Goal: Task Accomplishment & Management: Manage account settings

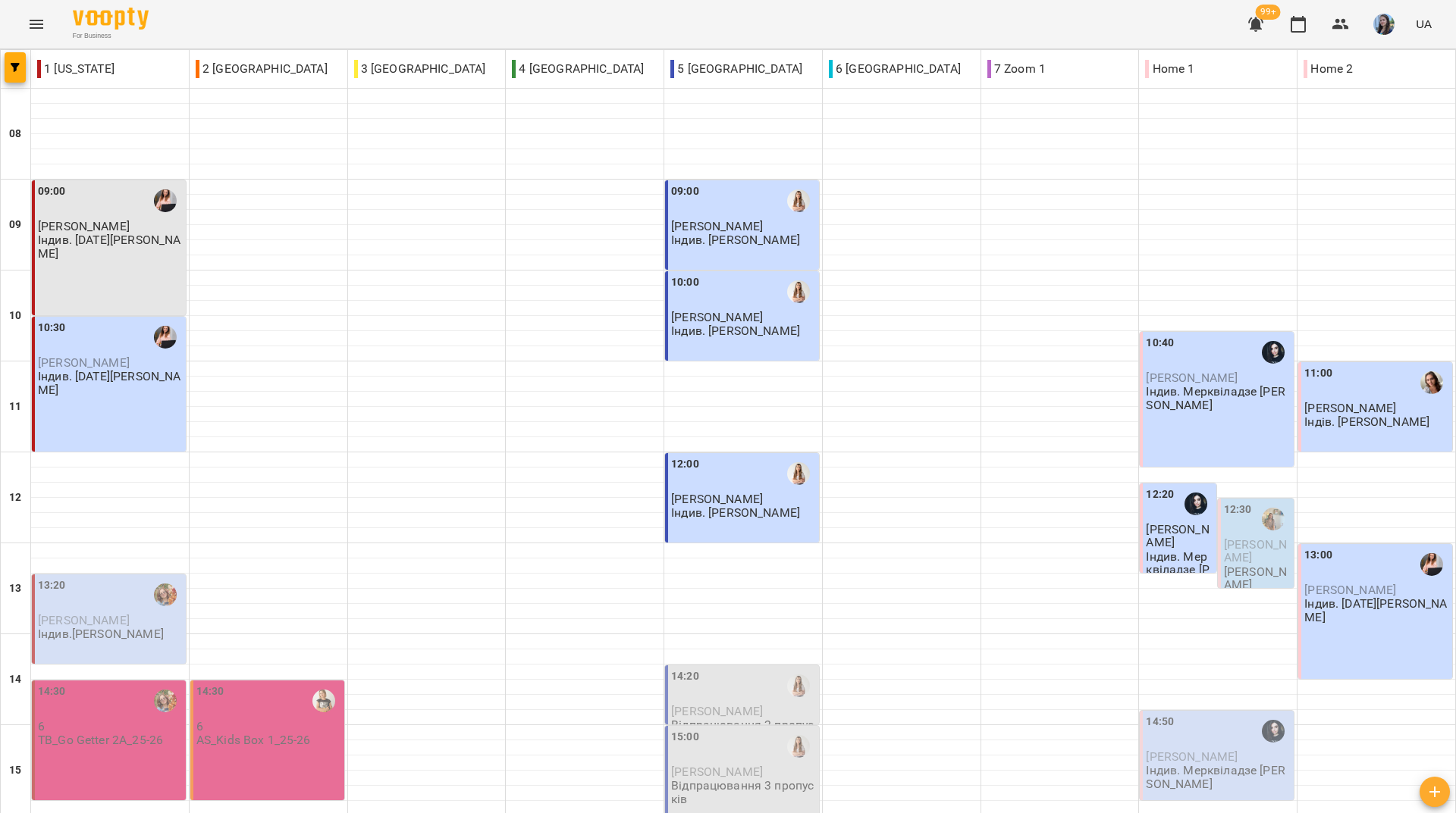
scroll to position [559, 0]
click at [285, 26] on div "For Business 99+ UA" at bounding box center [728, 24] width 1456 height 48
click at [261, 27] on div "For Business 99+ UA" at bounding box center [728, 24] width 1456 height 48
click at [287, 13] on div "For Business 99+ UA" at bounding box center [728, 24] width 1456 height 48
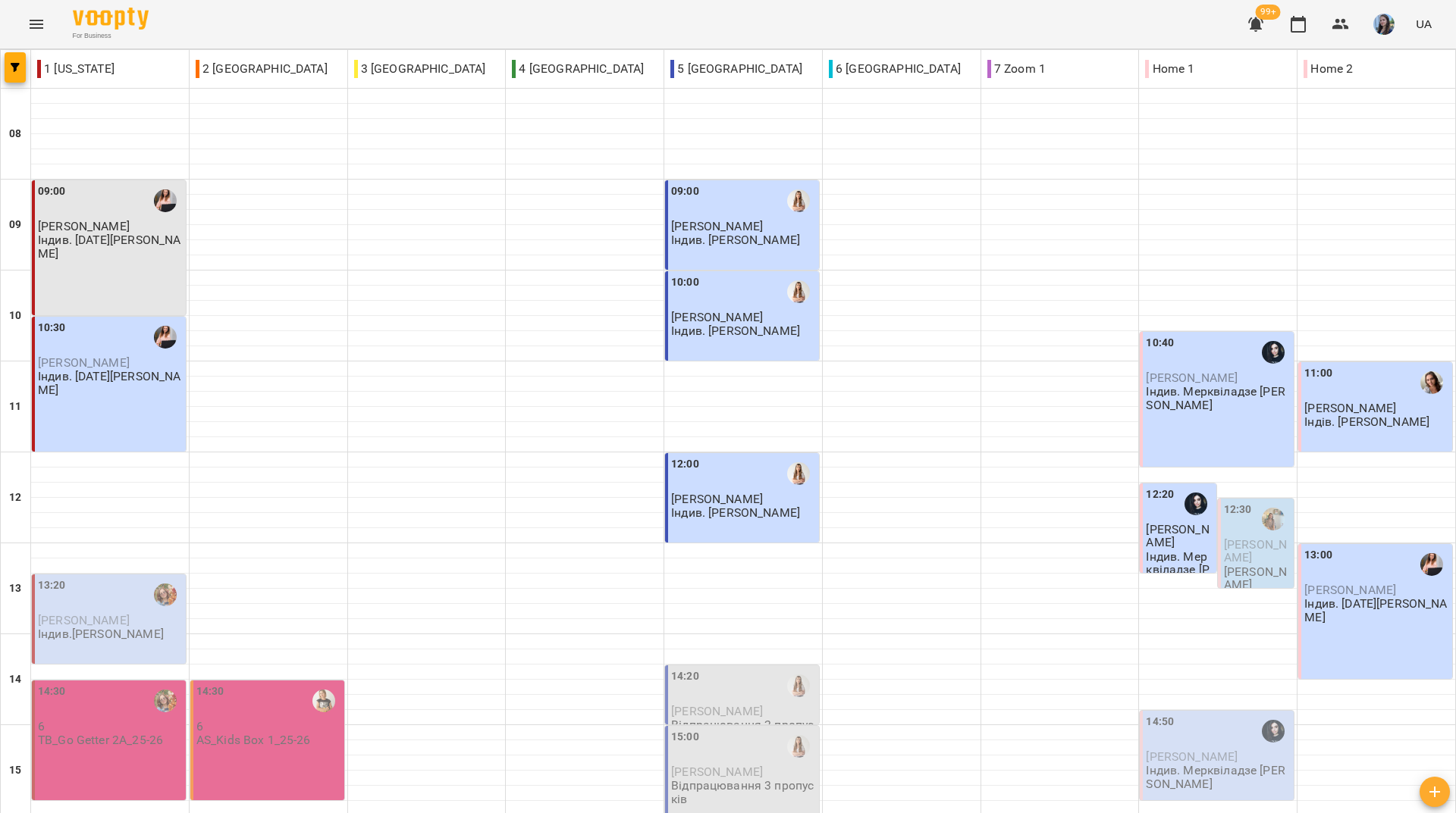
scroll to position [559, 0]
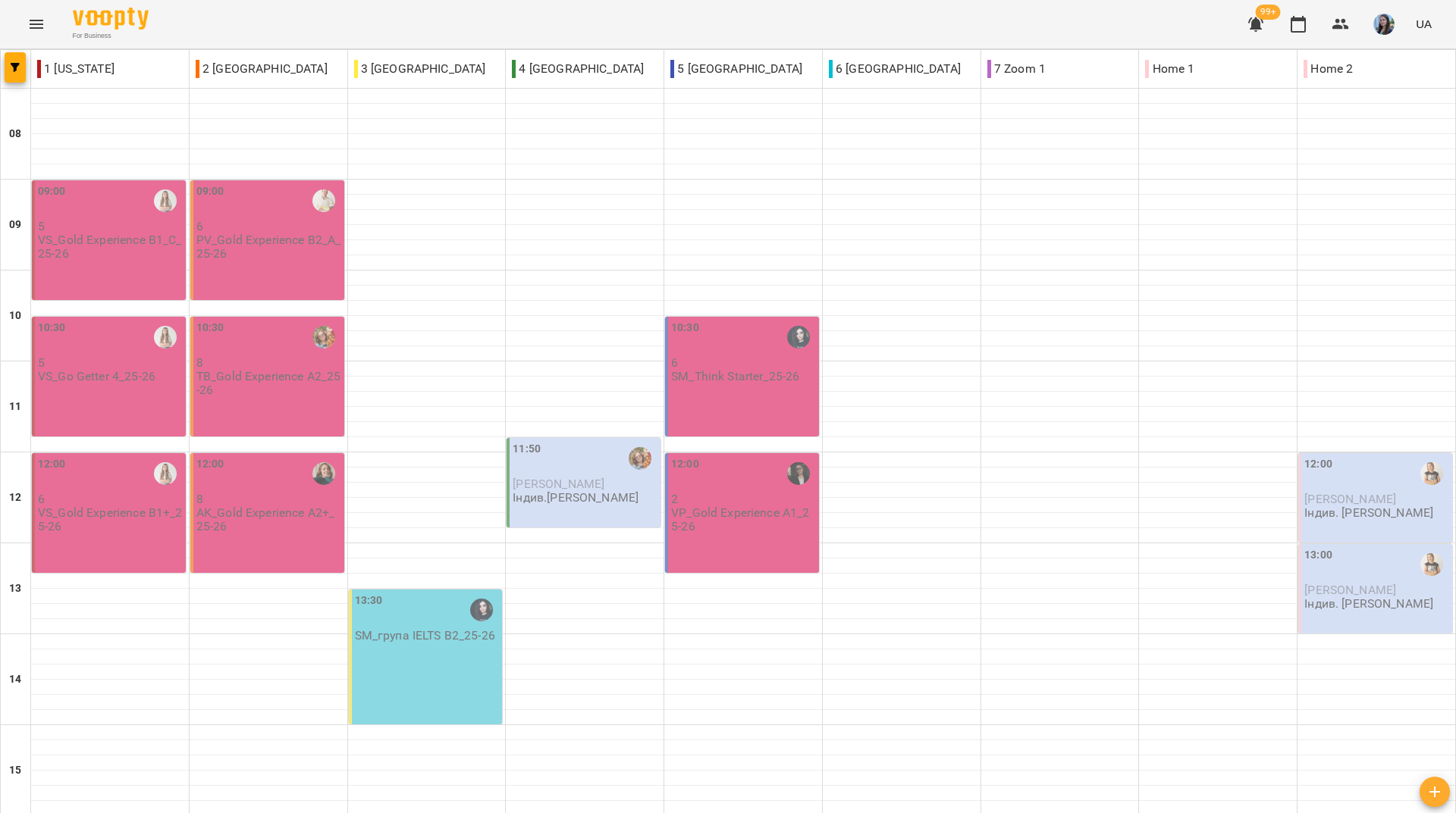
scroll to position [227, 0]
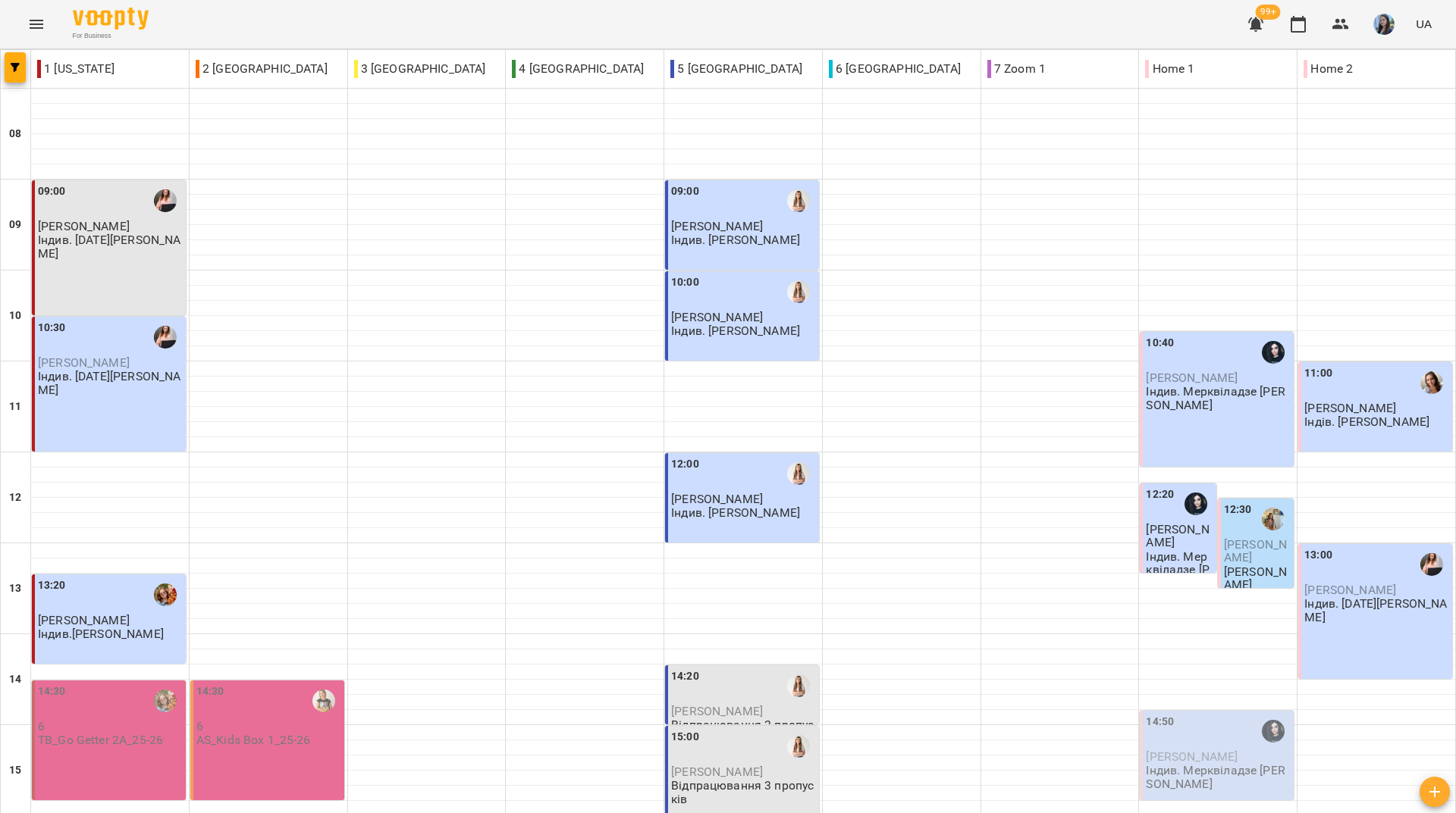
scroll to position [559, 0]
click at [265, 27] on div "For Business 99+ UA" at bounding box center [728, 24] width 1456 height 48
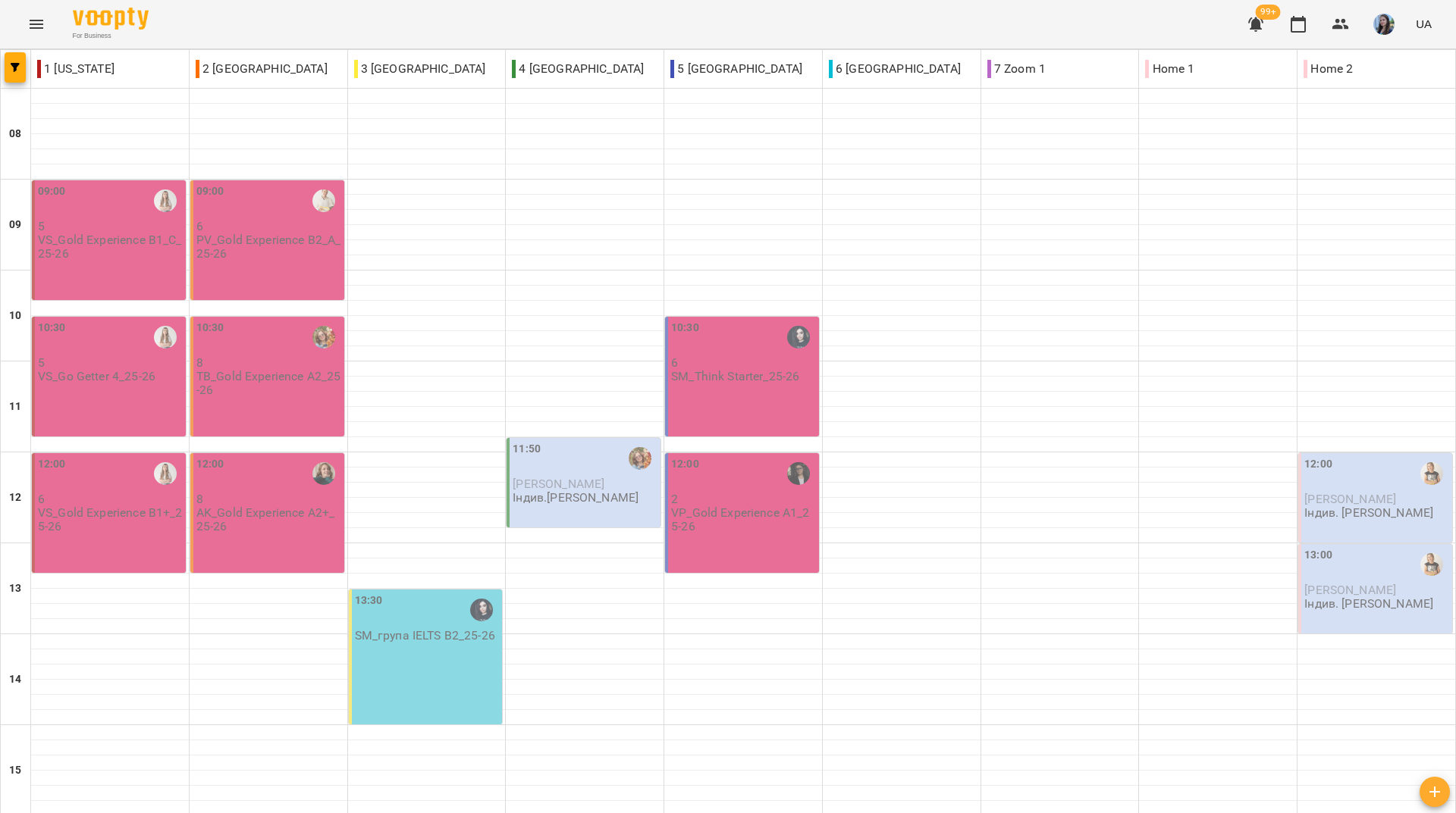
scroll to position [455, 0]
click at [414, 590] on div "13:30 SM_група IELTS В2_25-26" at bounding box center [425, 657] width 153 height 135
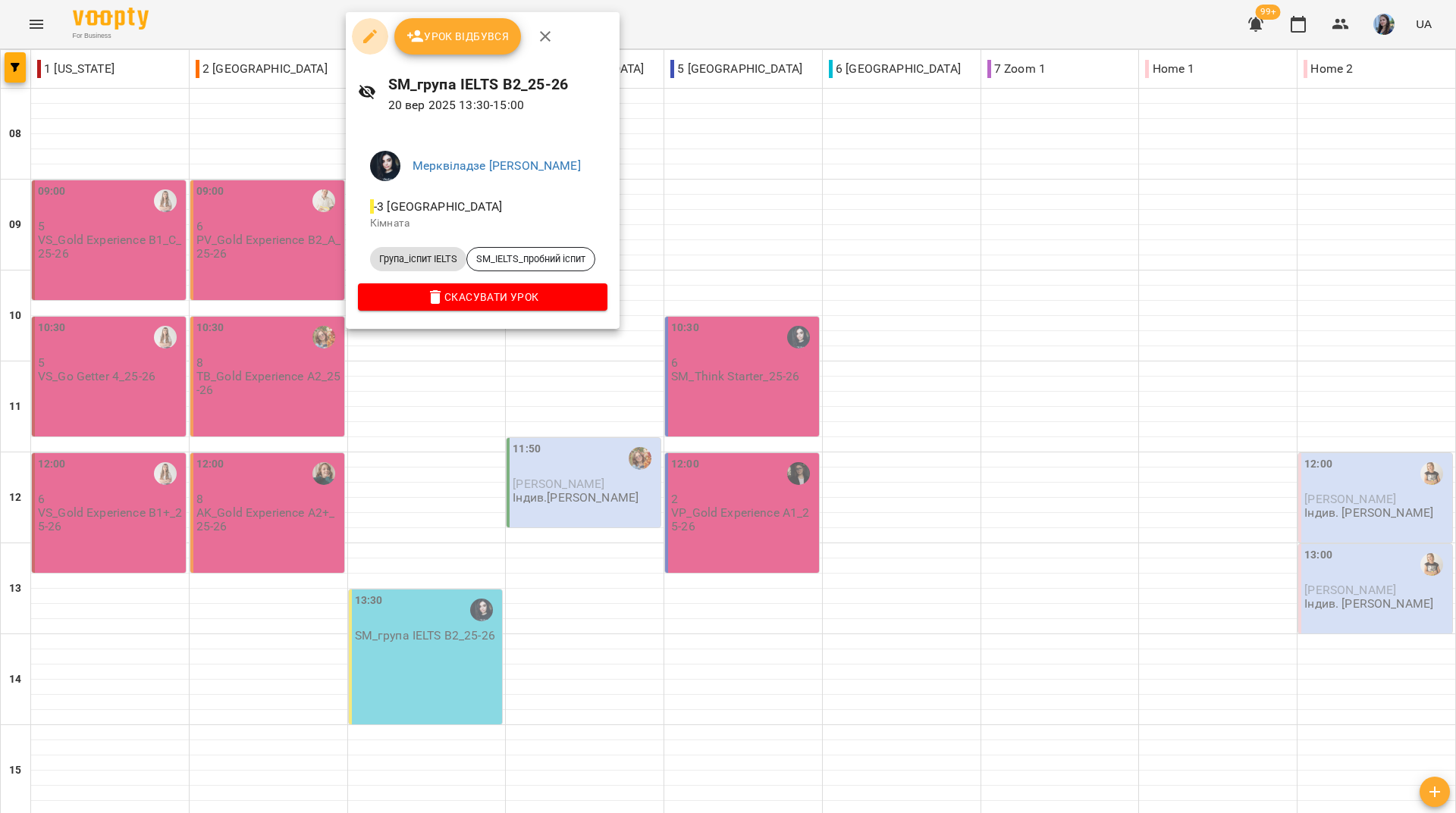
click at [376, 41] on icon "button" at bounding box center [370, 36] width 18 height 18
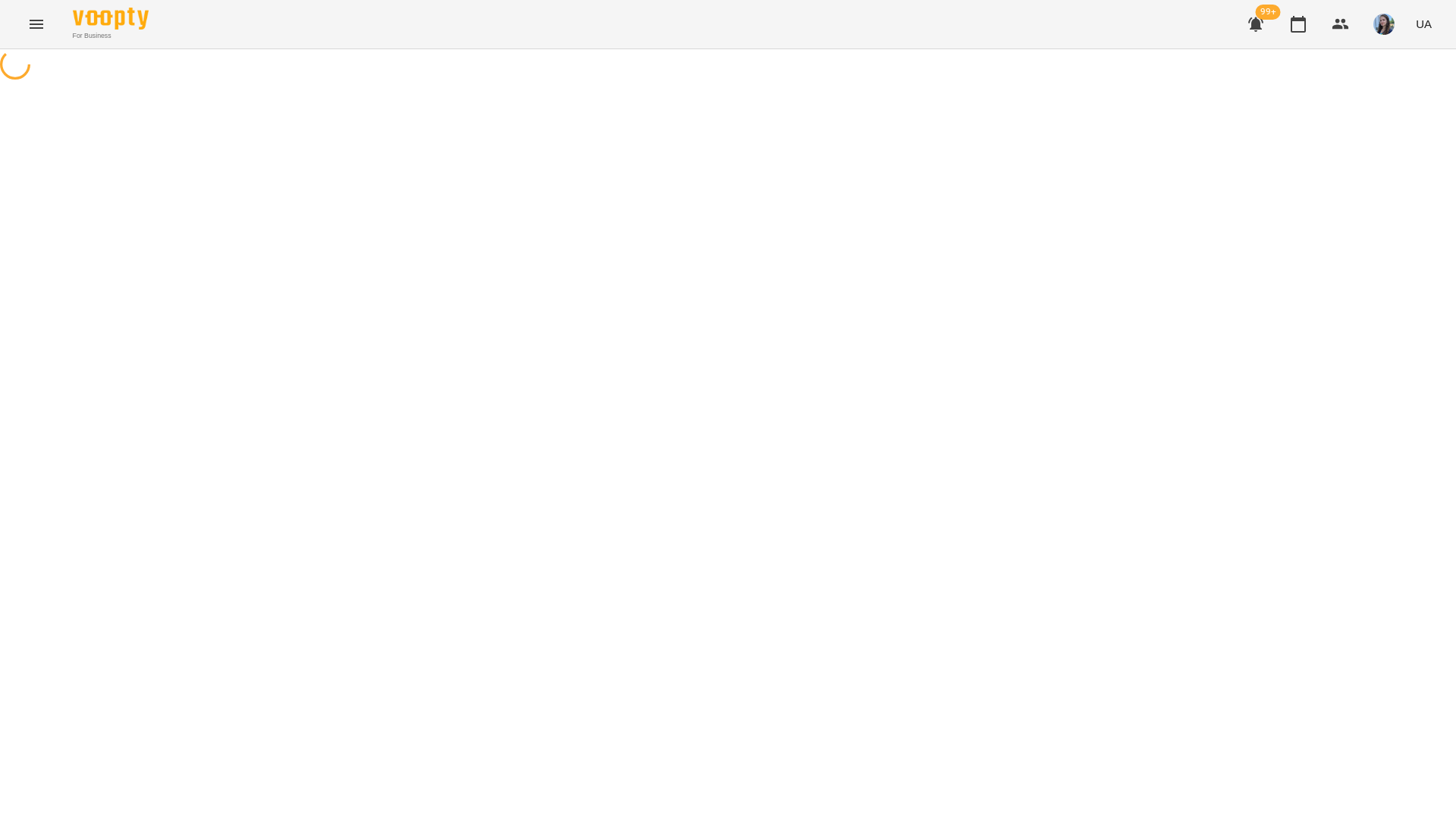
select select "**********"
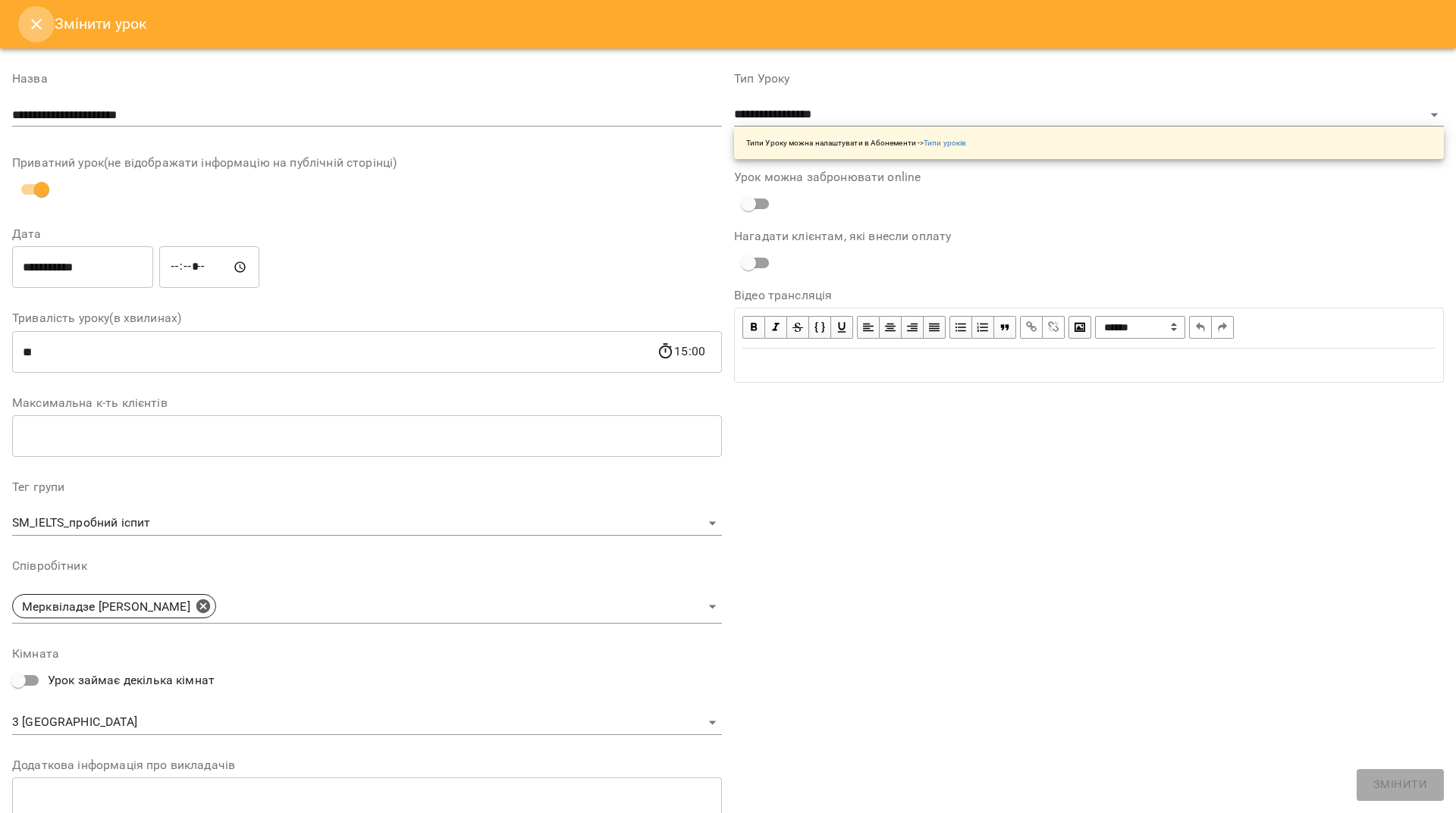
click at [38, 14] on button "Close" at bounding box center [36, 24] width 37 height 37
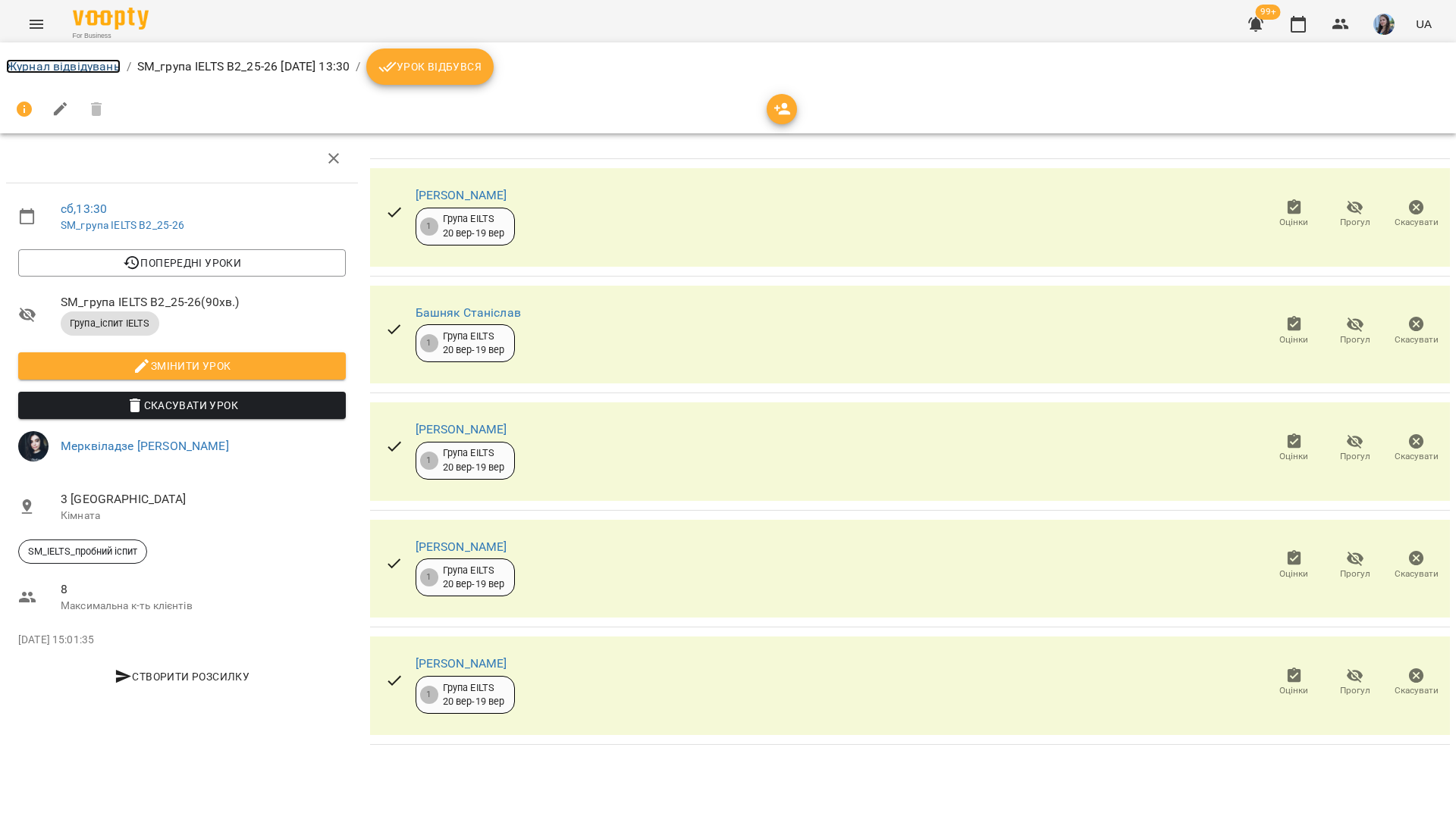
click at [71, 65] on link "Журнал відвідувань" at bounding box center [64, 66] width 115 height 14
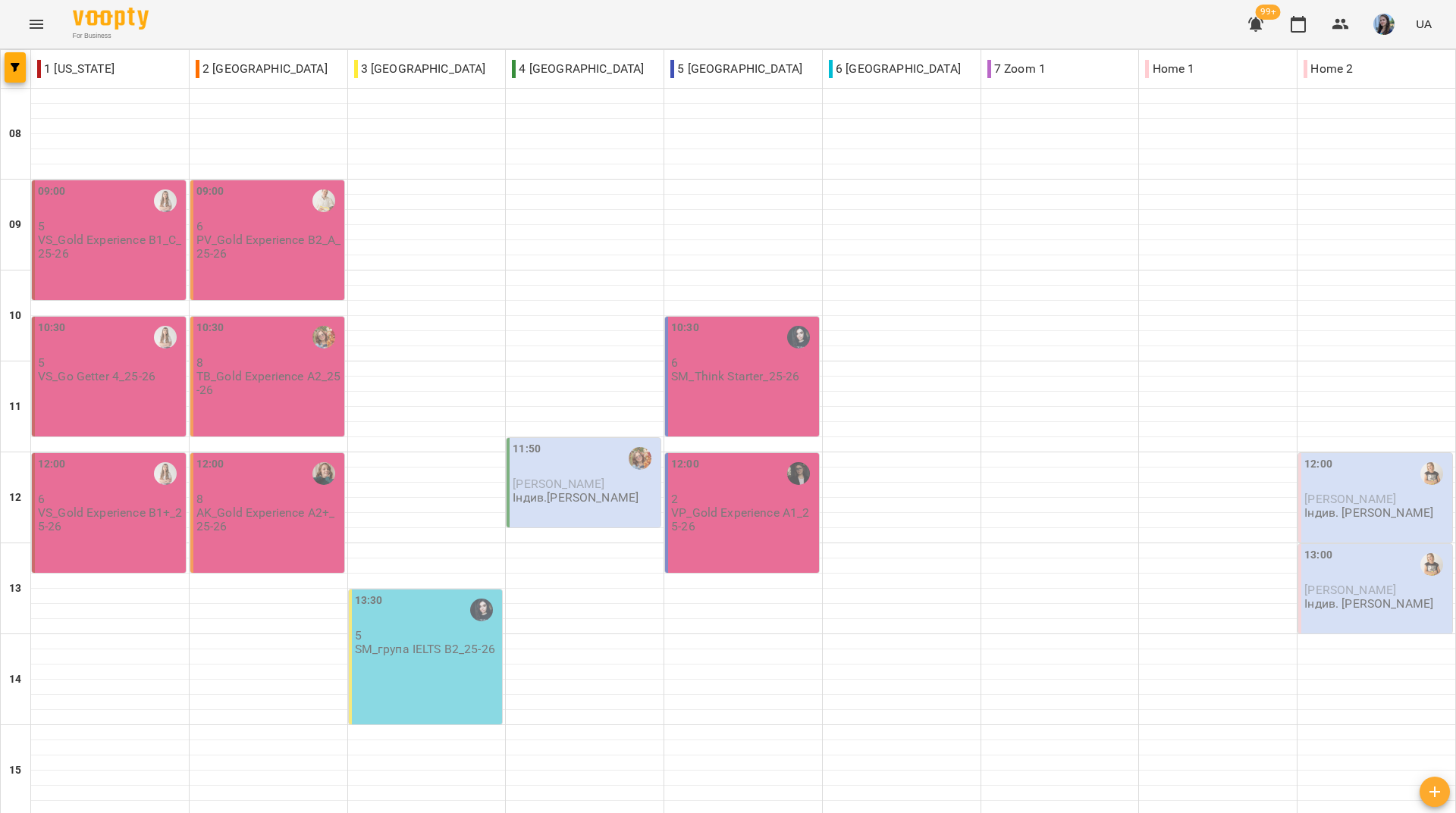
scroll to position [379, 0]
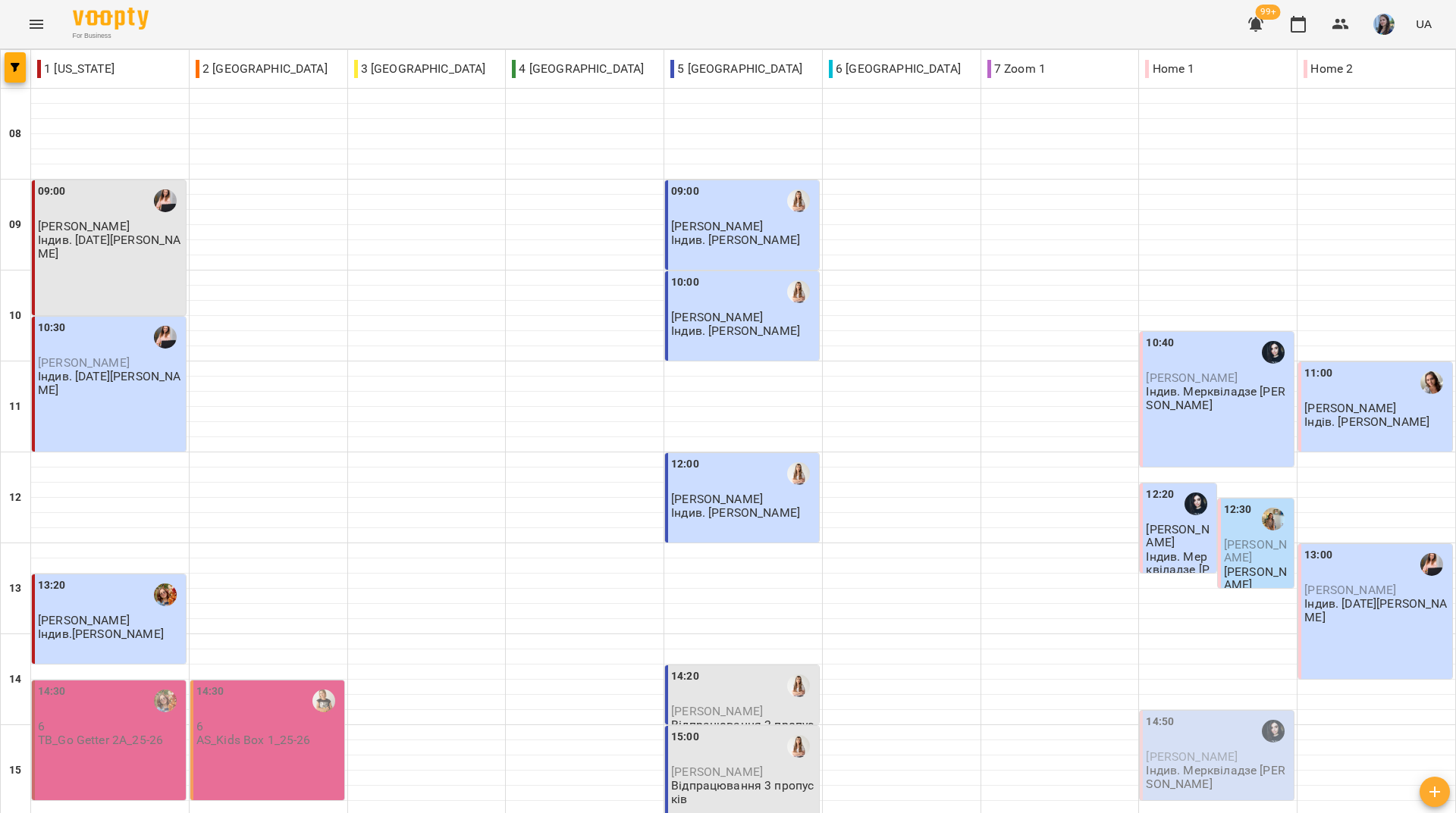
scroll to position [303, 0]
click at [266, 31] on div "For Business 99+ UA" at bounding box center [728, 24] width 1456 height 48
click at [281, 32] on div "For Business 99+ UA" at bounding box center [728, 24] width 1456 height 48
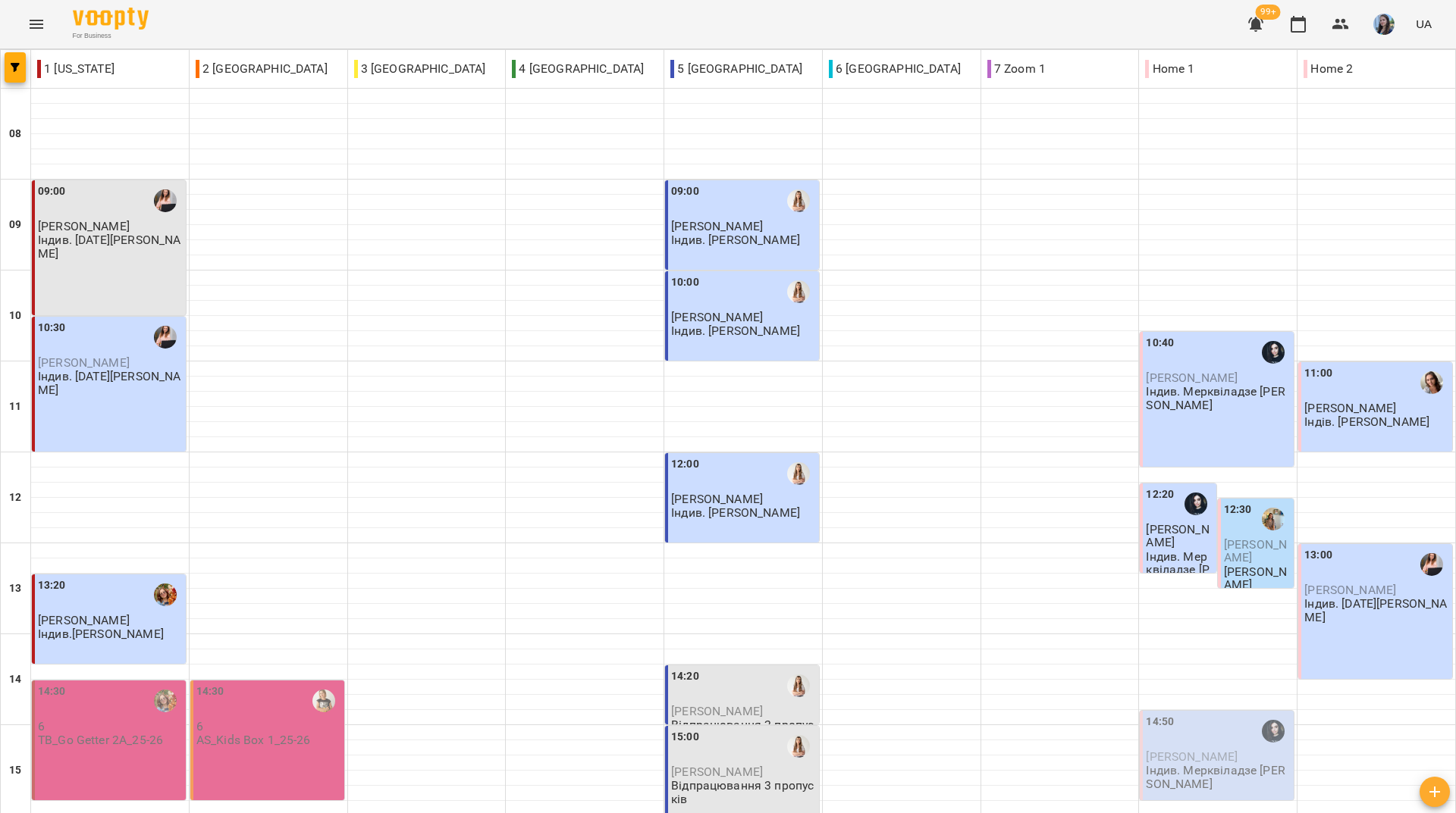
click at [227, 25] on div "For Business 99+ UA" at bounding box center [728, 24] width 1456 height 48
click at [250, 28] on div "For Business 99+ UA" at bounding box center [728, 24] width 1456 height 48
click at [288, 32] on div "For Business 99+ UA" at bounding box center [728, 24] width 1456 height 48
click at [459, 26] on div "For Business 99+ UA" at bounding box center [728, 24] width 1456 height 48
click at [301, 36] on div "For Business 99+ UA" at bounding box center [728, 24] width 1456 height 48
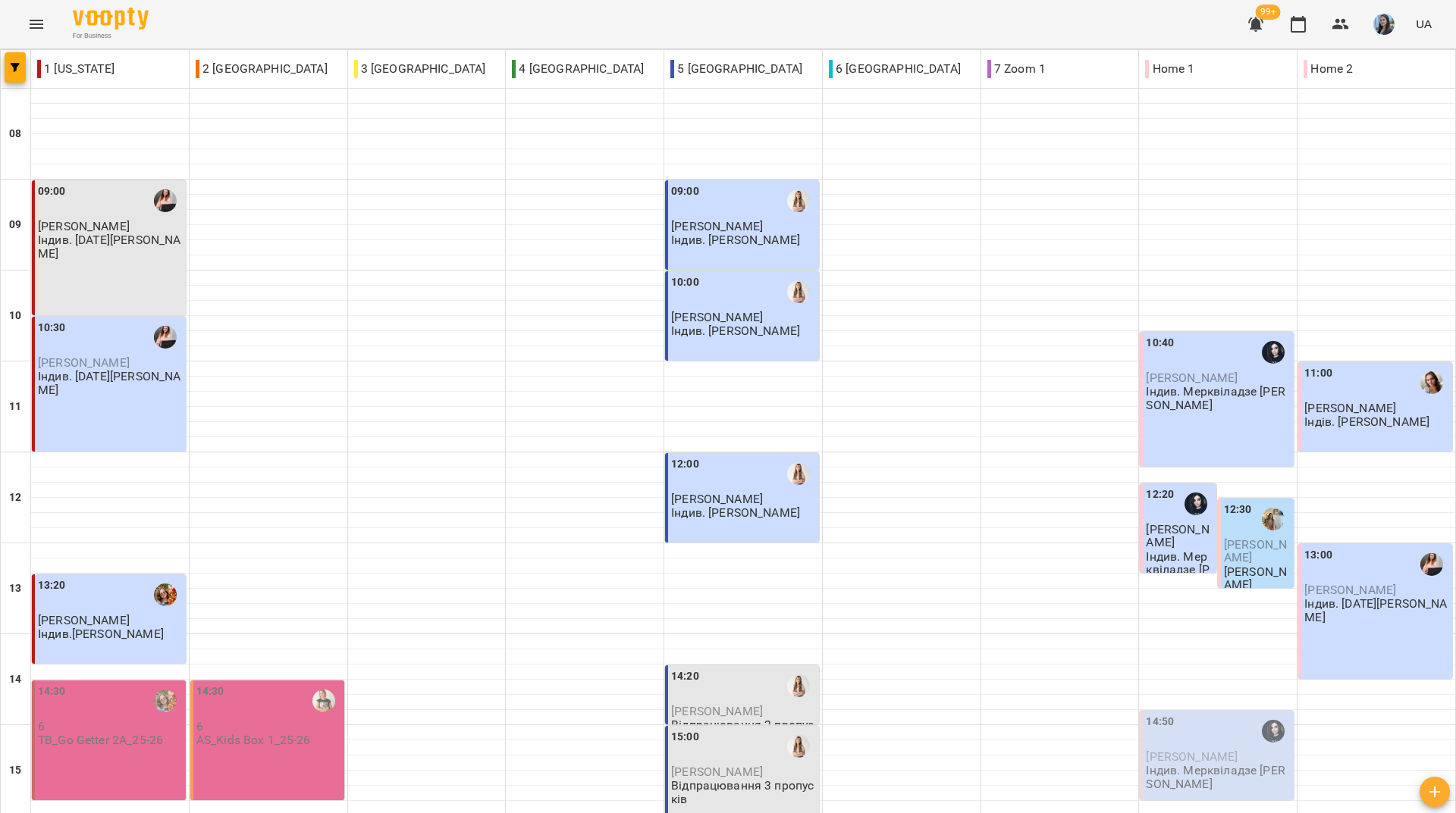
click at [288, 25] on div "For Business 99+ UA" at bounding box center [728, 24] width 1456 height 48
click at [487, 9] on div "For Business 99+ UA" at bounding box center [728, 24] width 1456 height 48
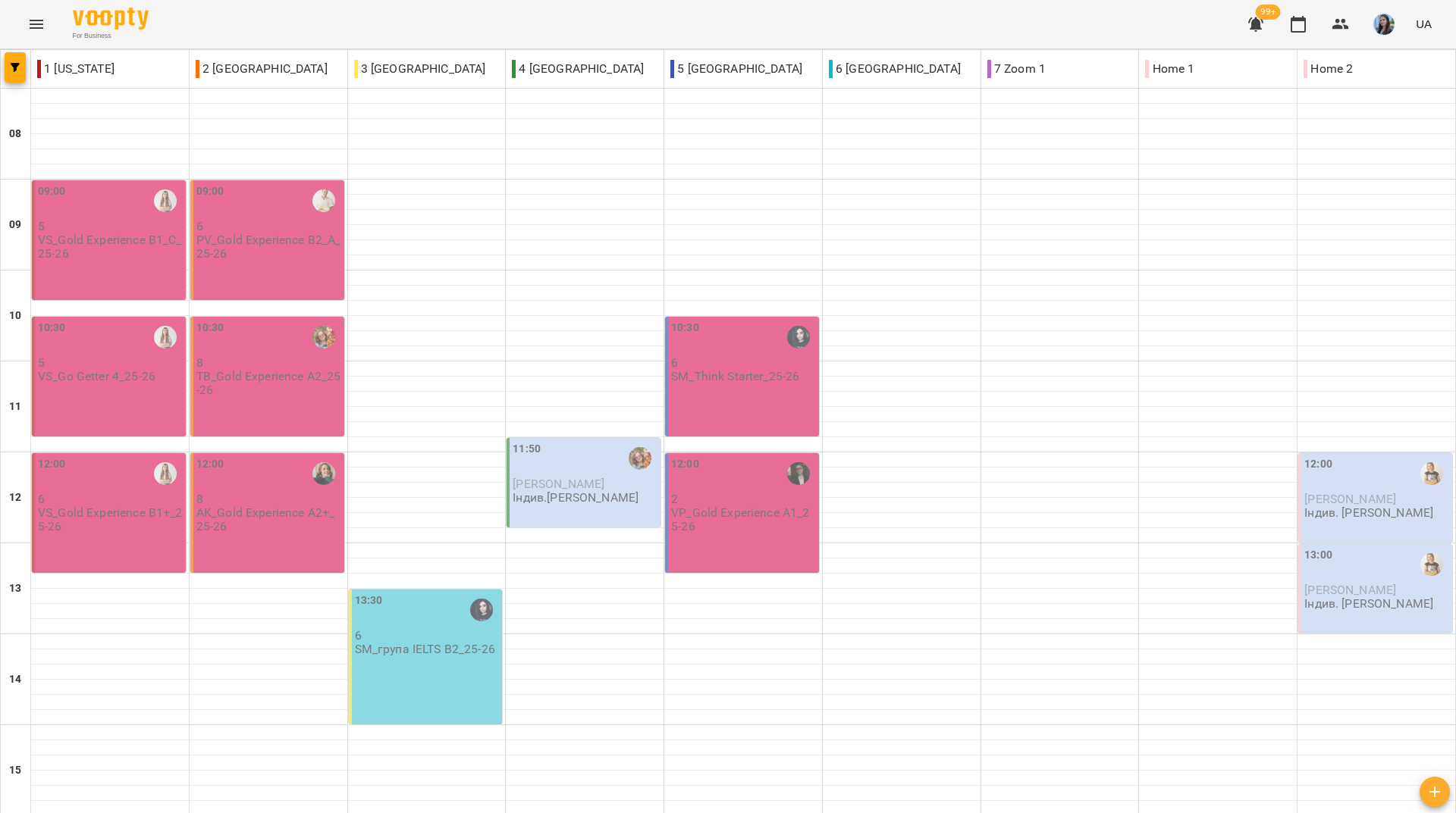
scroll to position [75, 0]
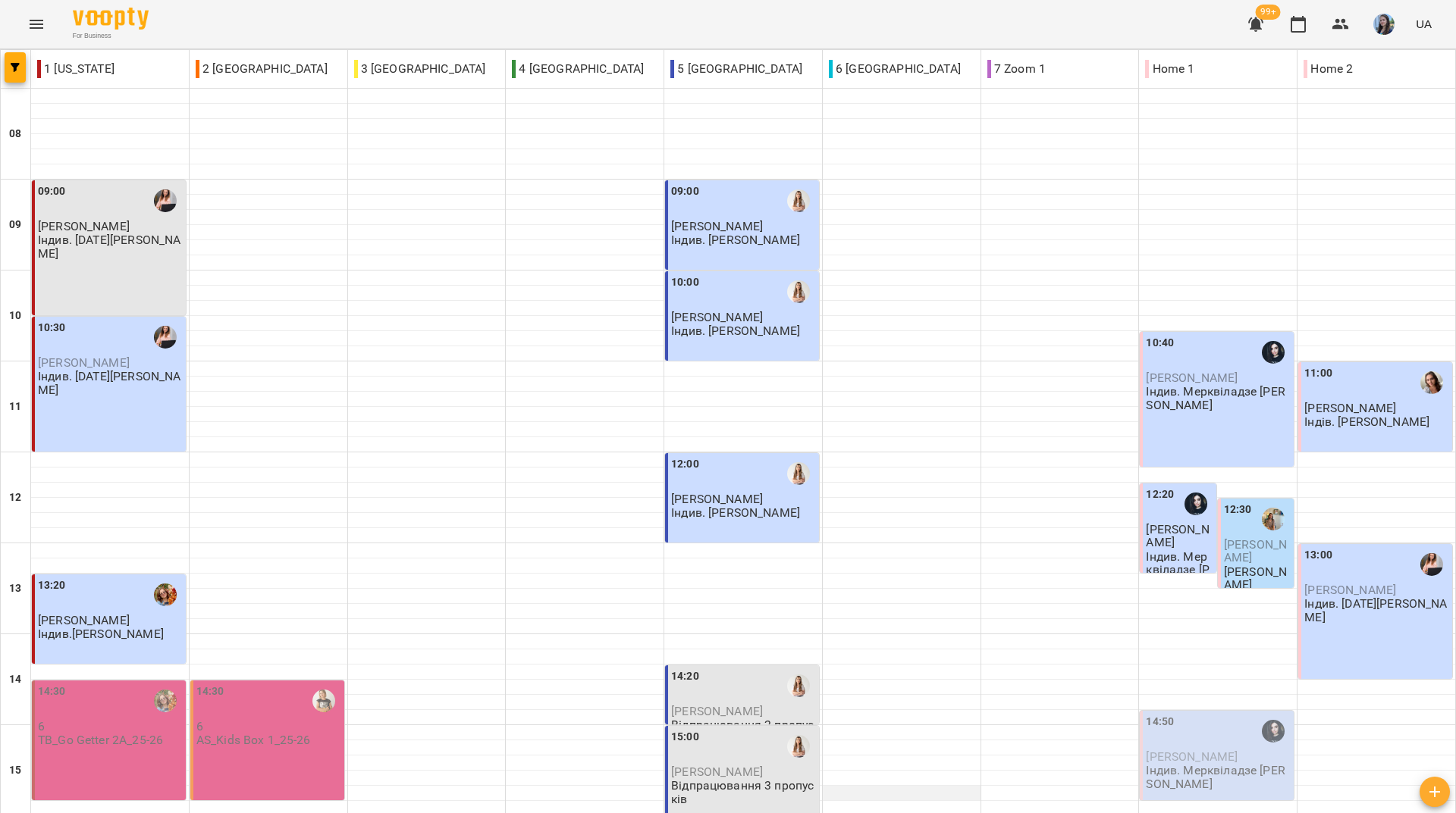
scroll to position [559, 0]
click at [295, 22] on div "For Business 99+ UA" at bounding box center [728, 24] width 1456 height 48
drag, startPoint x: 459, startPoint y: 14, endPoint x: 461, endPoint y: 1, distance: 13.2
click at [459, 14] on div "For Business 99+ UA" at bounding box center [728, 24] width 1456 height 48
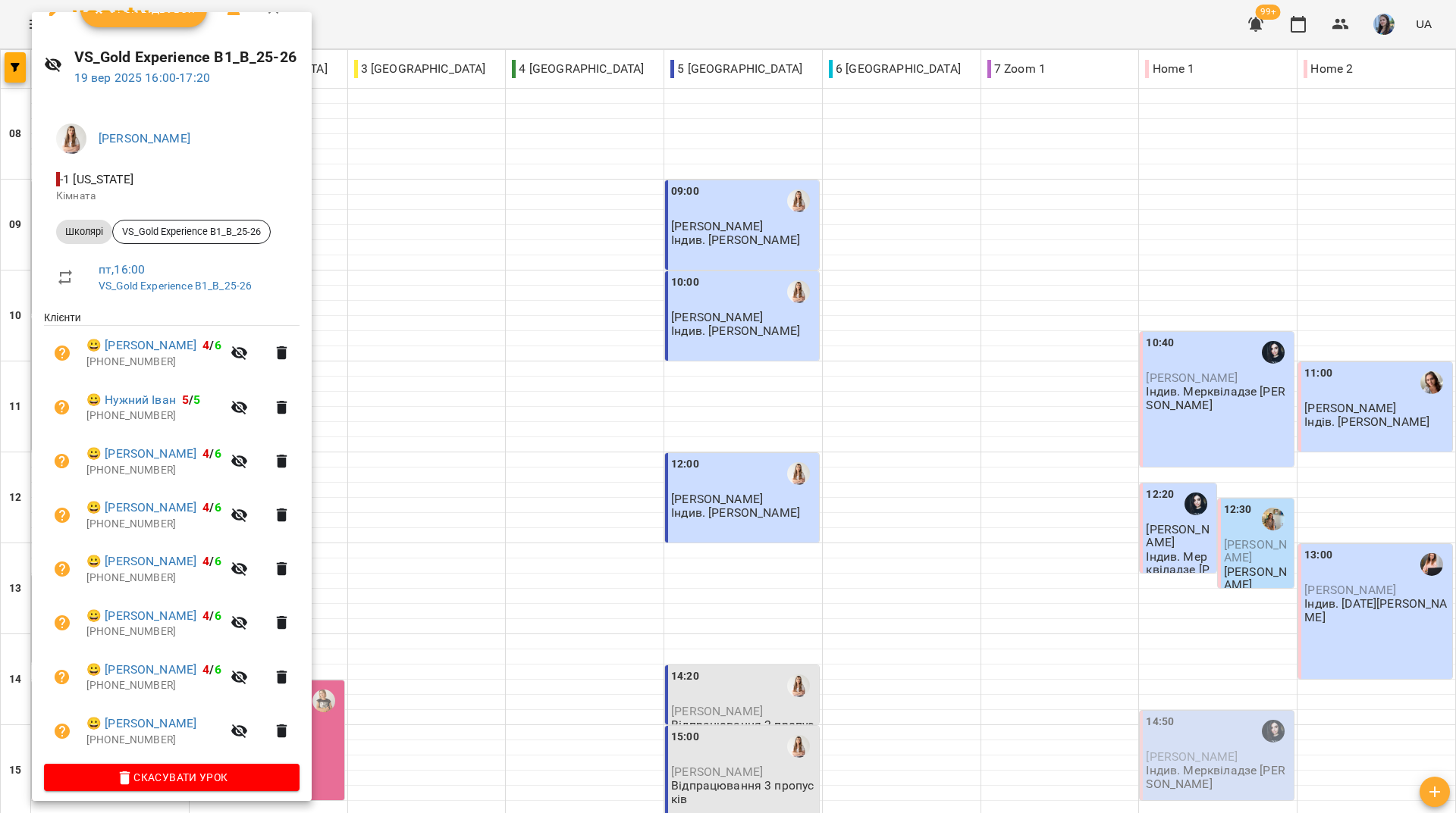
scroll to position [38, 0]
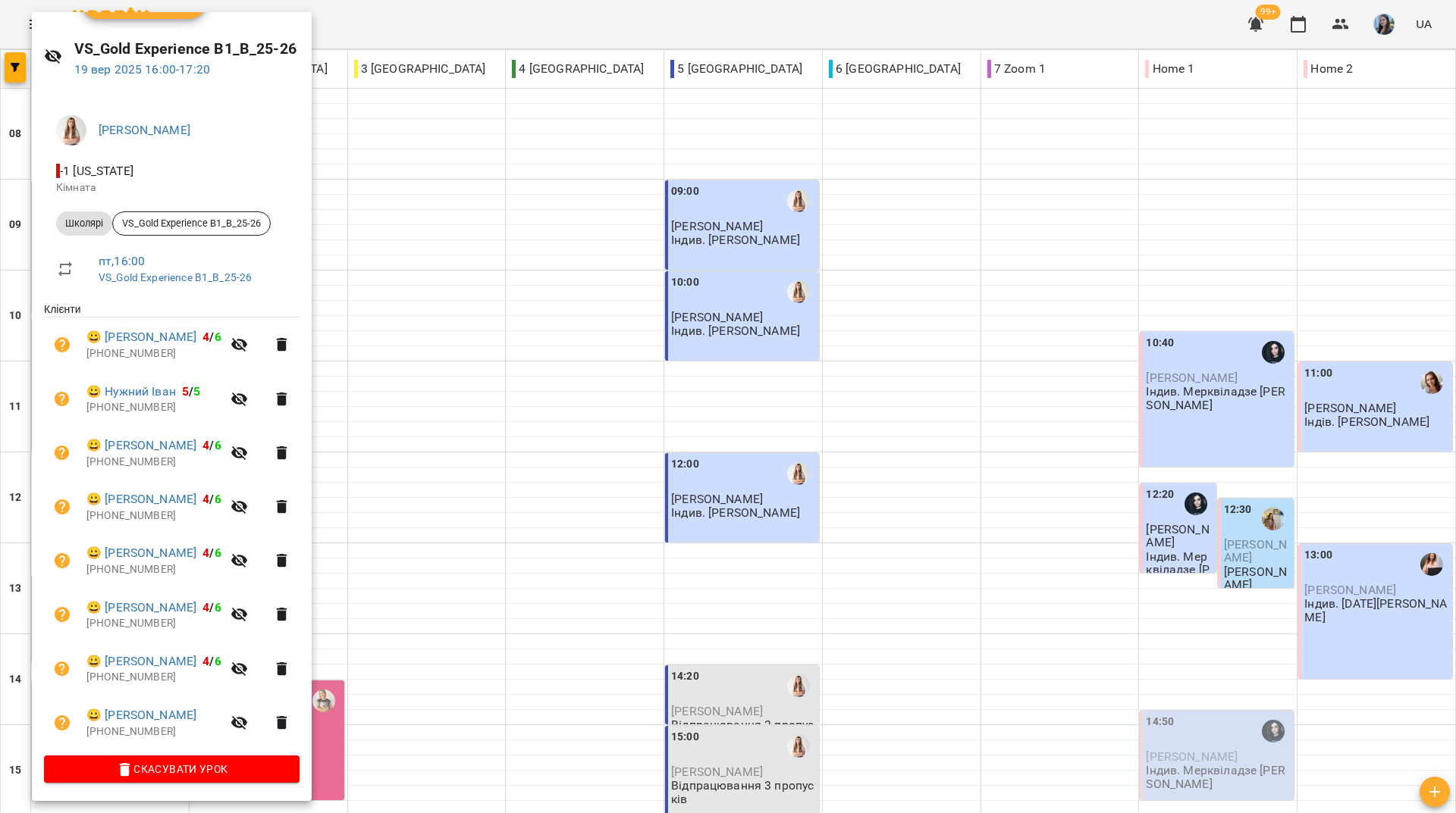
click at [543, 35] on div at bounding box center [728, 406] width 1456 height 813
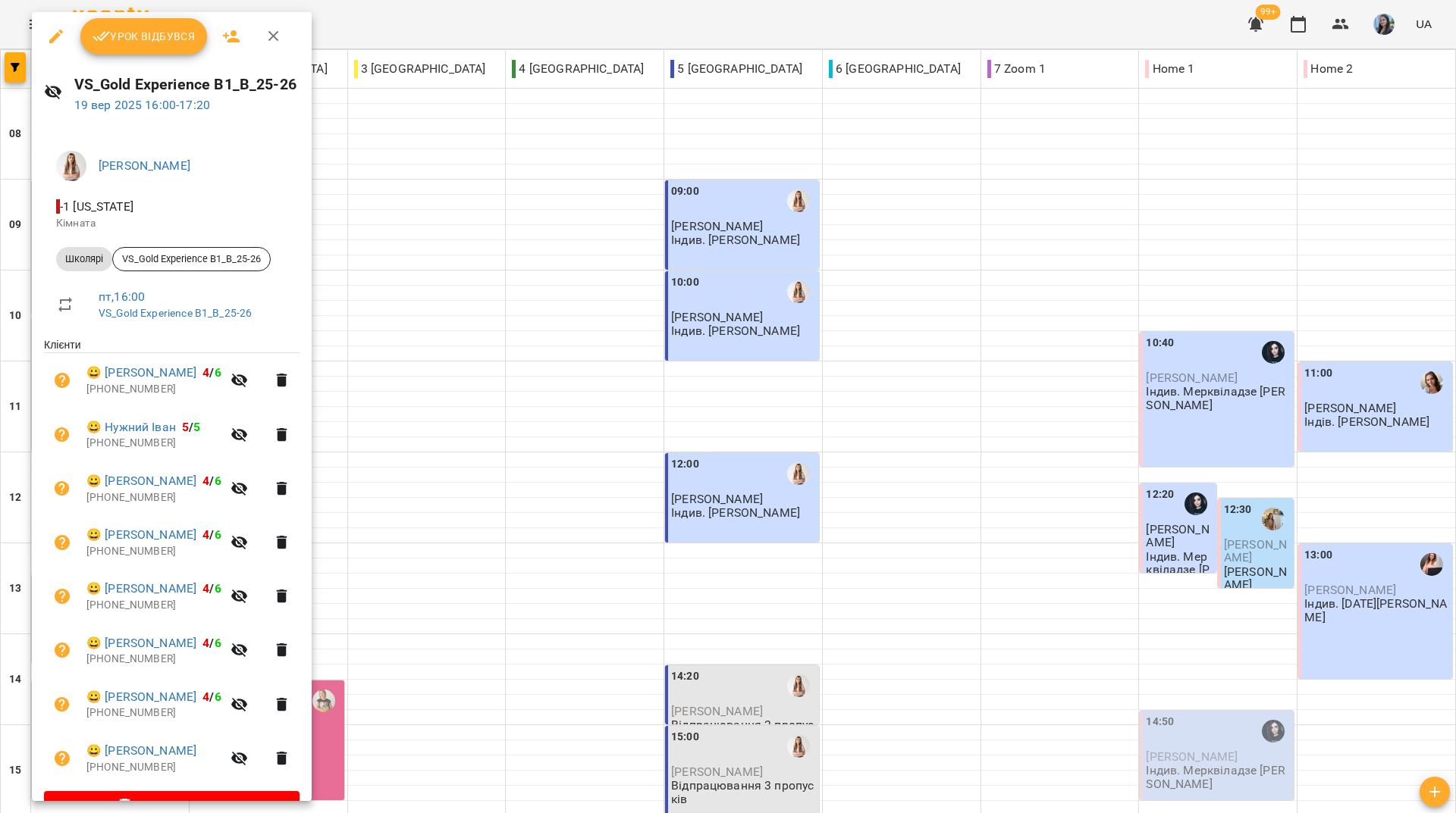
click at [585, 35] on div at bounding box center [728, 406] width 1456 height 813
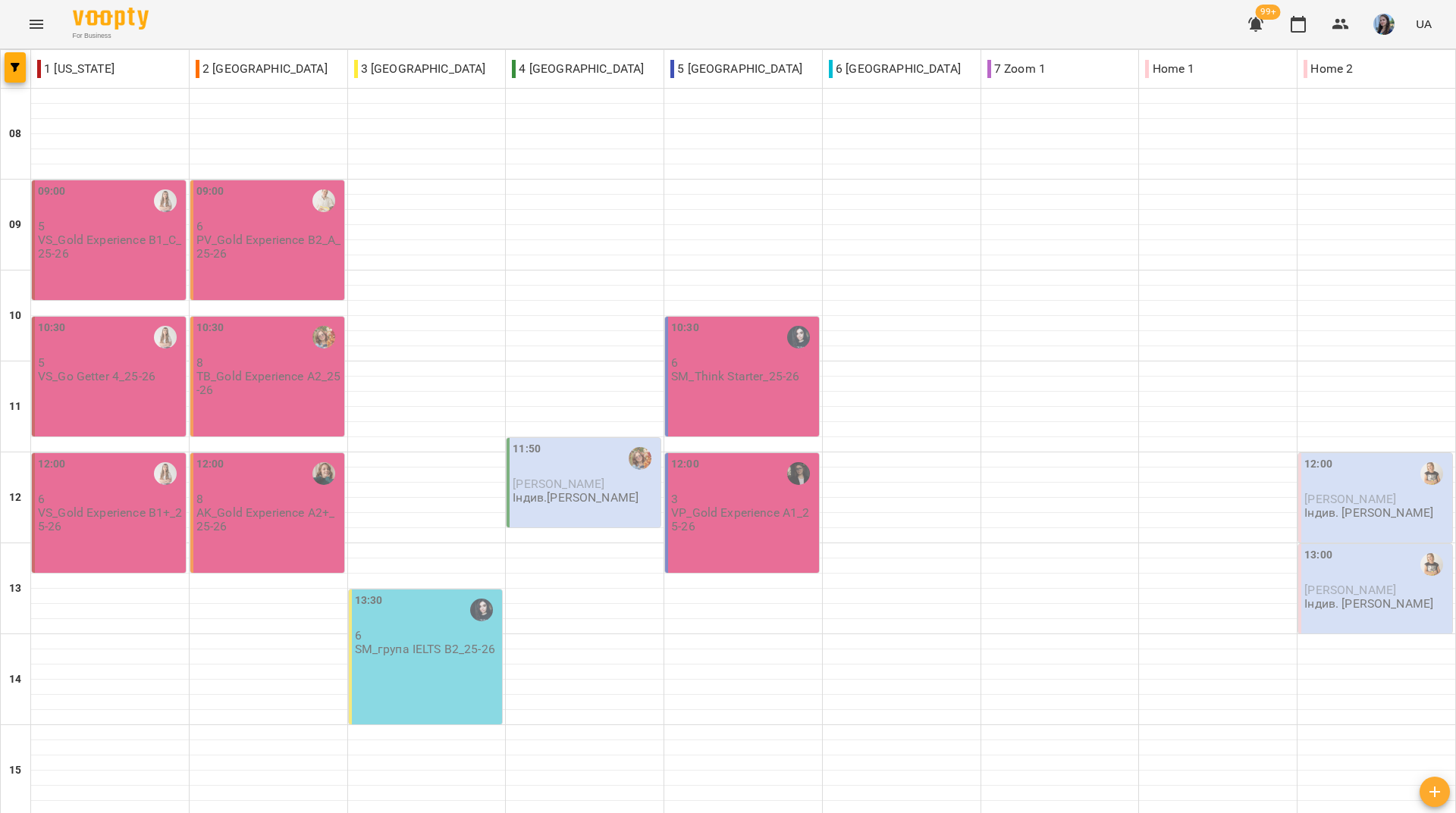
scroll to position [227, 0]
click at [268, 36] on div "For Business 99+ UA" at bounding box center [728, 24] width 1456 height 48
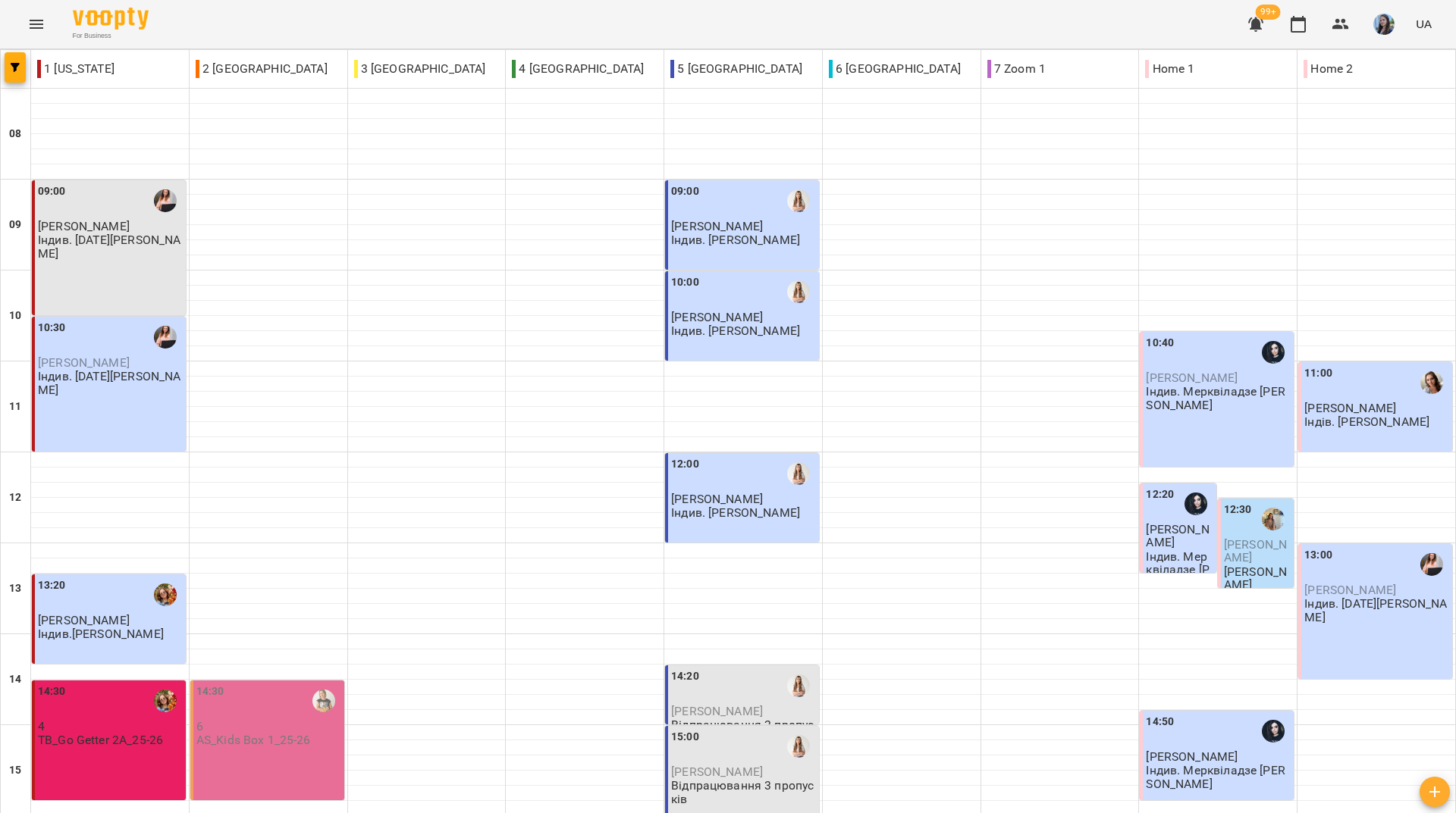
scroll to position [455, 0]
click at [364, 16] on div "For Business 99+ UA" at bounding box center [728, 24] width 1456 height 48
click at [510, 31] on div "For Business 99+ UA" at bounding box center [728, 24] width 1456 height 48
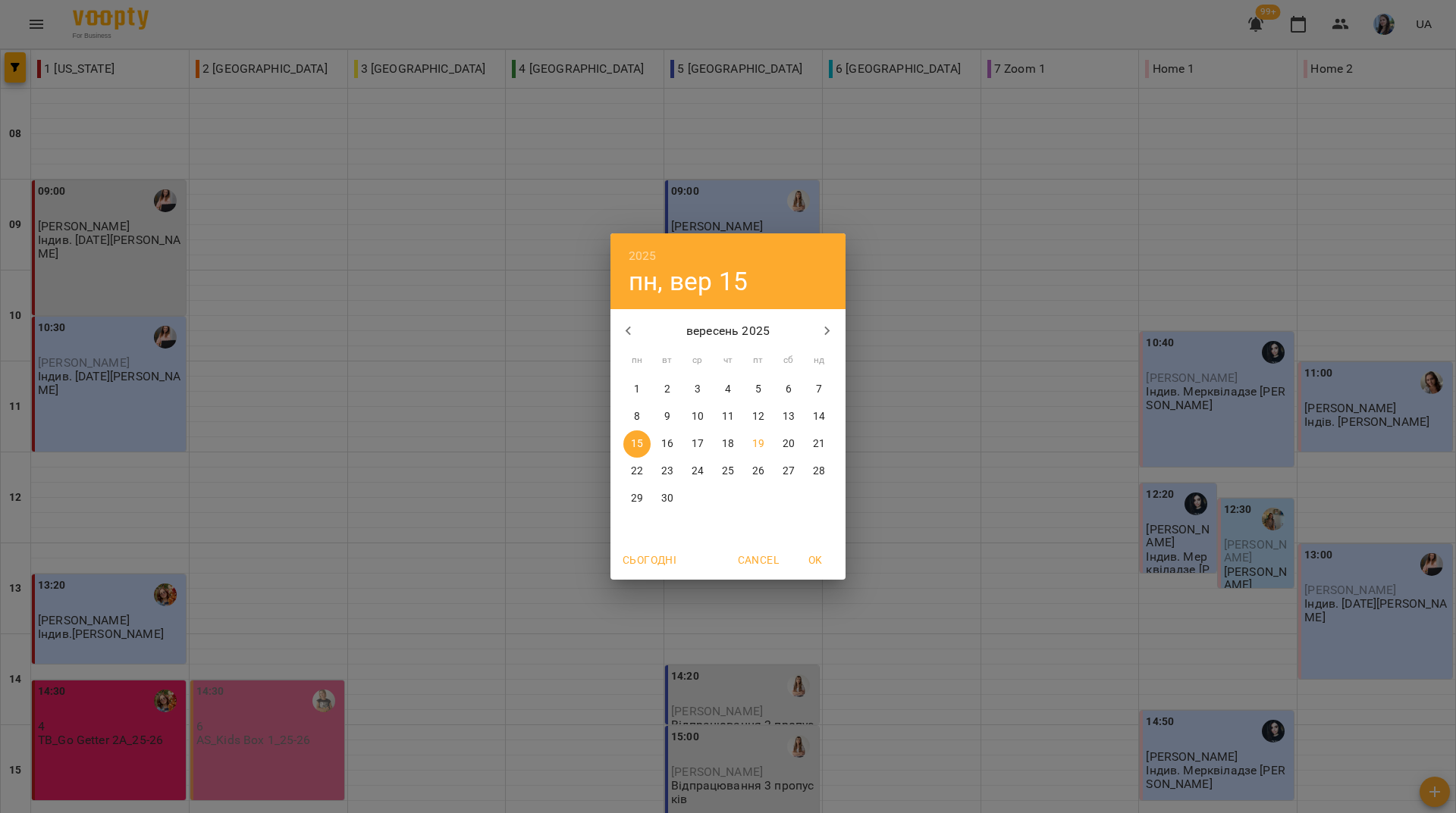
click at [637, 473] on p "22" at bounding box center [637, 471] width 13 height 15
type input "**********"
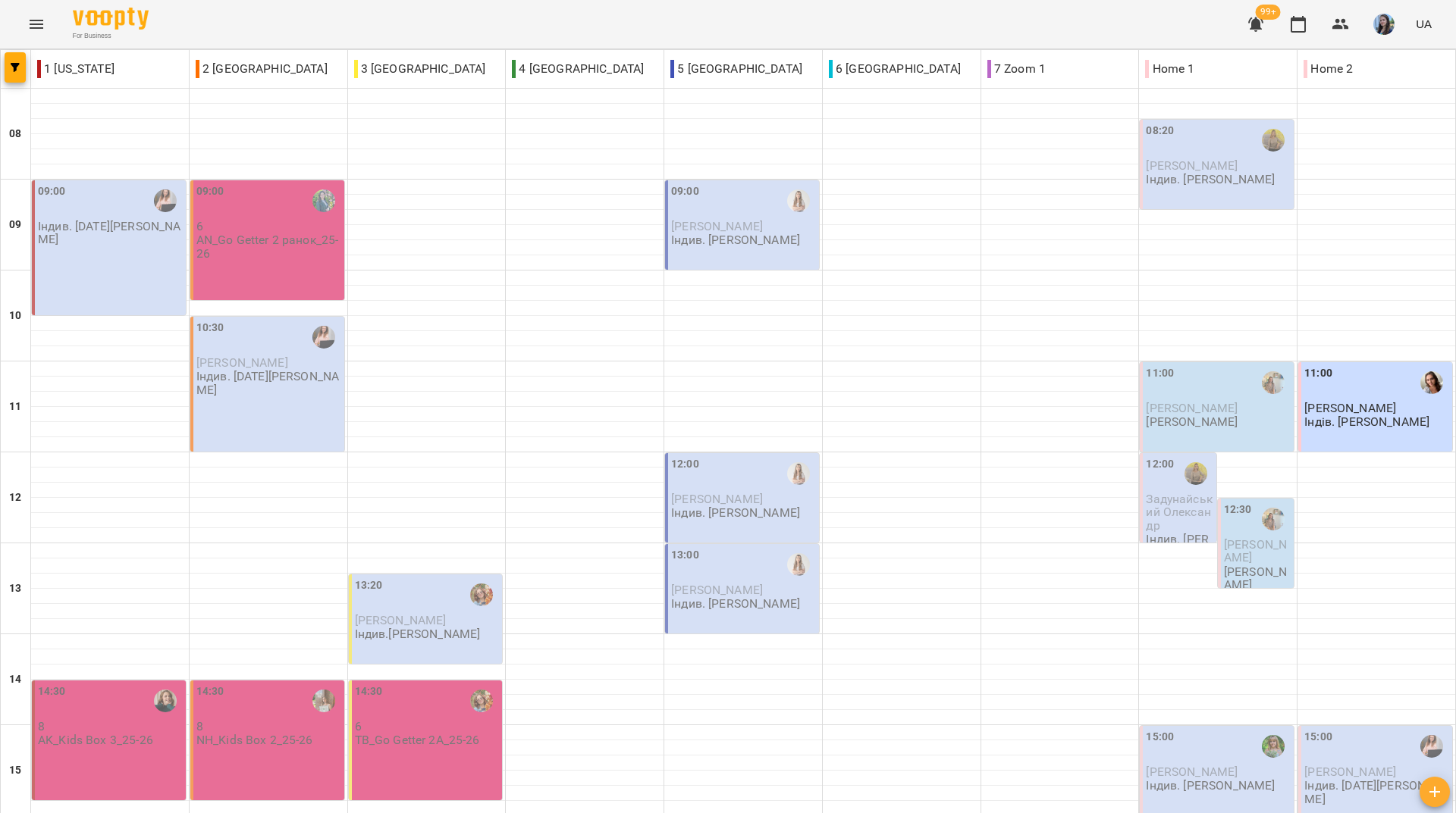
scroll to position [559, 0]
click at [240, 30] on div "For Business 99+ UA" at bounding box center [728, 24] width 1456 height 48
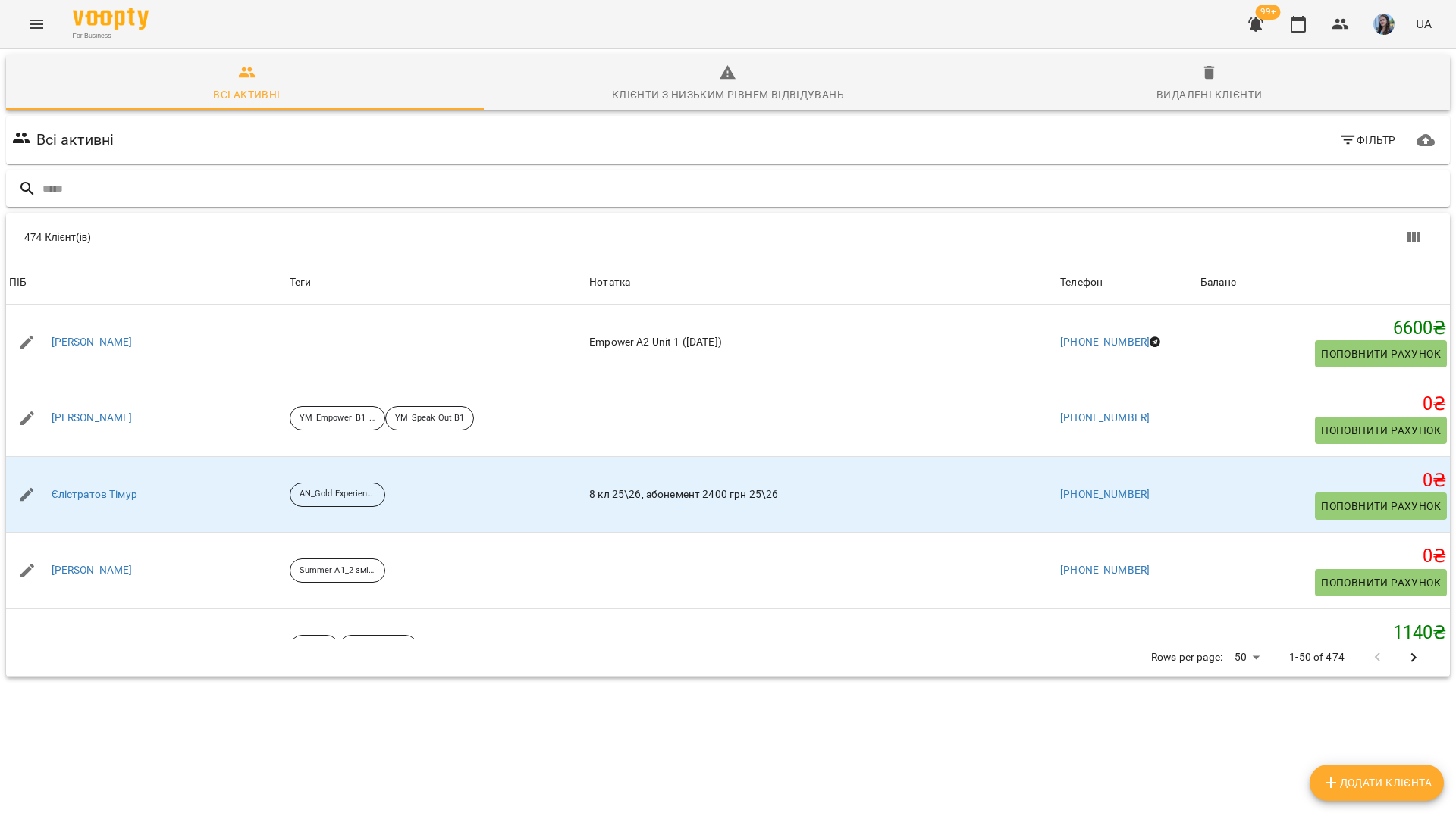
scroll to position [66, 0]
click at [425, 177] on input "text" at bounding box center [742, 189] width 1401 height 25
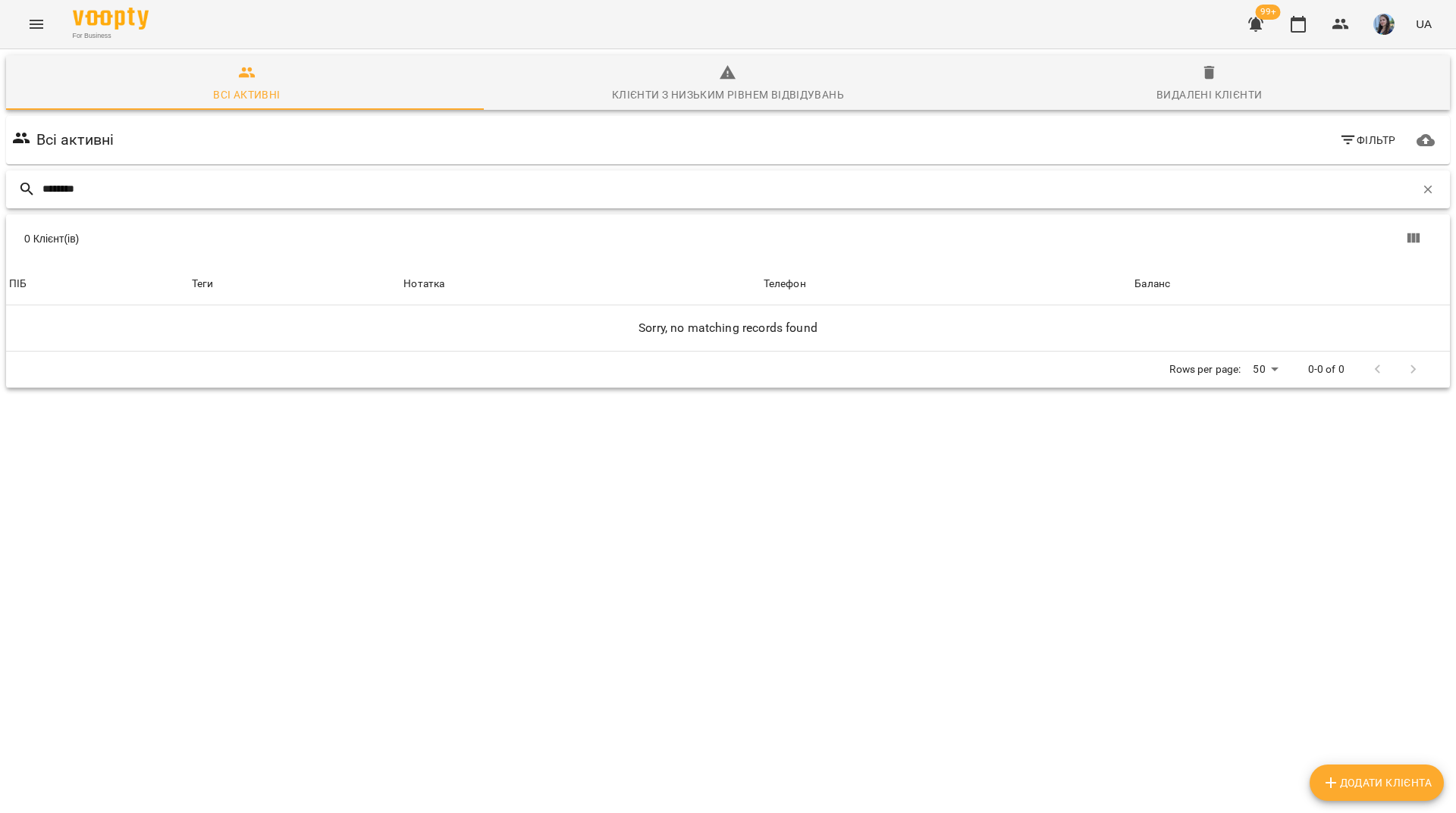
scroll to position [0, 0]
type input "********"
click at [1232, 75] on span "Видалені клієнти" at bounding box center [1209, 84] width 463 height 41
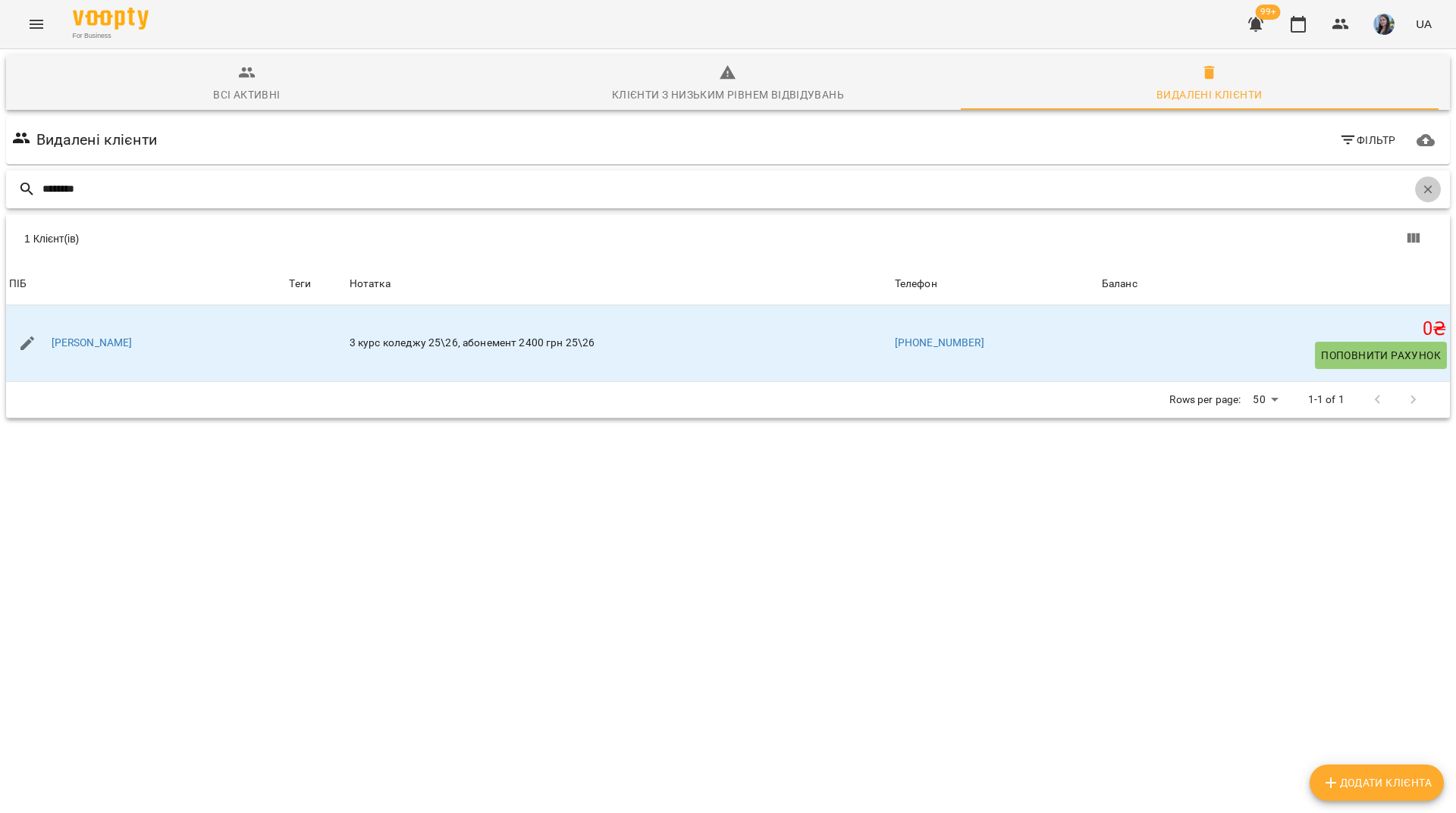
click at [1415, 183] on button "button" at bounding box center [1427, 189] width 26 height 26
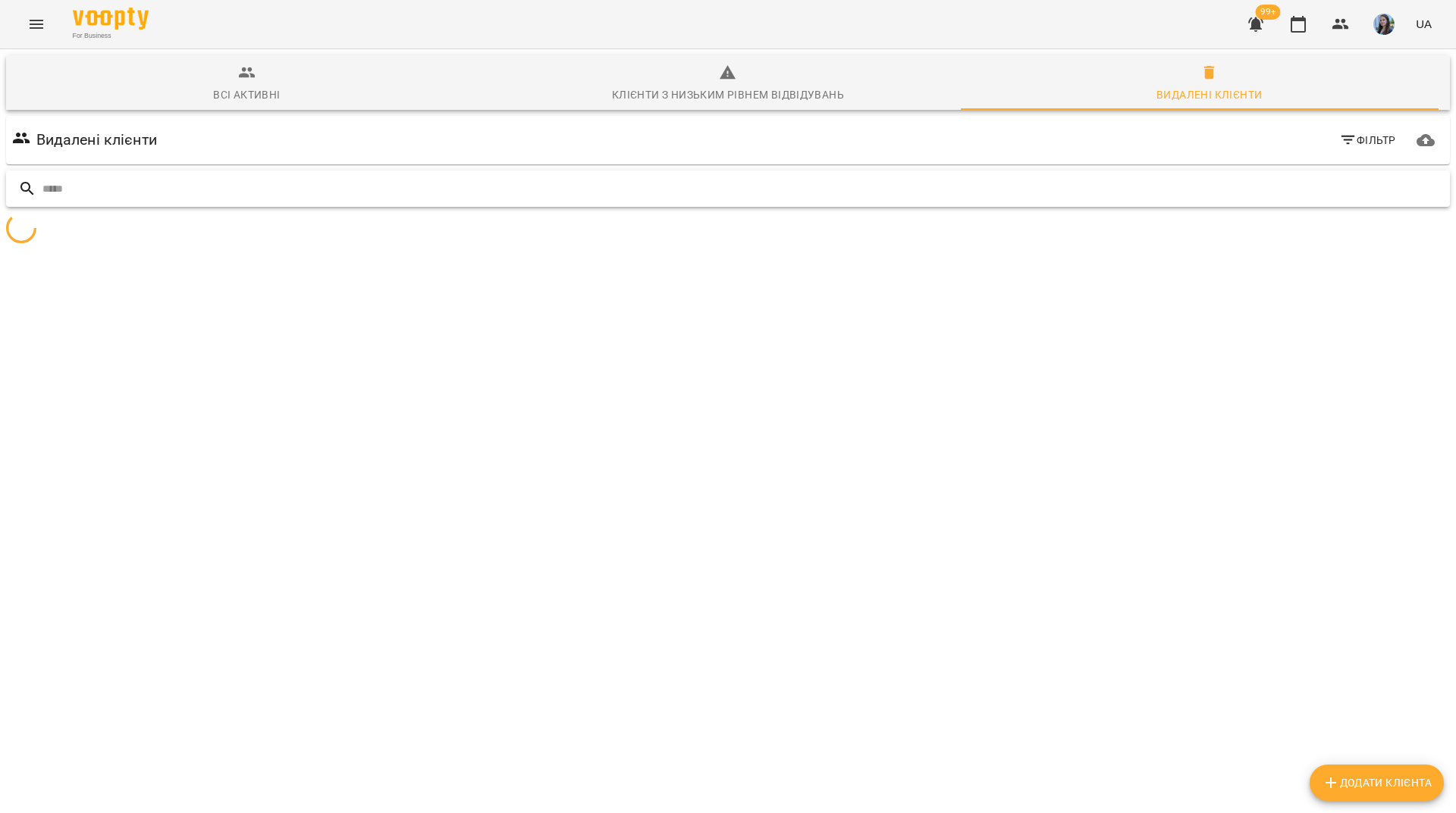
click at [1376, 183] on input "text" at bounding box center [742, 189] width 1401 height 25
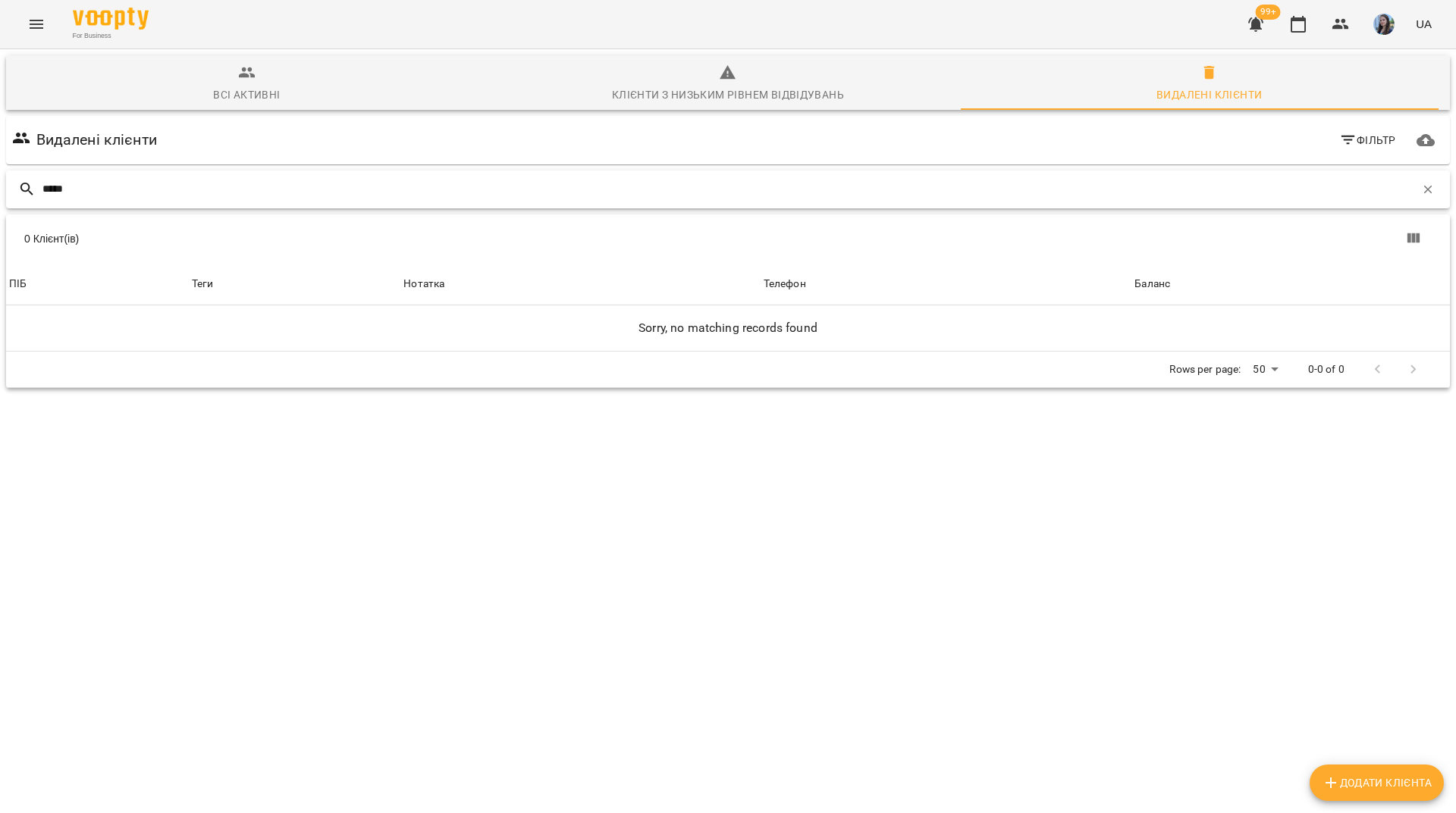
type input "*****"
click at [238, 75] on icon "button" at bounding box center [247, 73] width 18 height 18
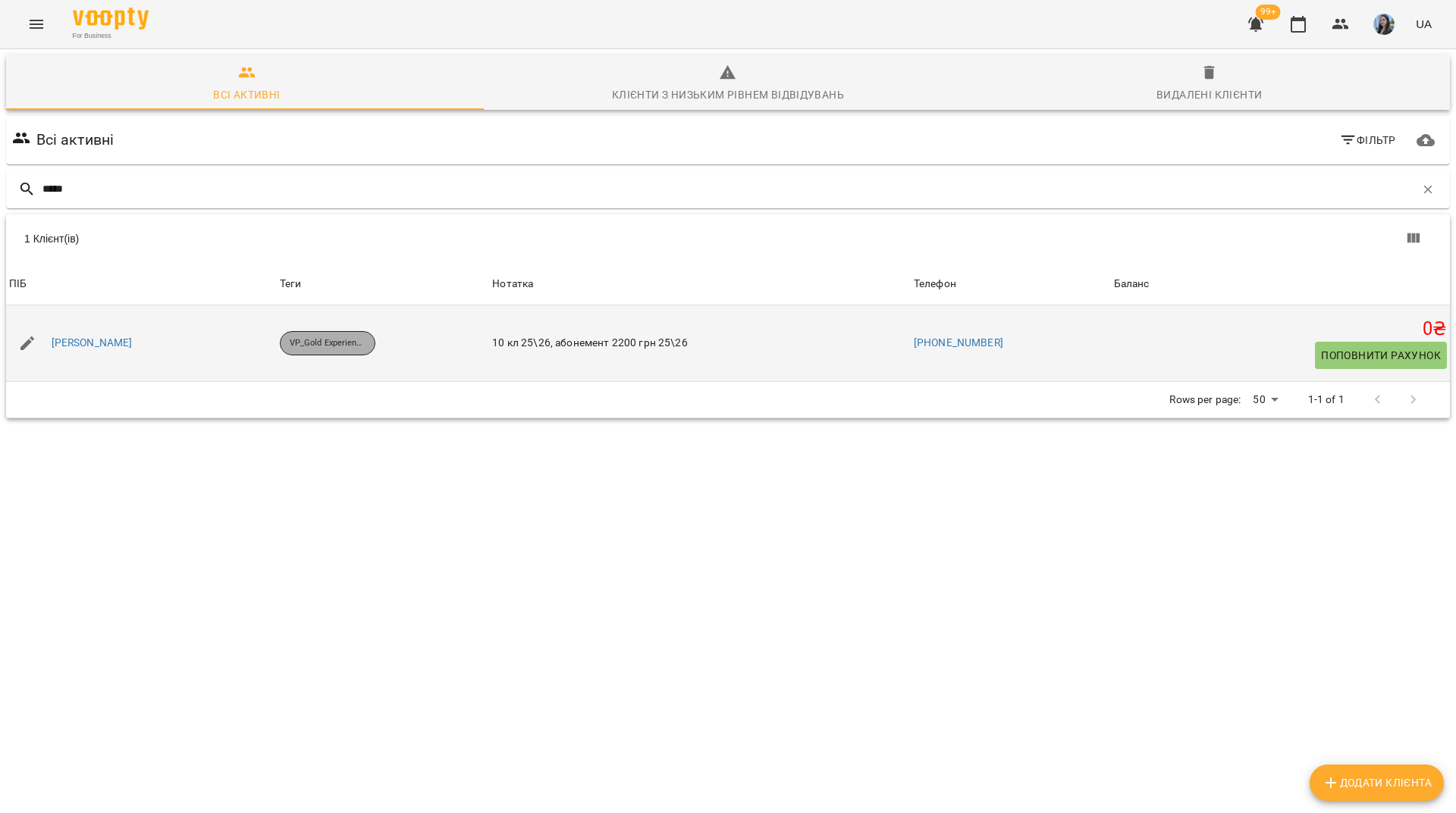
click at [375, 351] on div "VP_Gold Experience A1_25-26" at bounding box center [328, 343] width 95 height 24
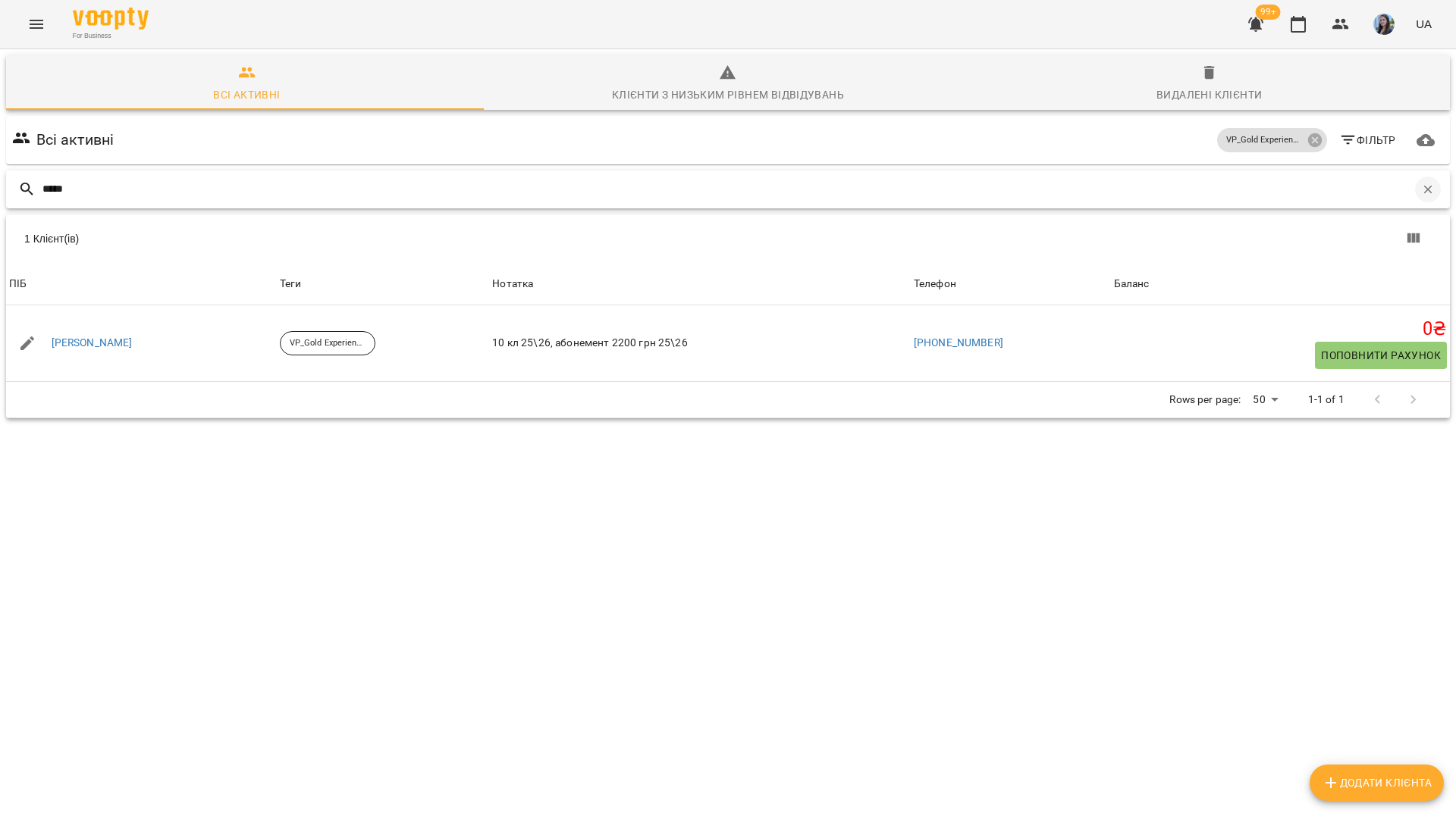
click at [1424, 188] on icon "button" at bounding box center [1427, 188] width 8 height 8
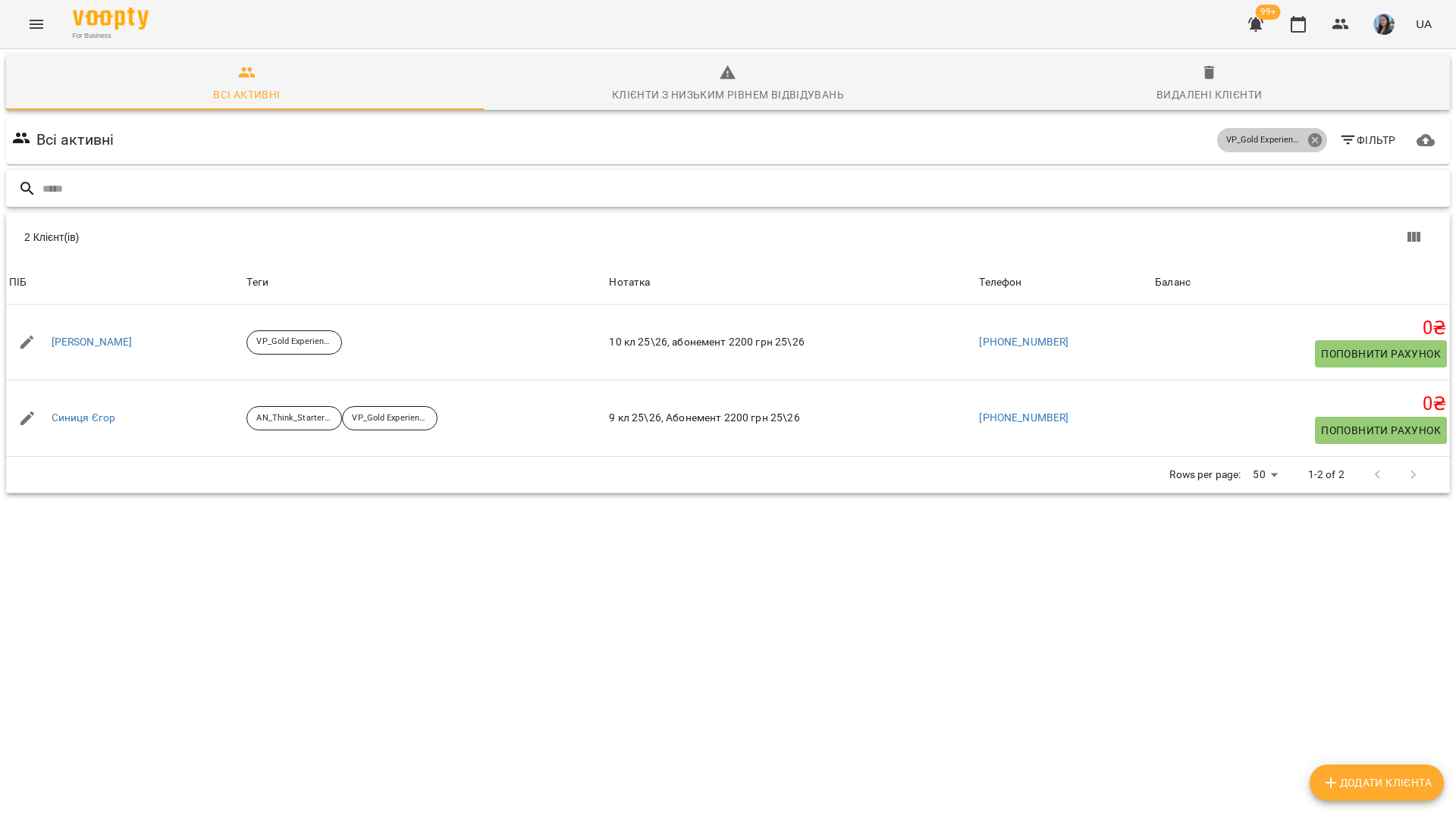
click at [1308, 147] on icon at bounding box center [1314, 140] width 17 height 17
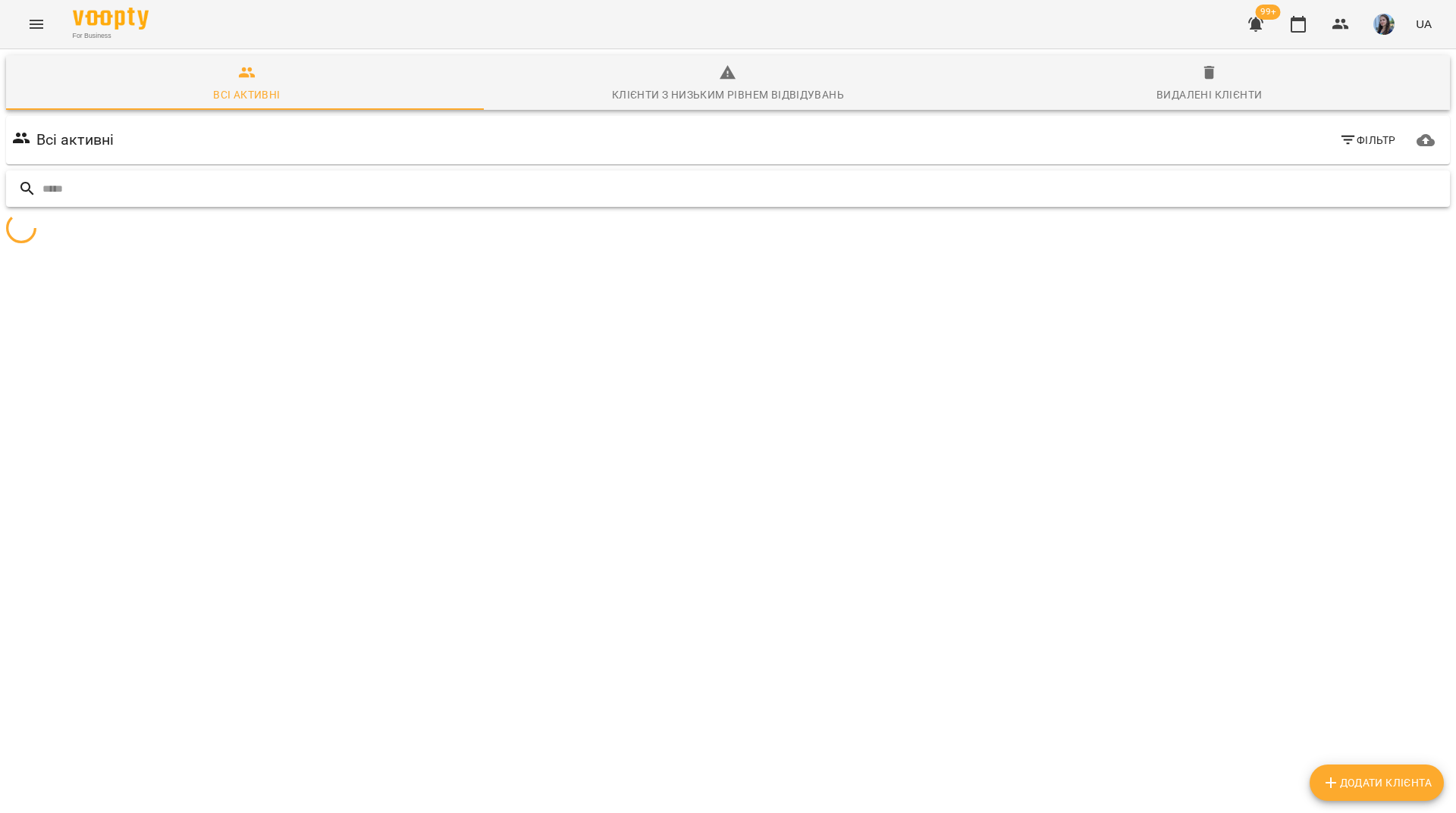
click at [1296, 186] on input "text" at bounding box center [742, 189] width 1401 height 25
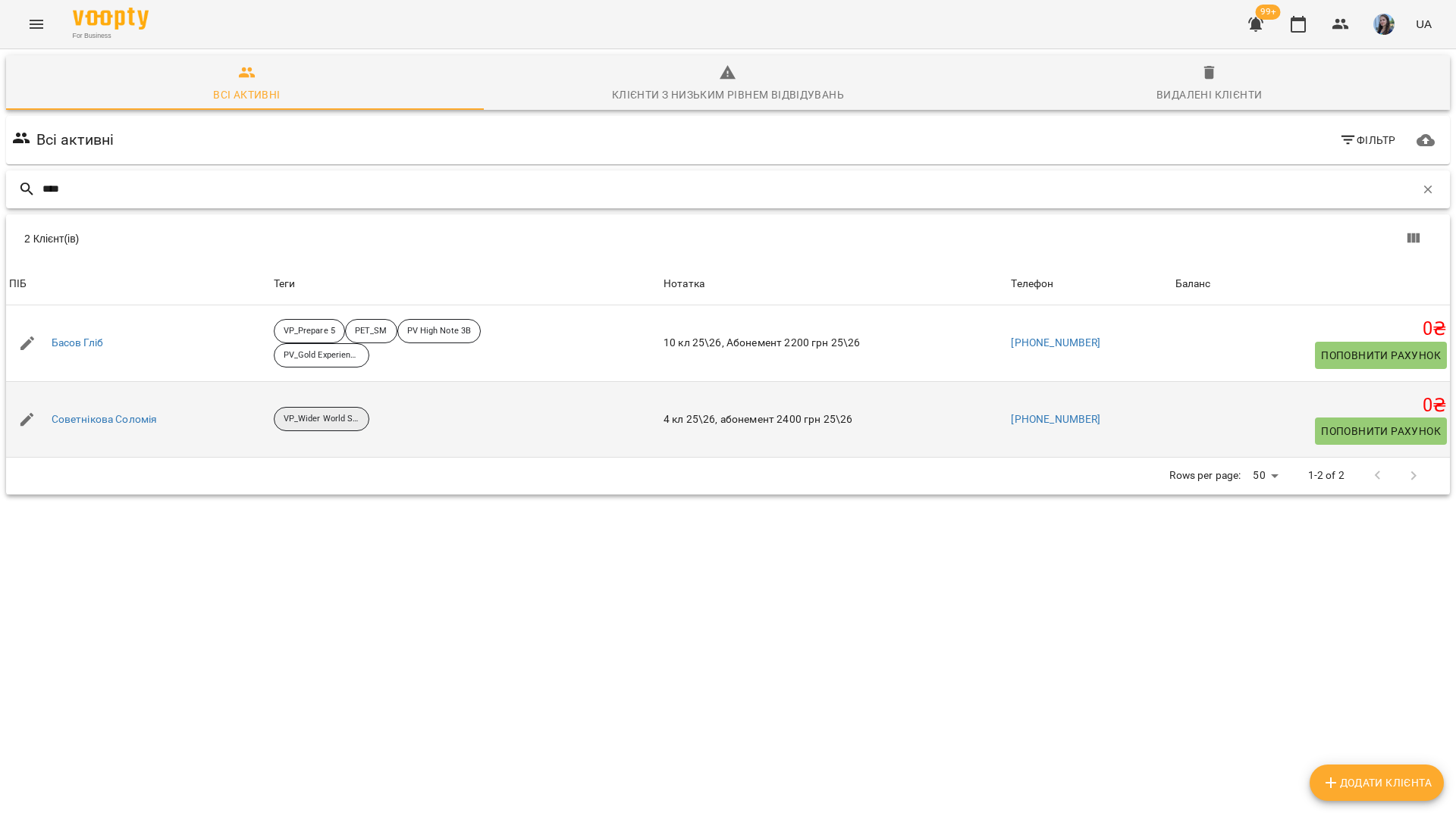
type input "****"
click at [357, 422] on p "VP_Wider World Starter_25-26" at bounding box center [321, 419] width 75 height 13
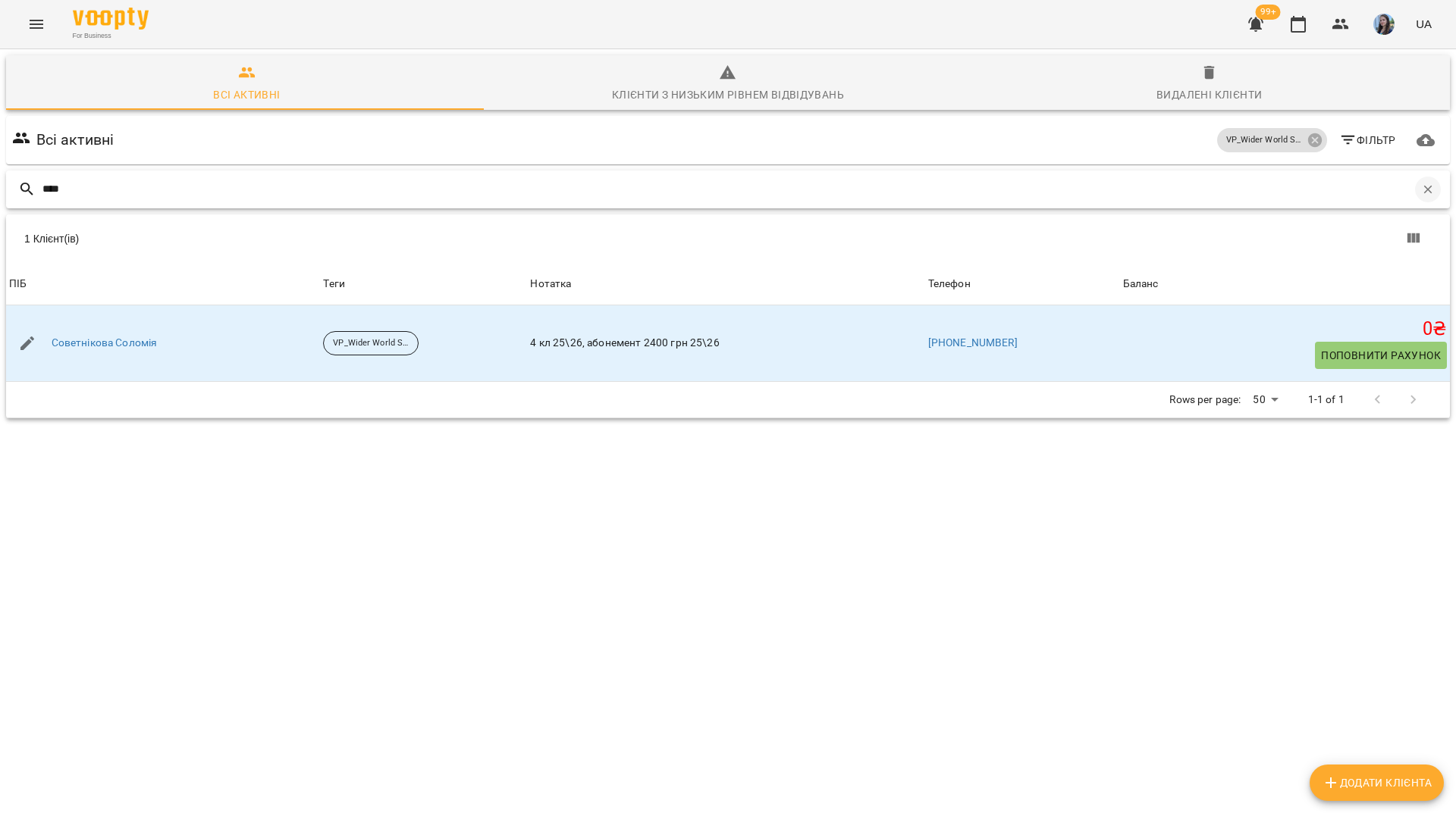
click at [1421, 190] on icon "button" at bounding box center [1427, 189] width 13 height 13
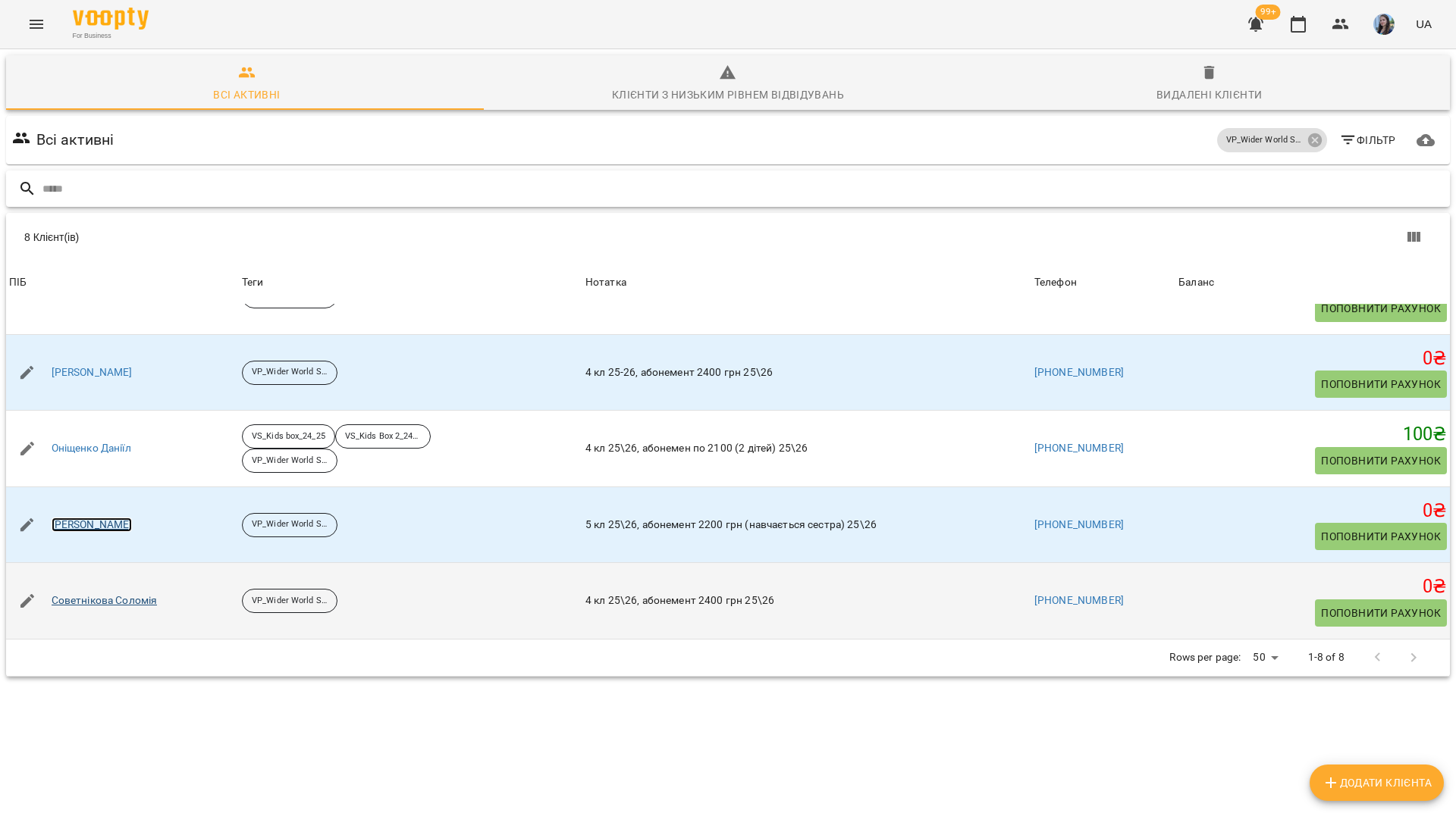
scroll to position [66, 0]
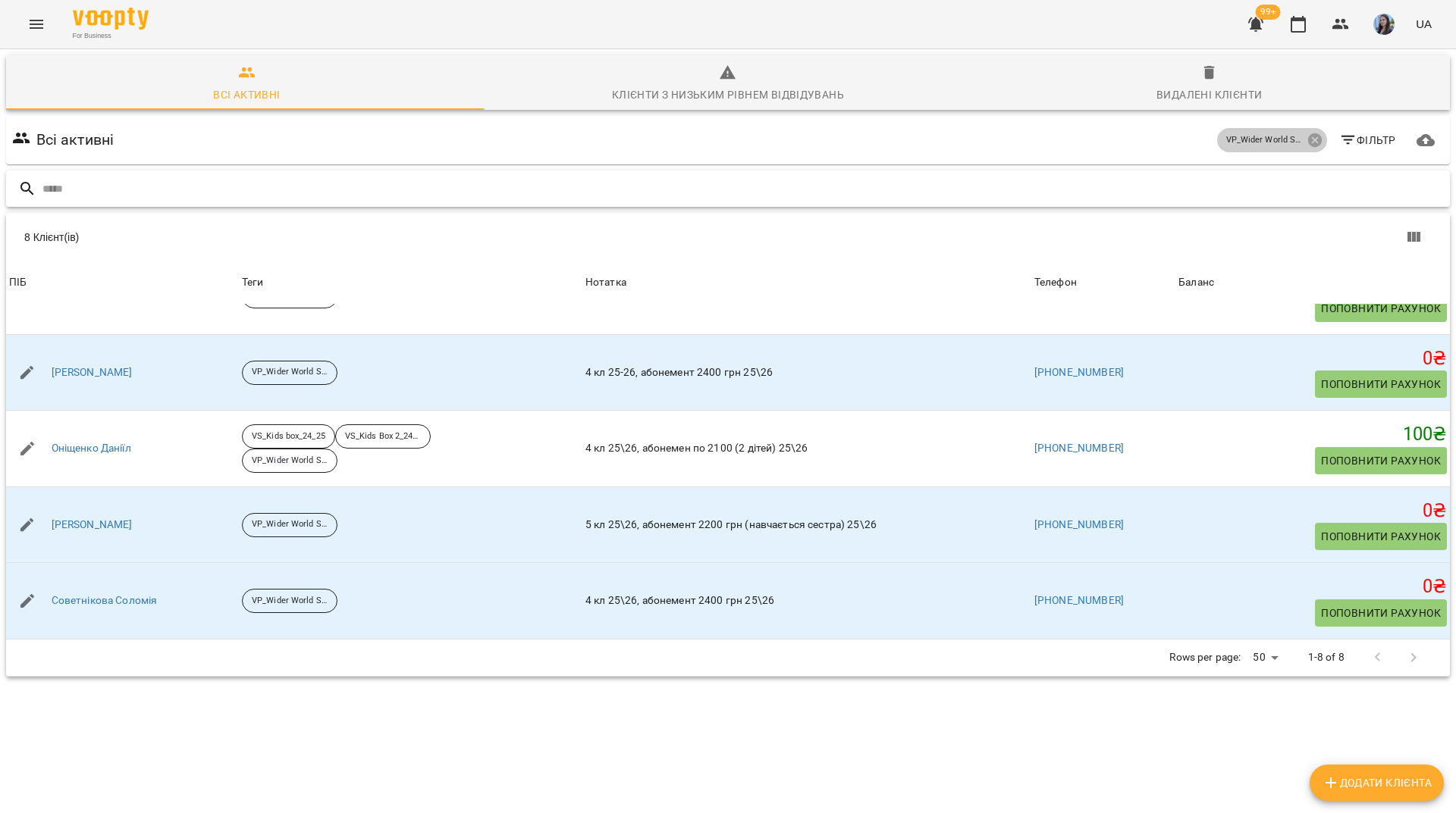
click at [1307, 134] on icon at bounding box center [1313, 140] width 13 height 13
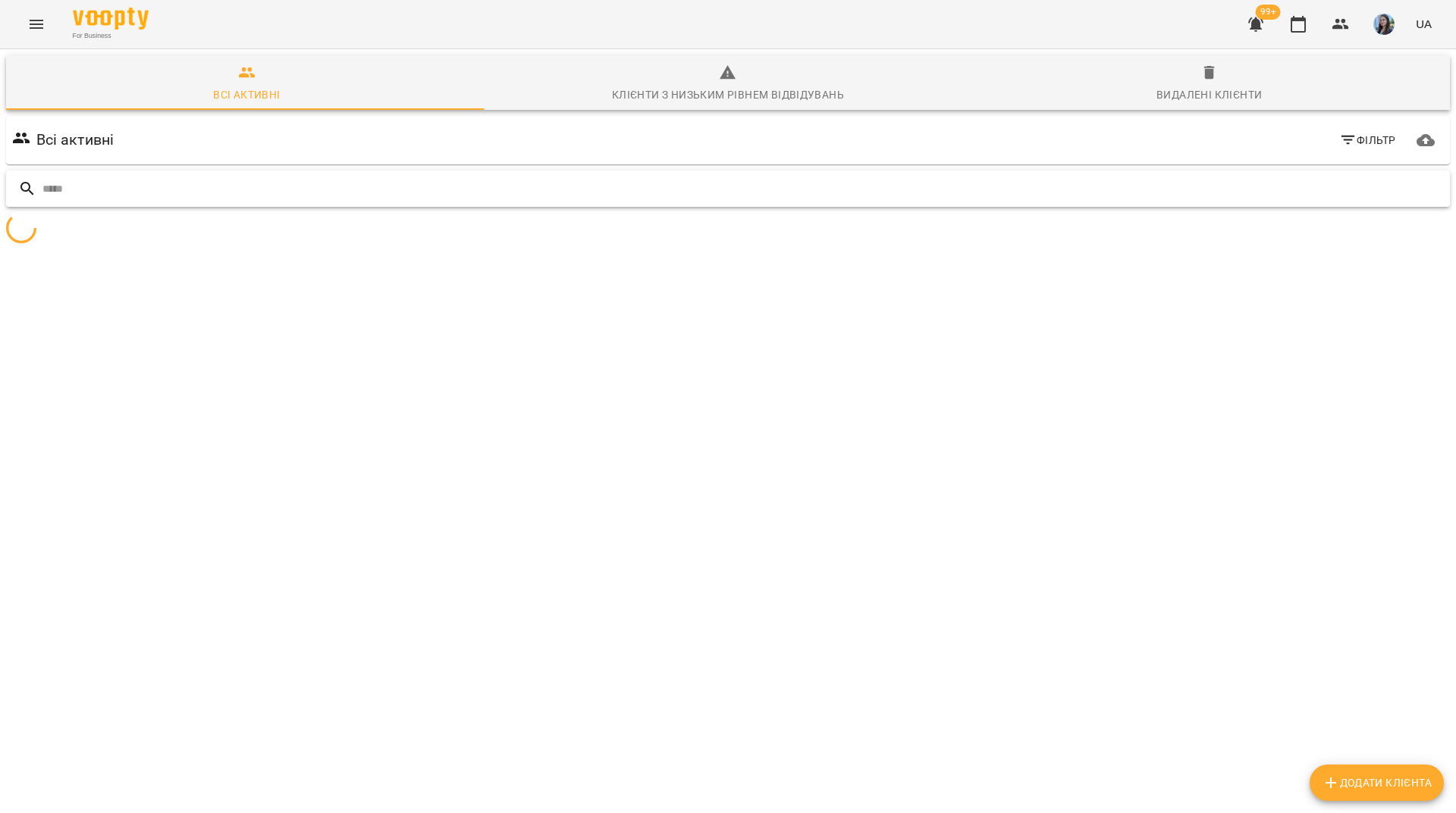
click at [1255, 177] on input "text" at bounding box center [742, 189] width 1401 height 25
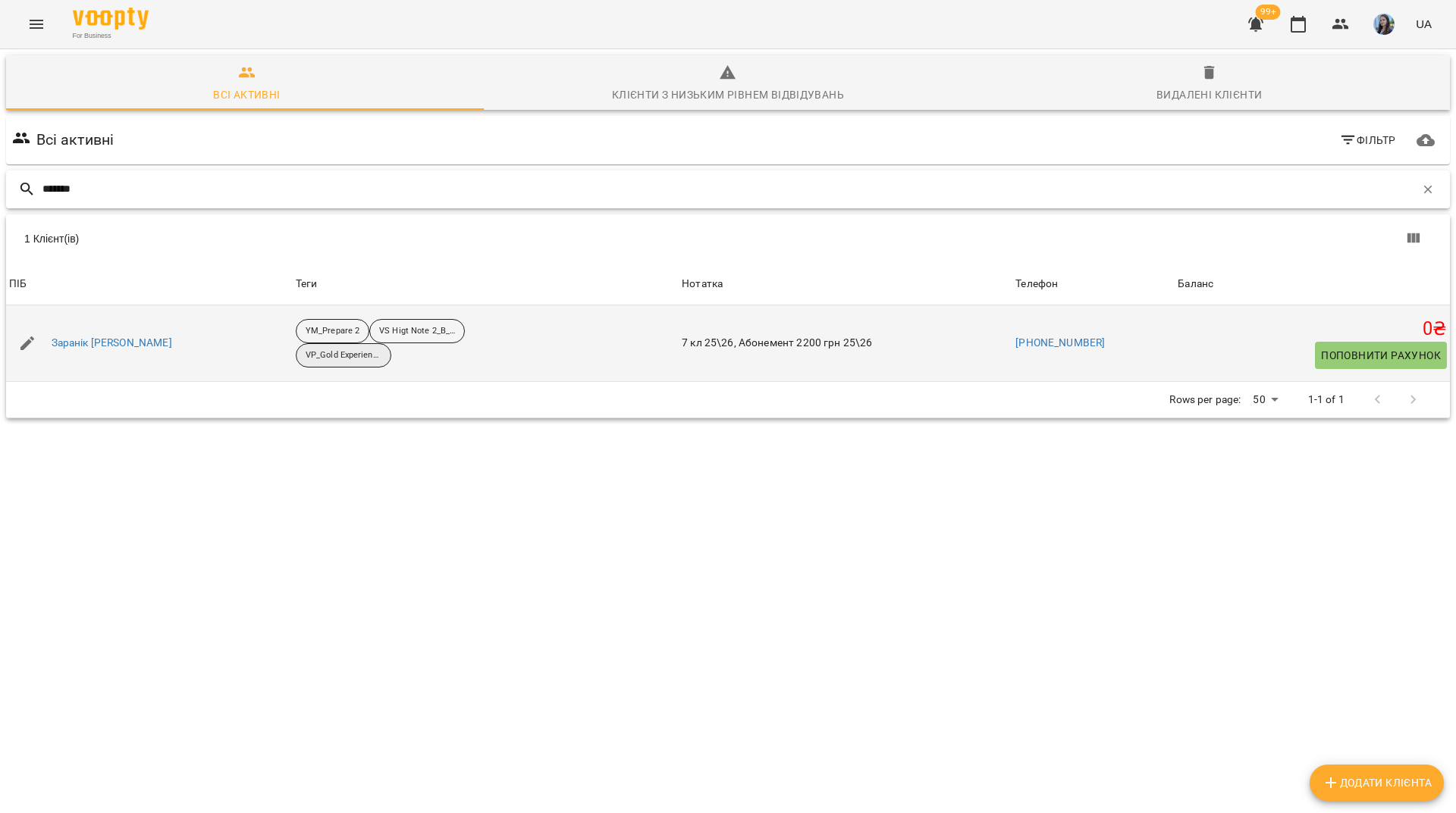
type input "*******"
click at [295, 344] on div "VP_Gold Experience B1_25-26" at bounding box center [343, 355] width 95 height 24
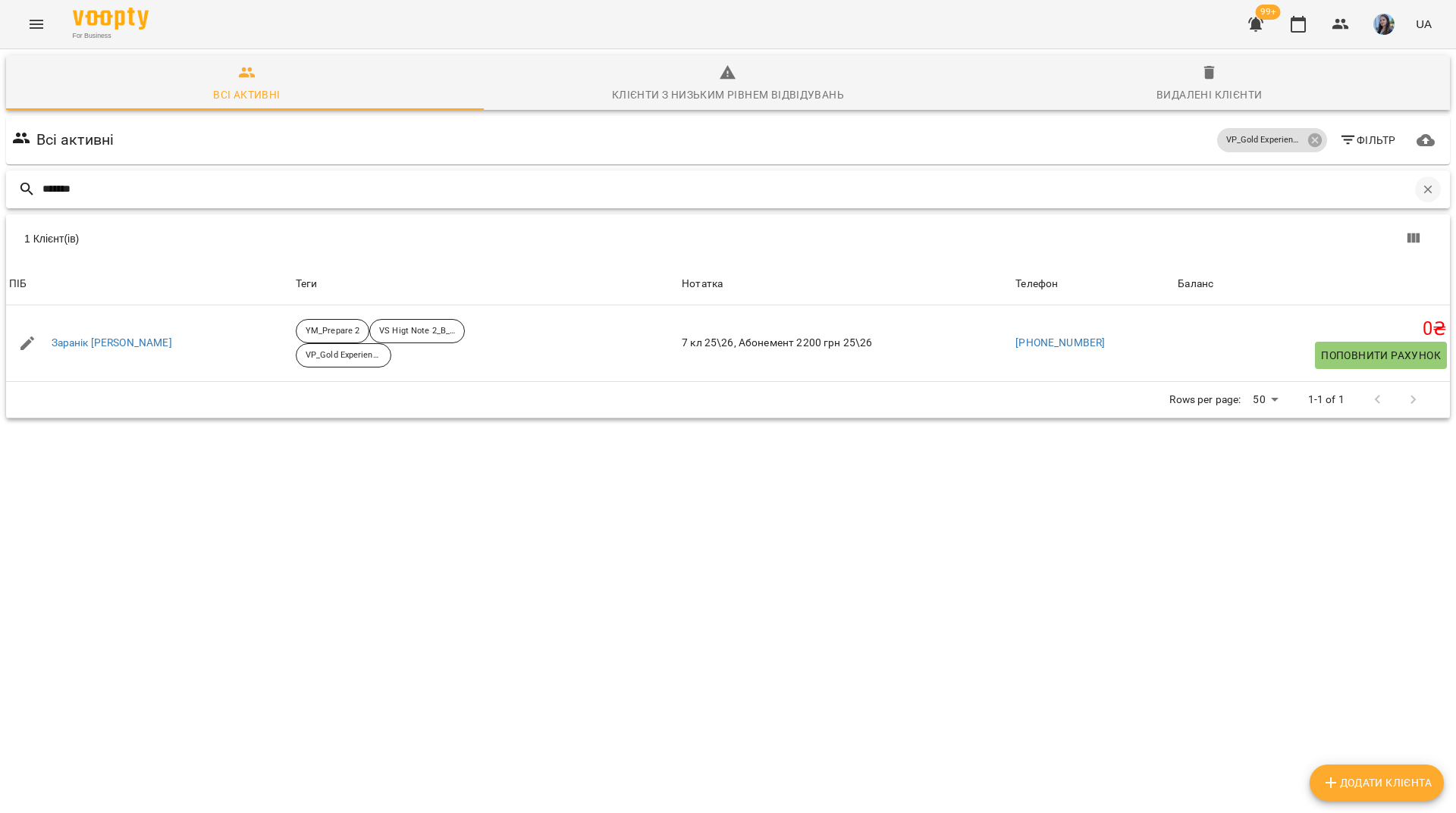
click at [1421, 183] on icon "button" at bounding box center [1427, 189] width 13 height 13
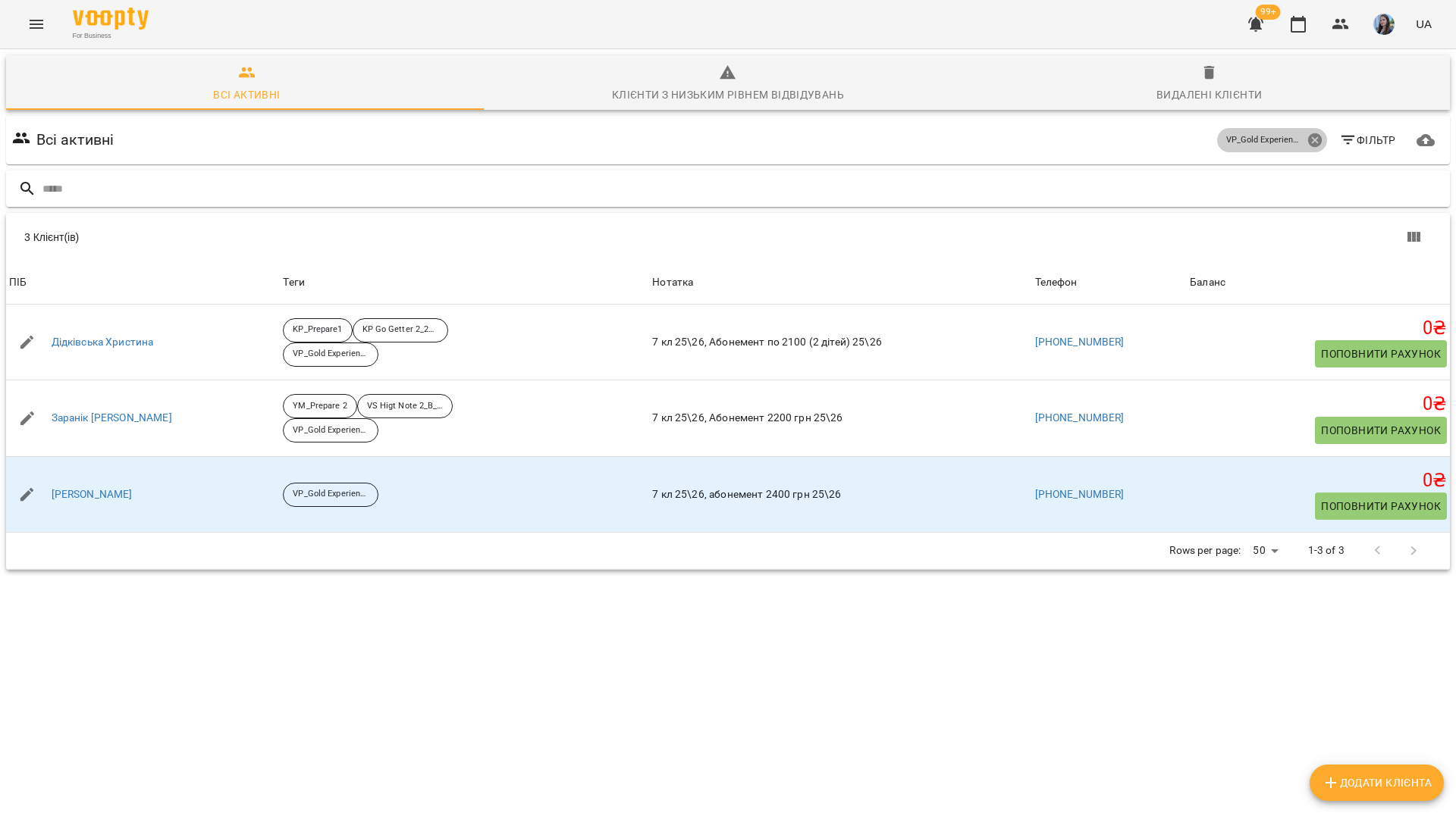
click at [1307, 134] on icon at bounding box center [1313, 140] width 13 height 13
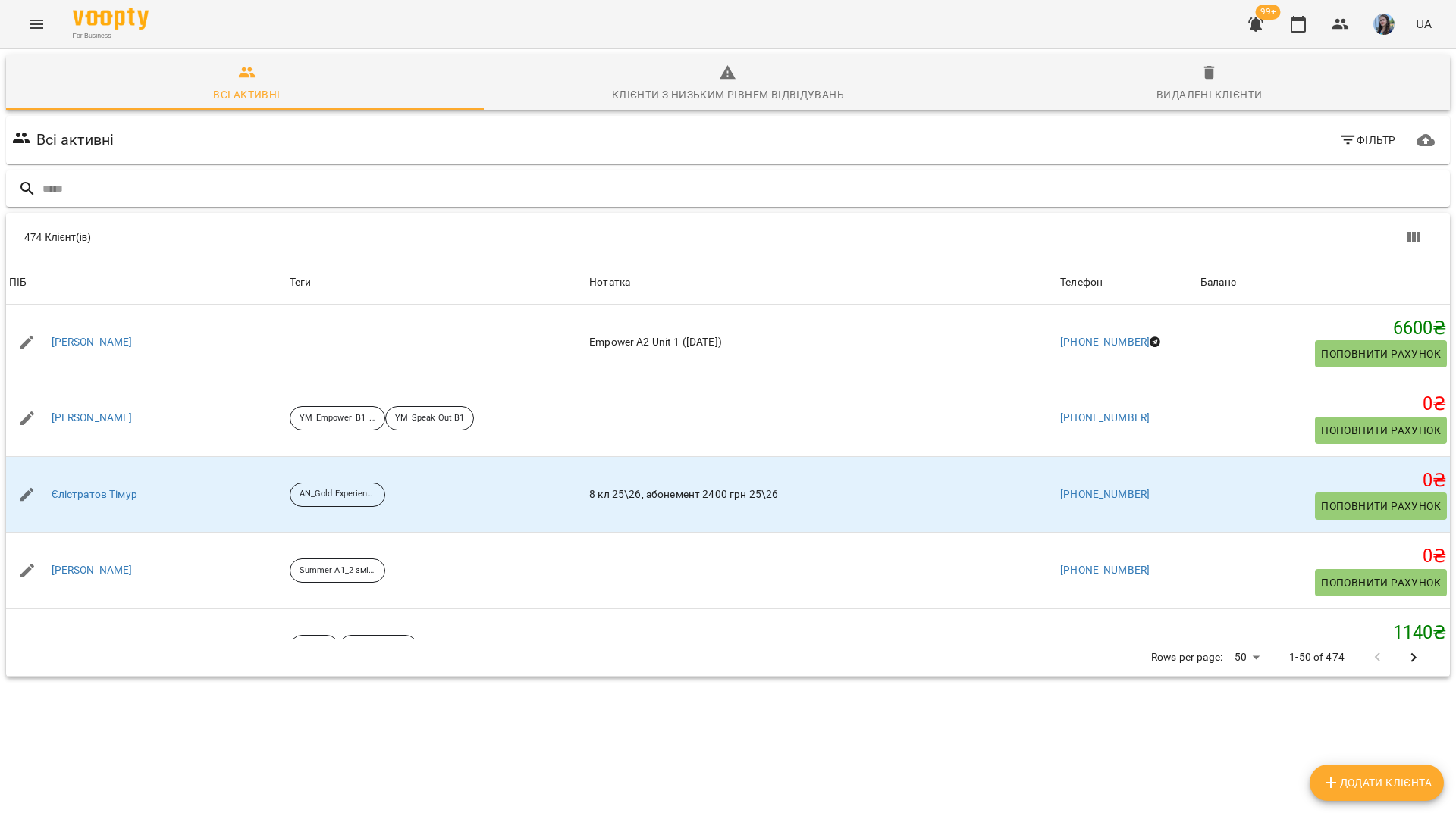
click at [1047, 705] on div "Всі активні Фільтр Додати клієнта 474 Клієнт(ів) 474 Клієнт(ів) ПІБ Теги Нотатк…" at bounding box center [727, 423] width 1450 height 620
click at [1332, 783] on icon "Додати клієнта" at bounding box center [1331, 783] width 11 height 11
select select "**"
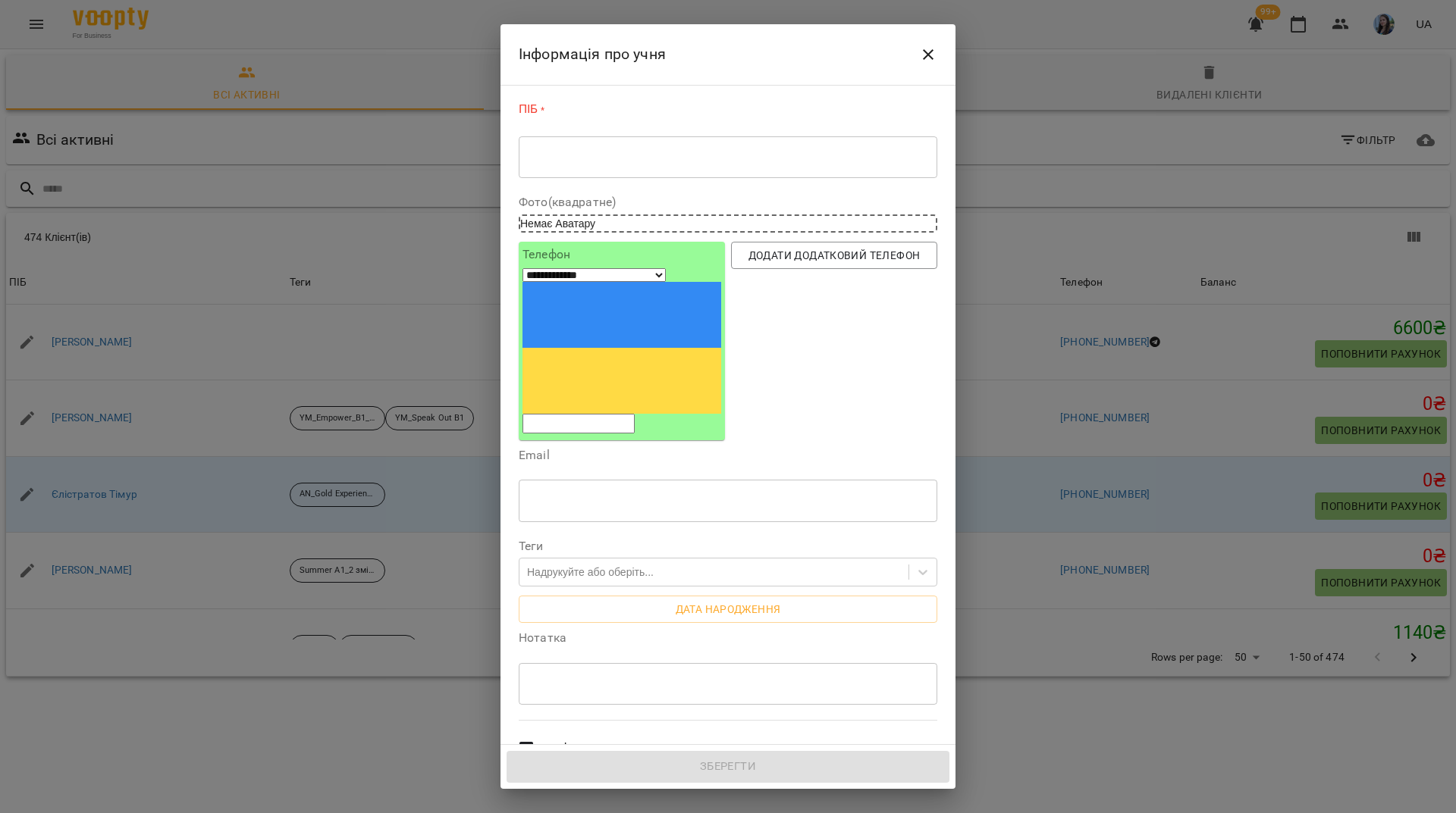
click at [548, 159] on textarea at bounding box center [728, 157] width 398 height 14
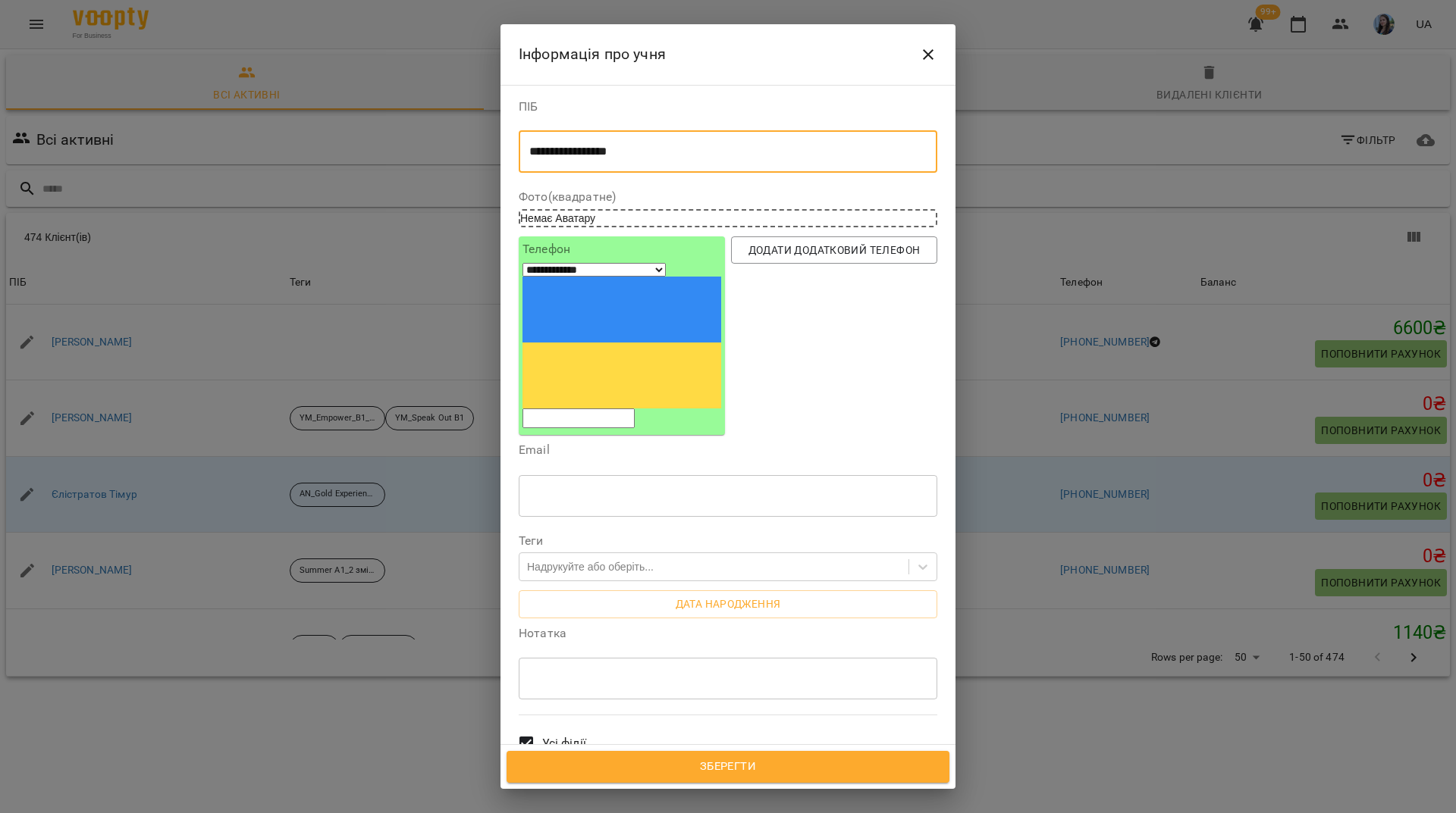
type textarea "**********"
click at [587, 408] on input "tel" at bounding box center [578, 418] width 112 height 20
click at [788, 778] on div "Всі викладачі" at bounding box center [727, 810] width 425 height 66
click at [630, 408] on input "tel" at bounding box center [578, 418] width 112 height 20
paste input "**********"
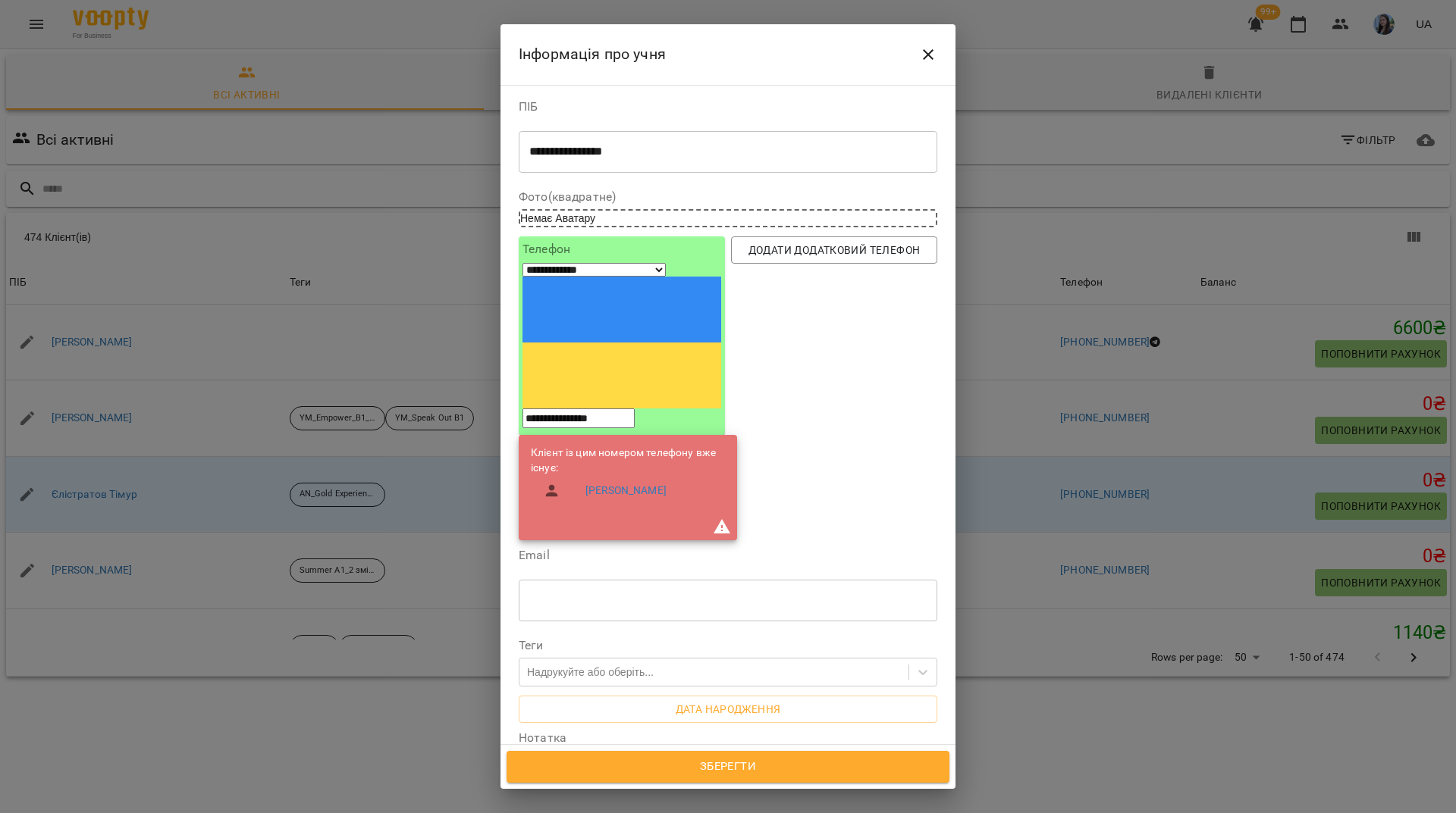
type input "**********"
click at [618, 580] on input "text" at bounding box center [728, 600] width 418 height 42
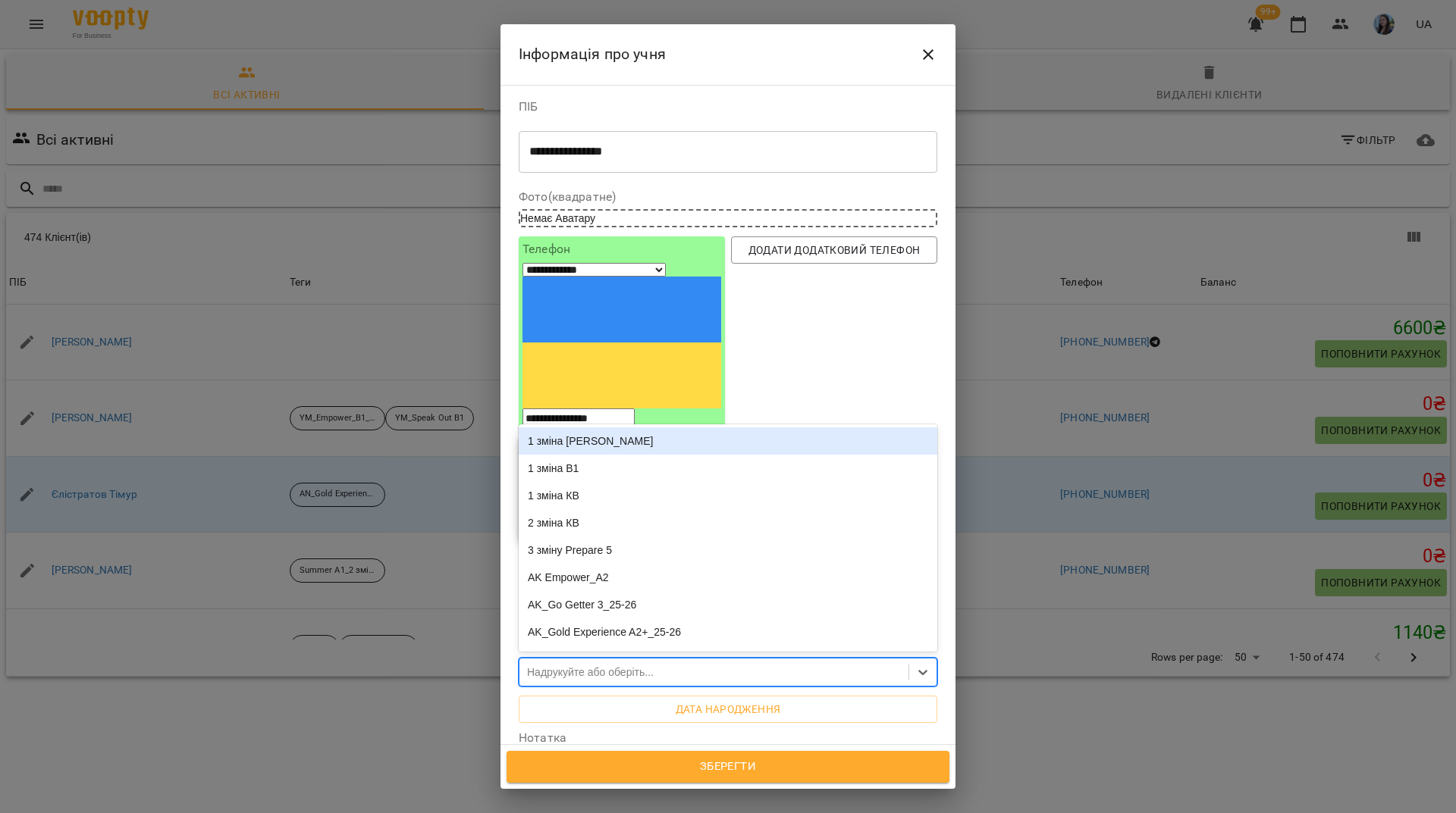
click at [543, 665] on div "Надрукуйте або оберіть..." at bounding box center [590, 672] width 127 height 15
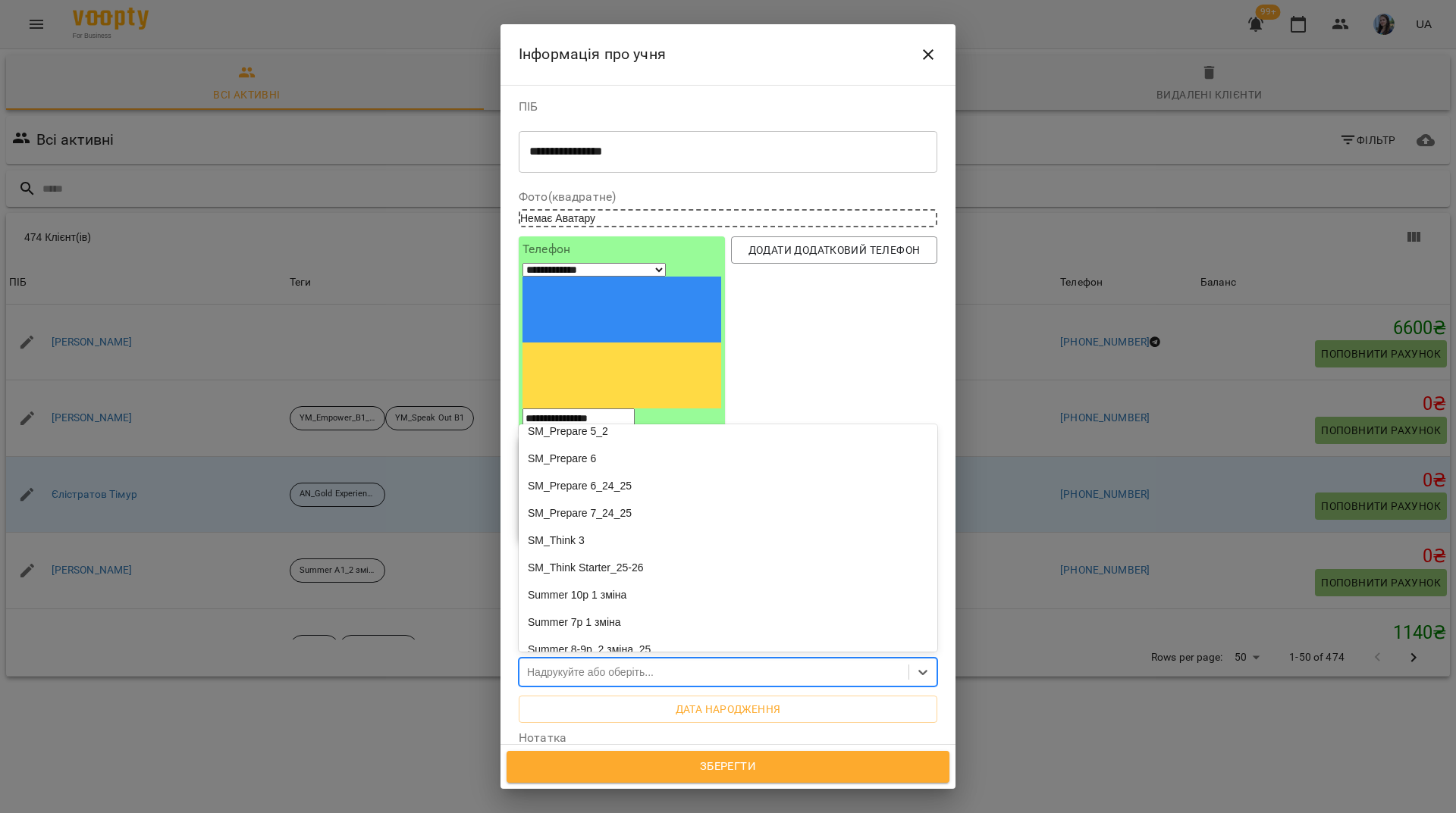
scroll to position [2577, 0]
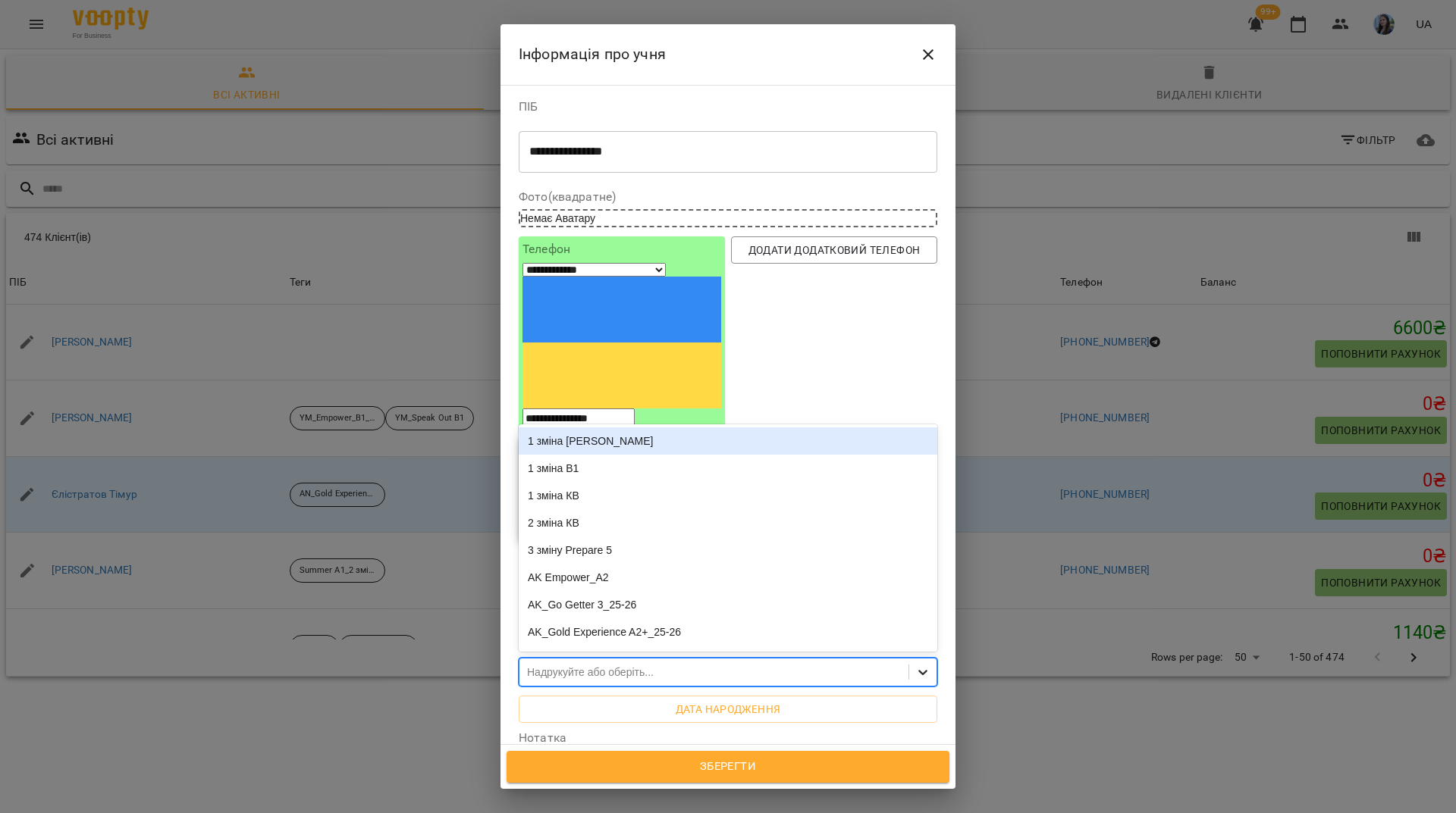
click at [916, 665] on icon at bounding box center [923, 672] width 15 height 15
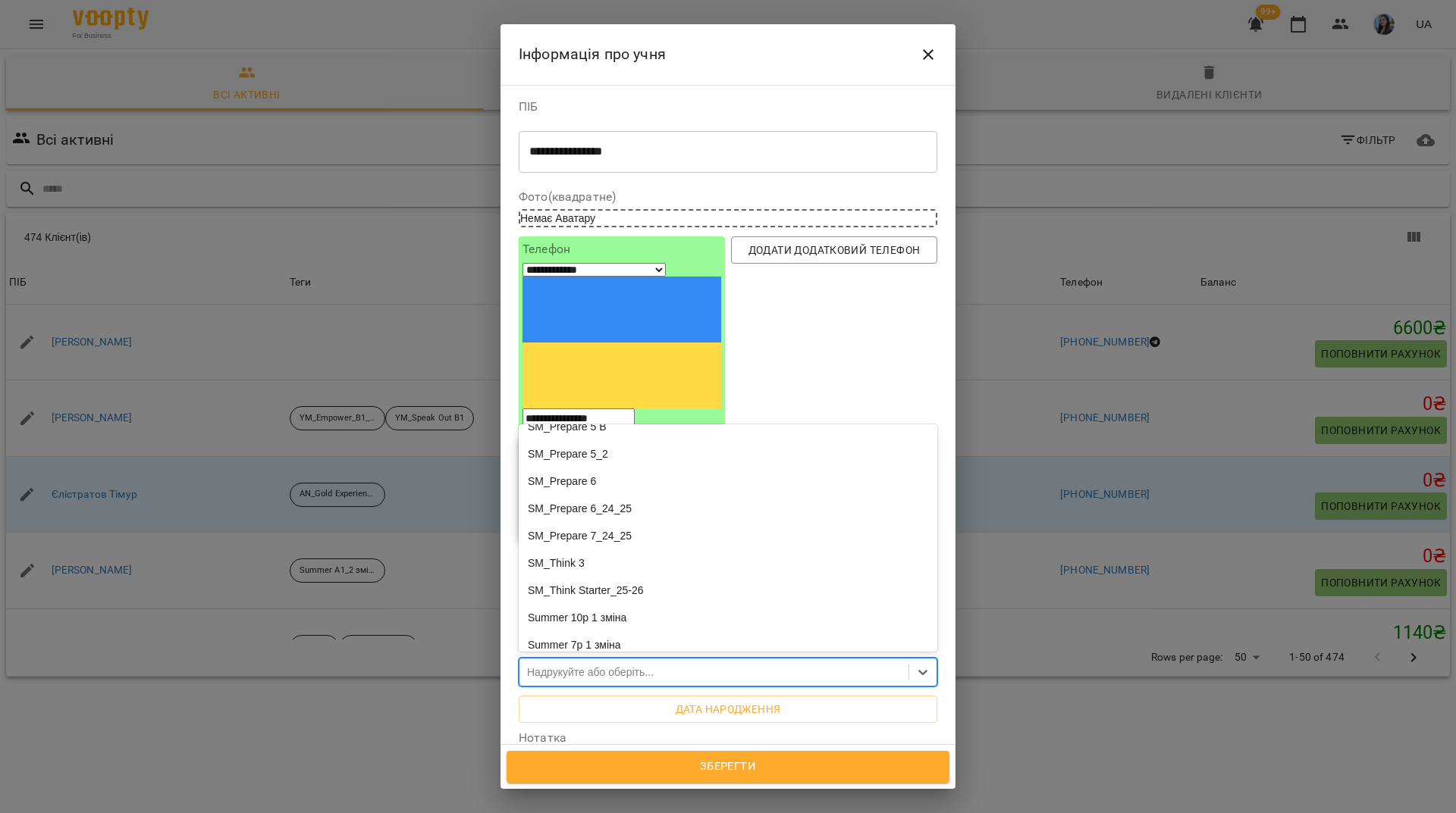
scroll to position [2441, 0]
click at [670, 764] on span "Зберегти" at bounding box center [728, 767] width 409 height 20
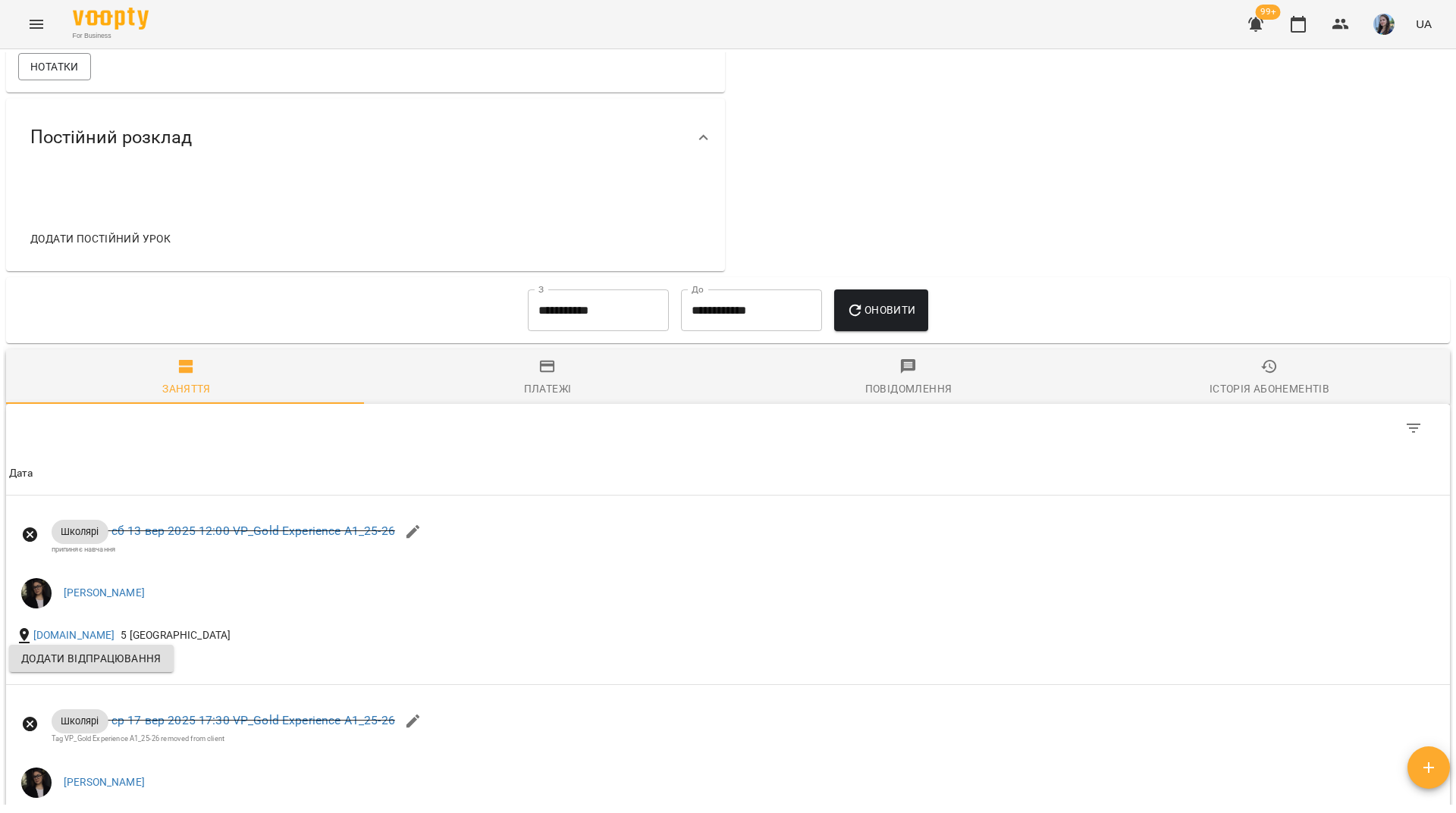
scroll to position [596, 0]
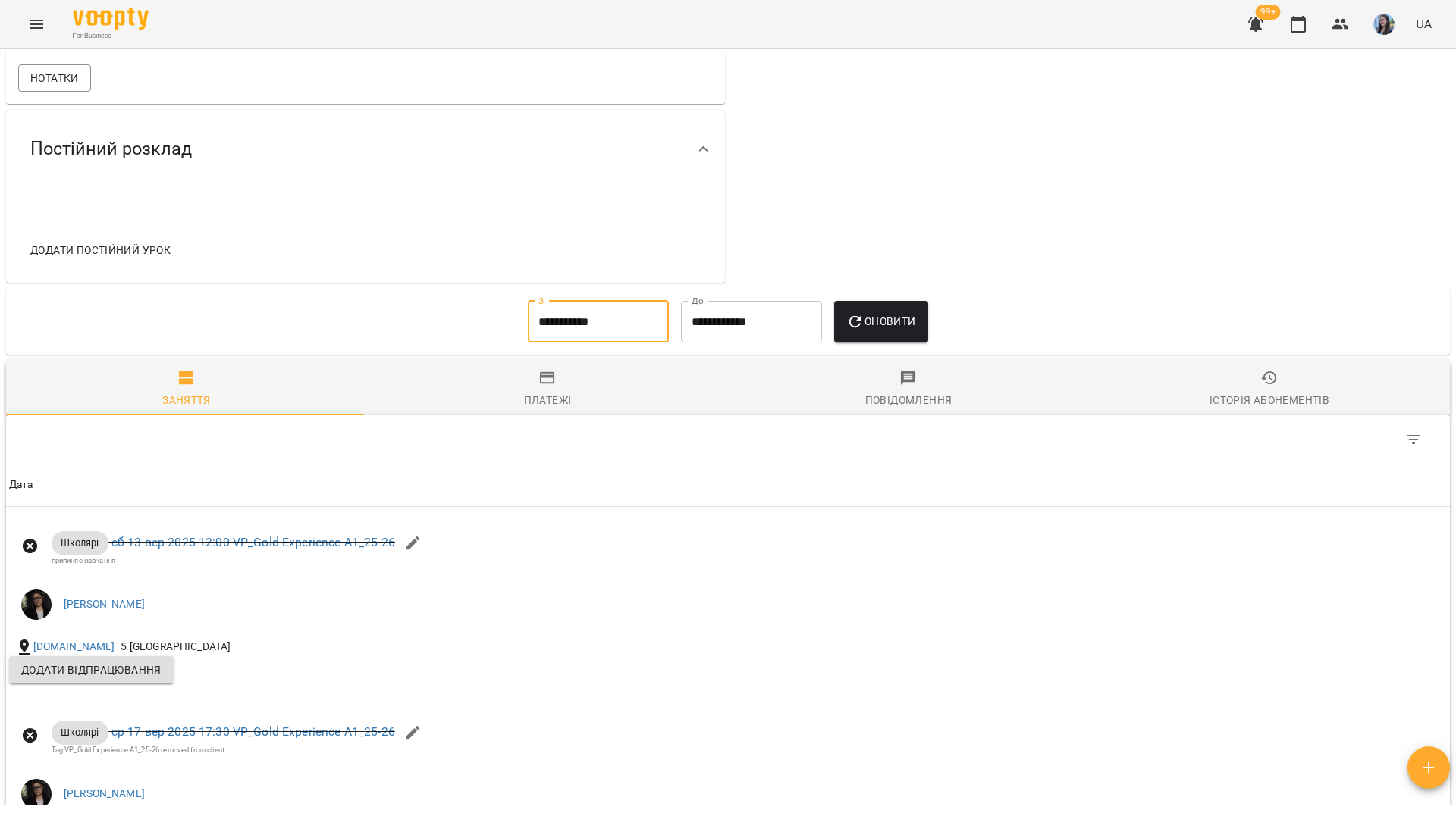
click at [607, 337] on input "**********" at bounding box center [598, 321] width 141 height 42
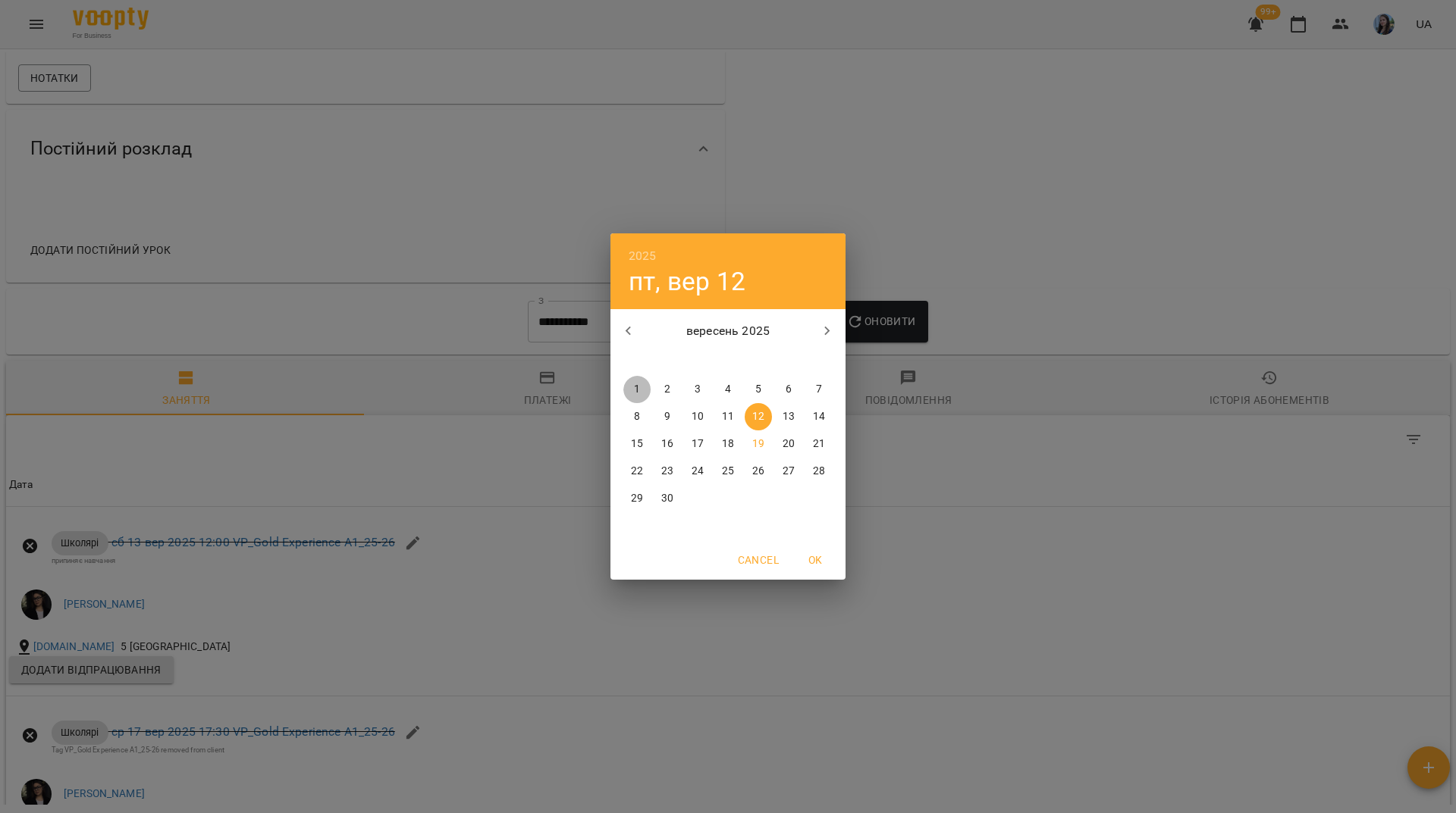
click at [646, 385] on span "1" at bounding box center [636, 389] width 27 height 15
type input "**********"
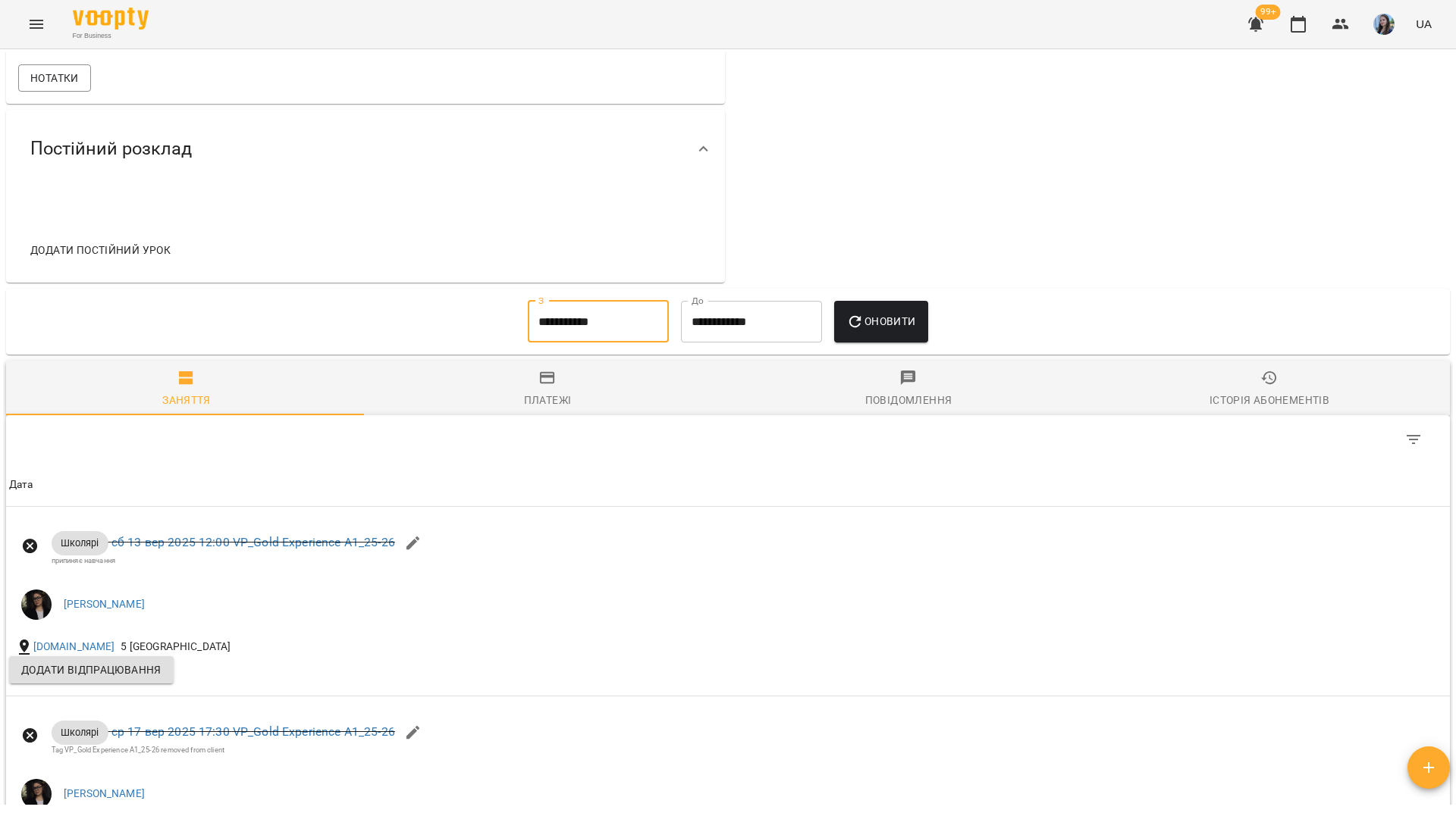
click at [882, 330] on span "Оновити" at bounding box center [881, 321] width 69 height 18
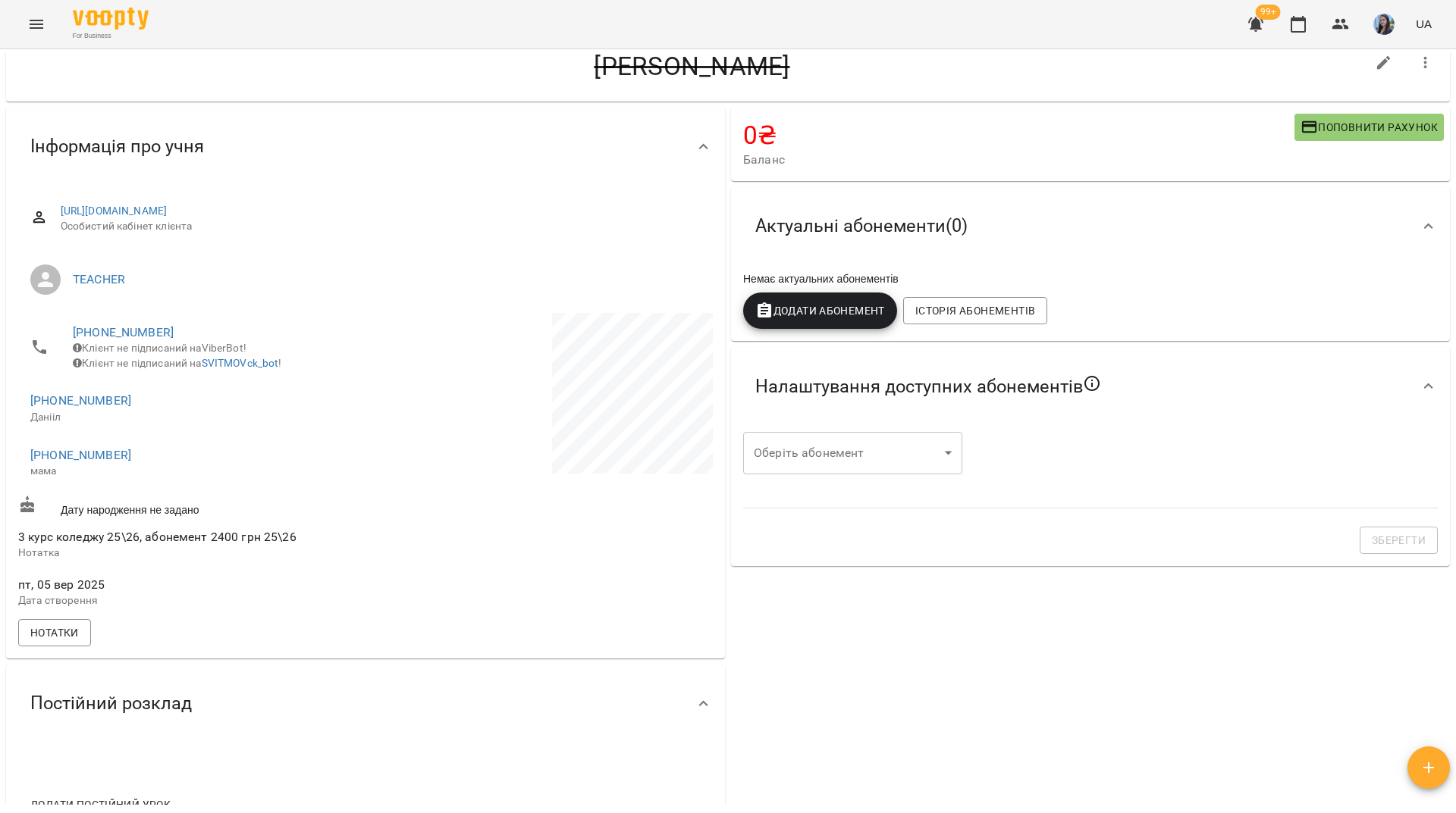
scroll to position [0, 0]
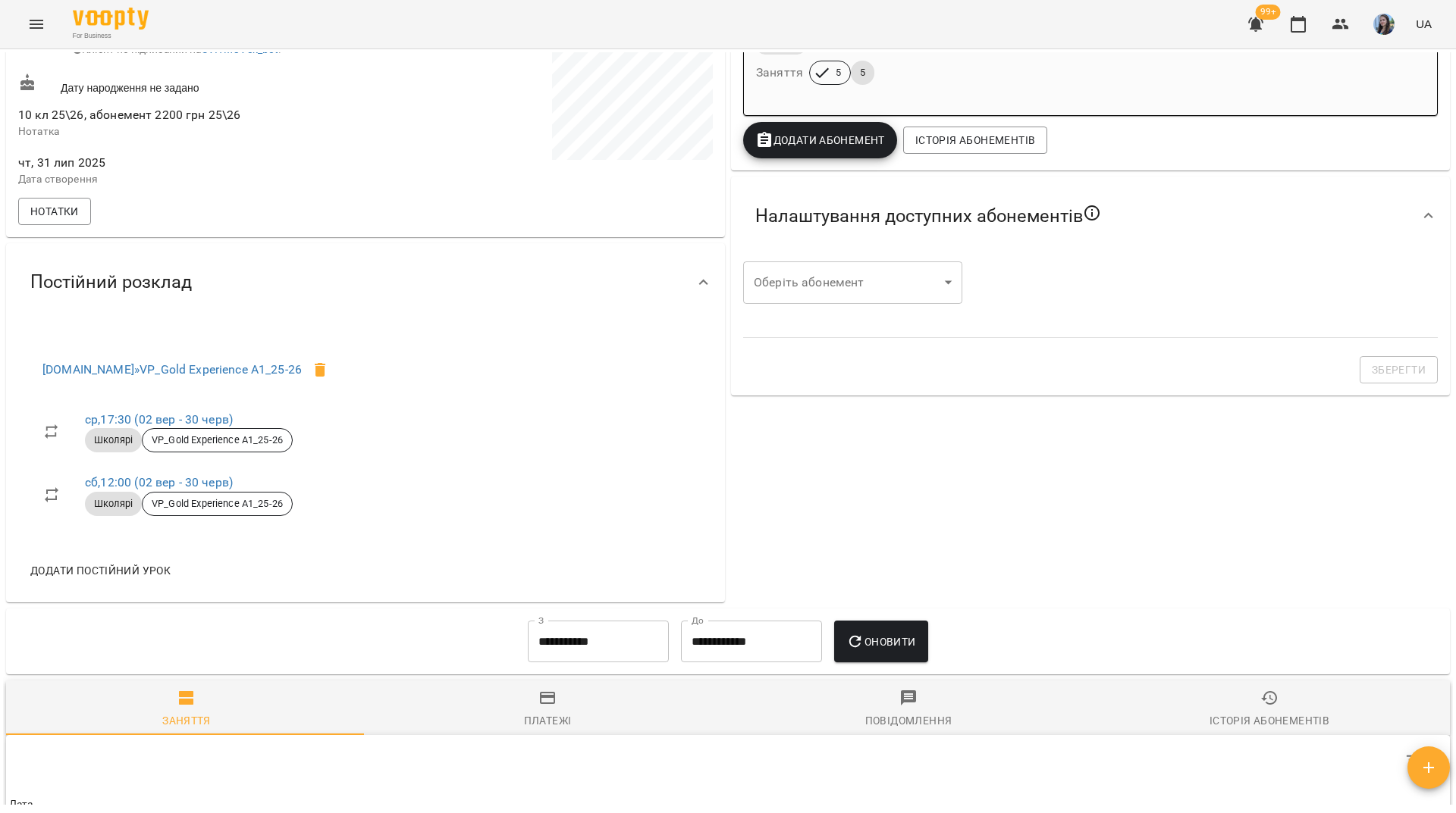
scroll to position [682, 0]
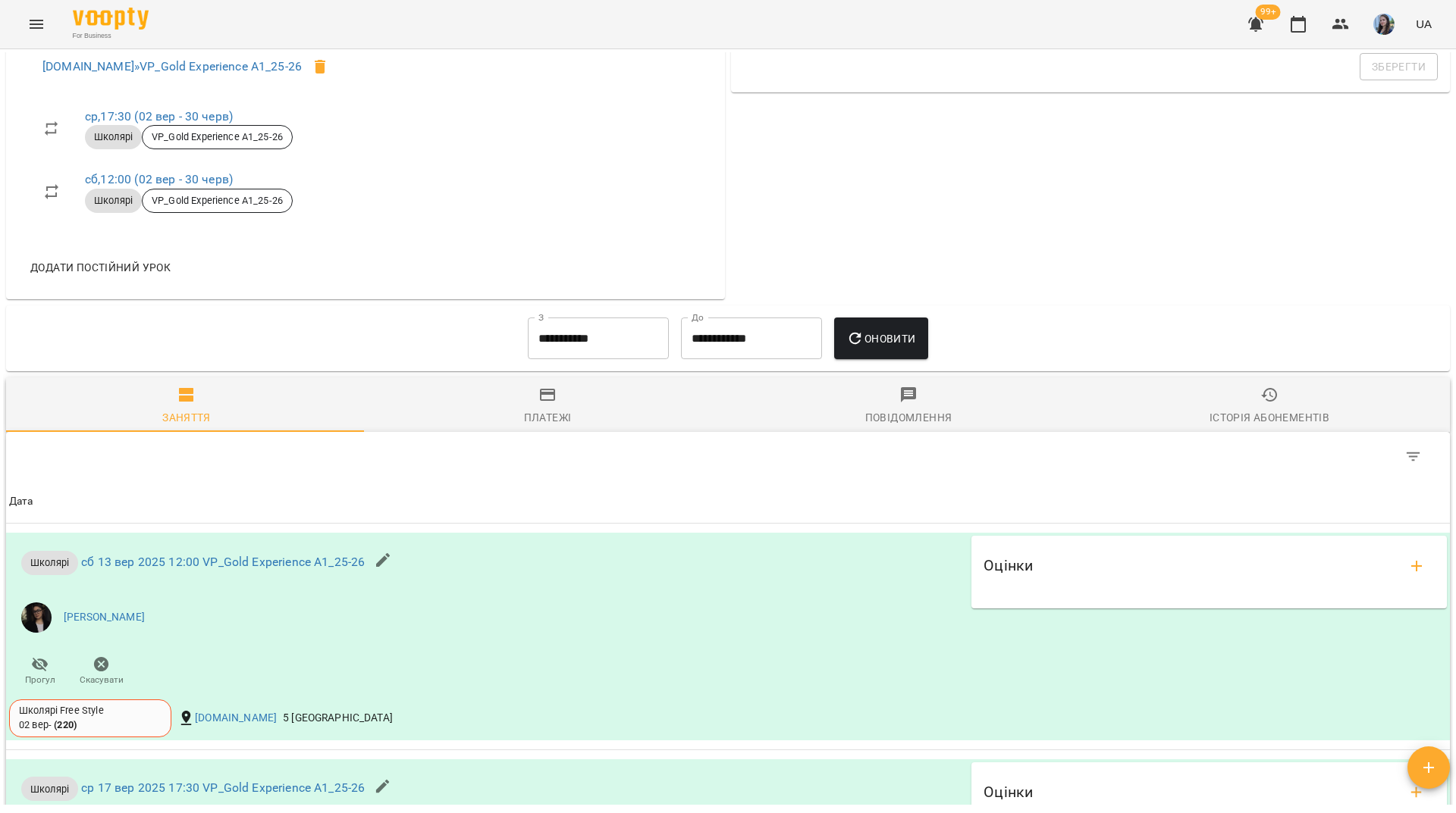
click at [564, 360] on input "**********" at bounding box center [598, 338] width 141 height 42
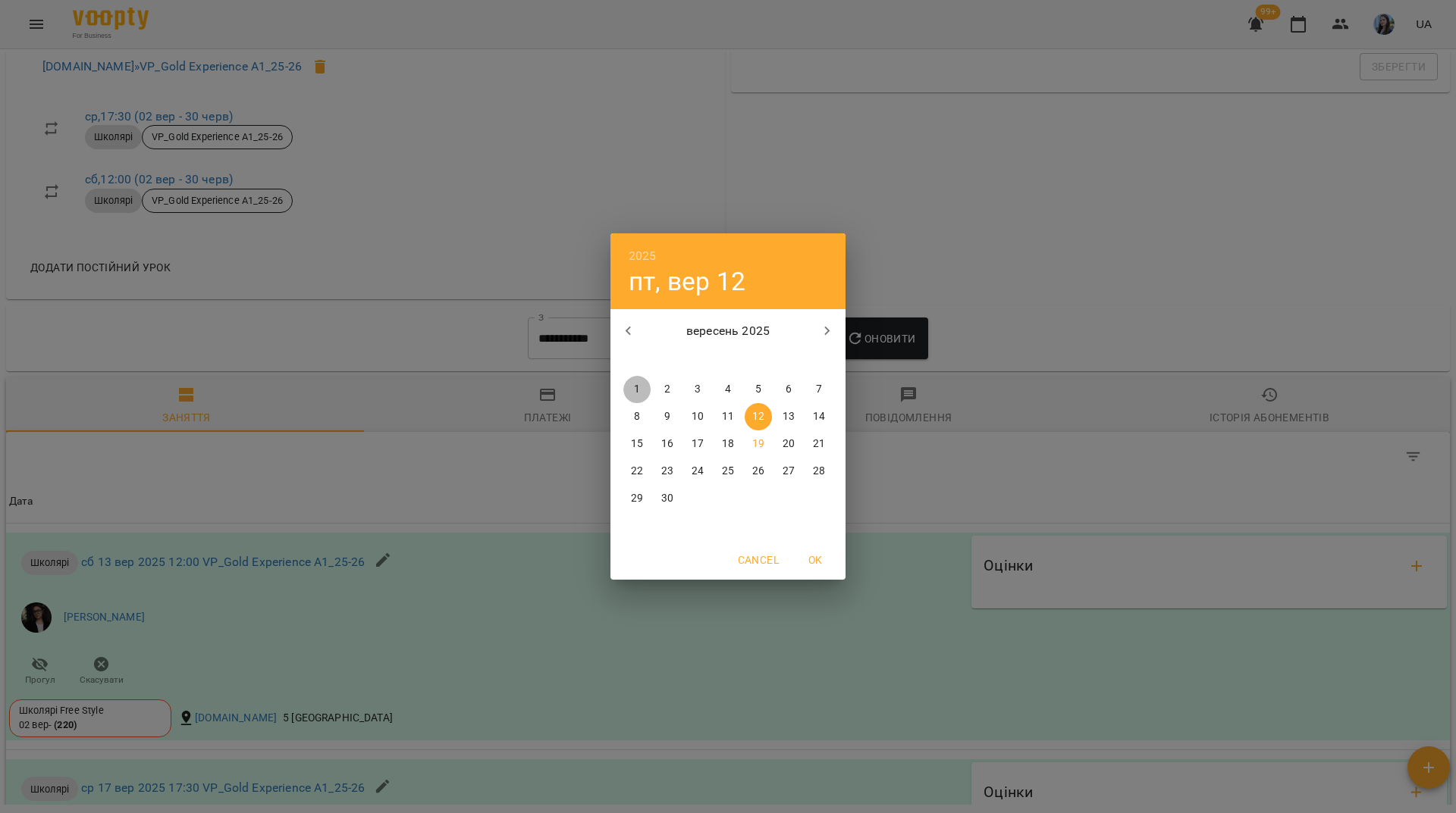
click at [638, 383] on p "1" at bounding box center [636, 389] width 6 height 15
type input "**********"
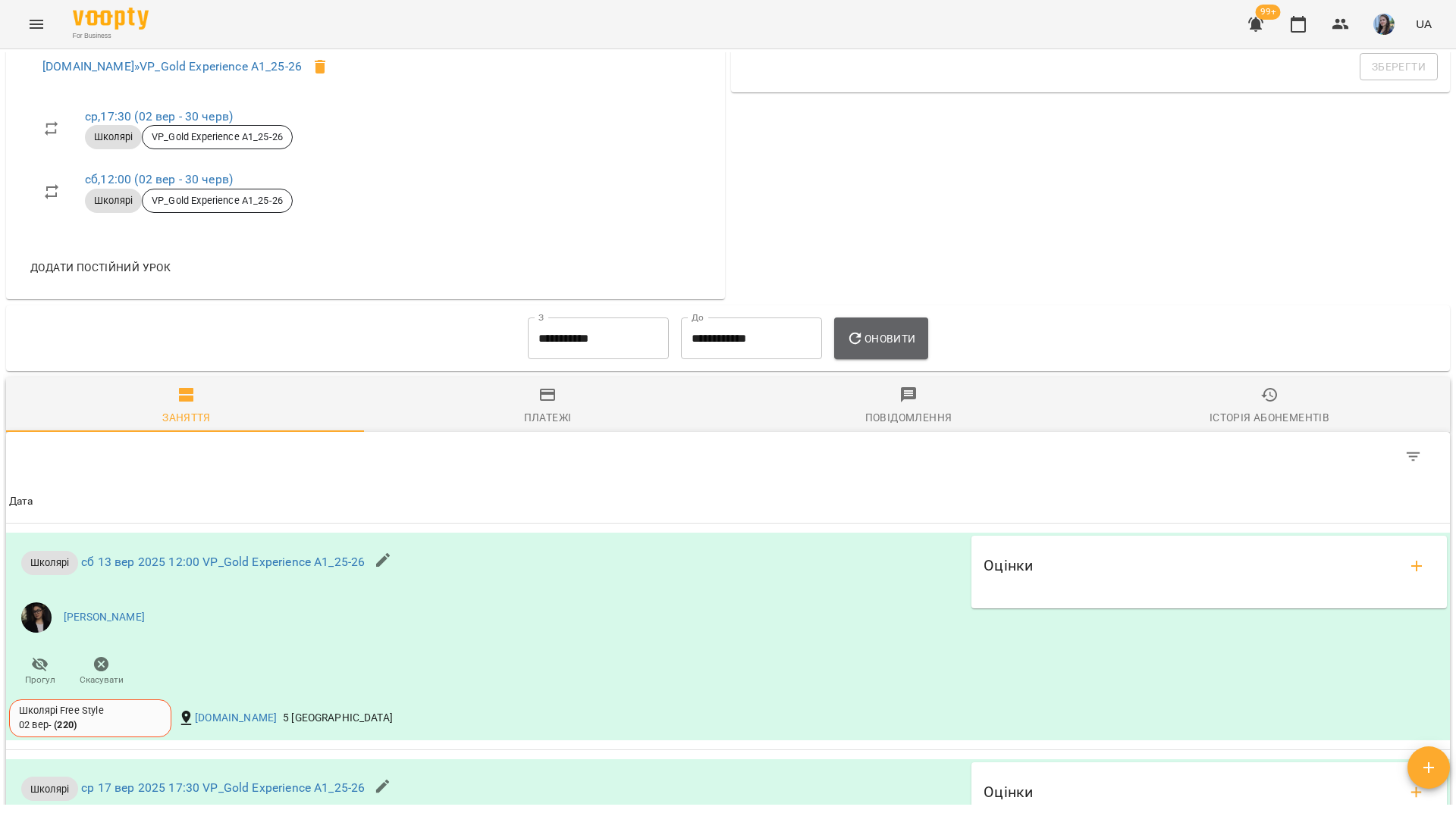
click at [865, 334] on button "Оновити" at bounding box center [881, 338] width 93 height 42
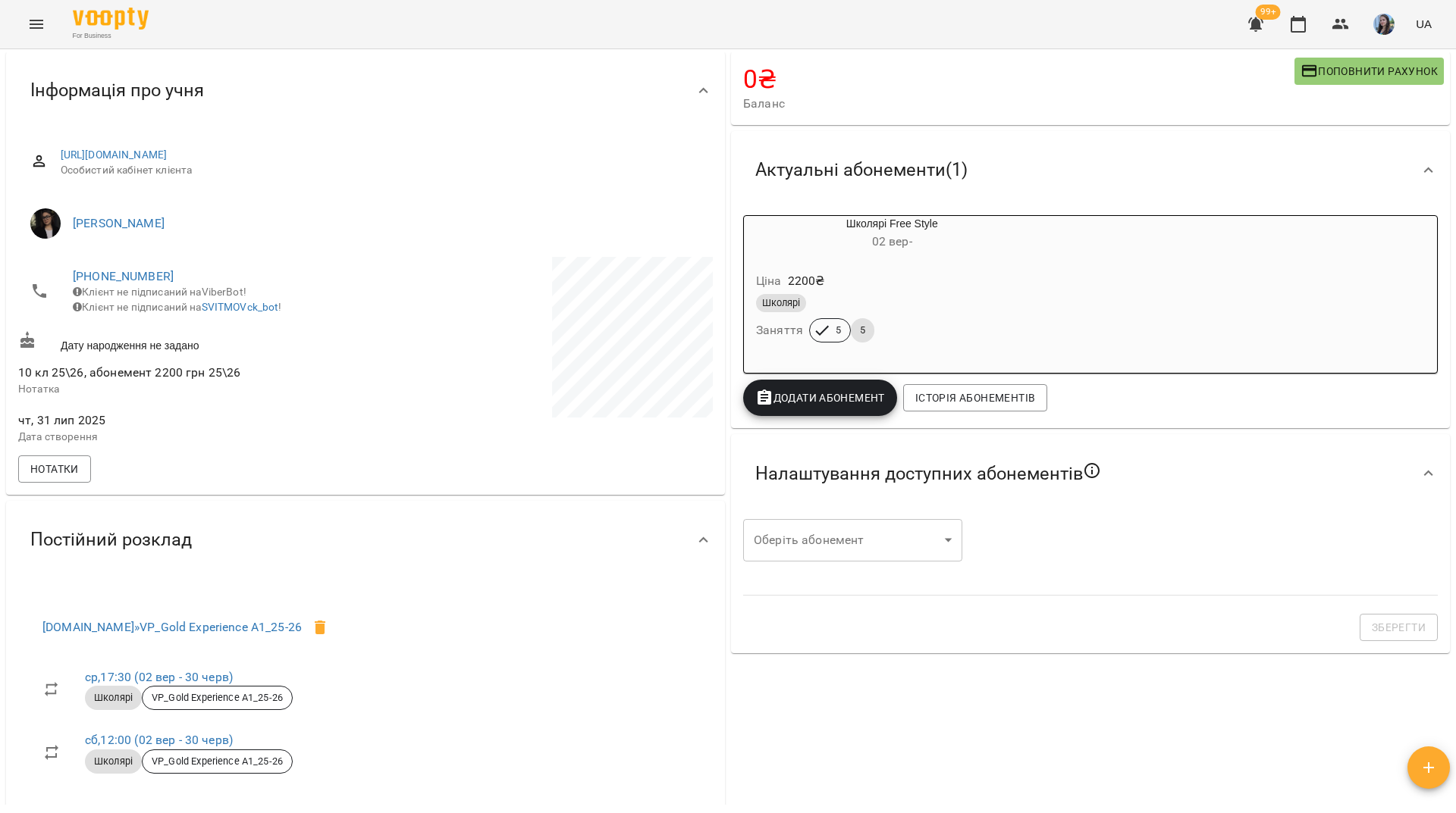
scroll to position [0, 0]
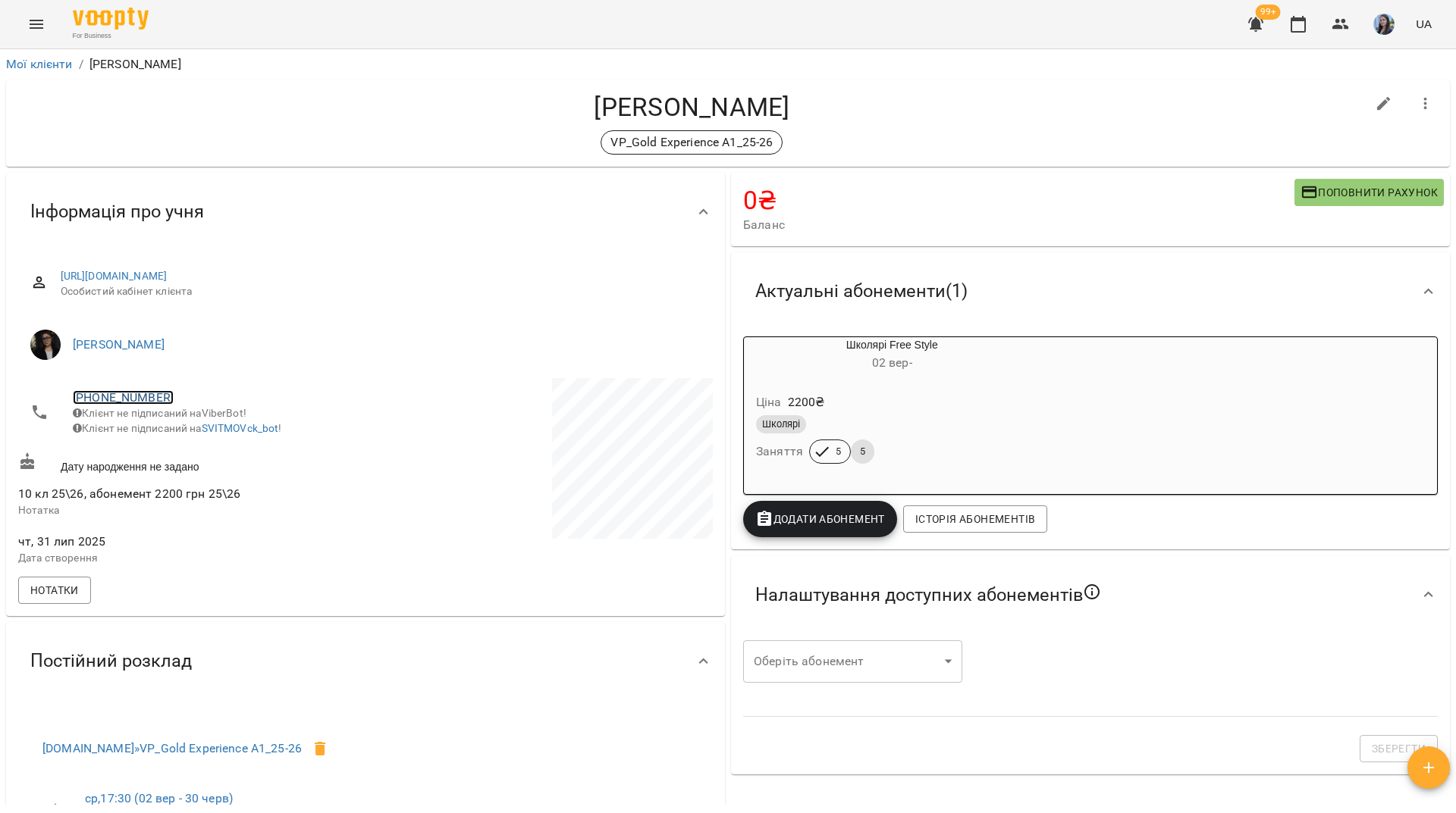
click at [151, 394] on link "+380975200595" at bounding box center [123, 398] width 101 height 14
click at [189, 428] on img at bounding box center [184, 426] width 22 height 22
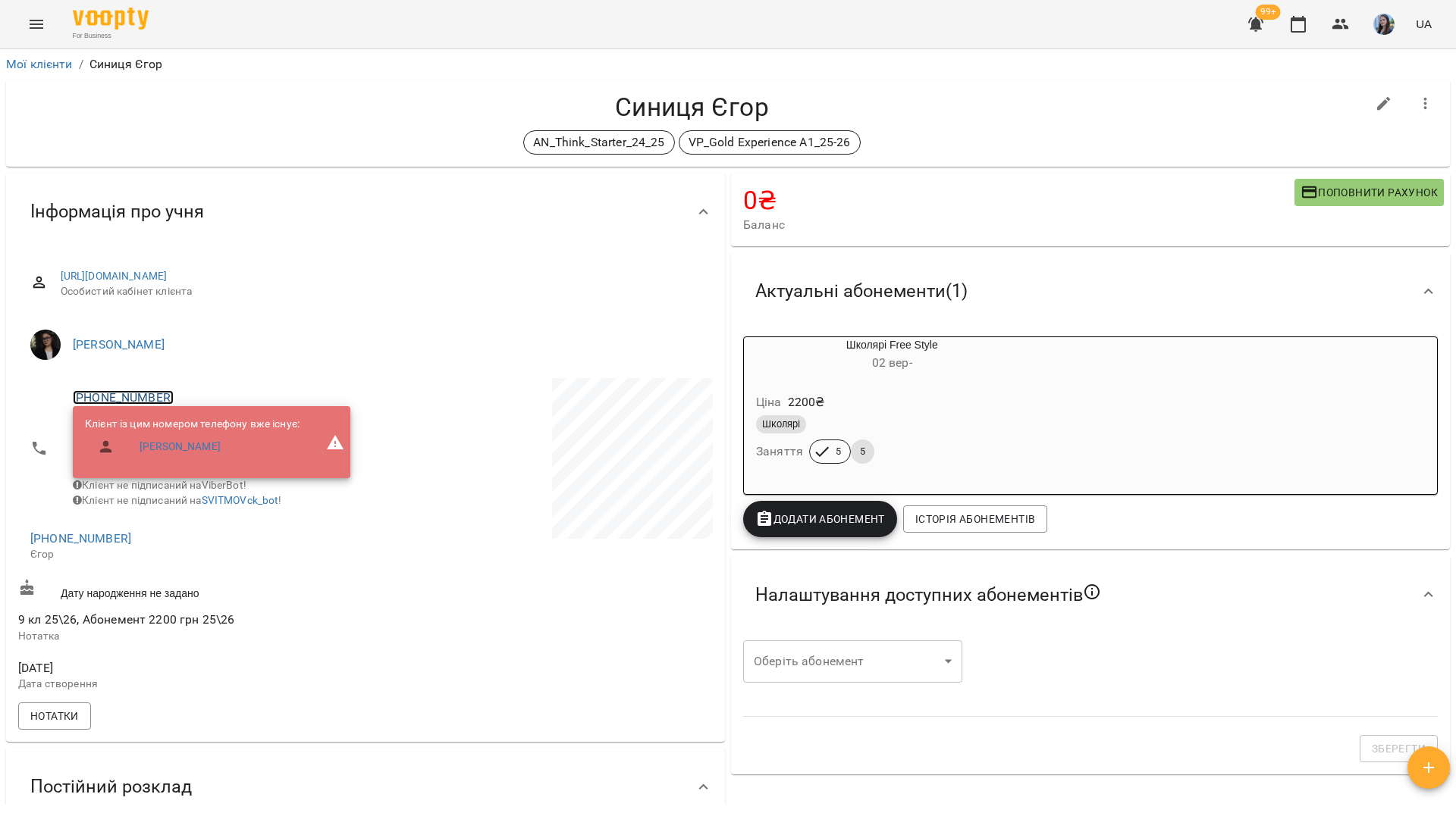
click at [150, 398] on link "[PHONE_NUMBER]" at bounding box center [123, 398] width 101 height 14
click at [193, 434] on img at bounding box center [184, 426] width 22 height 22
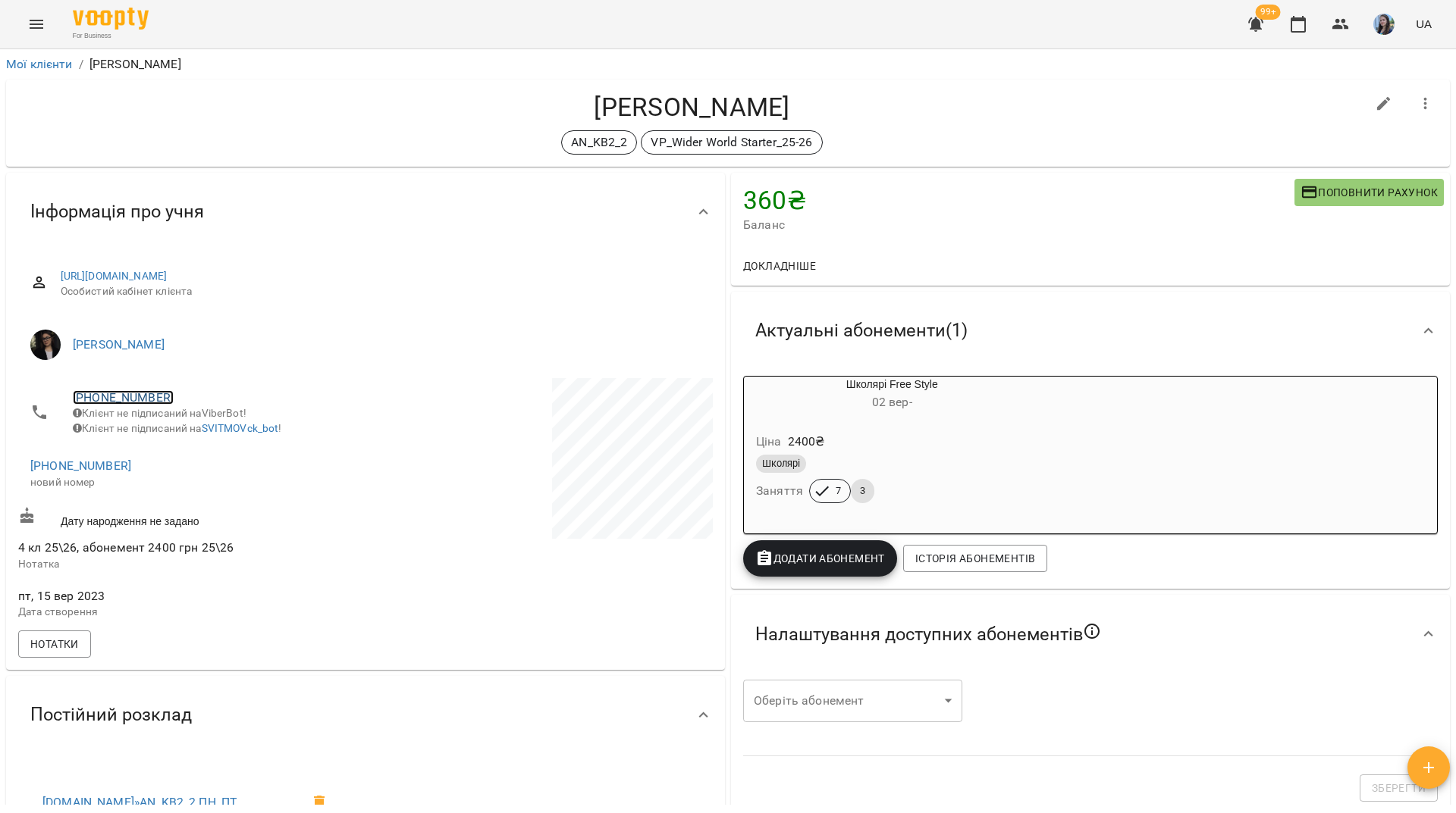
click at [125, 398] on link "[PHONE_NUMBER]" at bounding box center [123, 398] width 101 height 14
click at [180, 428] on img at bounding box center [184, 426] width 22 height 22
click at [95, 472] on link "[PHONE_NUMBER]" at bounding box center [81, 466] width 101 height 14
click at [145, 511] on img at bounding box center [142, 506] width 22 height 22
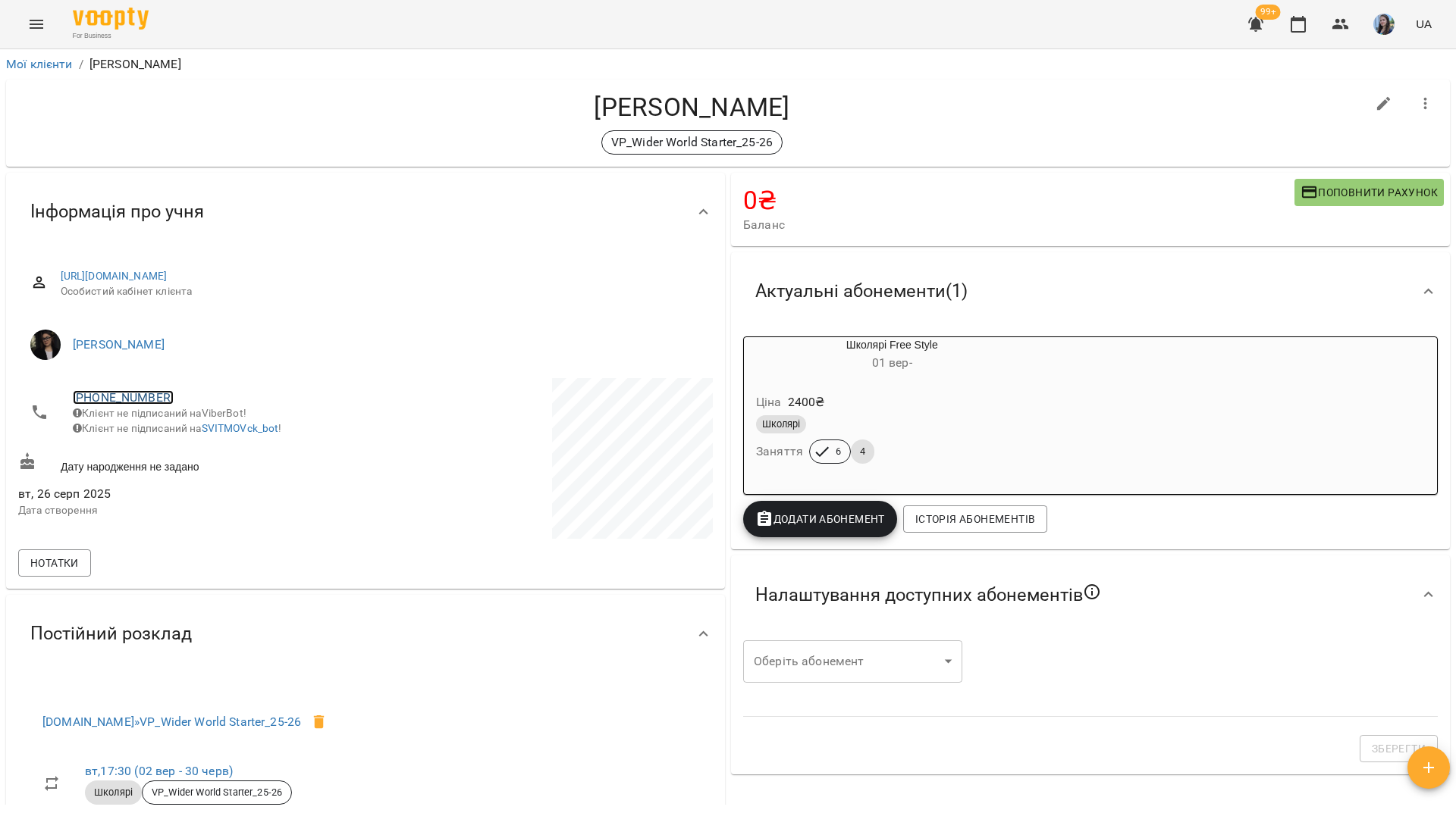
click at [113, 398] on link "[PHONE_NUMBER]" at bounding box center [123, 398] width 101 height 14
click at [180, 433] on img at bounding box center [184, 426] width 22 height 22
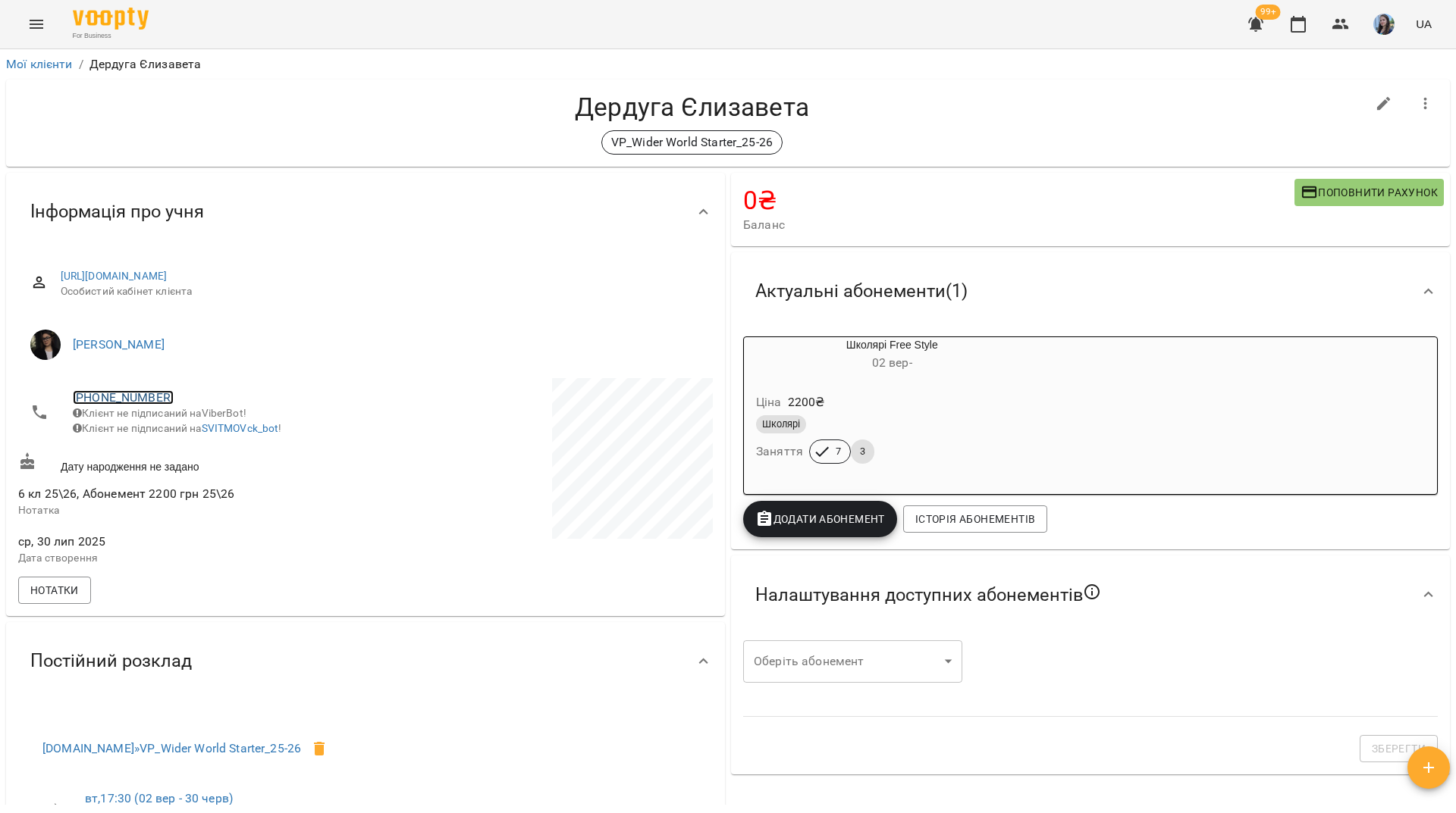
click at [145, 394] on link "[PHONE_NUMBER]" at bounding box center [123, 398] width 101 height 14
click at [193, 429] on img at bounding box center [184, 426] width 22 height 22
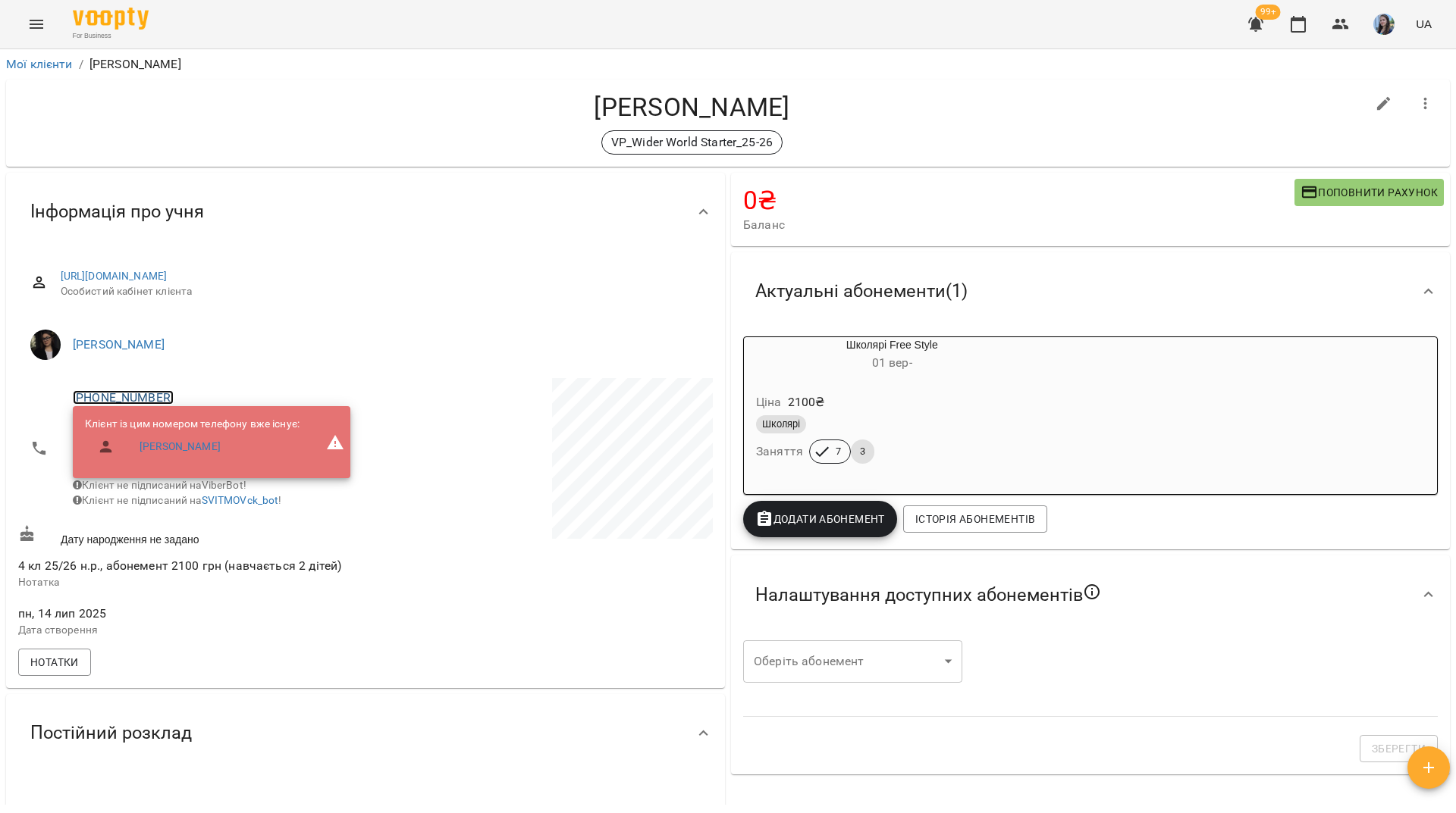
click at [149, 390] on link "[PHONE_NUMBER]" at bounding box center [123, 398] width 101 height 14
click at [179, 421] on img at bounding box center [184, 426] width 22 height 22
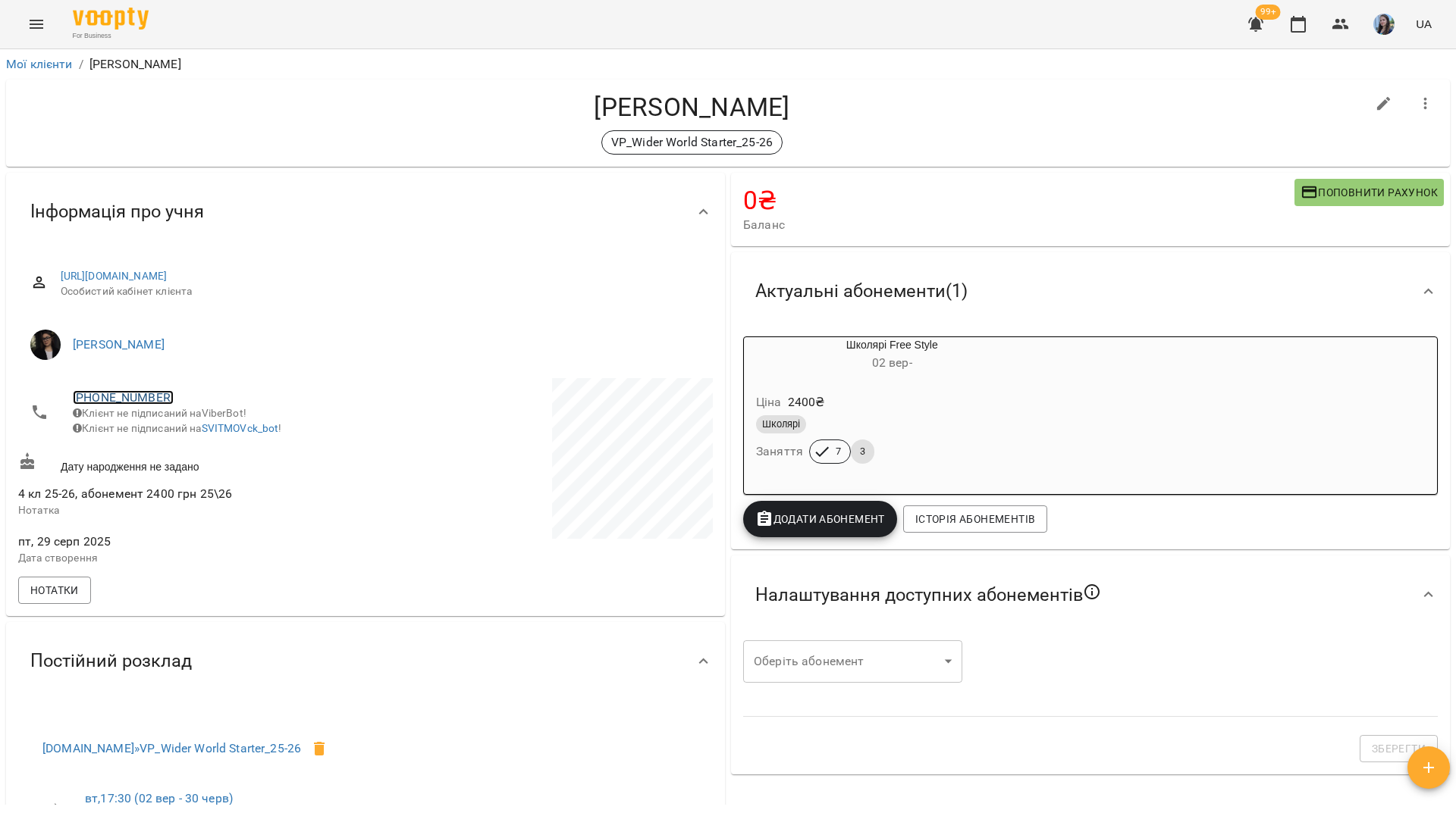
click at [147, 393] on link "+380975823704" at bounding box center [123, 398] width 101 height 14
click at [202, 429] on link at bounding box center [185, 426] width 47 height 31
click at [181, 107] on h4 "Нечипоренко Владислав" at bounding box center [691, 107] width 1347 height 31
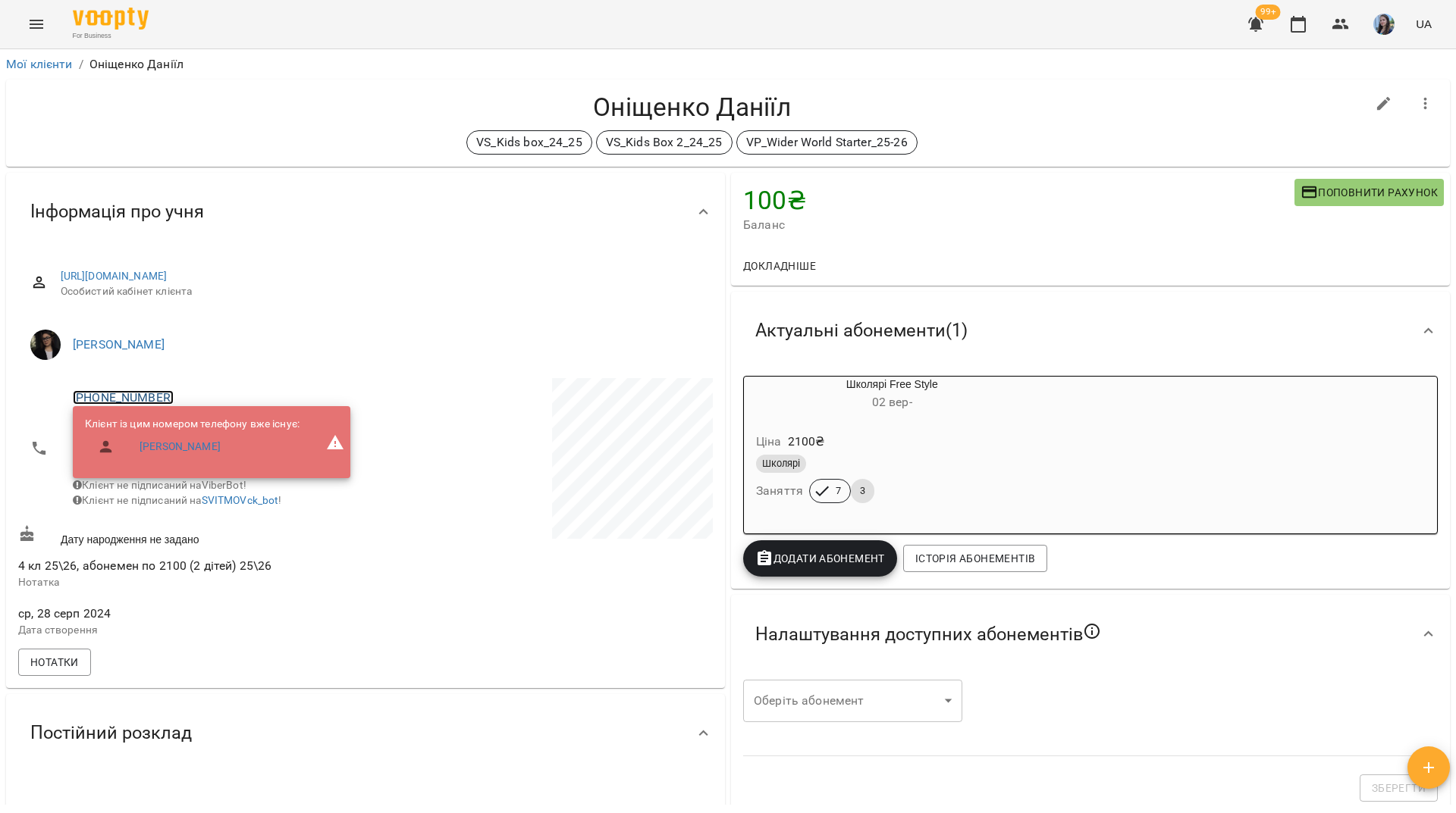
click at [153, 397] on link "[PHONE_NUMBER]" at bounding box center [123, 398] width 101 height 14
click at [196, 426] on img at bounding box center [184, 426] width 22 height 22
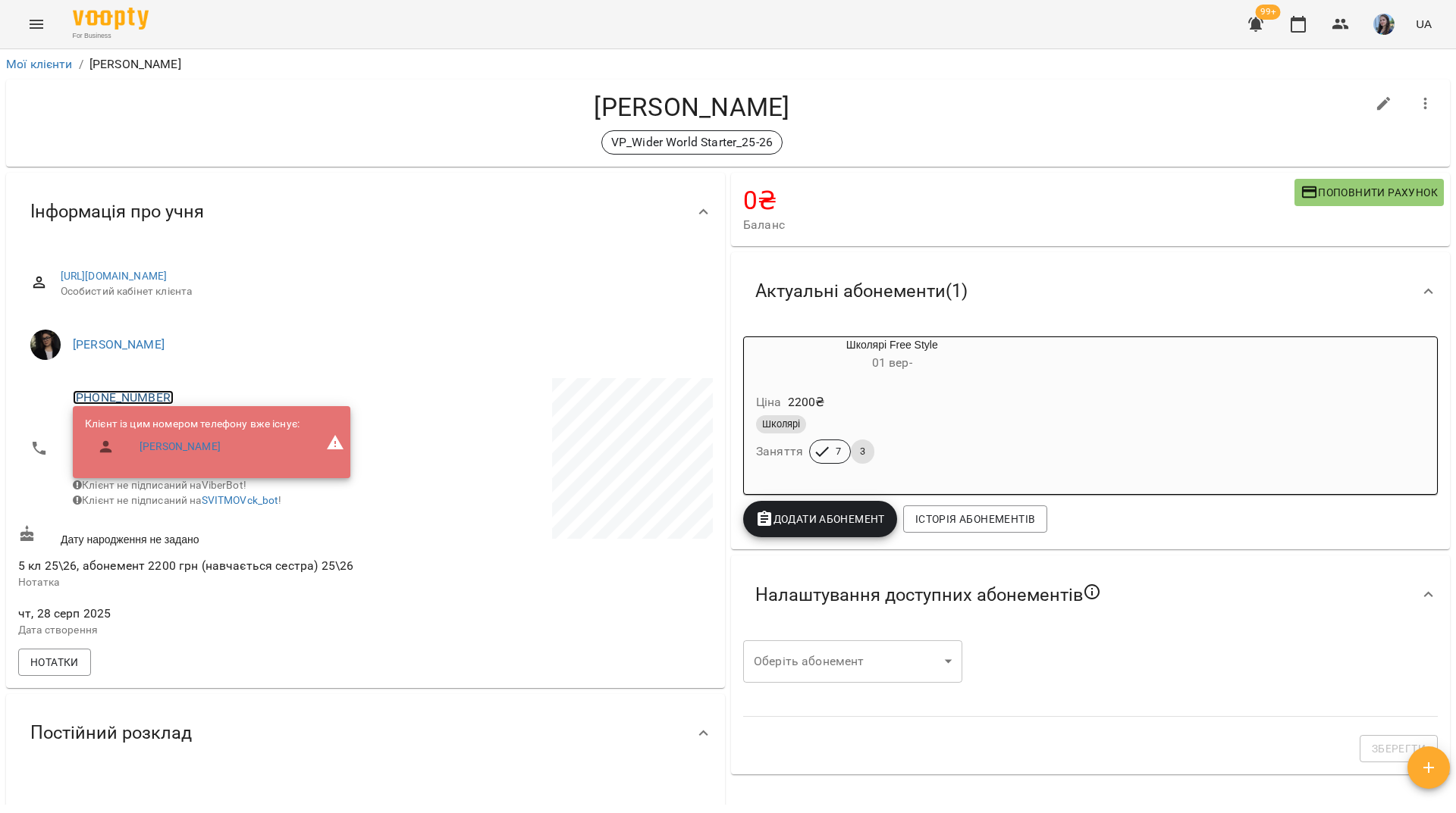
click at [159, 393] on link "[PHONE_NUMBER]" at bounding box center [123, 398] width 101 height 14
click at [193, 437] on img at bounding box center [184, 426] width 22 height 22
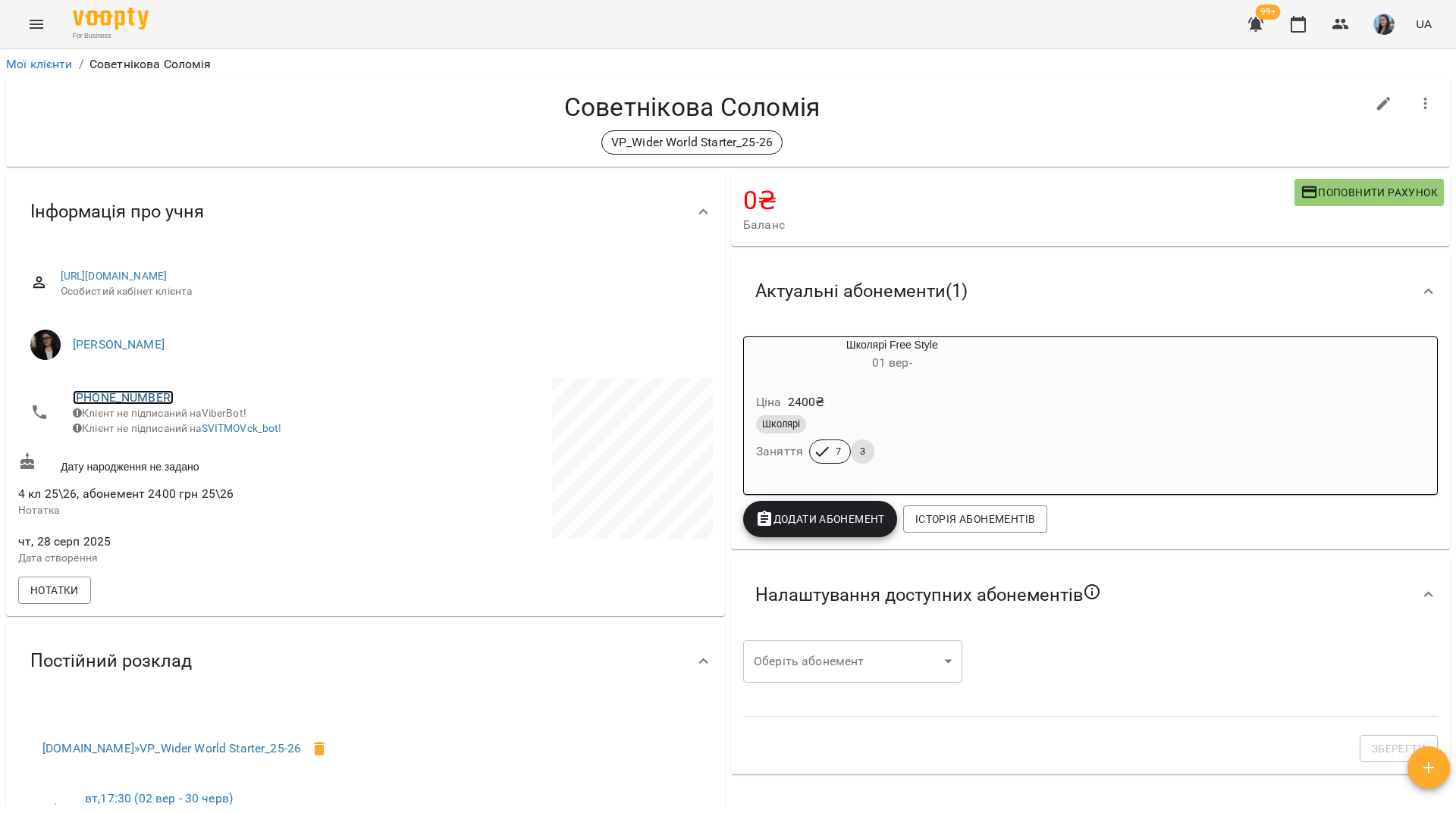
click at [145, 393] on link "[PHONE_NUMBER]" at bounding box center [123, 398] width 101 height 14
click at [177, 425] on img at bounding box center [184, 426] width 22 height 22
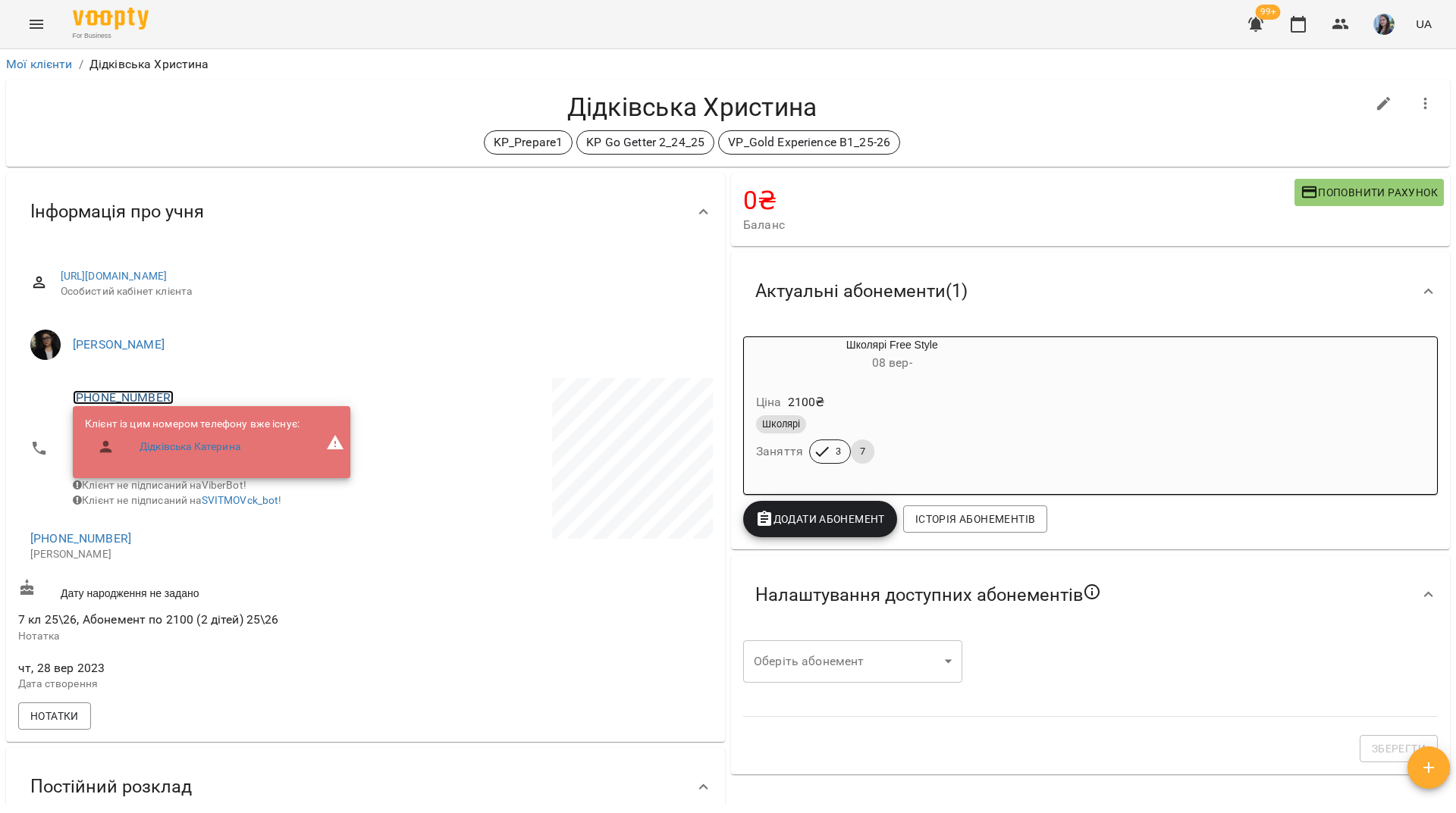
click at [156, 398] on link "[PHONE_NUMBER]" at bounding box center [123, 398] width 101 height 14
click at [188, 430] on img at bounding box center [184, 426] width 22 height 22
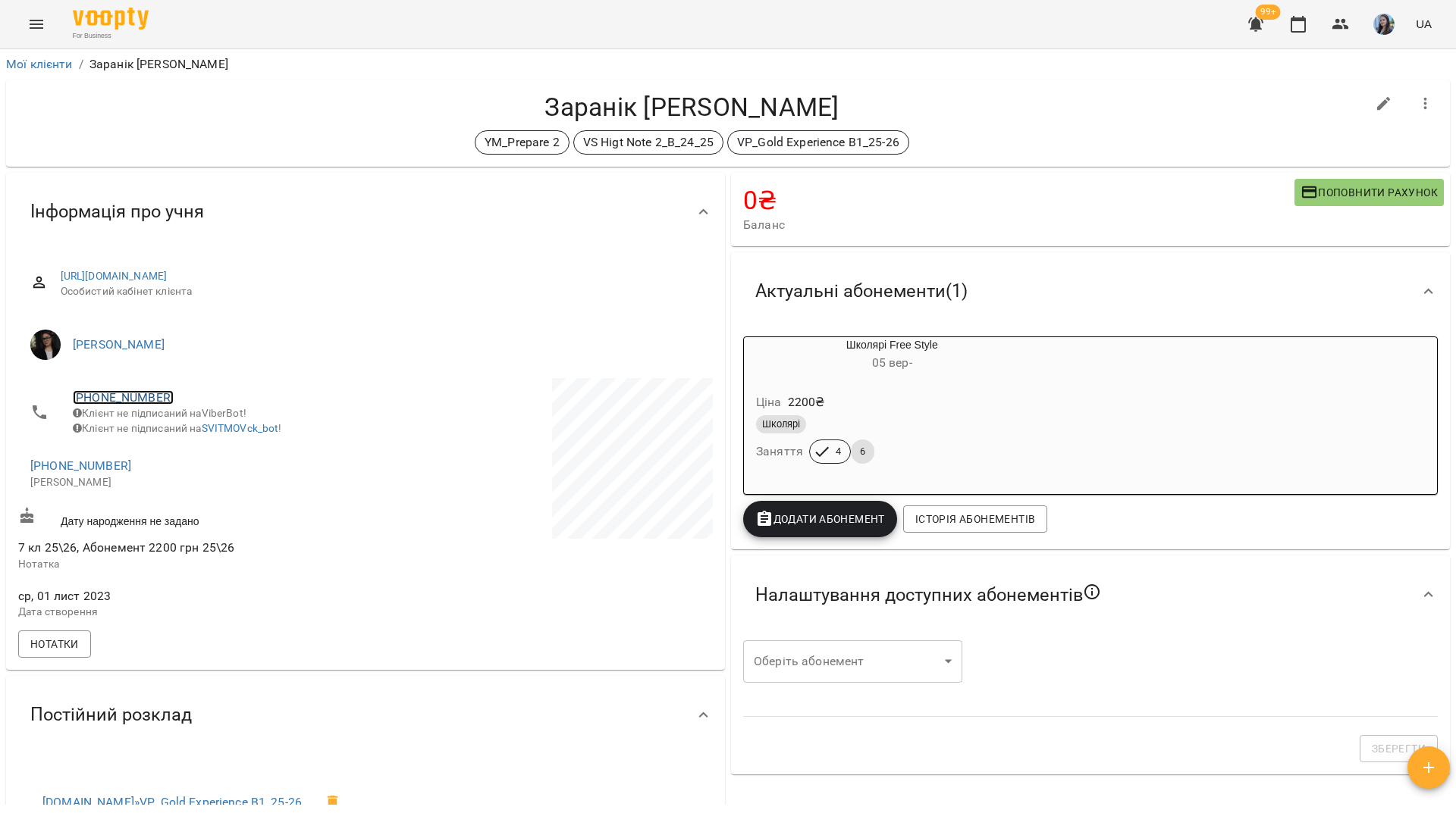
click at [132, 402] on link "+380935388527" at bounding box center [123, 398] width 101 height 14
click at [191, 432] on img at bounding box center [184, 426] width 22 height 22
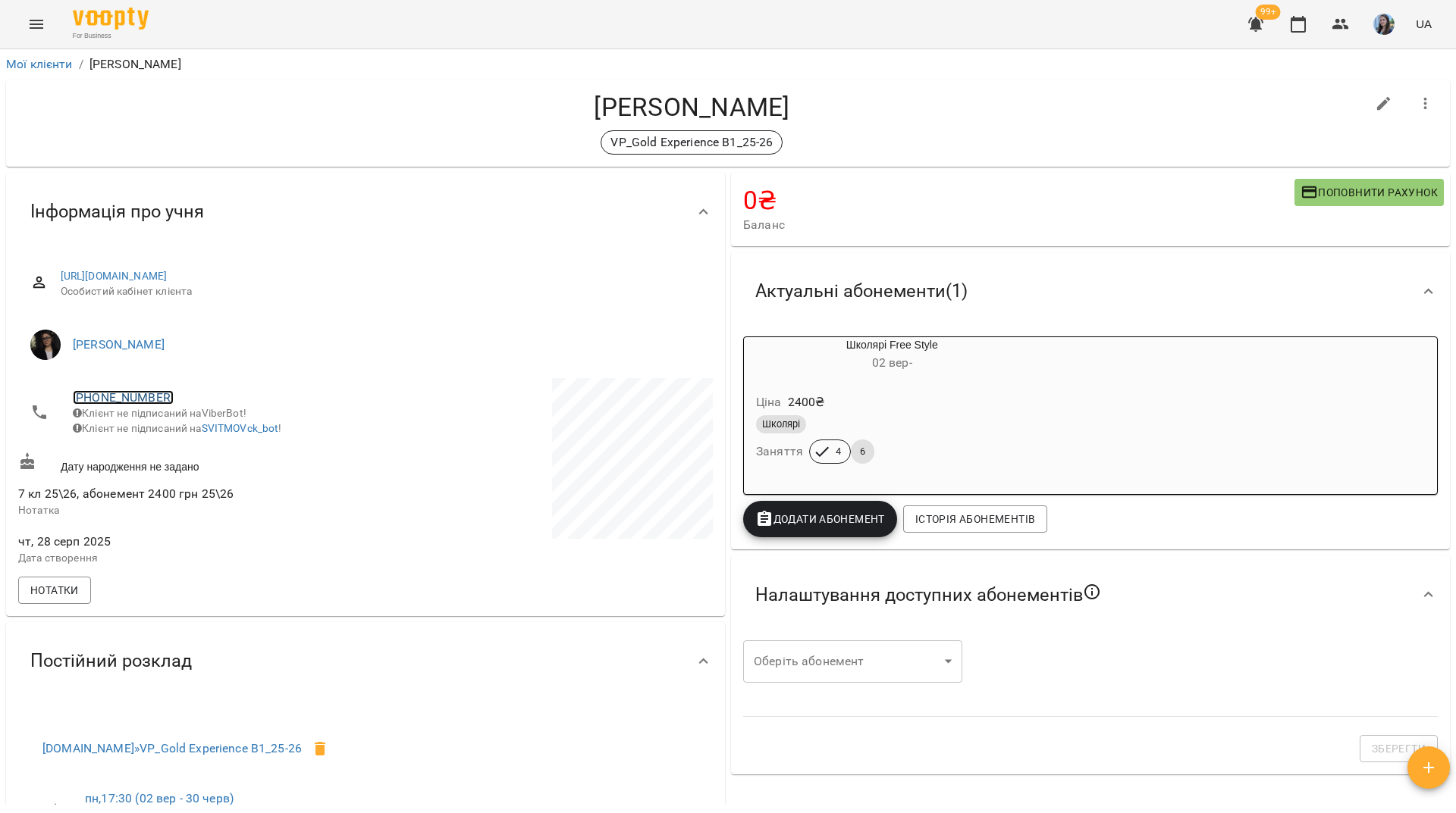
click at [144, 403] on link "+380975965227" at bounding box center [123, 398] width 101 height 14
click at [191, 436] on img at bounding box center [184, 426] width 22 height 22
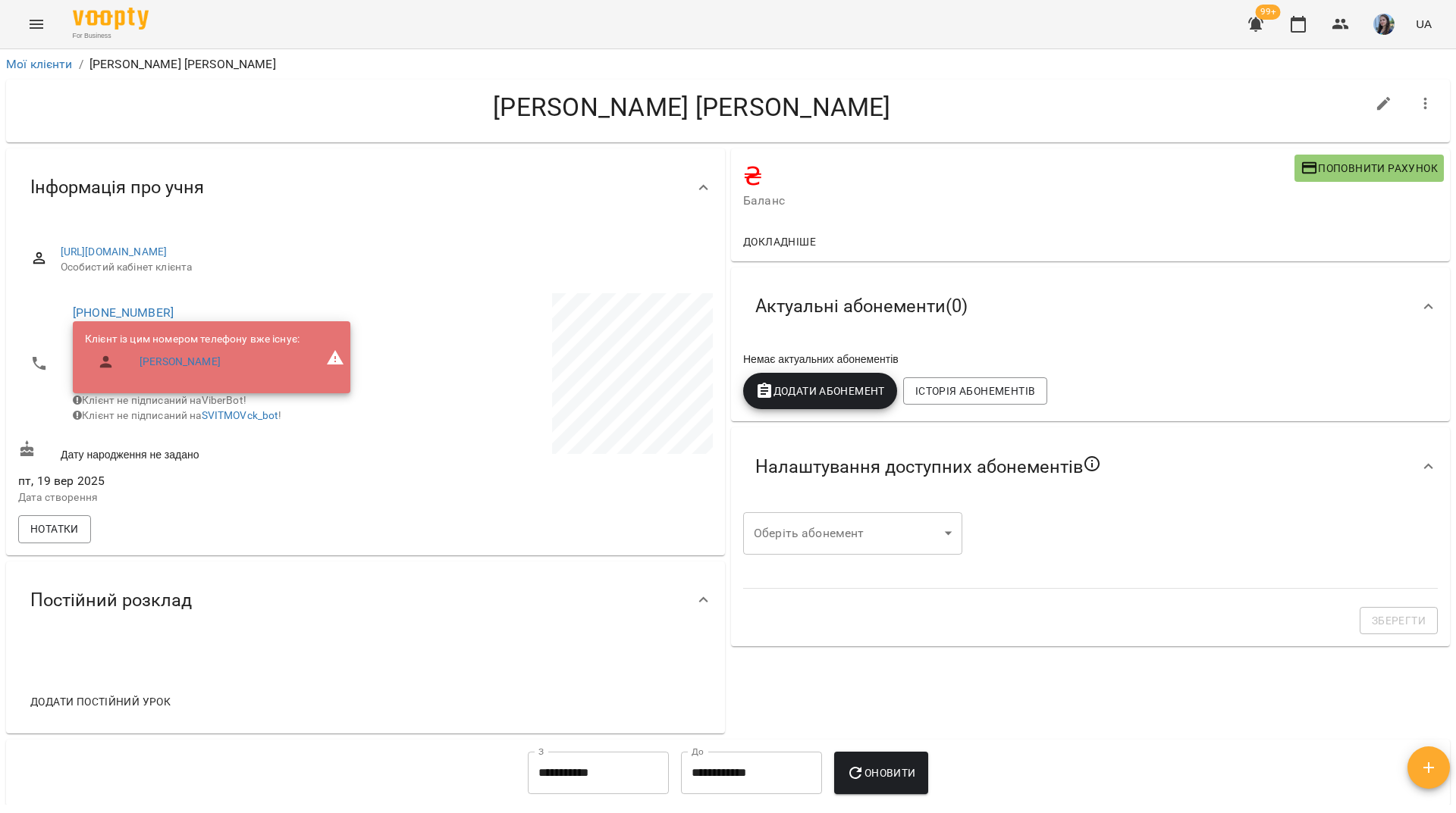
click at [1377, 106] on icon "button" at bounding box center [1383, 103] width 13 height 13
select select "**"
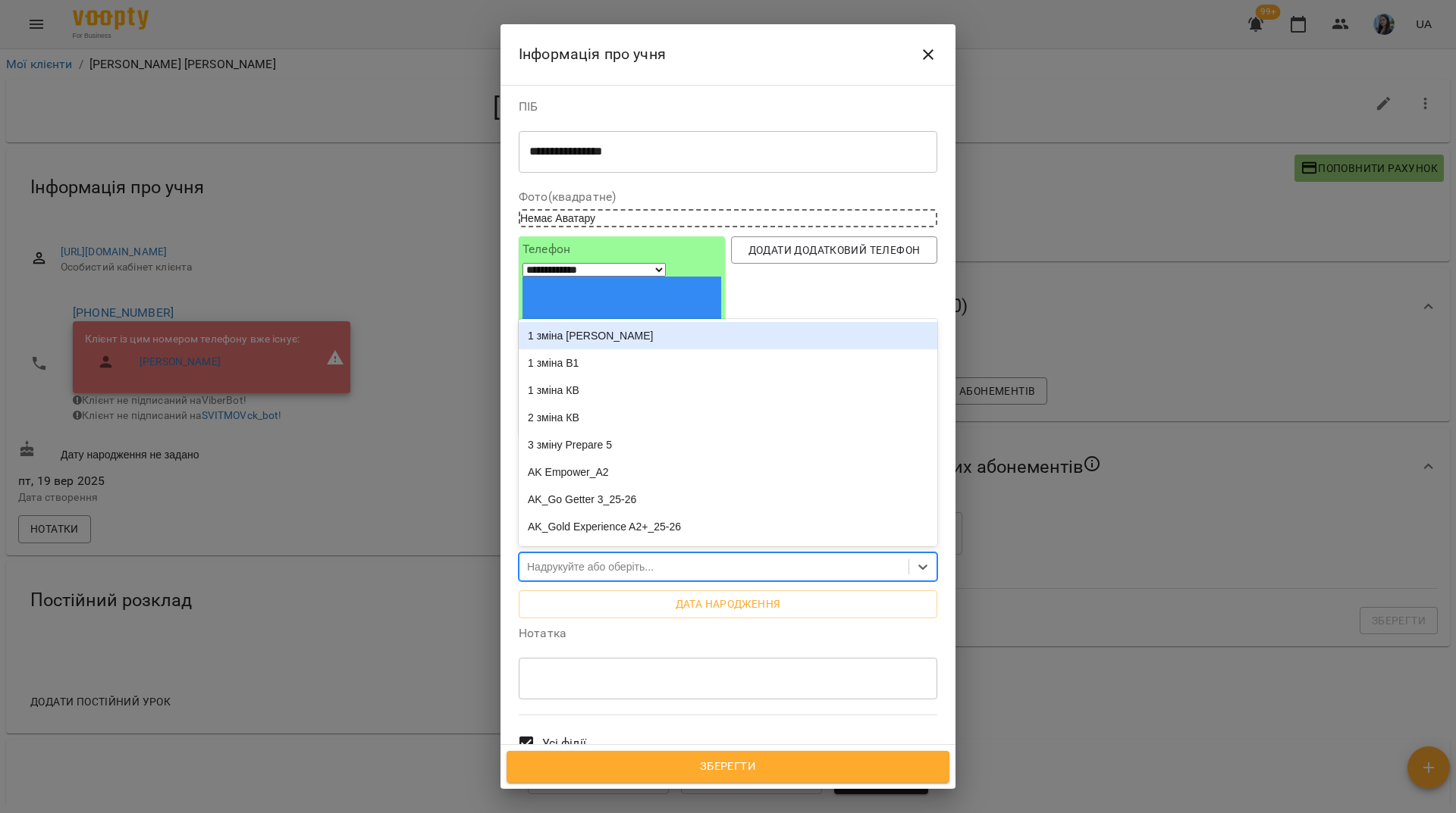
click at [549, 559] on div "Надрукуйте або оберіть..." at bounding box center [590, 566] width 127 height 15
type input "***"
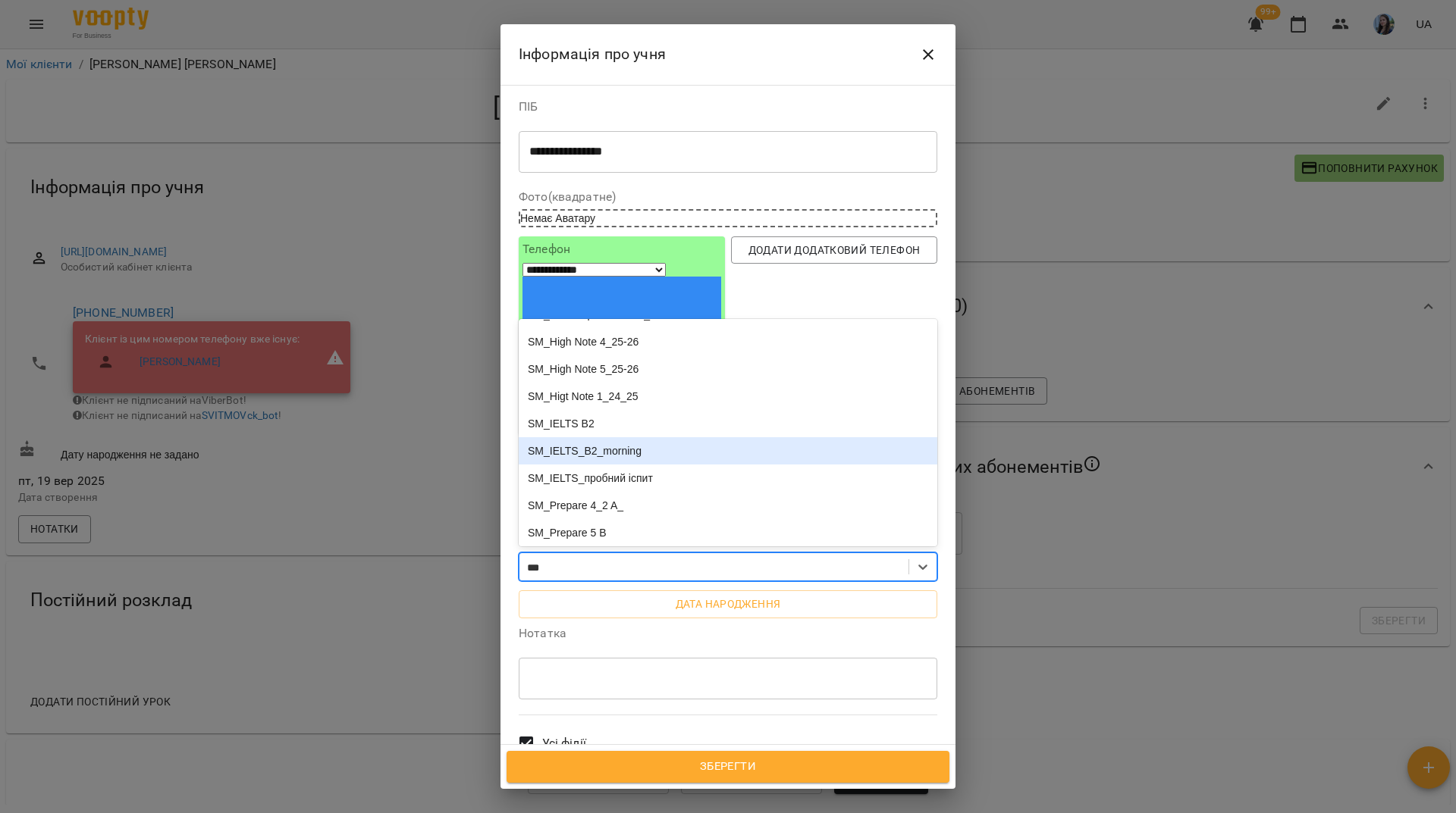
scroll to position [152, 0]
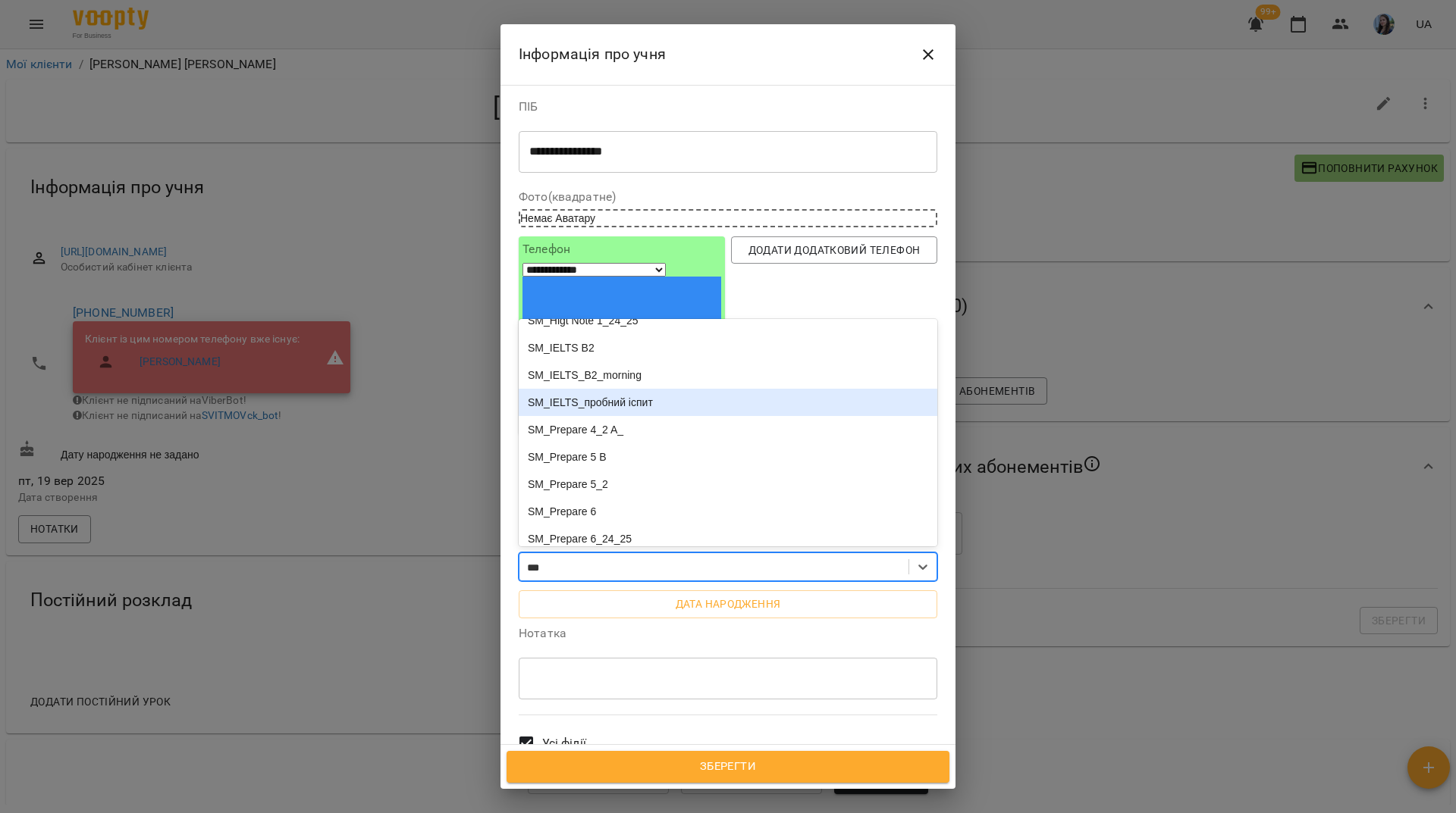
click at [629, 389] on div "SM_IELTS_пробний іспит" at bounding box center [728, 402] width 418 height 27
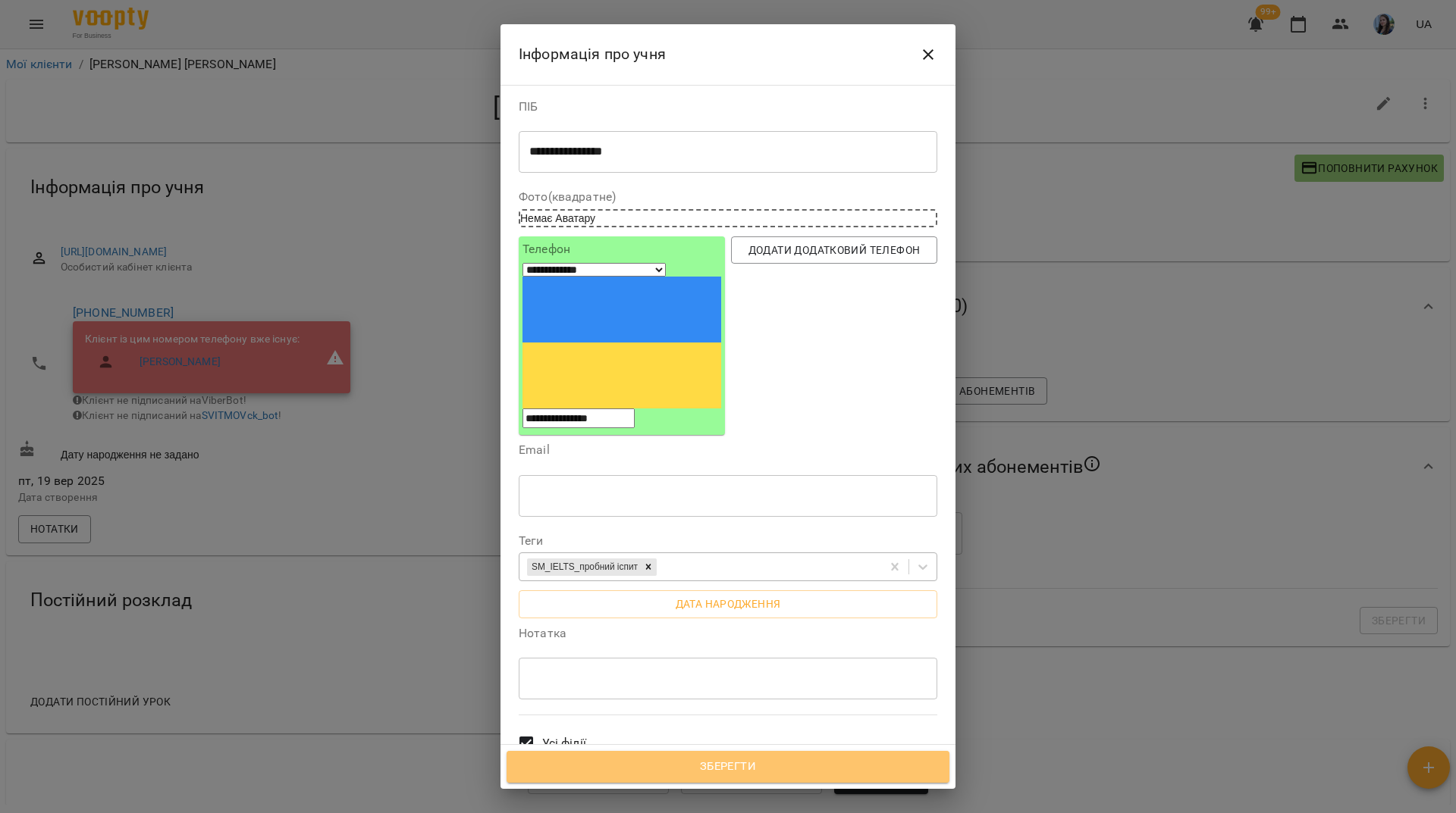
click at [766, 769] on span "Зберегти" at bounding box center [728, 767] width 409 height 20
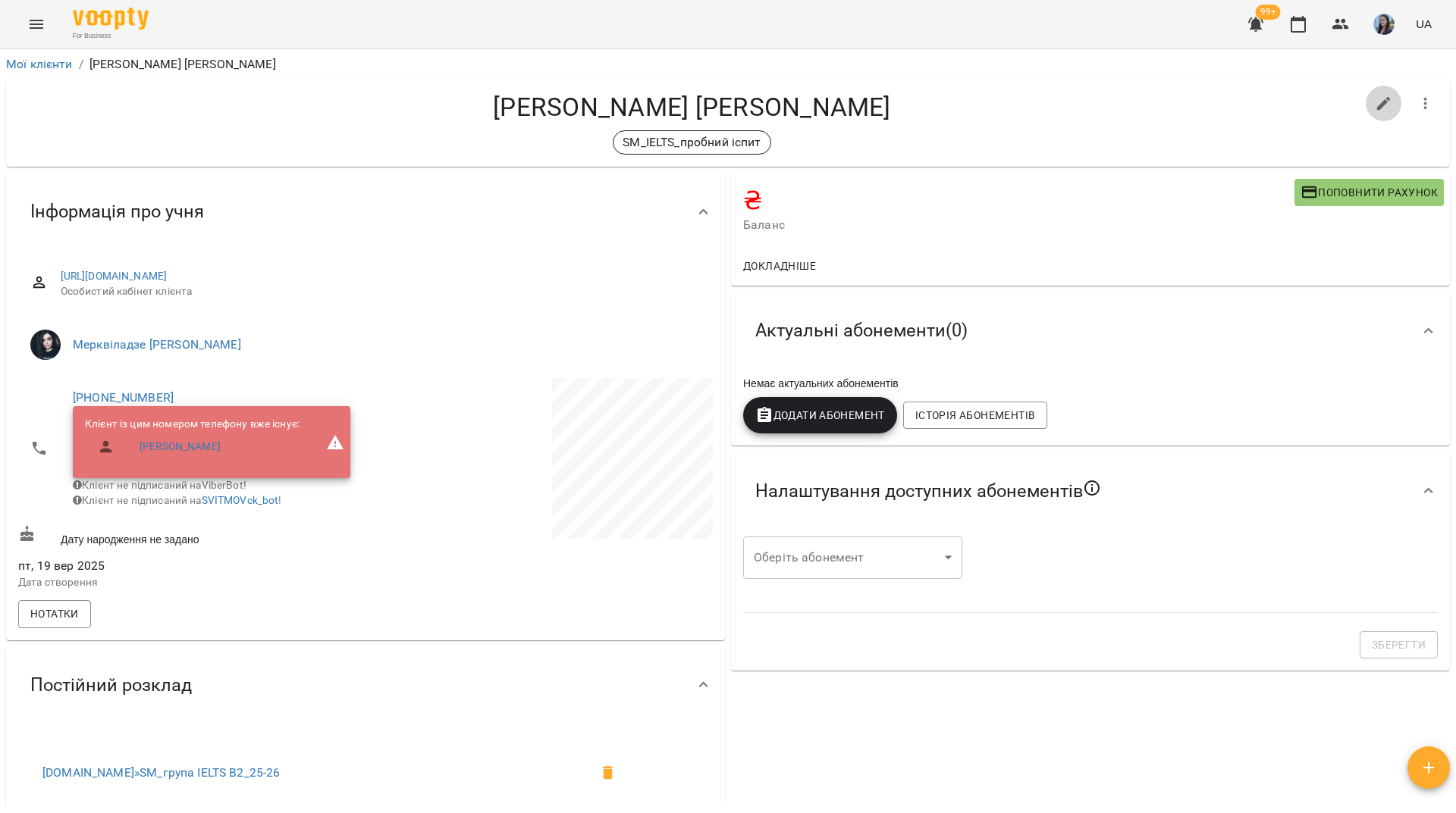
click at [1377, 107] on icon "button" at bounding box center [1383, 103] width 13 height 13
select select "**"
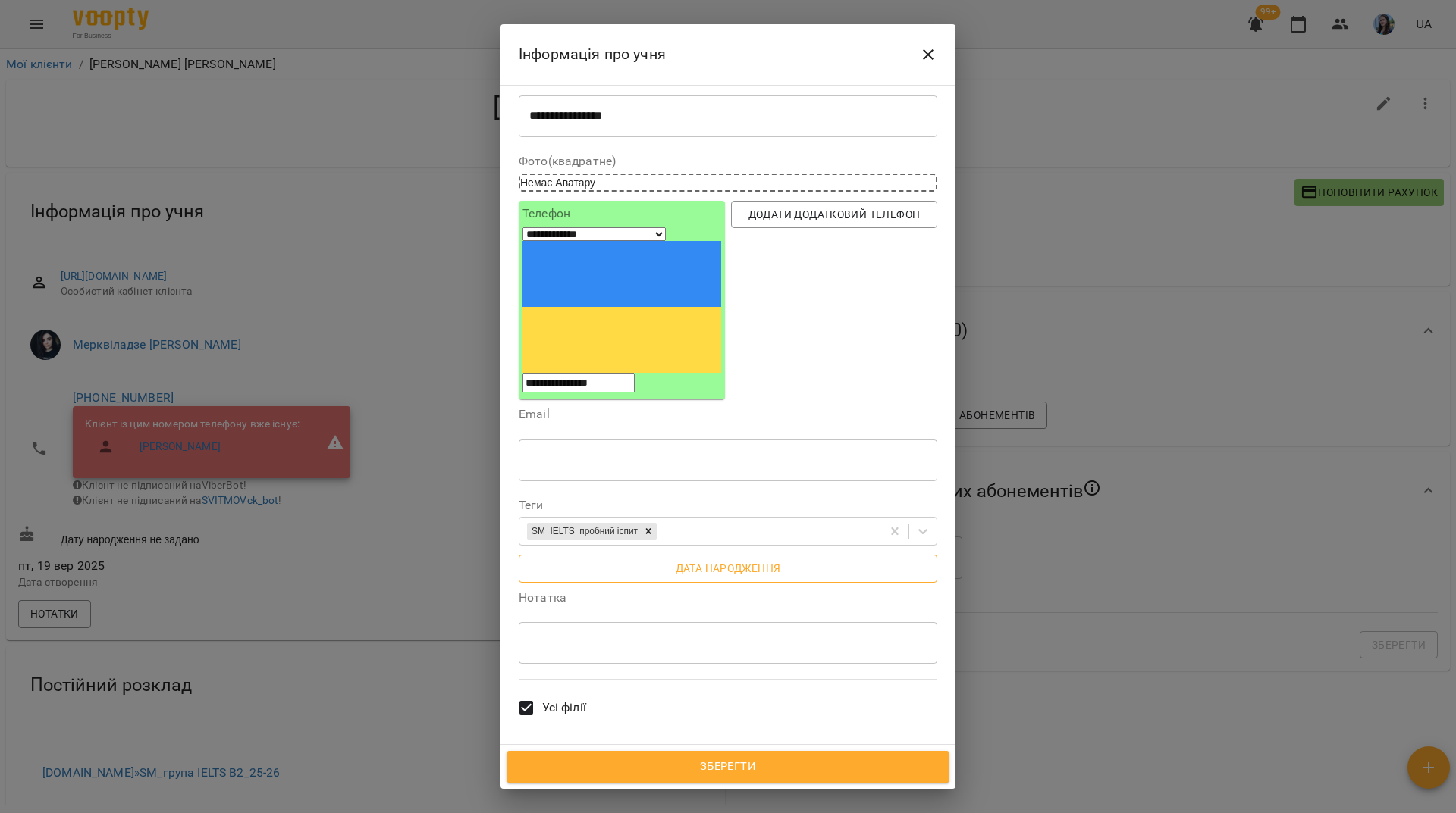
scroll to position [75, 0]
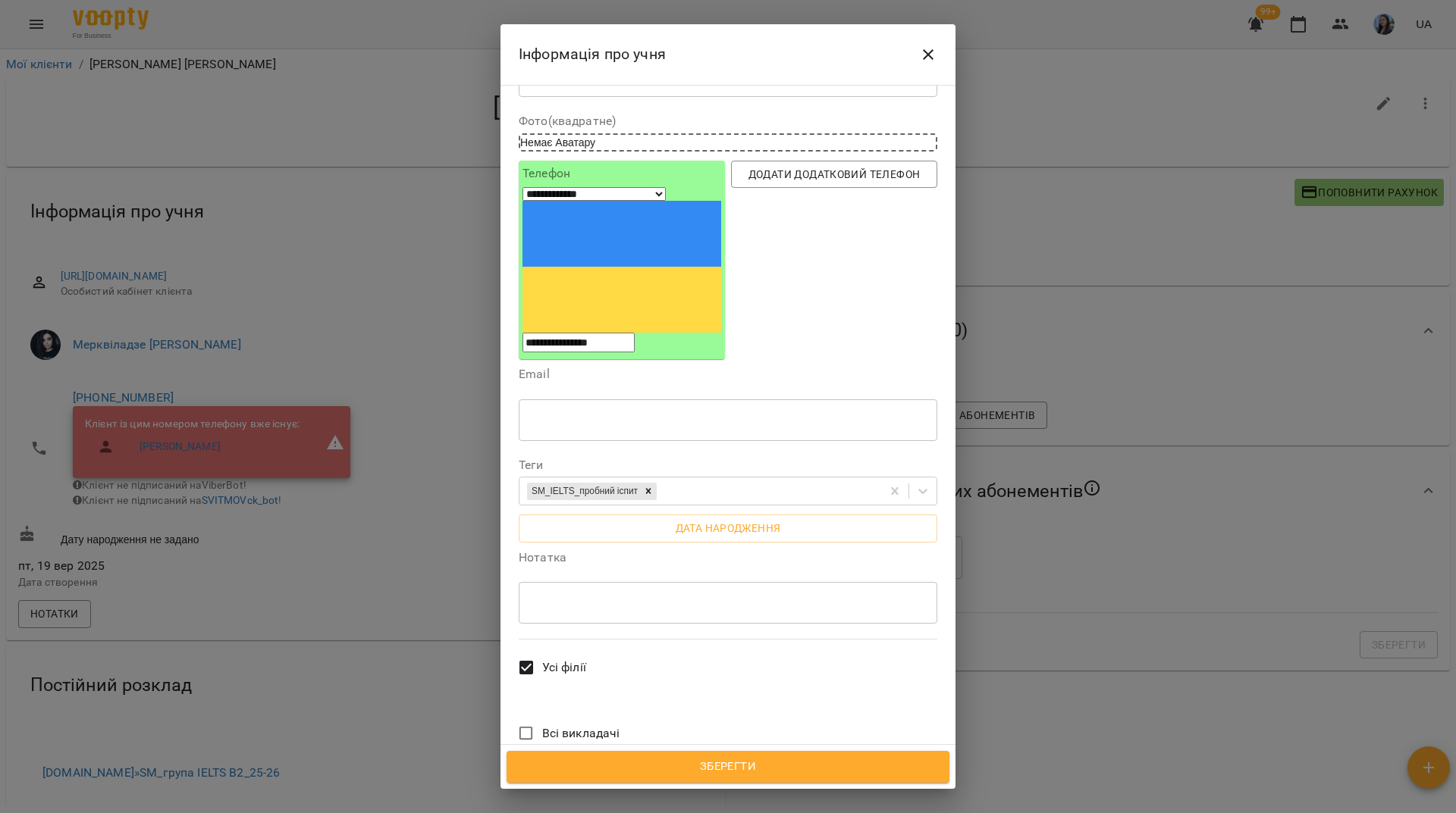
click at [575, 581] on div "* ​" at bounding box center [728, 602] width 418 height 42
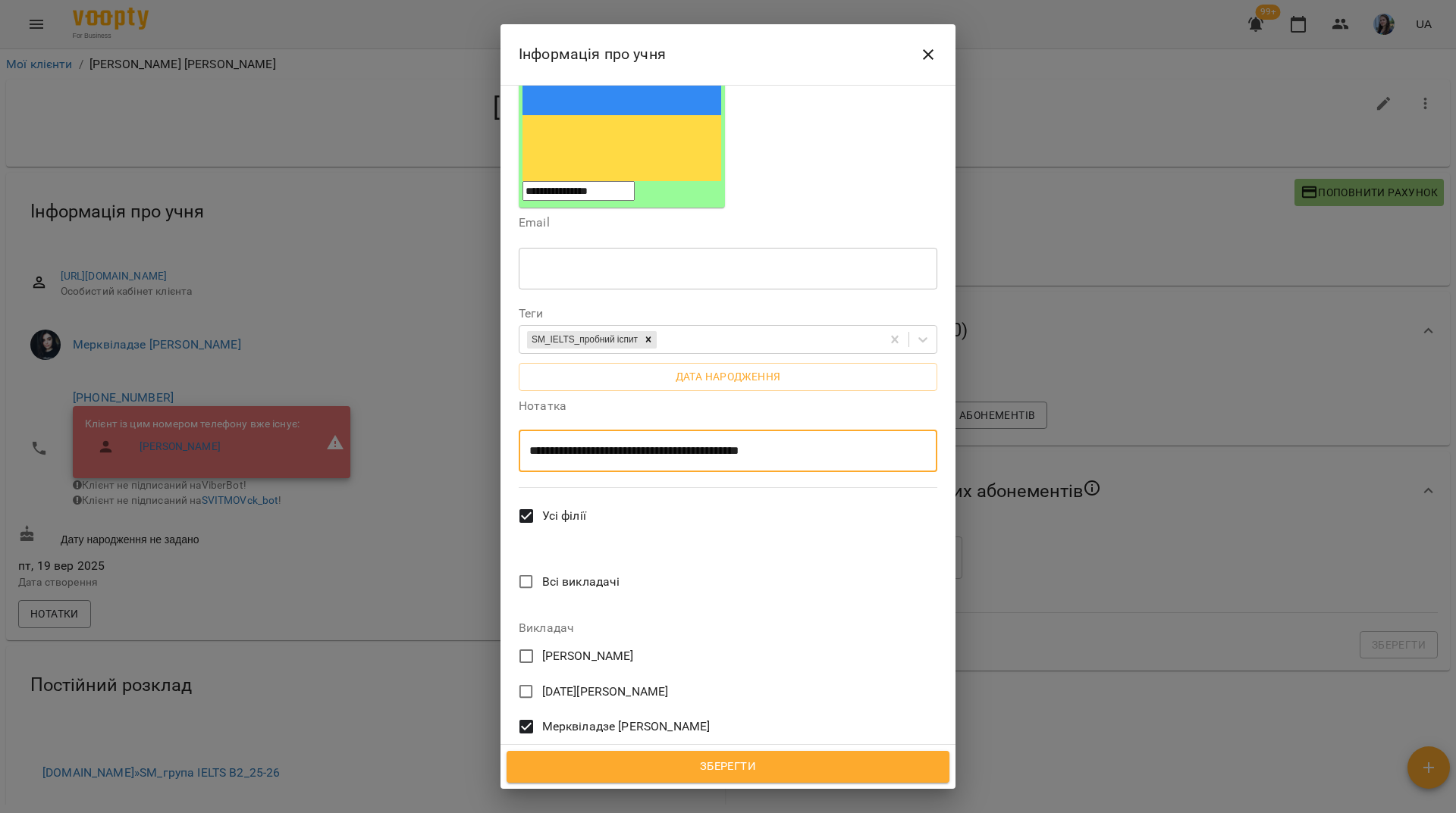
scroll to position [152, 0]
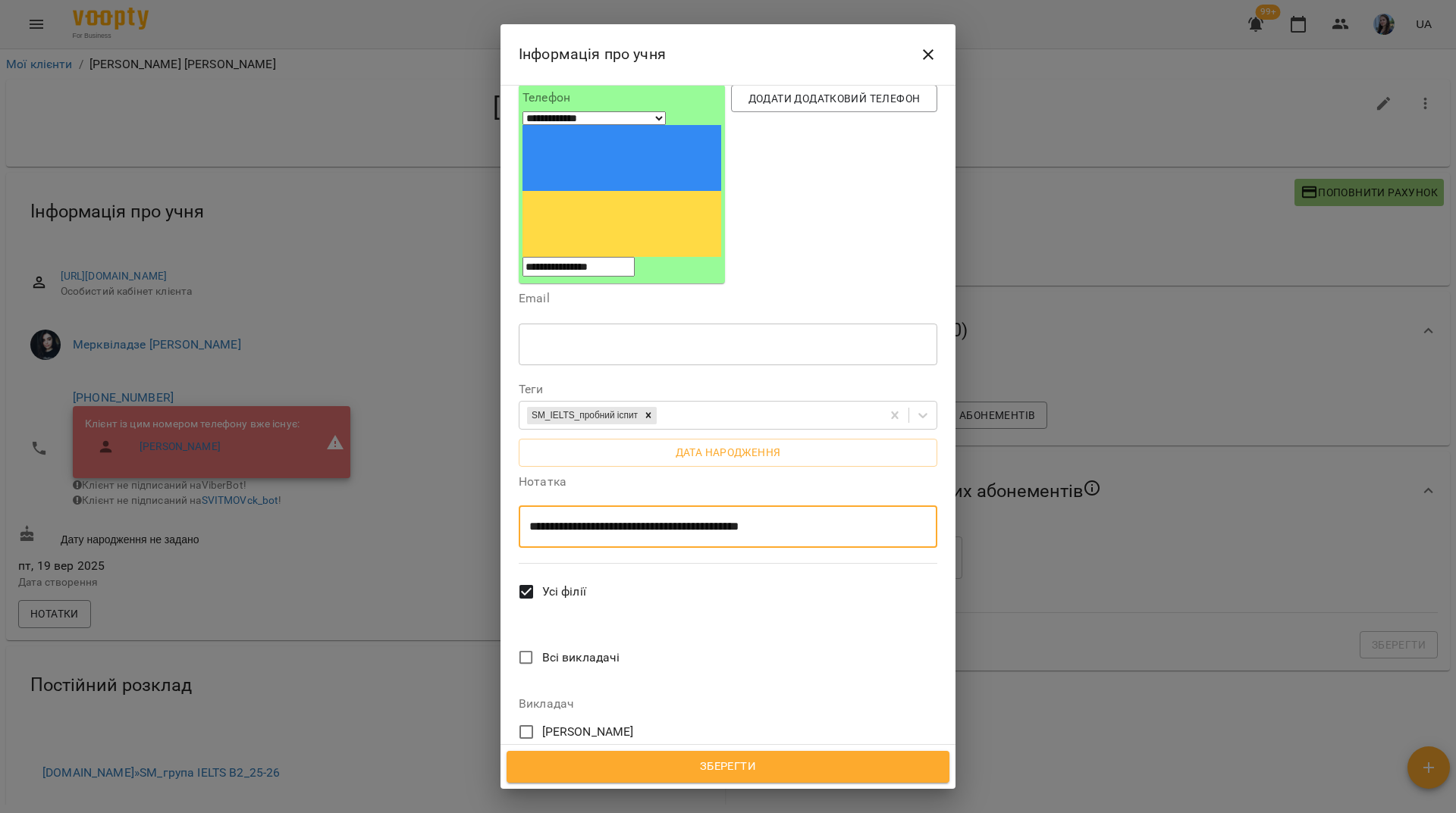
type textarea "**********"
click at [839, 769] on span "Зберегти" at bounding box center [728, 767] width 409 height 20
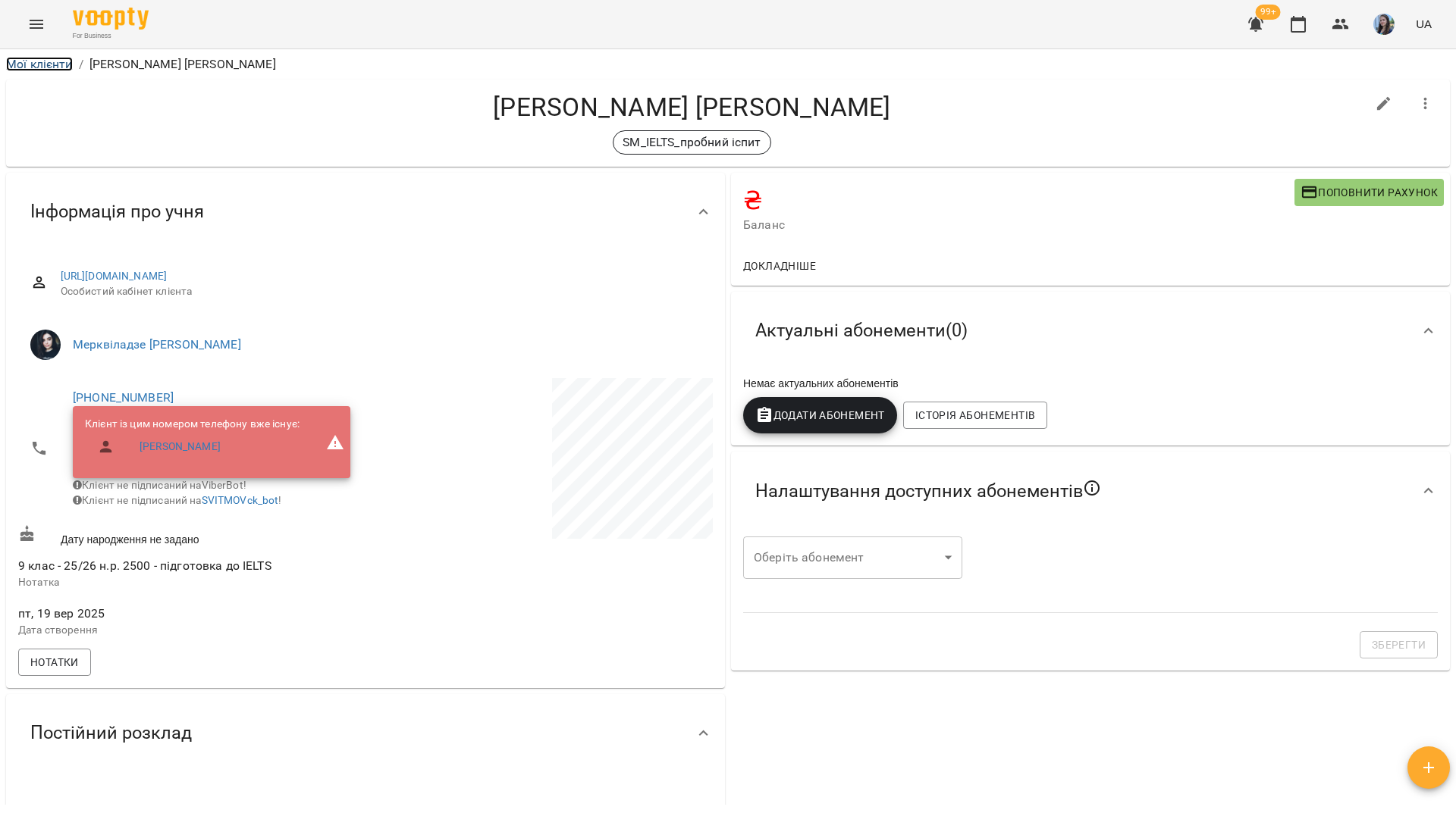
click at [61, 60] on link "Мої клієнти" at bounding box center [39, 64] width 66 height 14
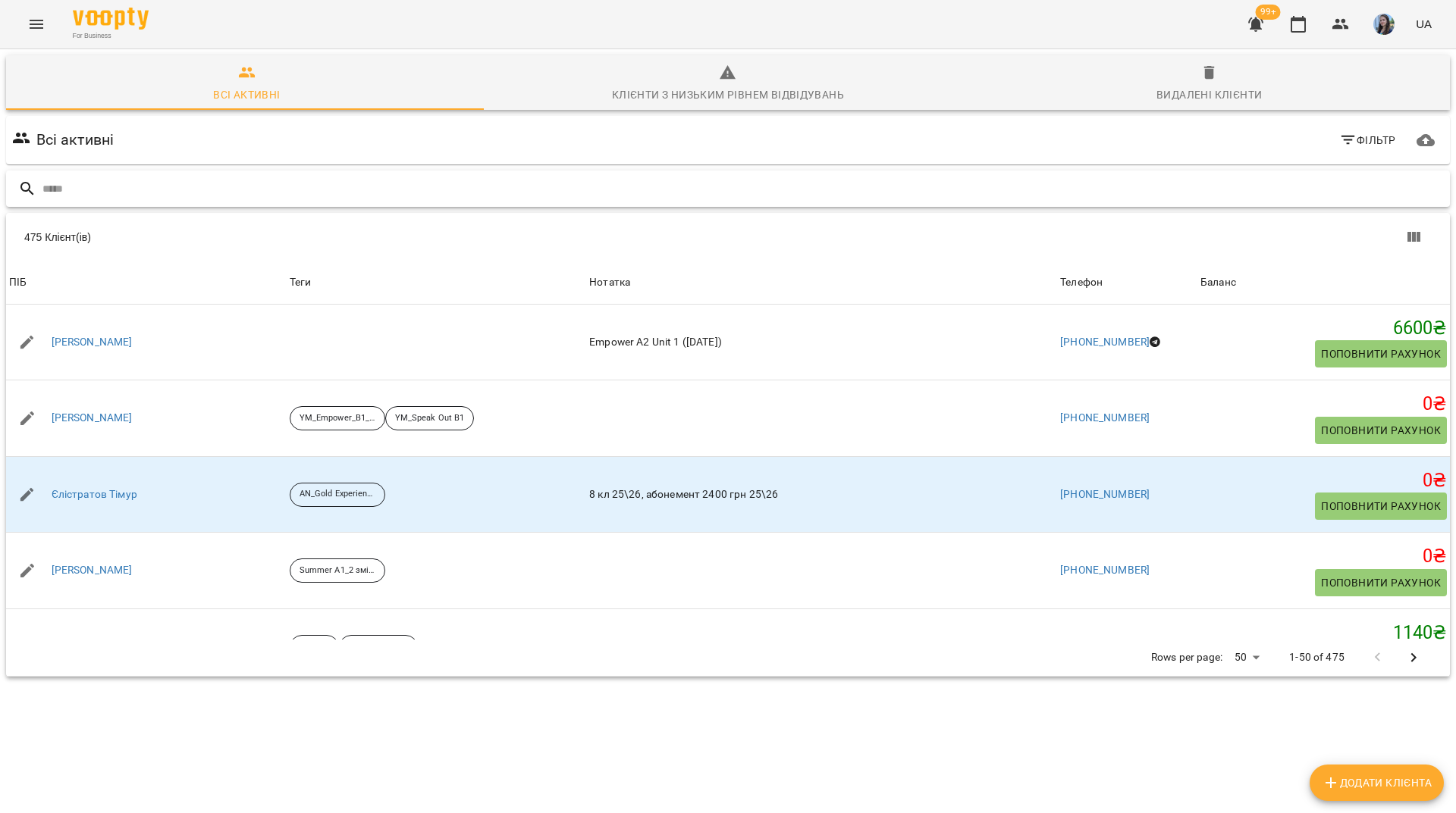
click at [652, 190] on input "text" at bounding box center [742, 189] width 1401 height 25
click at [686, 197] on input "text" at bounding box center [742, 189] width 1401 height 25
click at [478, 181] on input "text" at bounding box center [742, 189] width 1401 height 25
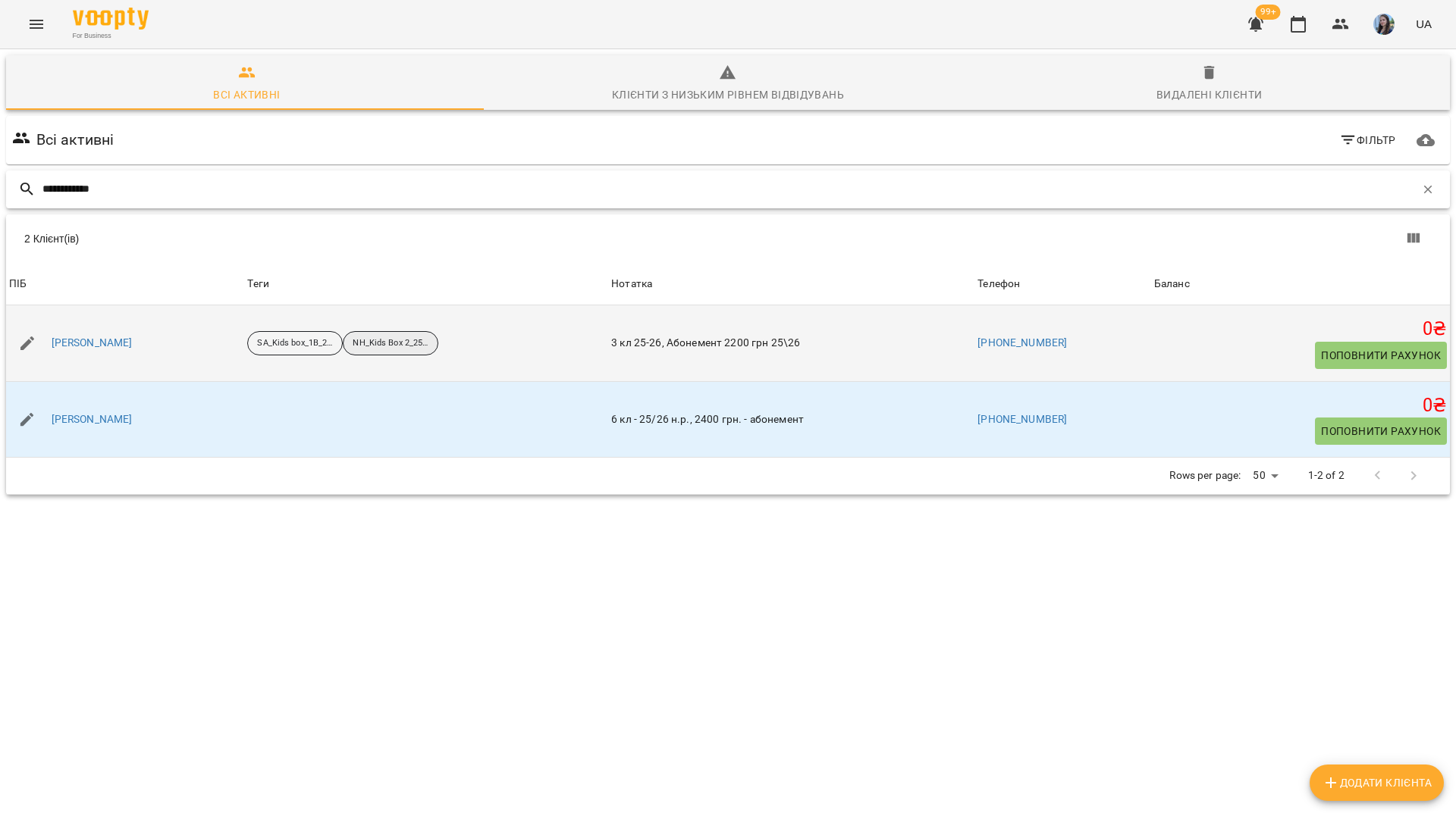
type input "**********"
click at [428, 348] on p "NH_Kids Box 2_25-26" at bounding box center [390, 344] width 75 height 13
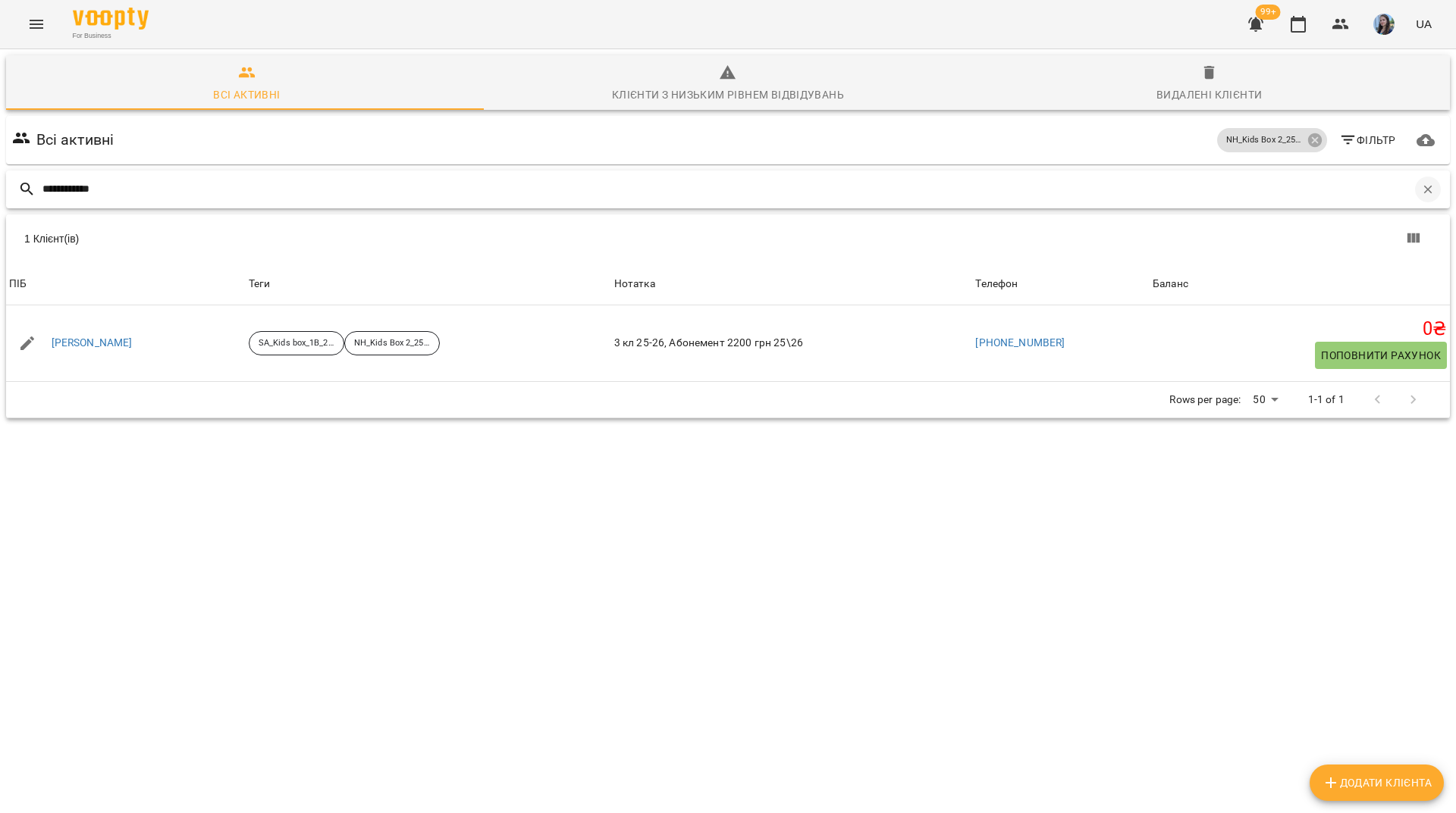
click at [1421, 193] on icon "button" at bounding box center [1427, 189] width 13 height 13
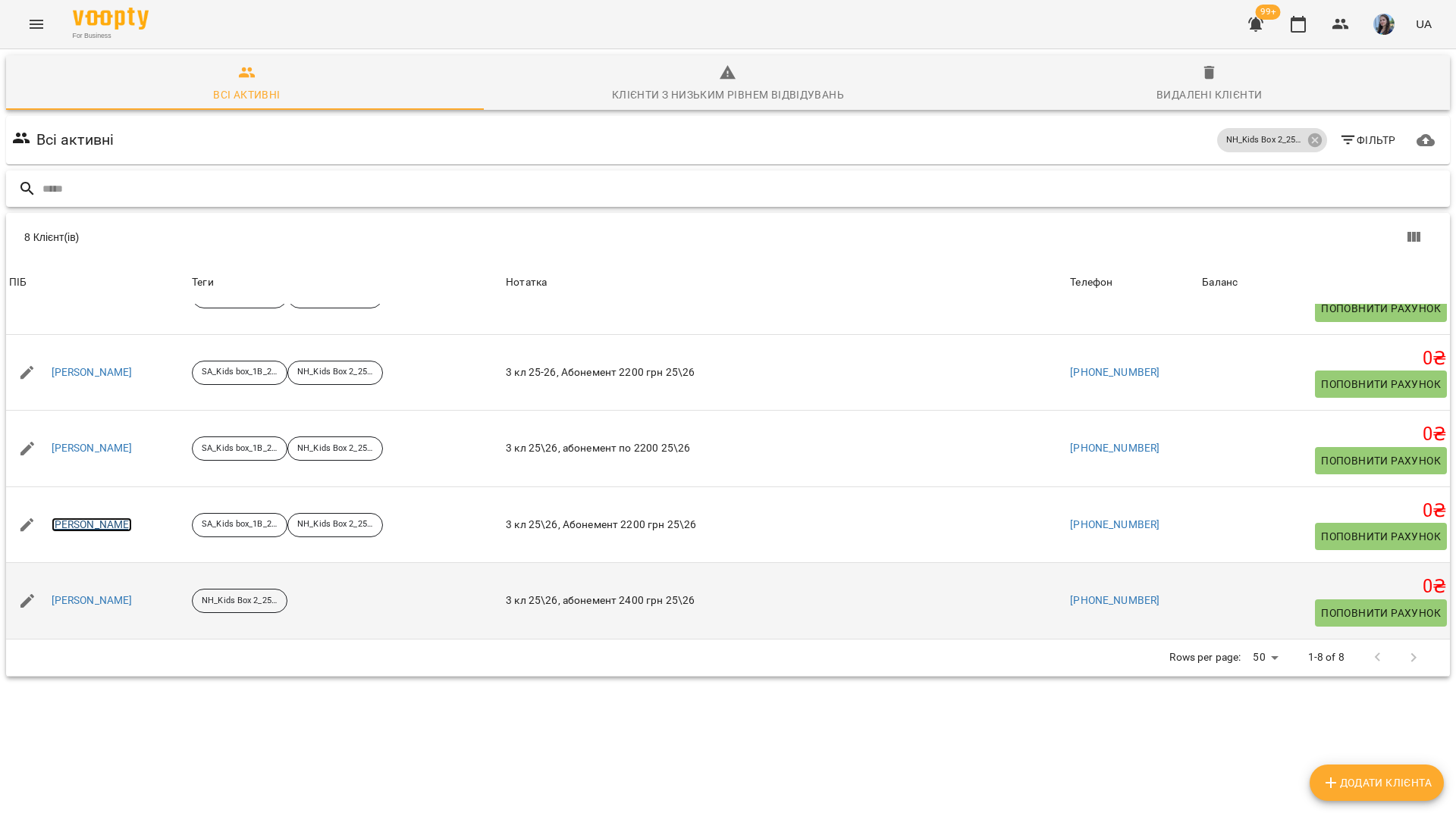
scroll to position [66, 0]
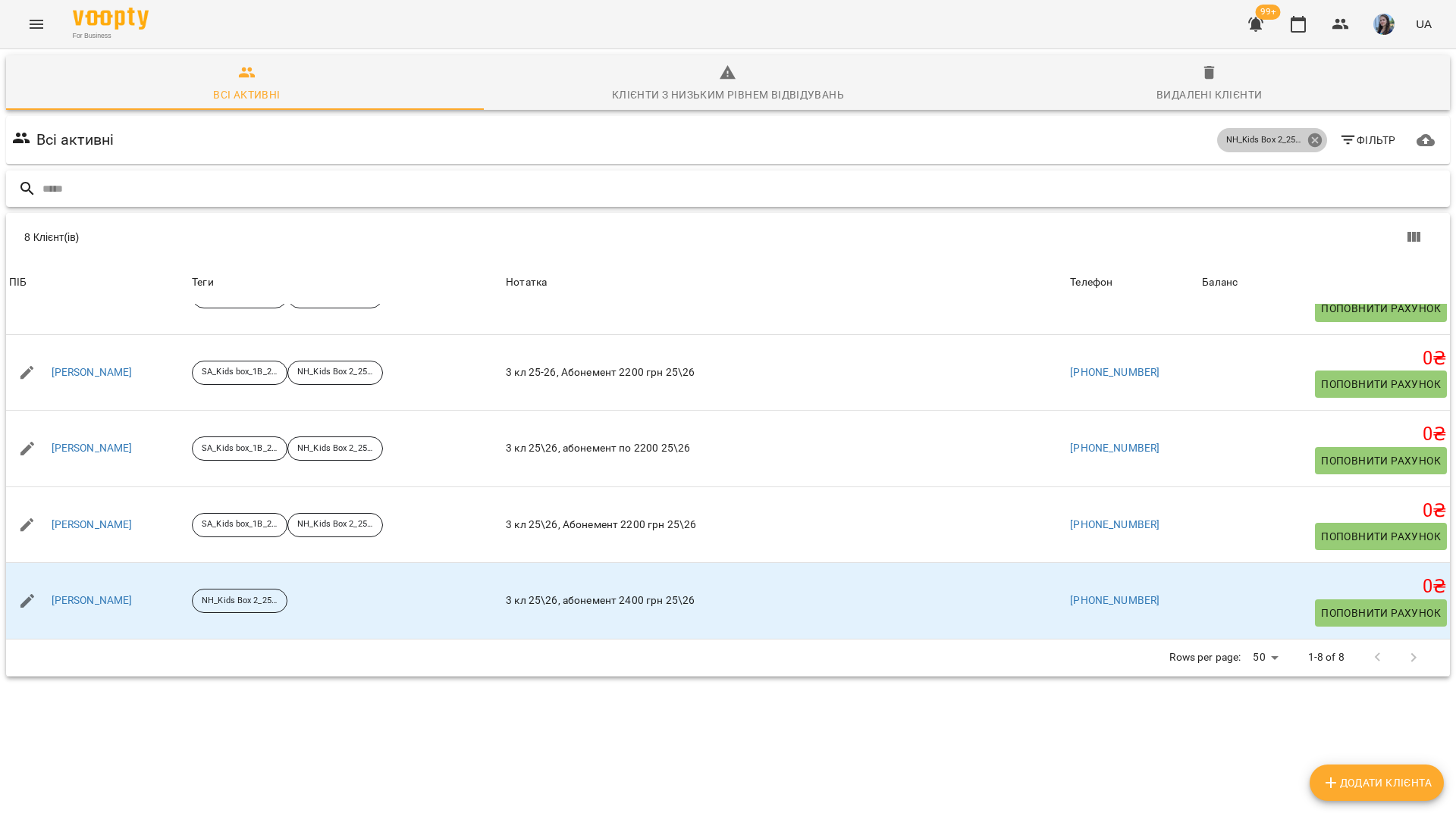
click at [1306, 132] on icon at bounding box center [1314, 140] width 17 height 17
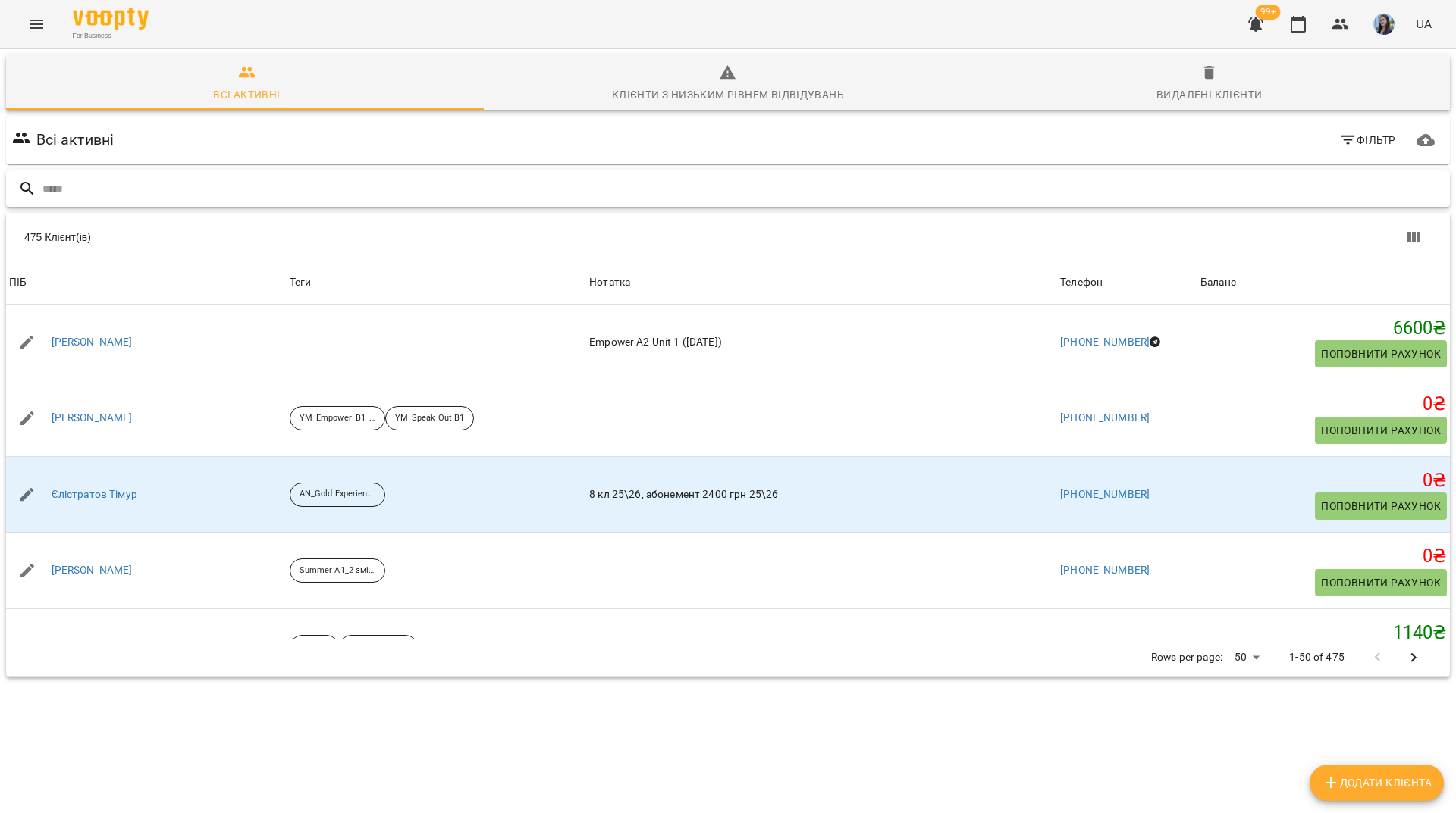
click at [1127, 177] on input "text" at bounding box center [742, 189] width 1401 height 25
click at [521, 170] on div at bounding box center [728, 188] width 1443 height 37
click at [528, 177] on input "text" at bounding box center [742, 189] width 1401 height 25
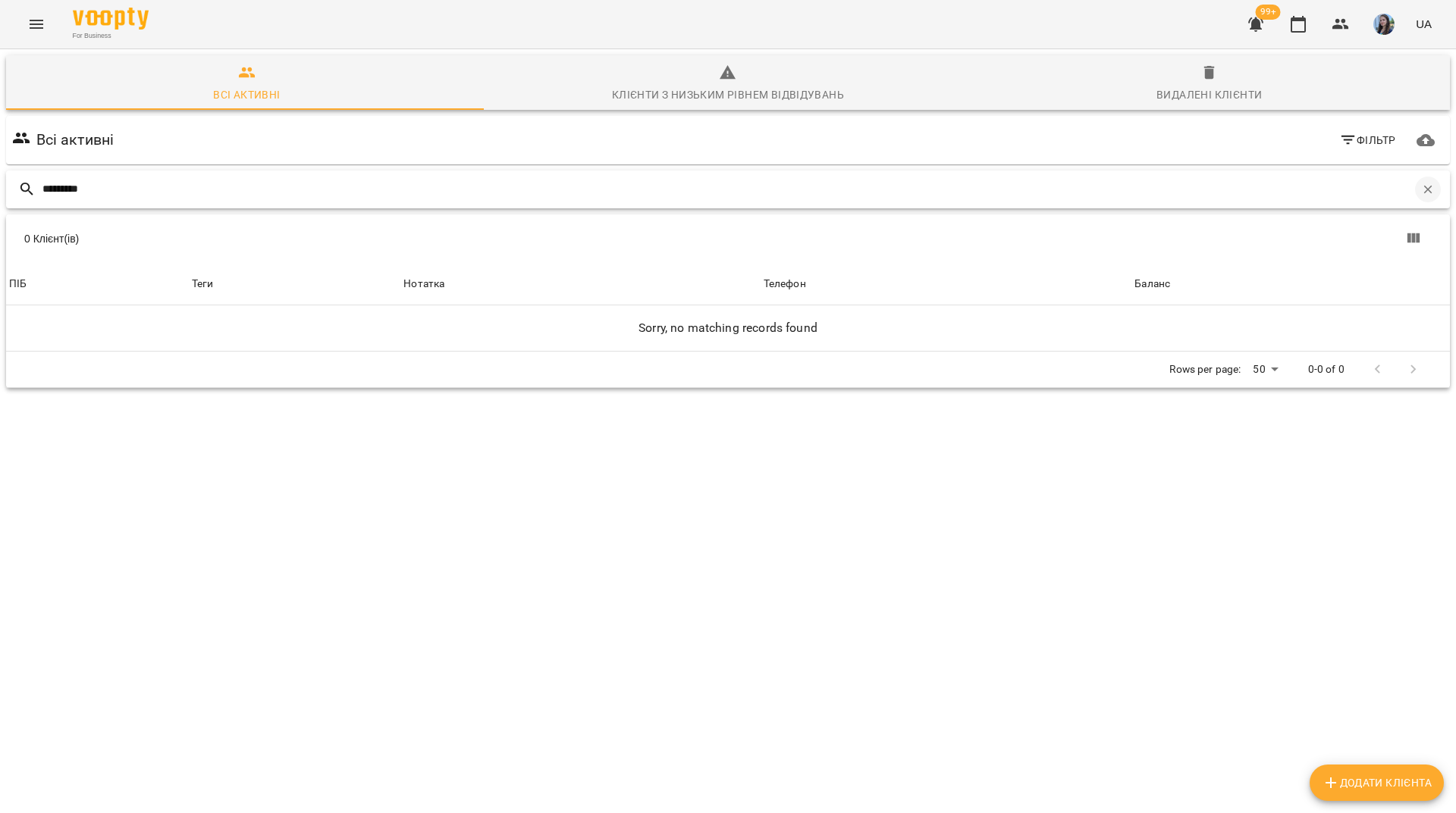
type input "********"
click at [1411, 170] on div "********" at bounding box center [728, 189] width 1443 height 38
click at [1415, 177] on button "button" at bounding box center [1427, 189] width 26 height 26
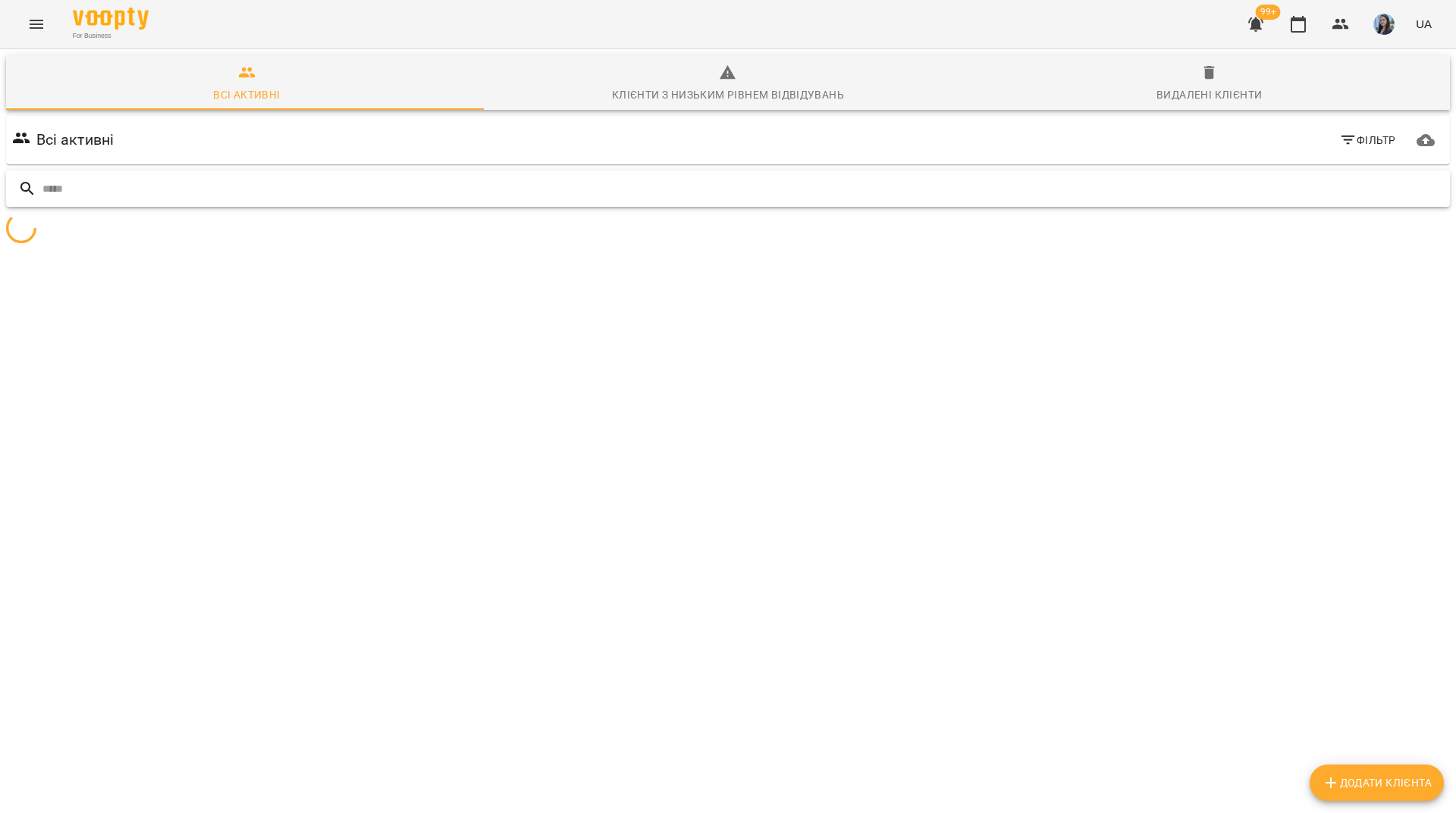
click at [1410, 177] on input "text" at bounding box center [742, 189] width 1401 height 25
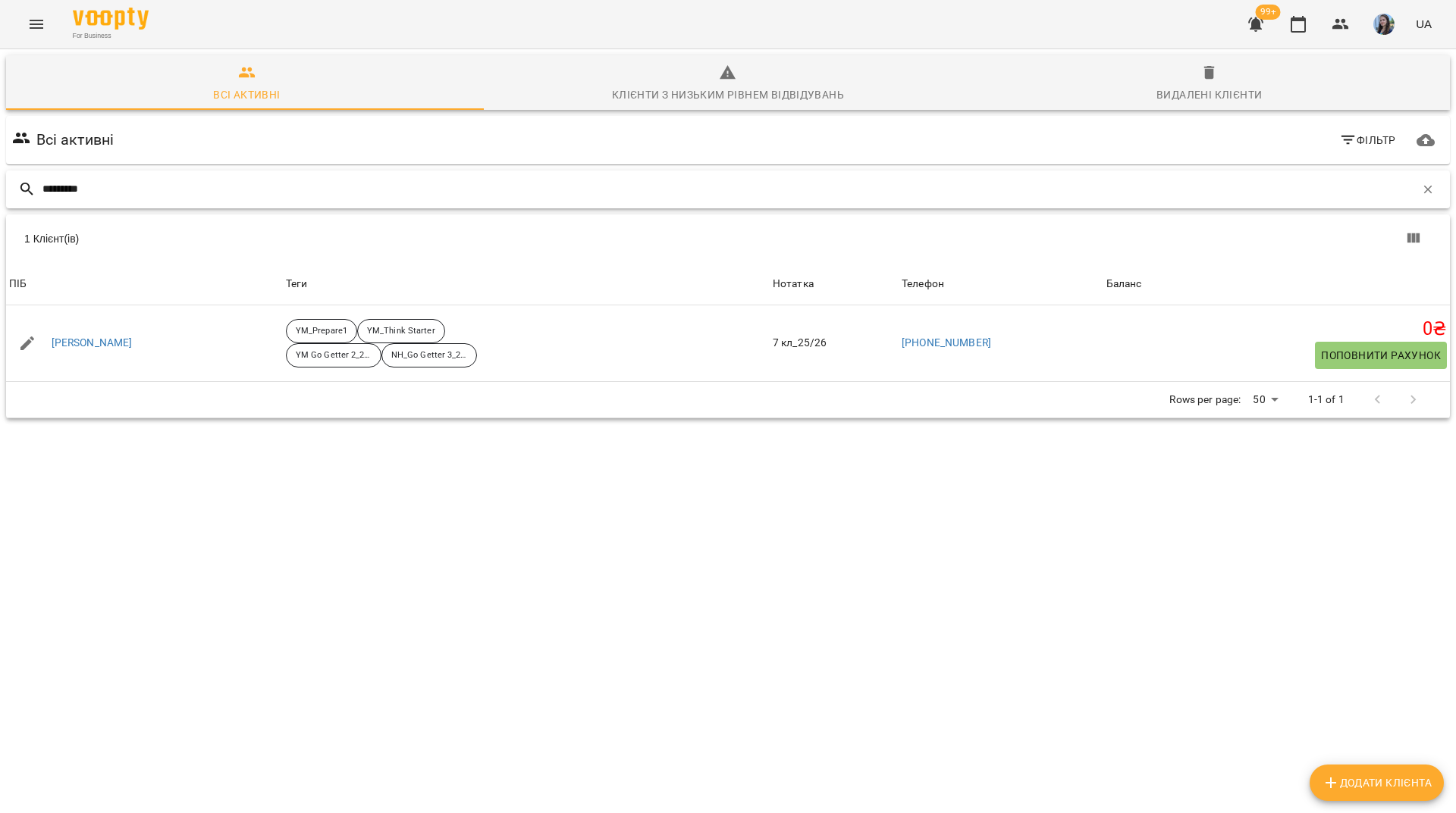
click at [1218, 177] on input "********" at bounding box center [728, 189] width 1373 height 25
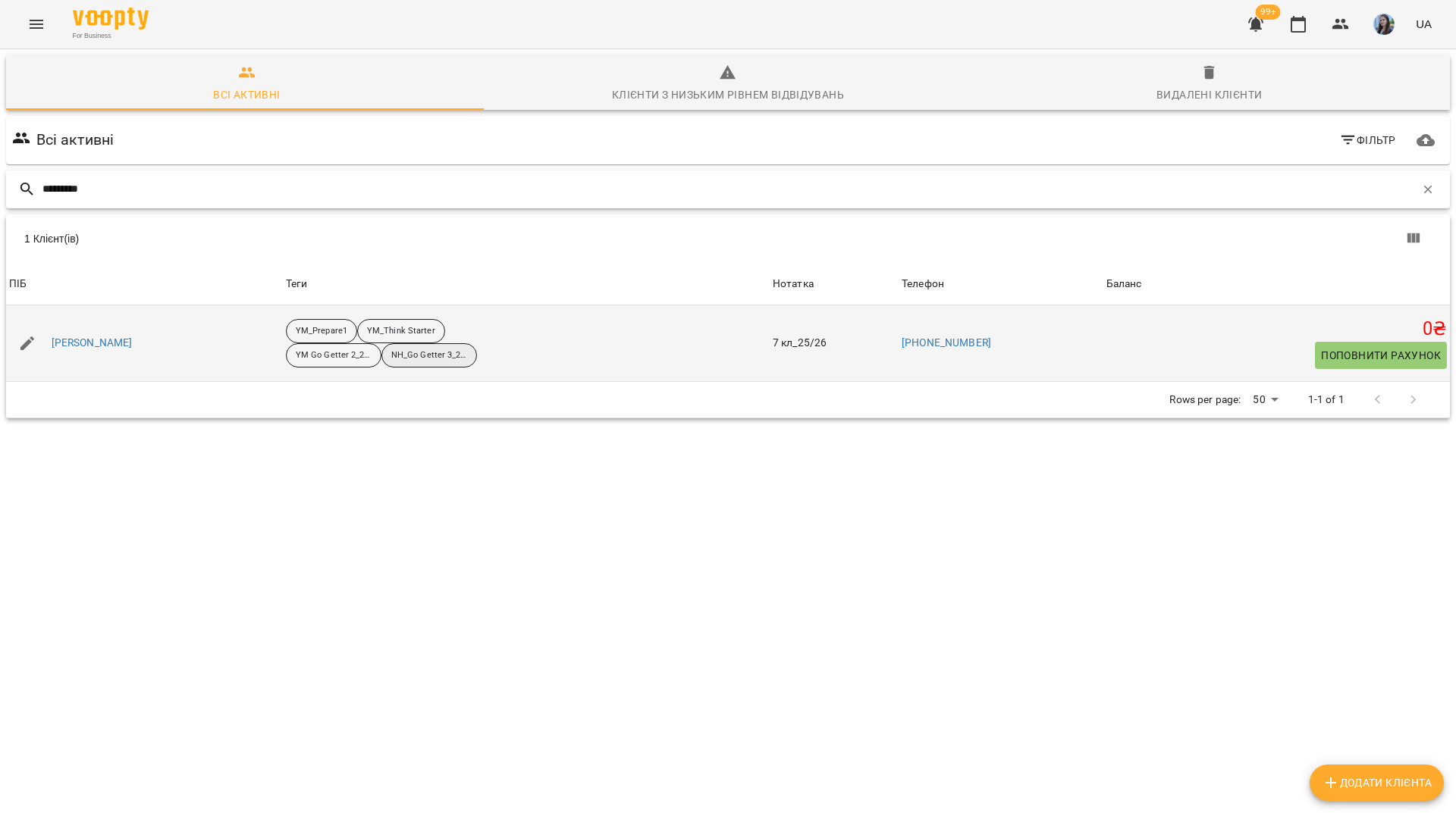
type input "********"
click at [406, 349] on p "NH_Go Getter 3_25-26" at bounding box center [429, 355] width 75 height 13
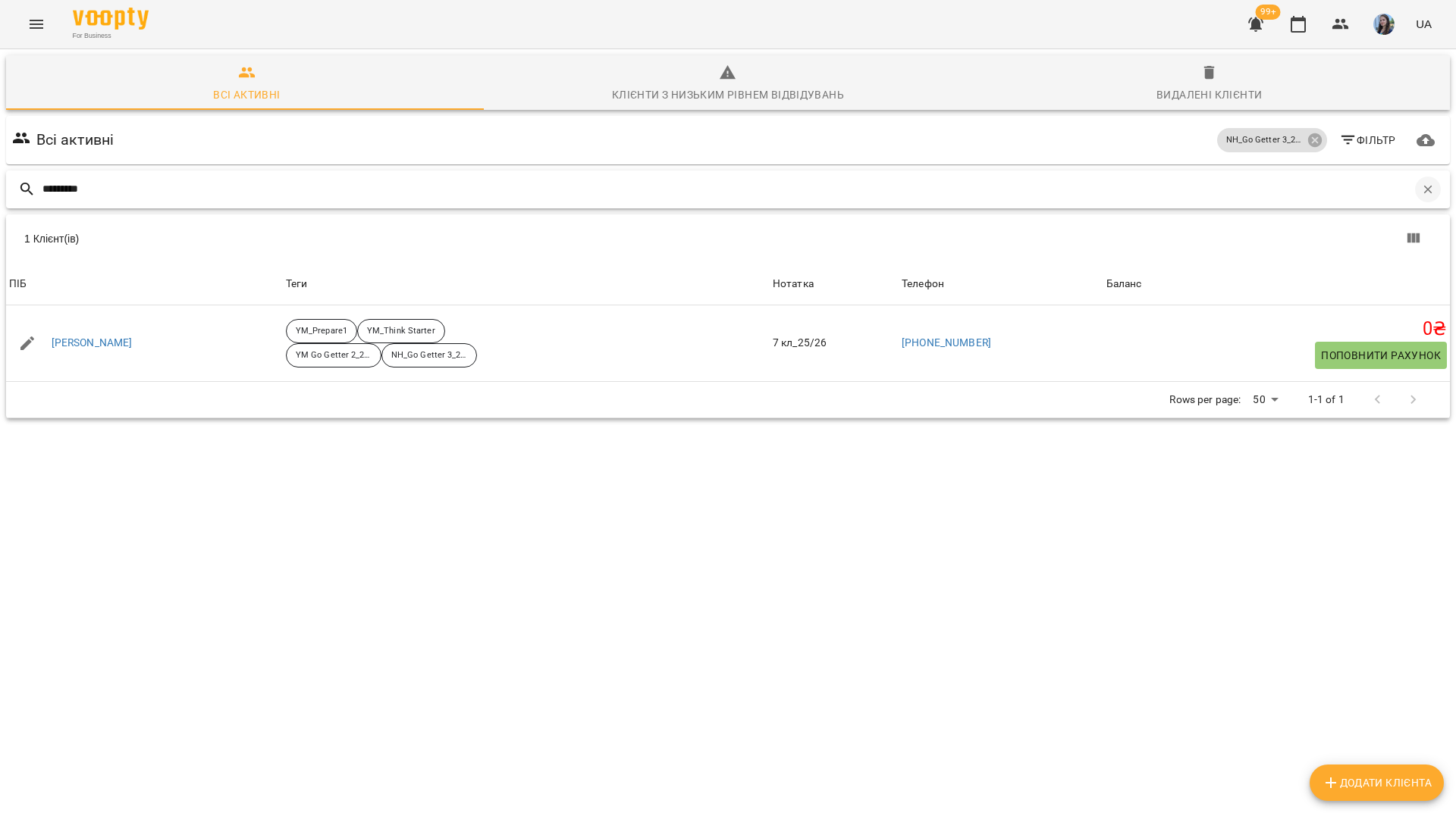
click at [1423, 183] on icon "button" at bounding box center [1427, 189] width 13 height 13
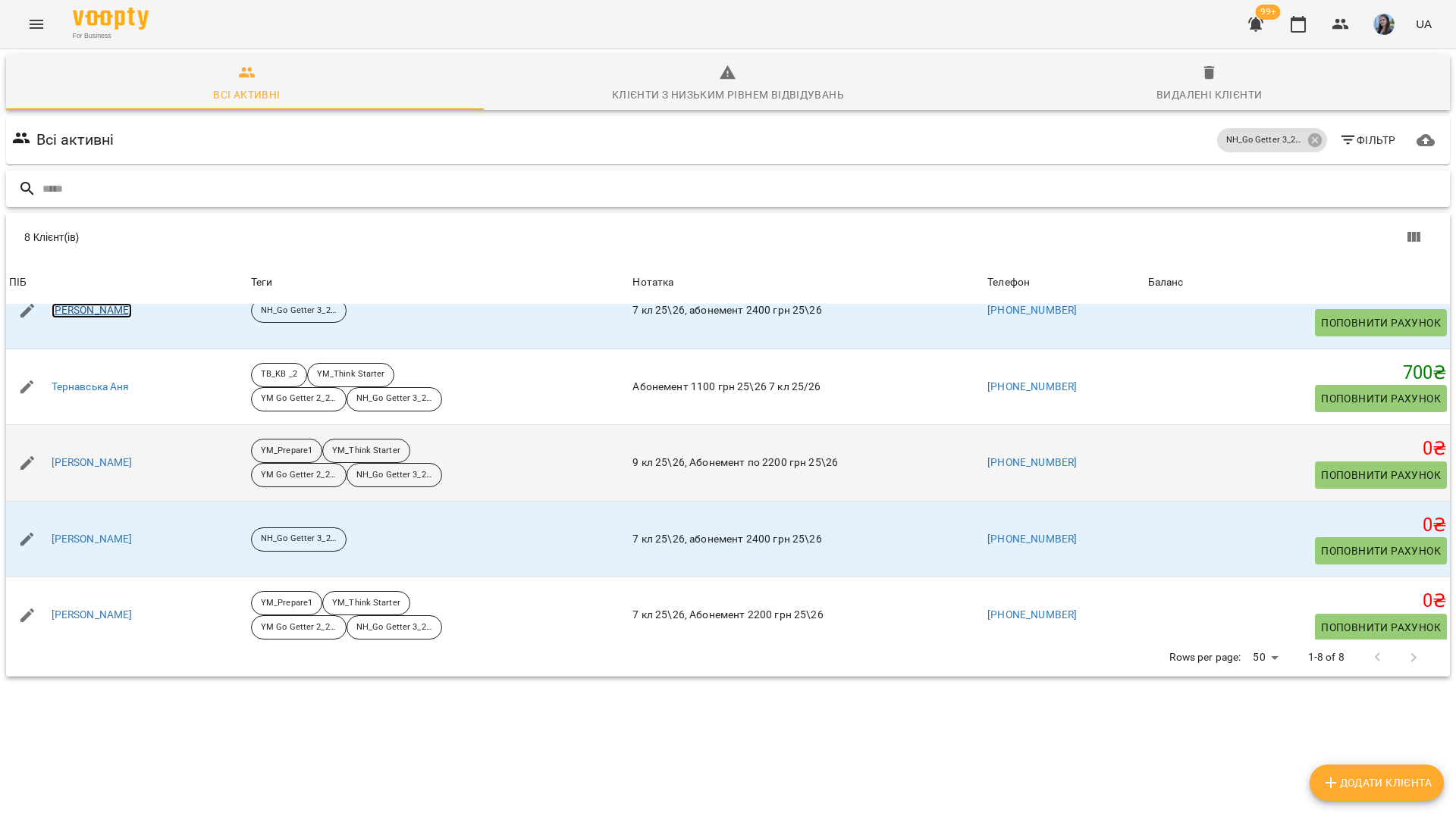
scroll to position [275, 0]
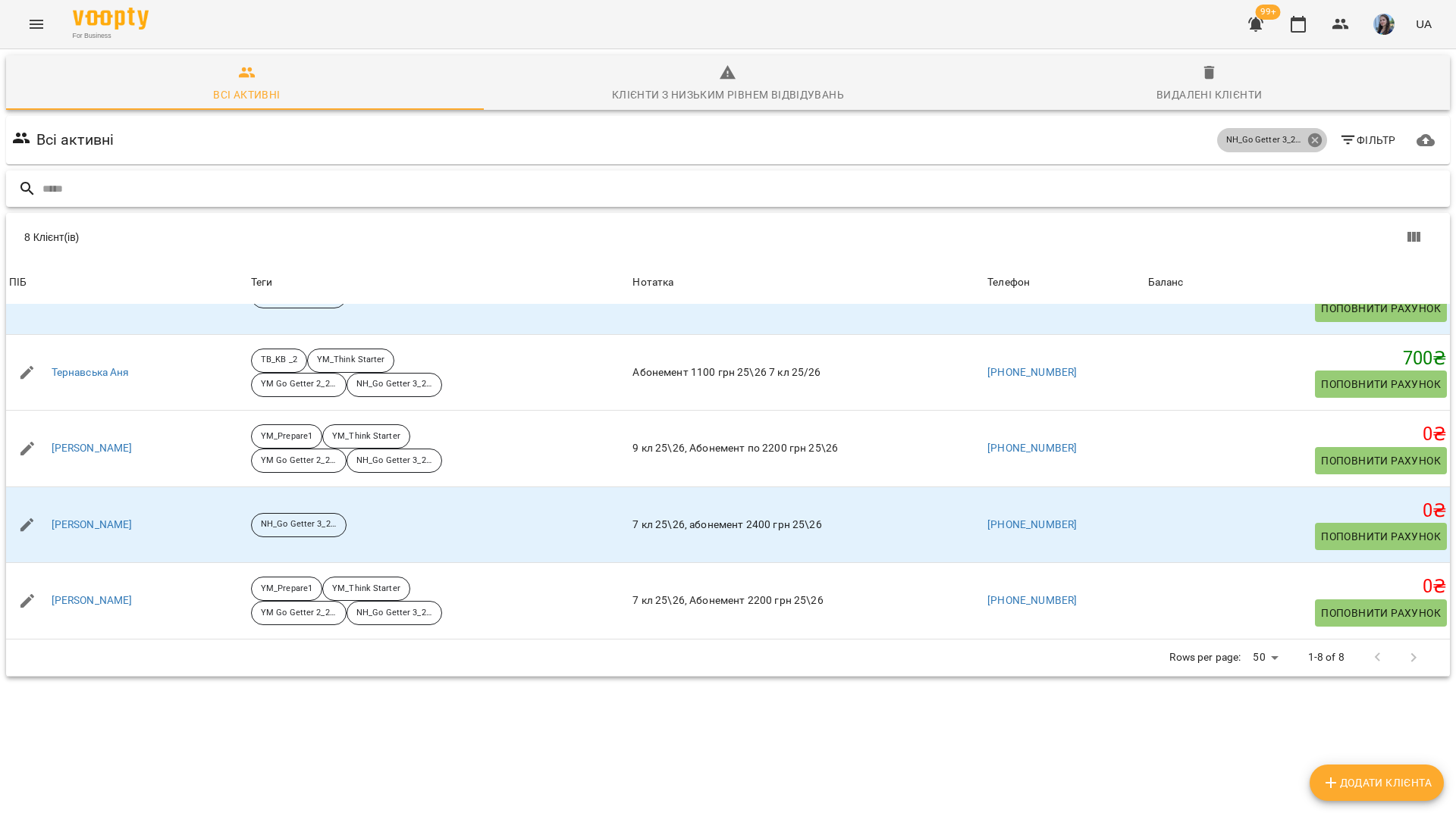
click at [1307, 134] on icon at bounding box center [1313, 140] width 13 height 13
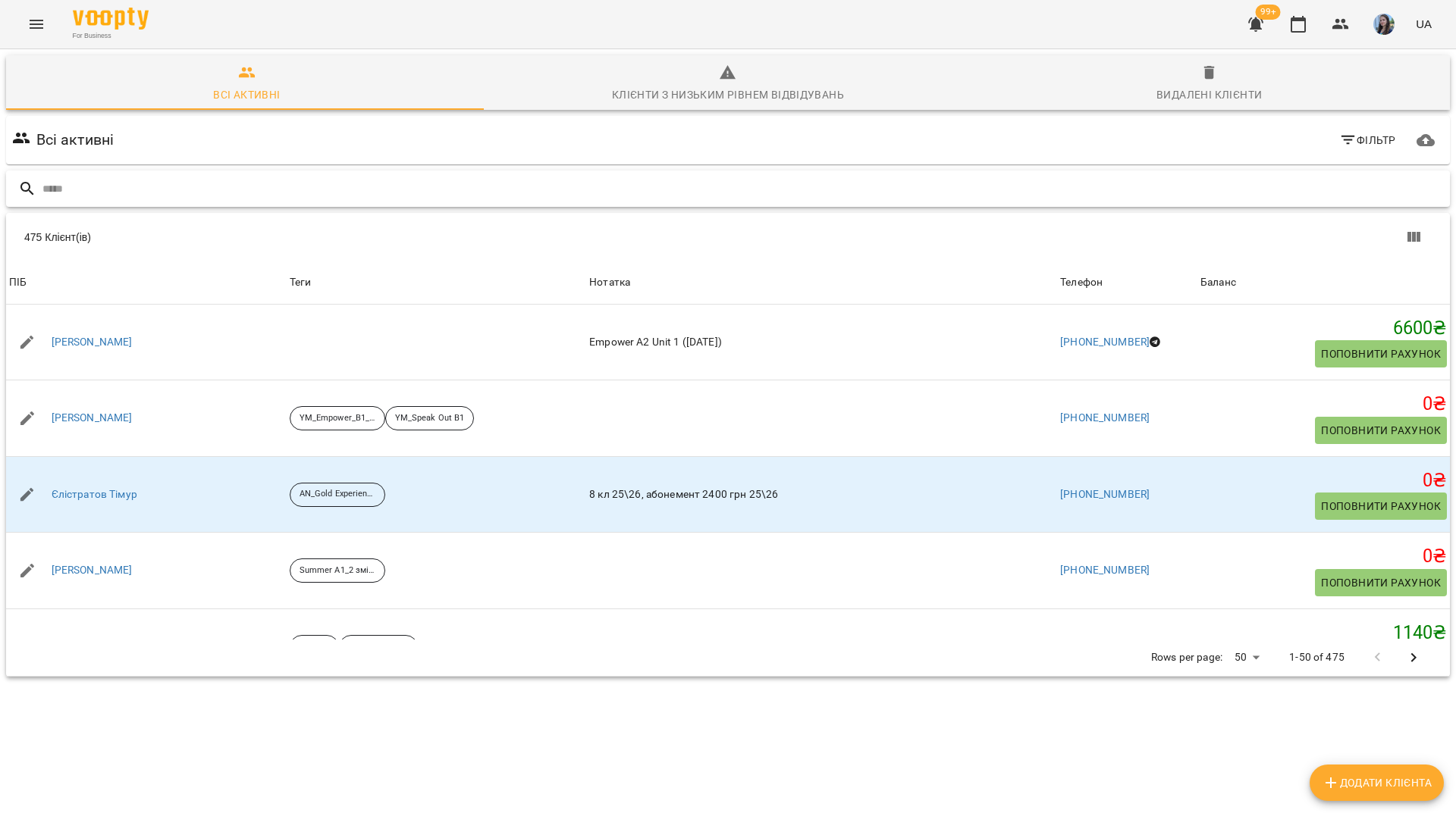
click at [634, 177] on input "text" at bounding box center [742, 189] width 1401 height 25
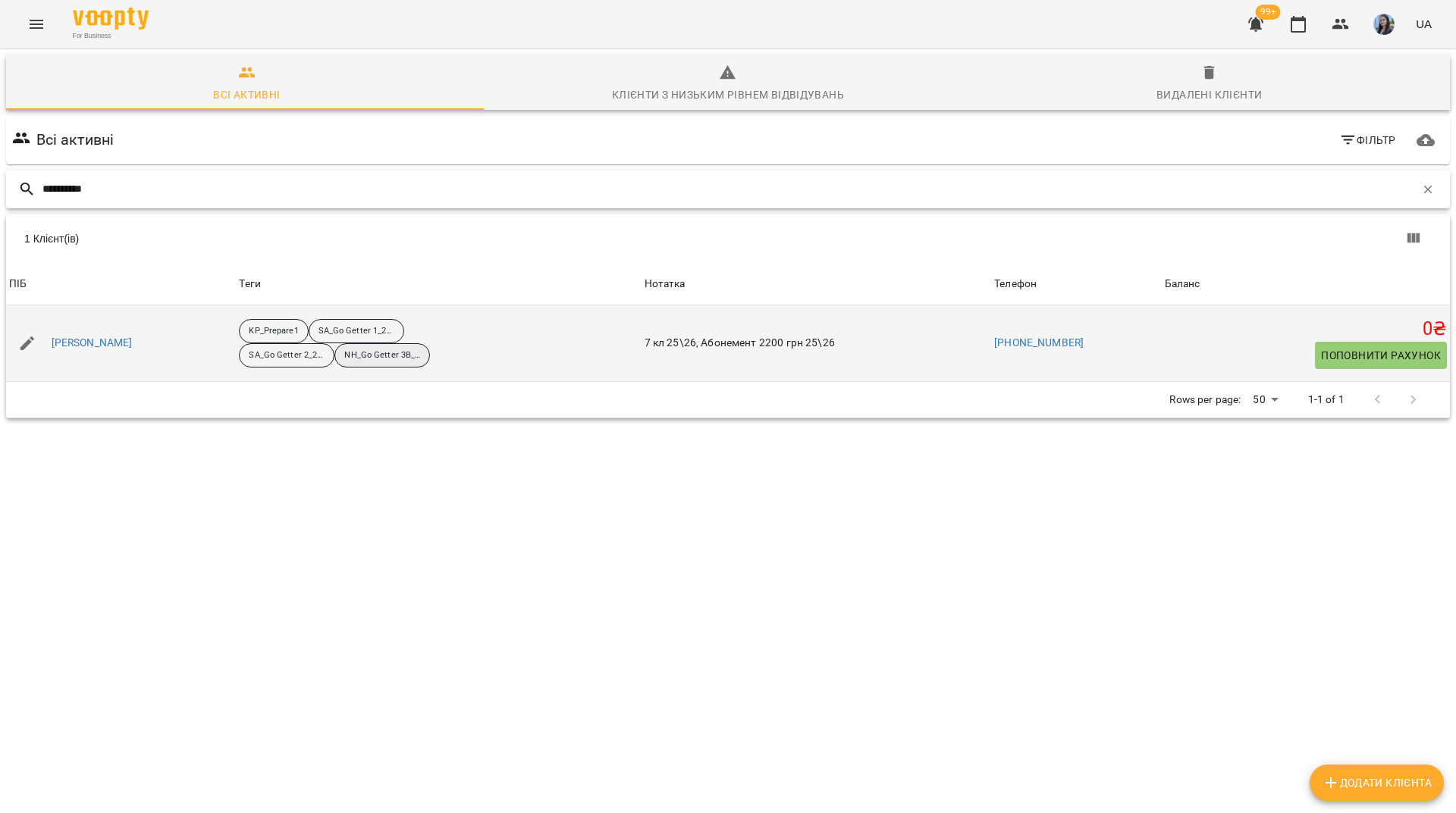
type input "*********"
click at [402, 349] on p "NH_Go Getter 3B_25-26" at bounding box center [382, 355] width 75 height 13
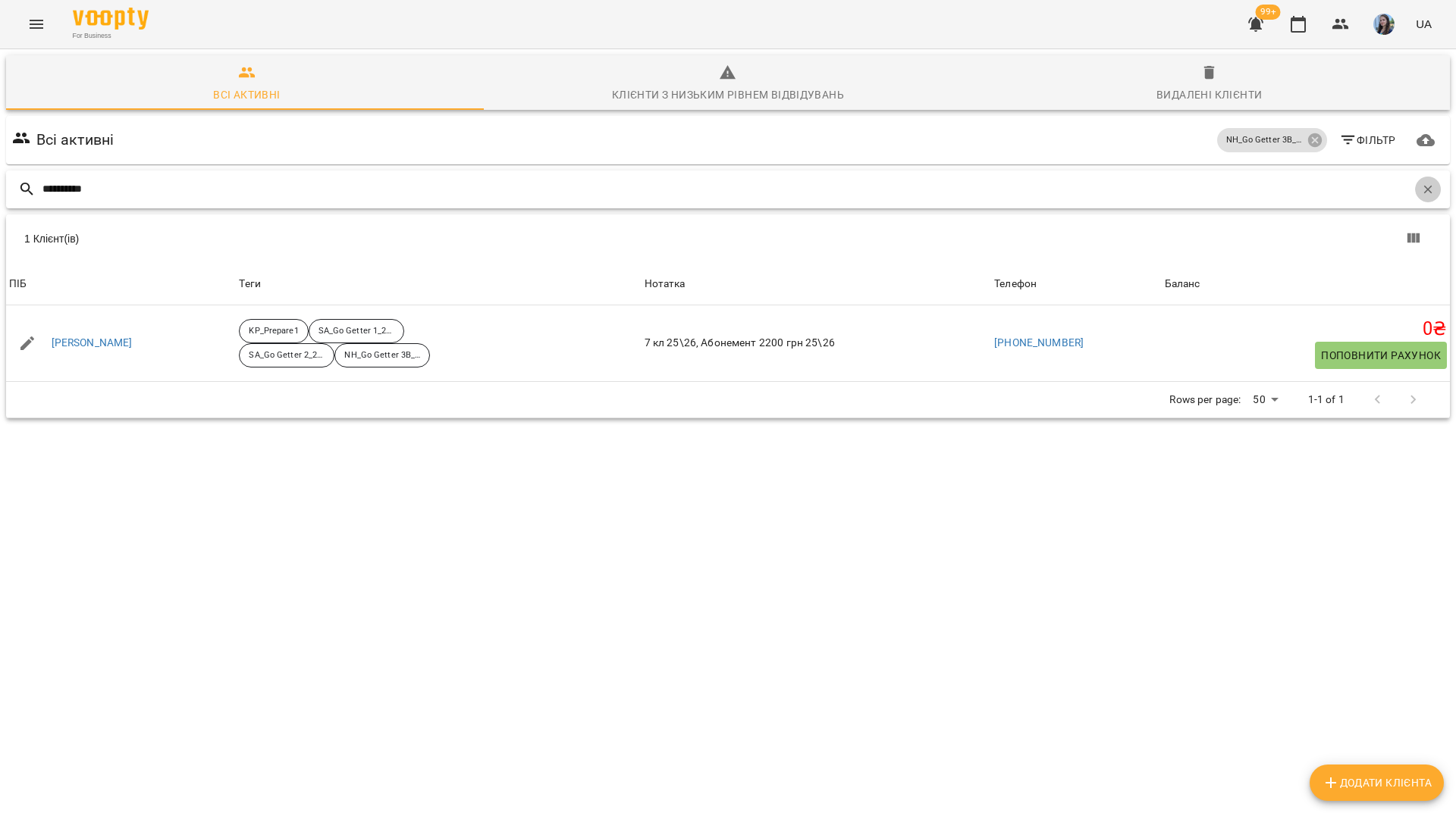
click at [1424, 185] on icon "button" at bounding box center [1427, 188] width 8 height 8
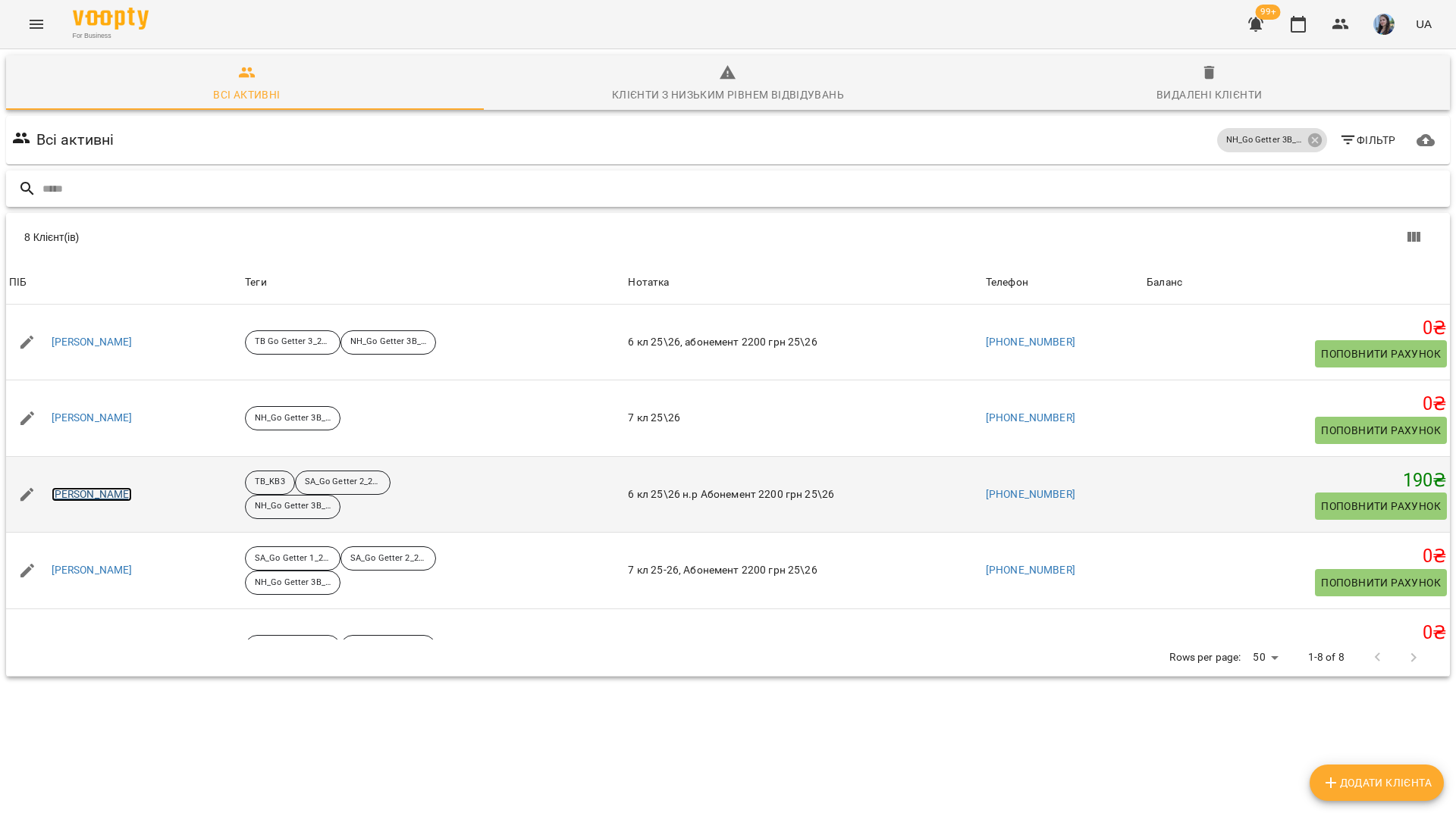
drag, startPoint x: 119, startPoint y: 437, endPoint x: 97, endPoint y: 432, distance: 22.6
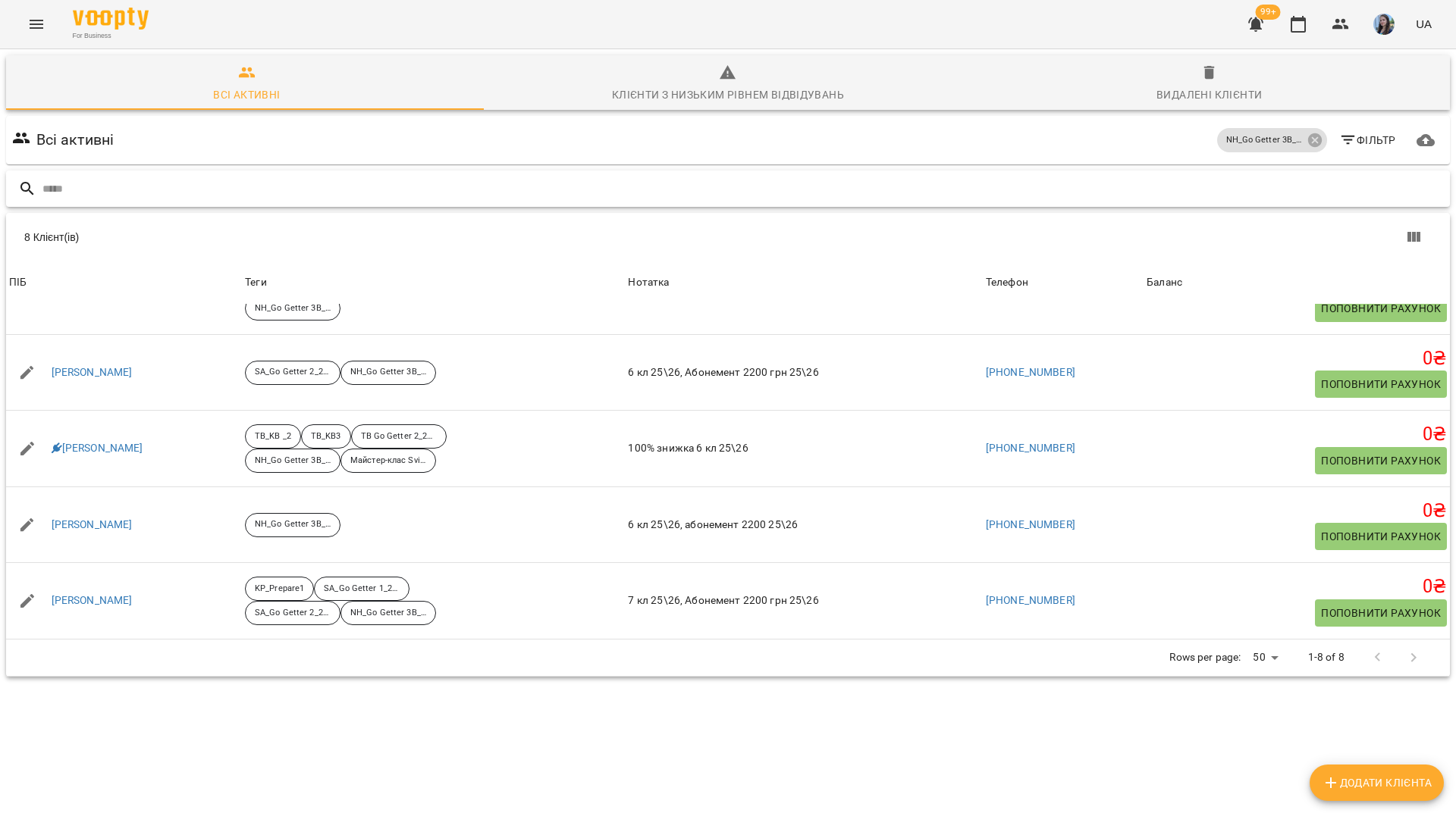
click at [295, 177] on input "text" at bounding box center [742, 189] width 1401 height 25
click at [1311, 128] on div "NH_Go Getter 3B_25-26" at bounding box center [1272, 140] width 110 height 24
click at [1306, 132] on icon at bounding box center [1314, 140] width 17 height 17
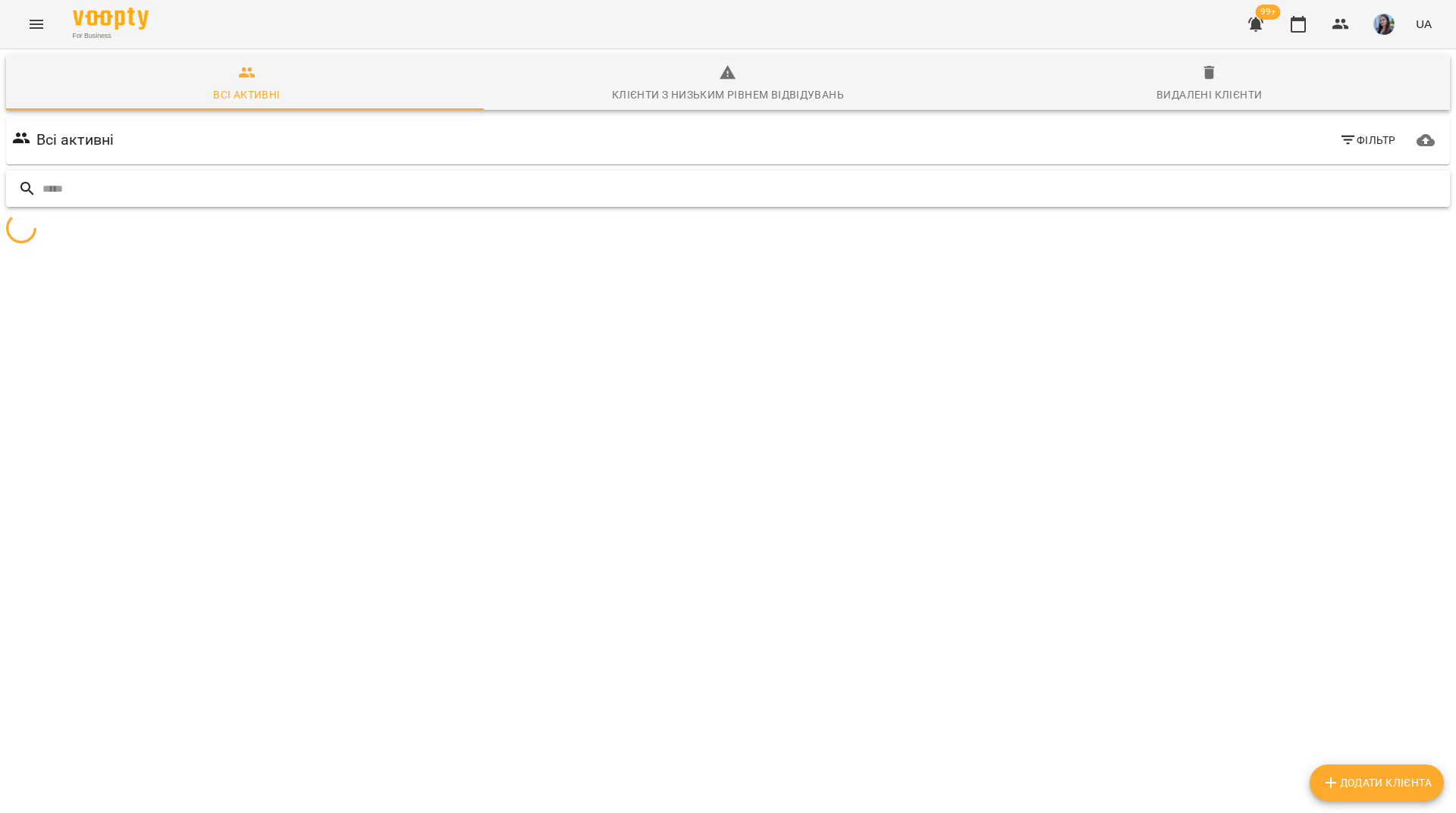
click at [1267, 177] on input "text" at bounding box center [742, 189] width 1401 height 25
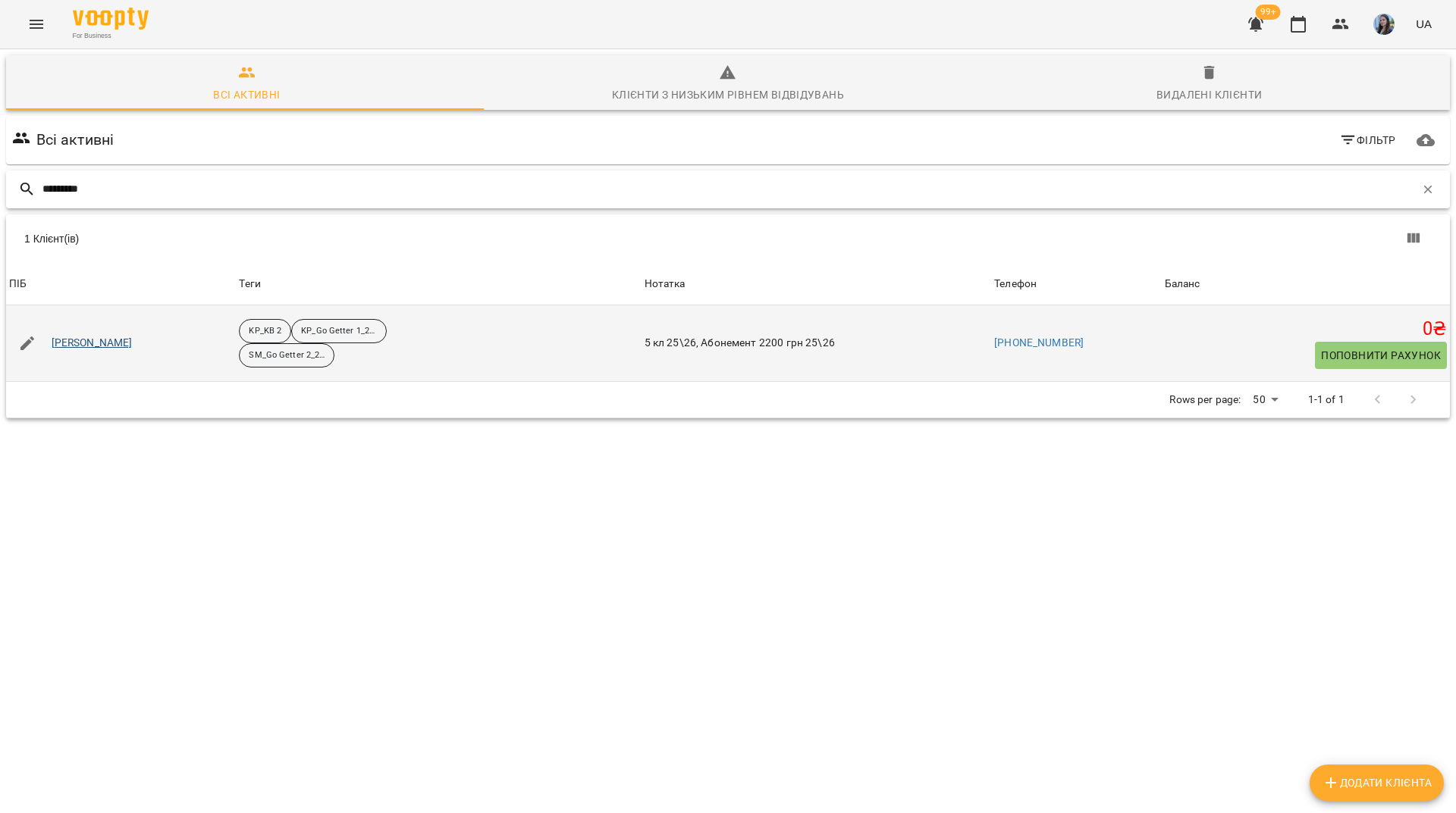
type input "********"
click at [262, 349] on p "SM_Go Getter 2_25-26" at bounding box center [286, 355] width 75 height 13
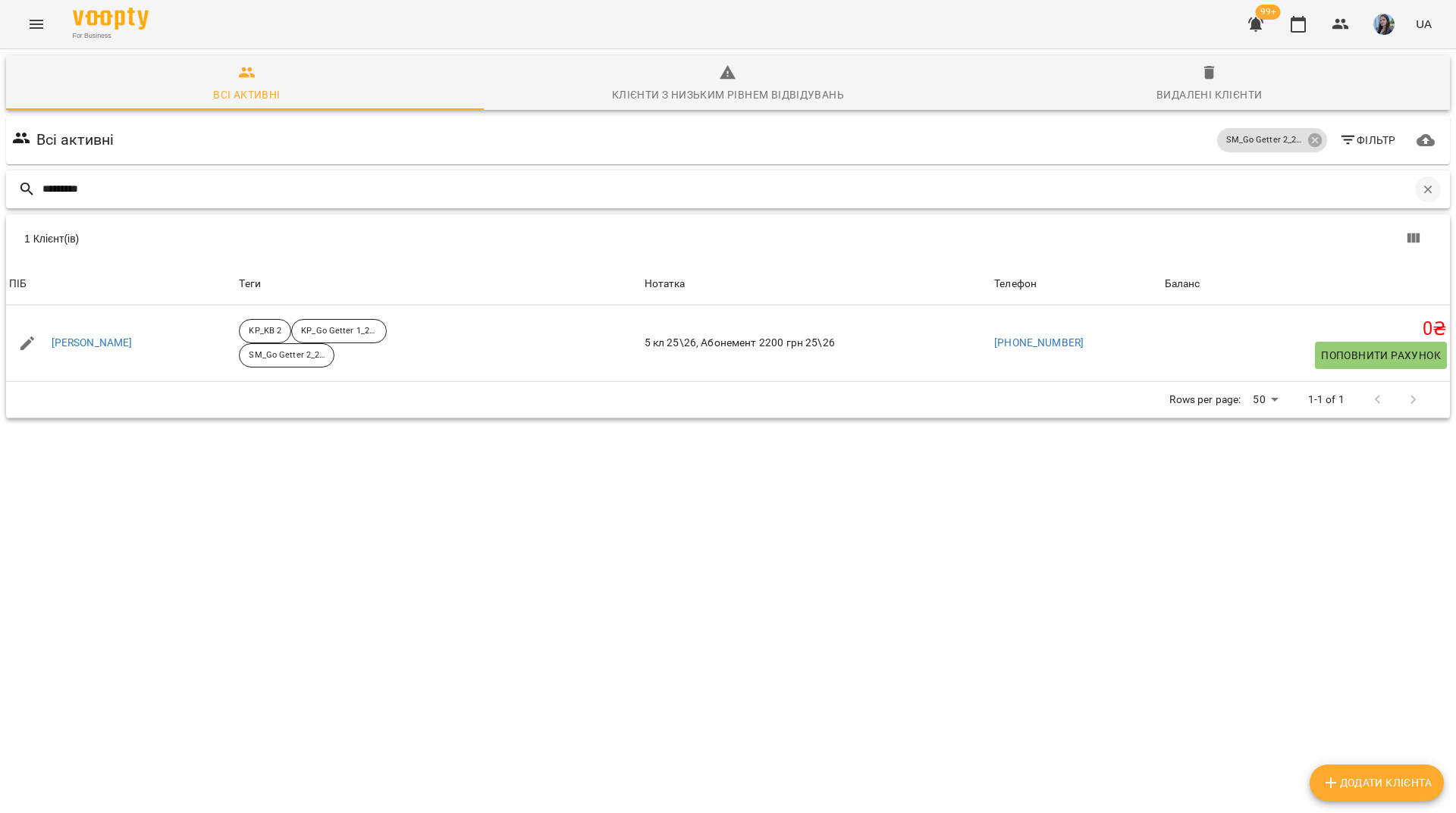
click at [1424, 185] on icon "button" at bounding box center [1427, 188] width 8 height 8
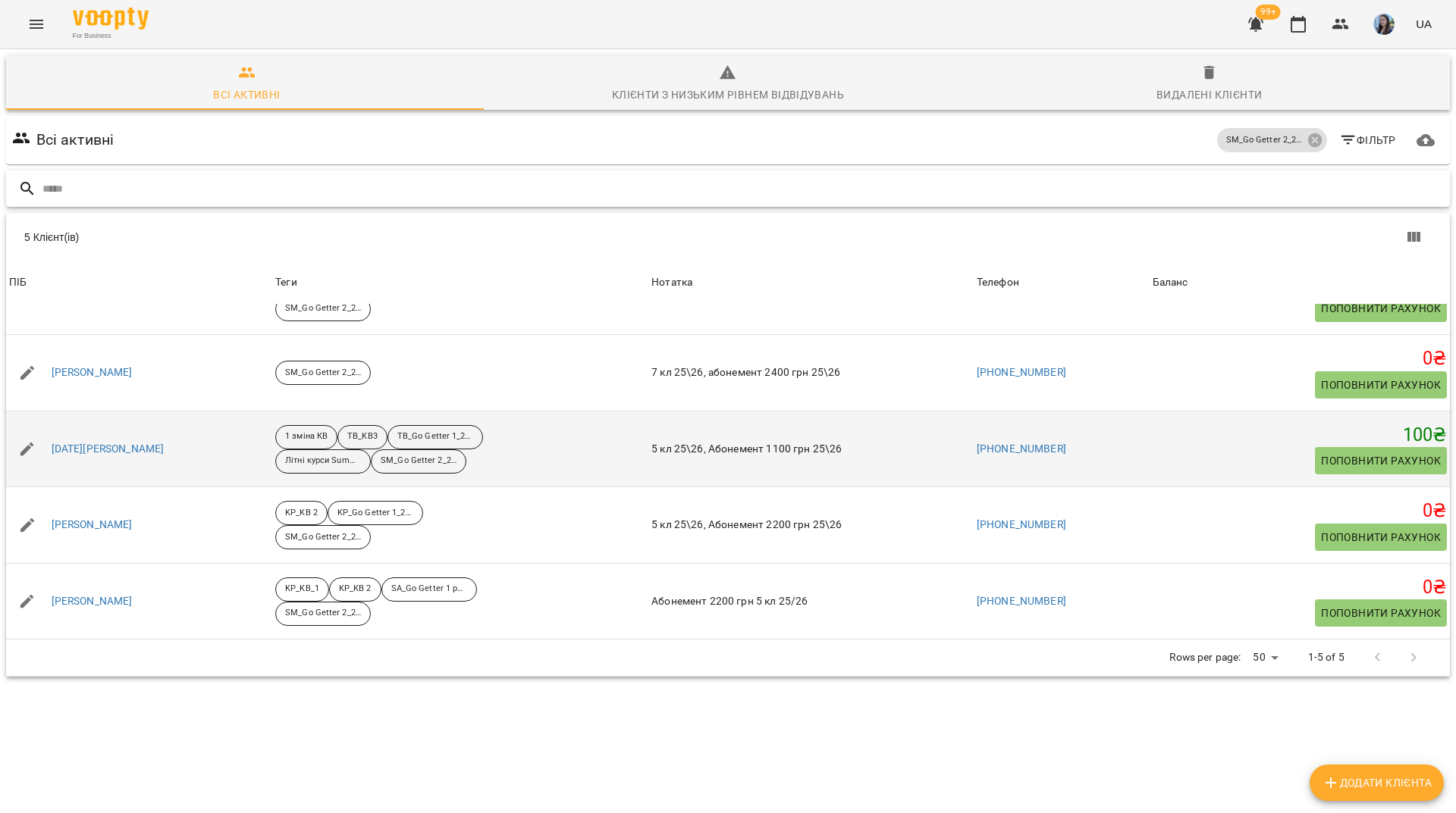
scroll to position [0, 0]
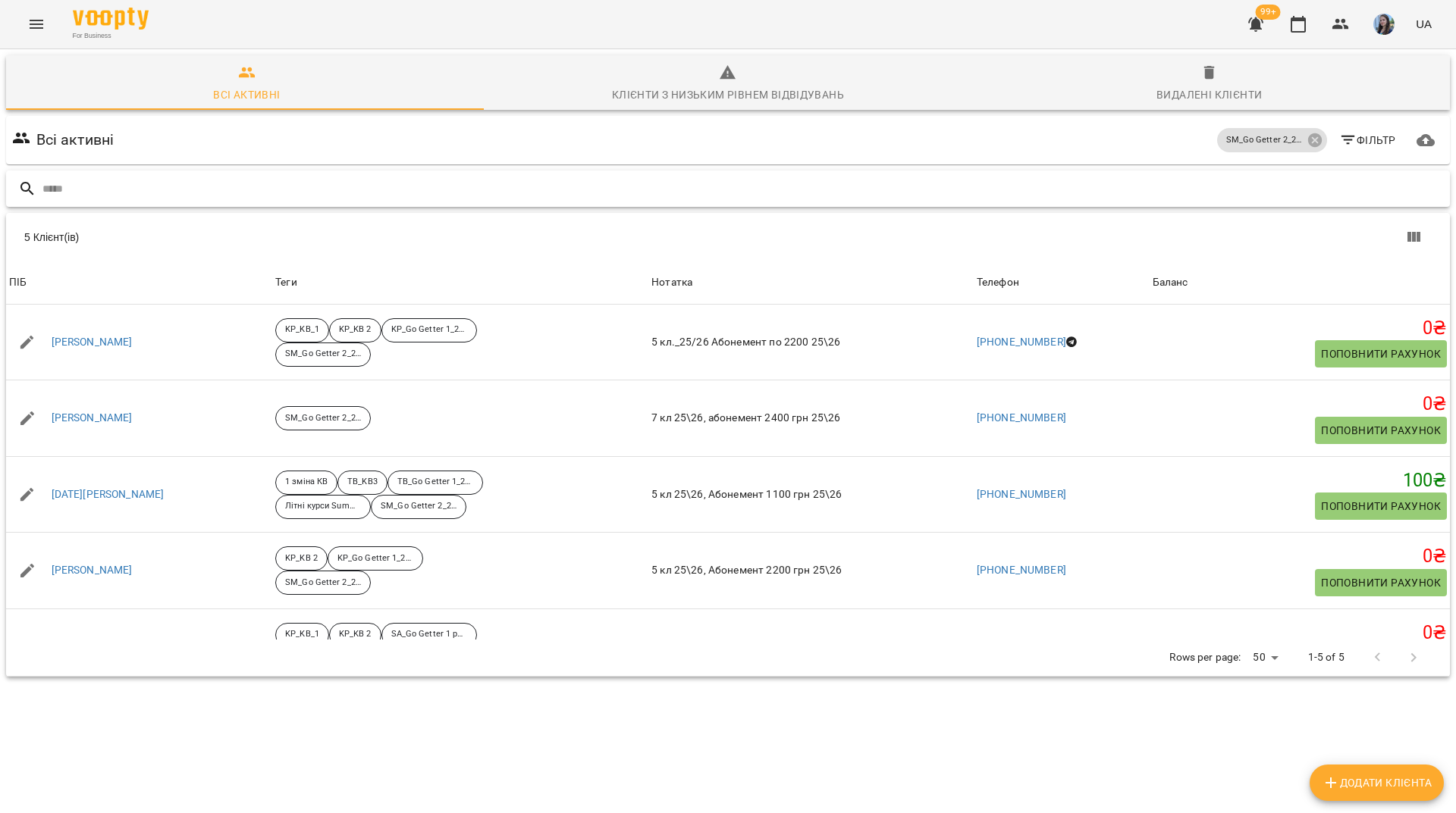
click at [435, 177] on input "text" at bounding box center [742, 189] width 1401 height 25
click at [1310, 141] on icon at bounding box center [1313, 140] width 13 height 13
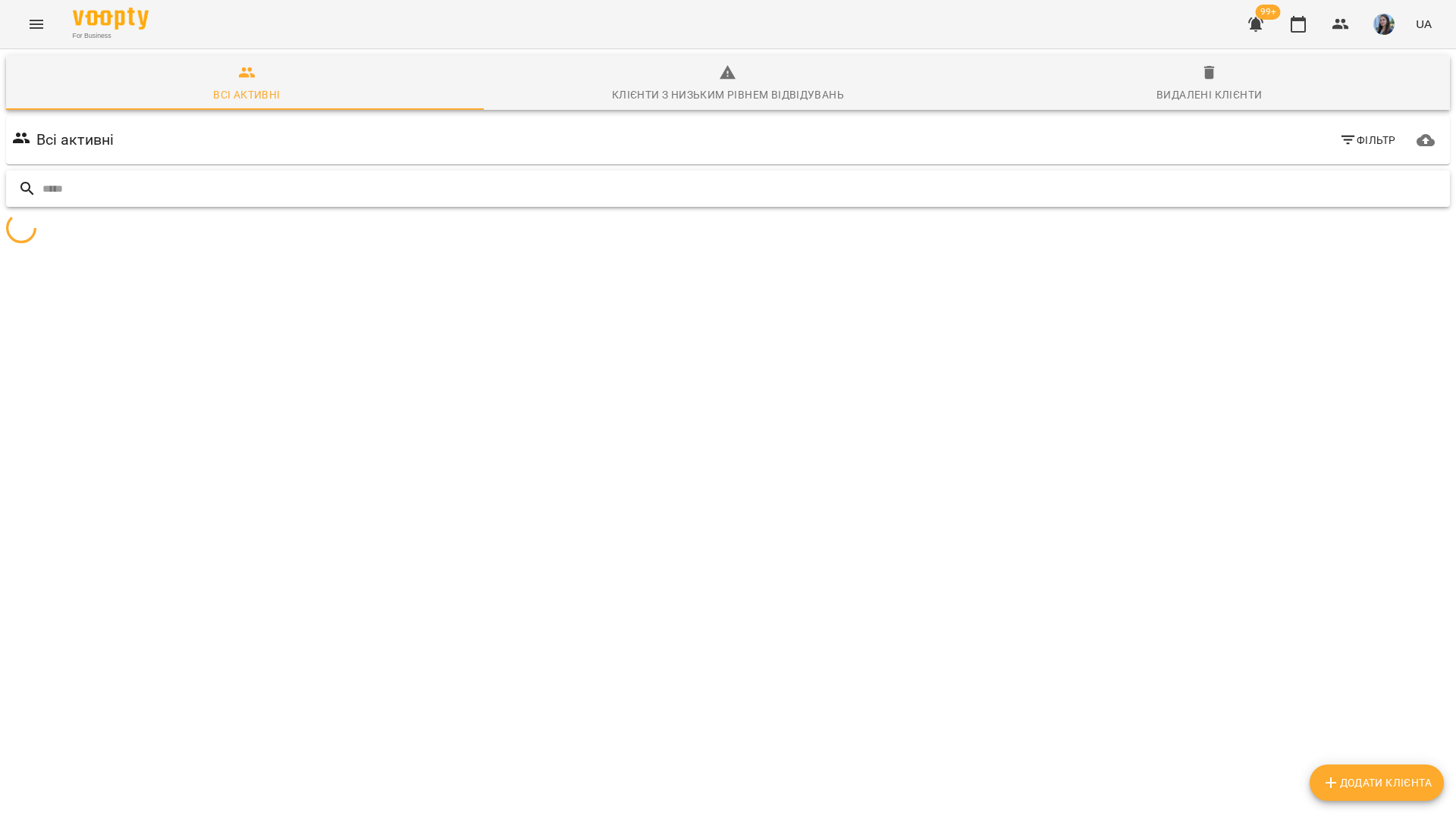
click at [1284, 183] on input "text" at bounding box center [742, 189] width 1401 height 25
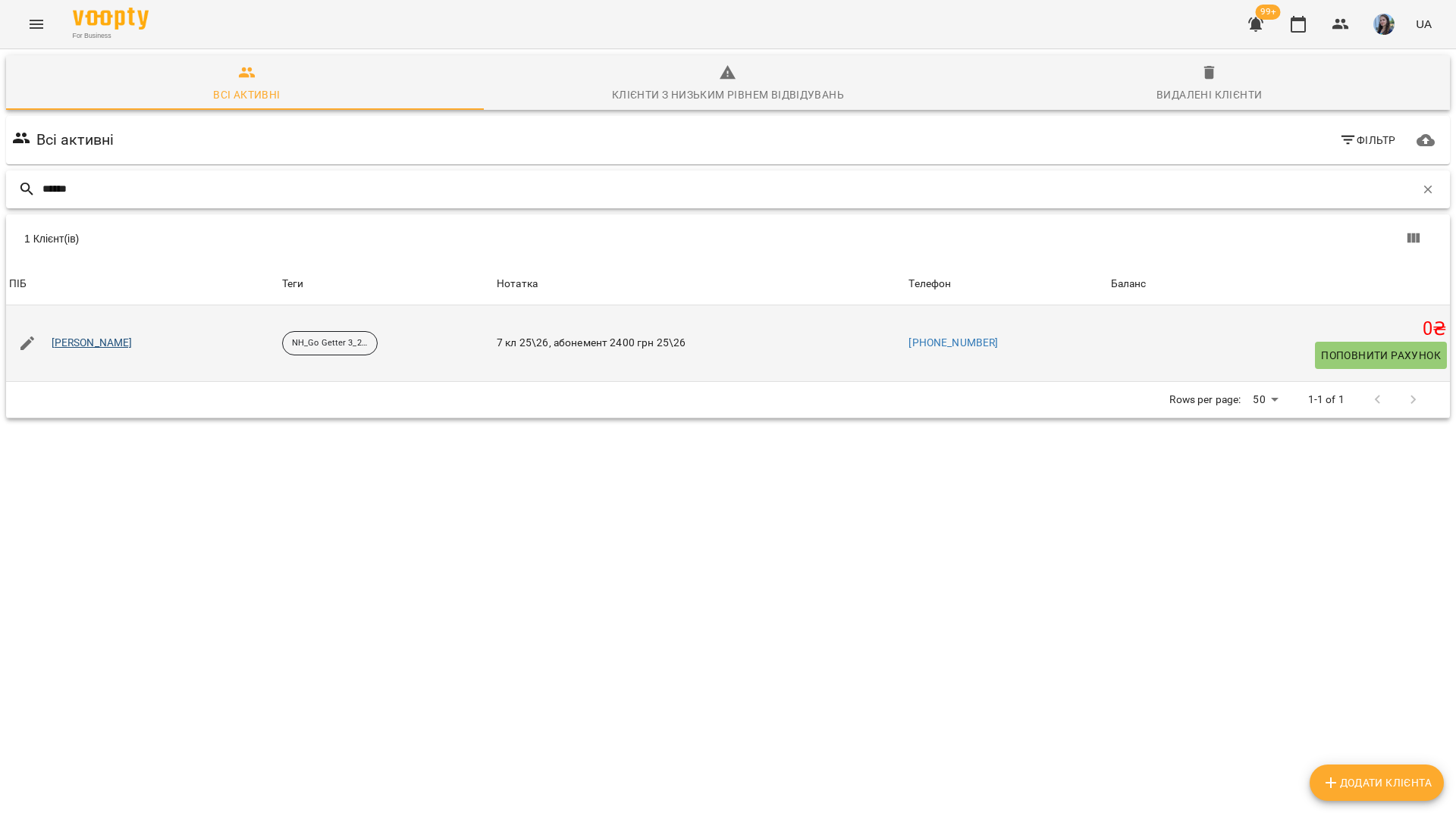
type input "******"
click at [368, 343] on p "NH_Go Getter 3_25-26" at bounding box center [329, 344] width 75 height 13
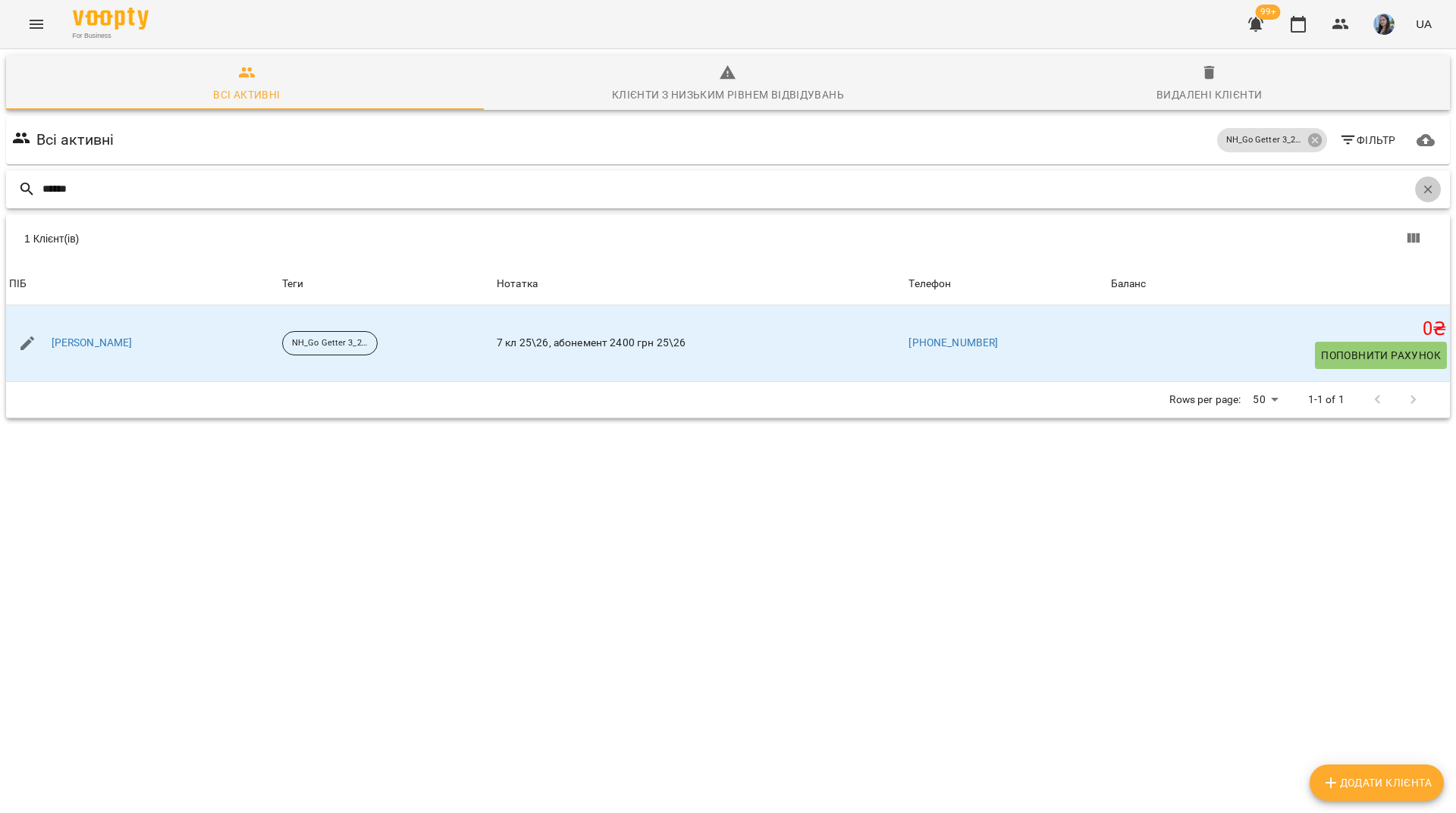
click at [1424, 187] on icon "button" at bounding box center [1427, 188] width 8 height 8
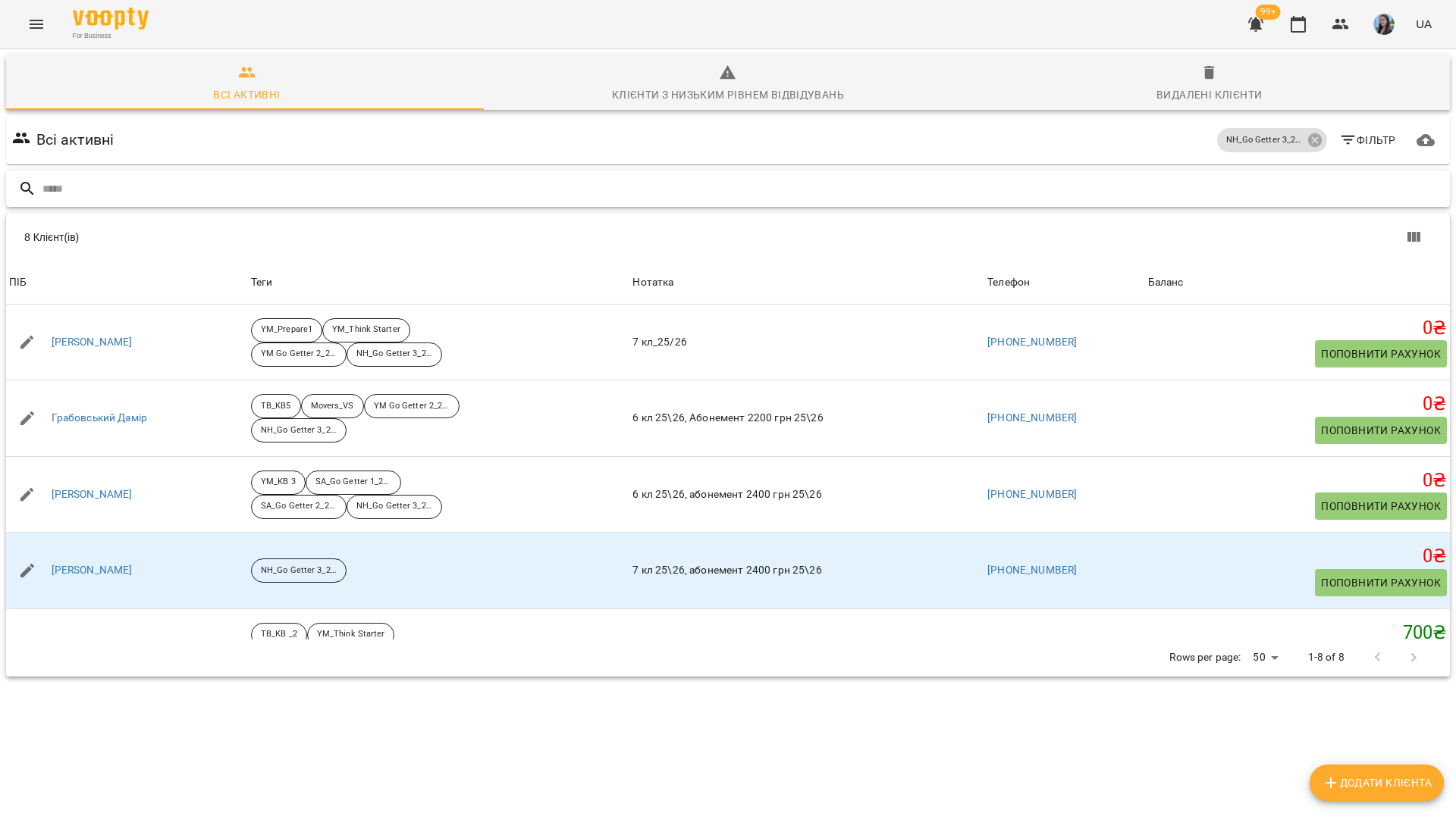
drag, startPoint x: 963, startPoint y: 176, endPoint x: 1067, endPoint y: 180, distance: 104.1
click at [968, 177] on input "text" at bounding box center [742, 189] width 1401 height 25
click at [1307, 136] on icon at bounding box center [1313, 140] width 13 height 13
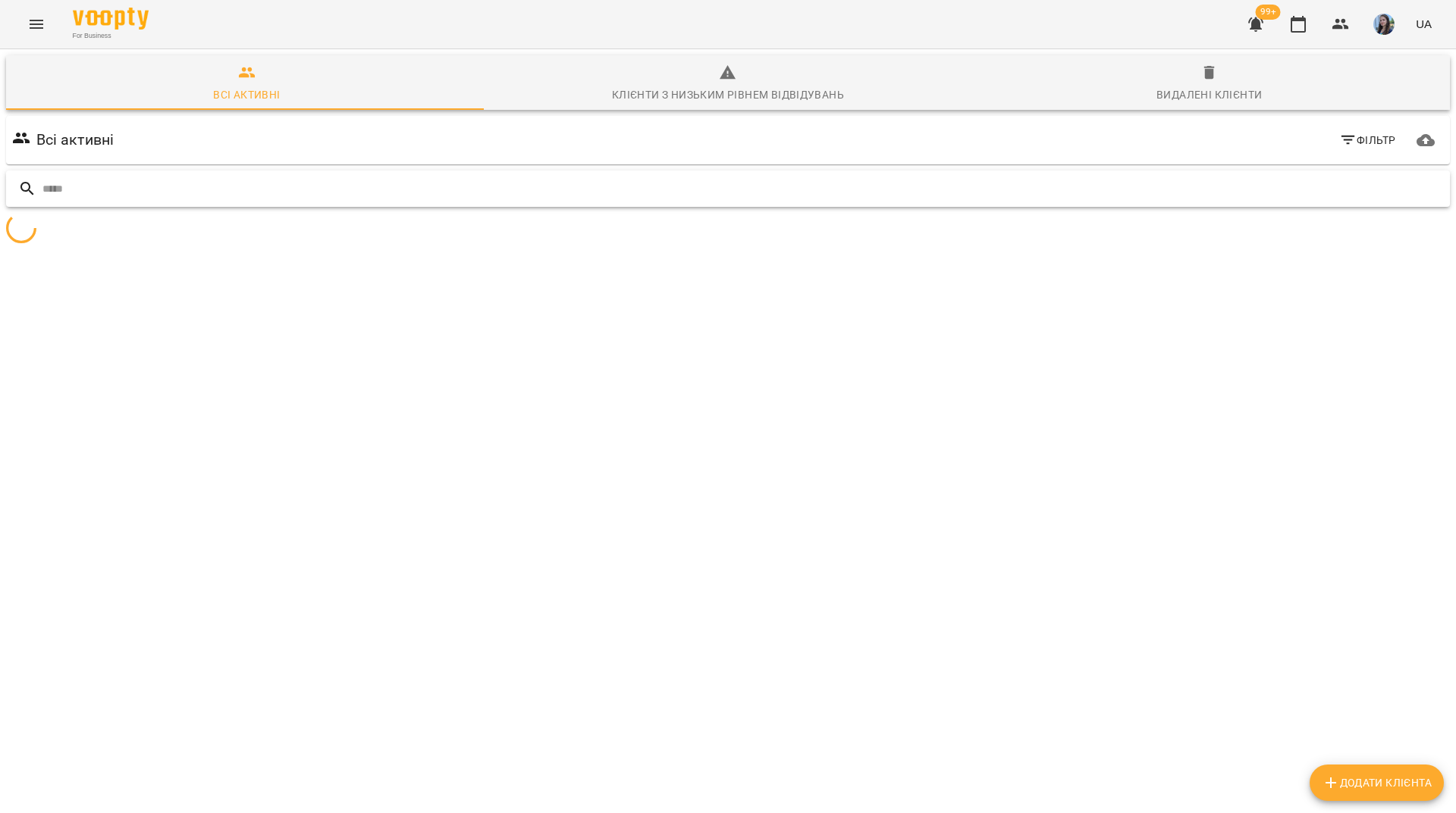
click at [1218, 194] on input "text" at bounding box center [742, 189] width 1401 height 25
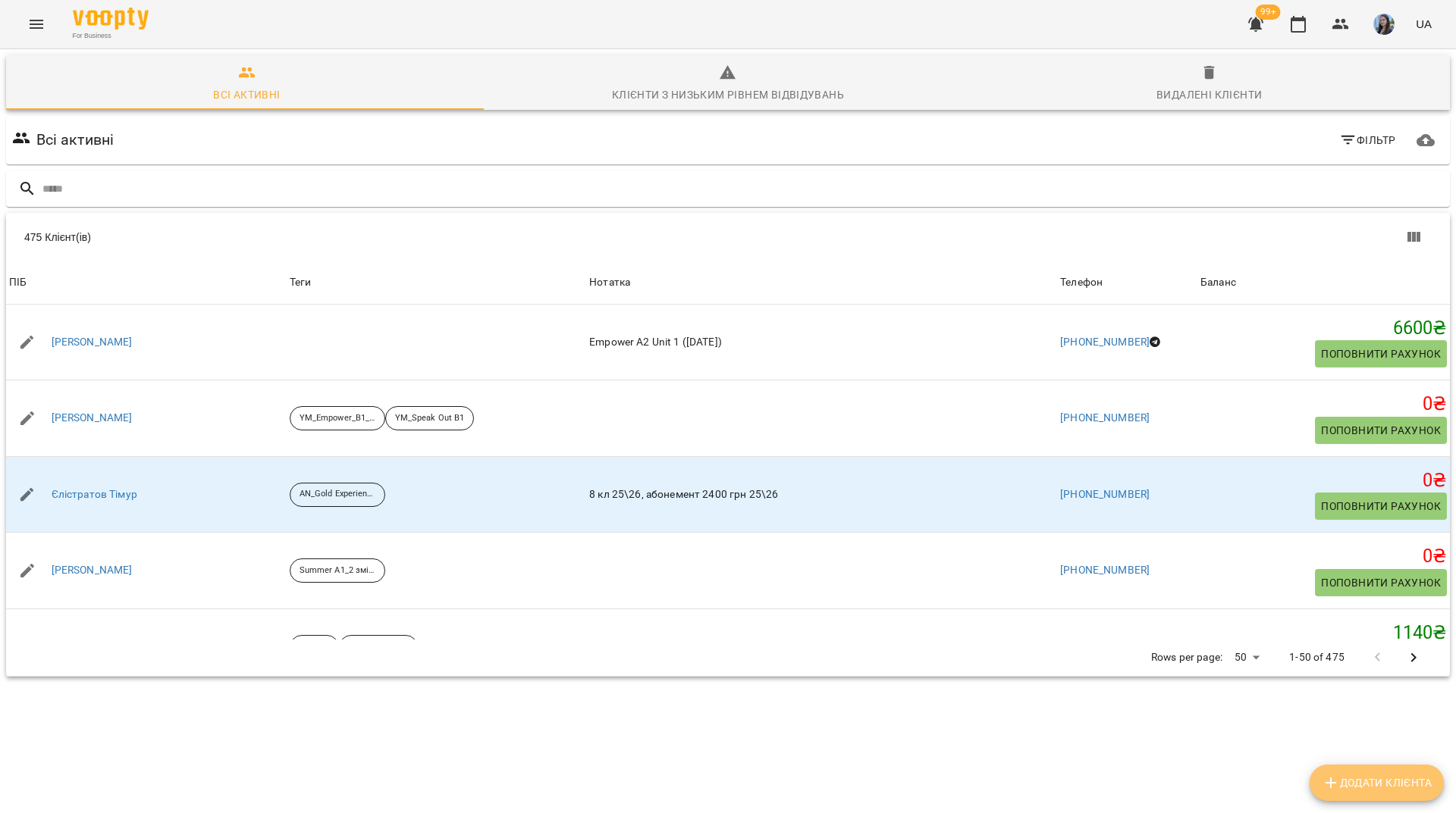
click at [1389, 790] on span "Додати клієнта" at bounding box center [1376, 782] width 110 height 18
select select "**"
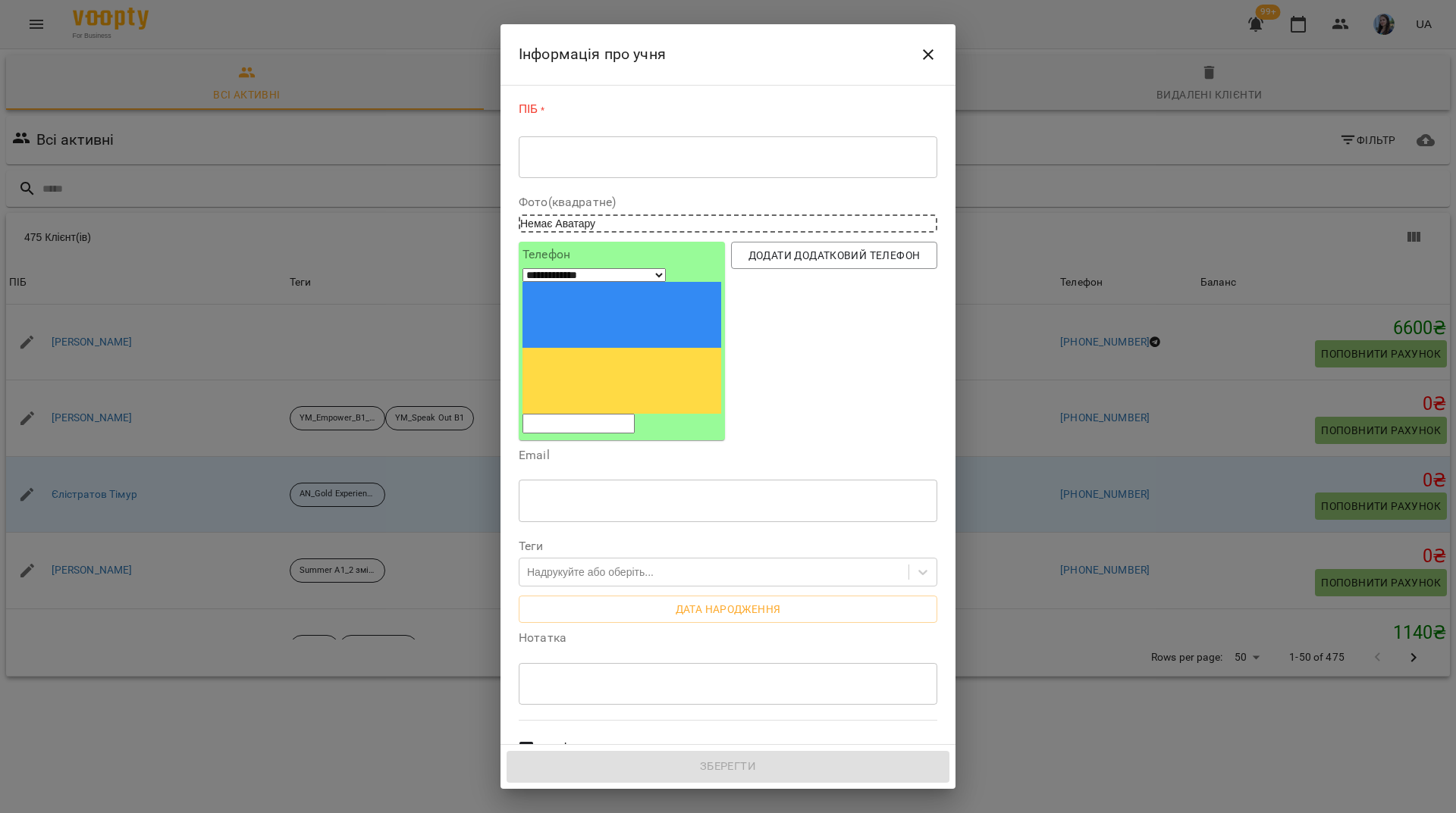
click at [751, 783] on div "Всі викладачі" at bounding box center [727, 816] width 425 height 66
click at [691, 156] on textarea at bounding box center [728, 157] width 398 height 14
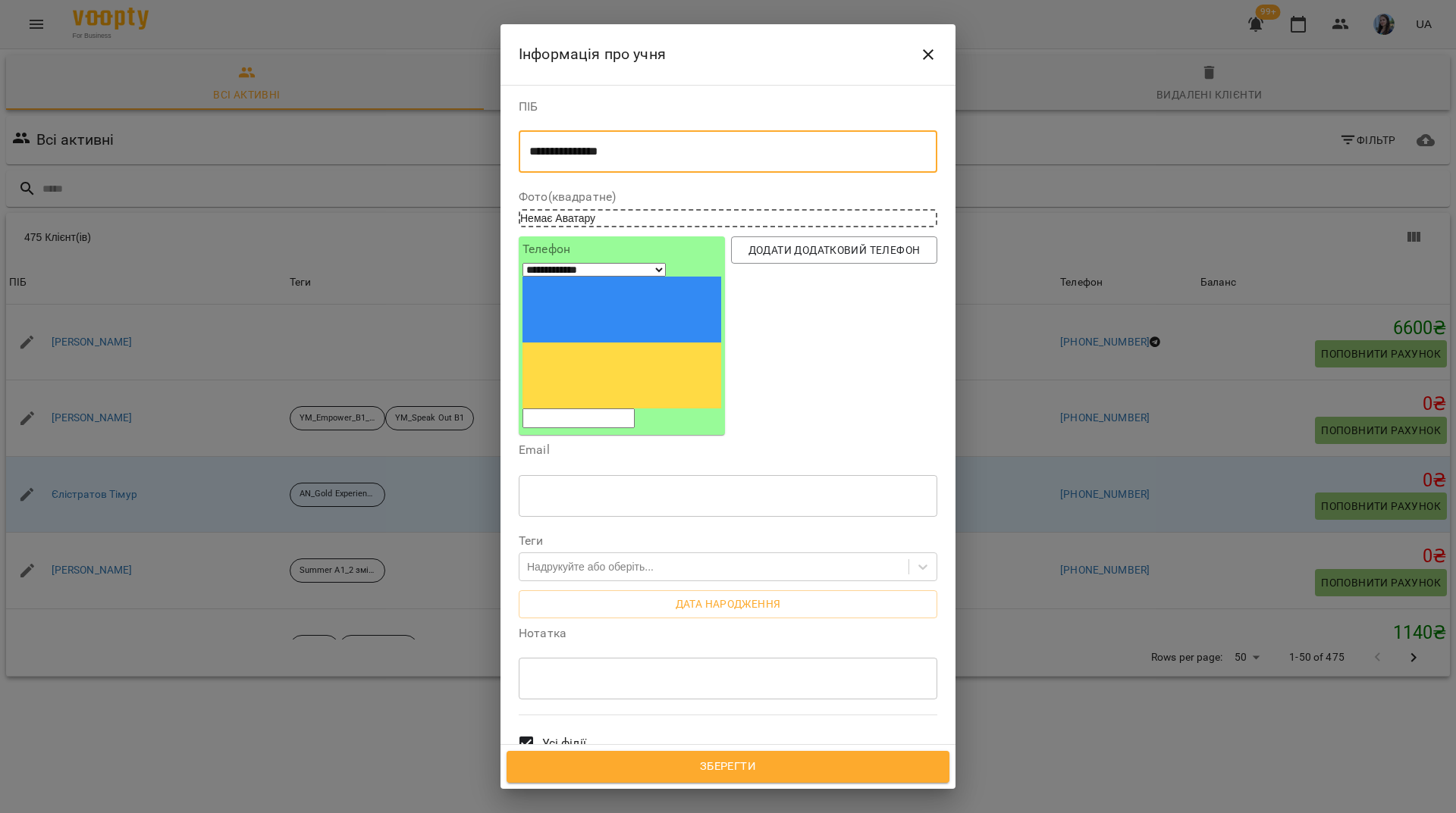
type textarea "**********"
click at [821, 778] on div "Всі викладачі" at bounding box center [727, 810] width 425 height 66
click at [575, 408] on input "tel" at bounding box center [578, 418] width 112 height 20
paste input "**********"
type input "**********"
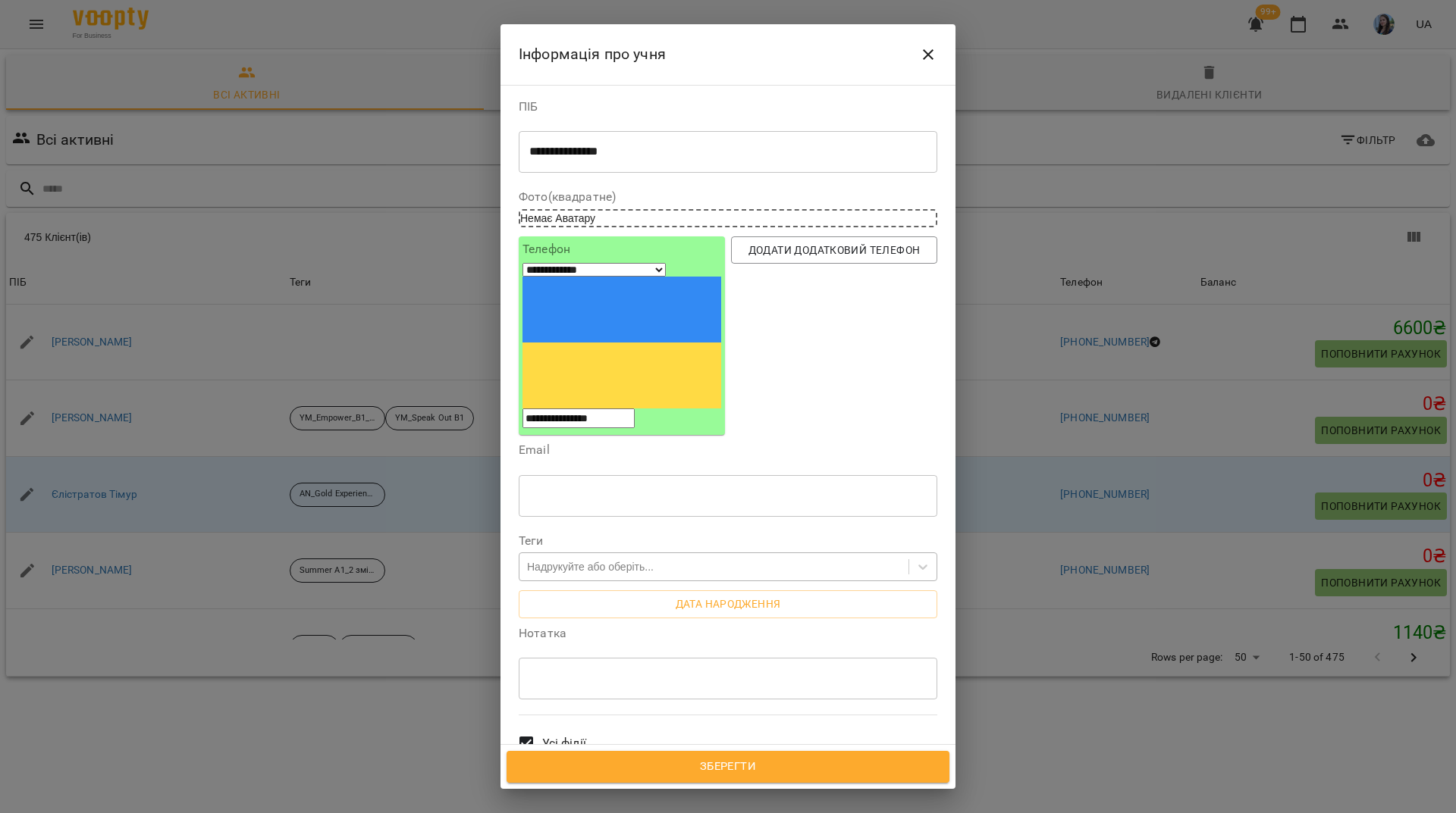
click at [774, 555] on div "Надрукуйте або оберіть..." at bounding box center [714, 567] width 389 height 25
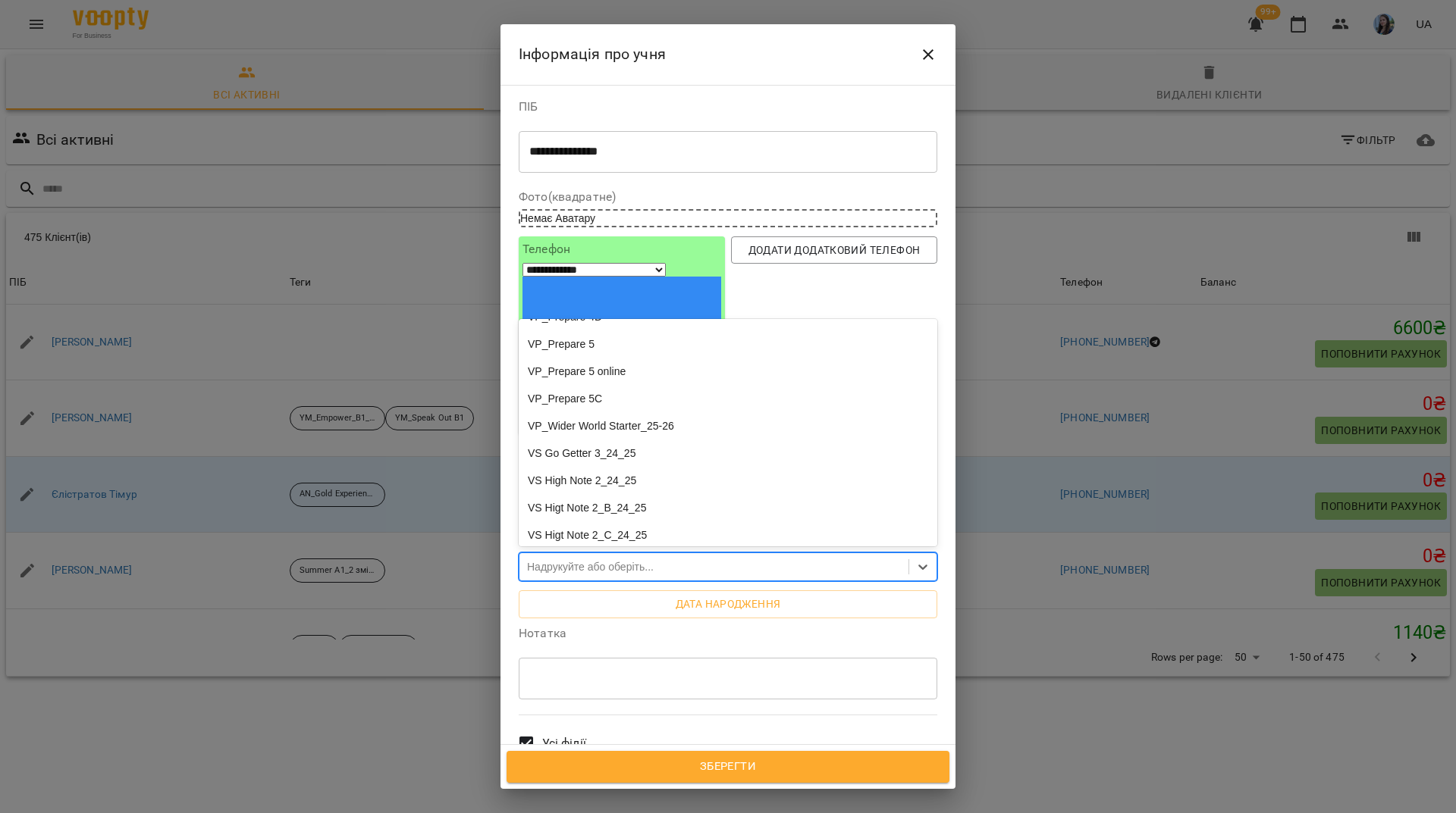
scroll to position [3866, 0]
click at [643, 140] on div "VP_Gold Experience A1_25-26" at bounding box center [728, 127] width 418 height 27
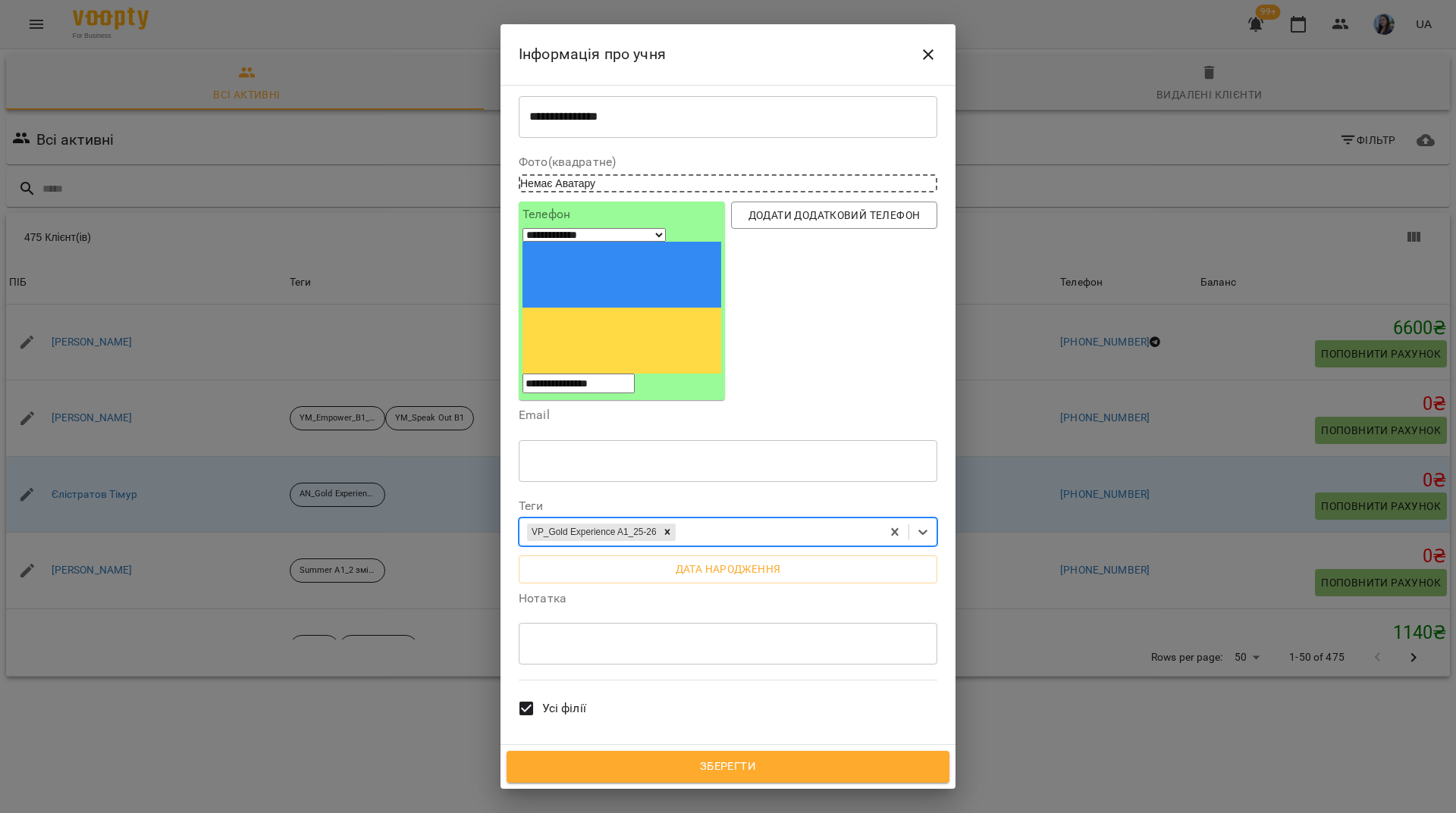
scroll to position [75, 0]
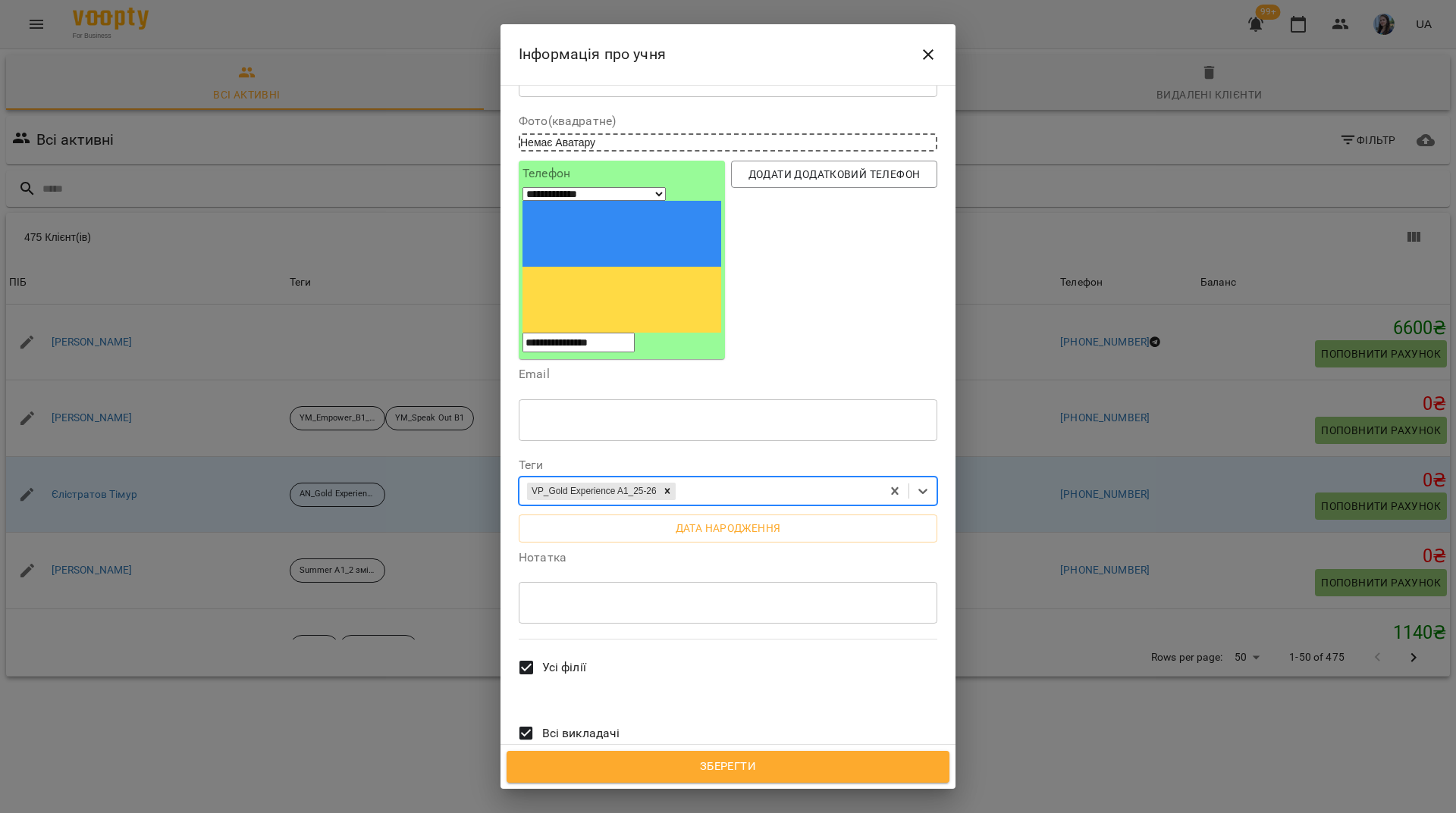
click at [580, 725] on span "Всі викладачі" at bounding box center [581, 734] width 78 height 18
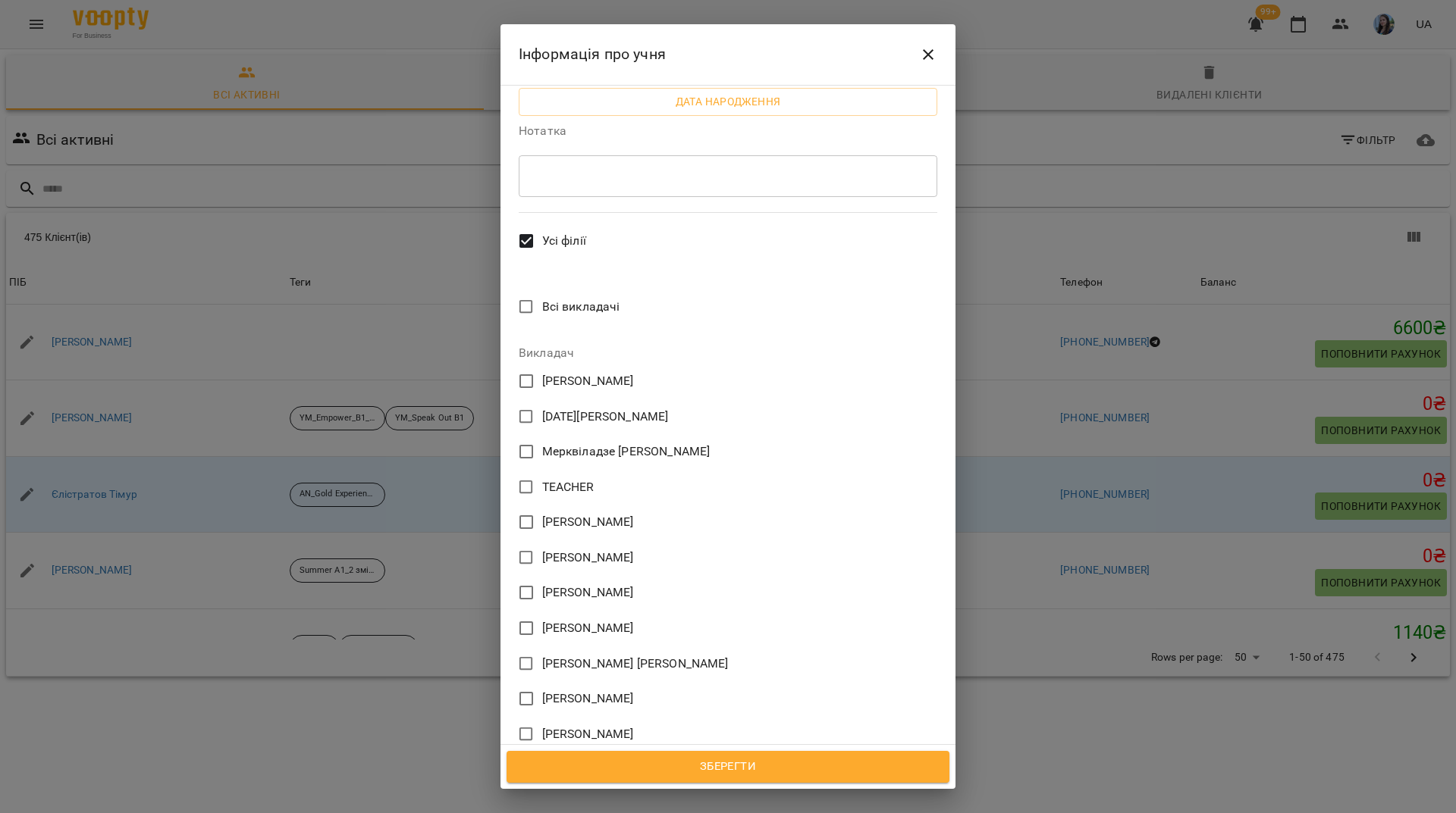
scroll to position [530, 0]
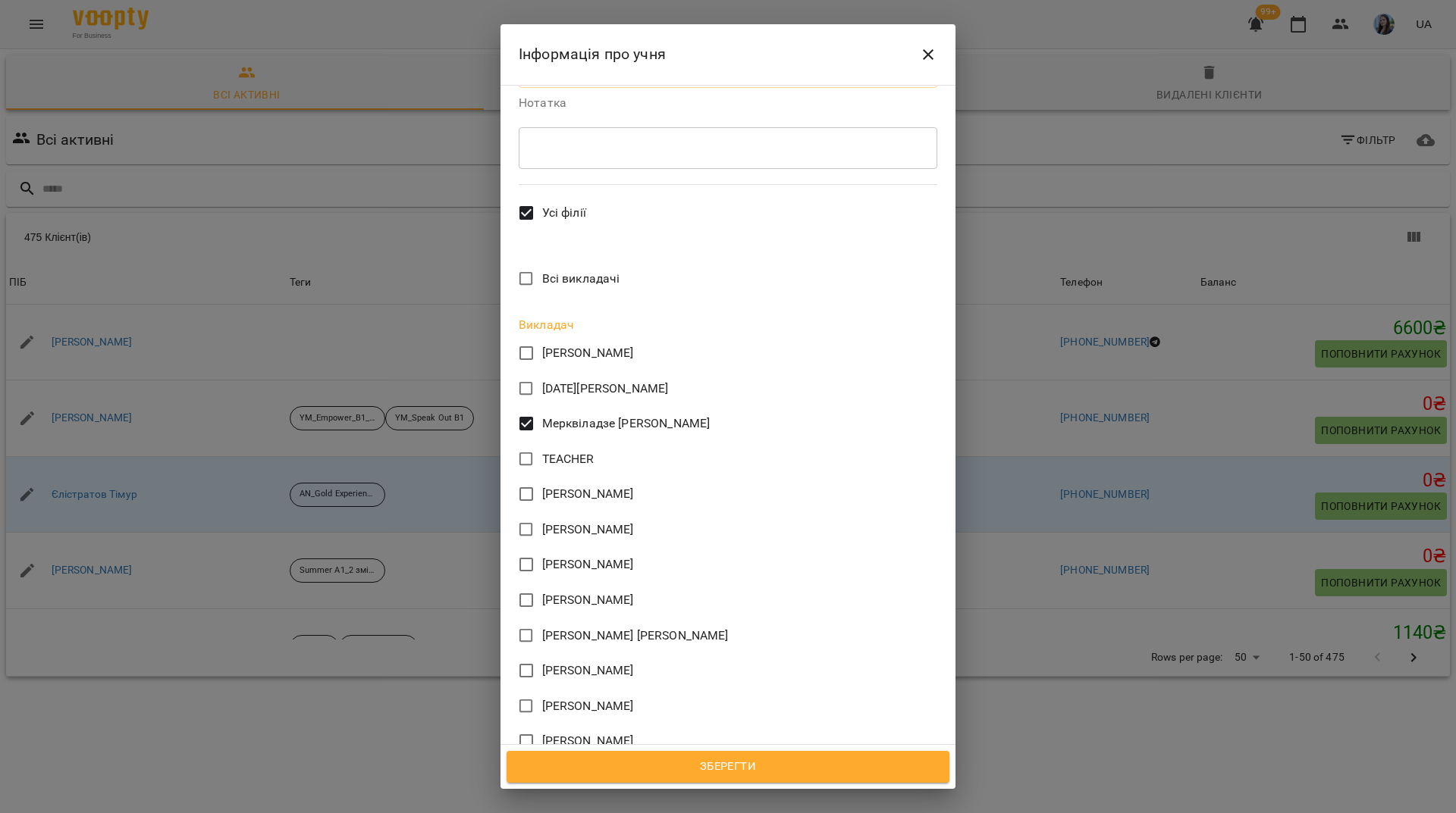
click at [563, 415] on span "Мерквіладзе [PERSON_NAME]" at bounding box center [627, 424] width 169 height 18
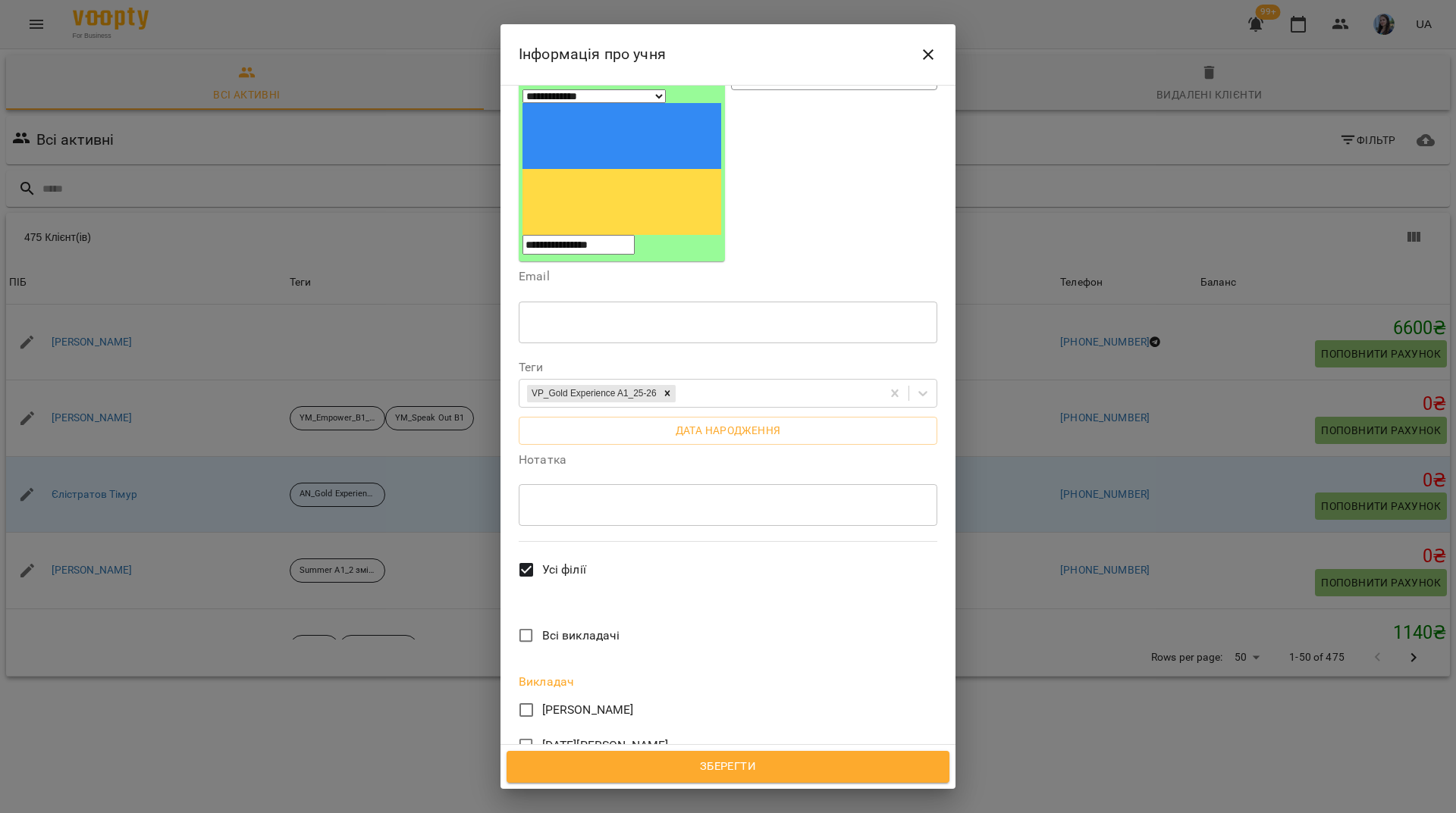
scroll to position [0, 0]
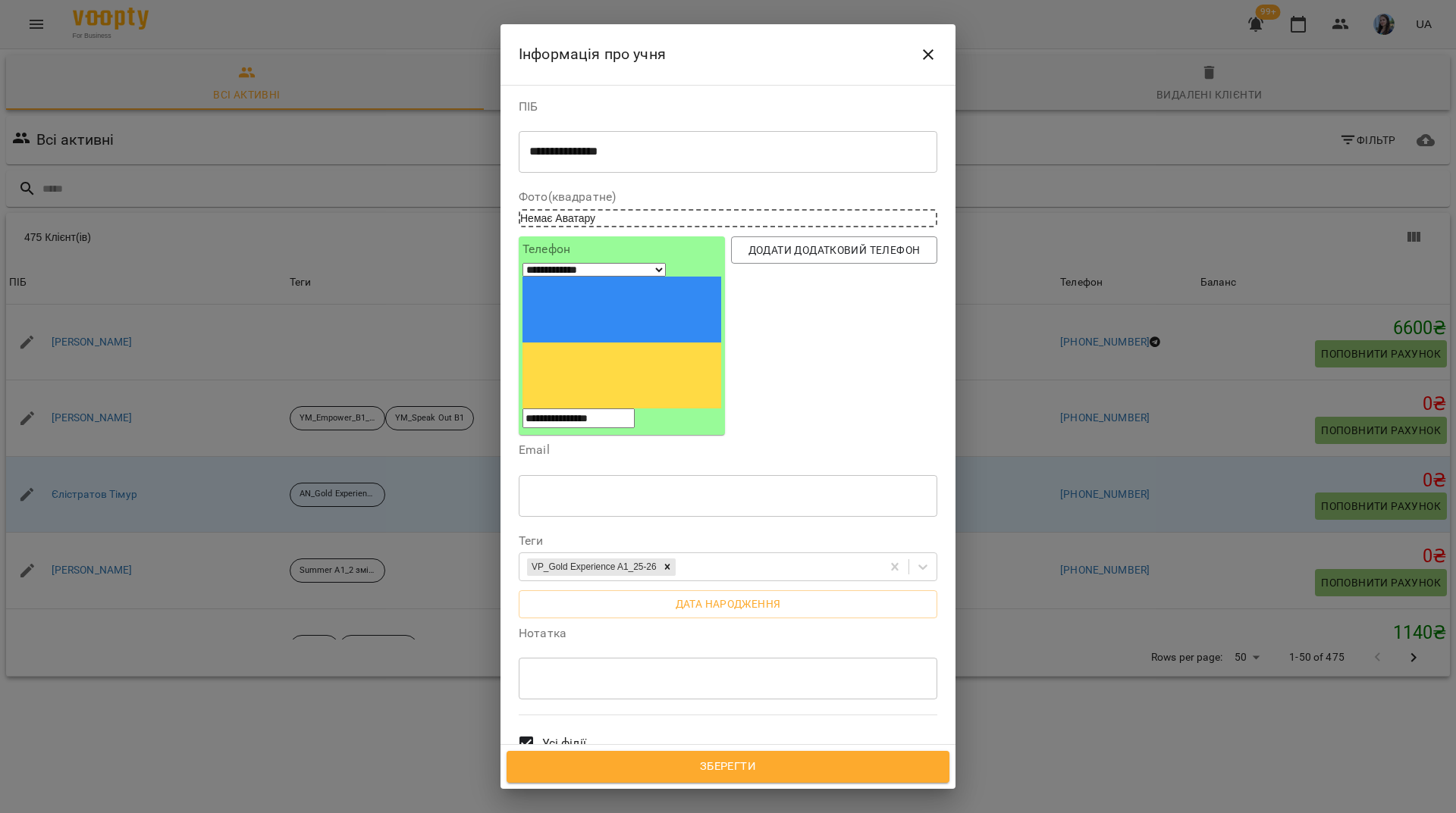
click at [584, 671] on textarea at bounding box center [728, 678] width 398 height 14
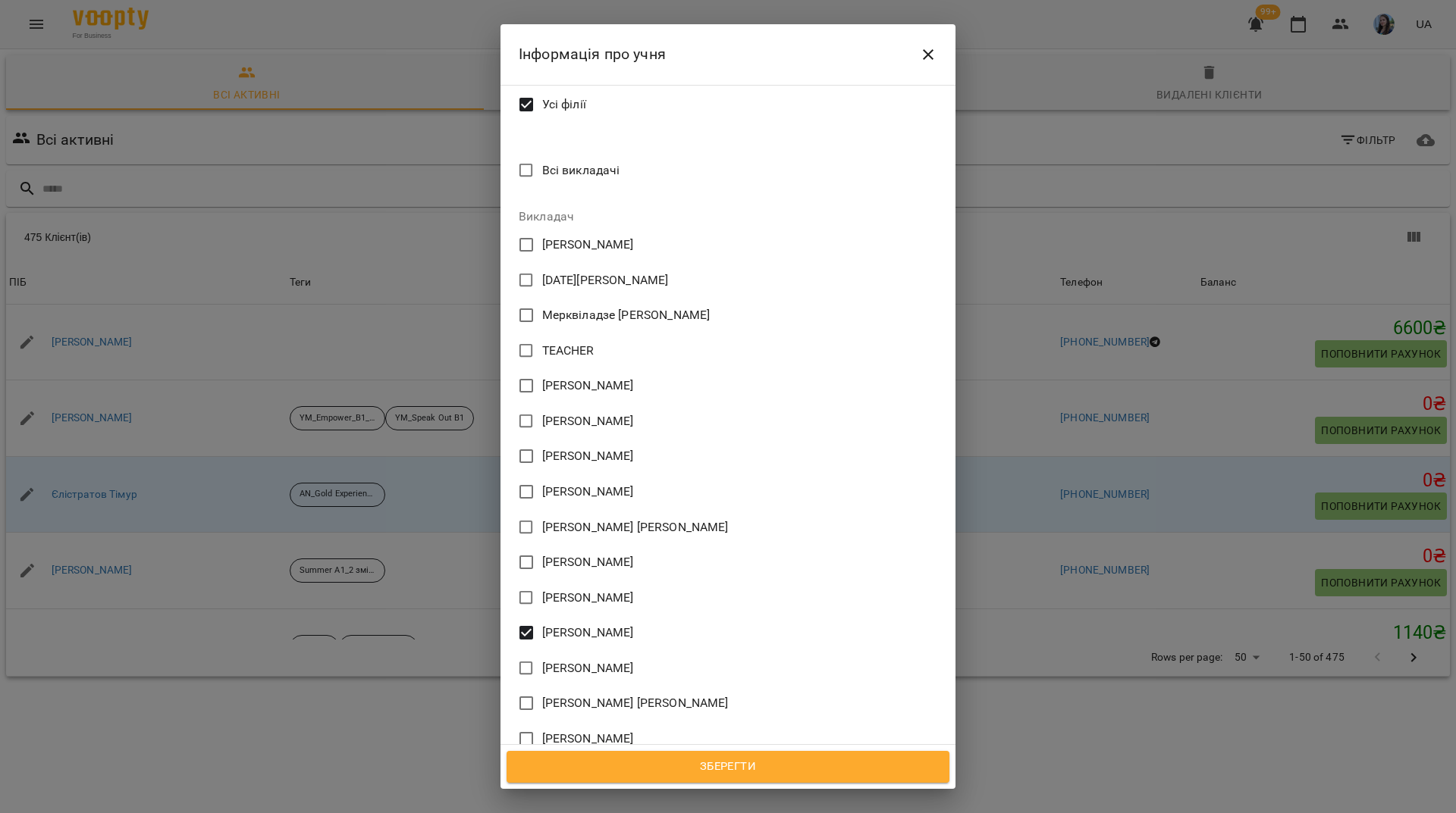
scroll to position [379, 0]
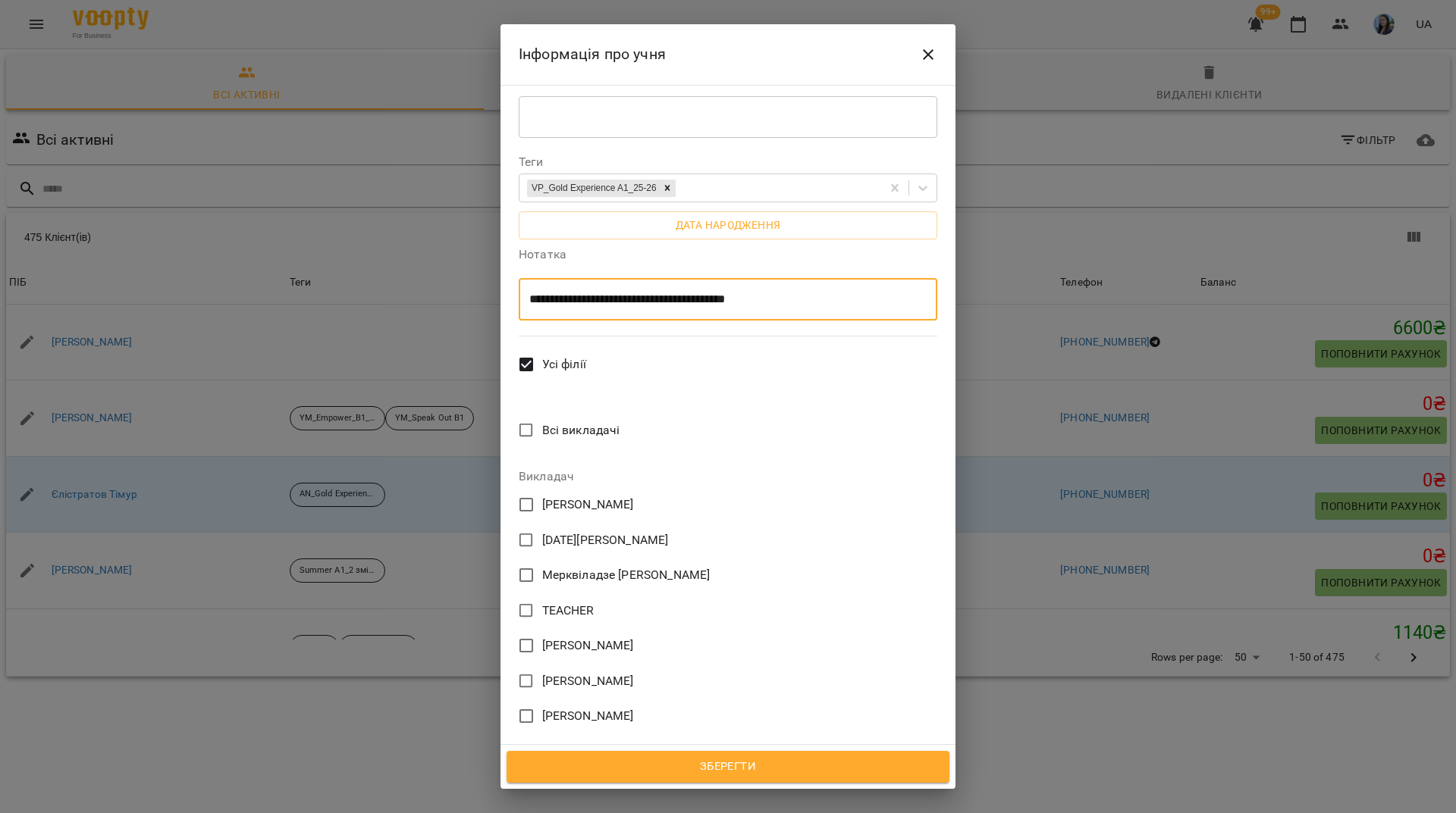
type textarea "**********"
click at [769, 759] on span "Зберегти" at bounding box center [728, 767] width 409 height 20
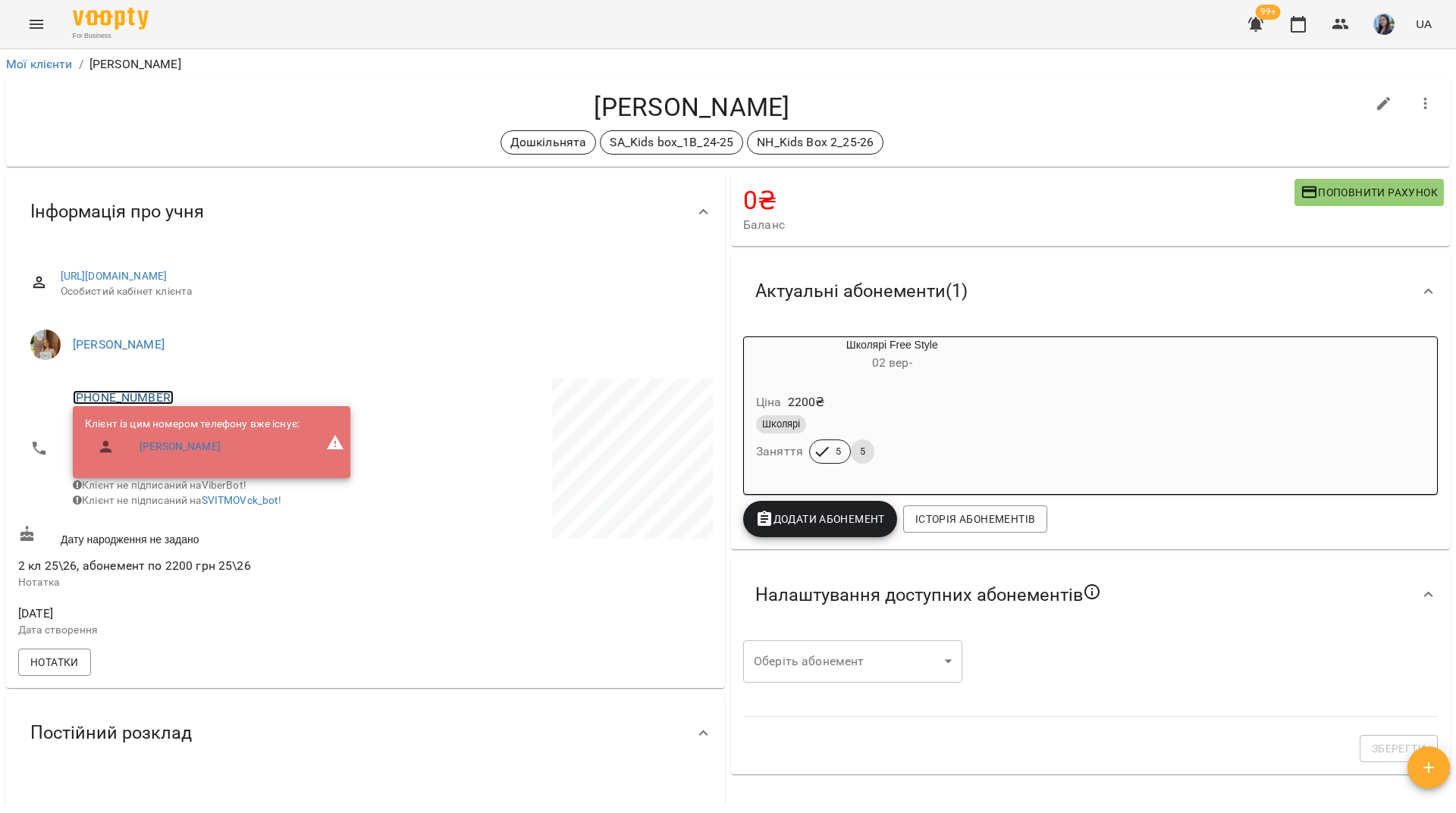
click at [160, 397] on link "[PHONE_NUMBER]" at bounding box center [123, 398] width 101 height 14
click at [183, 417] on img at bounding box center [184, 426] width 22 height 22
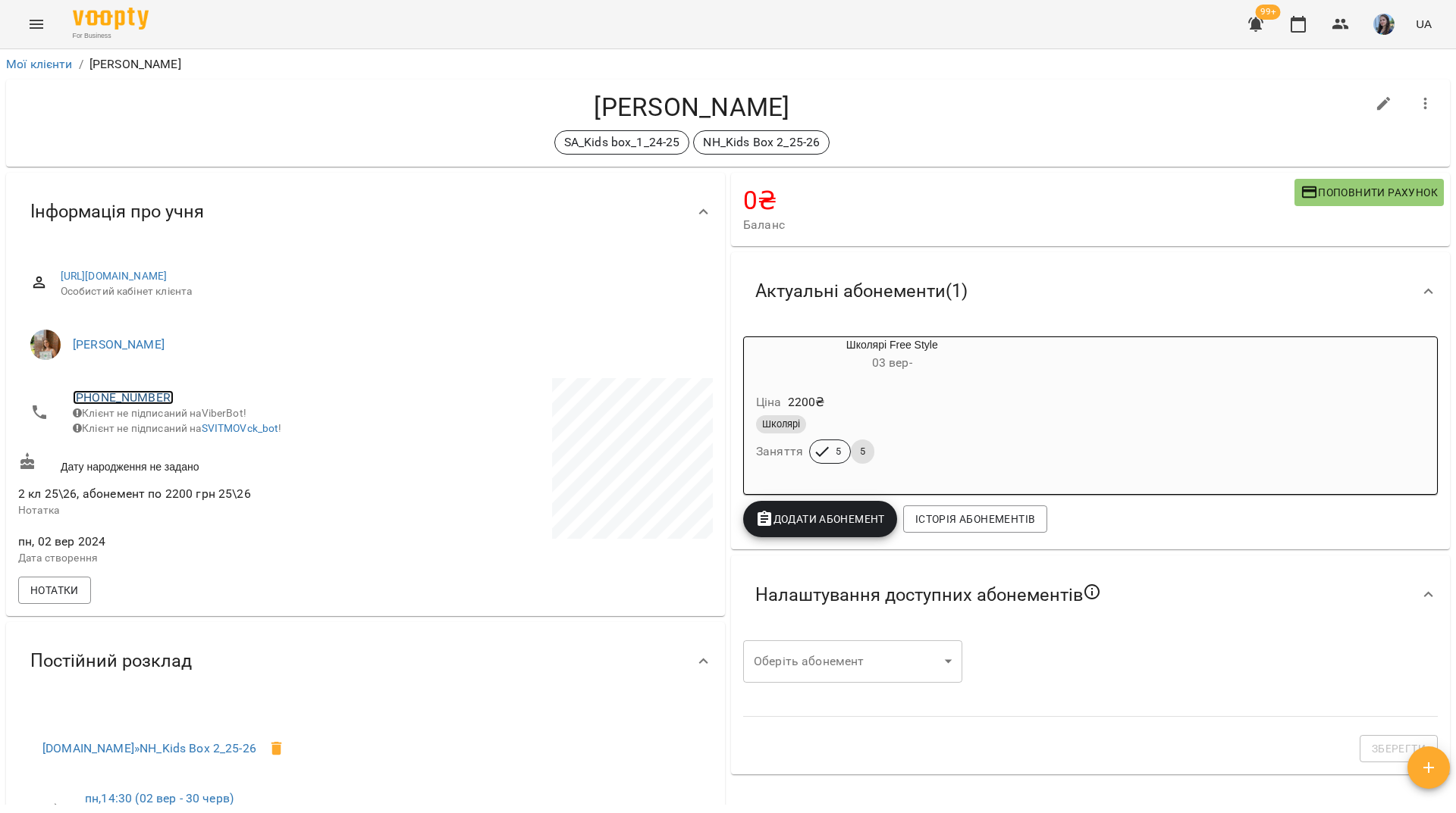
click at [148, 404] on link "[PHONE_NUMBER]" at bounding box center [123, 398] width 101 height 14
click at [191, 432] on img at bounding box center [184, 426] width 22 height 22
click at [151, 396] on link "[PHONE_NUMBER]" at bounding box center [123, 398] width 101 height 14
click at [197, 437] on link at bounding box center [185, 426] width 47 height 31
click at [247, 119] on h4 "Гаврильченко Макар" at bounding box center [691, 107] width 1347 height 31
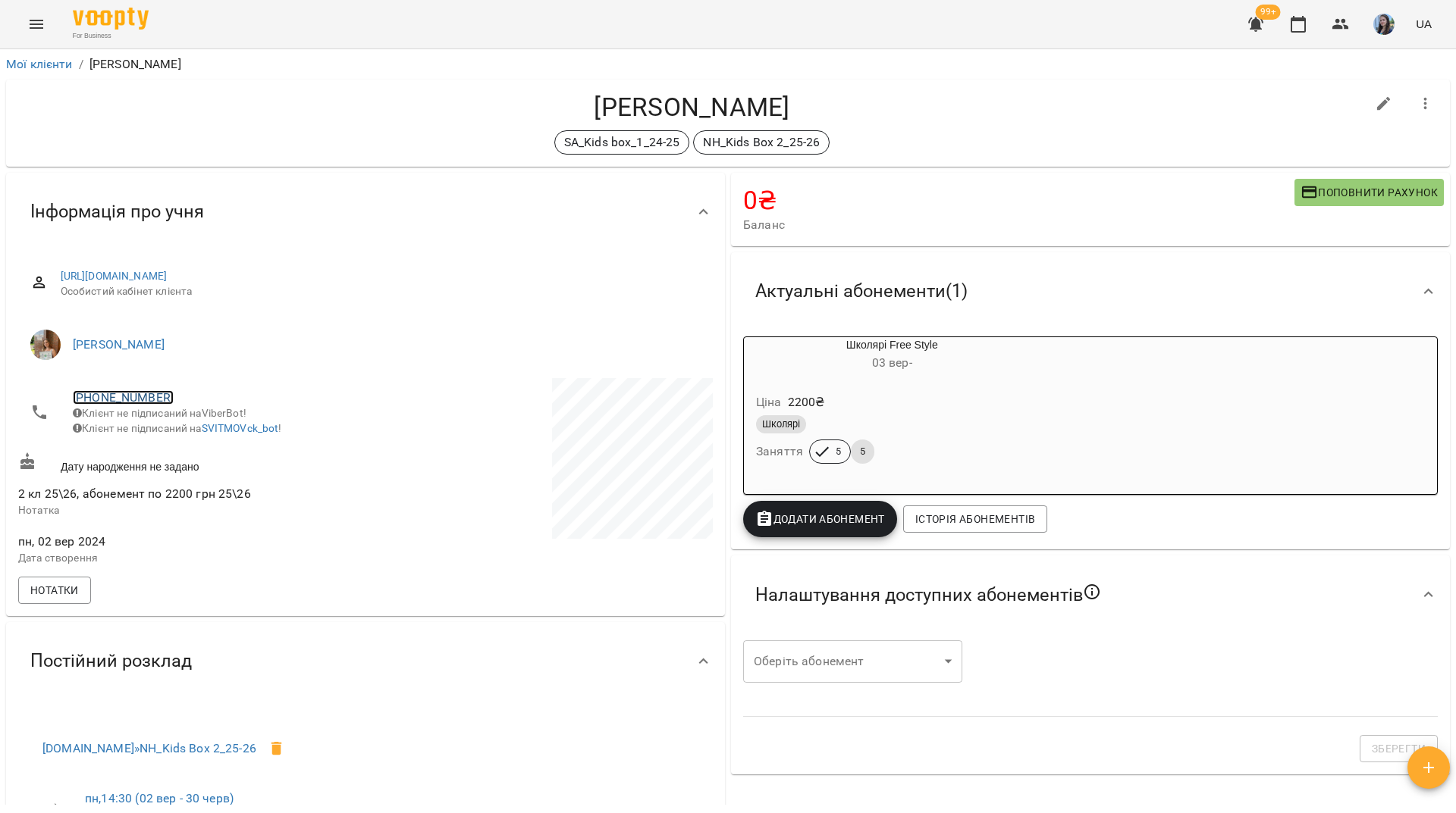
click at [154, 398] on link "+380955770100" at bounding box center [123, 398] width 101 height 14
click at [191, 432] on img at bounding box center [184, 426] width 22 height 22
click at [817, 27] on div "For Business 99+ UA" at bounding box center [728, 24] width 1456 height 48
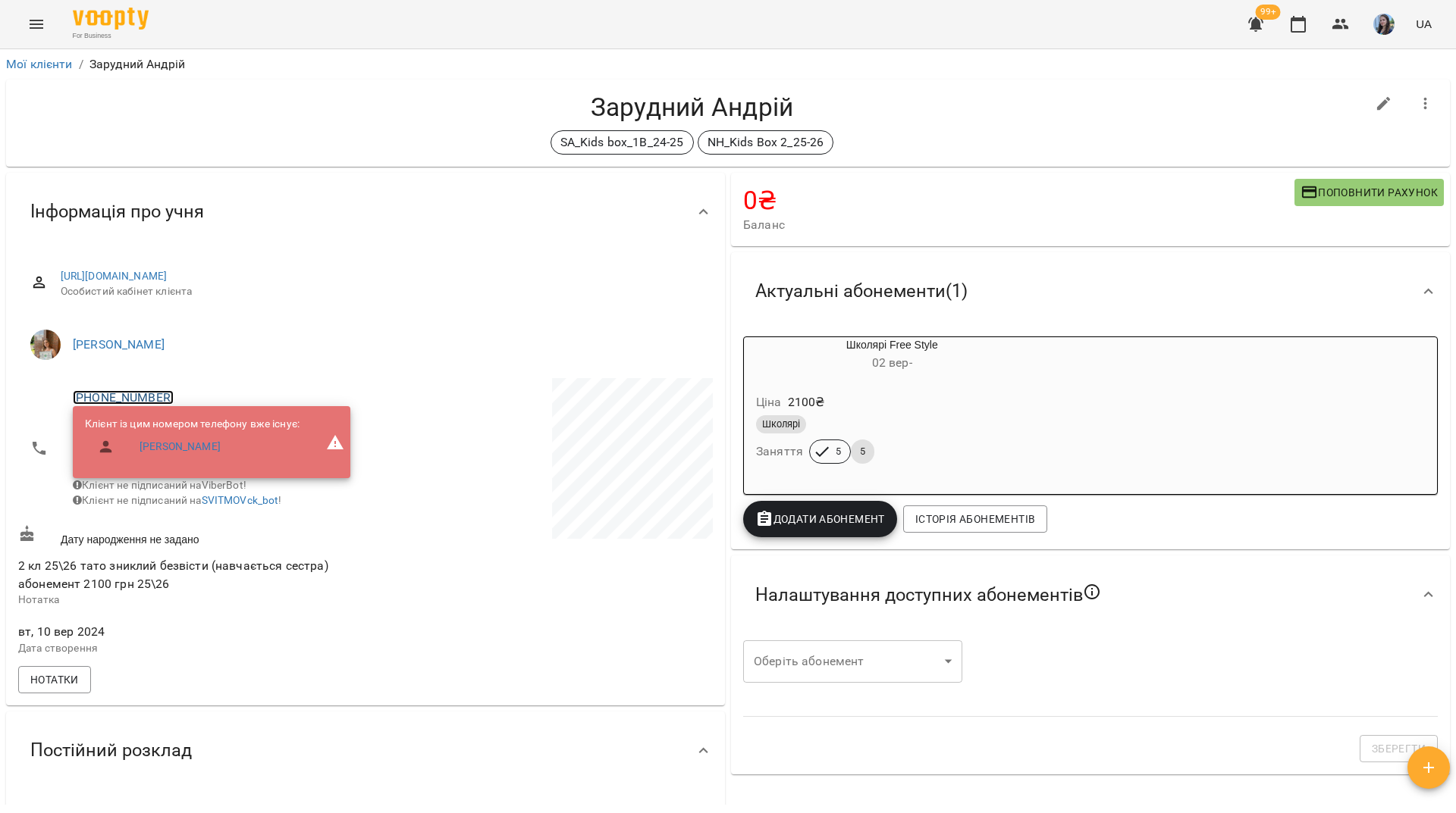
click at [153, 397] on link "[PHONE_NUMBER]" at bounding box center [123, 398] width 101 height 14
click at [180, 425] on img at bounding box center [184, 426] width 22 height 22
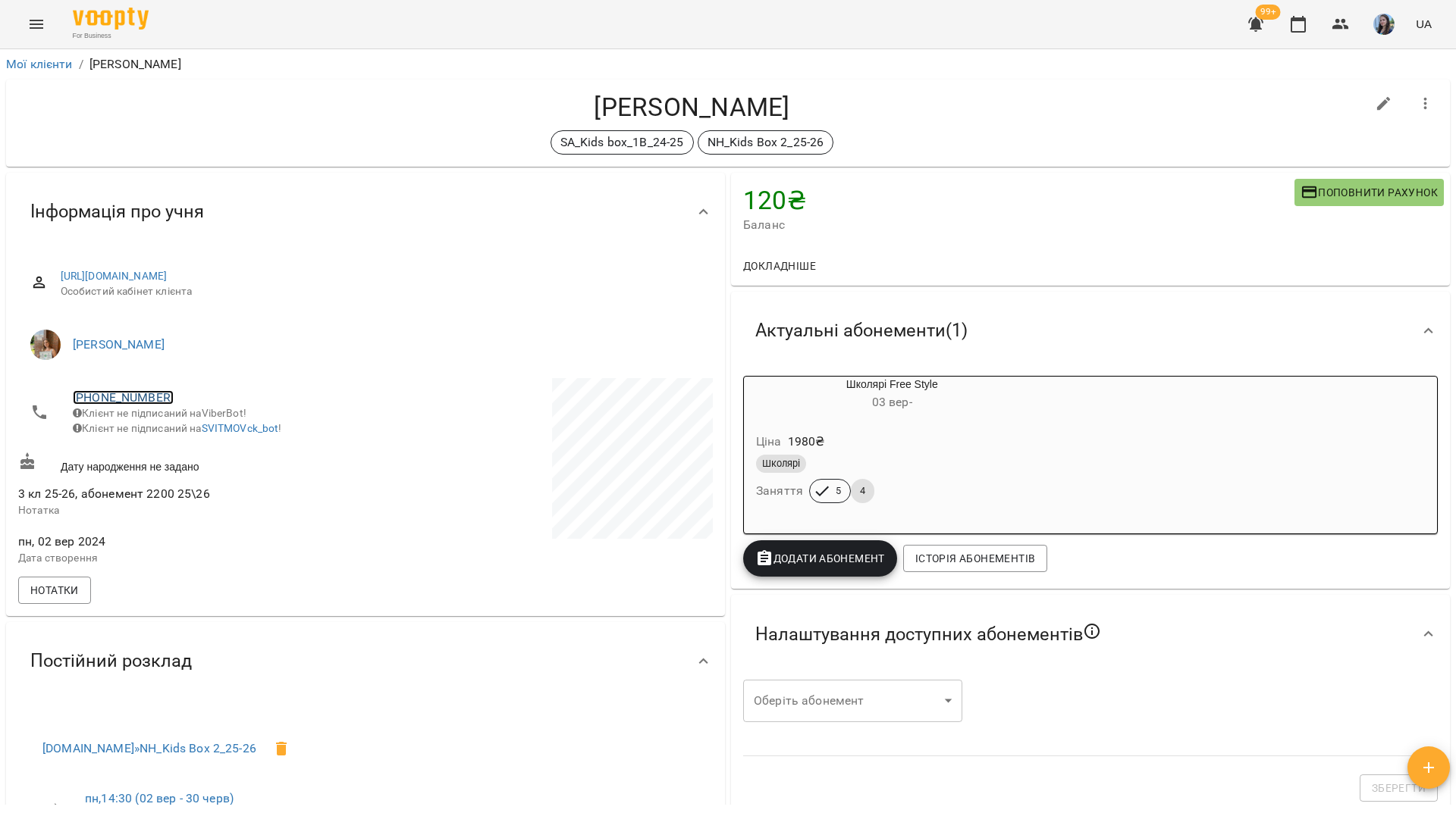
click at [151, 404] on link "[PHONE_NUMBER]" at bounding box center [123, 398] width 101 height 14
click at [188, 436] on img at bounding box center [184, 426] width 22 height 22
click at [264, 117] on h4 "Коркоць Іван" at bounding box center [691, 107] width 1347 height 31
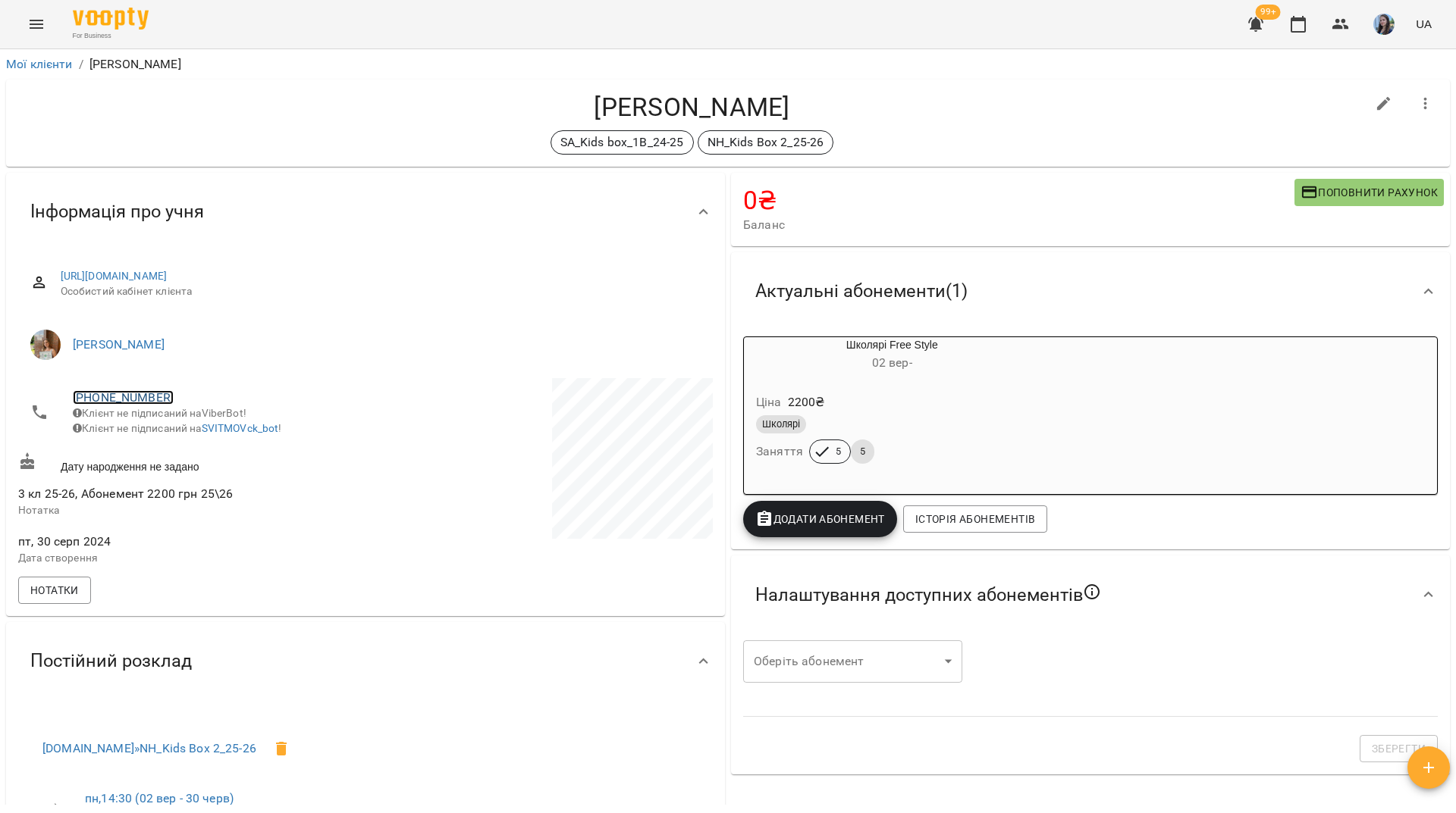
drag, startPoint x: 153, startPoint y: 397, endPoint x: 127, endPoint y: 395, distance: 26.1
click at [127, 395] on link "[PHONE_NUMBER]" at bounding box center [123, 398] width 101 height 14
click at [192, 427] on img at bounding box center [184, 426] width 22 height 22
click at [144, 403] on link "+380987605922" at bounding box center [123, 398] width 101 height 14
click at [189, 428] on img at bounding box center [184, 426] width 22 height 22
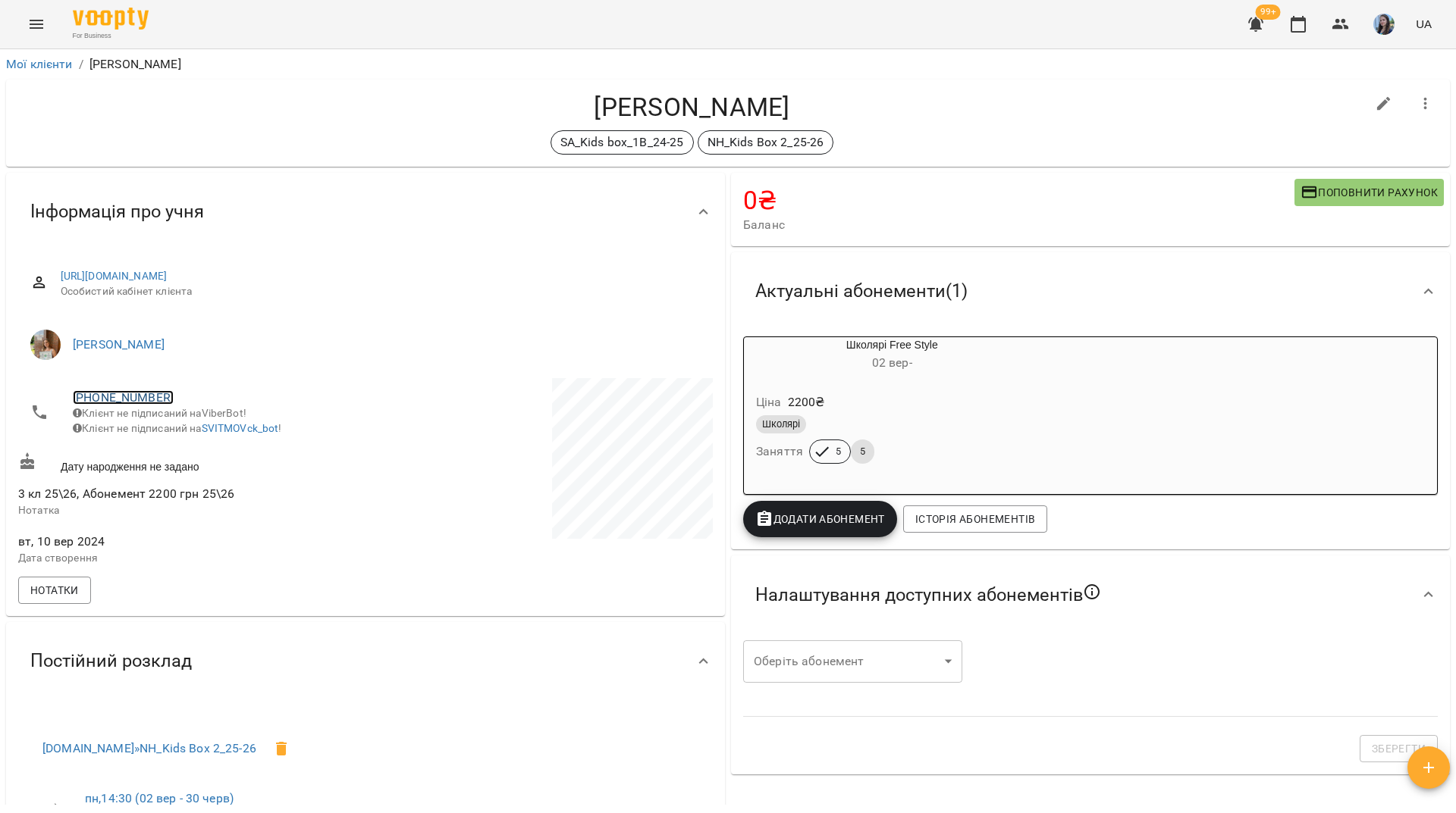
click at [131, 398] on link "[PHONE_NUMBER]" at bounding box center [123, 398] width 101 height 14
click at [197, 437] on link at bounding box center [185, 426] width 47 height 31
click at [146, 400] on link "[PHONE_NUMBER]" at bounding box center [123, 398] width 101 height 14
click at [199, 442] on ul at bounding box center [185, 413] width 47 height 71
click at [189, 434] on img at bounding box center [184, 426] width 22 height 22
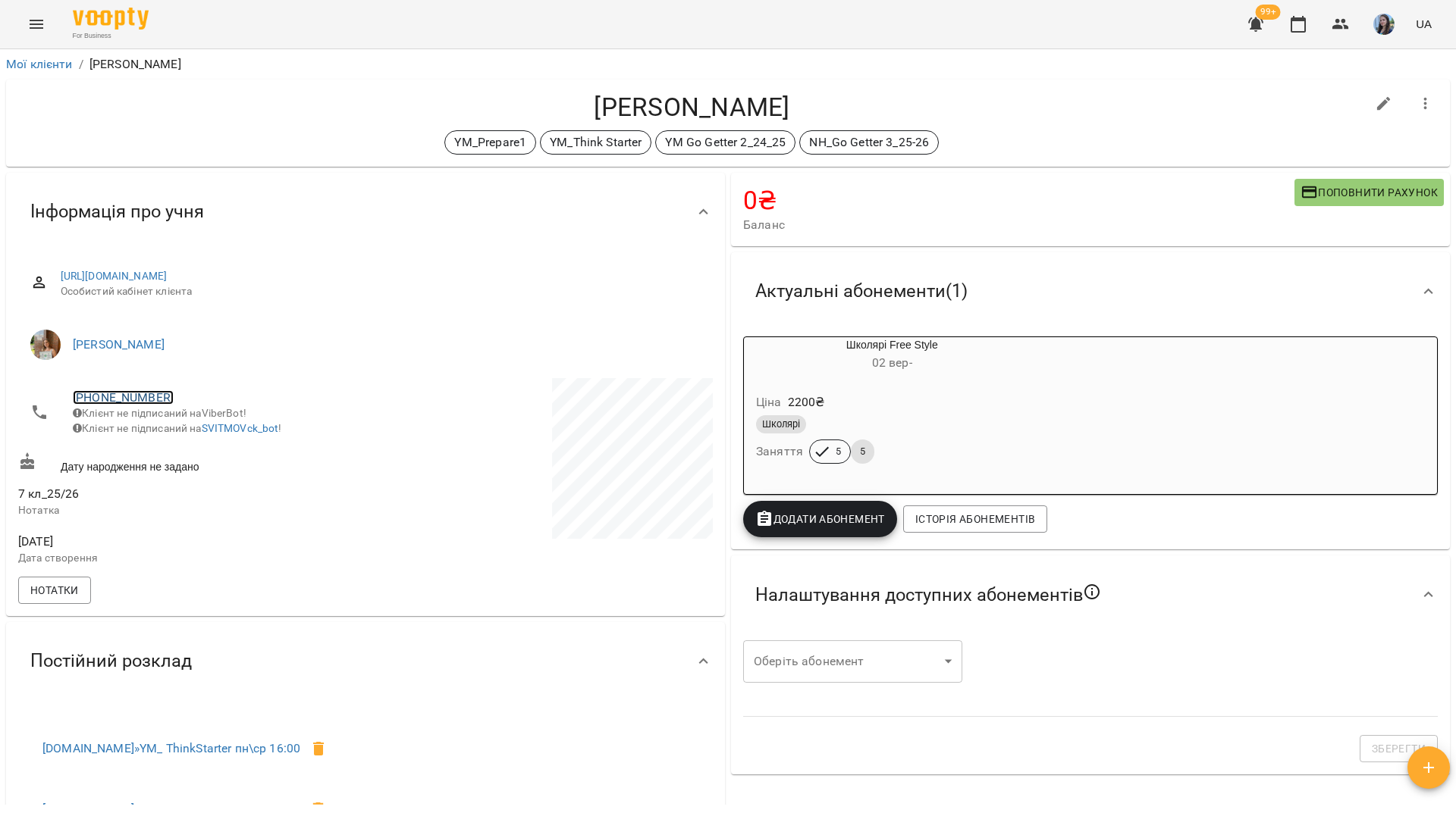
click at [149, 402] on link "[PHONE_NUMBER]" at bounding box center [123, 398] width 101 height 14
click at [188, 433] on img at bounding box center [184, 426] width 22 height 22
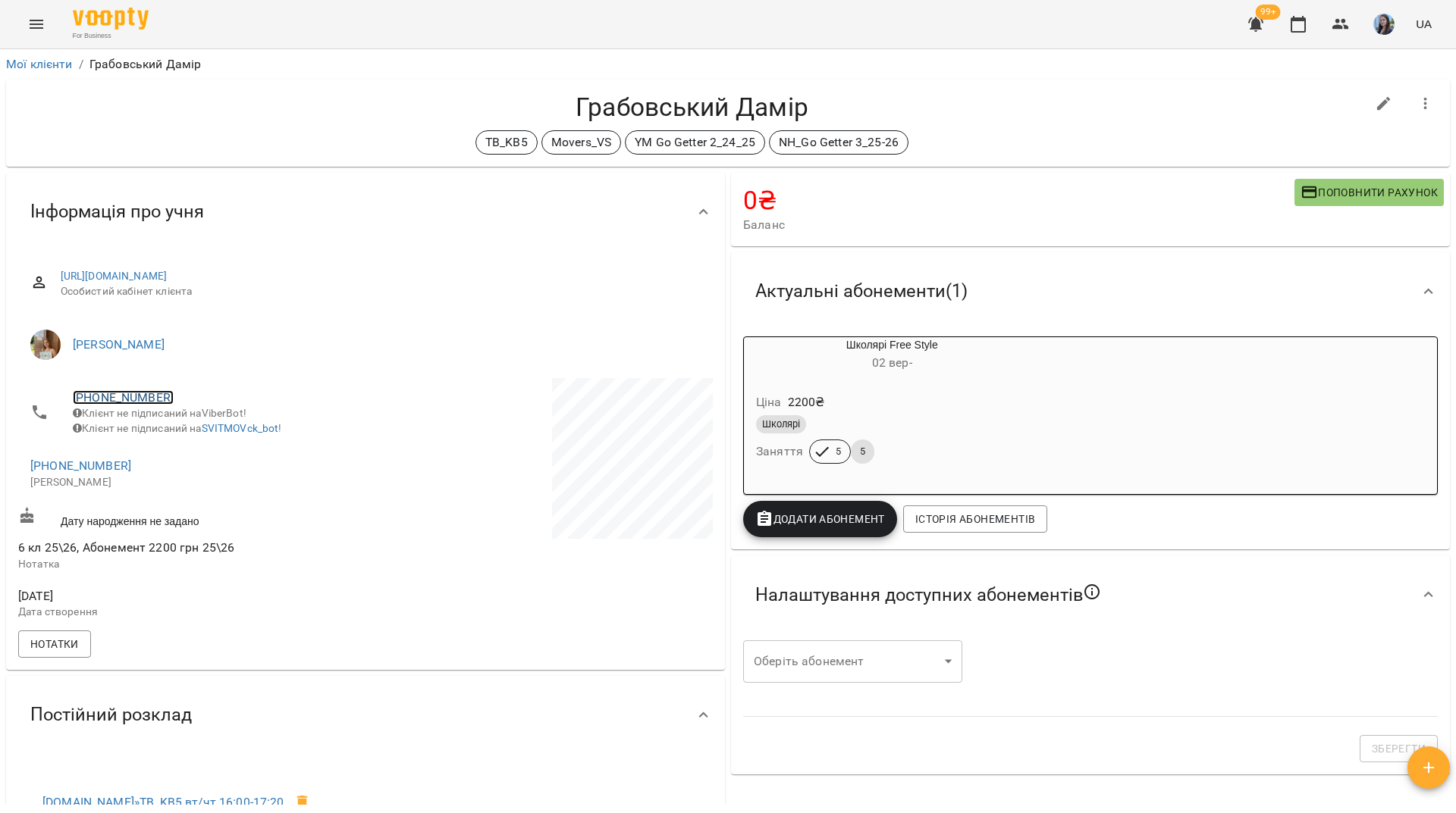
click at [138, 401] on link "+380962281622" at bounding box center [123, 398] width 101 height 14
click at [195, 424] on img at bounding box center [184, 426] width 22 height 22
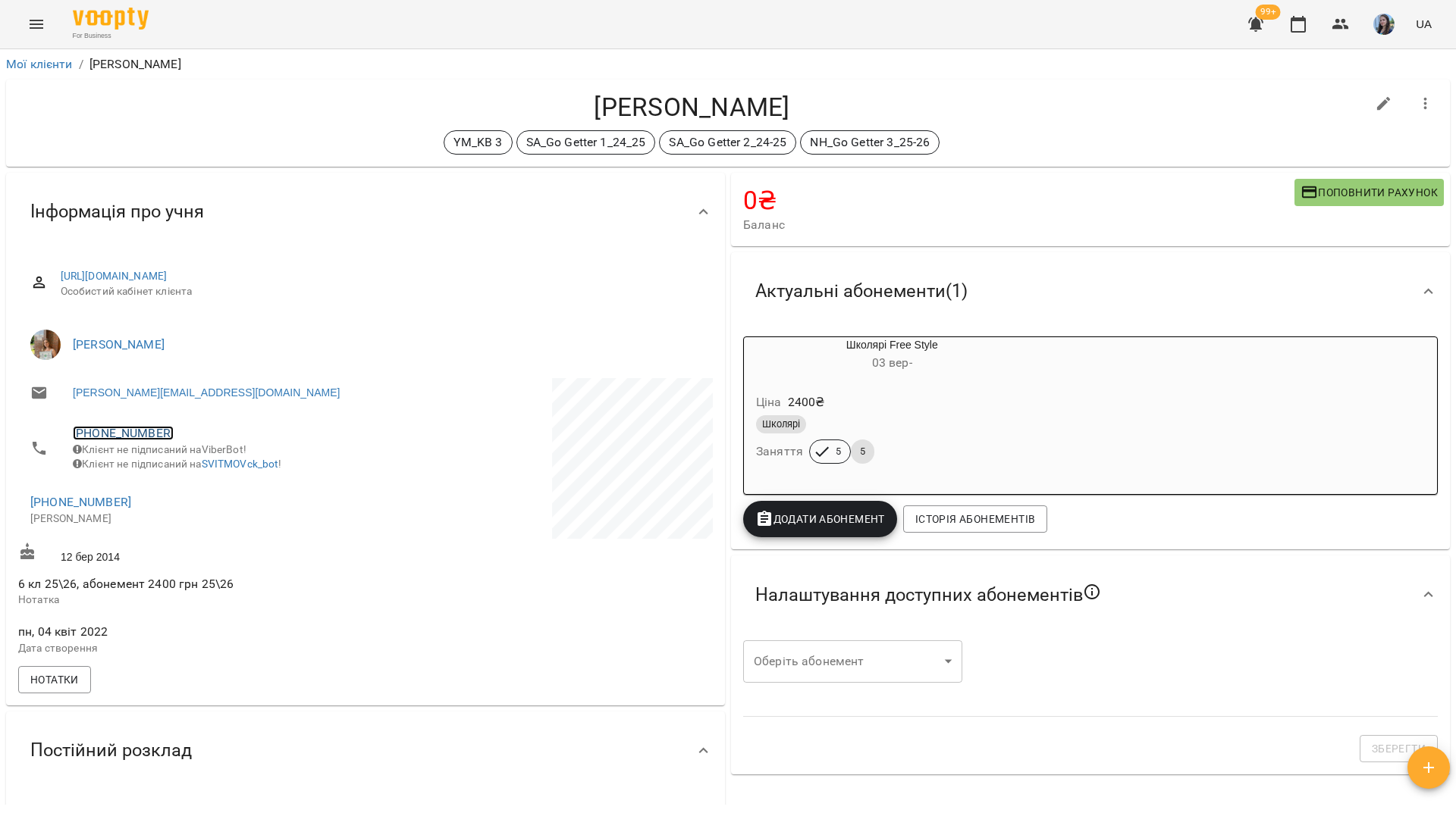
click at [145, 440] on link "[PHONE_NUMBER]" at bounding box center [123, 433] width 101 height 14
click at [183, 459] on img at bounding box center [184, 462] width 22 height 22
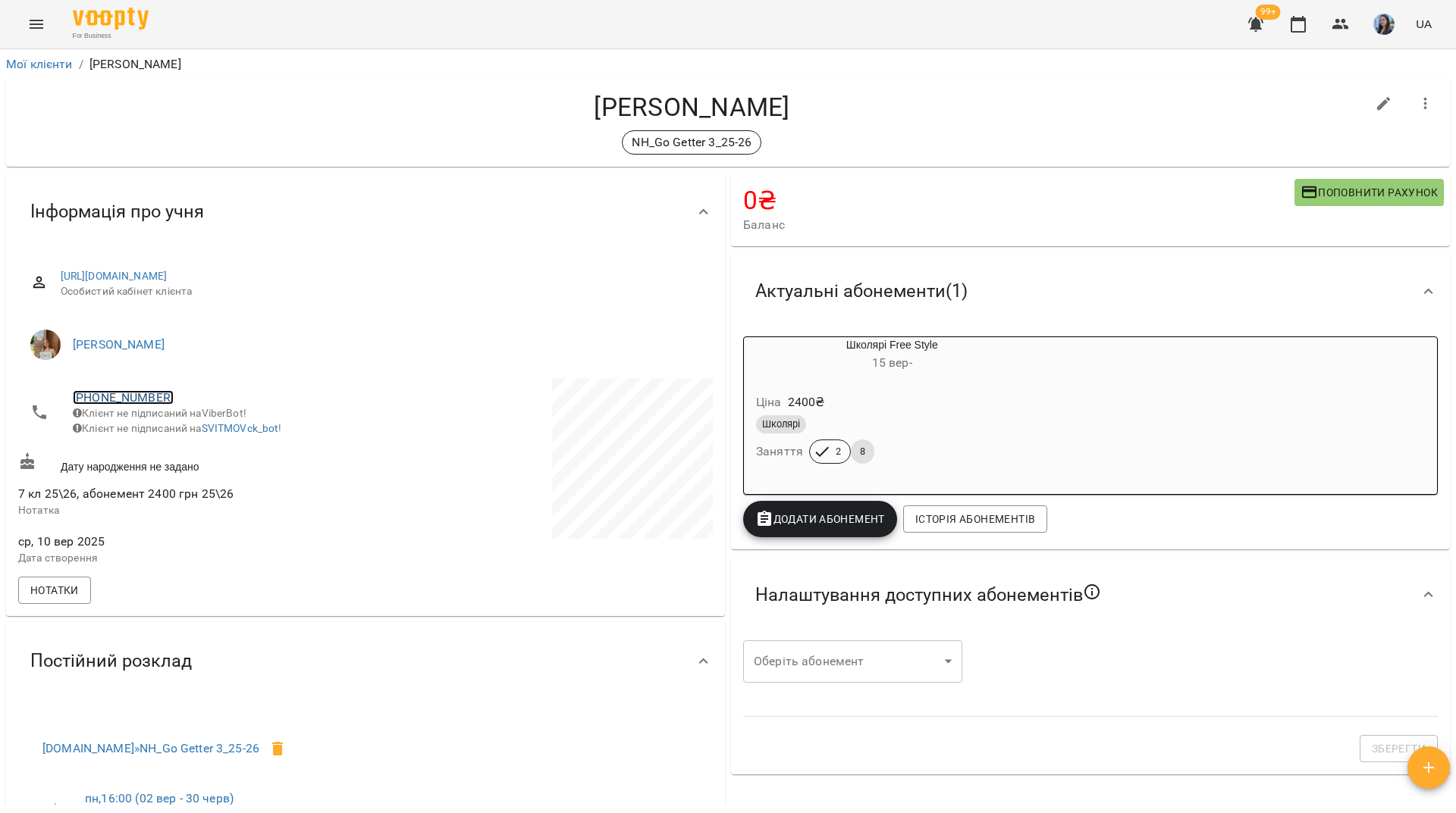
click at [152, 391] on link "+380952289916" at bounding box center [123, 398] width 101 height 14
click at [181, 421] on img at bounding box center [184, 426] width 22 height 22
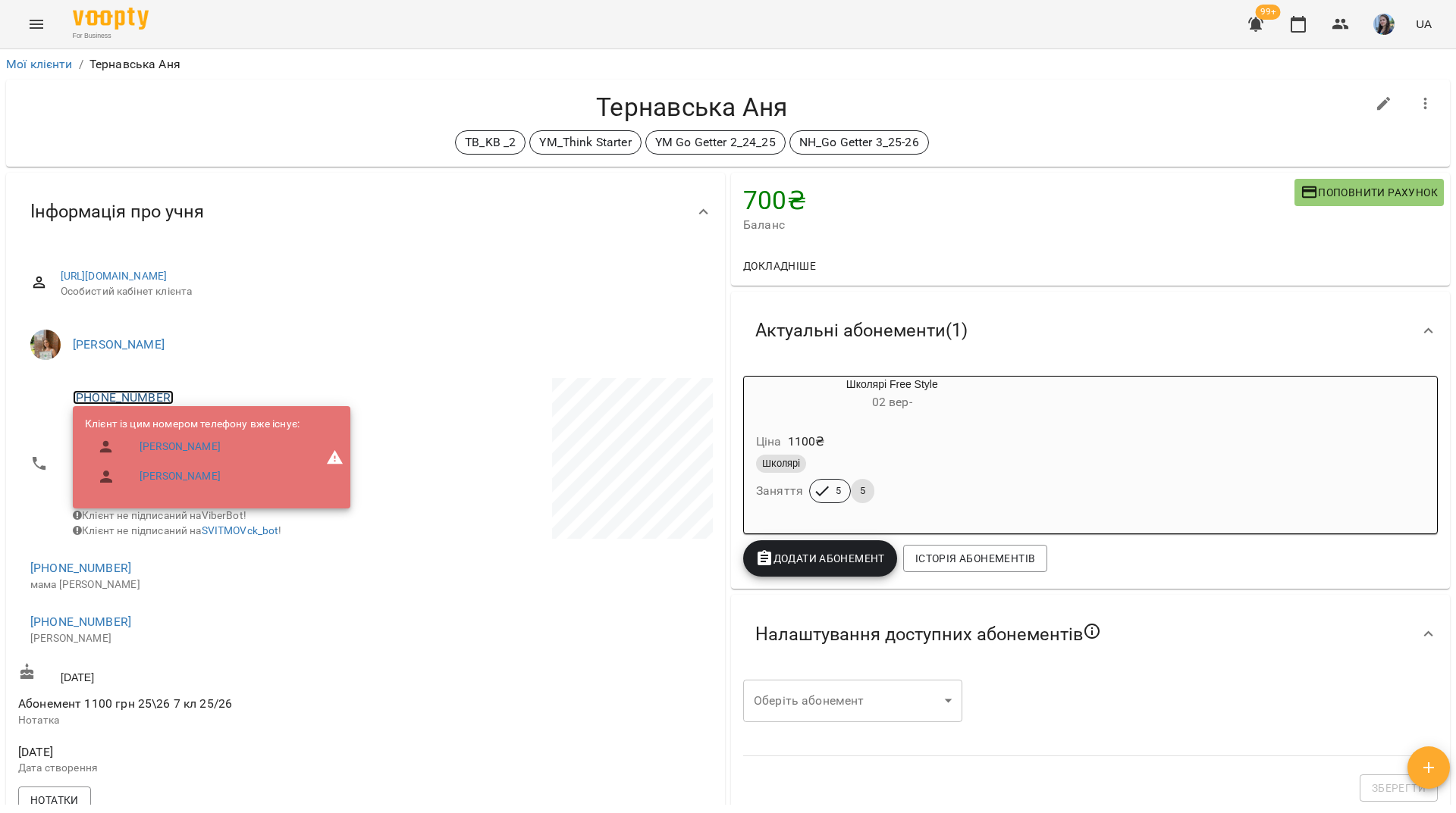
click at [151, 394] on link "+380934203889" at bounding box center [123, 398] width 101 height 14
click at [188, 433] on img at bounding box center [184, 426] width 22 height 22
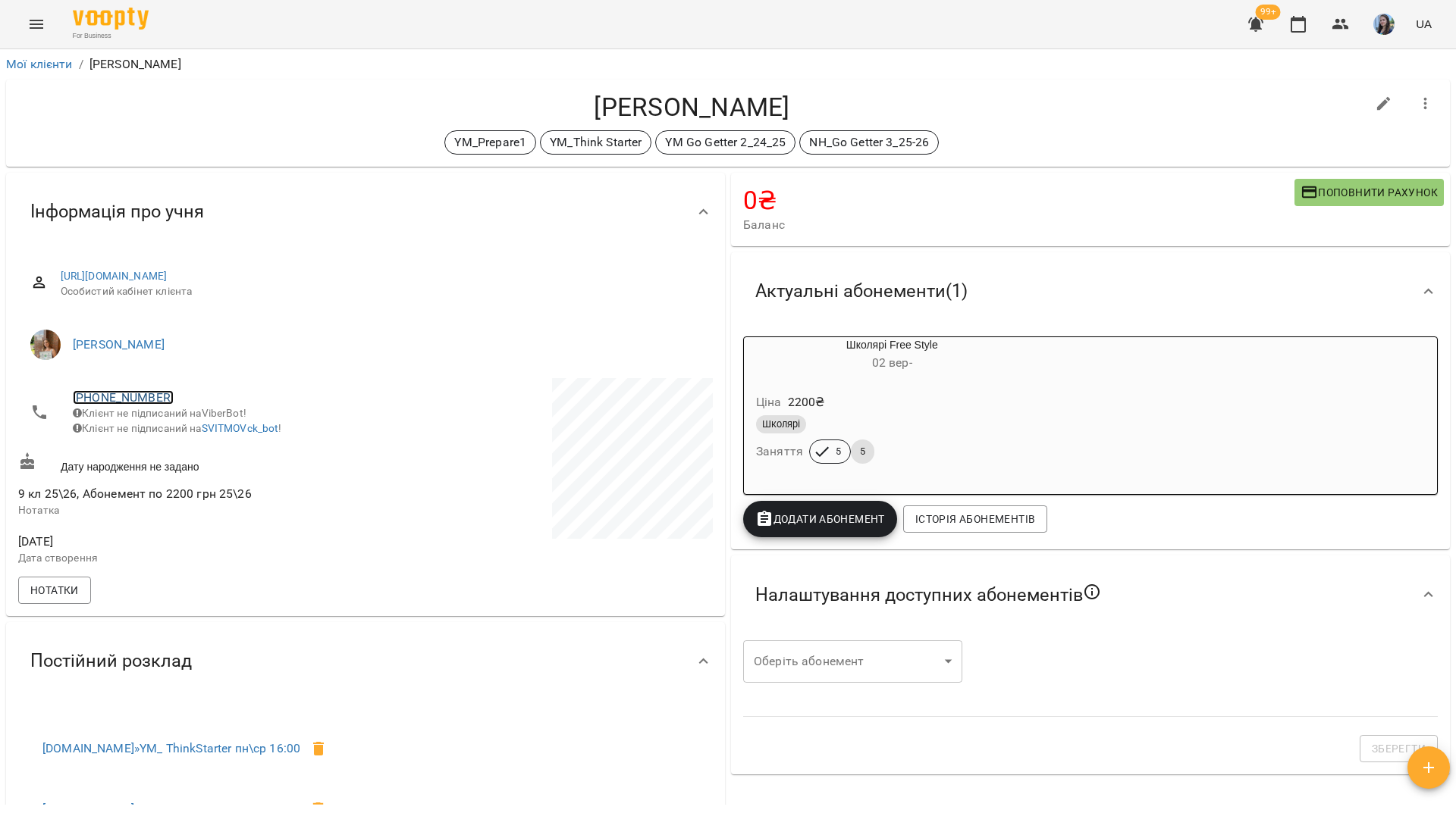
click at [152, 403] on link "[PHONE_NUMBER]" at bounding box center [123, 398] width 101 height 14
click at [179, 418] on img at bounding box center [184, 426] width 22 height 22
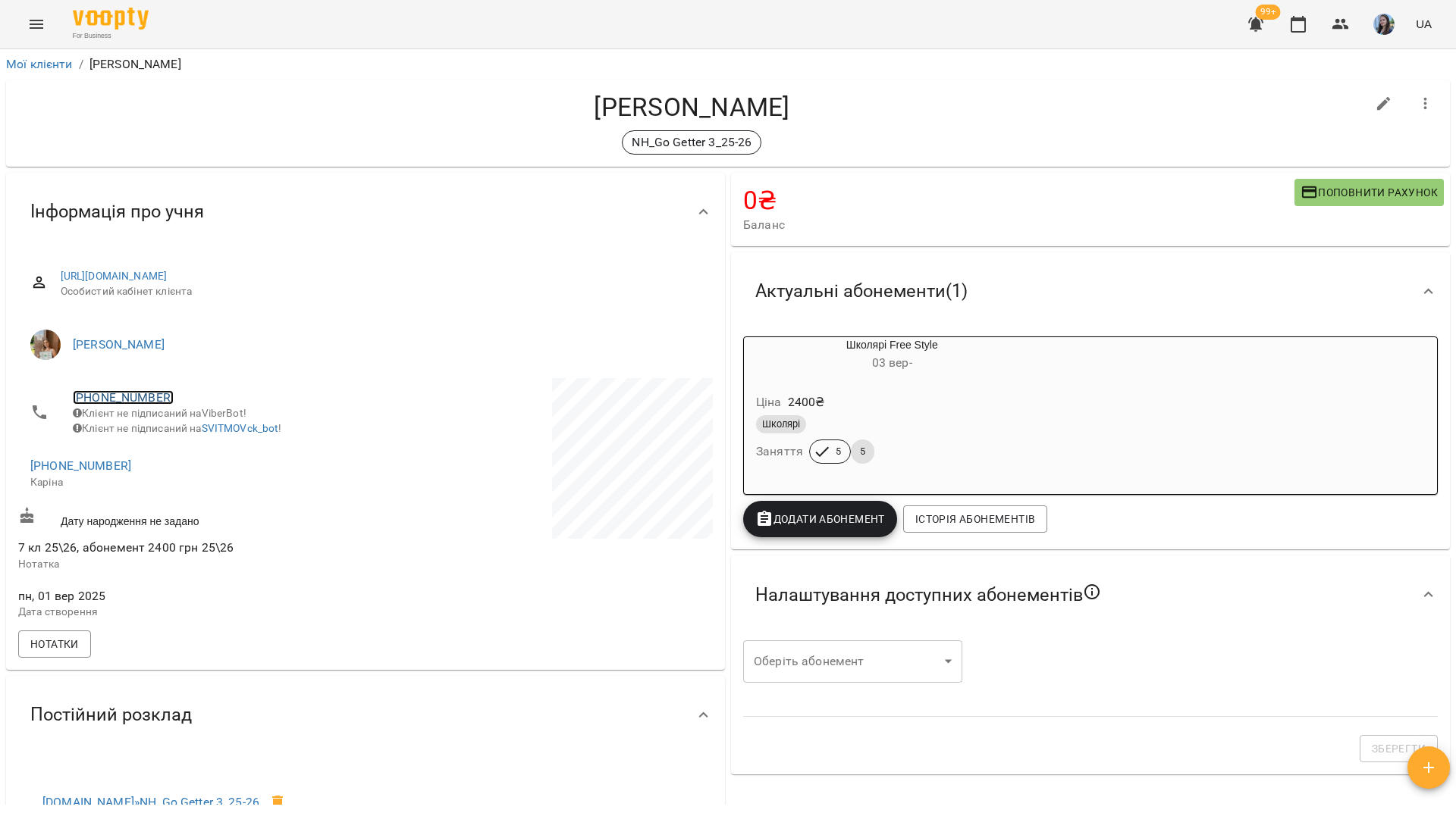
click at [135, 393] on link "+380632409833" at bounding box center [123, 398] width 101 height 14
click at [185, 430] on img at bounding box center [184, 426] width 22 height 22
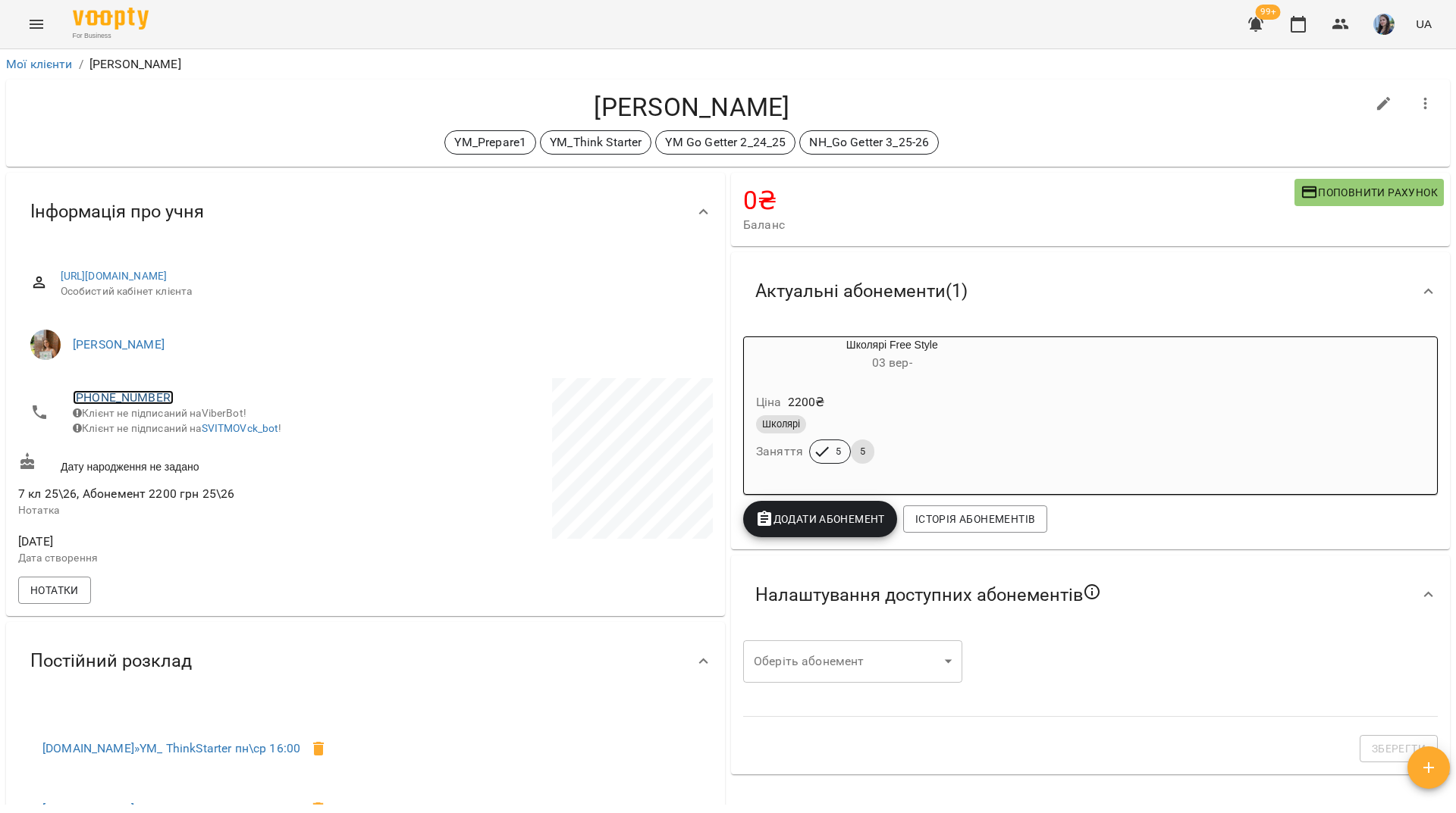
click at [156, 397] on link "[PHONE_NUMBER]" at bounding box center [123, 398] width 101 height 14
click at [188, 429] on img at bounding box center [184, 426] width 22 height 22
click at [153, 390] on link "[PHONE_NUMBER]" at bounding box center [123, 398] width 101 height 14
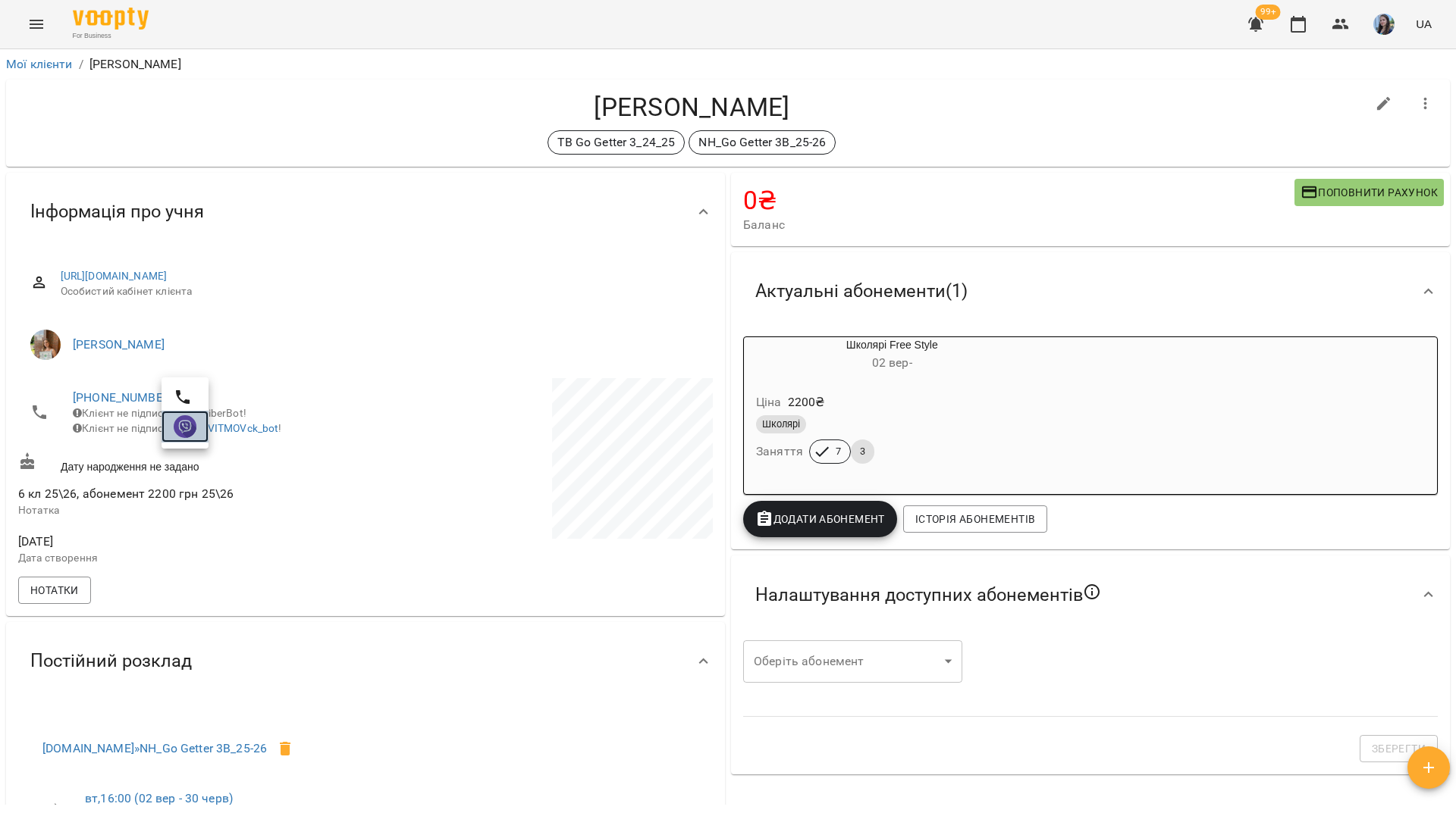
click at [186, 424] on img at bounding box center [184, 426] width 22 height 22
click at [129, 391] on link "+380638685270" at bounding box center [123, 398] width 101 height 14
click at [179, 427] on img at bounding box center [184, 426] width 22 height 22
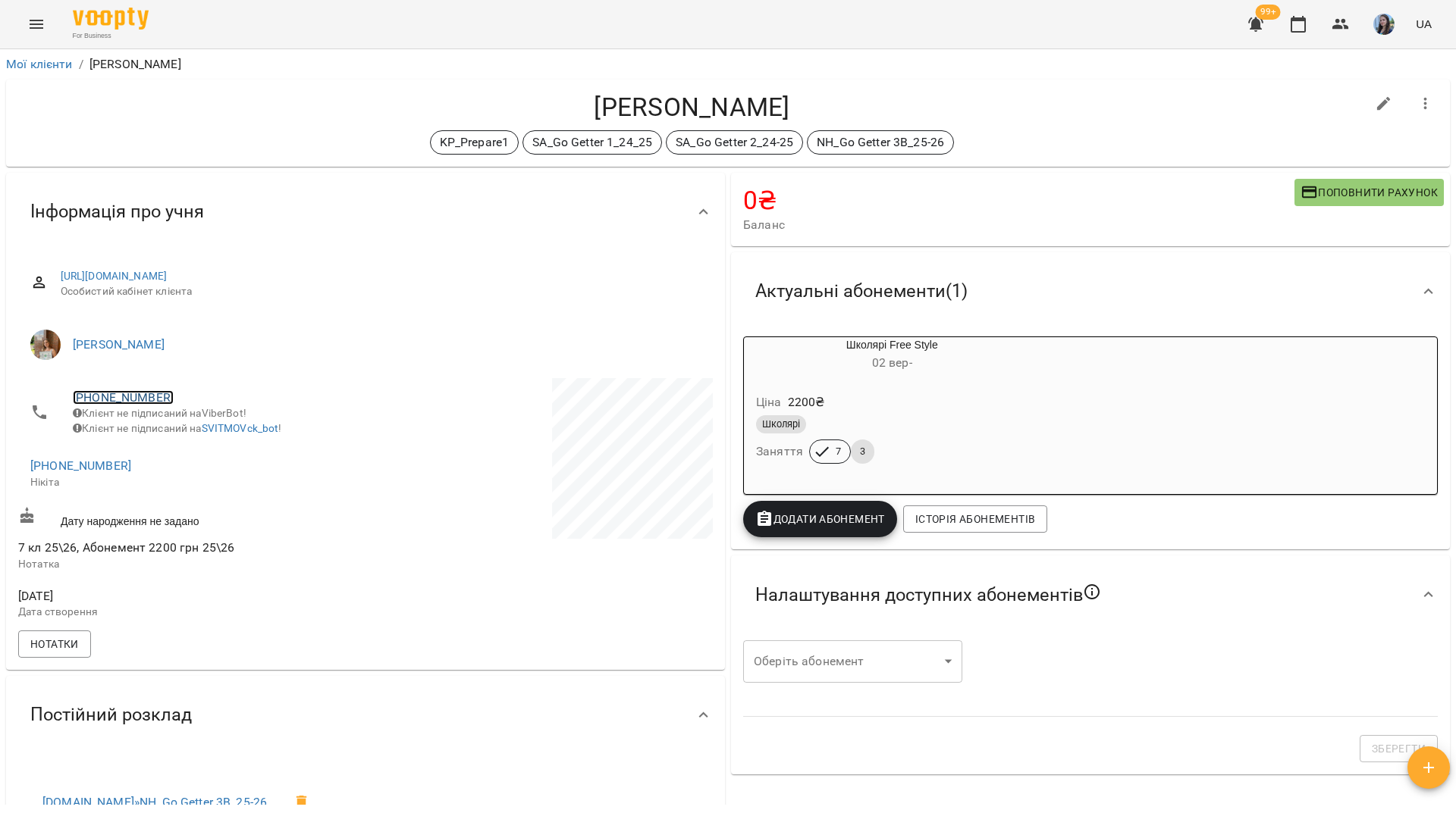
drag, startPoint x: 153, startPoint y: 394, endPoint x: 118, endPoint y: 398, distance: 35.2
click at [118, 398] on link "+380931044410" at bounding box center [123, 398] width 101 height 14
click at [189, 430] on img at bounding box center [184, 426] width 22 height 22
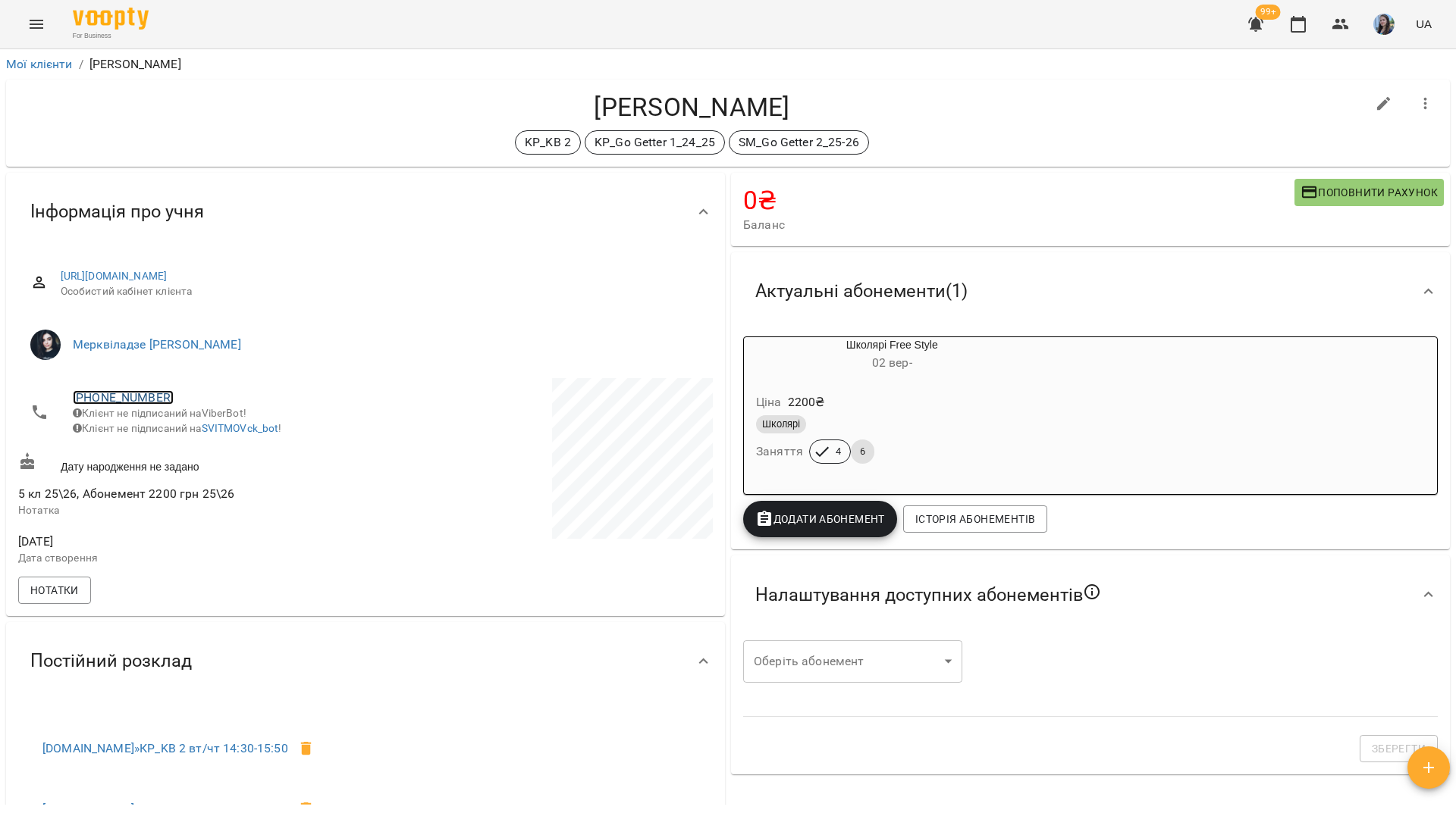
click at [115, 395] on link "[PHONE_NUMBER]" at bounding box center [123, 398] width 101 height 14
click at [203, 437] on link at bounding box center [185, 426] width 47 height 31
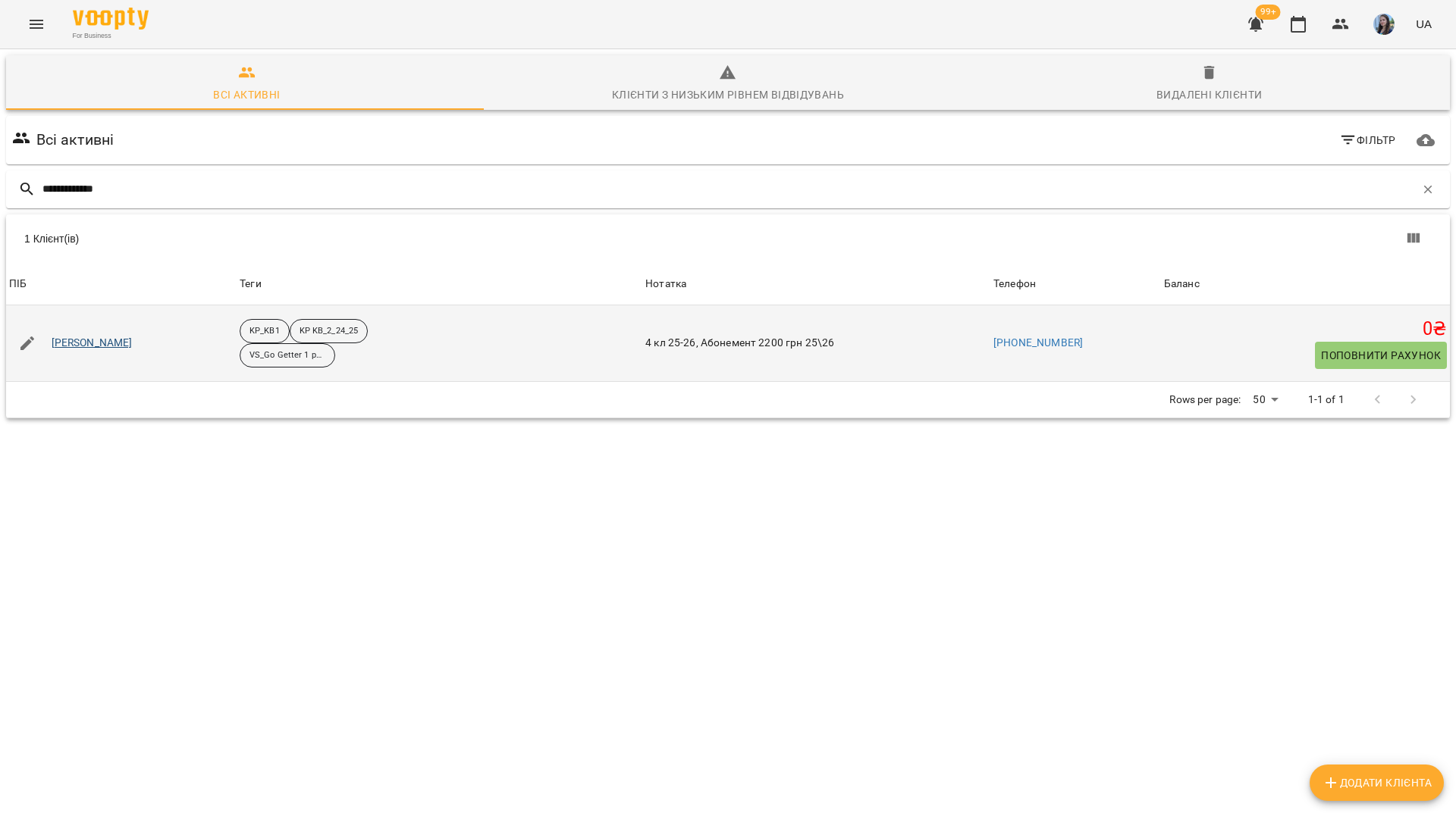
type input "**********"
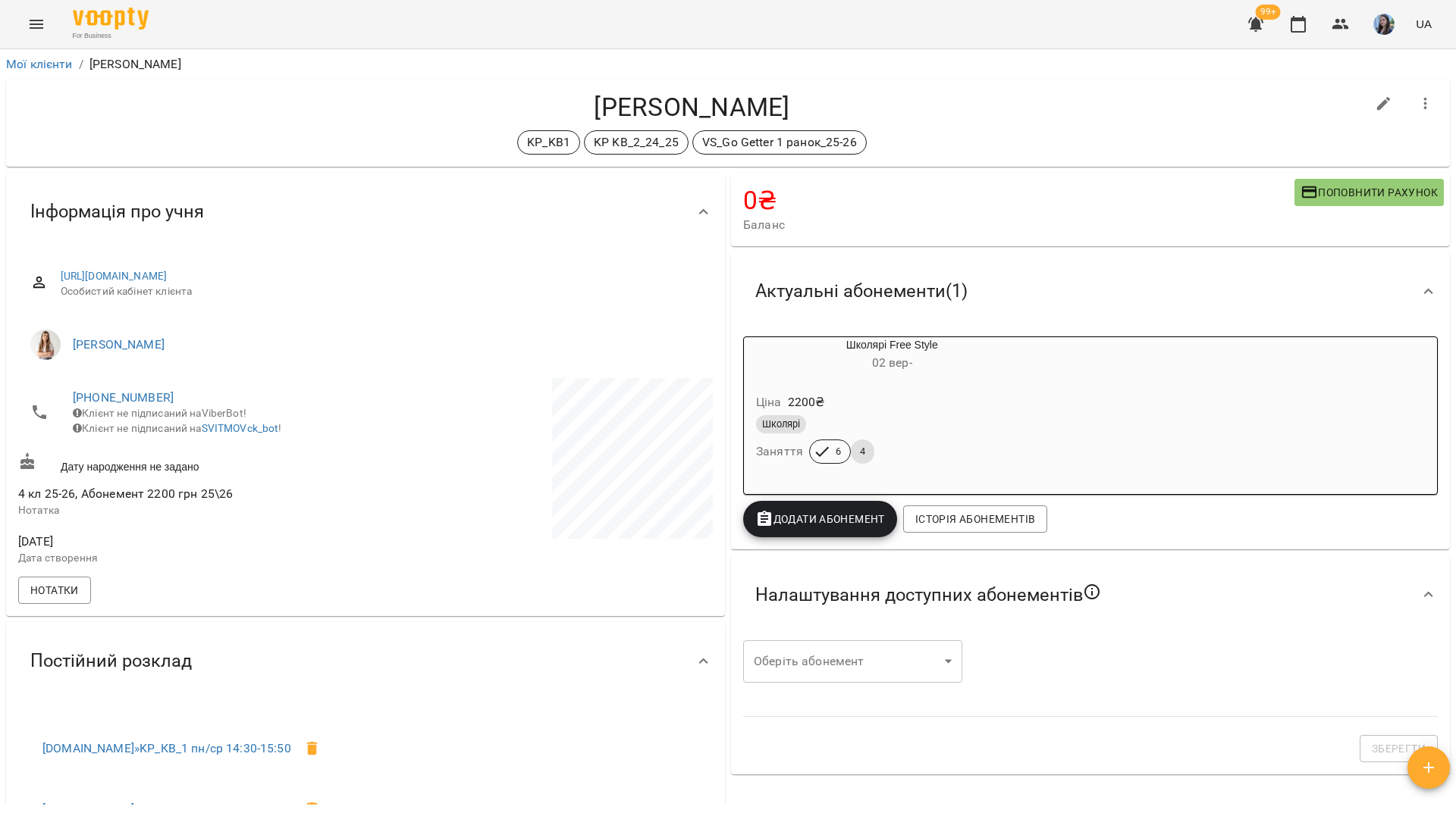
click at [237, 118] on h4 "[PERSON_NAME]" at bounding box center [691, 107] width 1347 height 31
click at [233, 19] on div "For Business 99+ UA" at bounding box center [728, 24] width 1456 height 48
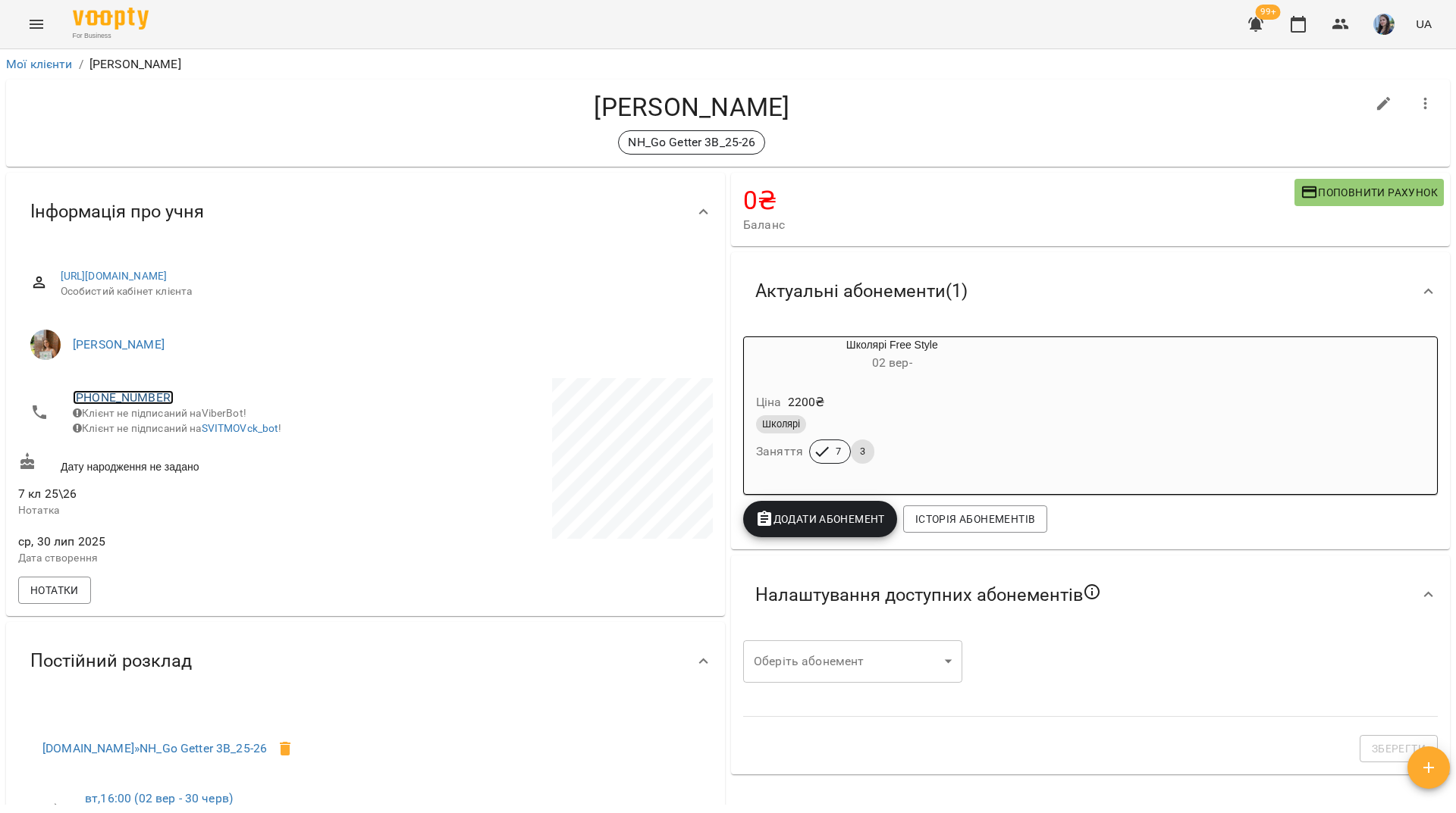
click at [135, 399] on link "+380958406351" at bounding box center [123, 398] width 101 height 14
click at [174, 434] on img at bounding box center [184, 426] width 22 height 22
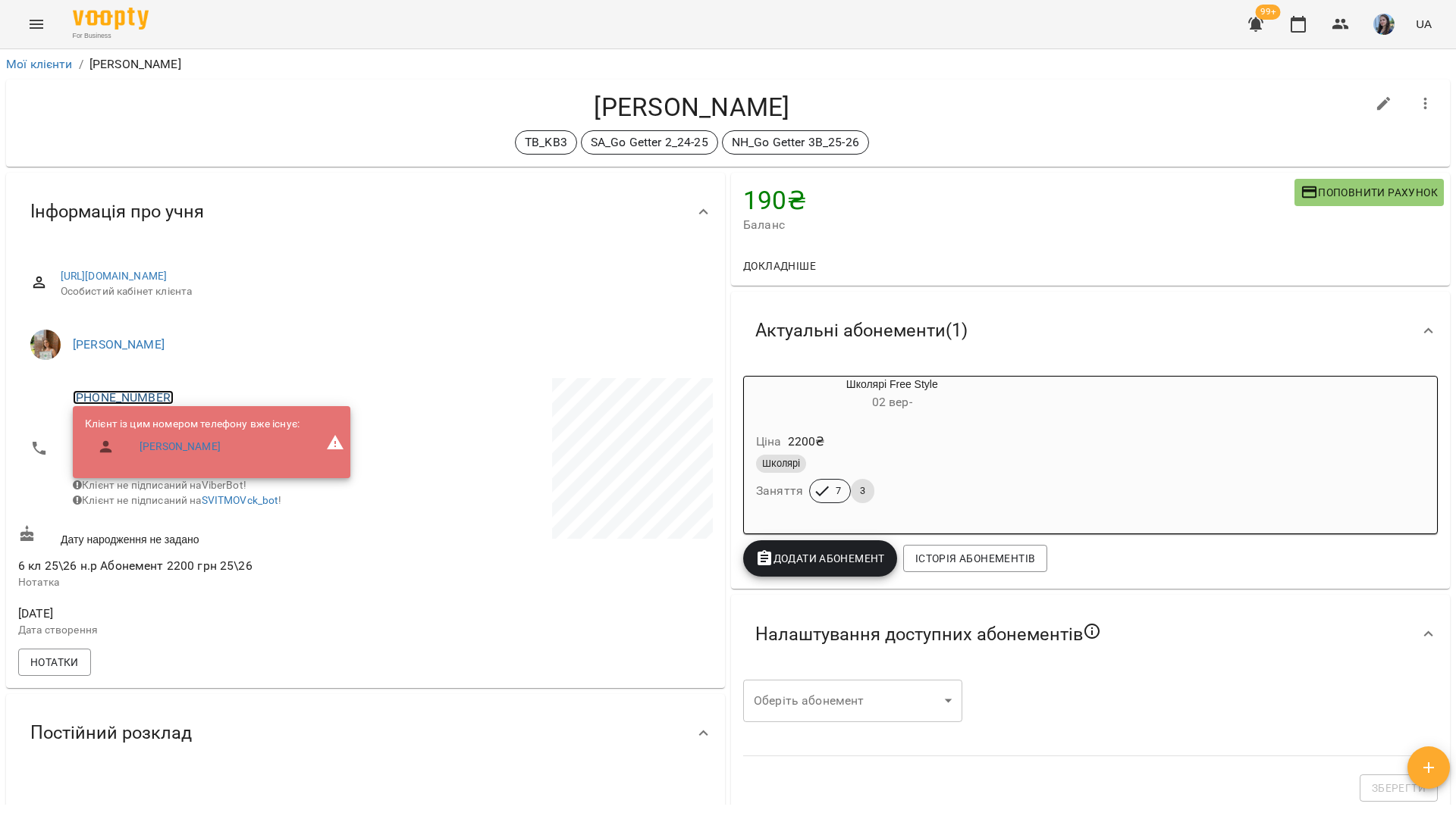
click at [117, 398] on link "[PHONE_NUMBER]" at bounding box center [123, 398] width 101 height 14
click at [180, 433] on img at bounding box center [184, 426] width 22 height 22
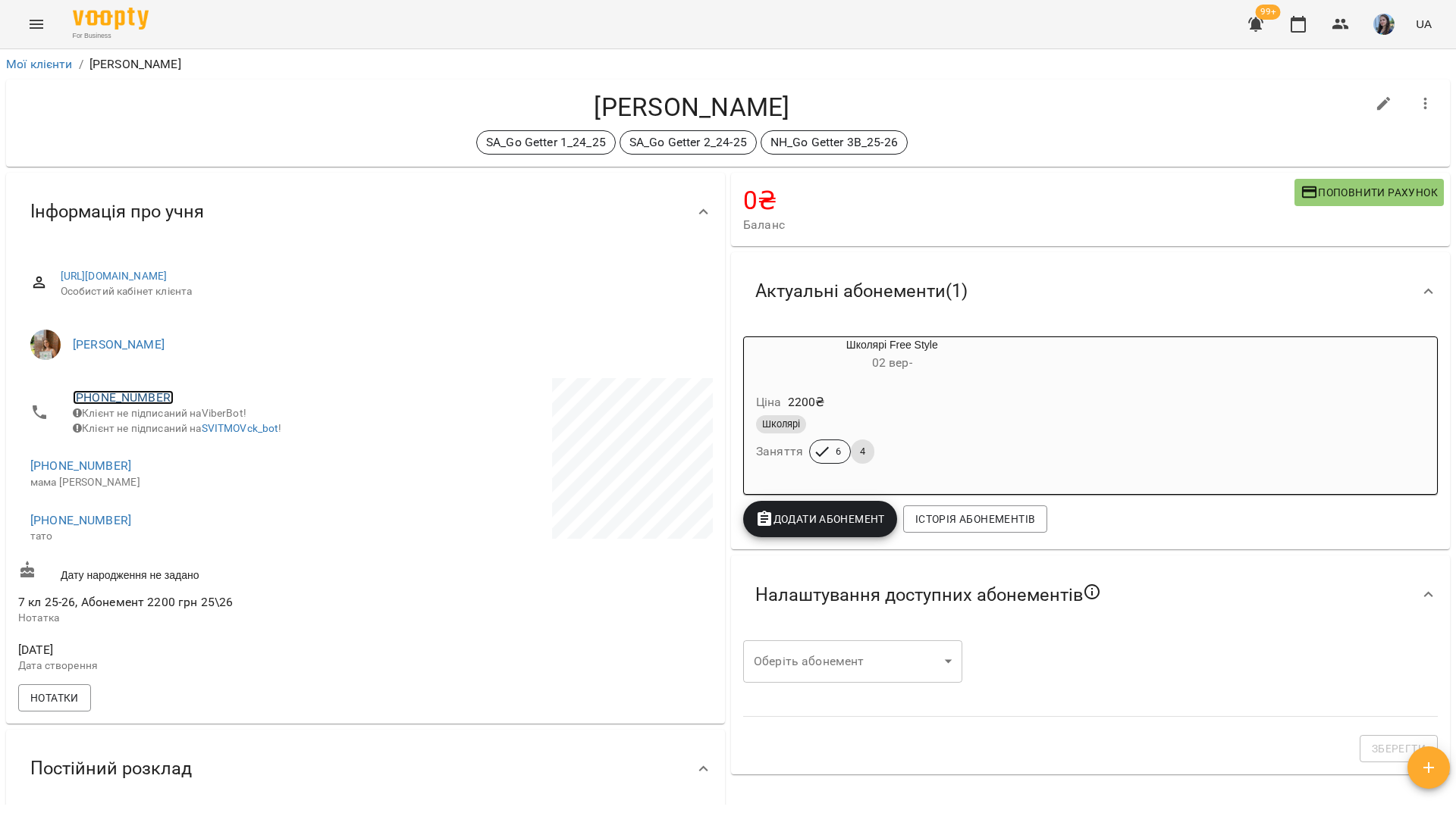
click at [118, 397] on link "[PHONE_NUMBER]" at bounding box center [123, 398] width 101 height 14
click at [181, 422] on img at bounding box center [184, 426] width 22 height 22
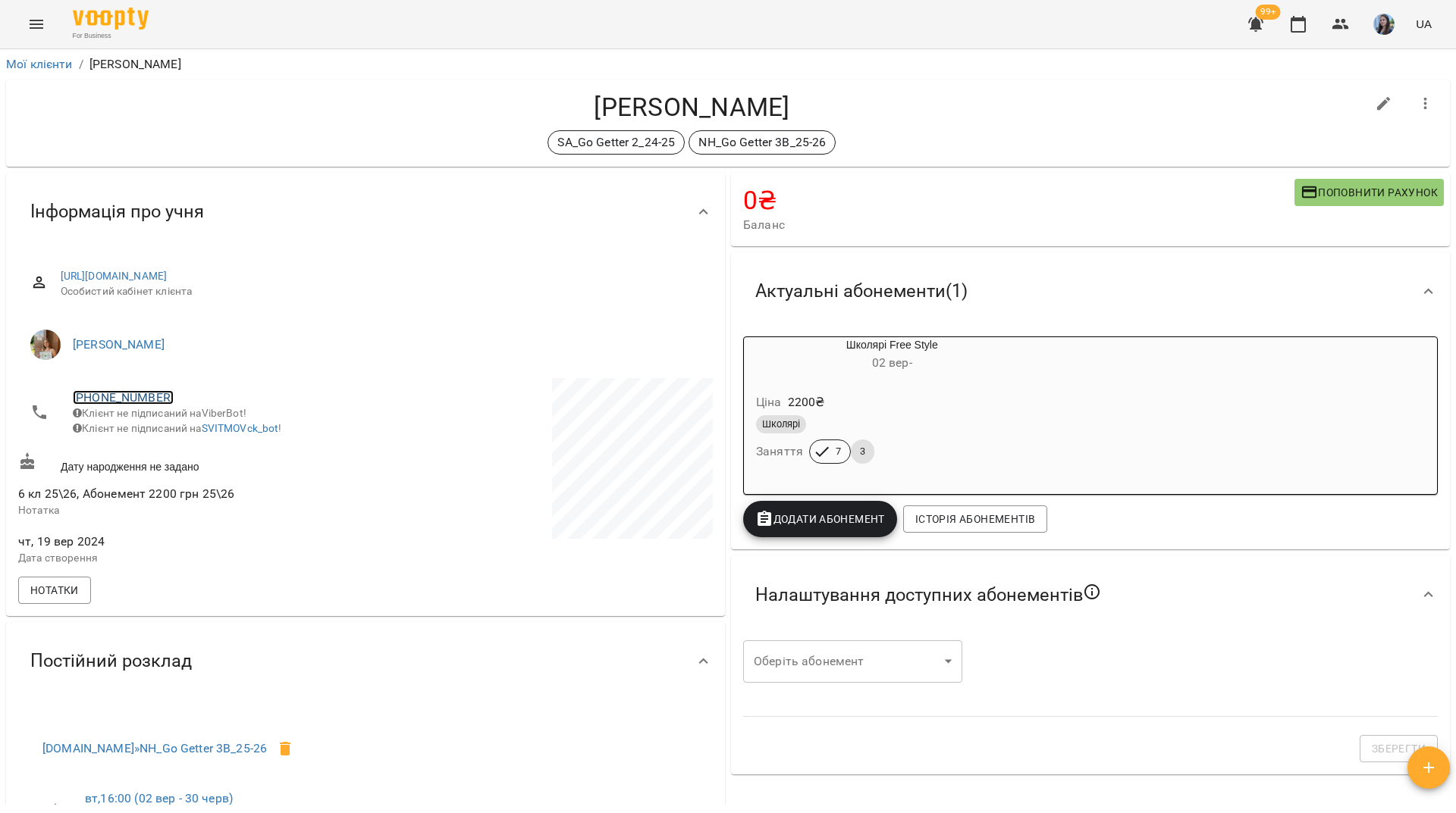
click at [129, 391] on link "[PHONE_NUMBER]" at bounding box center [123, 398] width 101 height 14
click at [183, 419] on img at bounding box center [184, 426] width 22 height 22
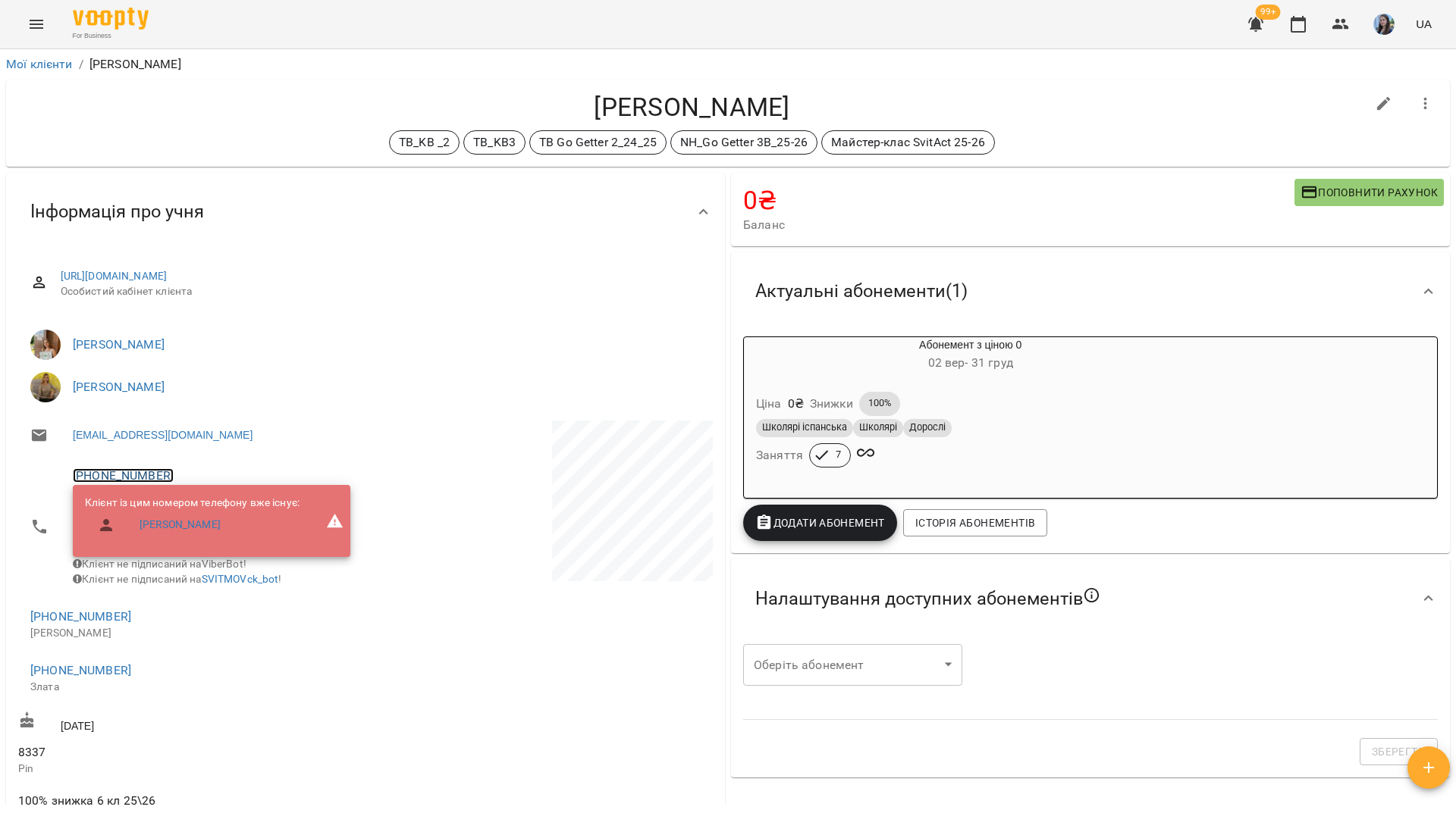
click at [142, 474] on link "+380967731922" at bounding box center [123, 476] width 101 height 14
click at [189, 506] on img at bounding box center [184, 505] width 22 height 22
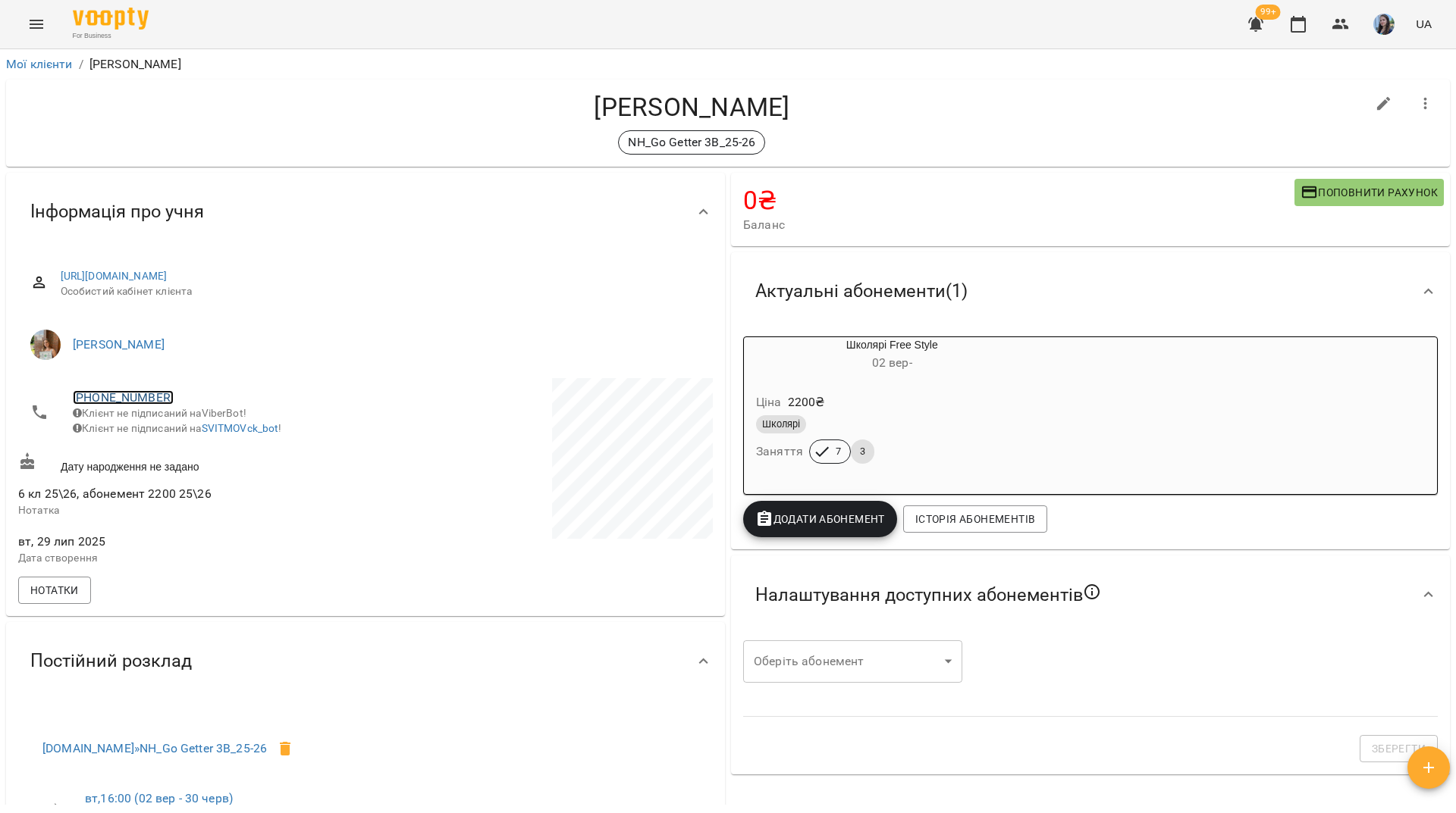
click at [142, 396] on link "+380956093329" at bounding box center [123, 398] width 101 height 14
click at [179, 427] on img at bounding box center [184, 426] width 22 height 22
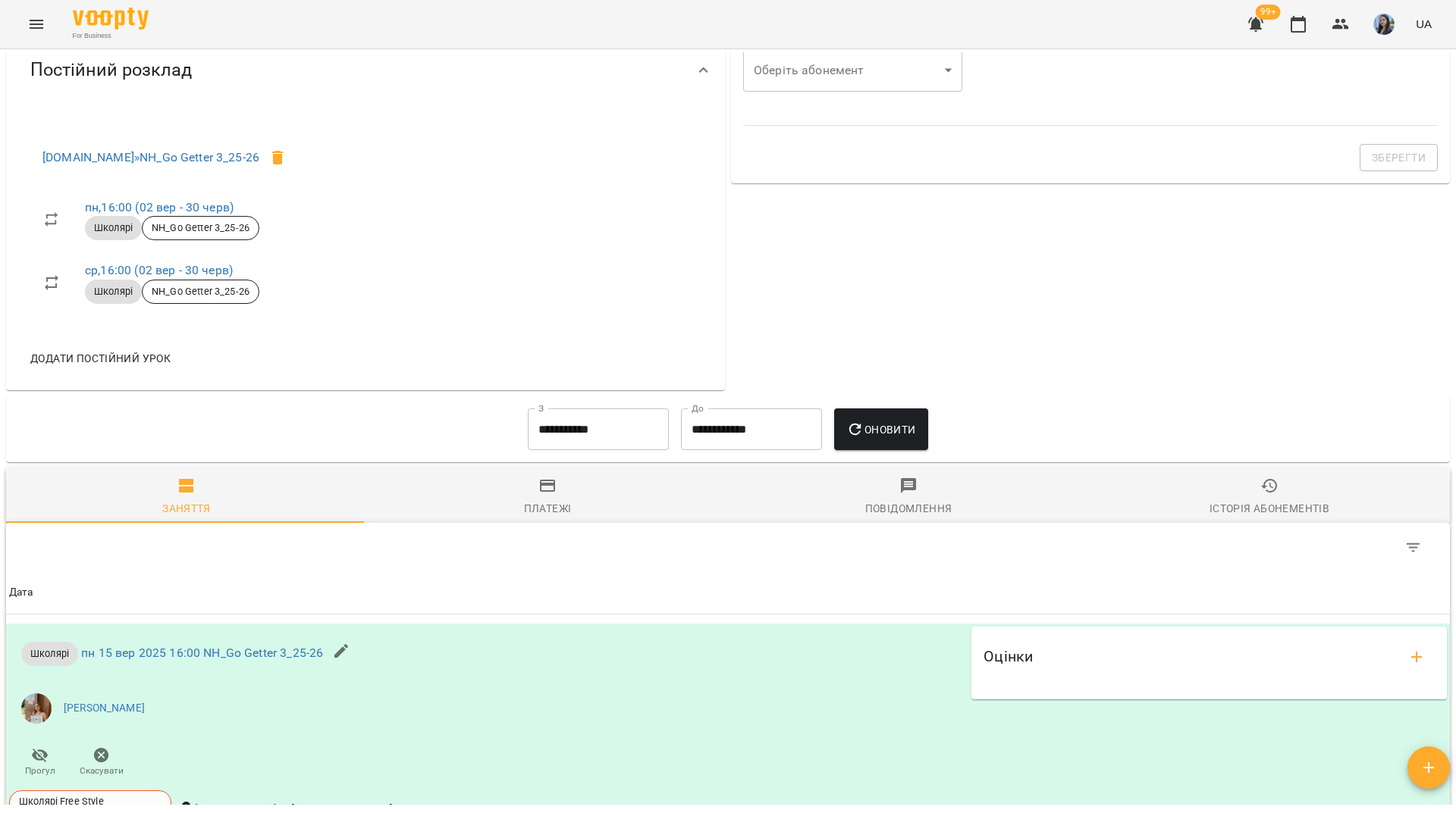
scroll to position [758, 0]
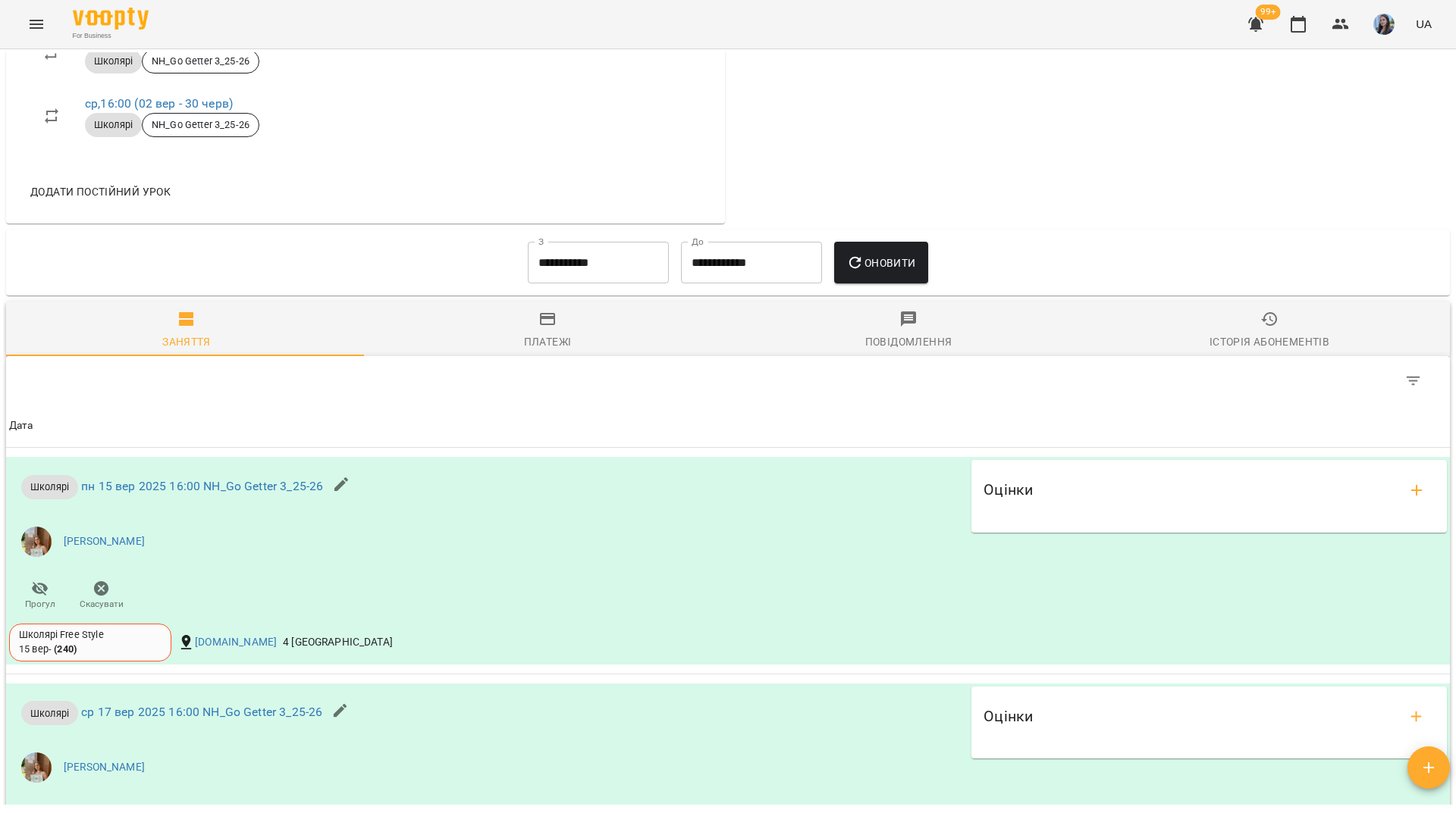
click at [571, 276] on input "**********" at bounding box center [598, 262] width 141 height 42
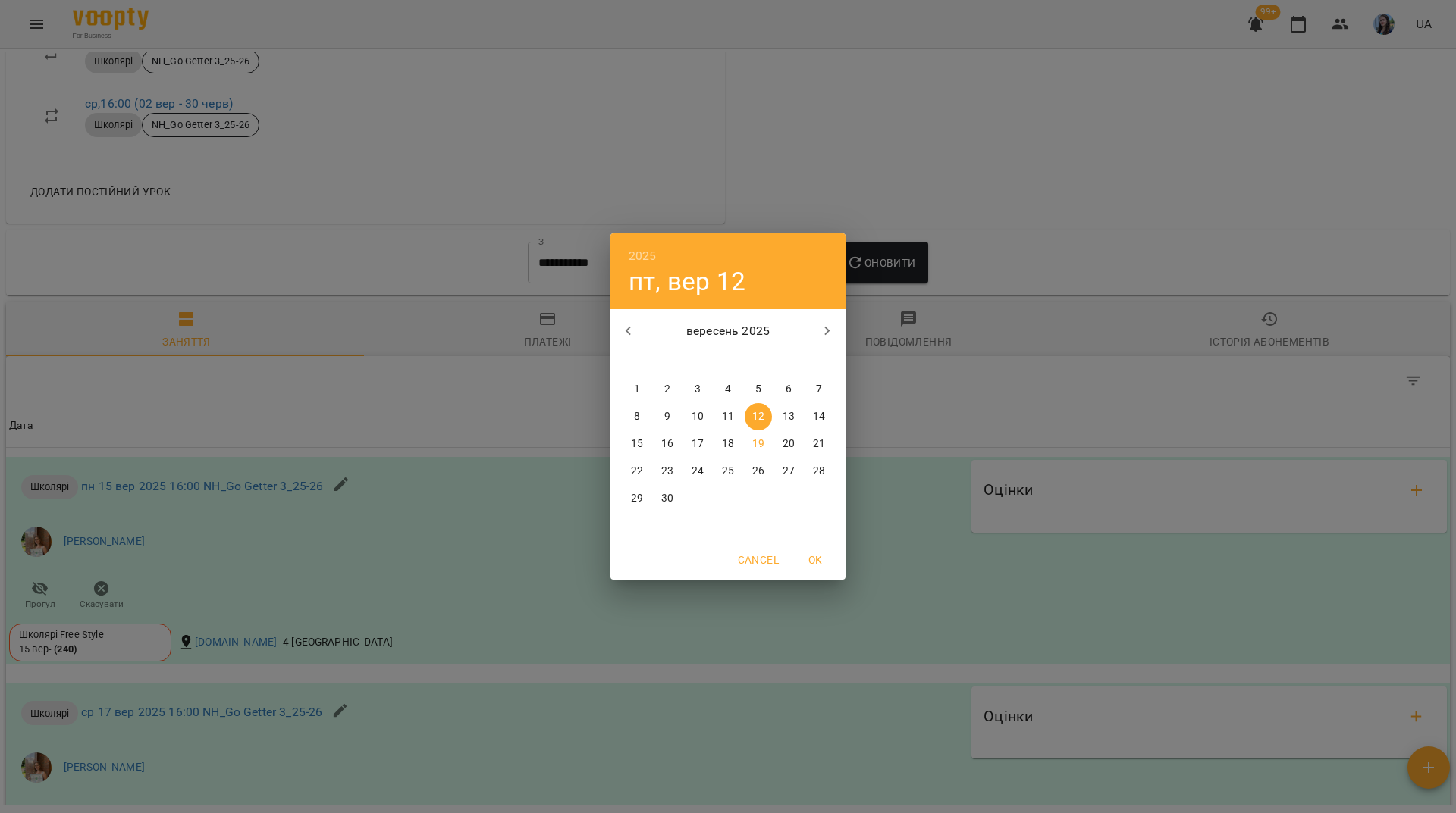
click at [651, 386] on div "1" at bounding box center [637, 389] width 31 height 27
type input "**********"
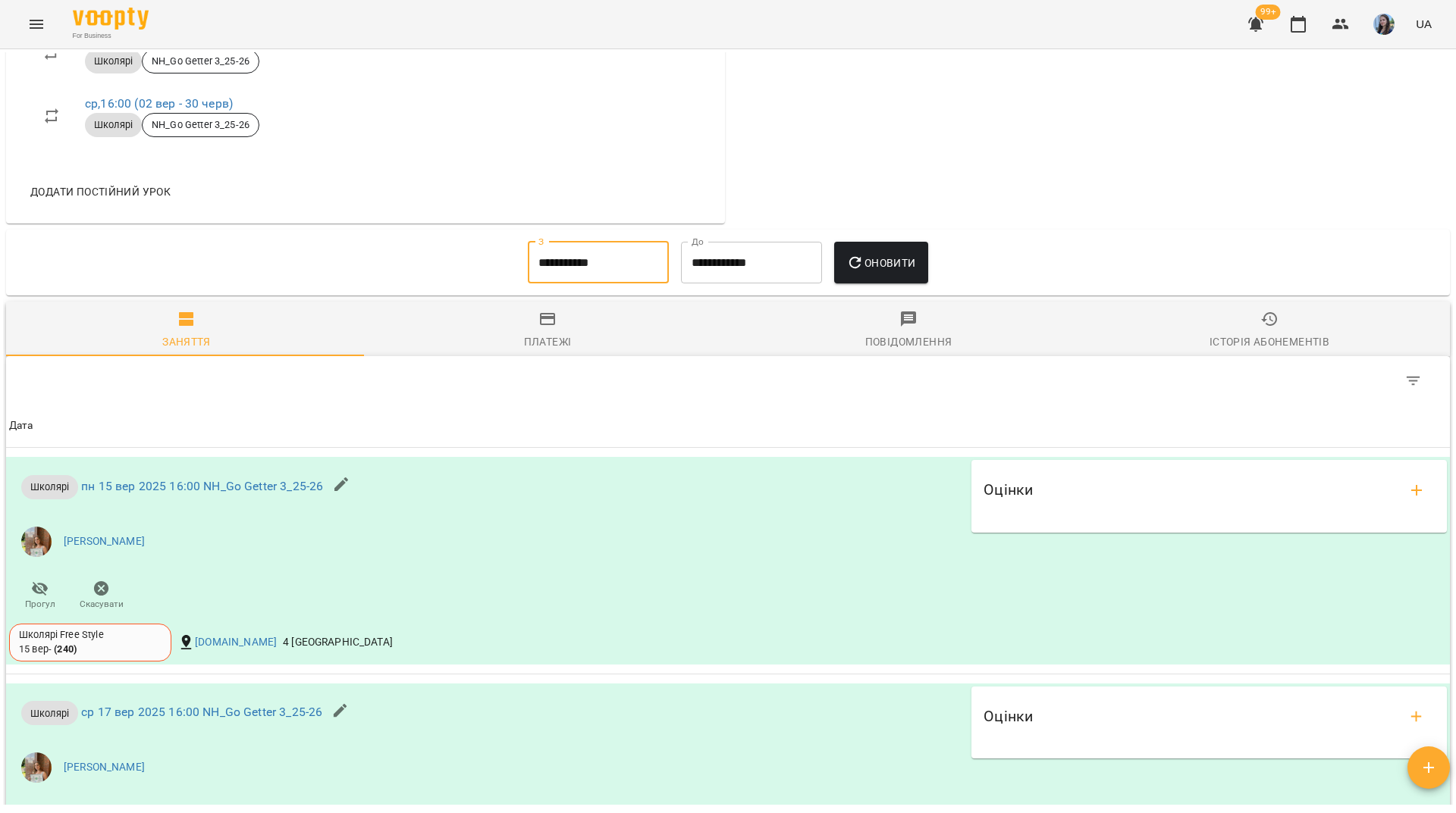
click at [864, 272] on icon "button" at bounding box center [855, 263] width 18 height 18
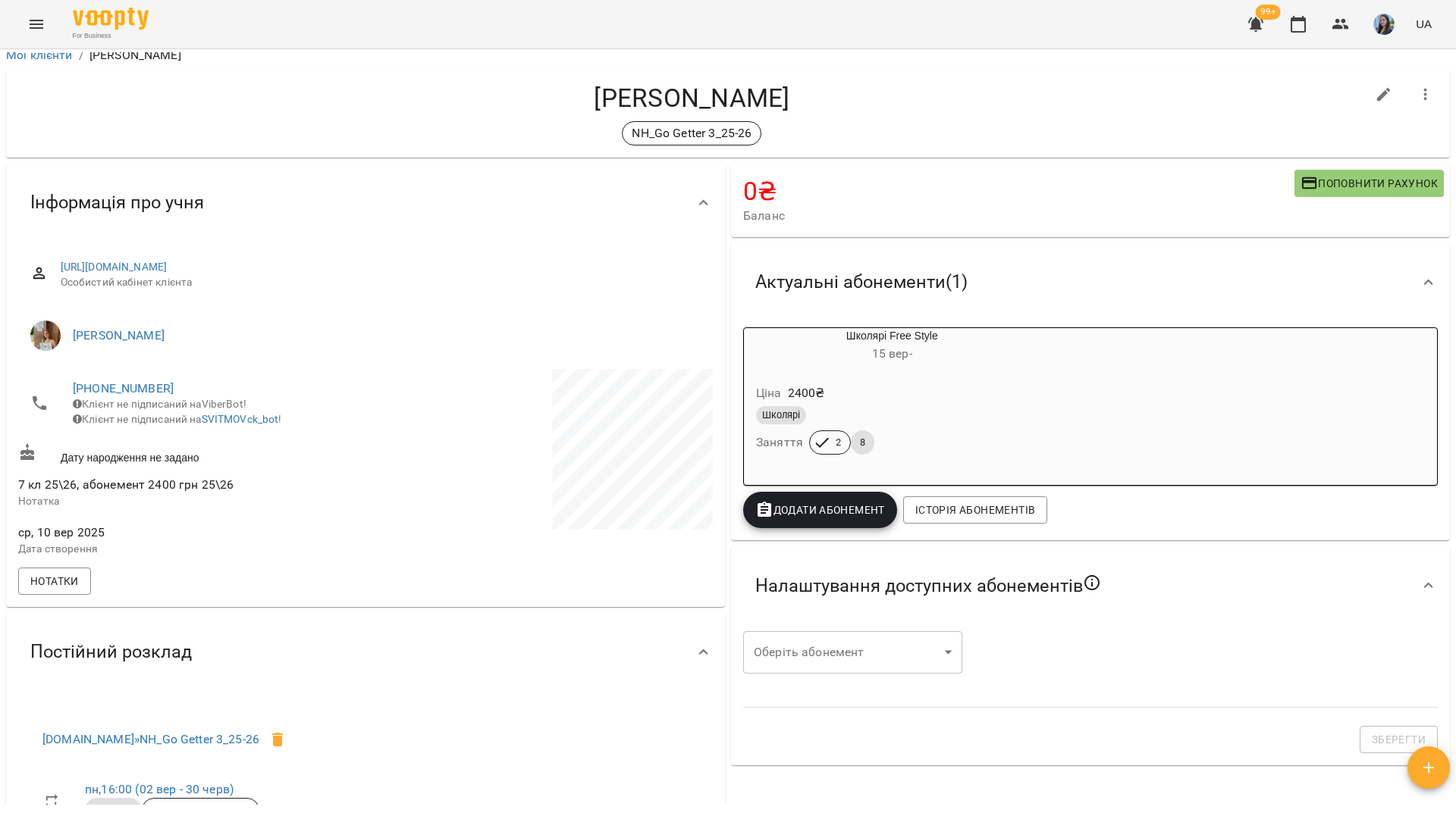
scroll to position [0, 0]
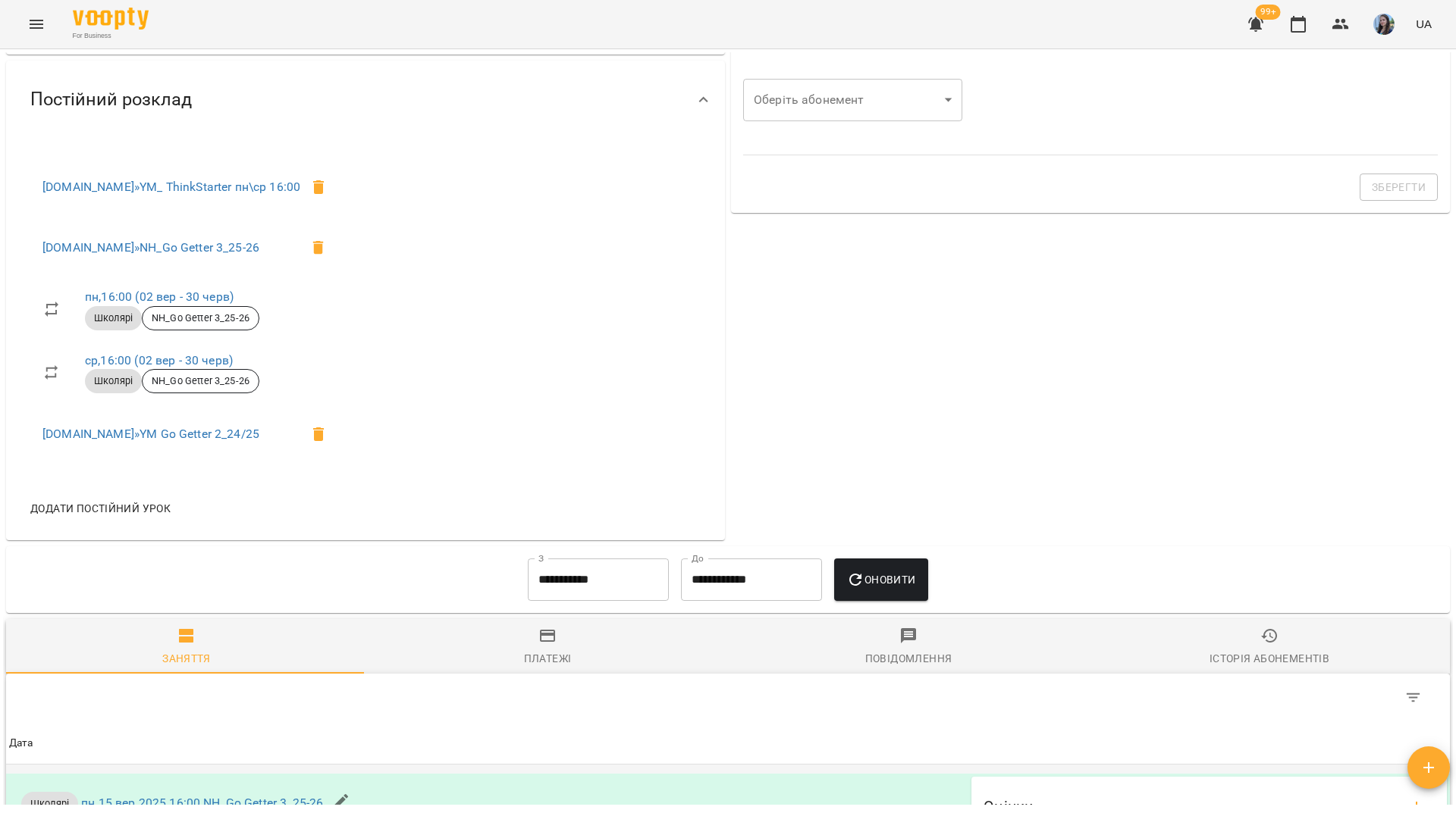
scroll to position [834, 0]
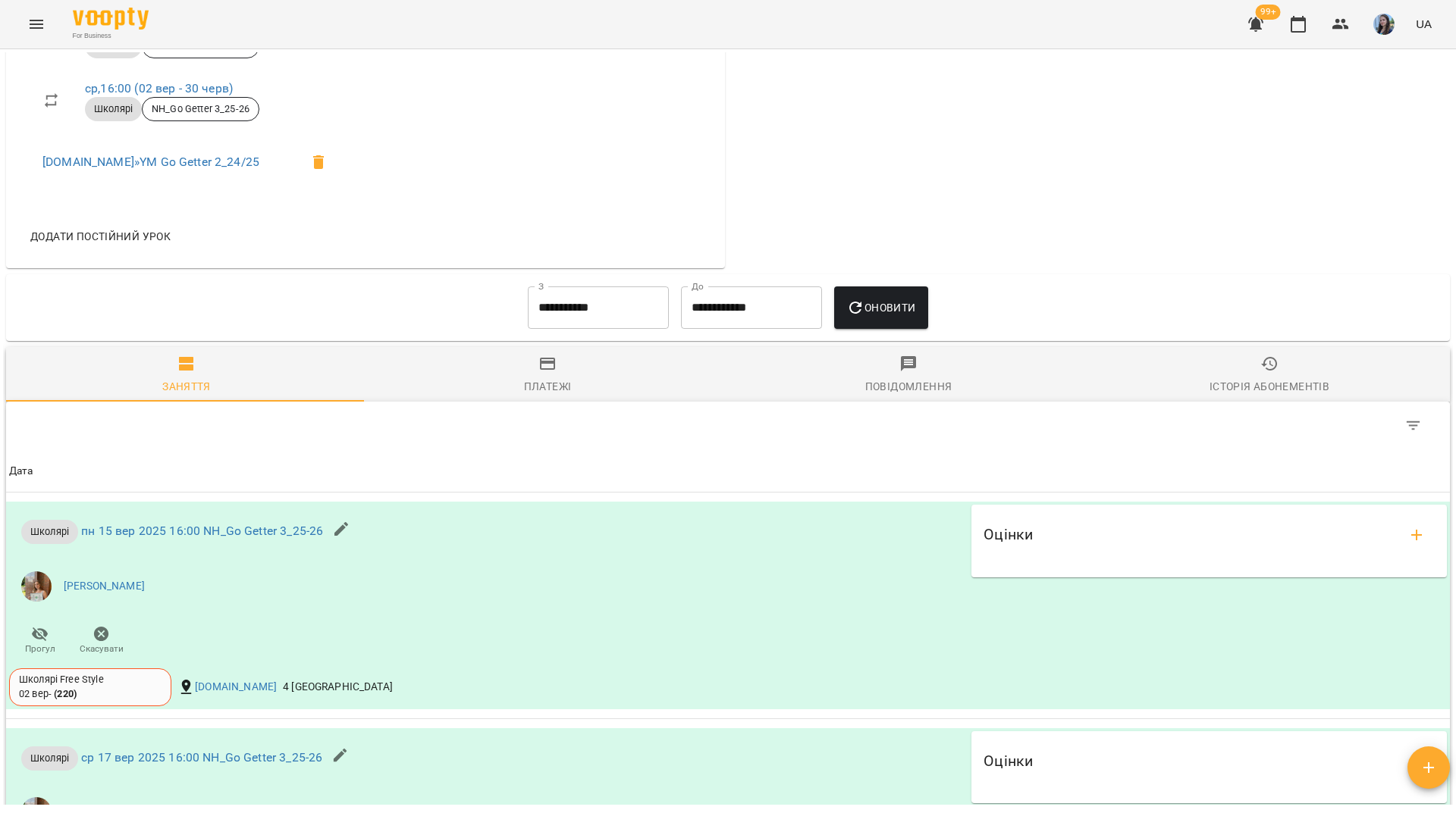
click at [583, 329] on input "**********" at bounding box center [598, 307] width 141 height 42
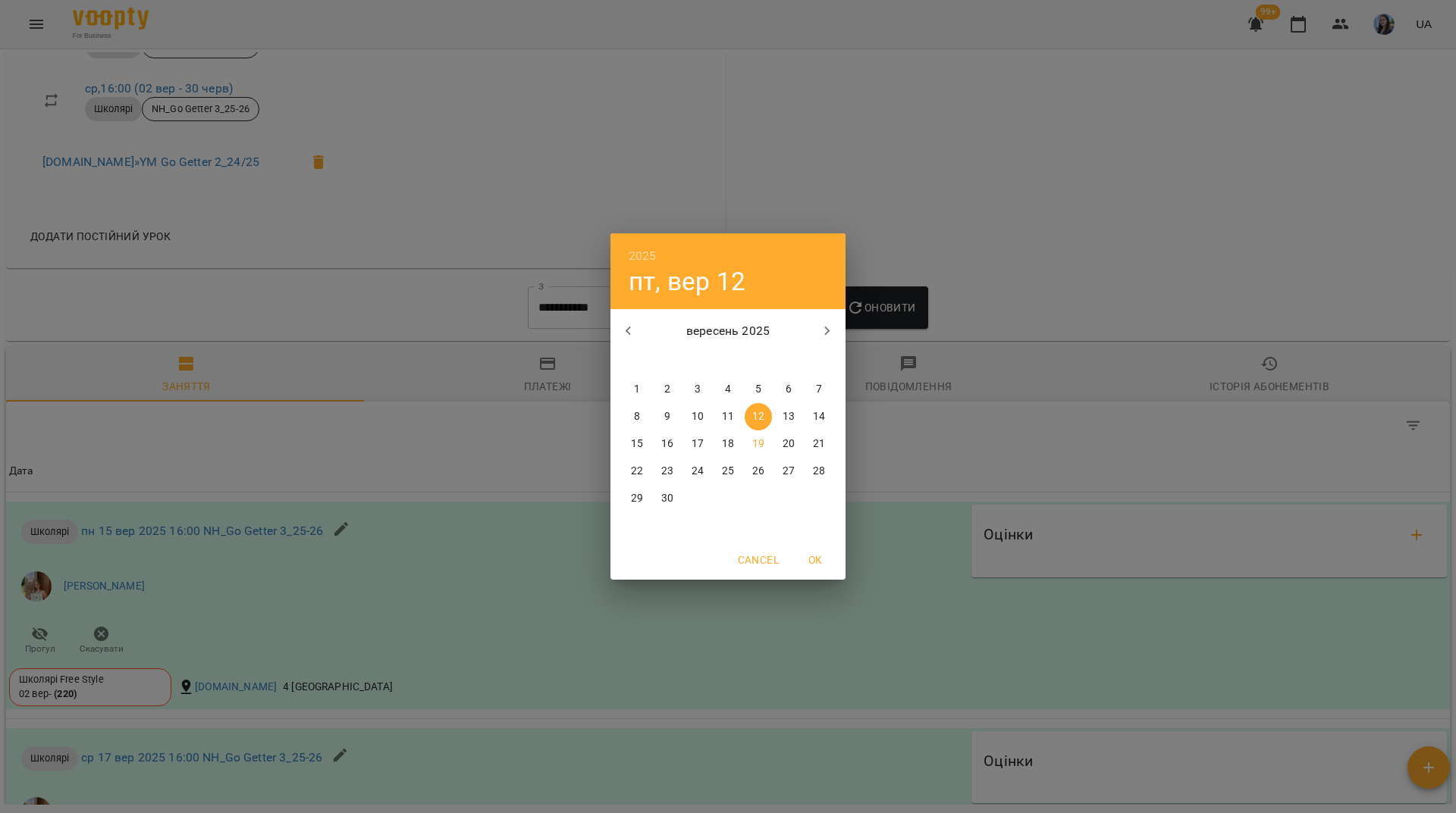
click at [649, 393] on span "1" at bounding box center [636, 389] width 27 height 15
type input "**********"
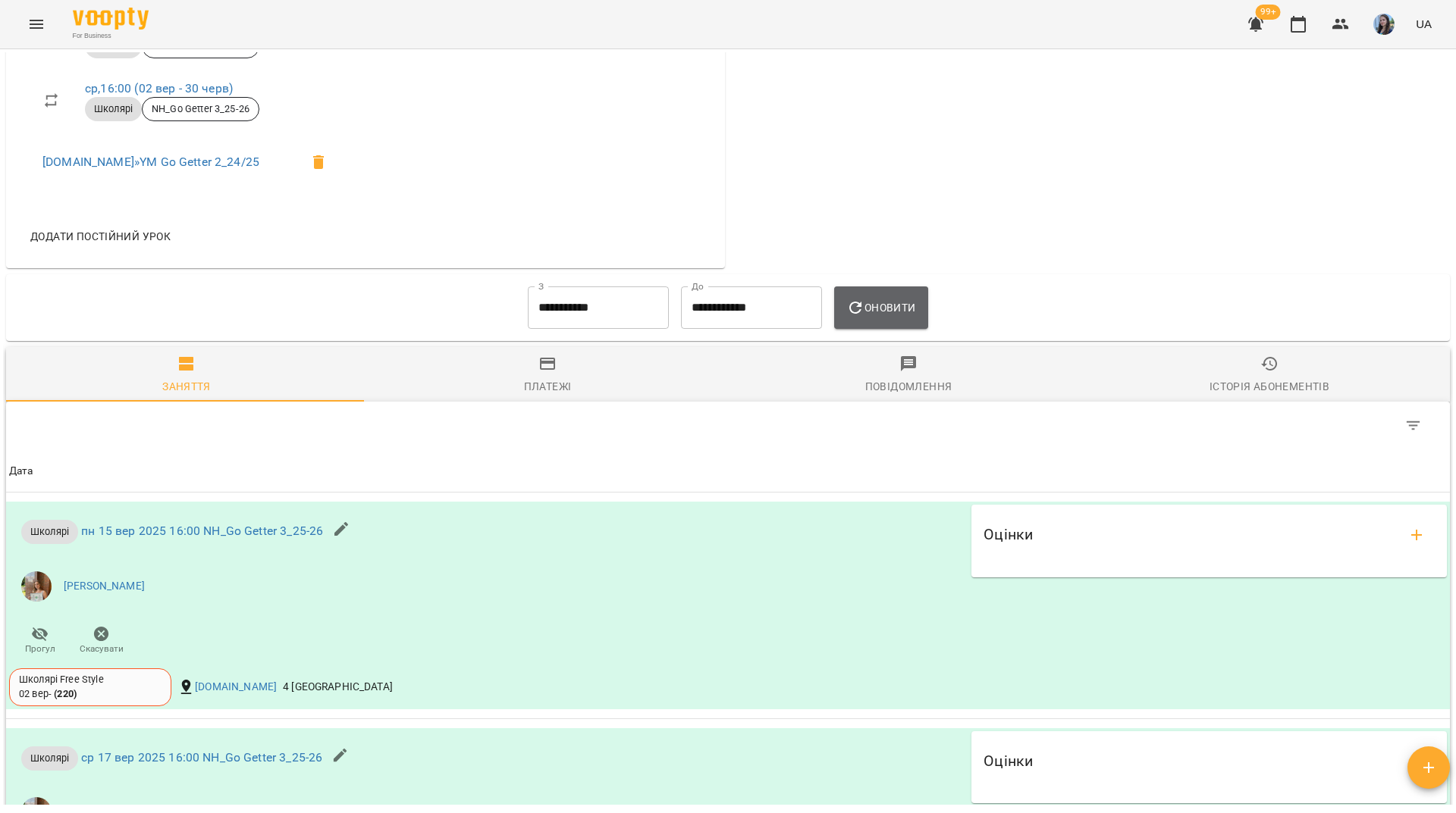
click at [926, 319] on button "Оновити" at bounding box center [881, 307] width 93 height 42
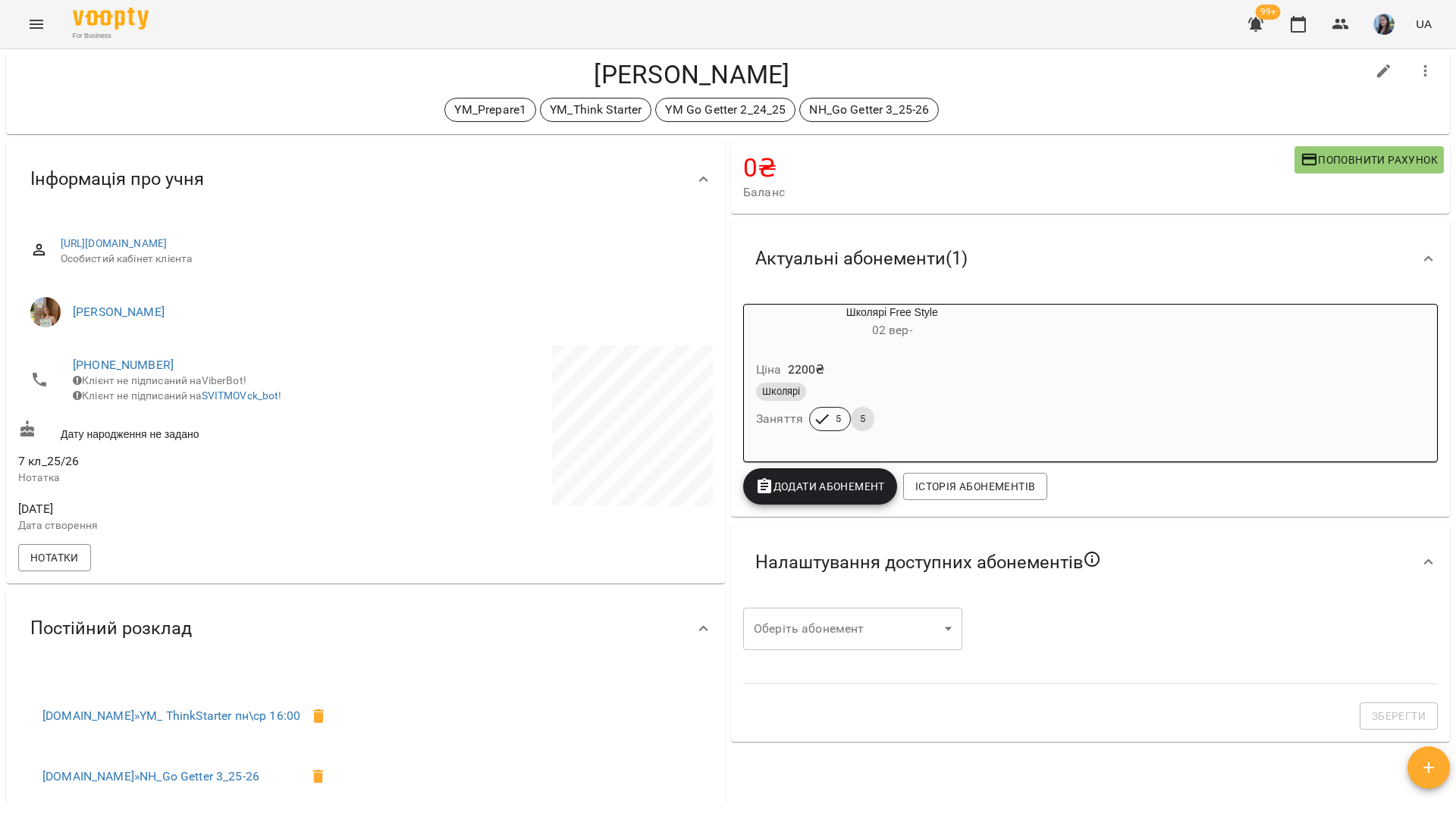
scroll to position [0, 0]
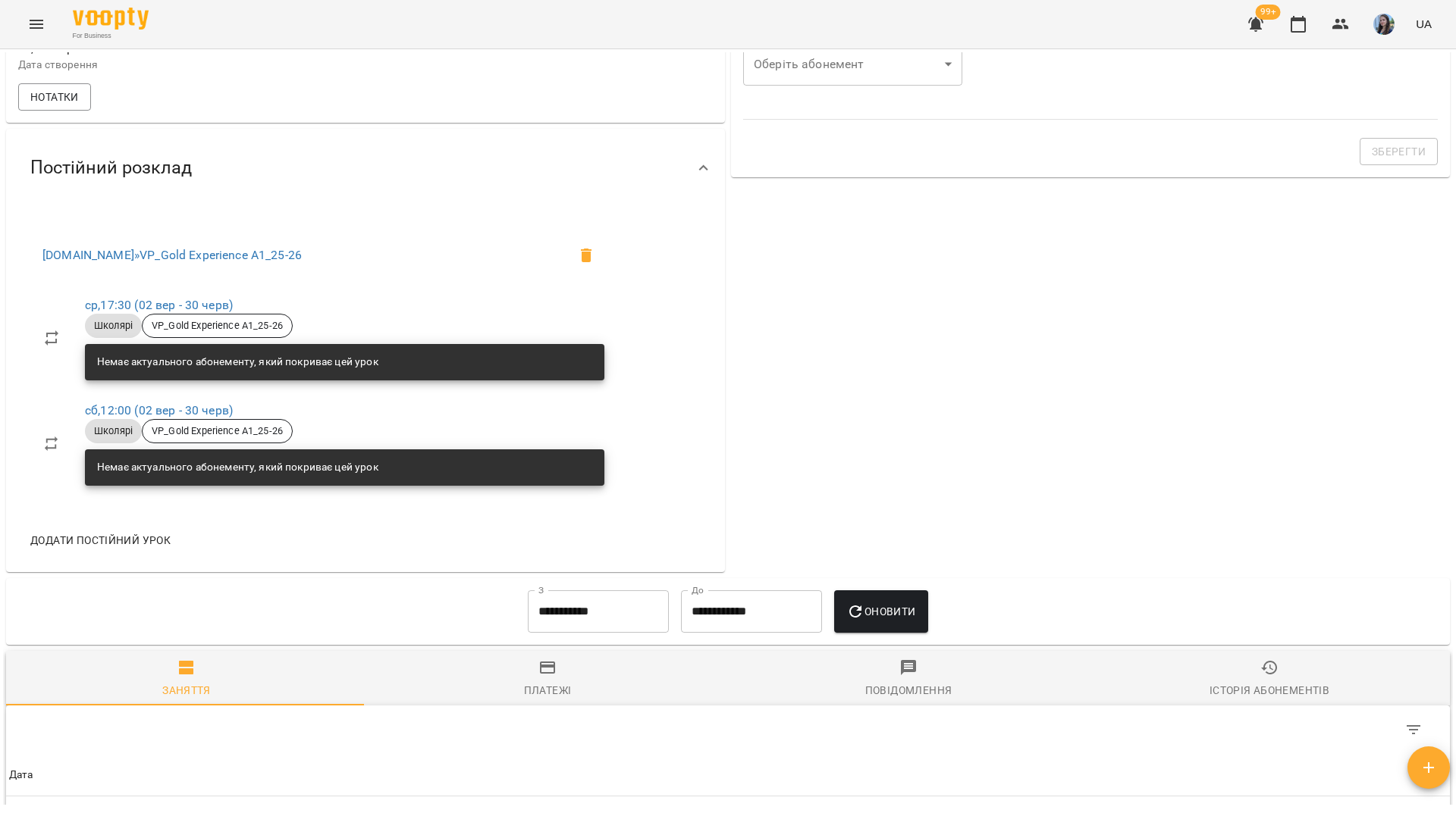
scroll to position [495, 0]
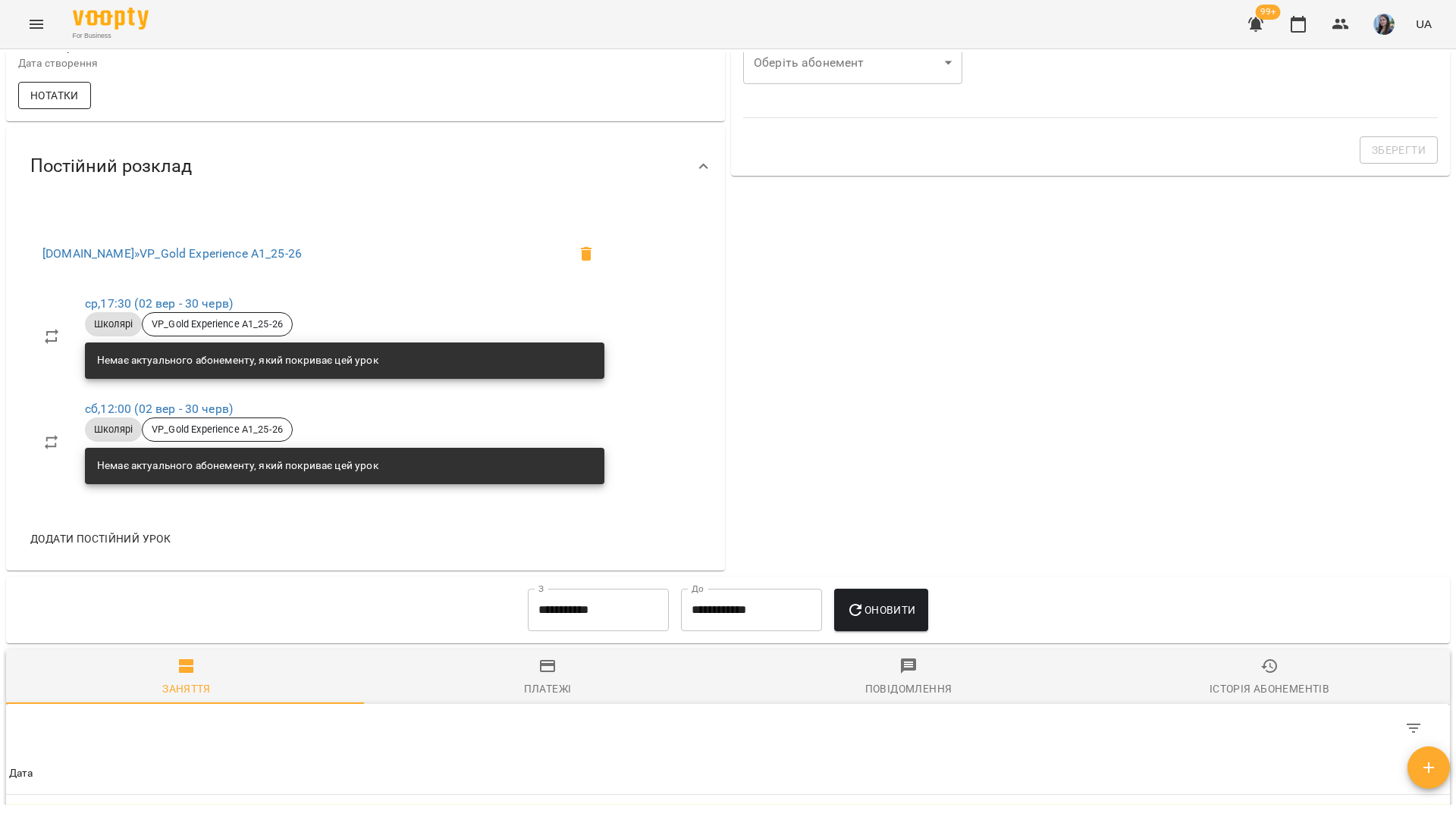
click at [81, 109] on button "Нотатки" at bounding box center [54, 95] width 73 height 27
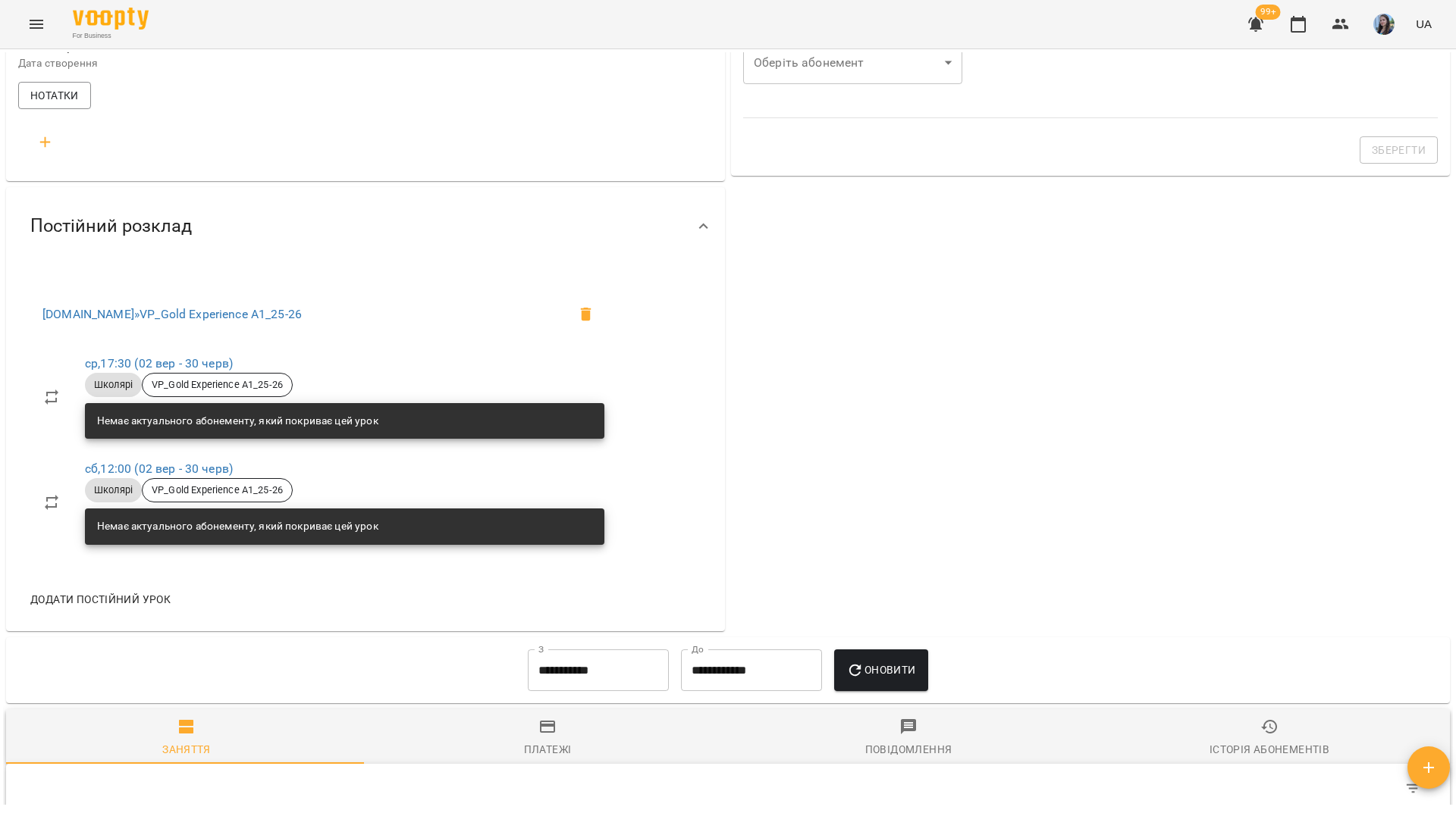
click at [39, 152] on icon "button" at bounding box center [46, 143] width 18 height 18
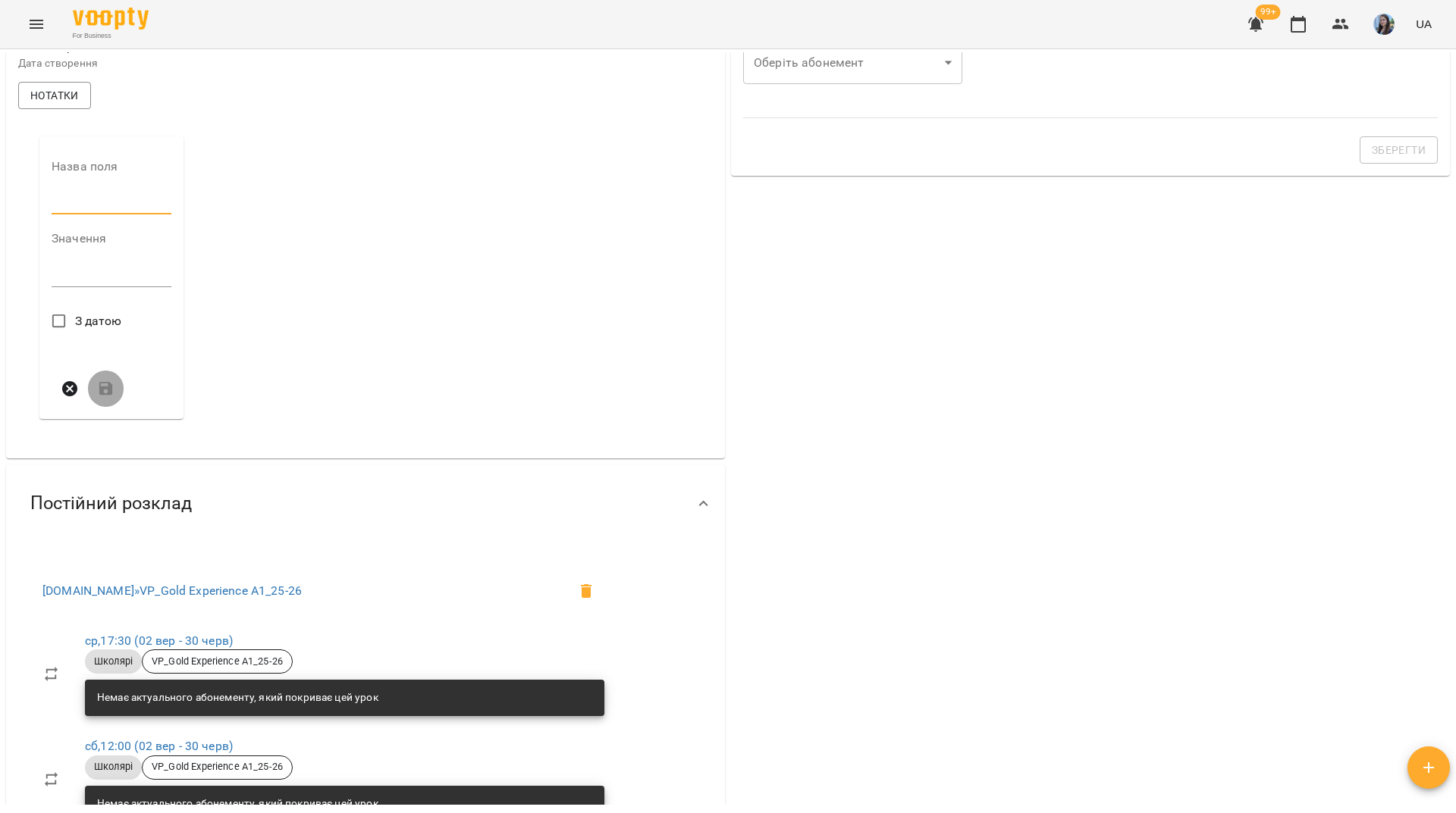
click at [118, 213] on input "text" at bounding box center [110, 202] width 119 height 24
type input "****"
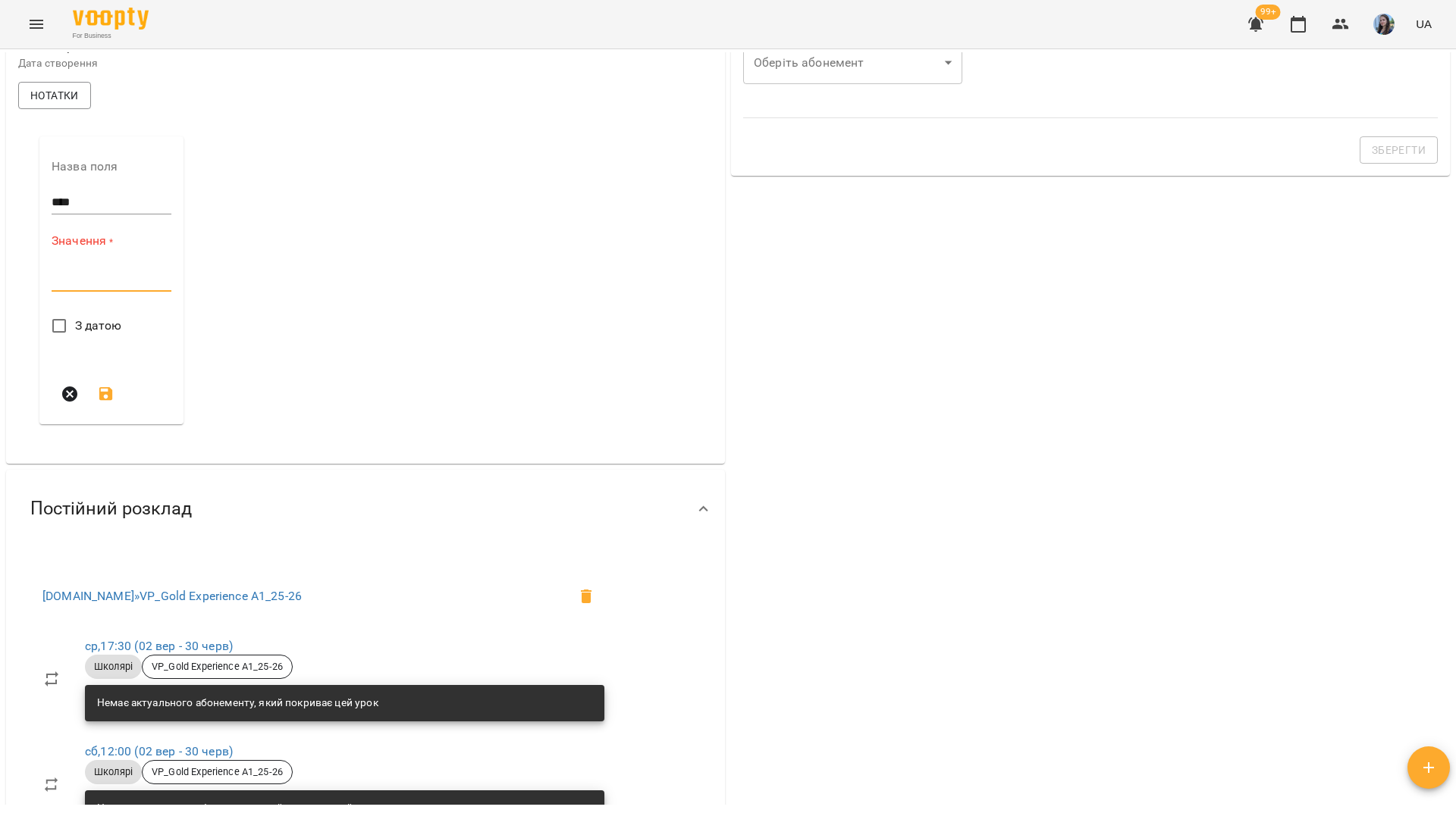
click at [102, 286] on textarea at bounding box center [110, 279] width 119 height 14
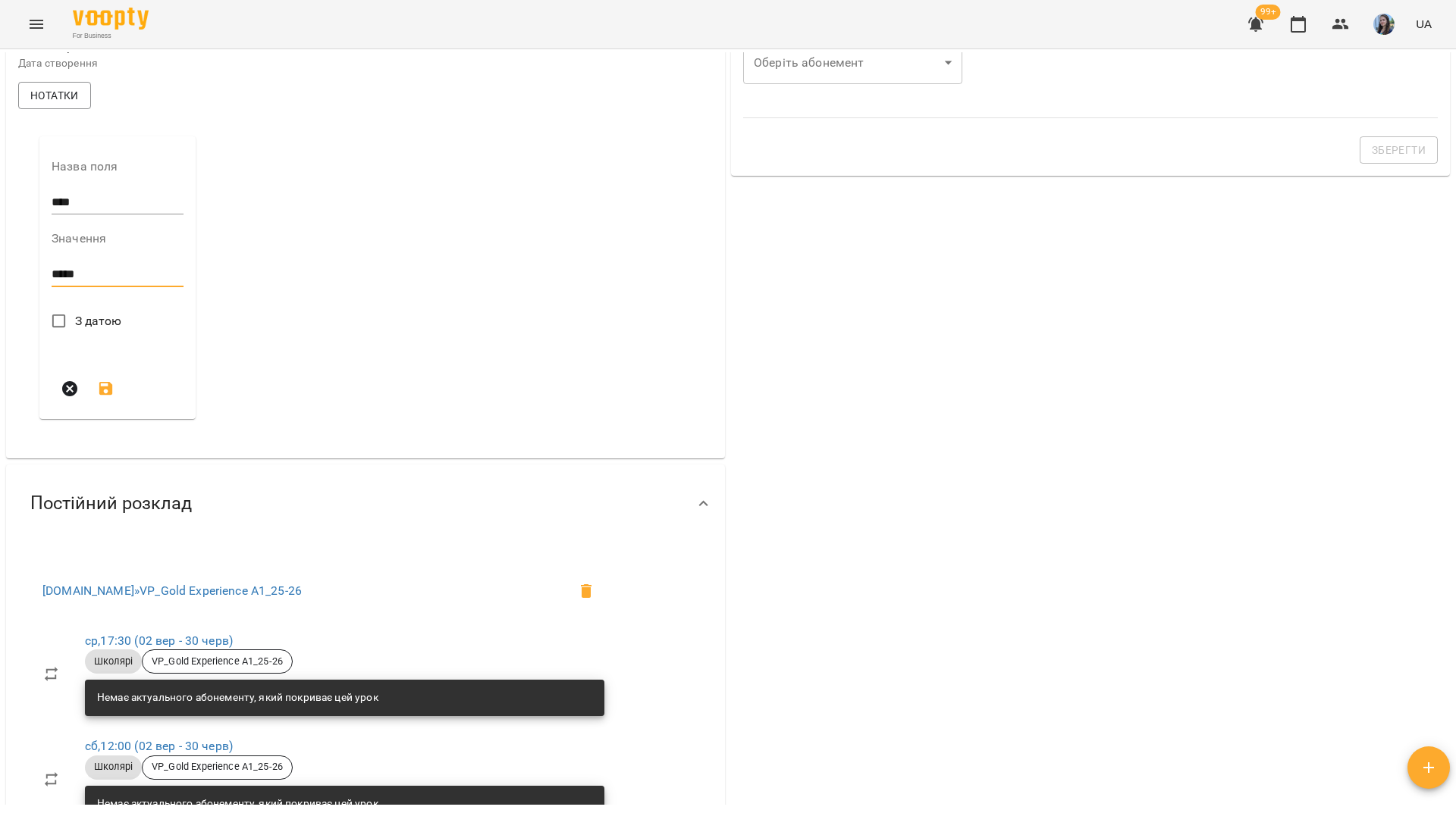
click at [94, 325] on span "З датою" at bounding box center [99, 321] width 47 height 18
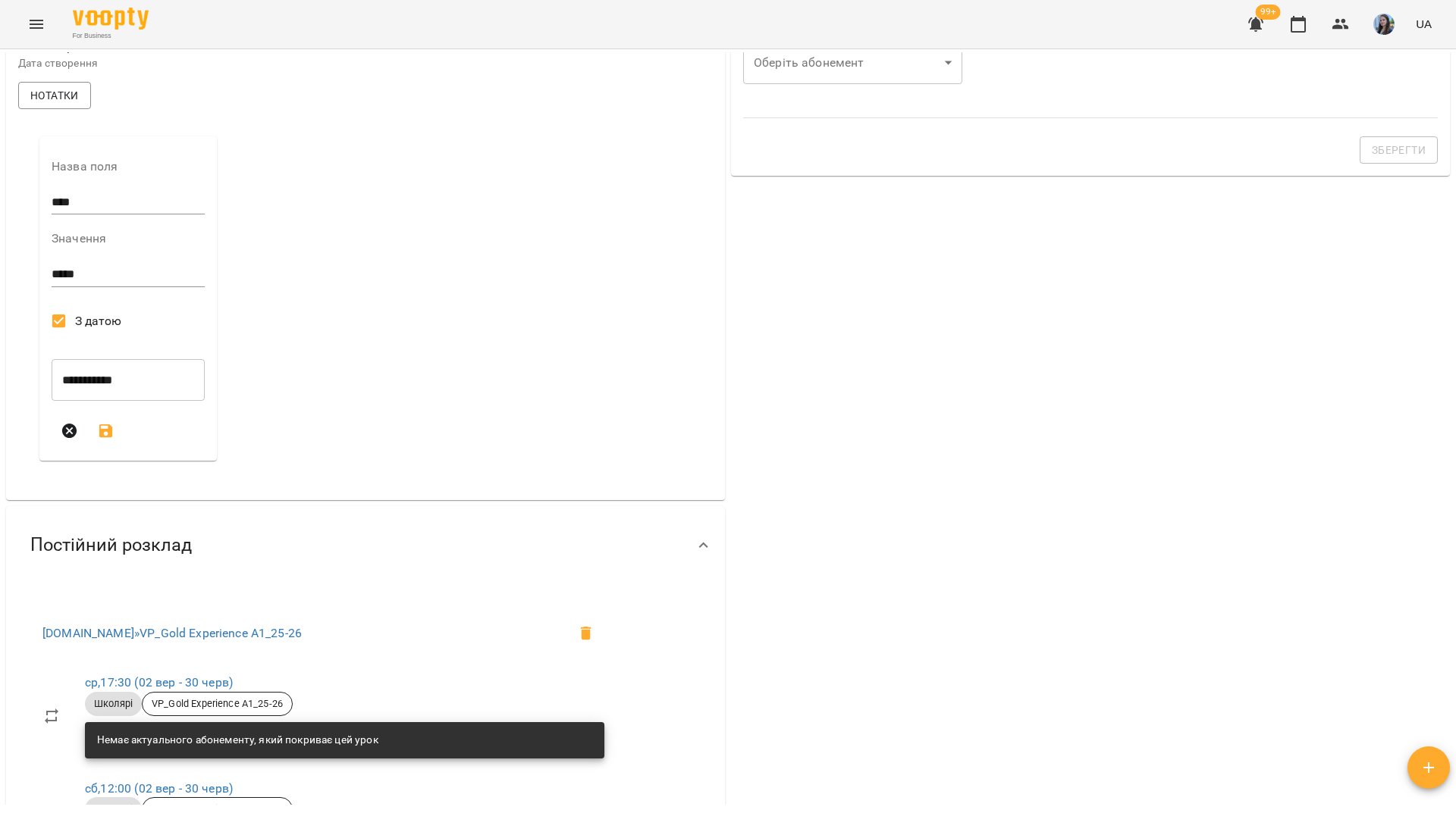
click at [115, 282] on textarea "*****" at bounding box center [127, 275] width 153 height 14
type textarea "**********"
click at [108, 438] on icon "submit" at bounding box center [106, 431] width 18 height 18
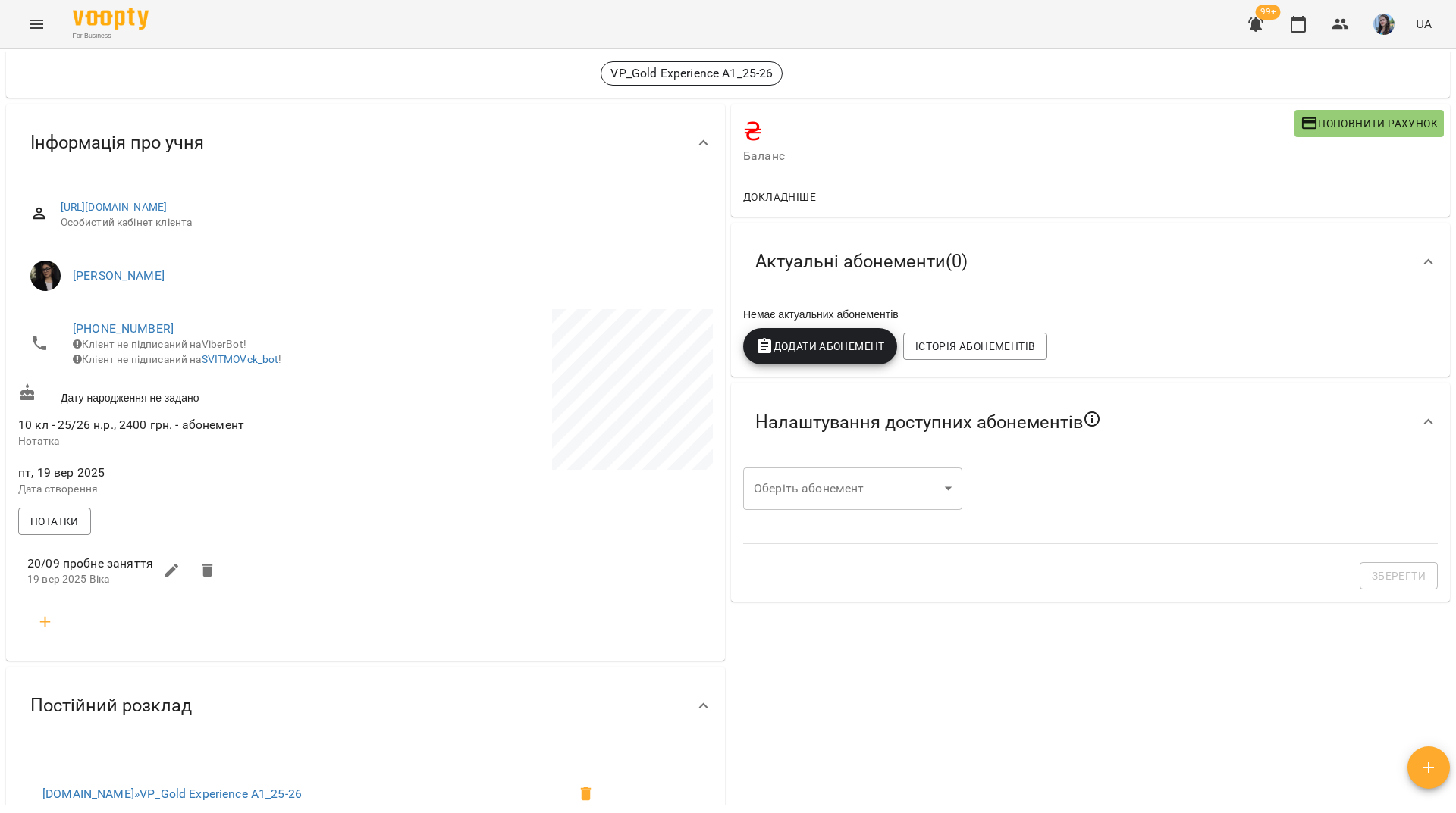
scroll to position [0, 0]
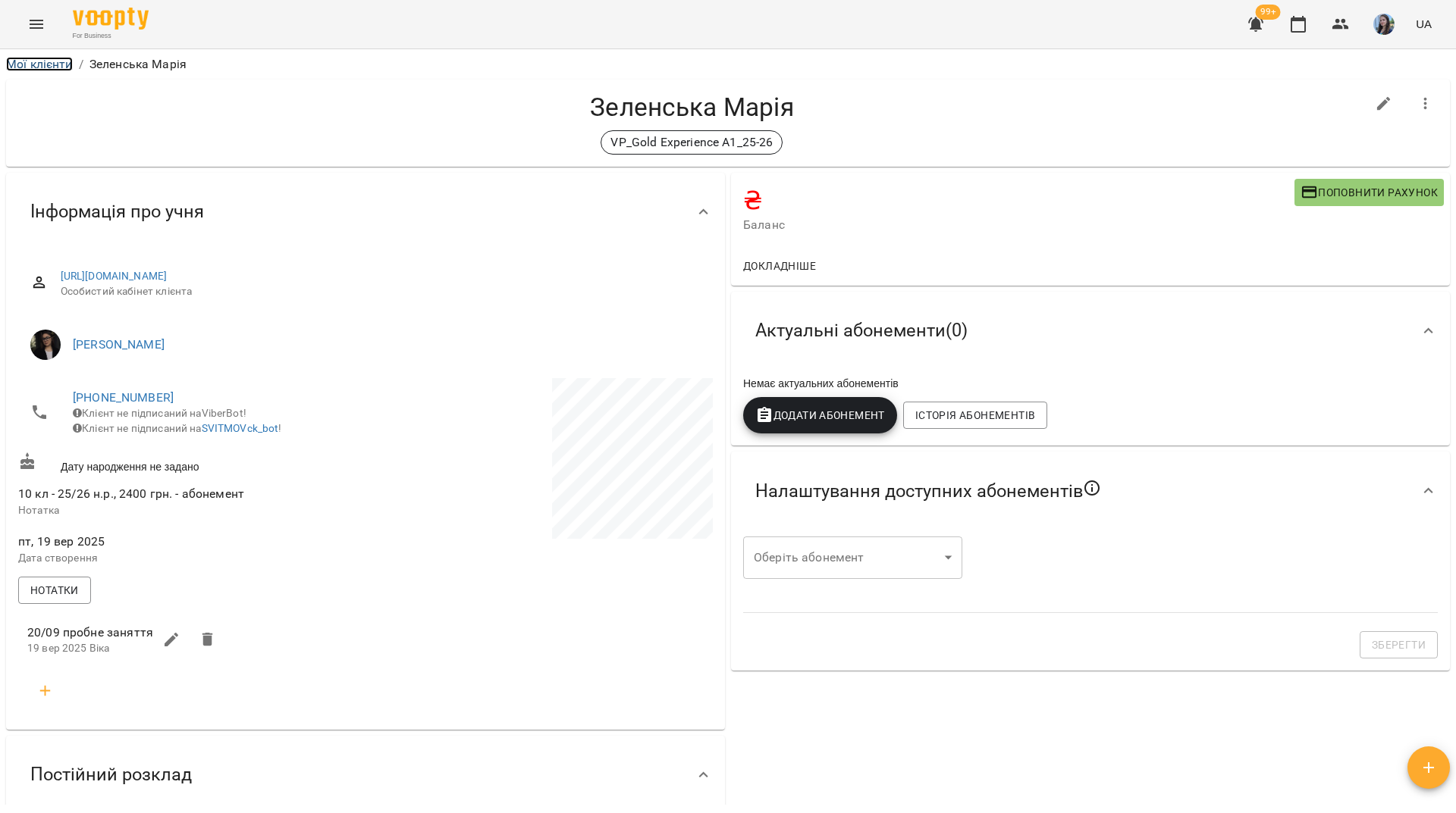
click at [59, 60] on link "Мої клієнти" at bounding box center [39, 64] width 66 height 14
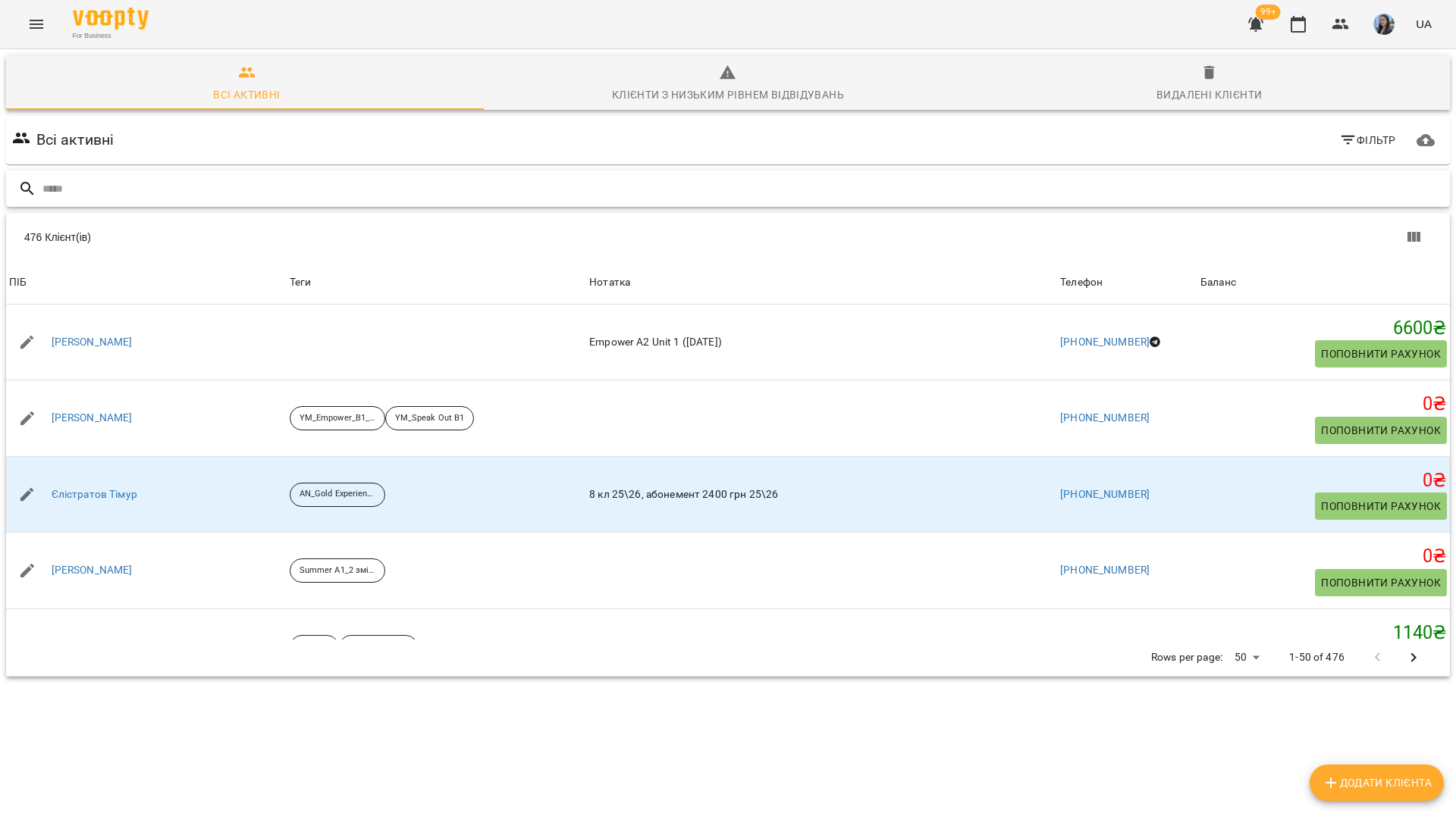
click at [335, 179] on input "text" at bounding box center [742, 189] width 1401 height 25
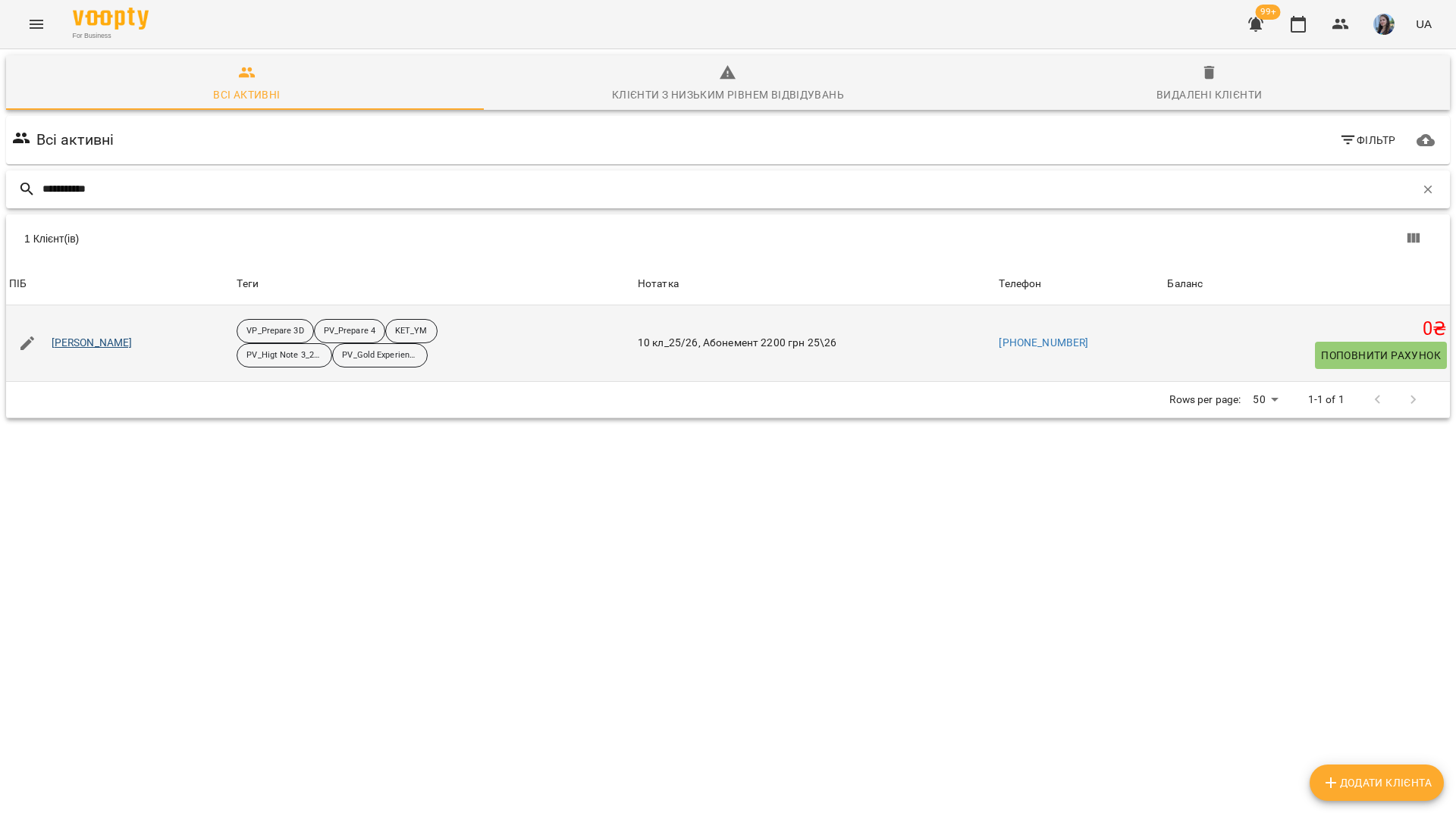
type input "**********"
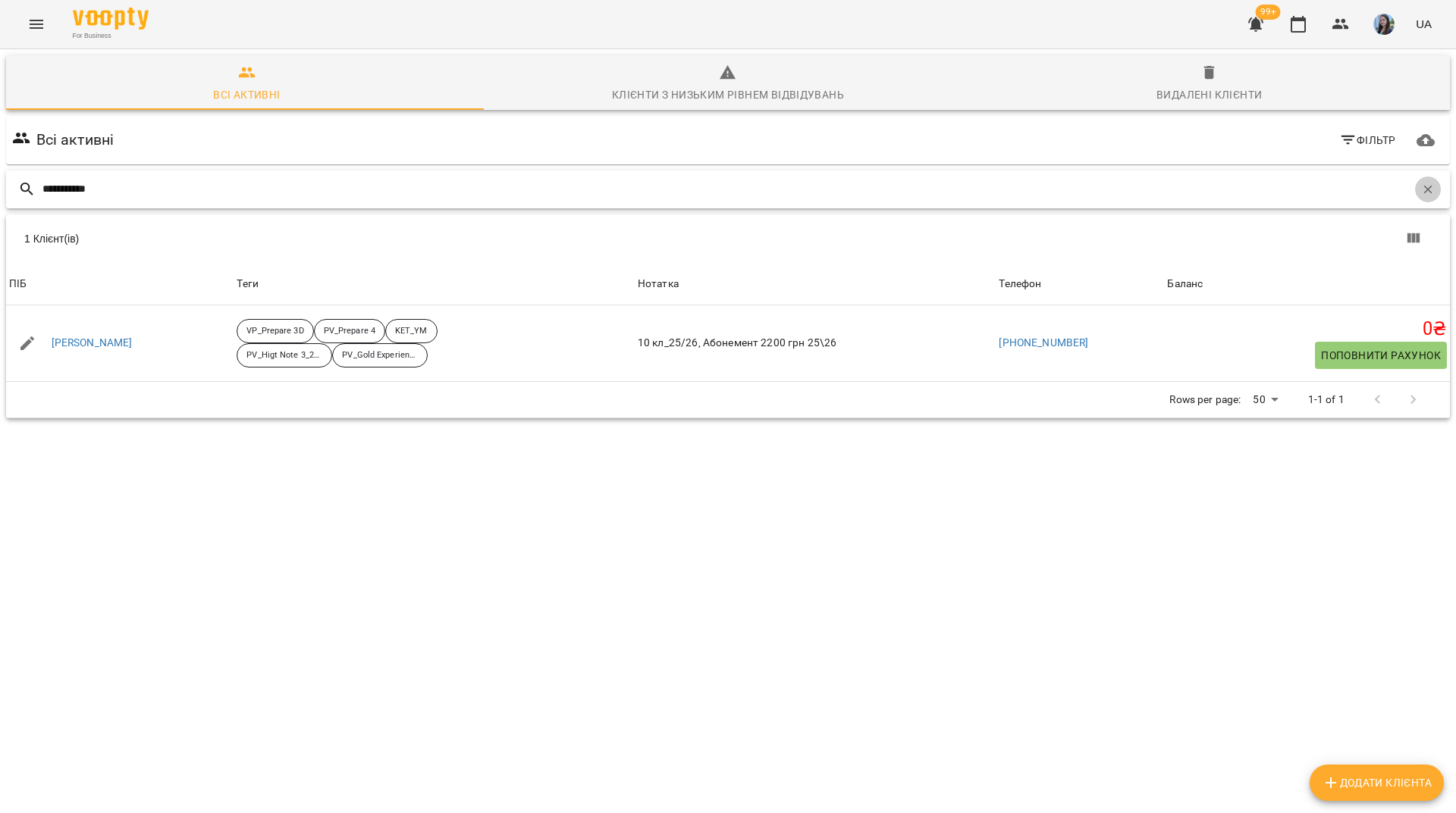
click at [1421, 193] on icon "button" at bounding box center [1427, 189] width 13 height 13
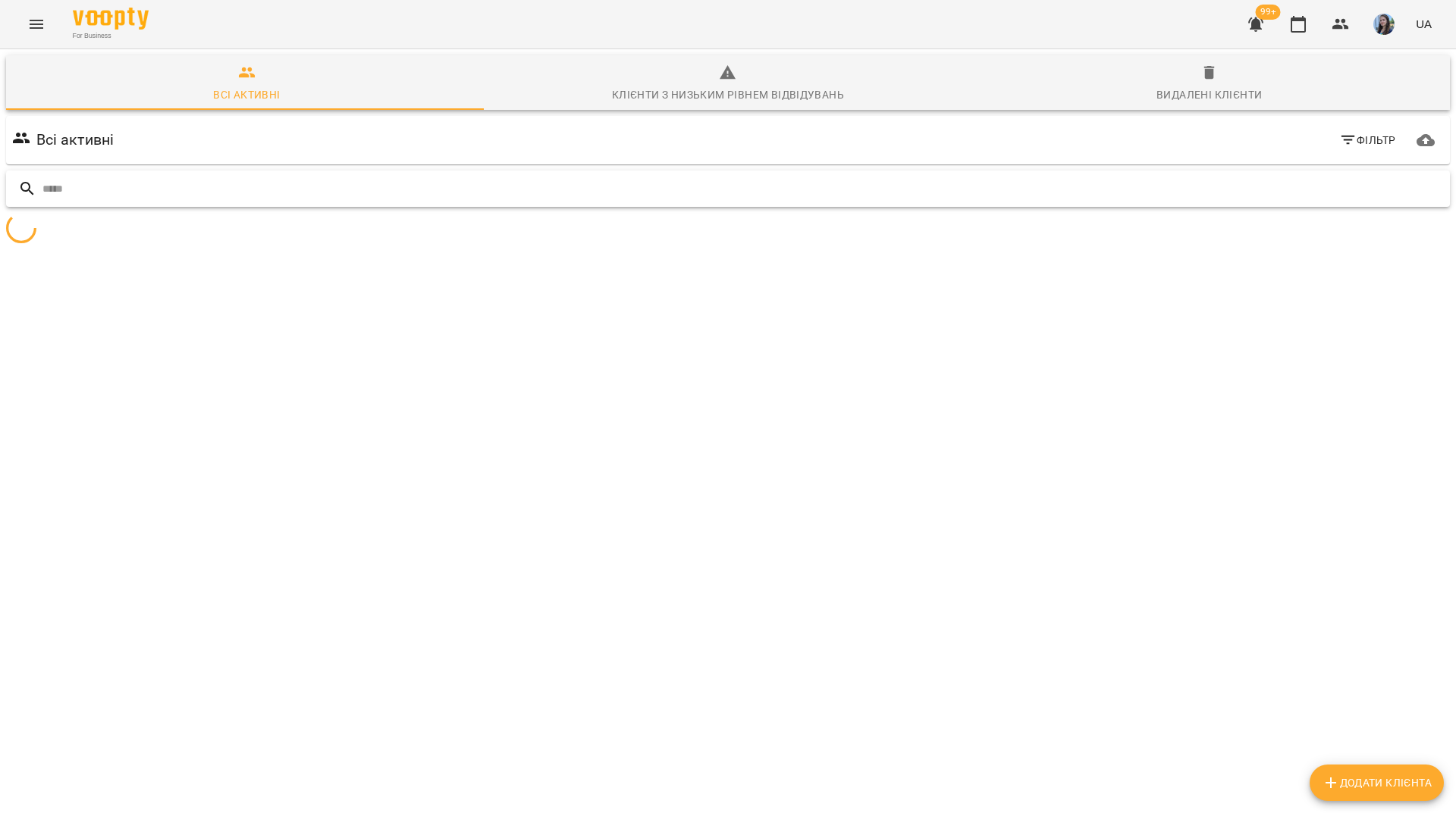
click at [1371, 195] on input "text" at bounding box center [742, 189] width 1401 height 25
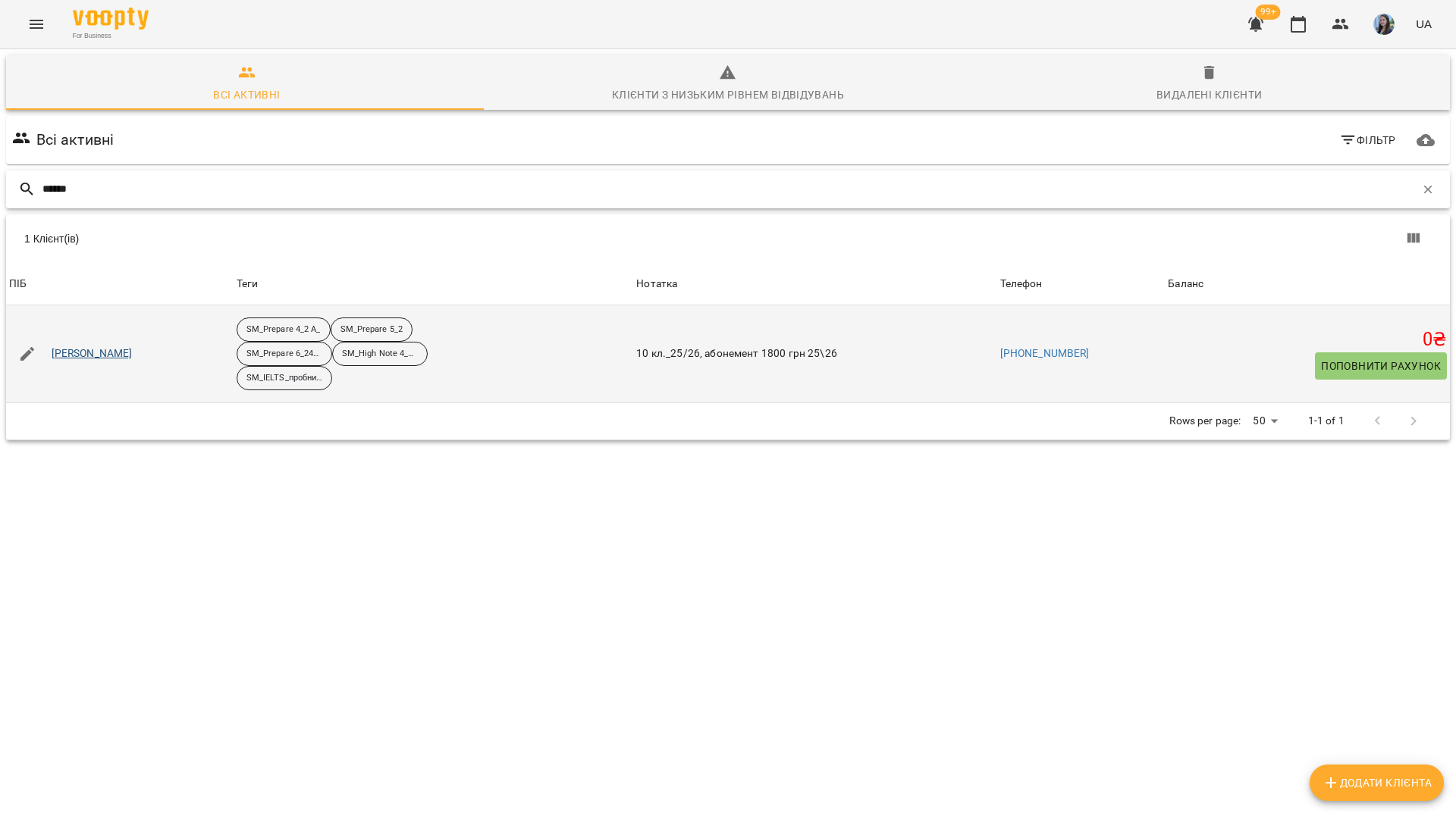
type input "******"
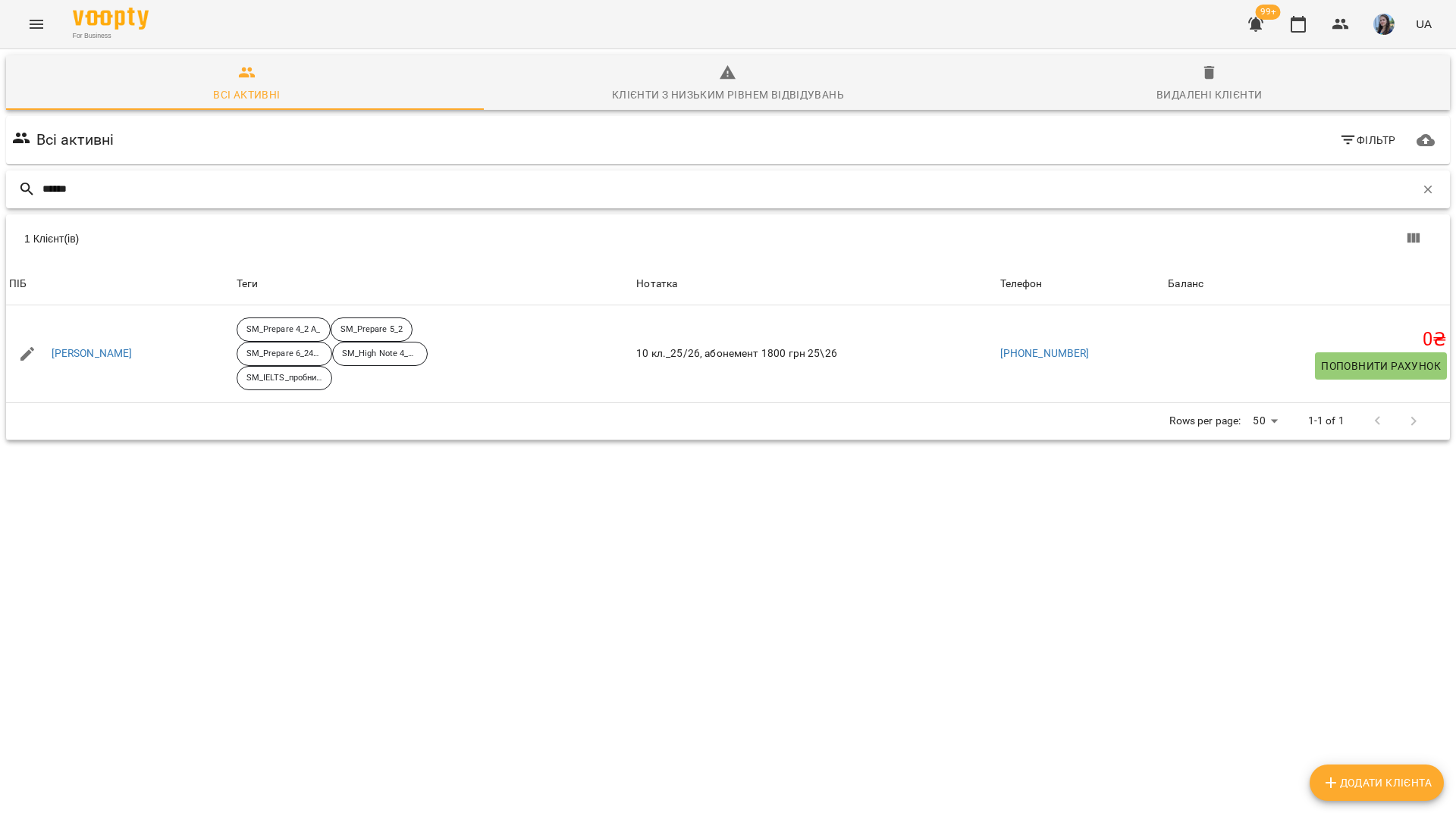
click at [537, 197] on input "******" at bounding box center [728, 189] width 1373 height 25
click at [1415, 192] on button "button" at bounding box center [1427, 189] width 26 height 26
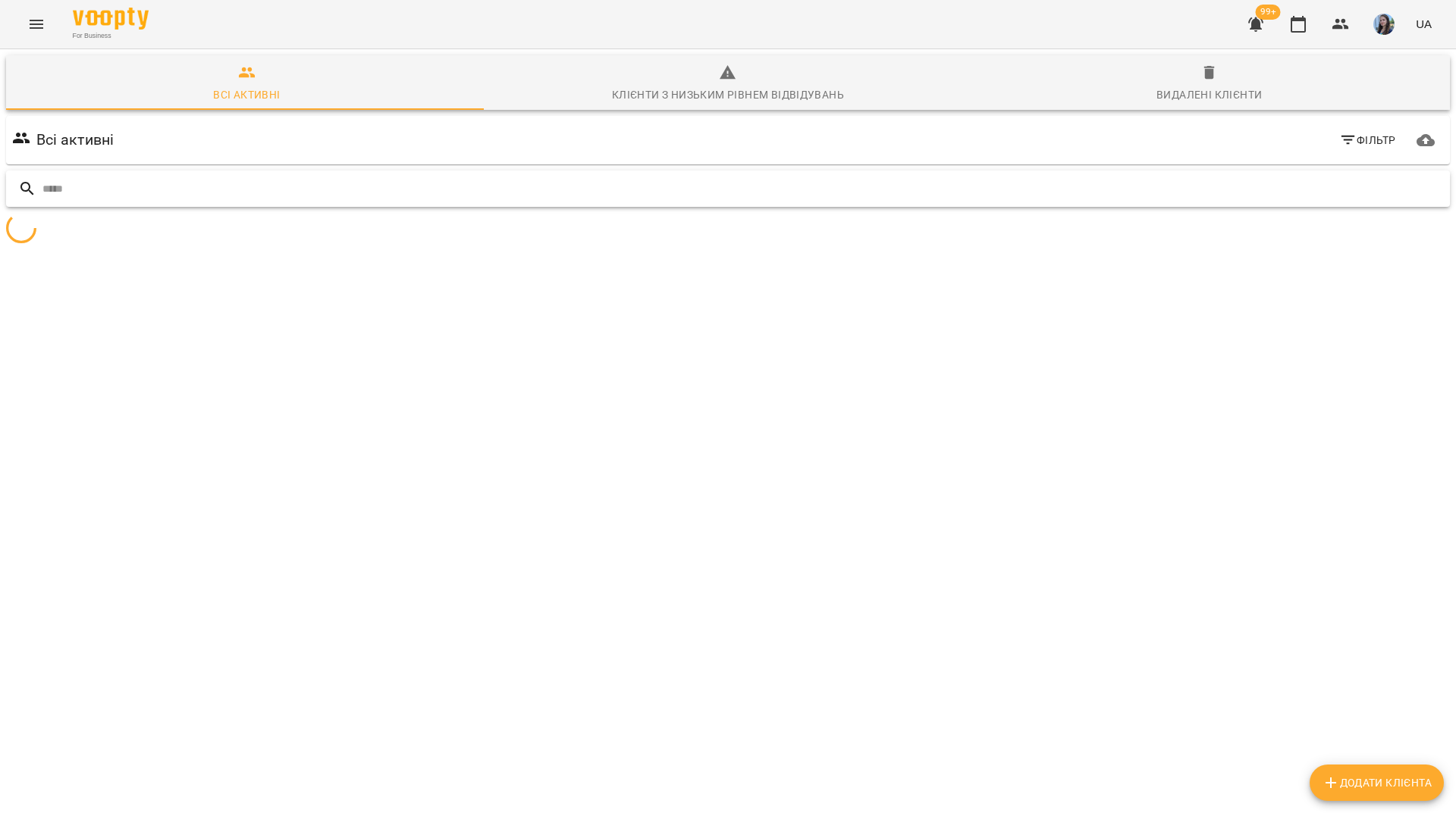
click at [1406, 192] on input "text" at bounding box center [742, 189] width 1401 height 25
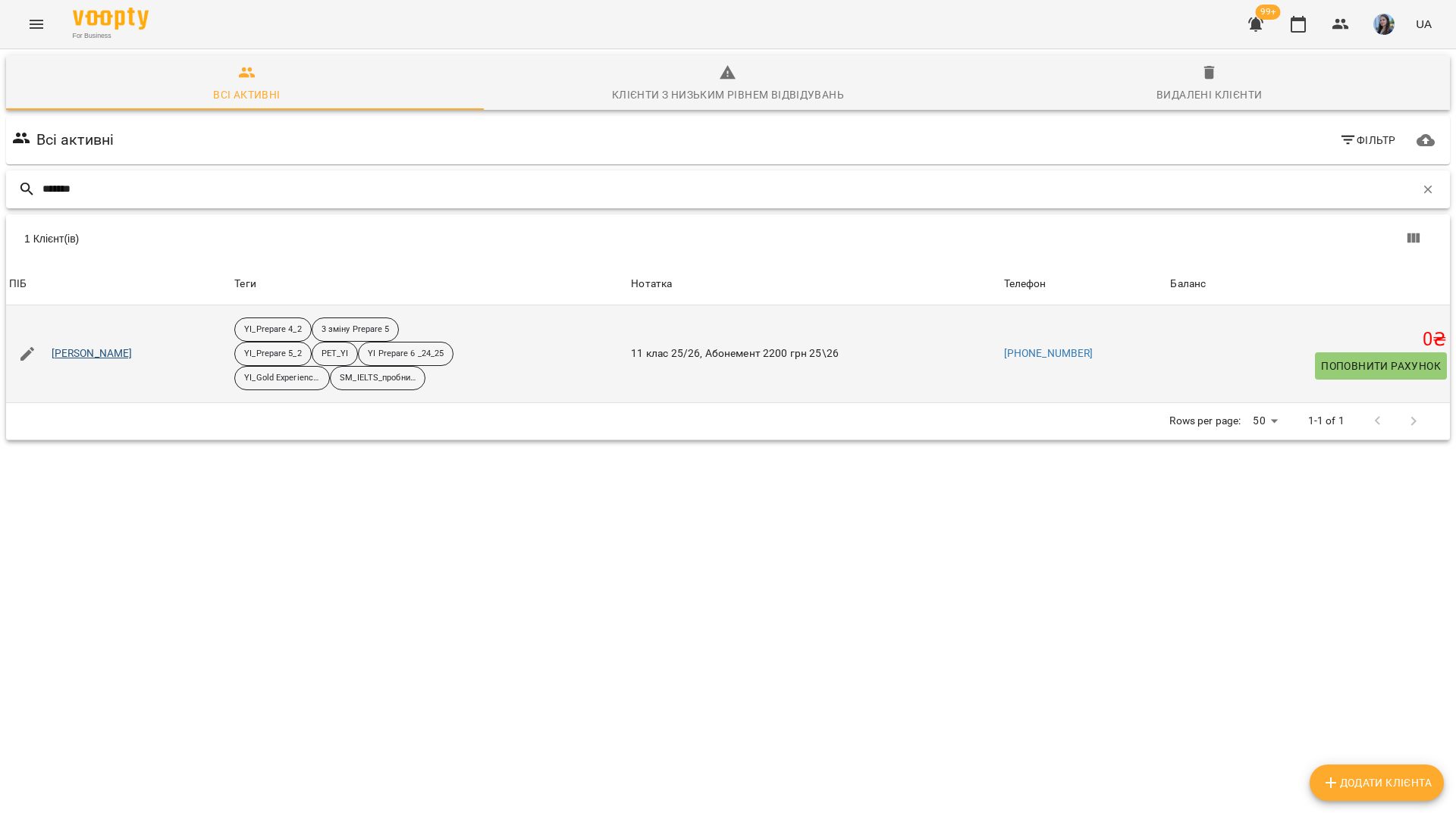
type input "*******"
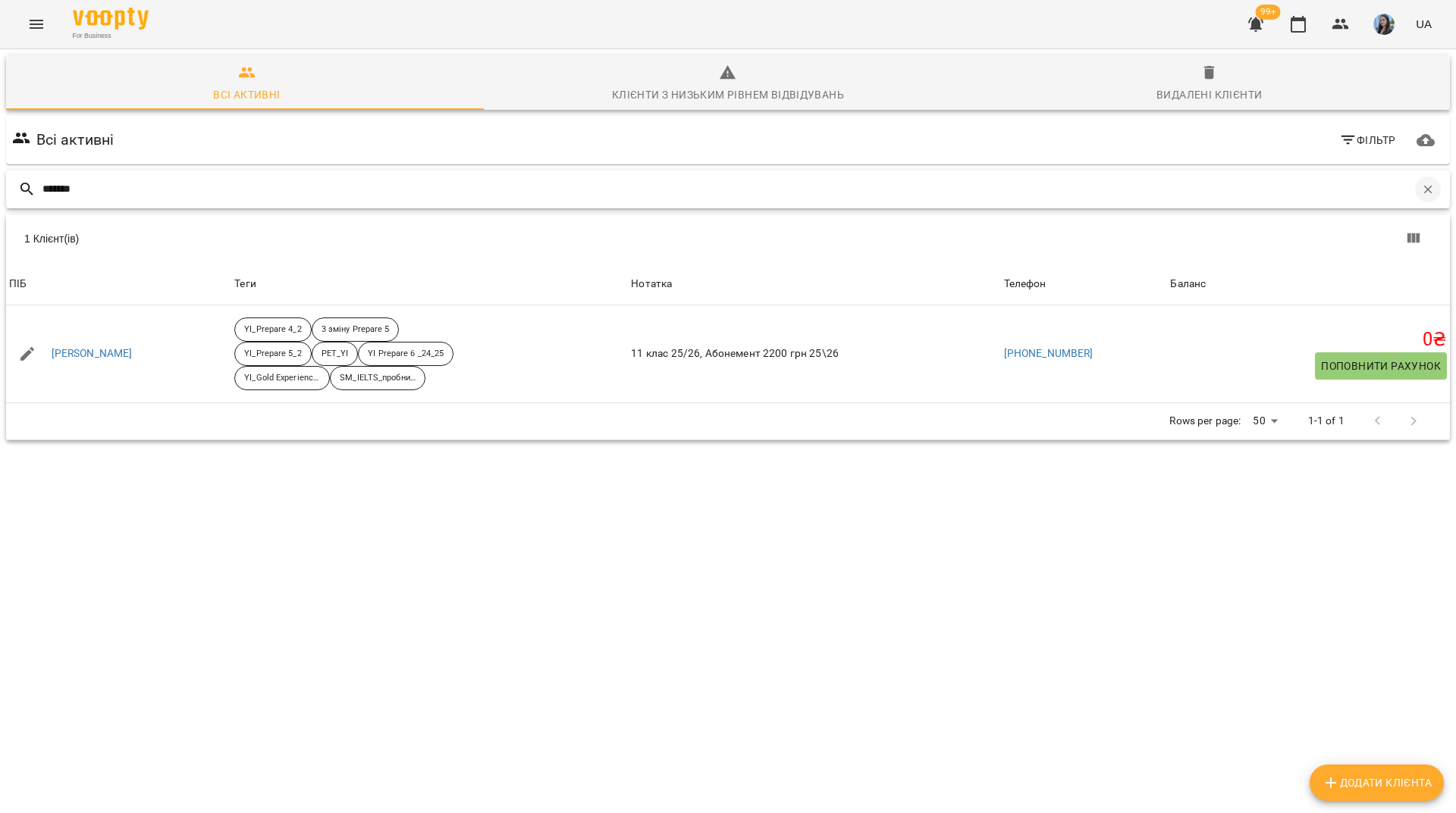
click at [1421, 194] on icon "button" at bounding box center [1427, 189] width 13 height 13
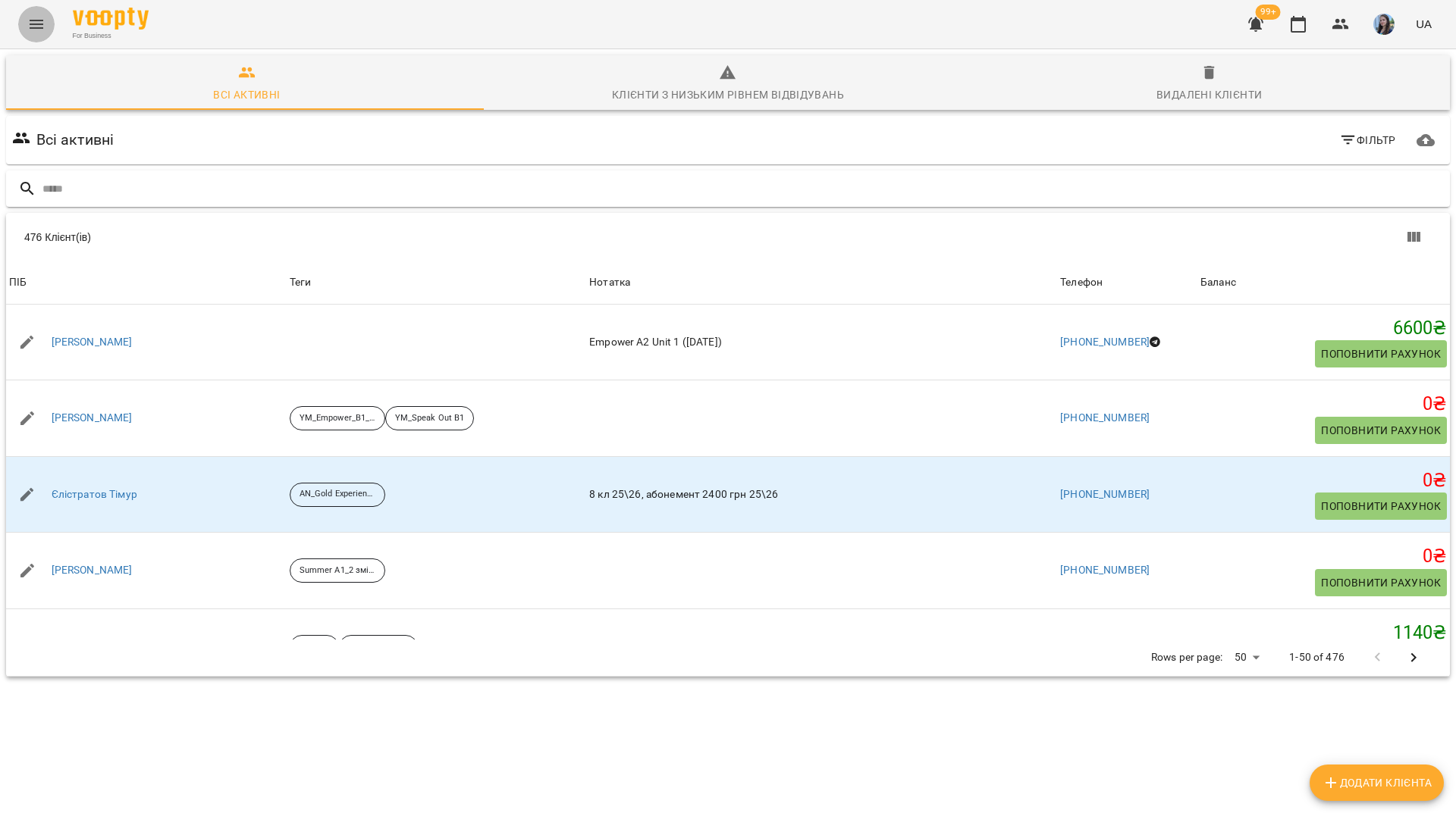
click at [43, 22] on icon "Menu" at bounding box center [36, 24] width 18 height 18
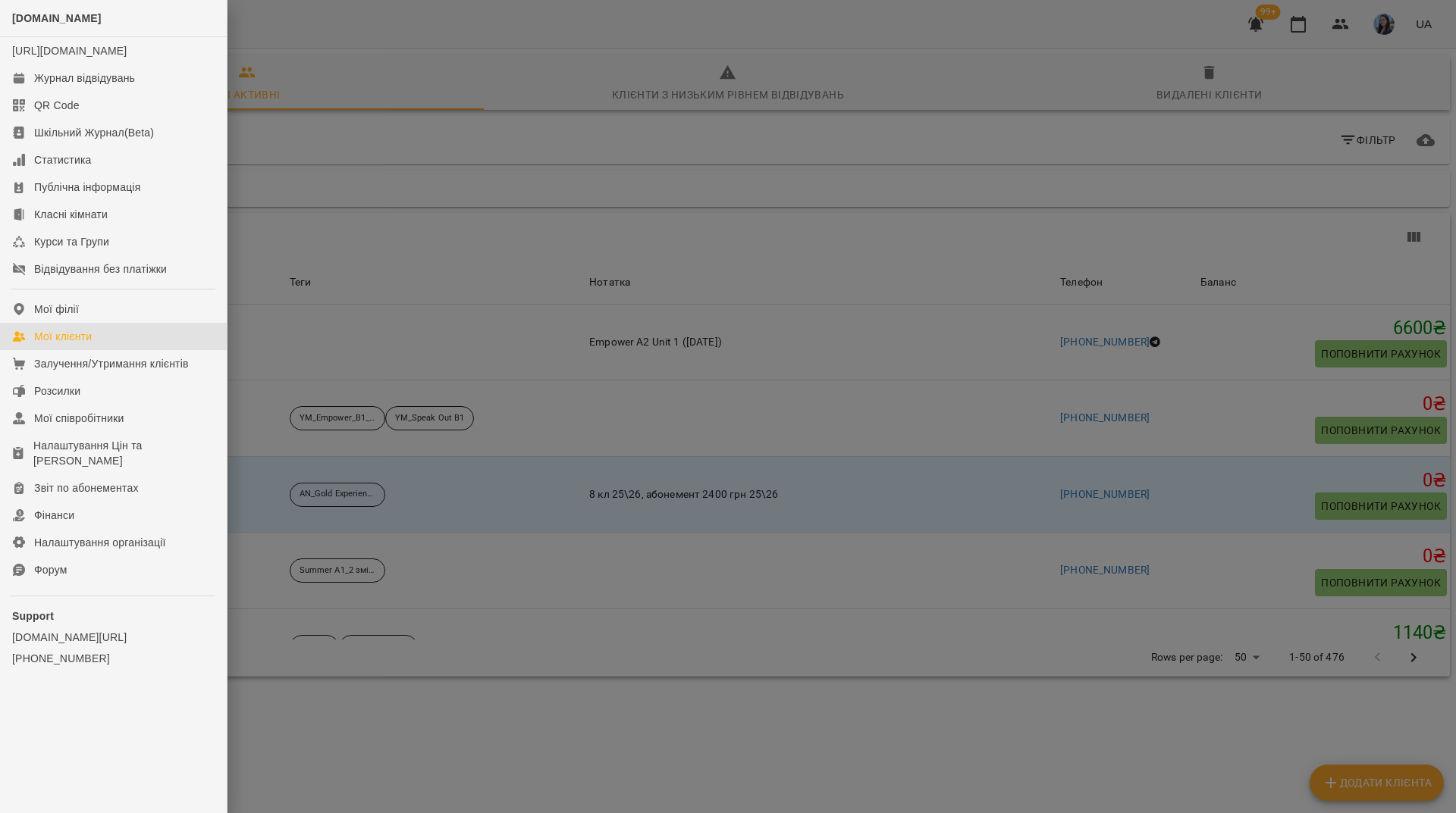
click at [277, 27] on div at bounding box center [728, 406] width 1456 height 813
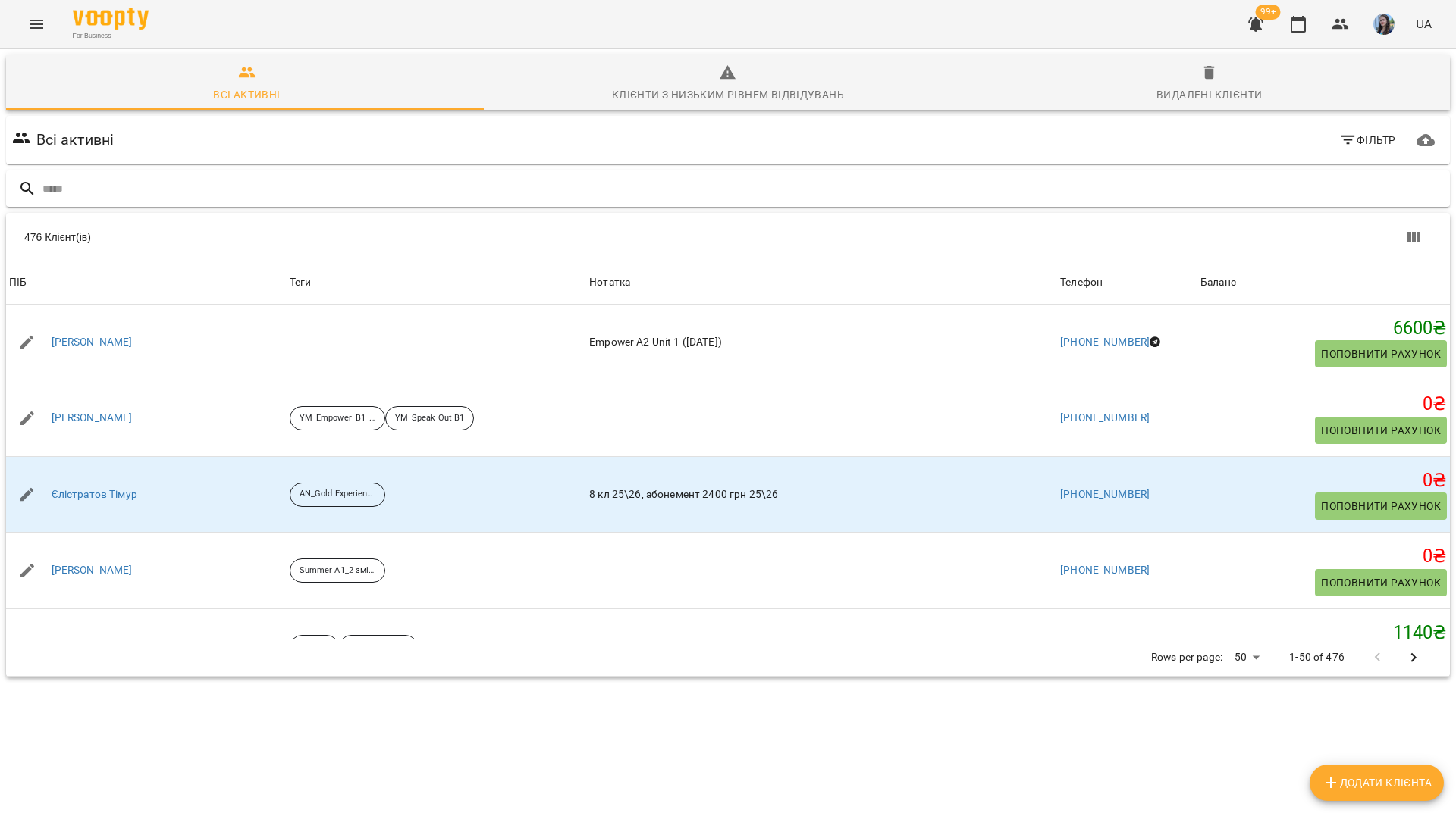
click at [227, 35] on div "For Business 99+ UA" at bounding box center [728, 24] width 1456 height 48
click at [37, 30] on icon "Menu" at bounding box center [36, 24] width 18 height 18
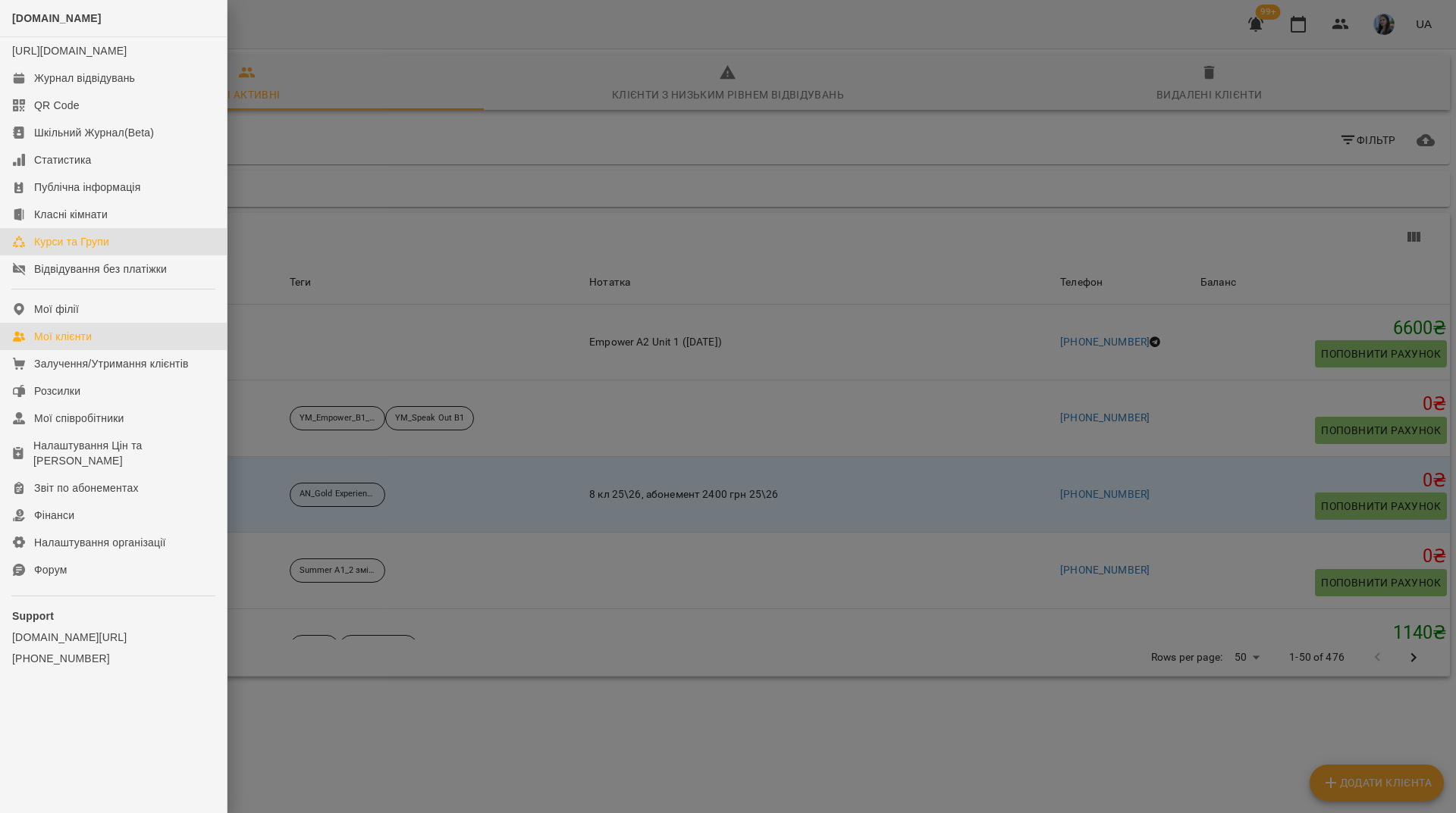
click at [130, 256] on link "Курси та Групи" at bounding box center [113, 241] width 227 height 27
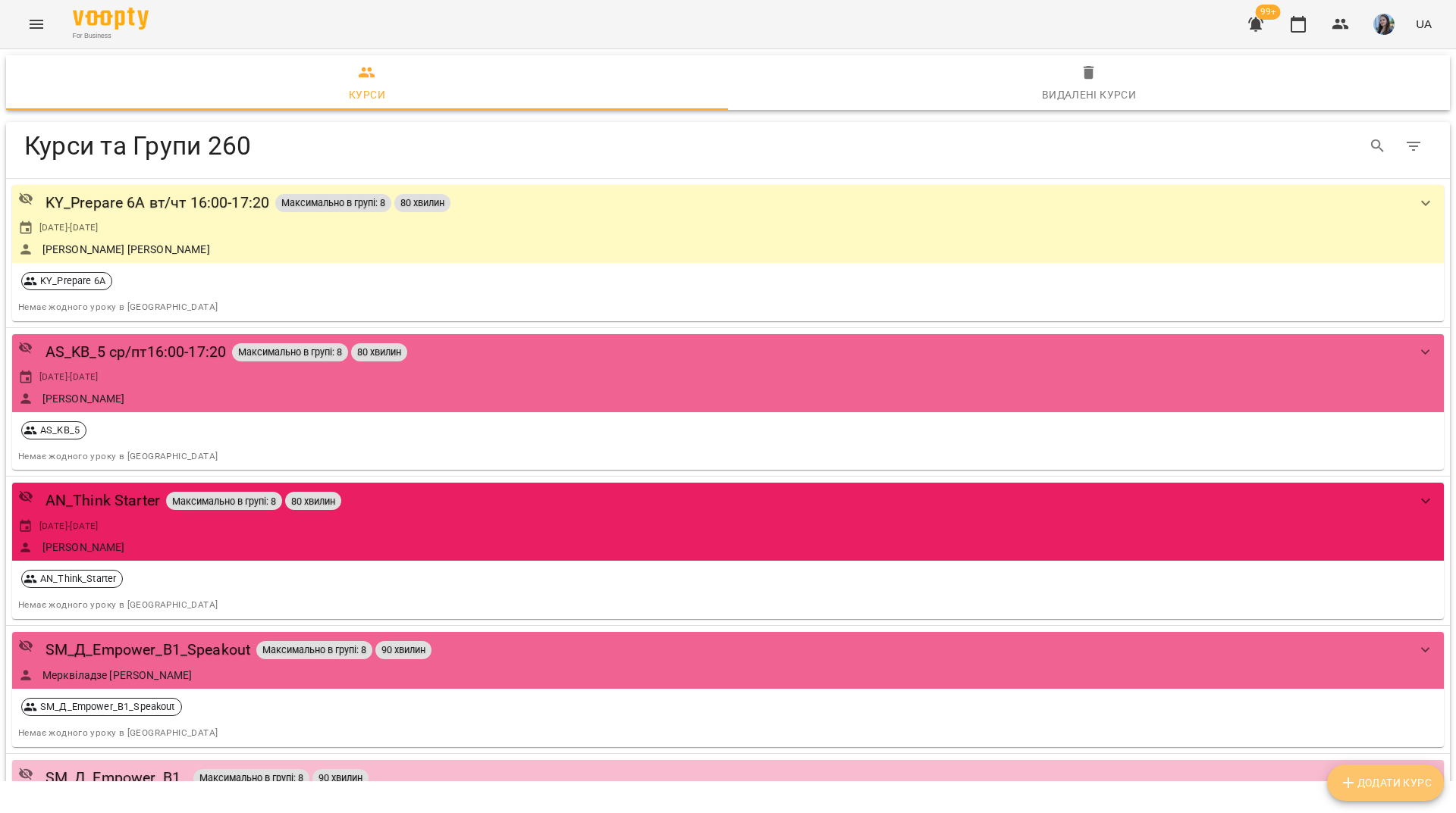
click at [1338, 788] on button "Додати Курс" at bounding box center [1385, 782] width 117 height 37
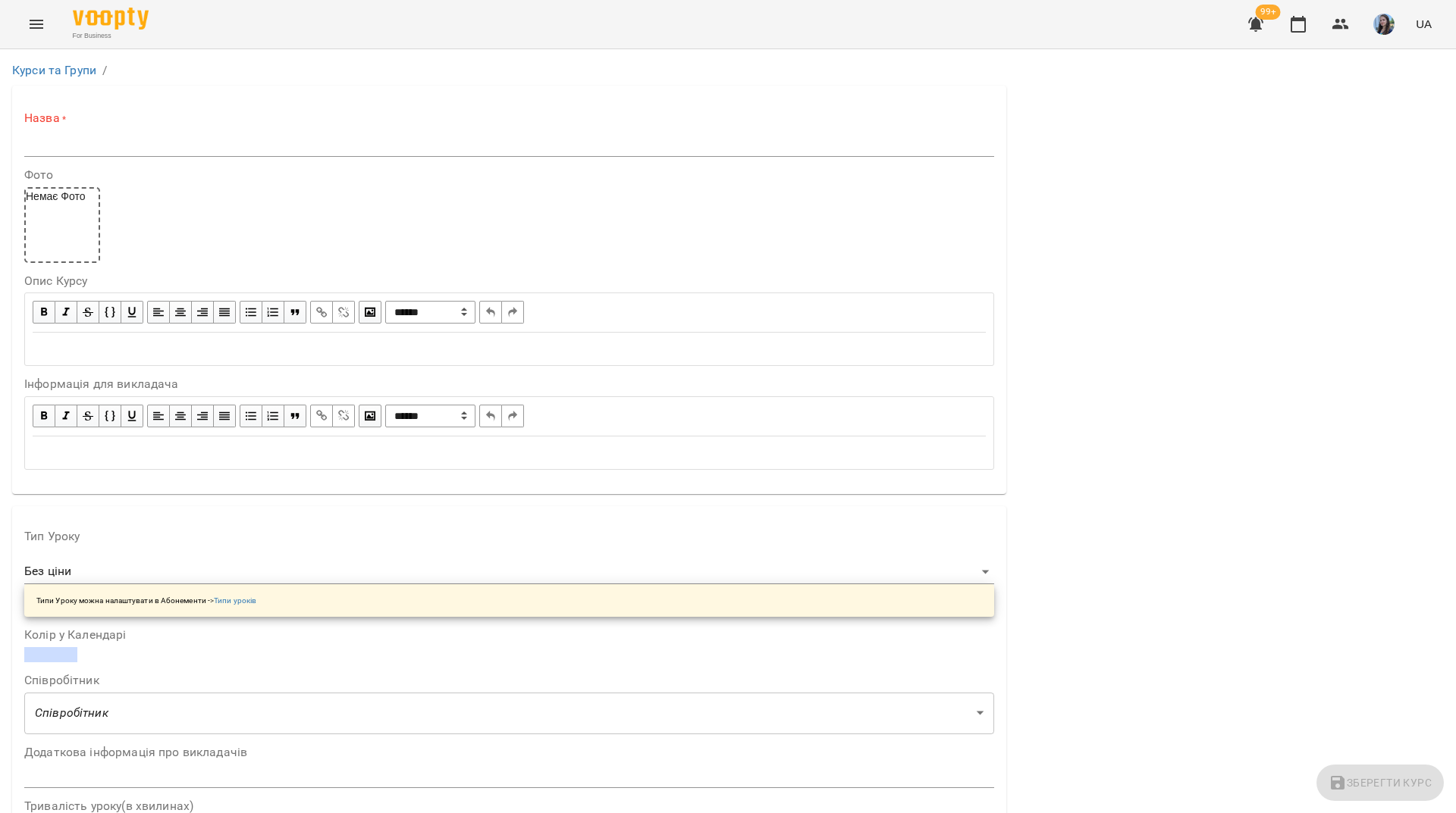
click at [113, 130] on div "Назва *" at bounding box center [509, 133] width 969 height 47
click at [111, 144] on input "text" at bounding box center [509, 144] width 969 height 24
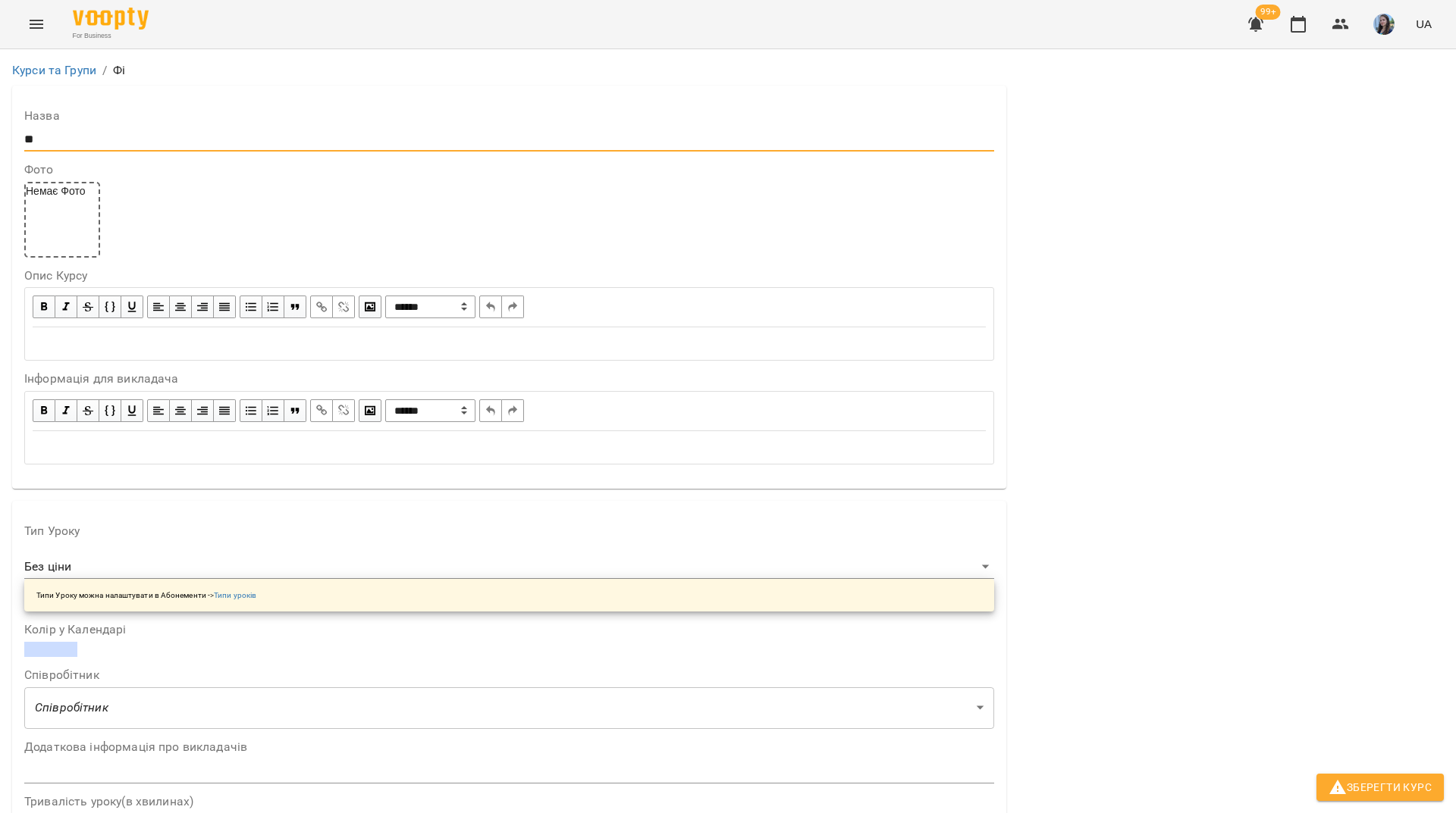
type input "*"
type input "**********"
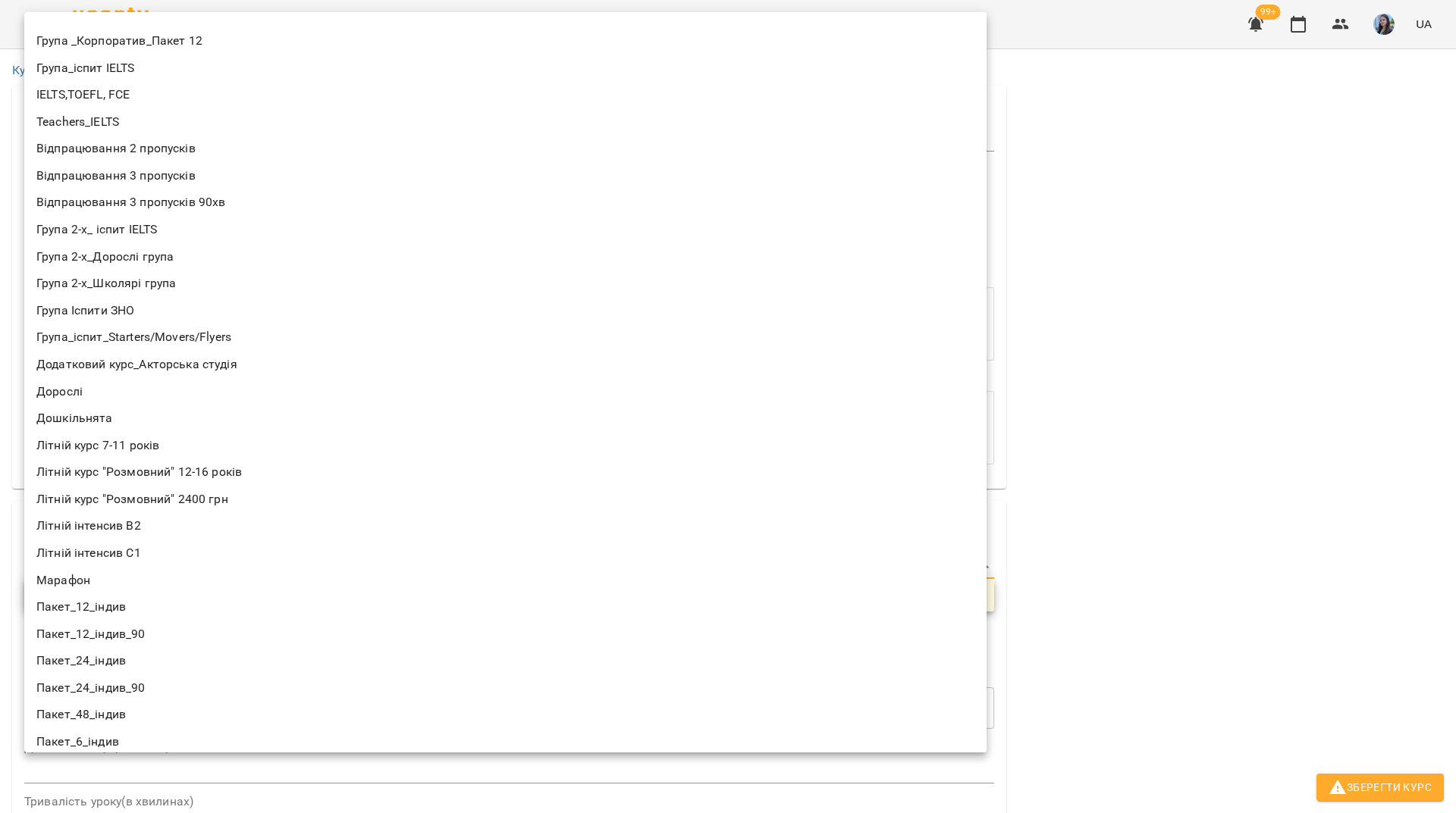
scroll to position [117, 0]
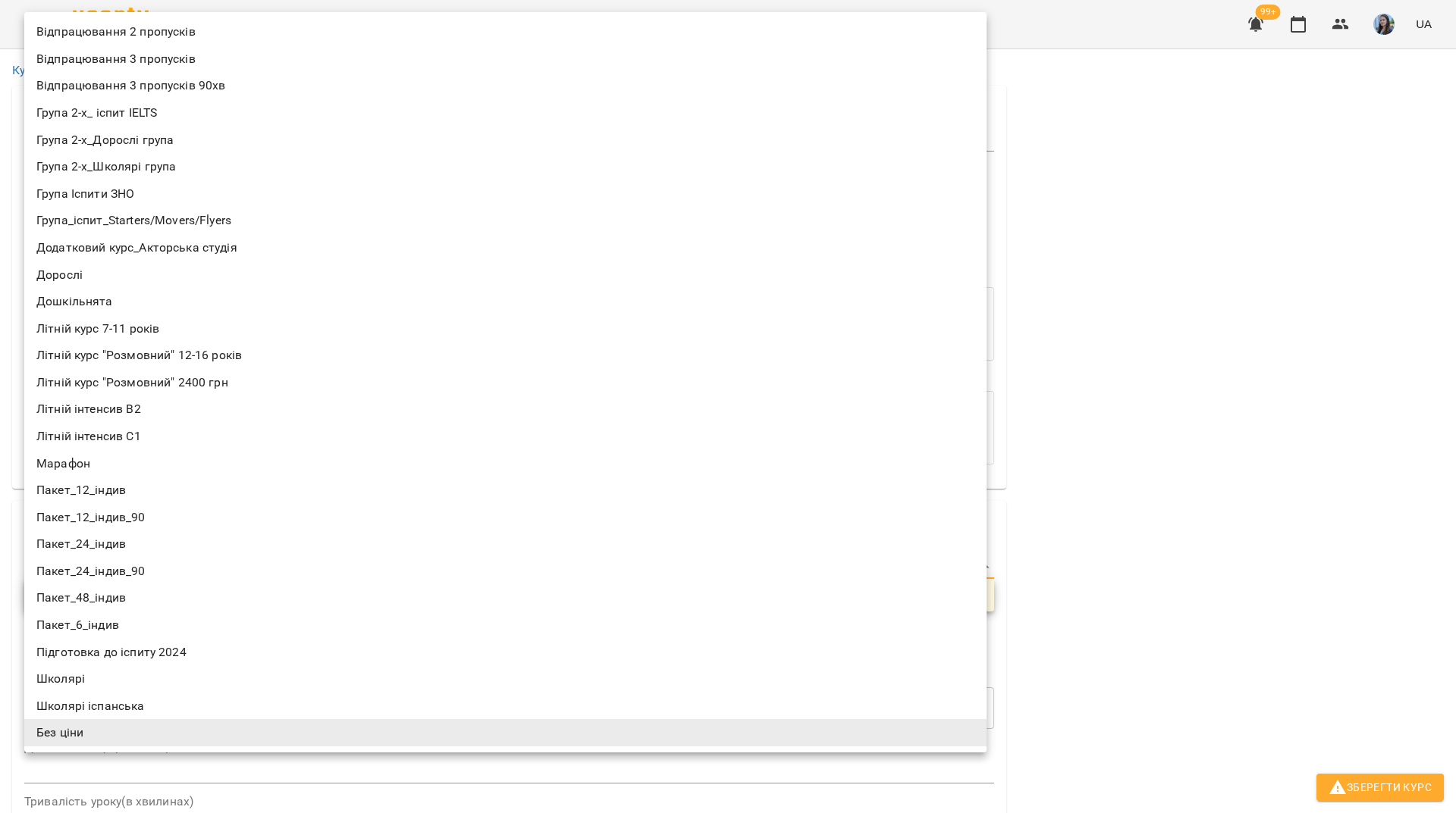
click at [95, 273] on li "Дорослі" at bounding box center [505, 275] width 962 height 27
type input "*******"
type input "**"
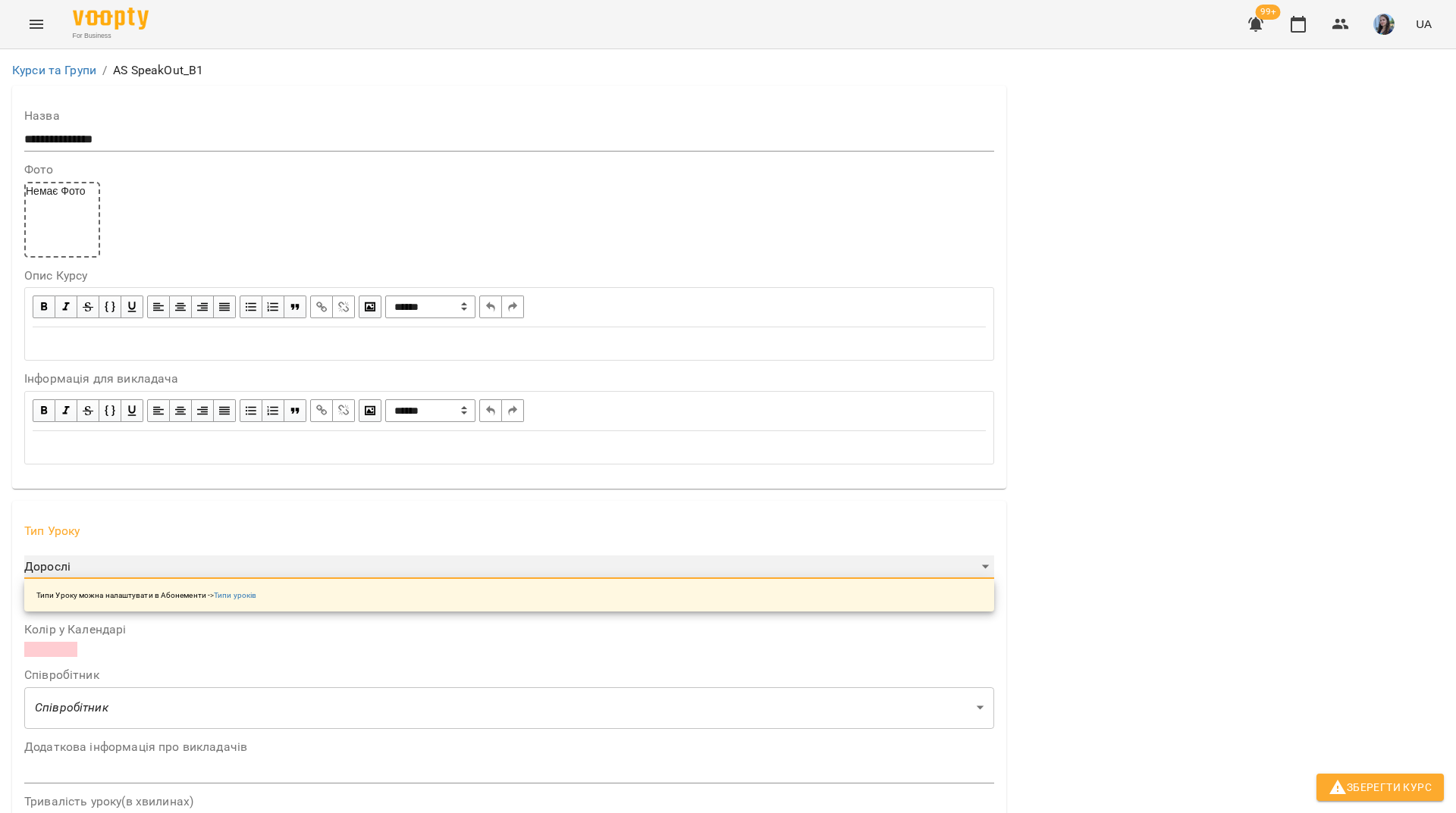
scroll to position [530, 0]
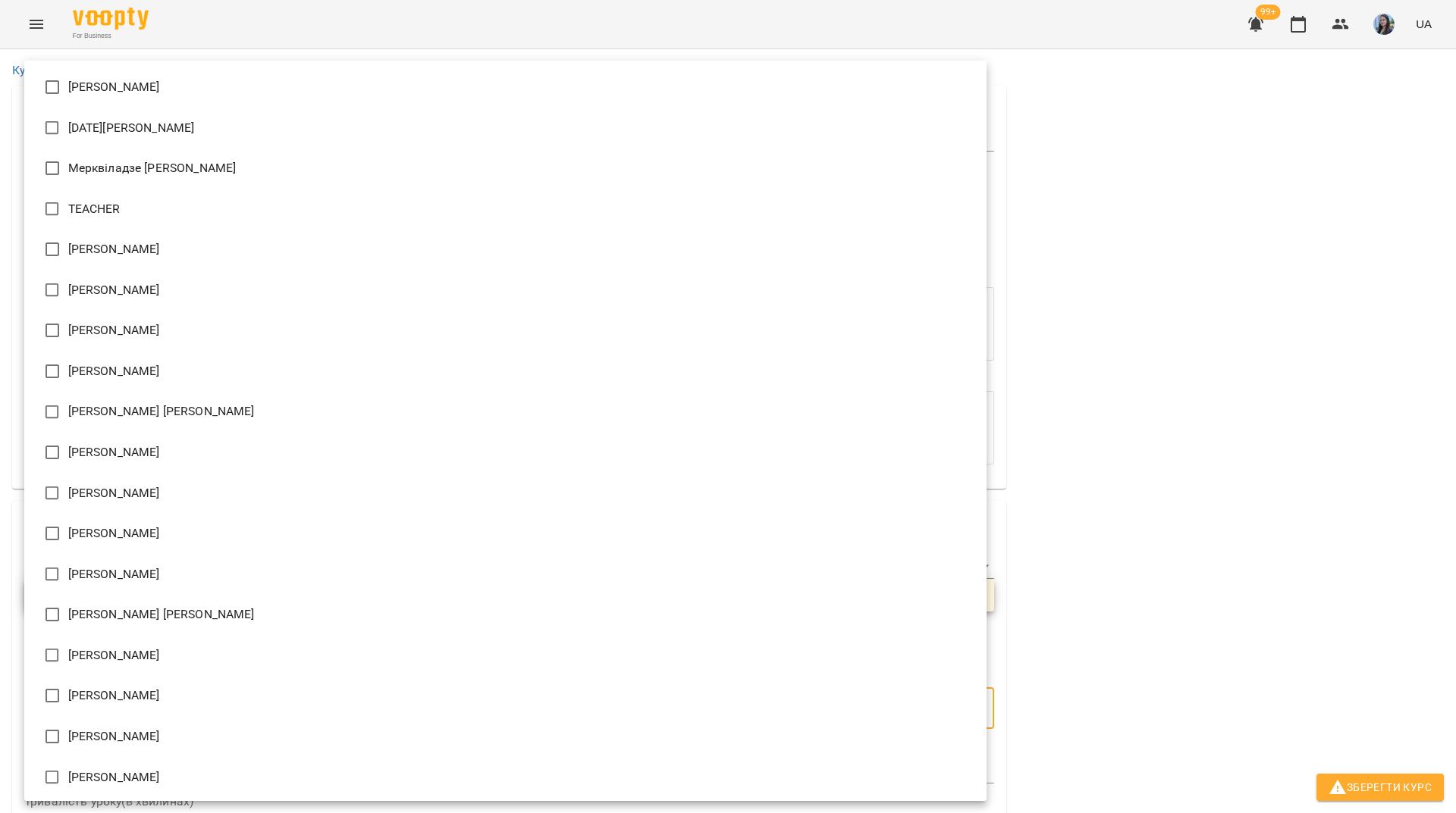
click at [119, 767] on li "Шиленко Альона Федорівна" at bounding box center [505, 775] width 962 height 41
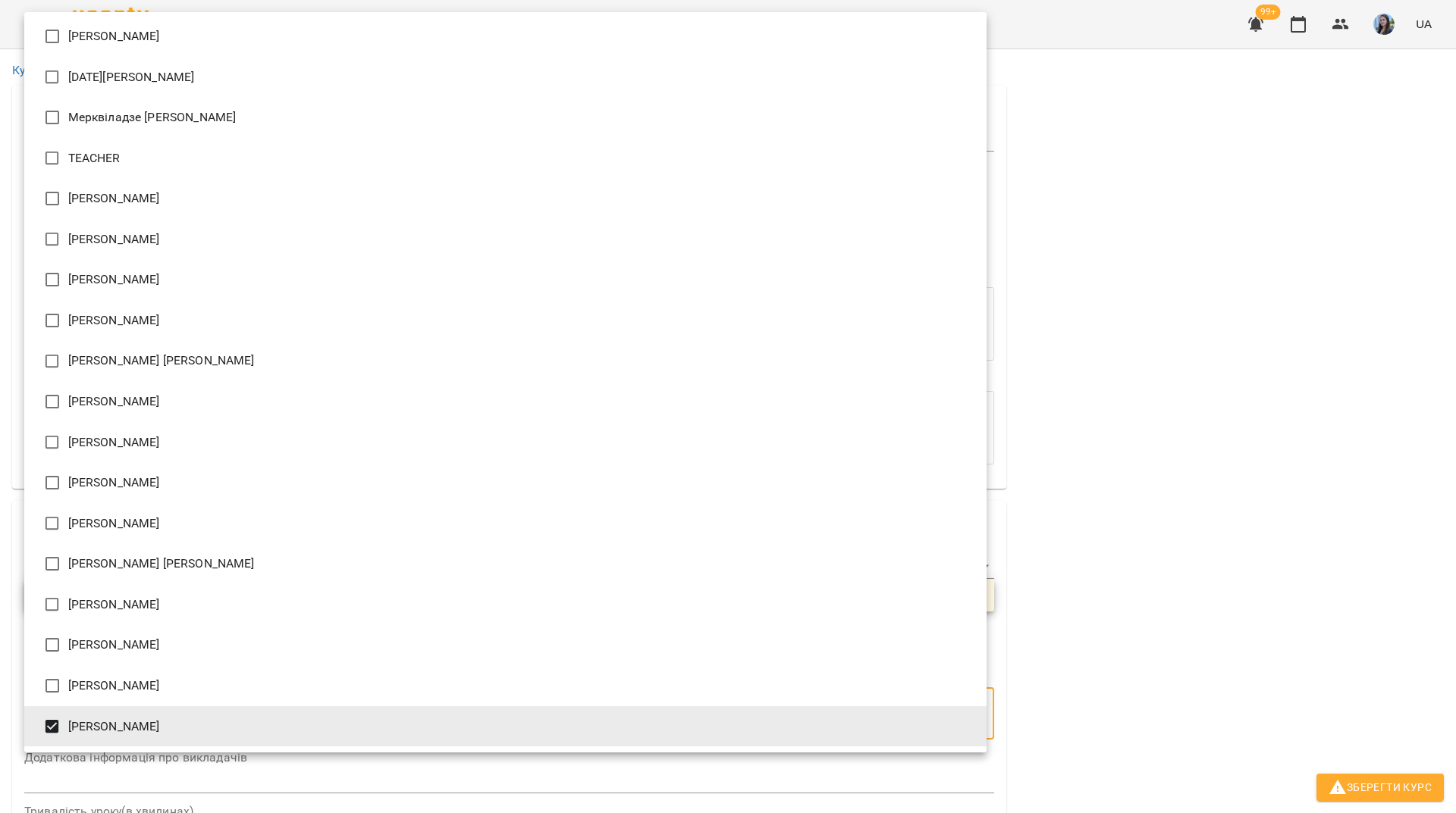
type input "**********"
click at [1092, 398] on div at bounding box center [728, 406] width 1456 height 813
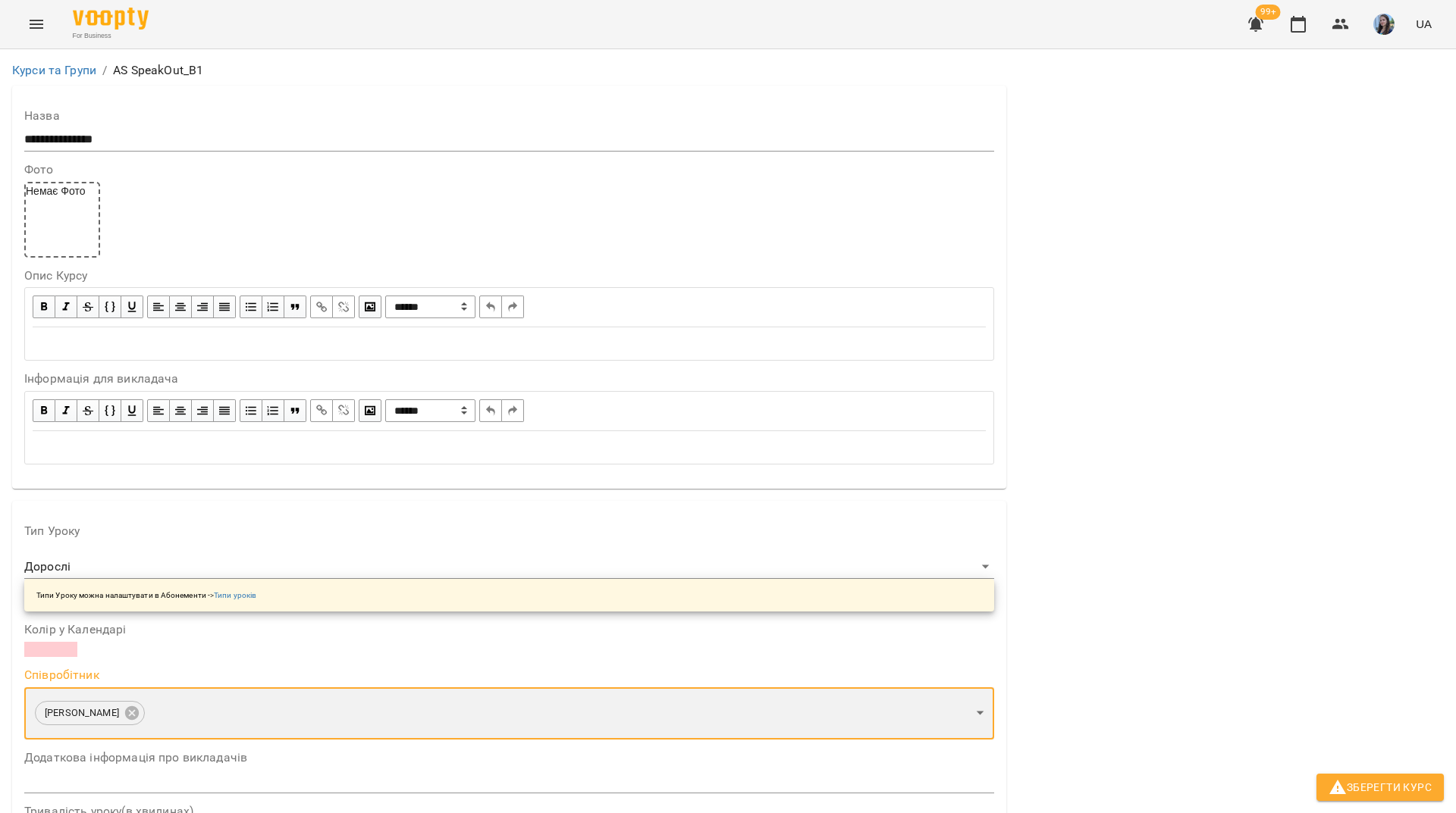
scroll to position [0, 0]
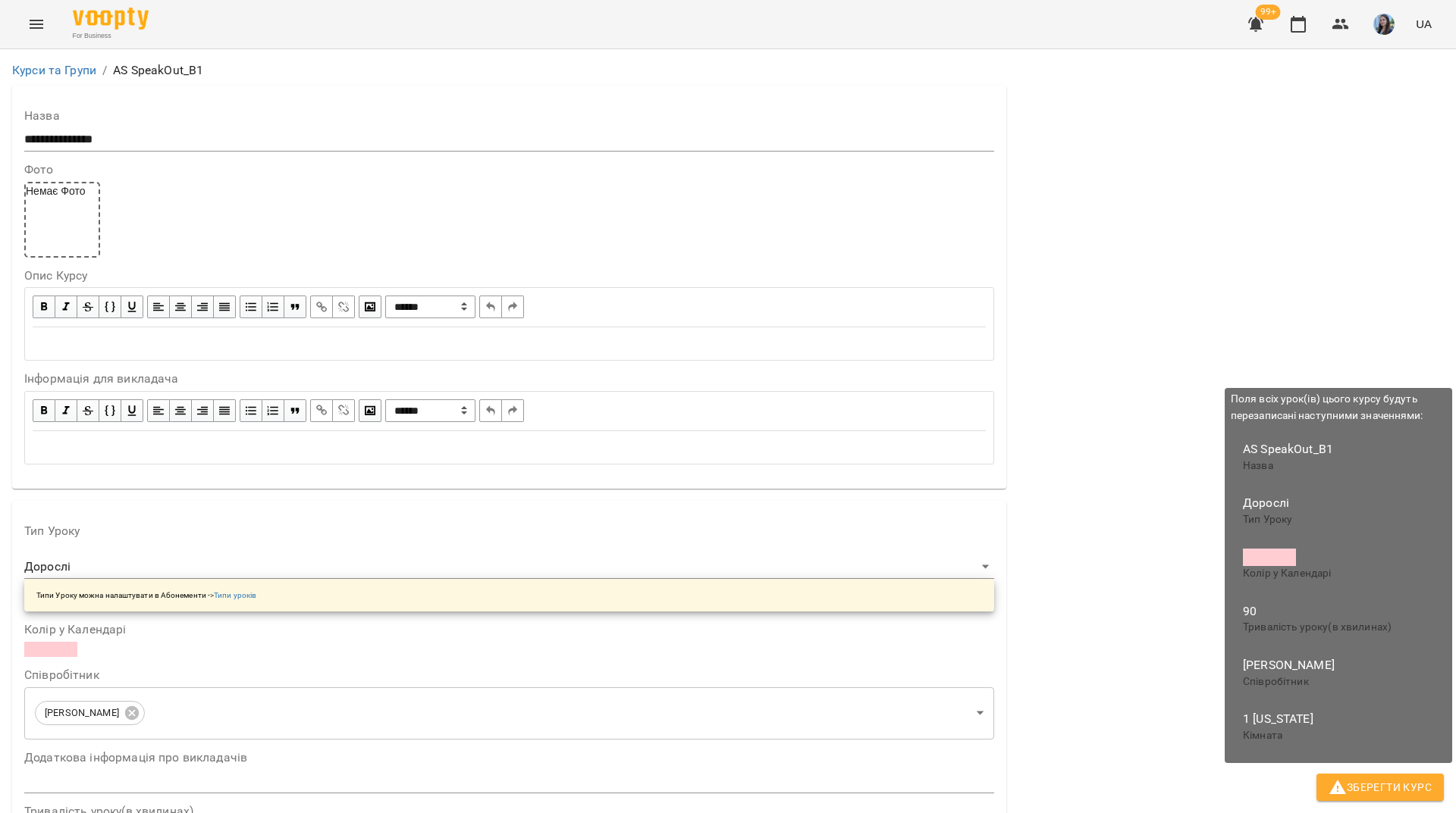
click at [1375, 786] on span "Зберегти Курс" at bounding box center [1380, 787] width 103 height 18
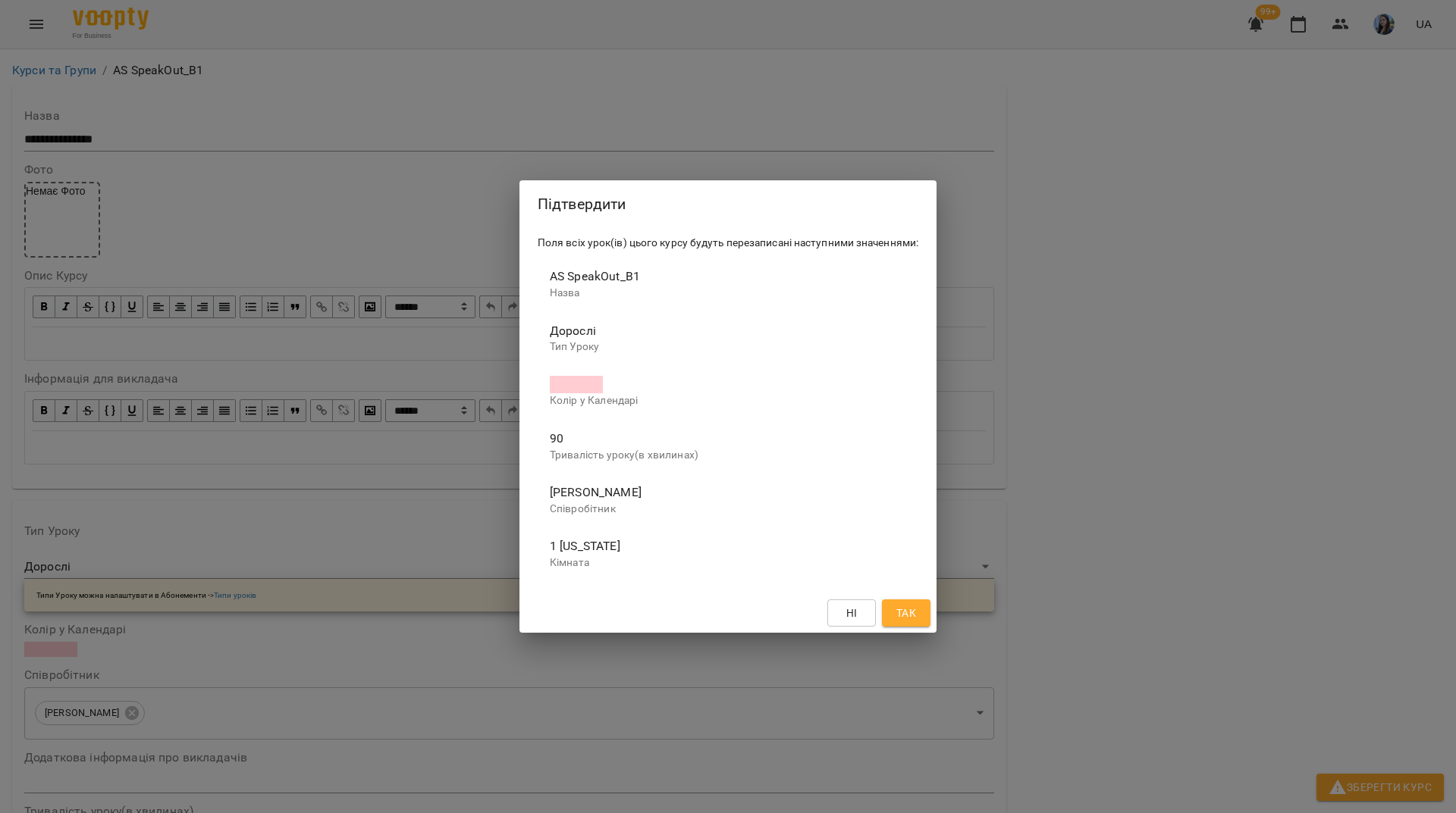
click at [921, 608] on button "Так" at bounding box center [906, 613] width 48 height 27
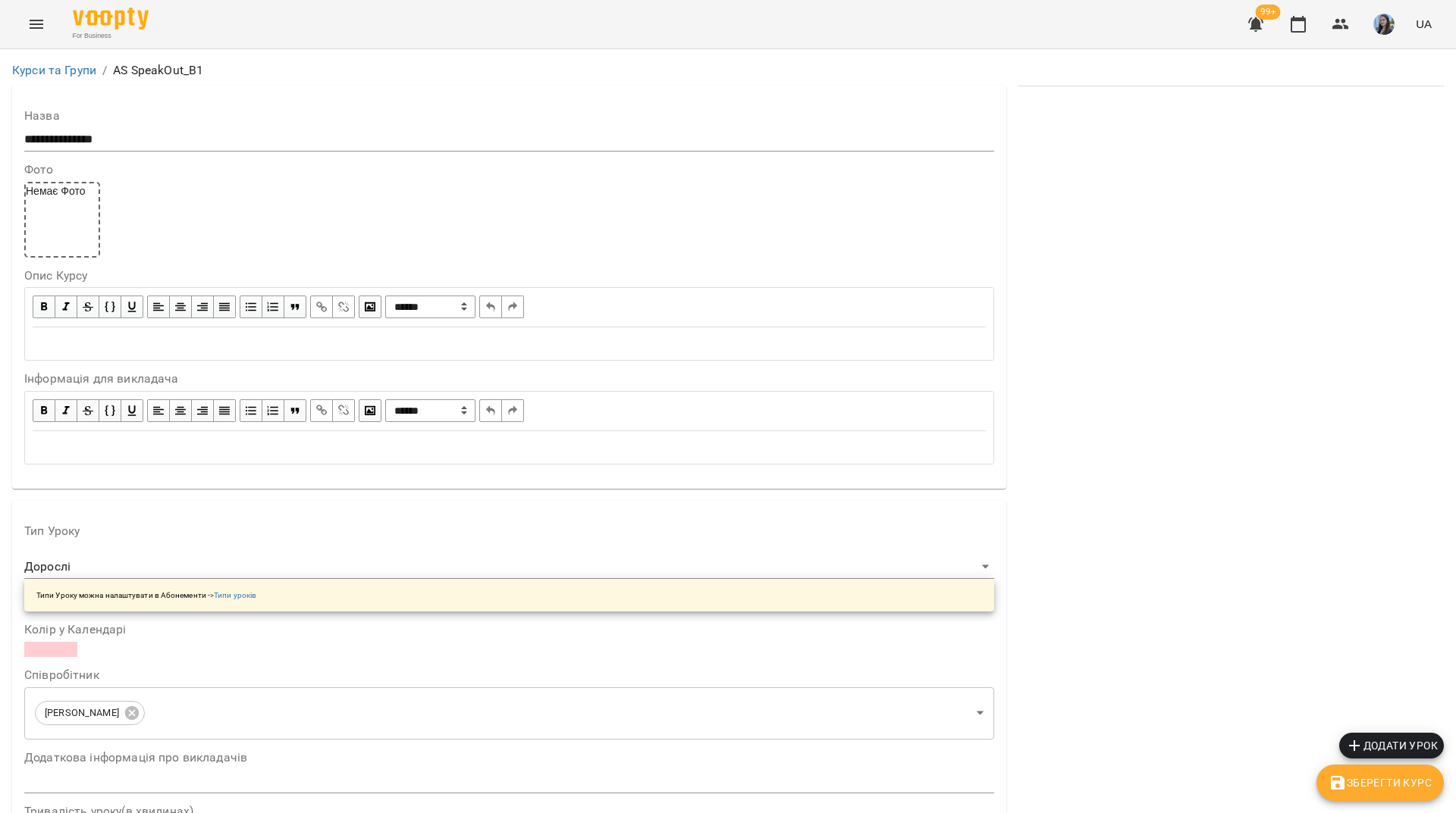
scroll to position [1063, 0]
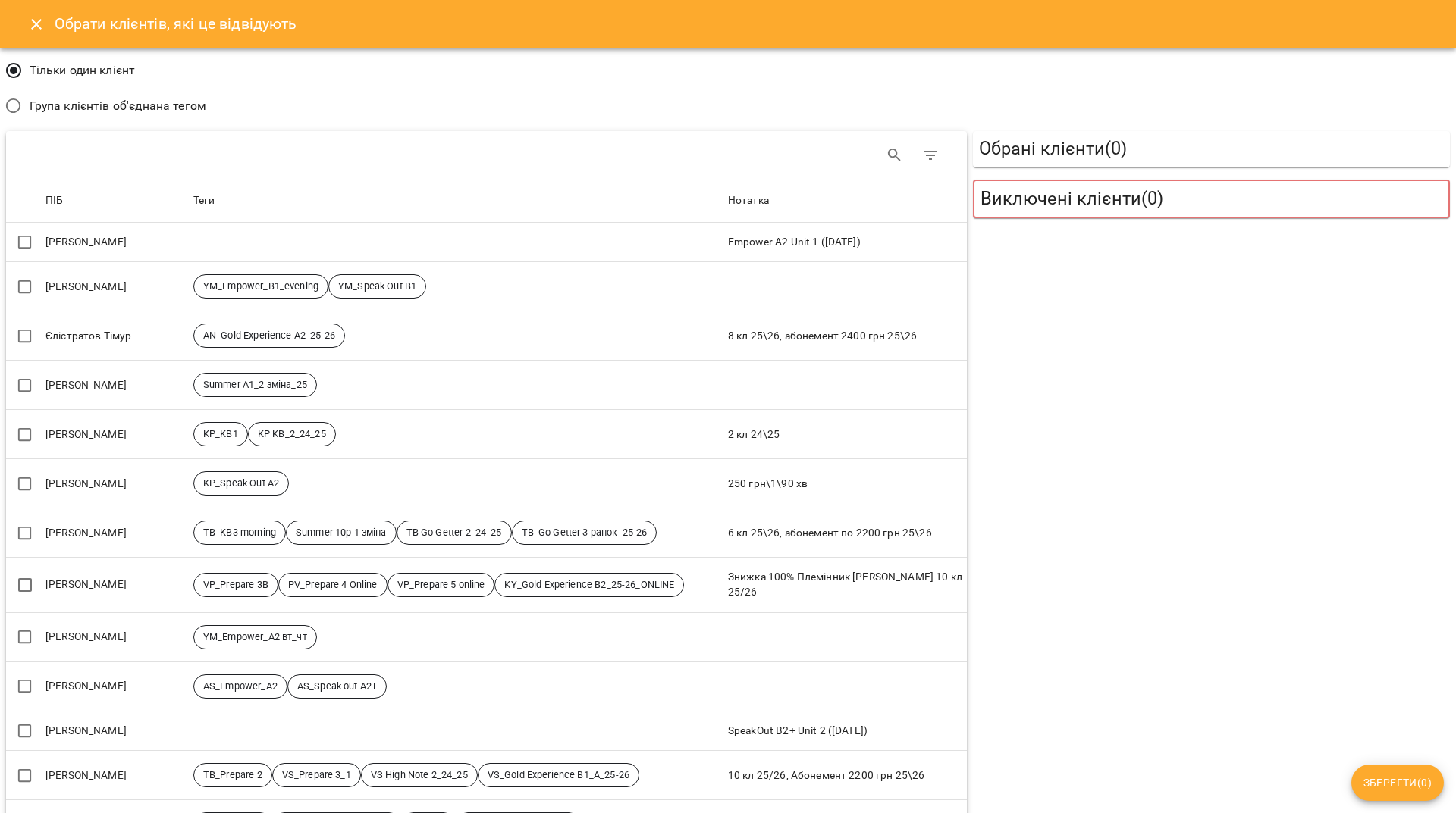
click at [97, 101] on span "Група клієнтів об'єднана тегом" at bounding box center [118, 106] width 177 height 18
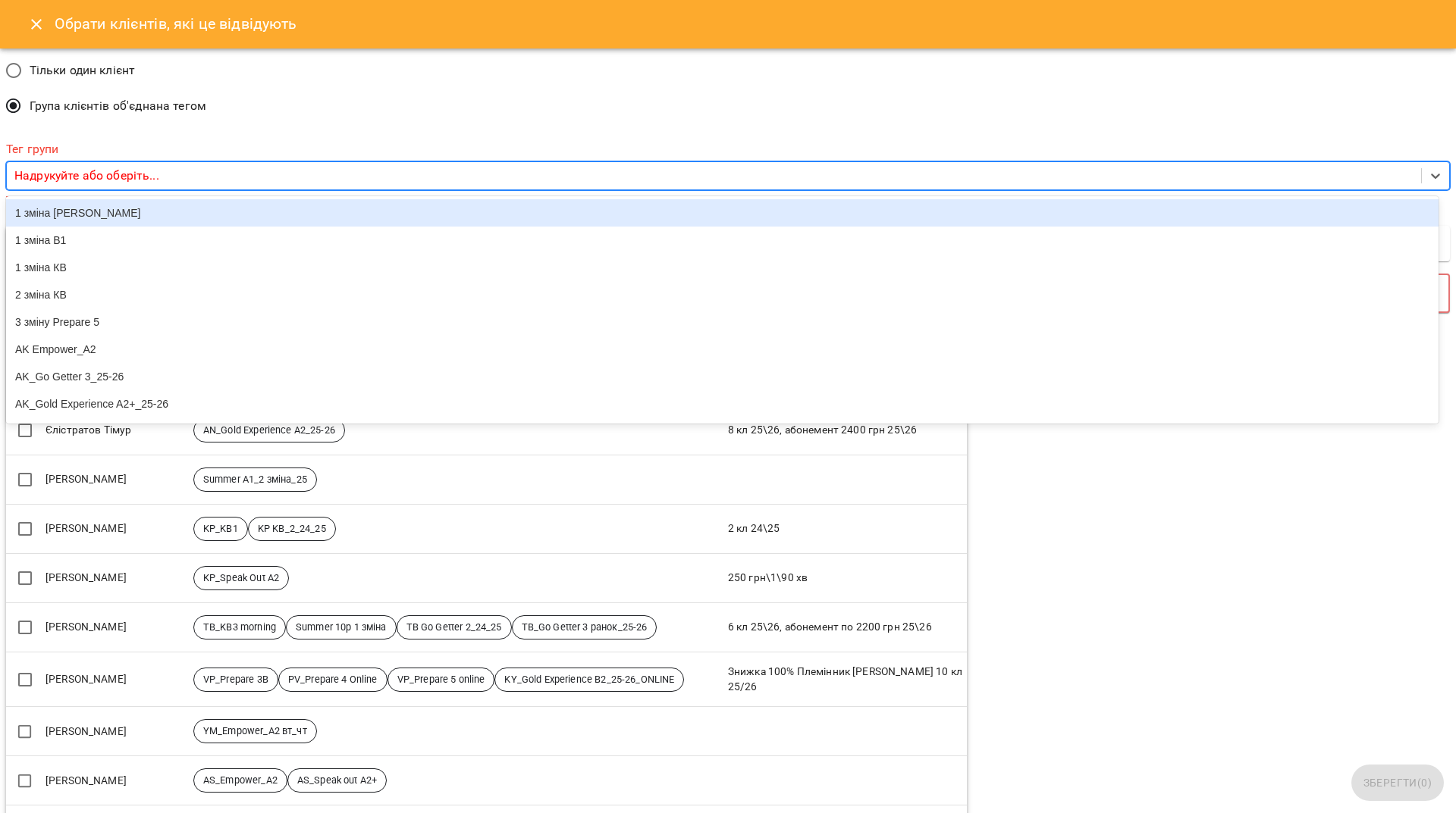
click at [184, 178] on div "Надрукуйте або оберіть..." at bounding box center [714, 176] width 1414 height 28
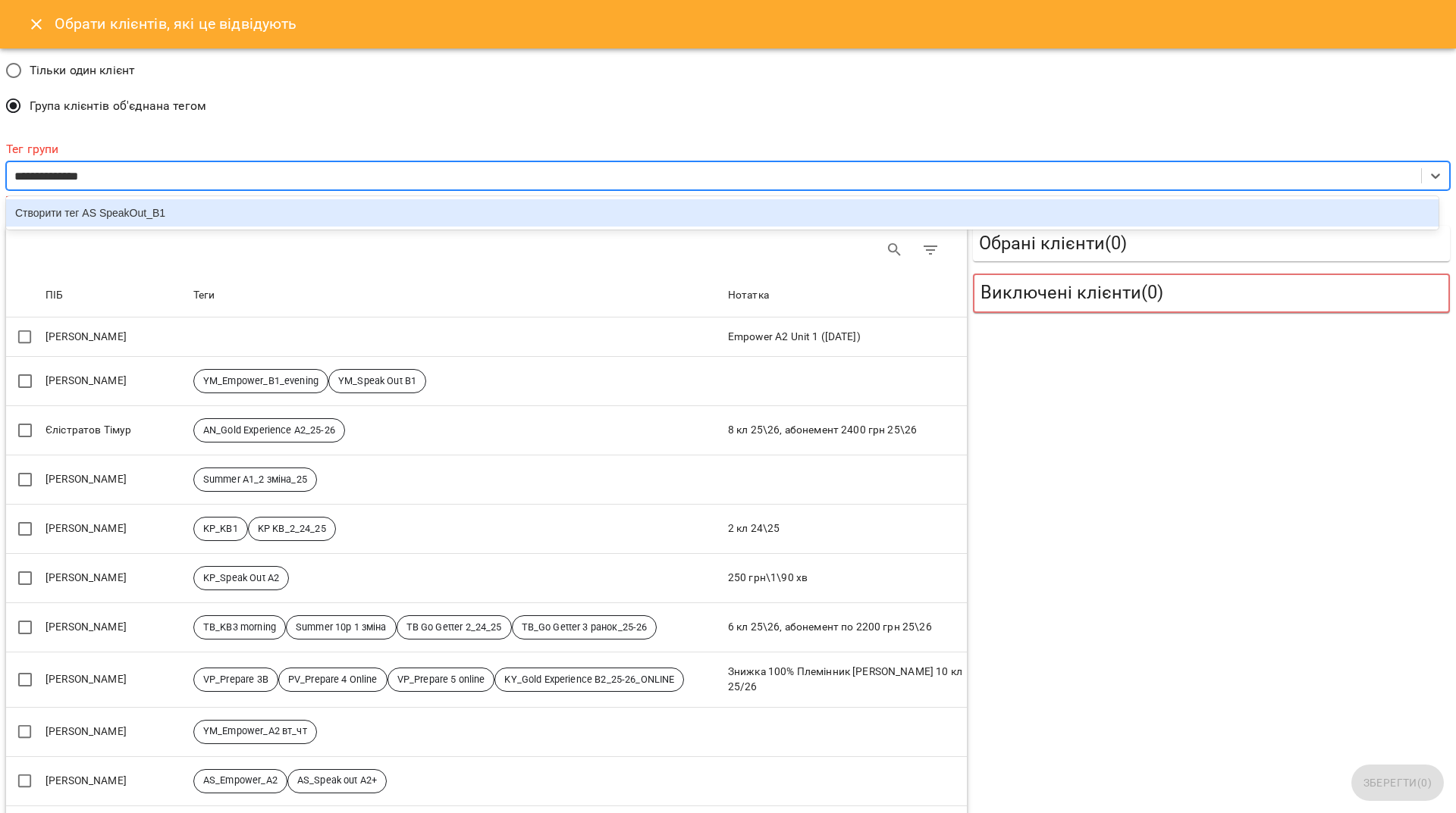
type input "**********"
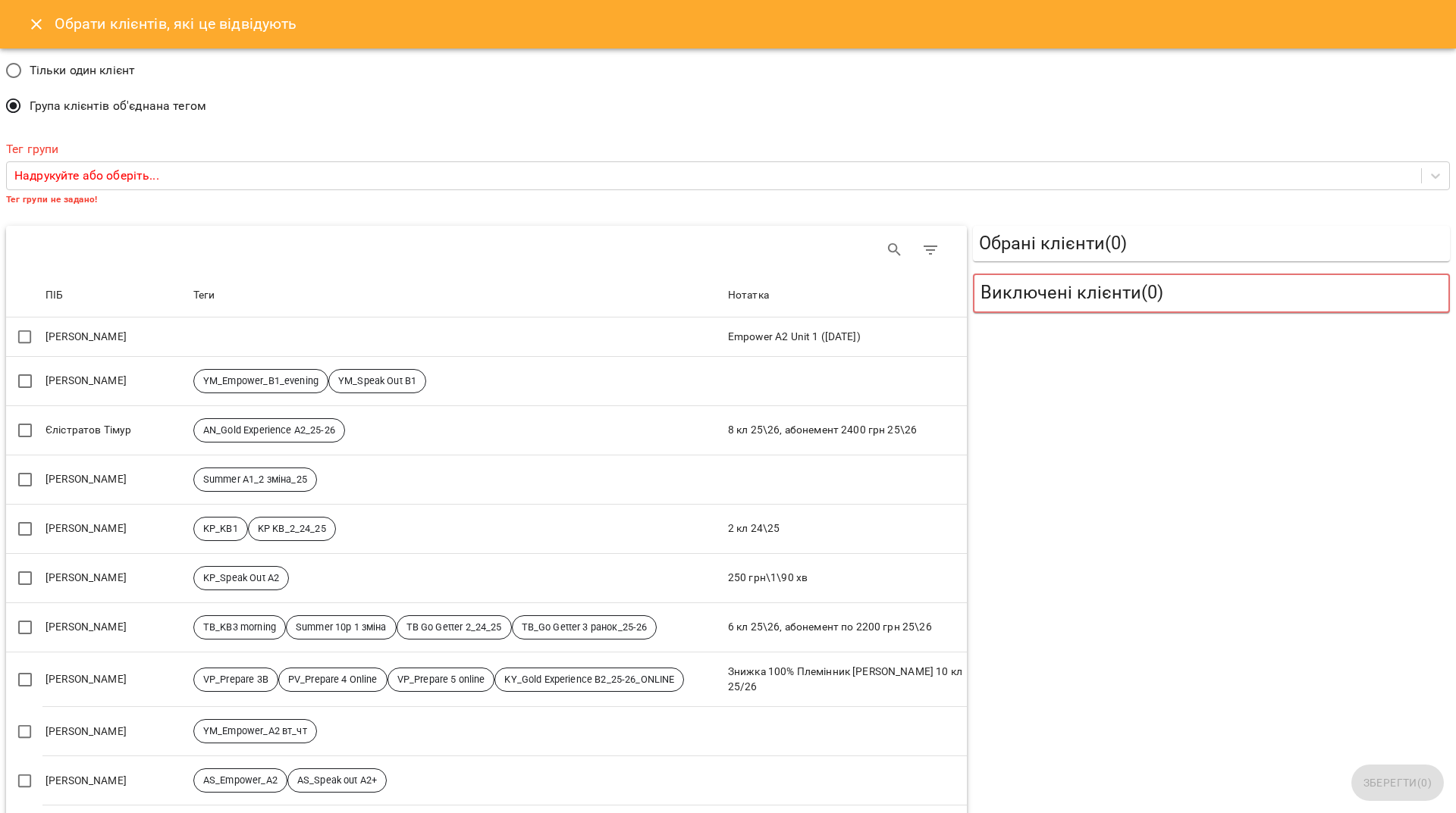
click at [293, 294] on span "Теги" at bounding box center [457, 295] width 529 height 18
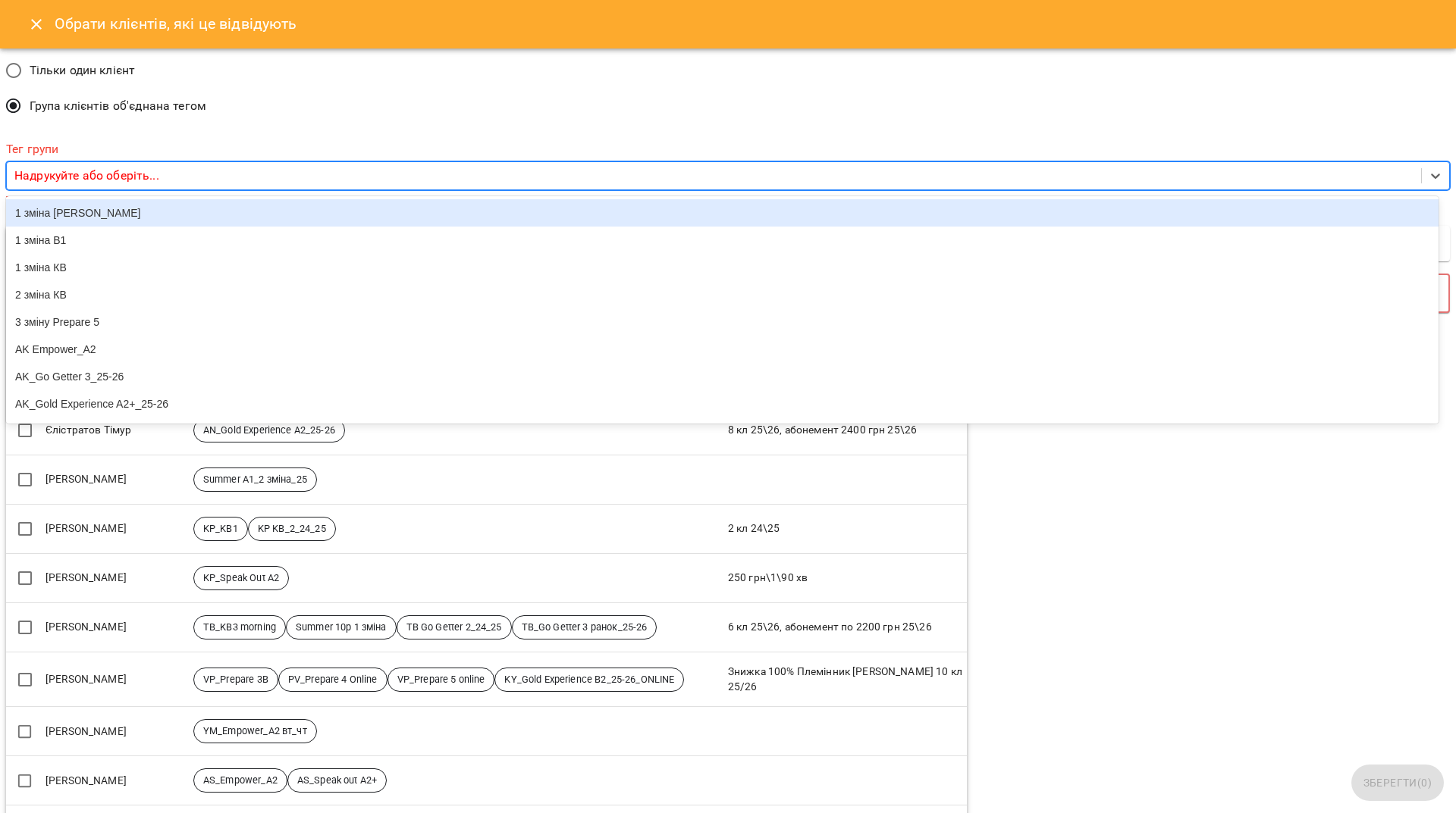
click at [106, 179] on p "Надрукуйте або оберіть..." at bounding box center [86, 176] width 145 height 18
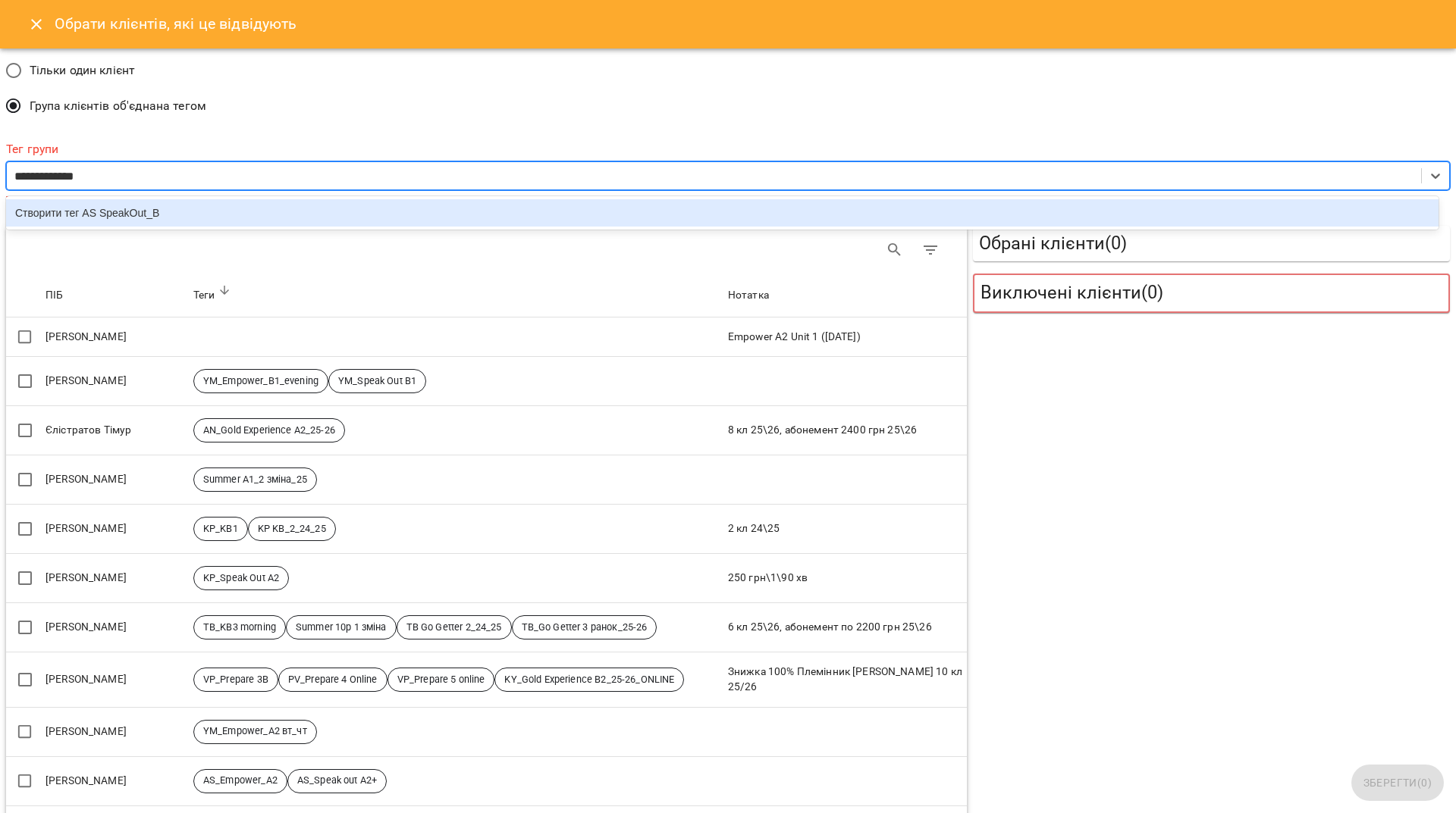
type input "**********"
click at [145, 212] on div "Створити тег AS SpeakOut_B1" at bounding box center [723, 213] width 1433 height 27
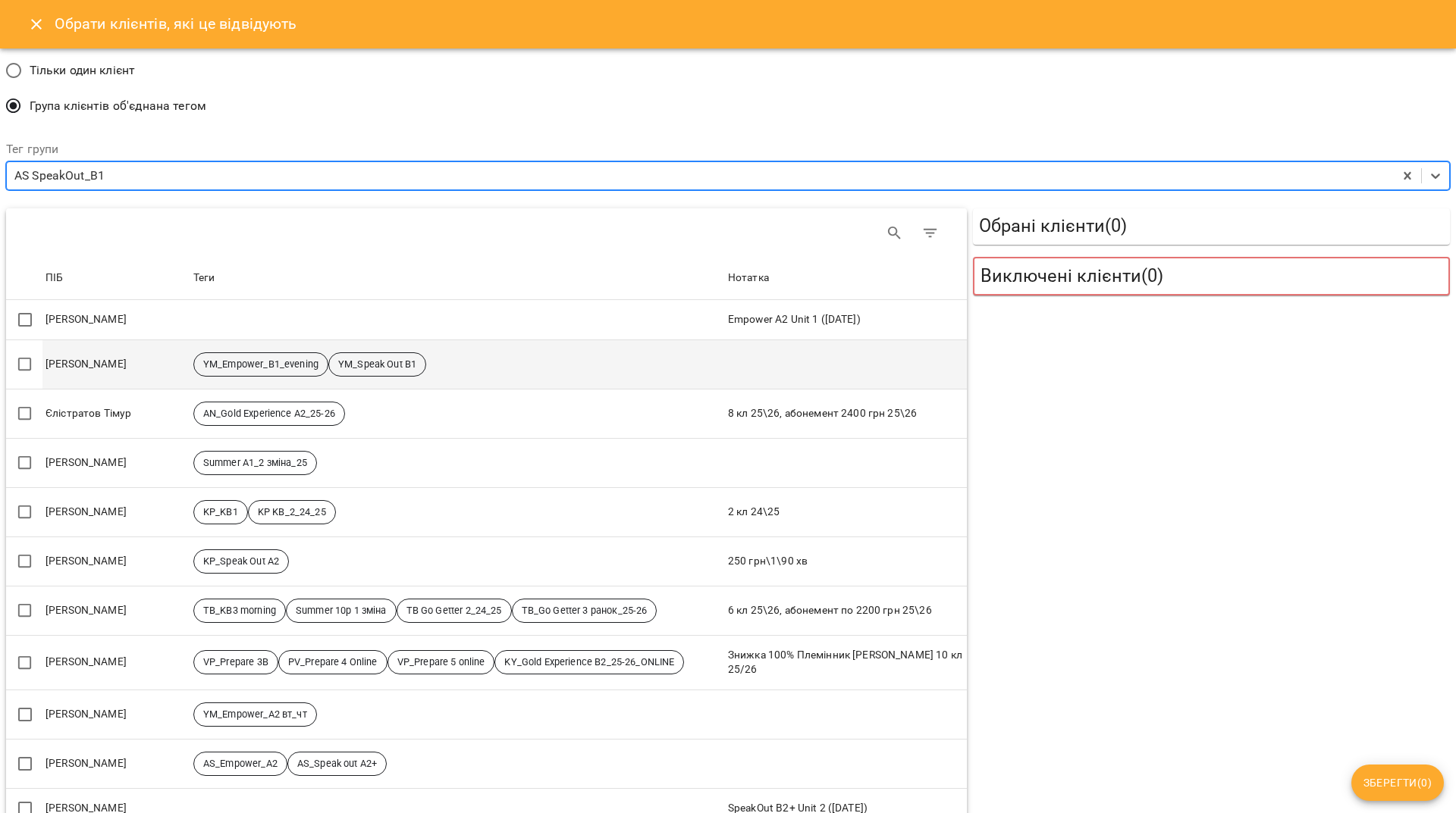
scroll to position [75, 0]
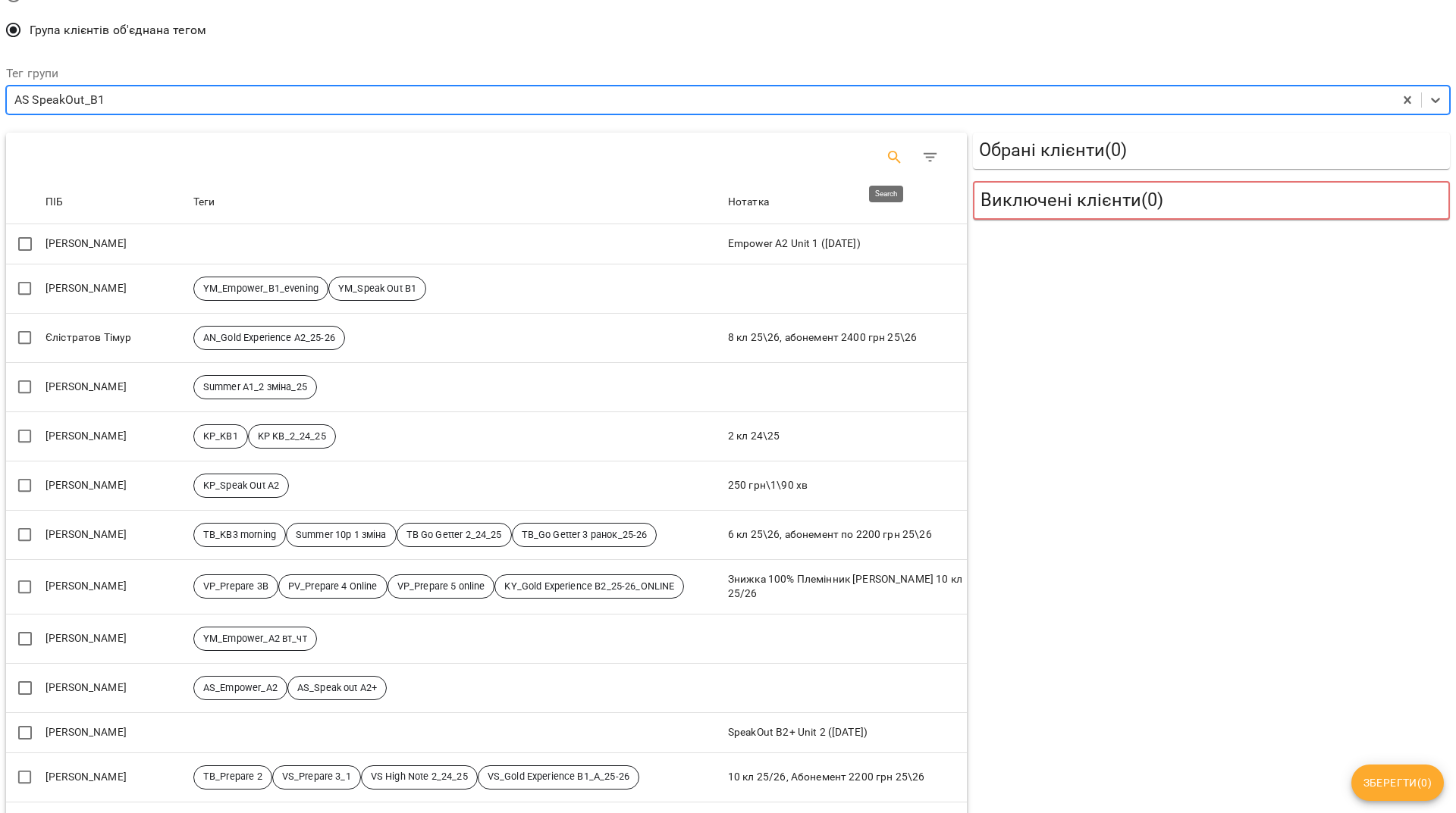
click at [893, 153] on icon "Search" at bounding box center [895, 158] width 18 height 18
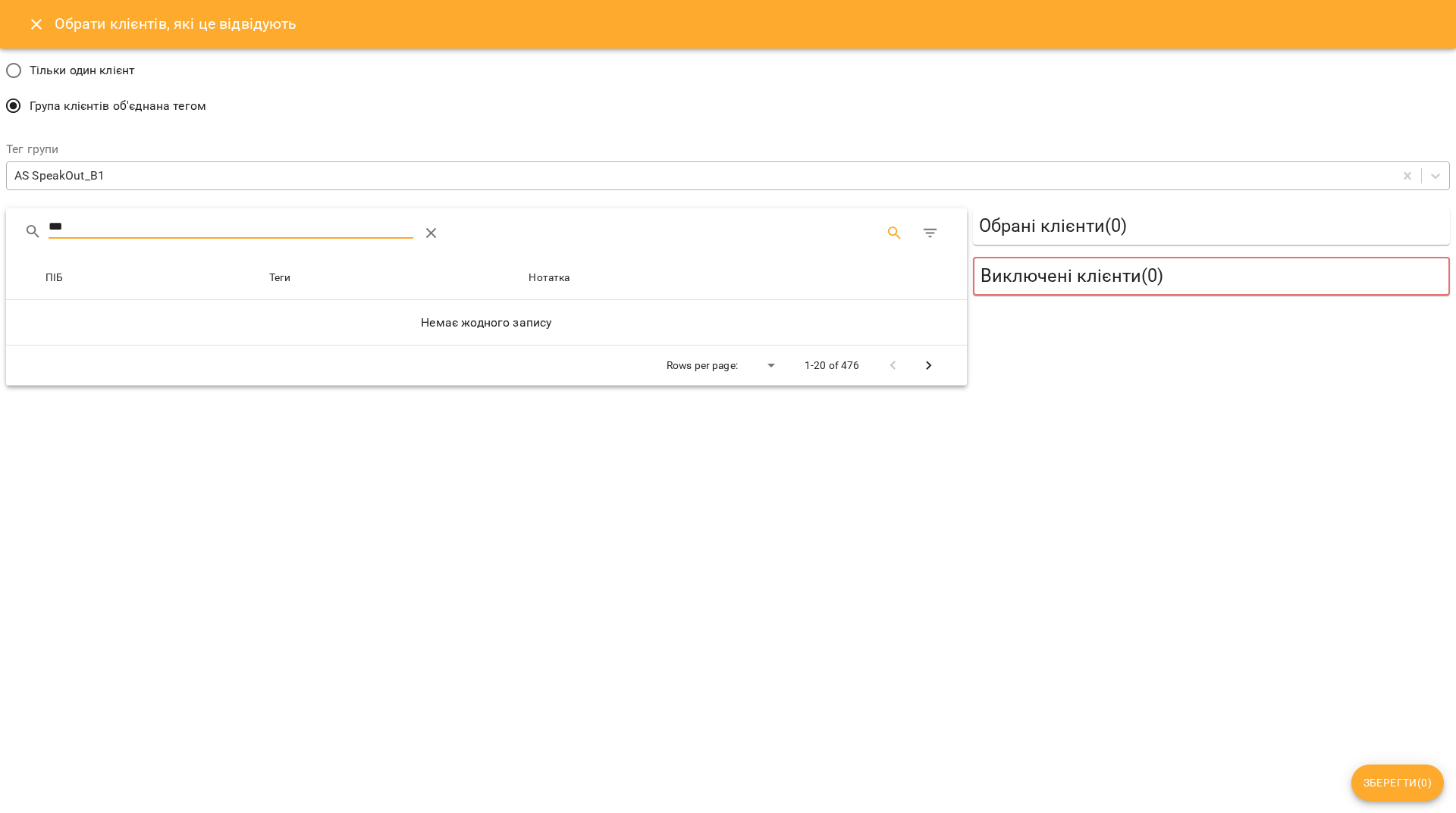
scroll to position [0, 0]
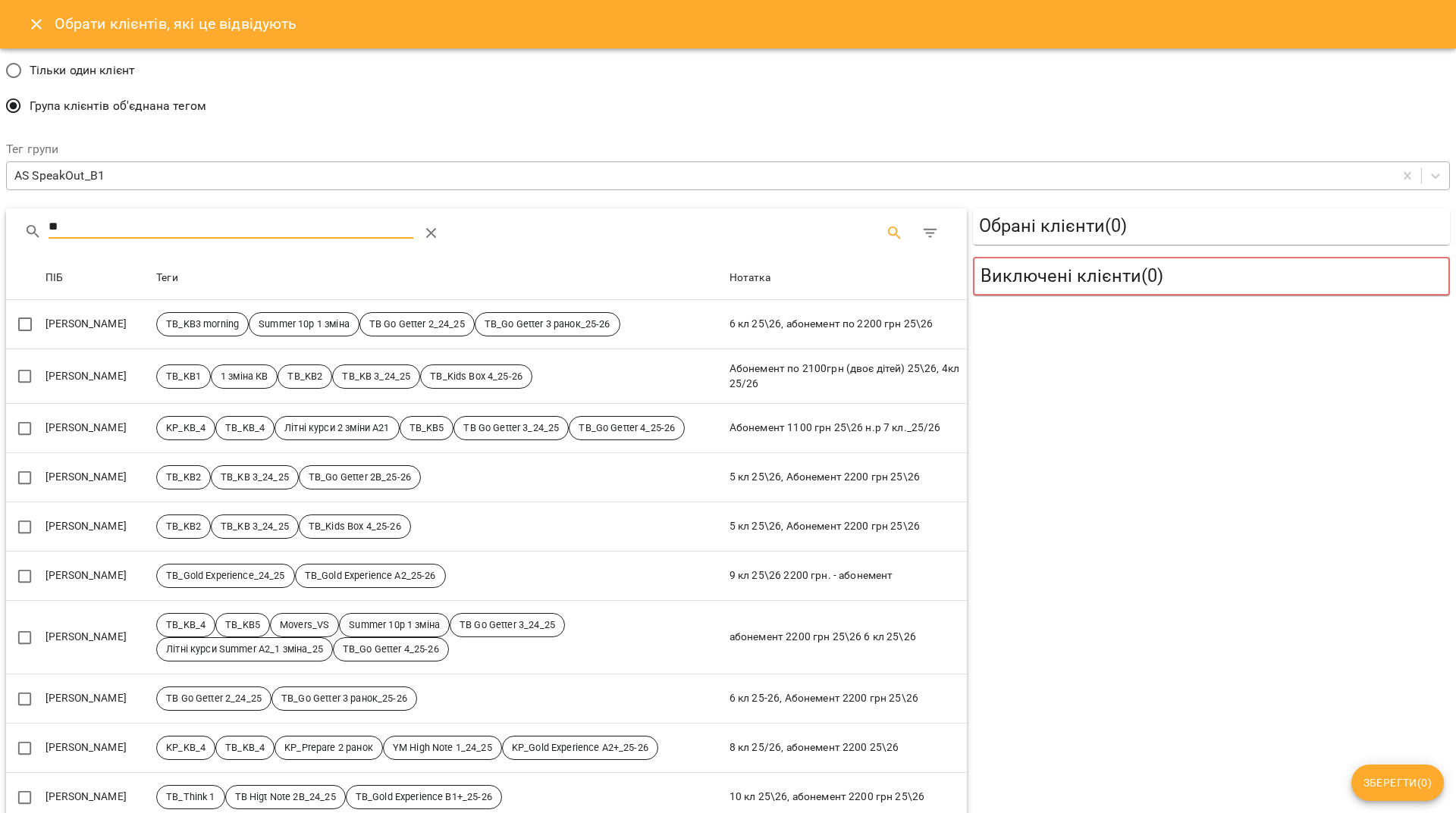
type input "*"
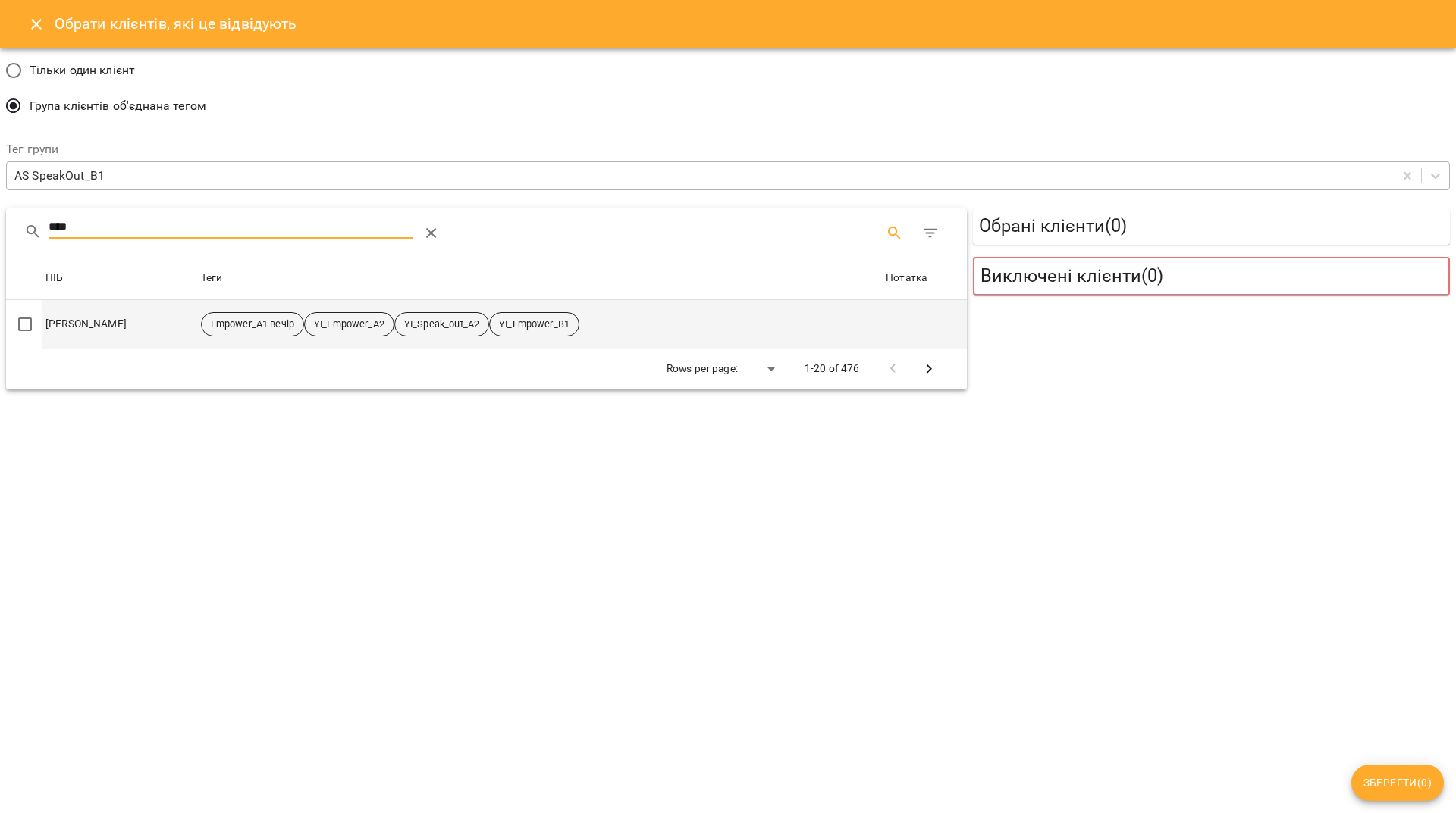
type input "****"
click at [110, 320] on td "Дмитро Бесолов" at bounding box center [119, 324] width 155 height 49
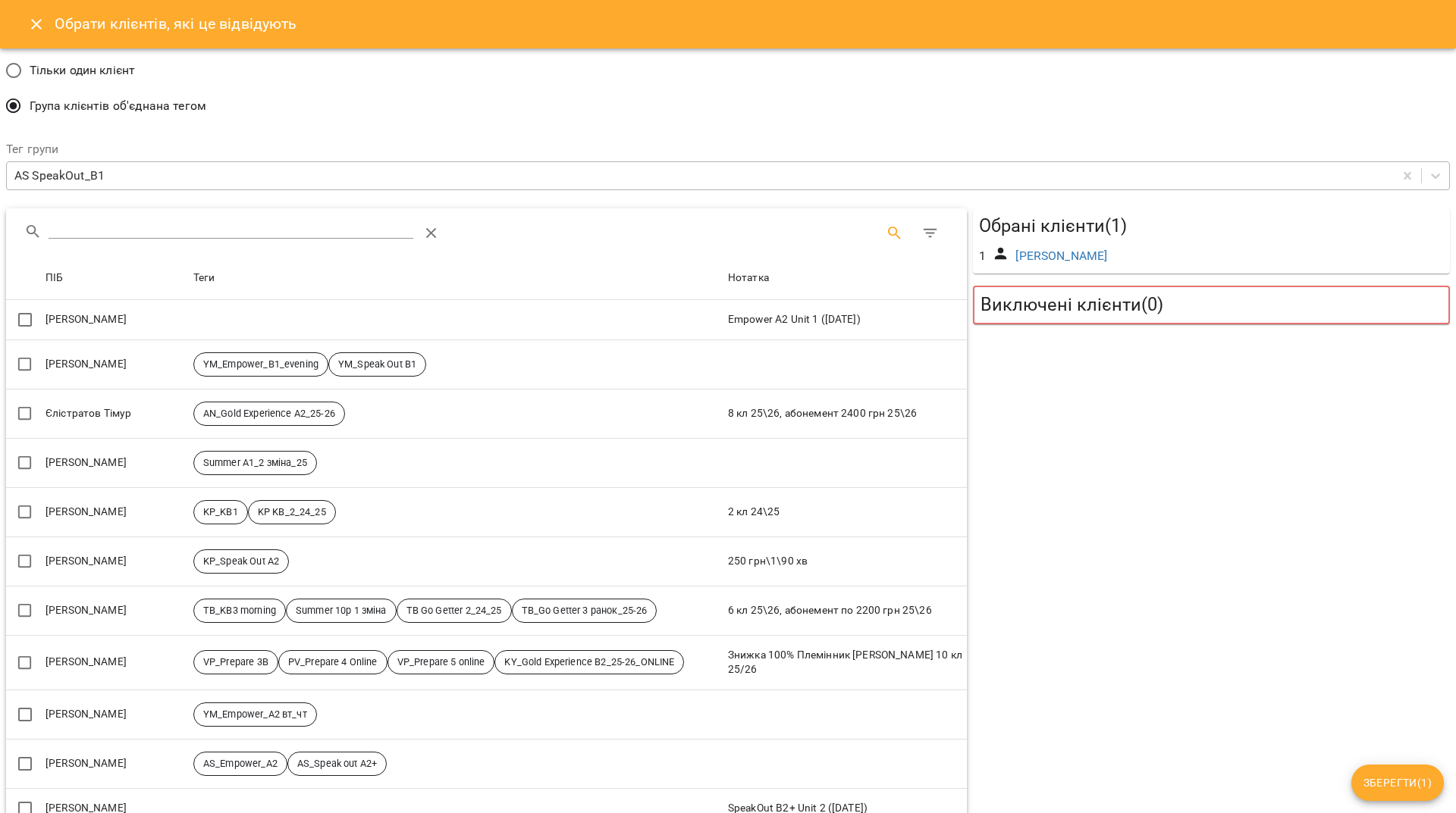
click at [249, 224] on input "Search" at bounding box center [231, 227] width 364 height 24
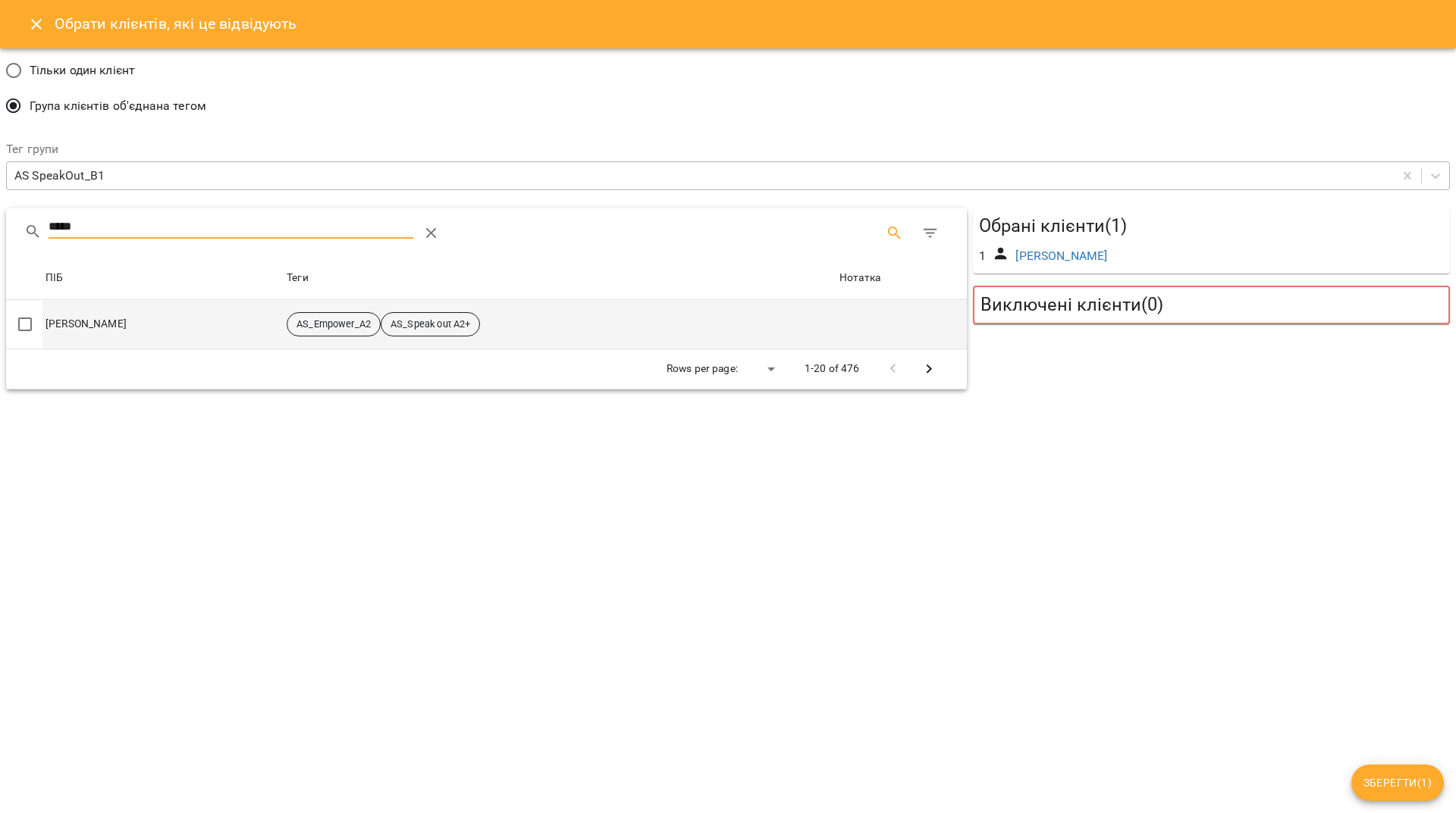
type input "*****"
click at [139, 324] on td "Кубрушко Наталія" at bounding box center [162, 324] width 241 height 49
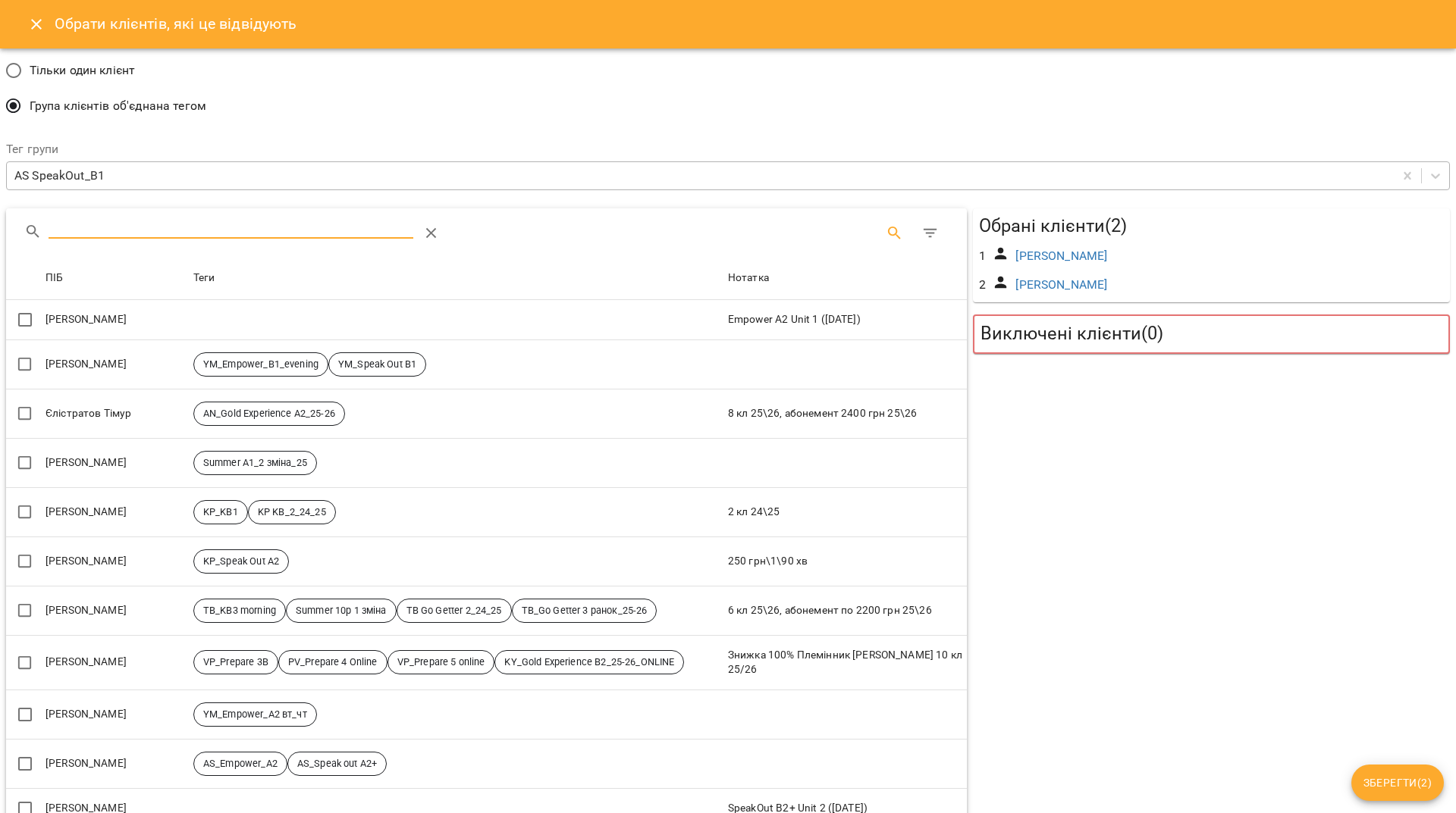
click at [211, 228] on input "Search" at bounding box center [231, 227] width 364 height 24
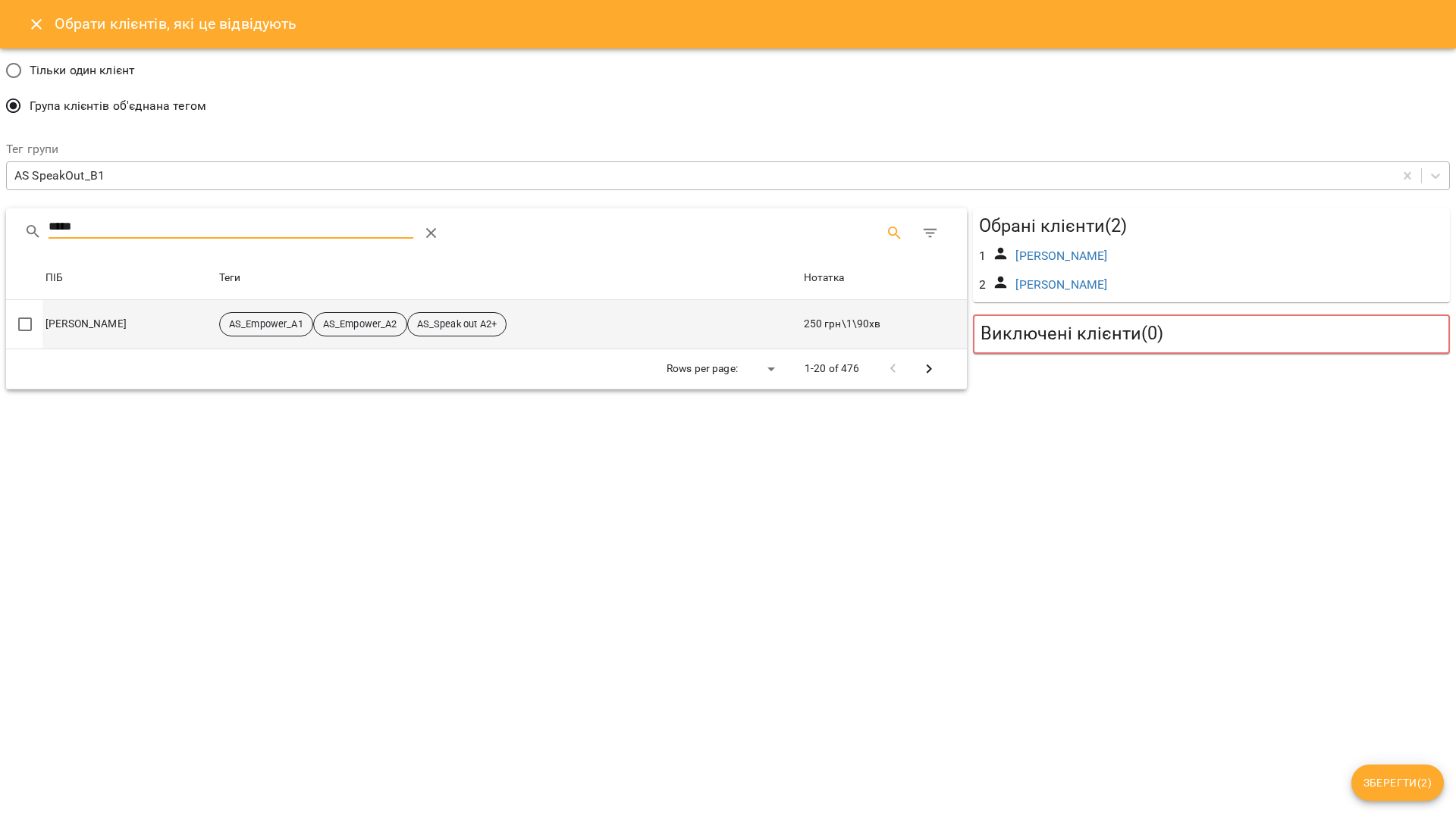
type input "*****"
click at [79, 322] on td "Нецька Яна" at bounding box center [128, 324] width 173 height 49
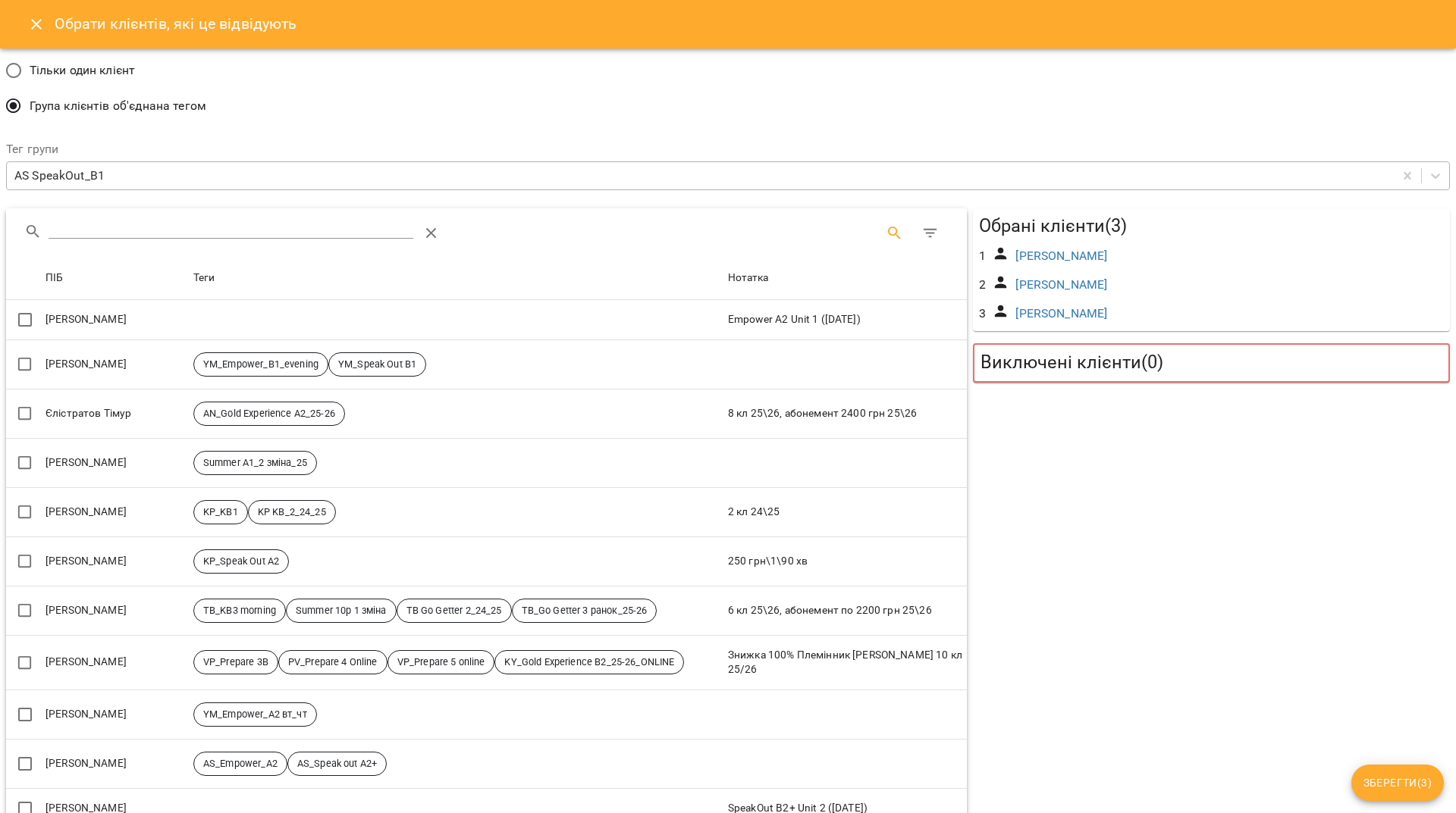
click at [164, 226] on input "Search" at bounding box center [231, 227] width 364 height 24
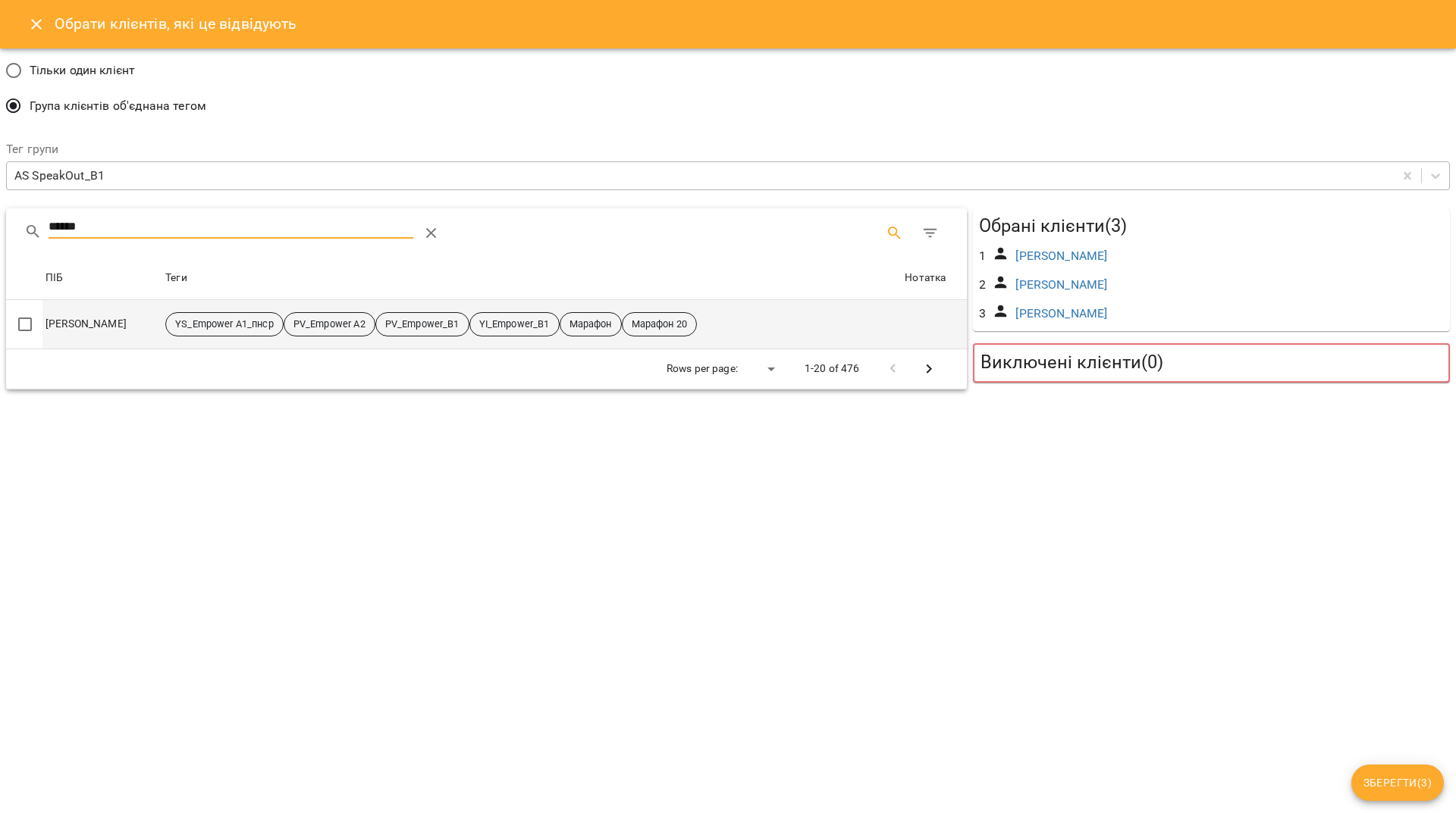
type input "******"
click at [77, 318] on td "Ольга Ворона" at bounding box center [101, 324] width 119 height 49
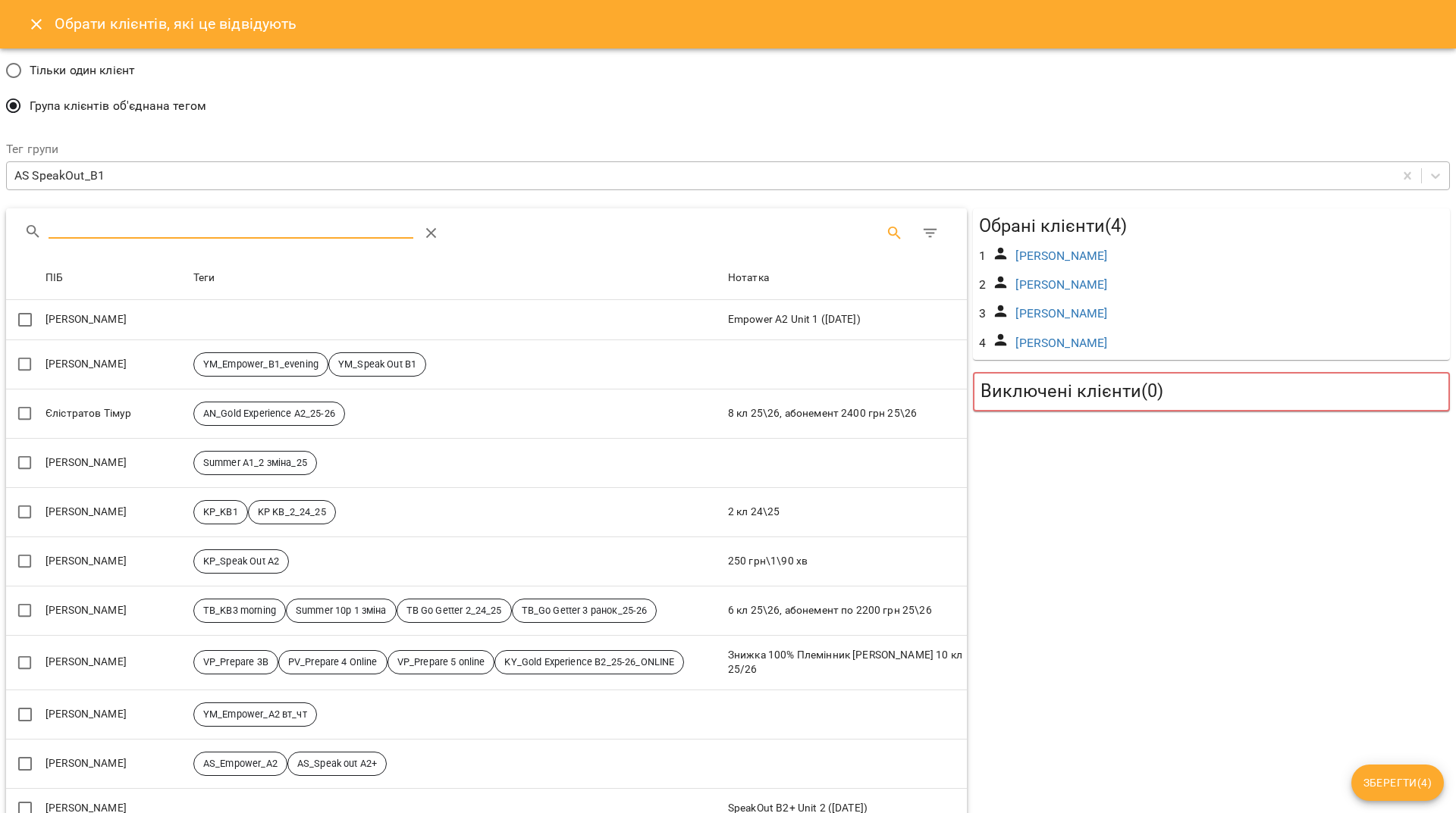
click at [232, 230] on input "Search" at bounding box center [231, 227] width 364 height 24
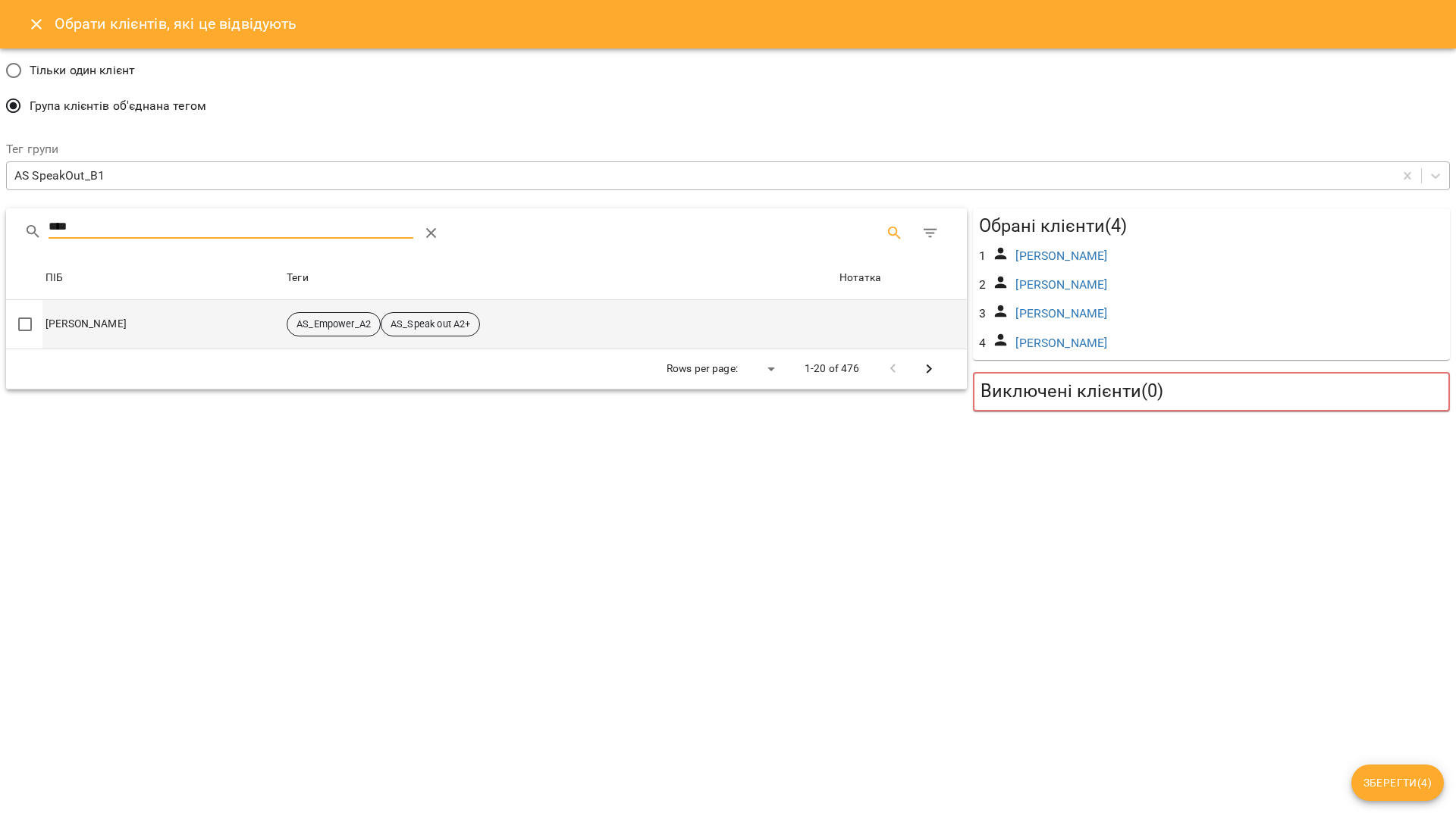
type input "****"
click at [110, 323] on td "Ірина Желєзнякова" at bounding box center [162, 324] width 241 height 49
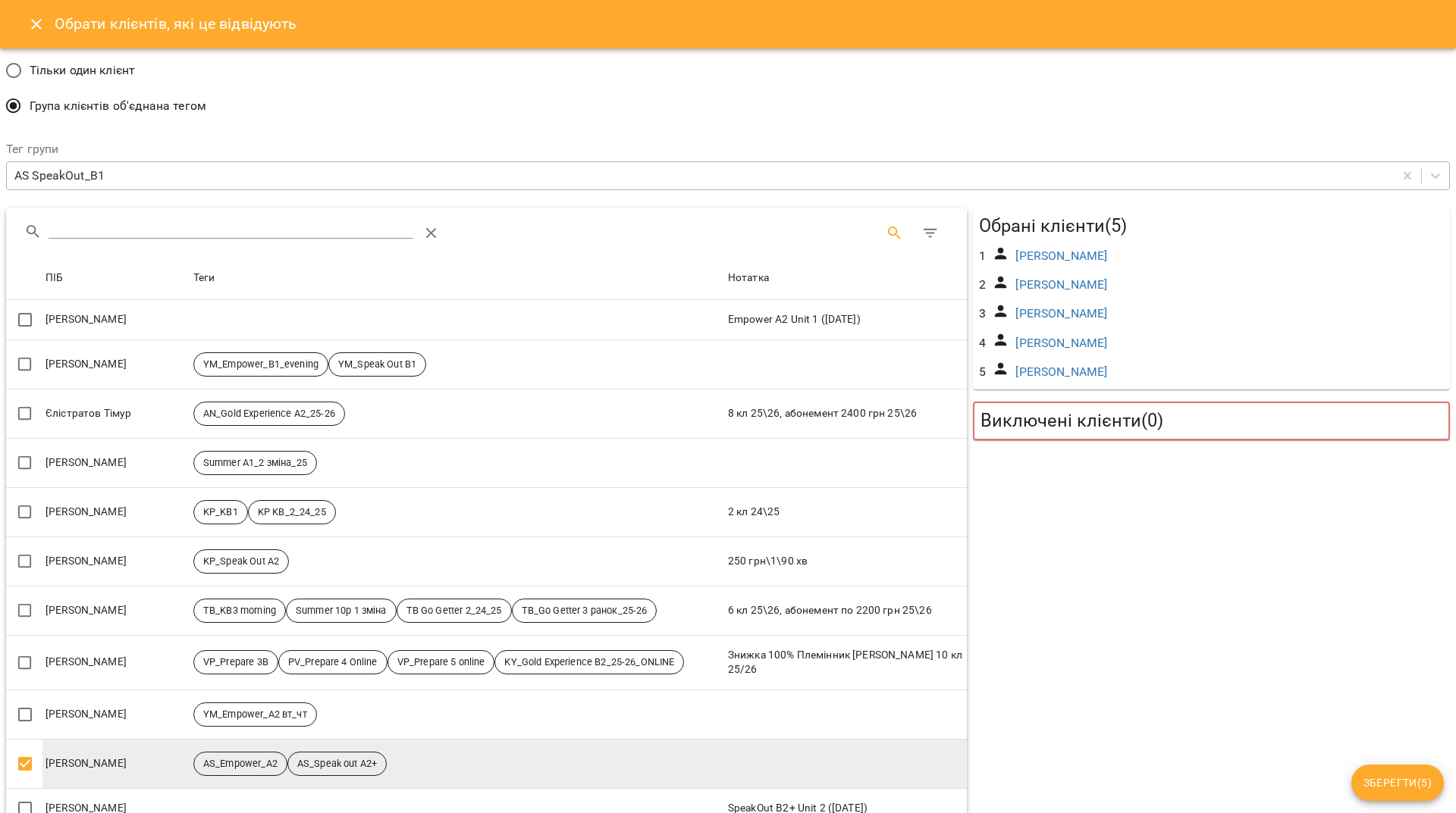
click at [256, 226] on input "Search" at bounding box center [231, 227] width 364 height 24
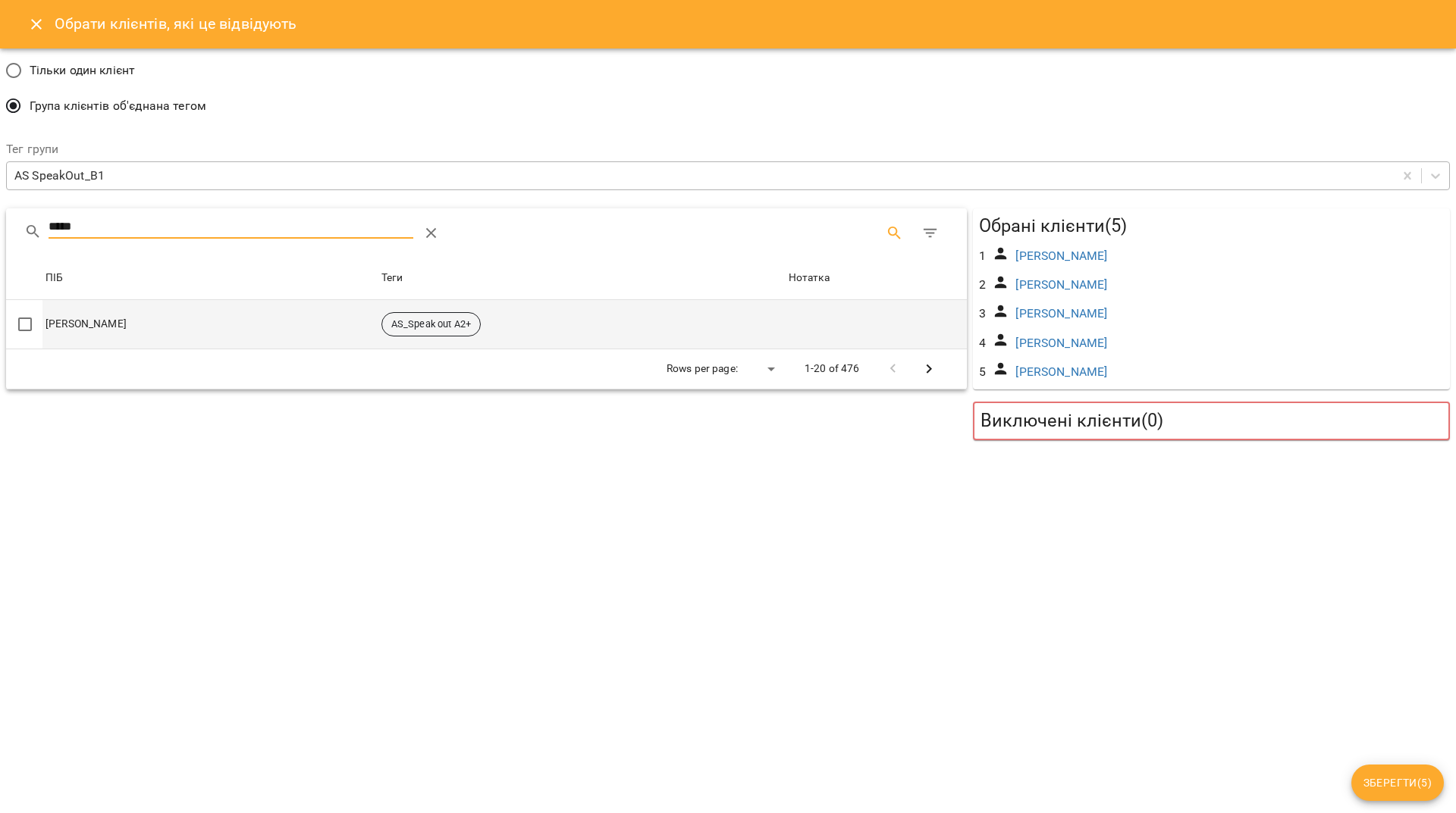
type input "*****"
click at [118, 326] on td "Соболєва Ірина" at bounding box center [210, 324] width 336 height 49
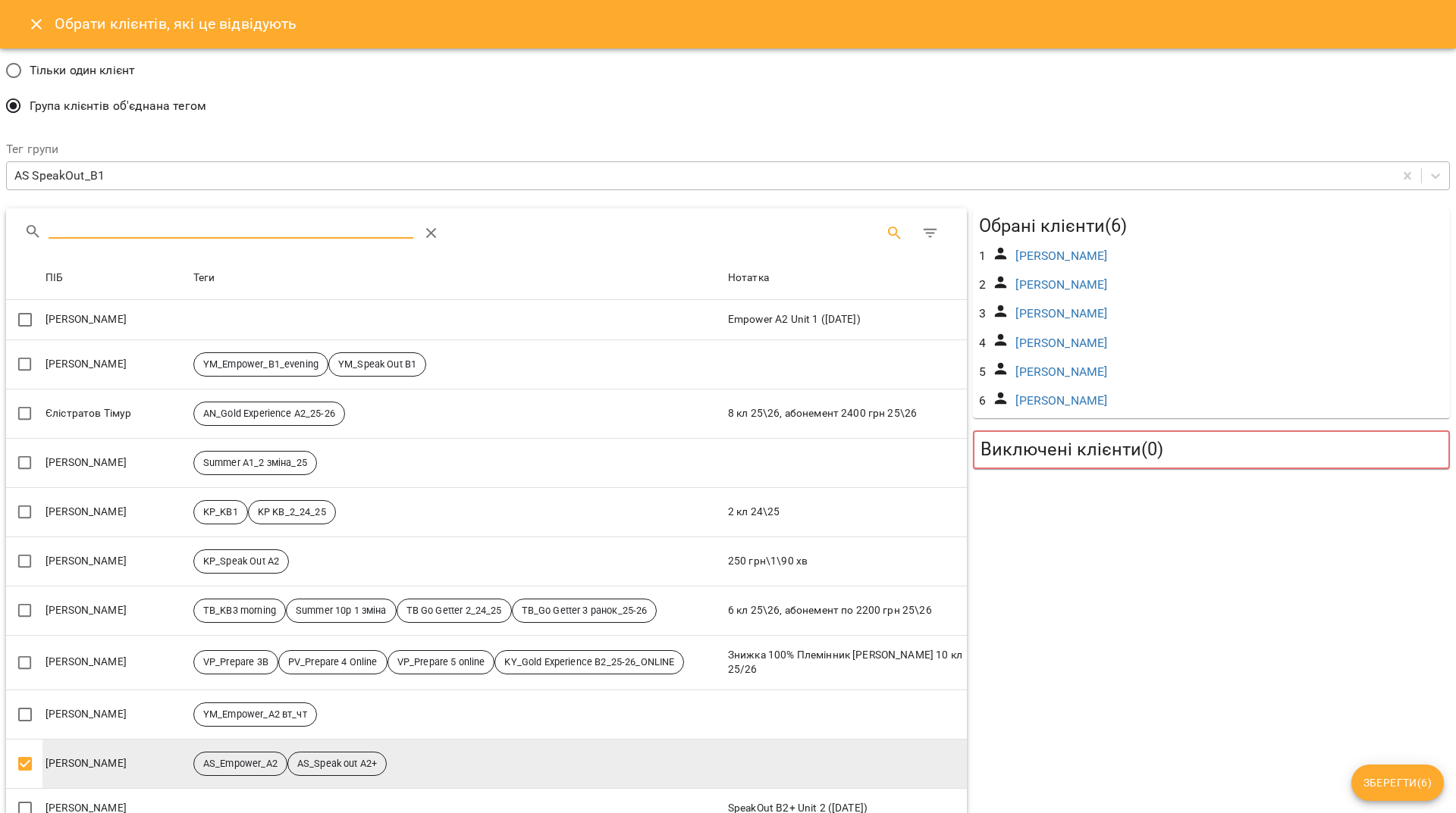
click at [246, 232] on input "Search" at bounding box center [231, 227] width 364 height 24
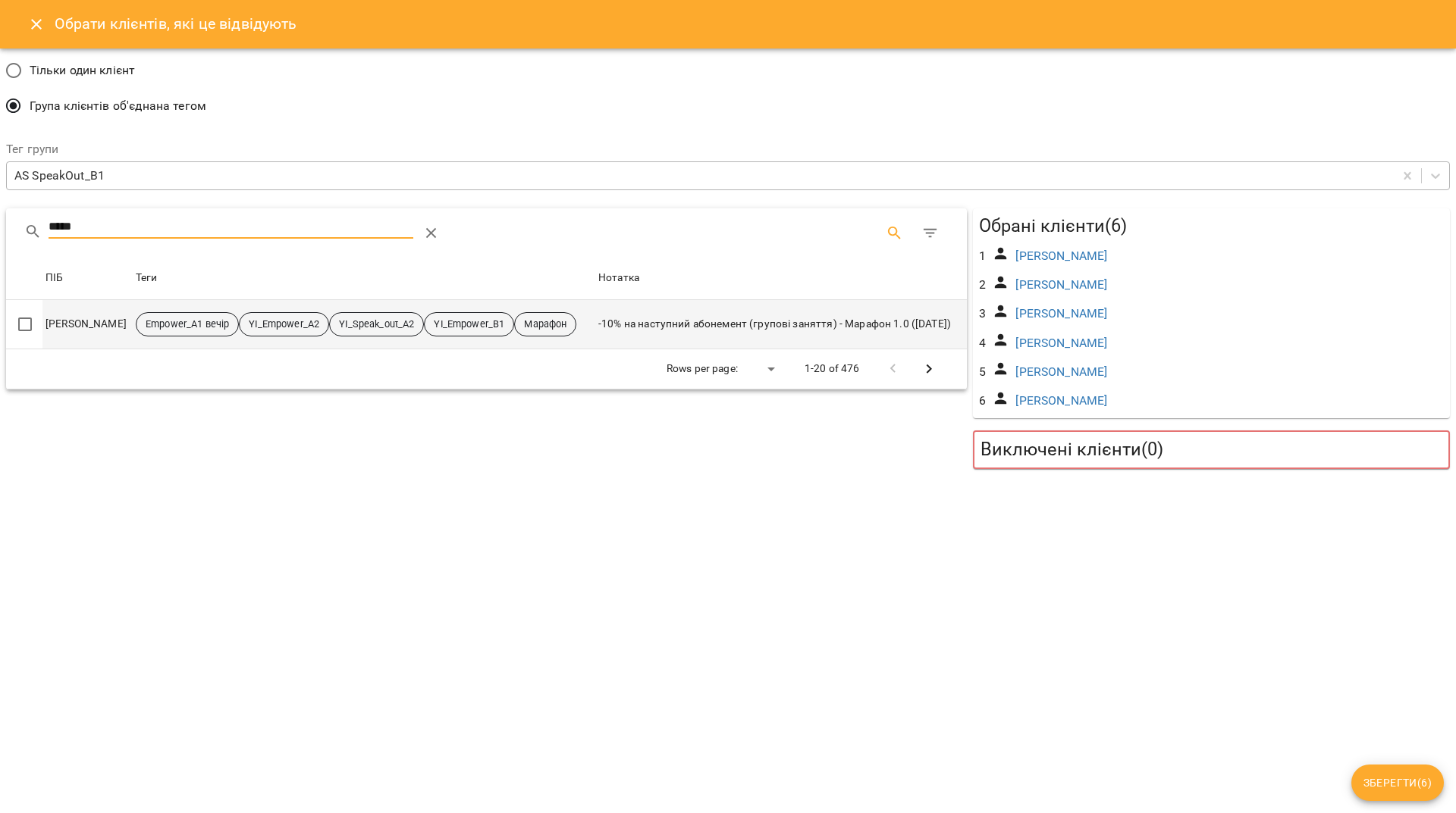
type input "*****"
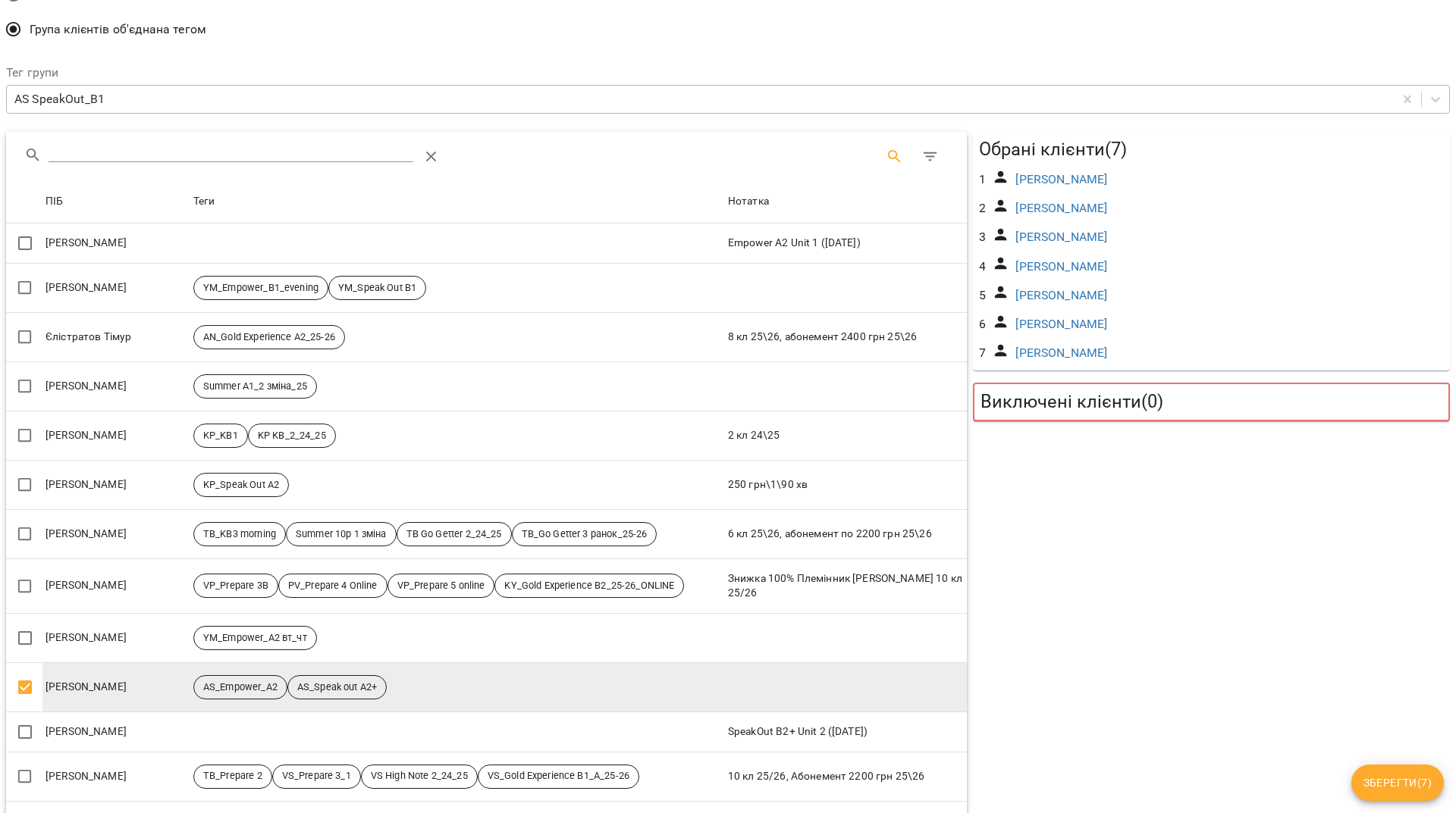
scroll to position [75, 0]
click at [1384, 778] on span "Зберегти ( 7 )" at bounding box center [1398, 782] width 68 height 18
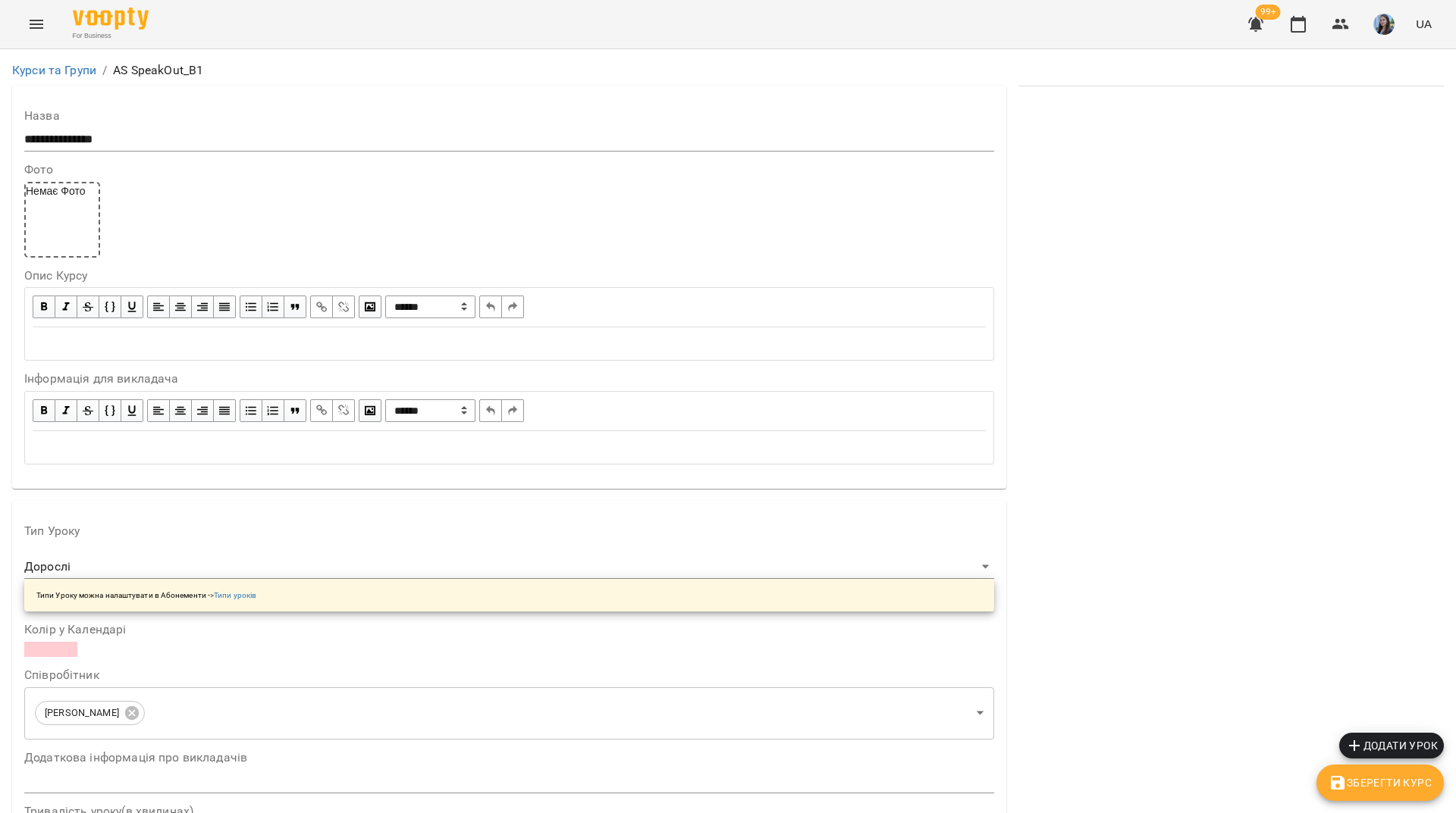
scroll to position [988, 0]
click at [1421, 741] on span "Додати урок" at bounding box center [1390, 746] width 92 height 18
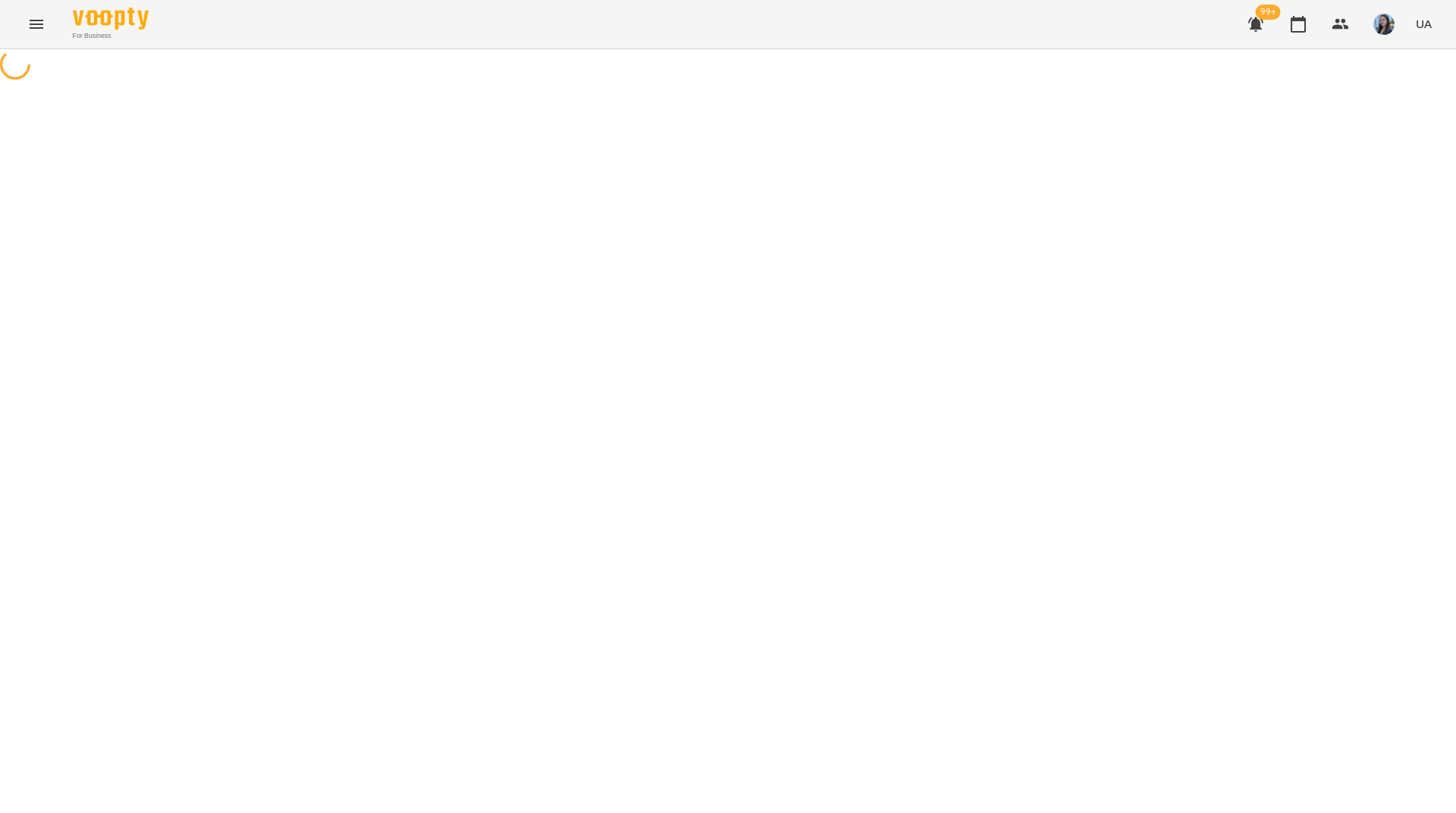
select select "*******"
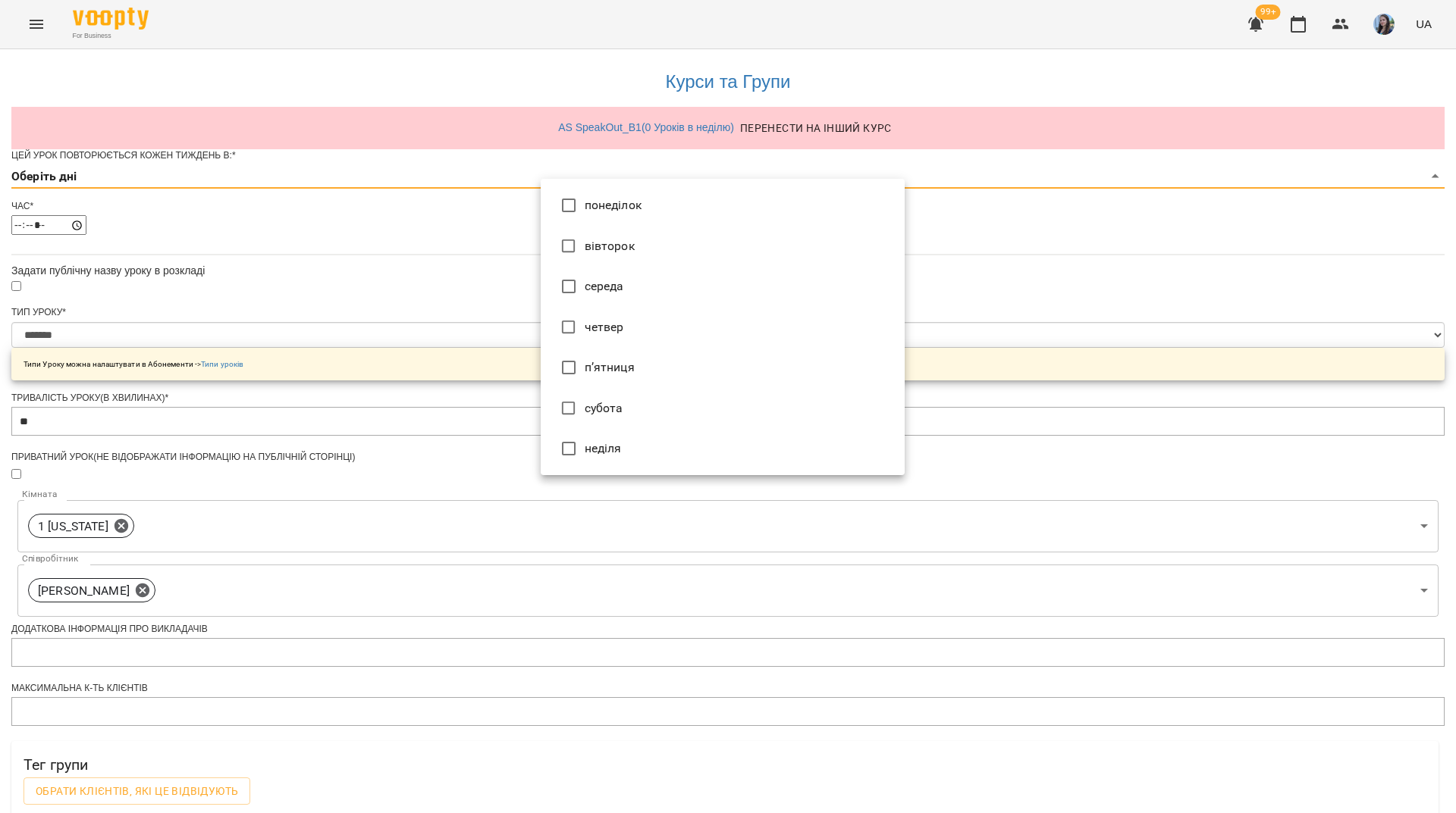
click at [606, 207] on body "**********" at bounding box center [728, 486] width 1456 height 974
click at [613, 213] on li "понеділок" at bounding box center [722, 205] width 364 height 41
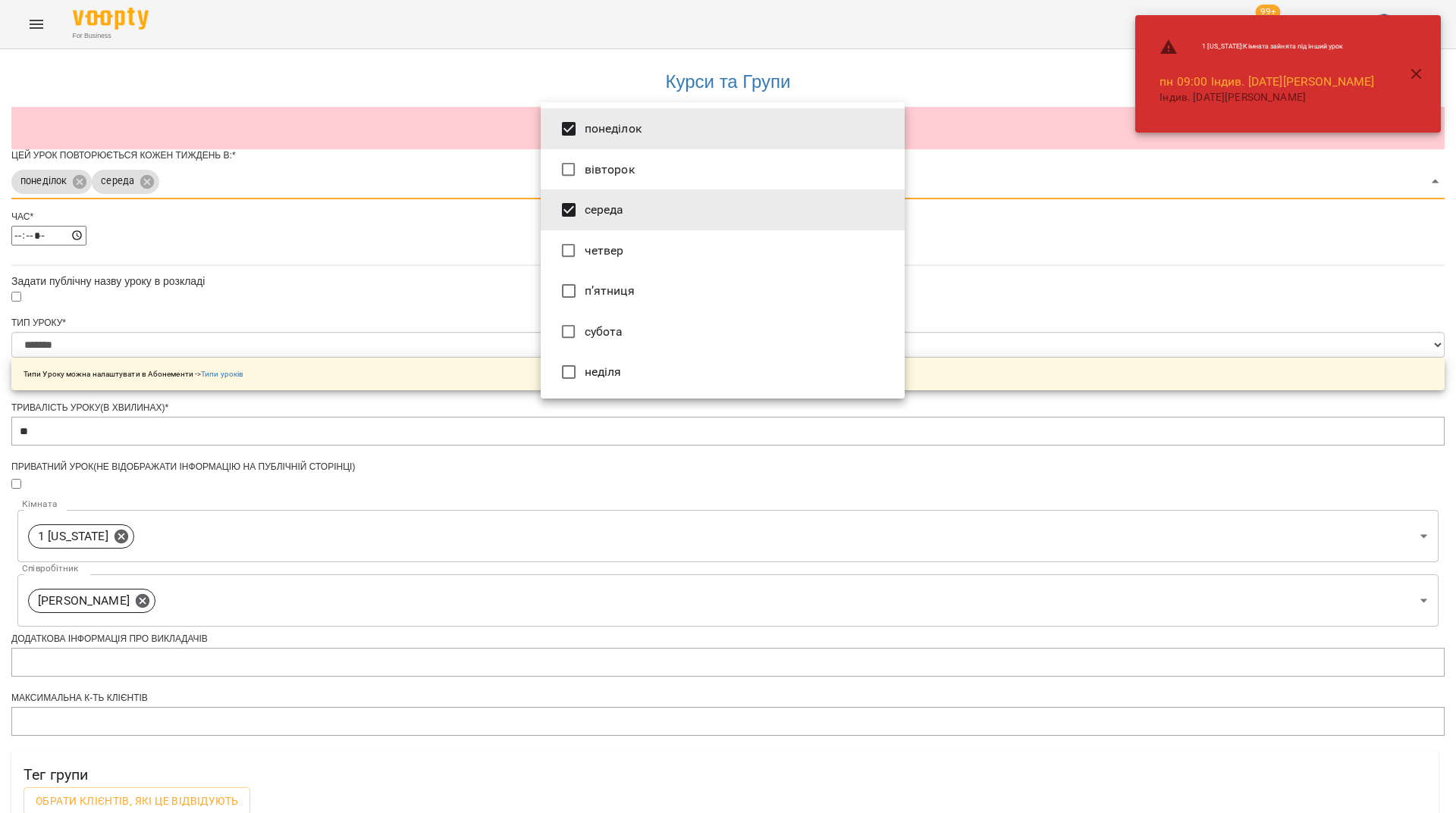
type input "***"
click at [1188, 345] on div at bounding box center [728, 406] width 1456 height 813
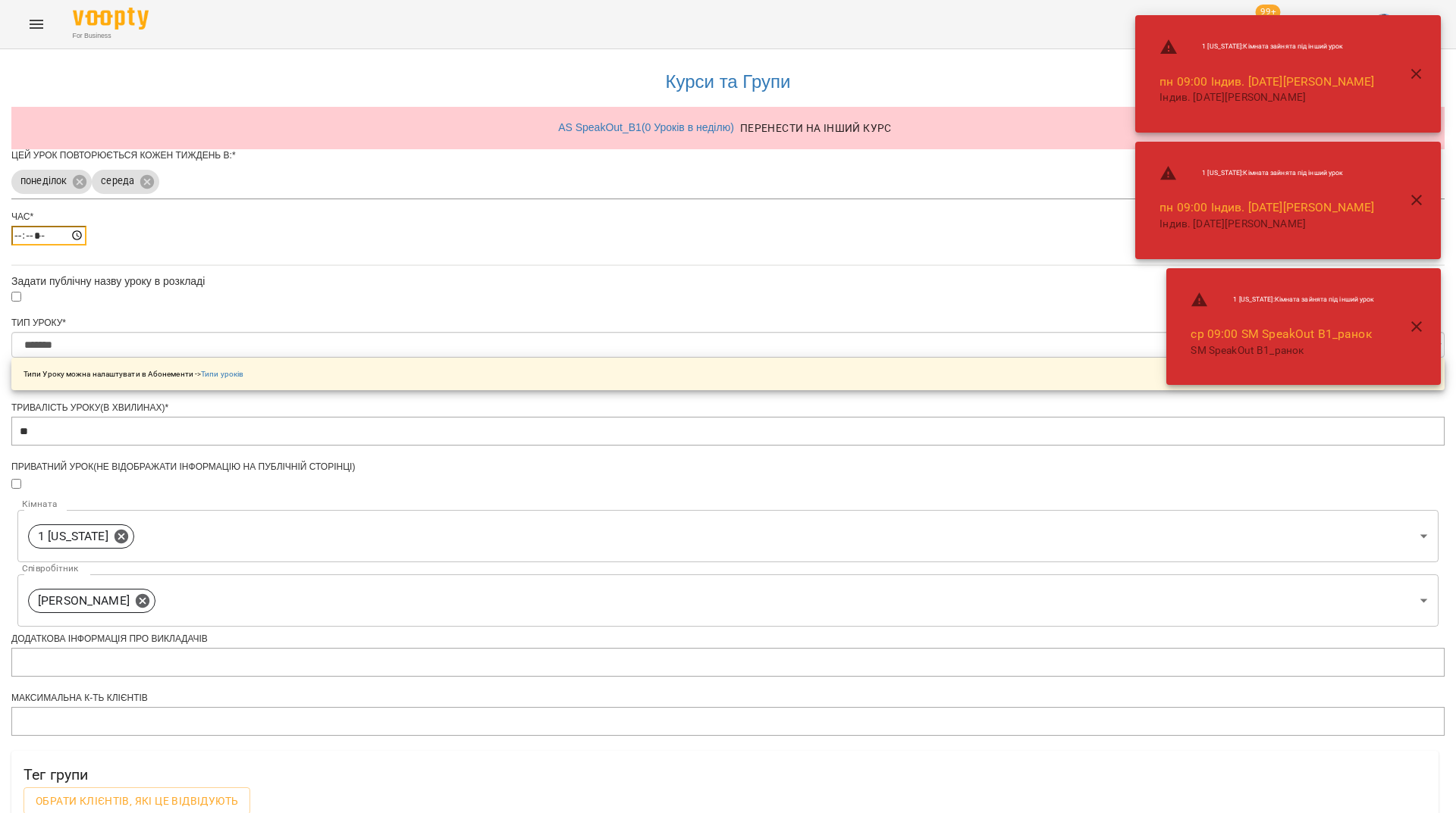
click at [86, 246] on input "*****" at bounding box center [49, 236] width 75 height 20
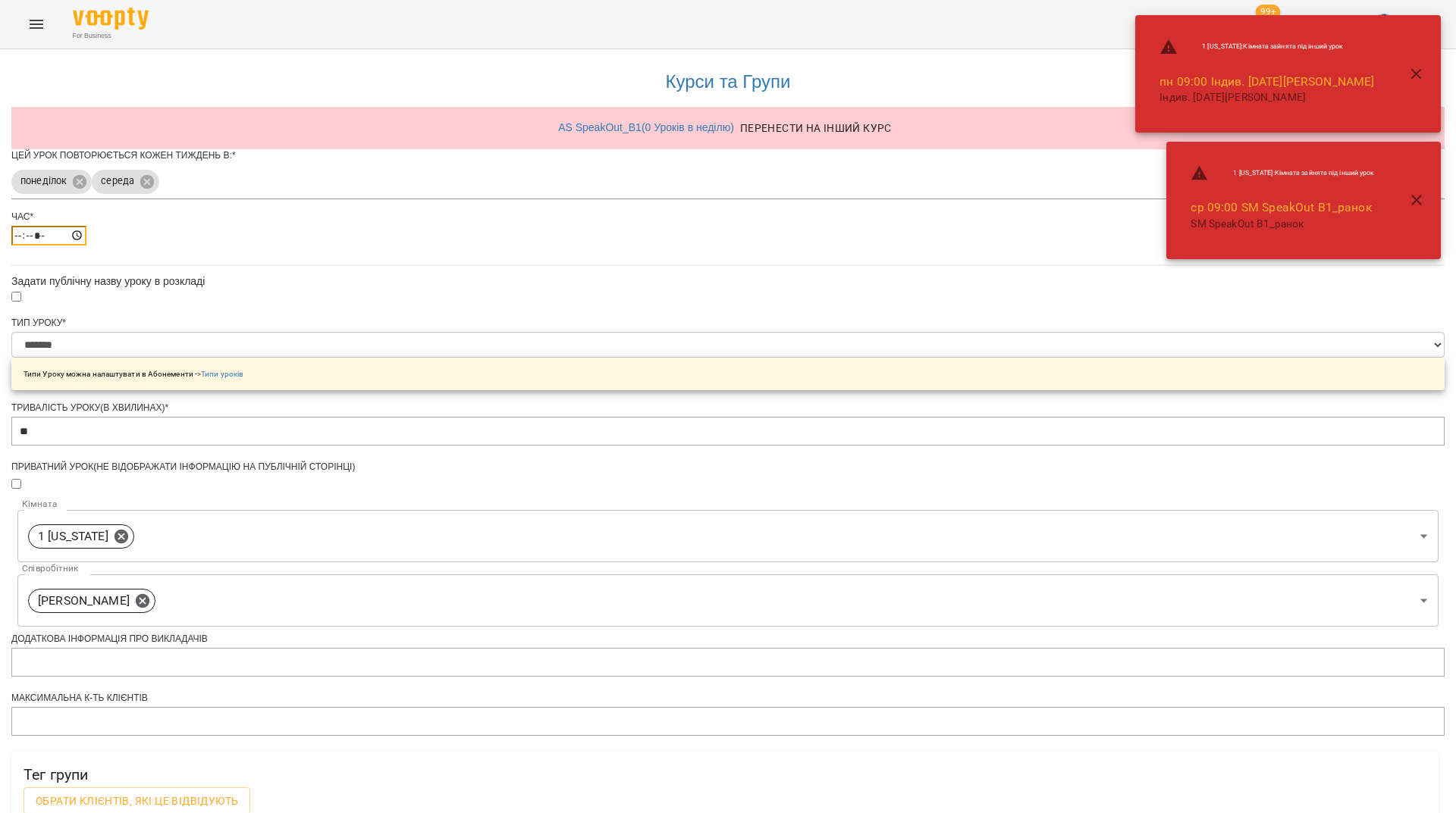
click at [86, 246] on input "*****" at bounding box center [49, 236] width 75 height 20
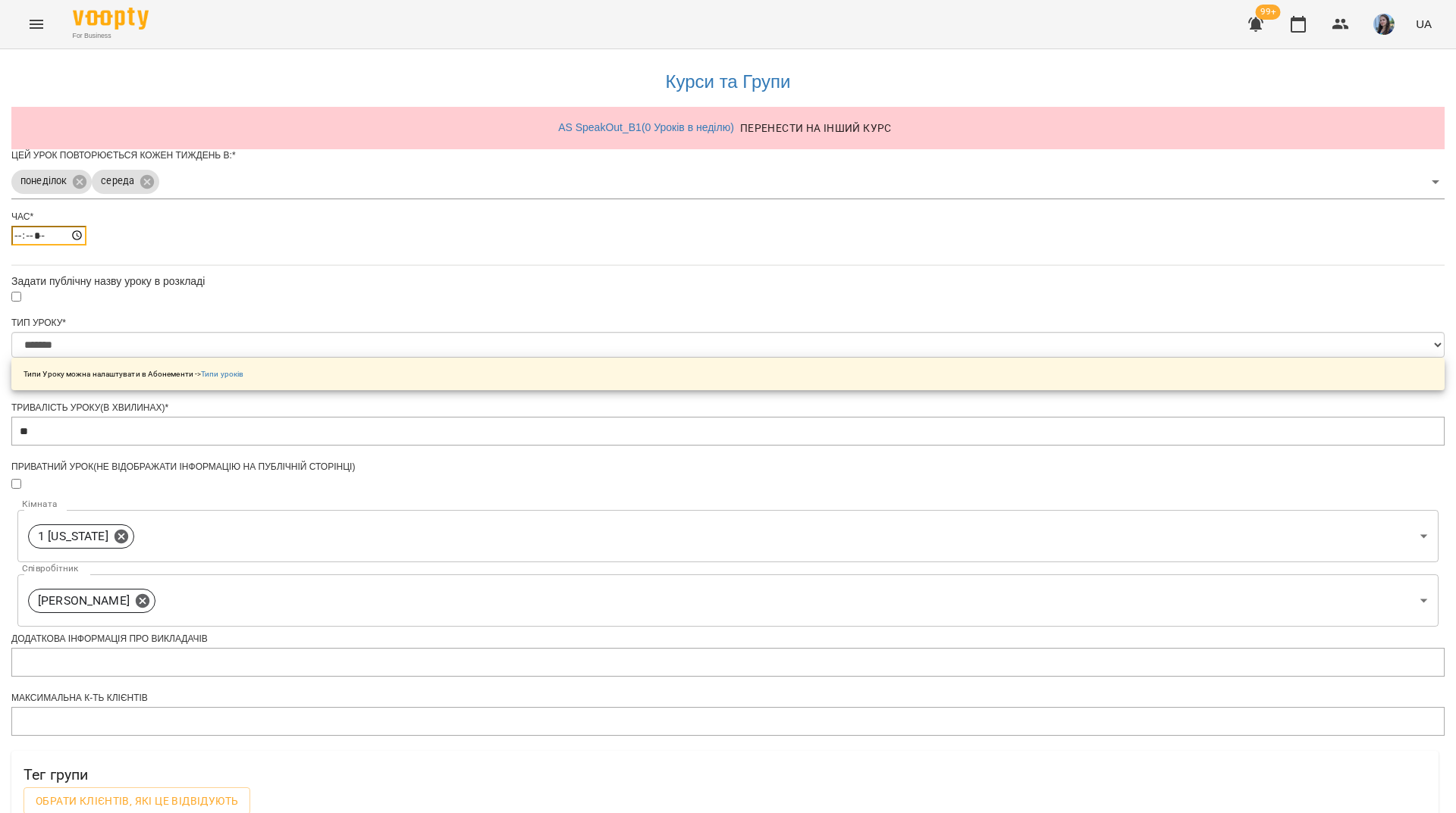
type input "*****"
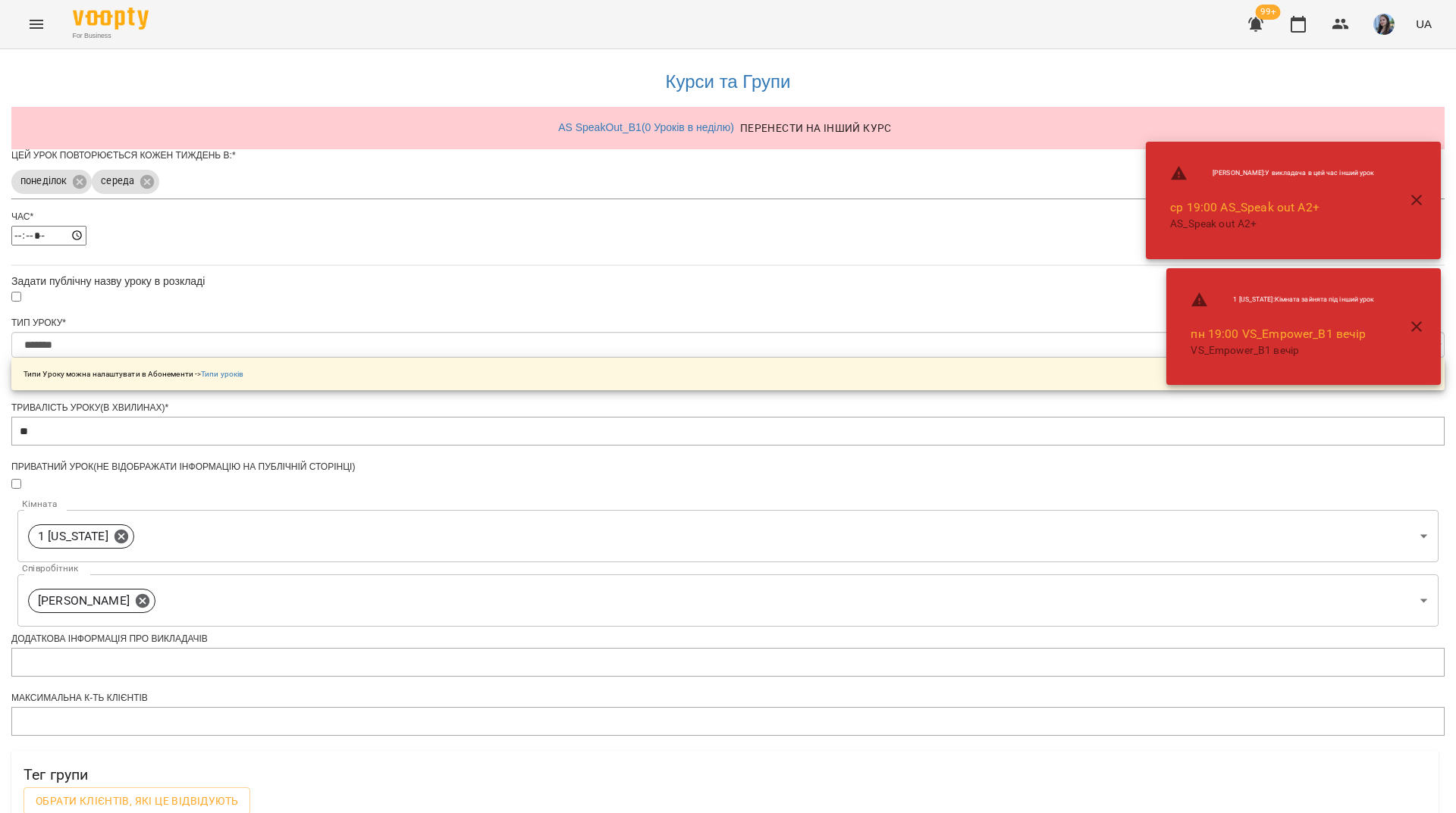
click at [1056, 415] on div "**********" at bounding box center [728, 518] width 1433 height 938
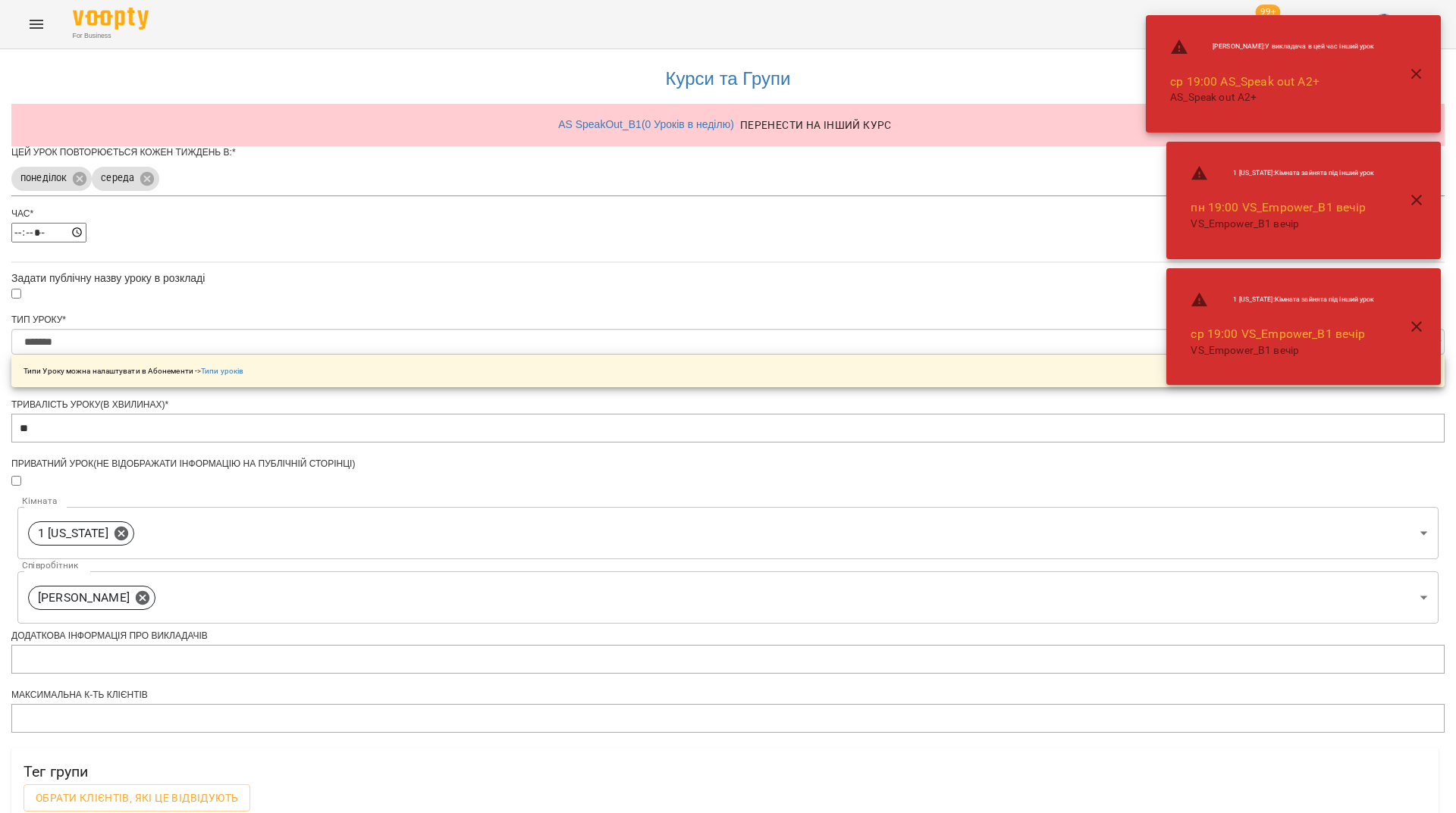
scroll to position [291, 0]
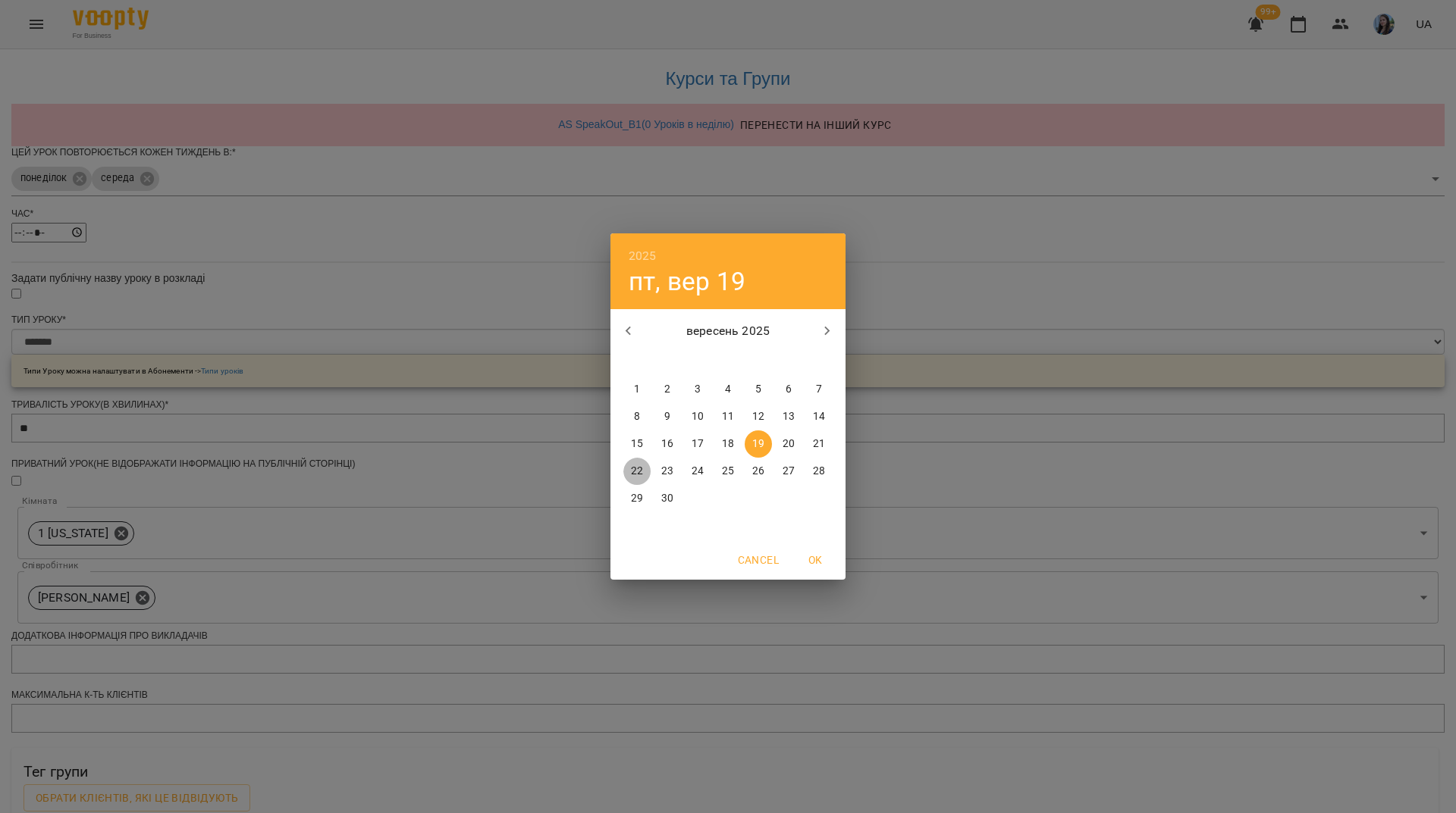
click at [637, 469] on p "22" at bounding box center [637, 471] width 13 height 15
type input "**********"
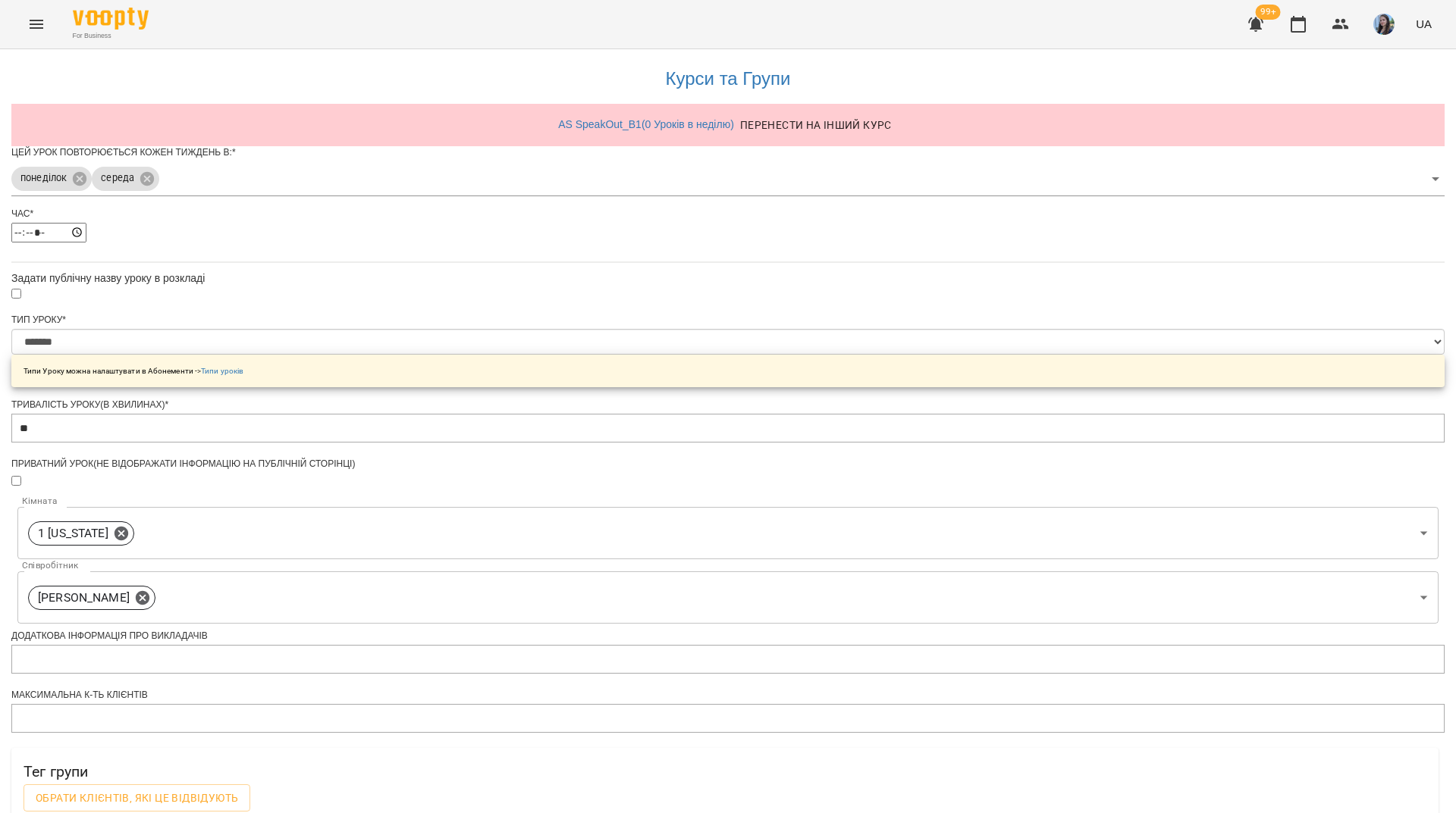
scroll to position [345, 0]
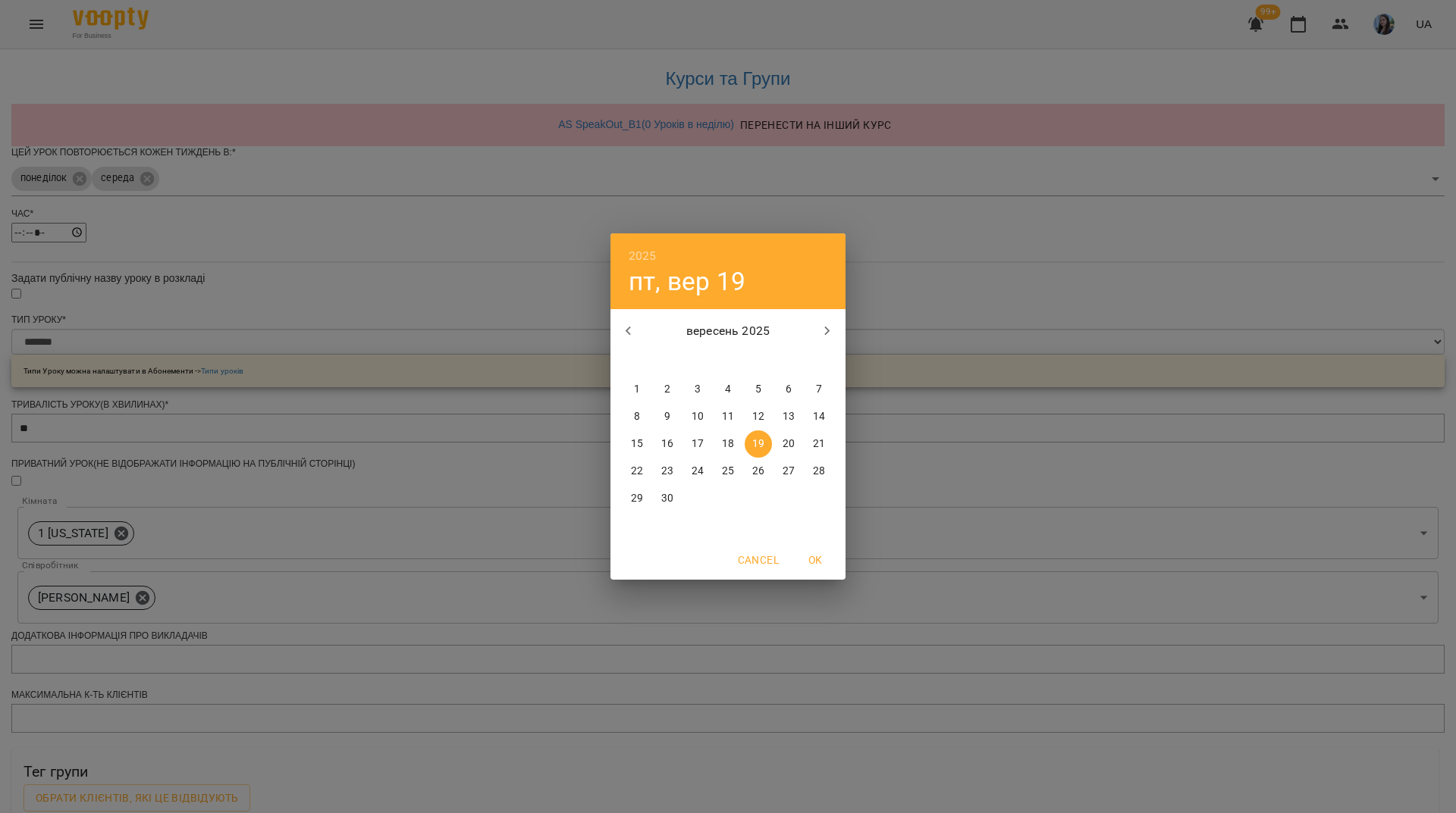
click at [832, 339] on icon "button" at bounding box center [827, 331] width 18 height 18
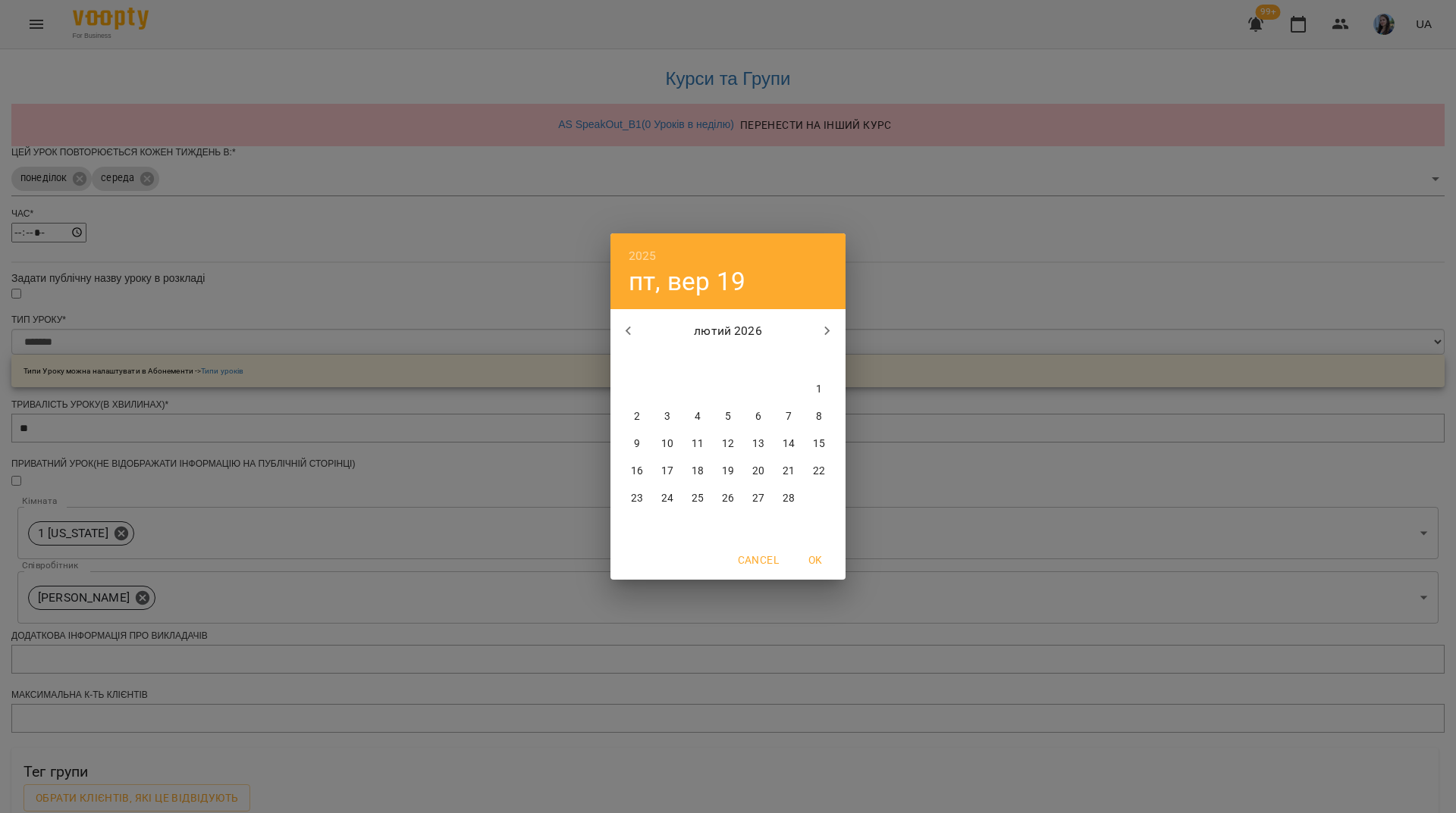
click at [832, 339] on icon "button" at bounding box center [827, 331] width 18 height 18
click at [671, 530] on p "31" at bounding box center [668, 526] width 13 height 15
type input "**********"
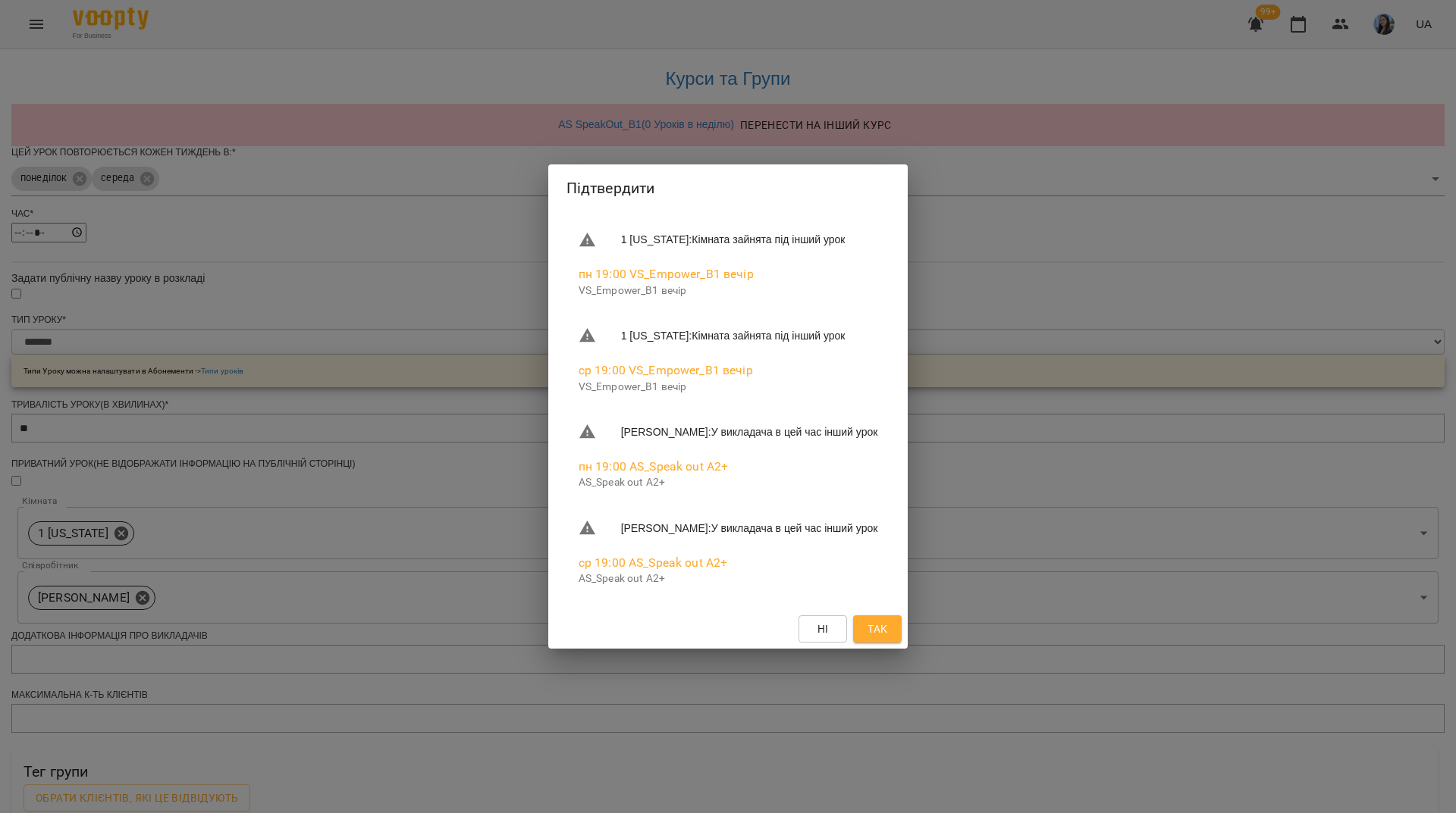
click at [887, 638] on span "Так" at bounding box center [877, 629] width 20 height 18
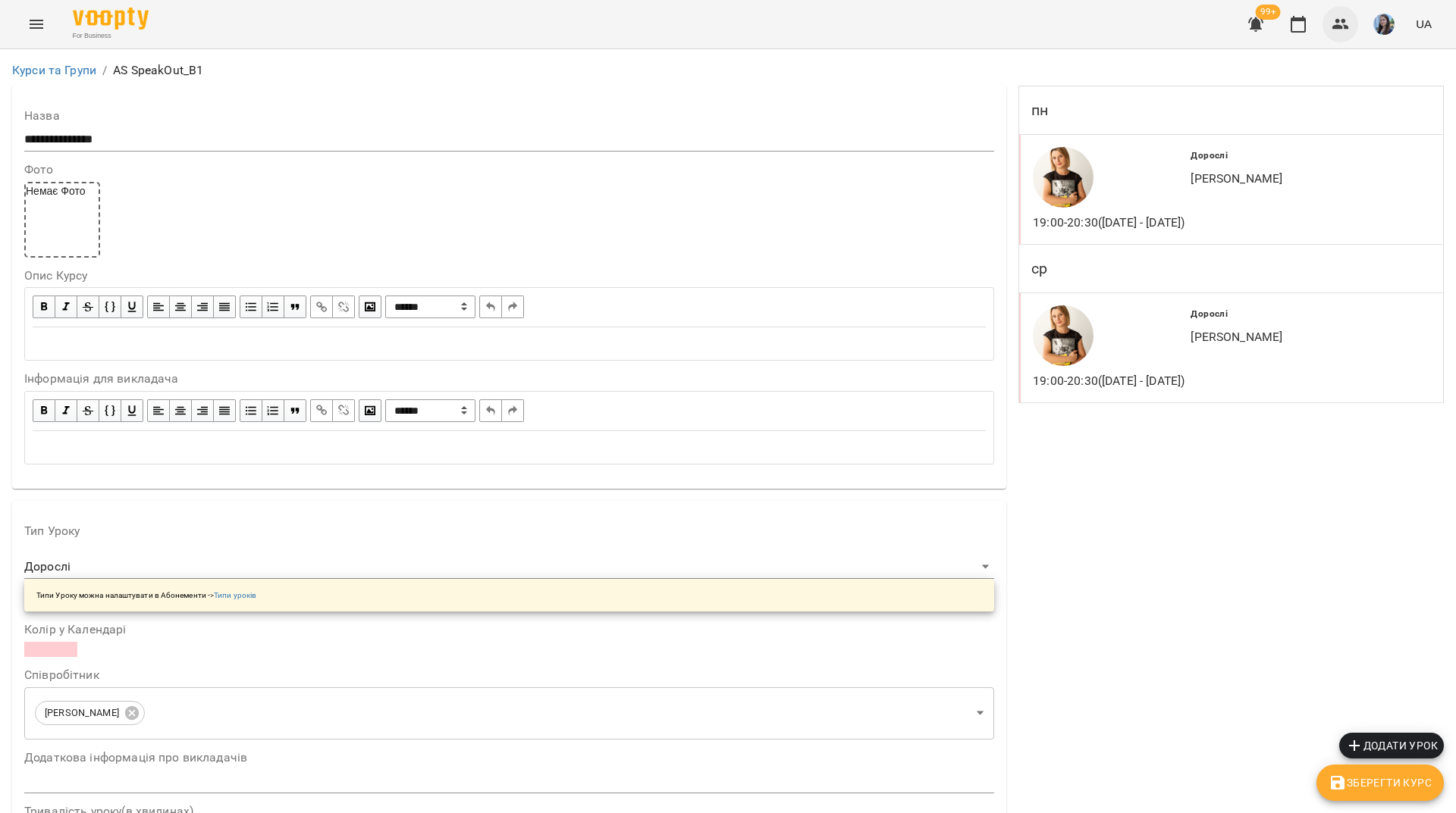
click at [1350, 27] on button "button" at bounding box center [1340, 24] width 37 height 37
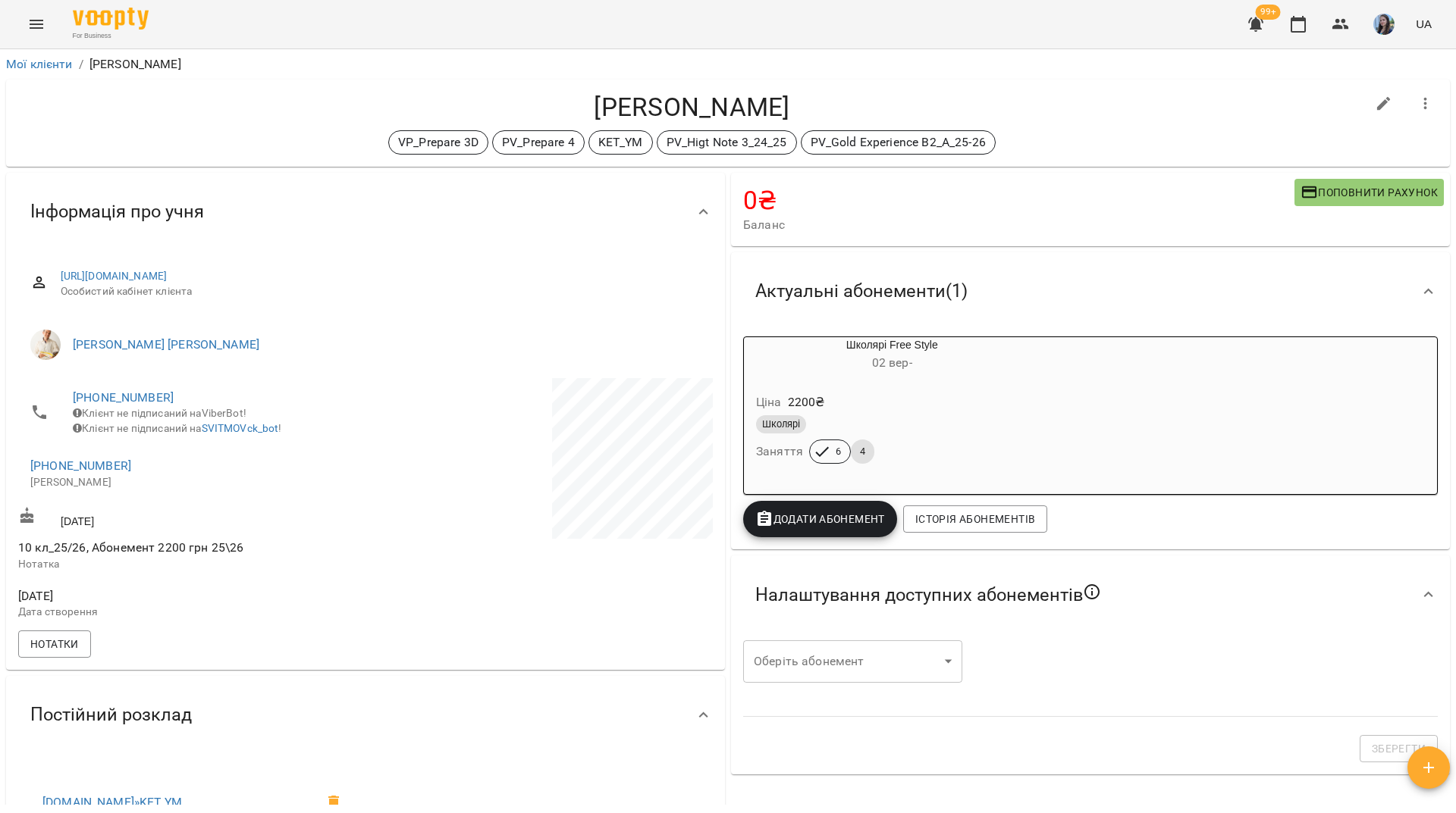
click at [161, 389] on span "[PHONE_NUMBER]" at bounding box center [211, 398] width 277 height 18
click at [159, 395] on link "[PHONE_NUMBER]" at bounding box center [123, 398] width 101 height 14
click at [199, 424] on link at bounding box center [185, 426] width 47 height 31
click at [527, 26] on div "For Business 99+ UA" at bounding box center [728, 24] width 1456 height 48
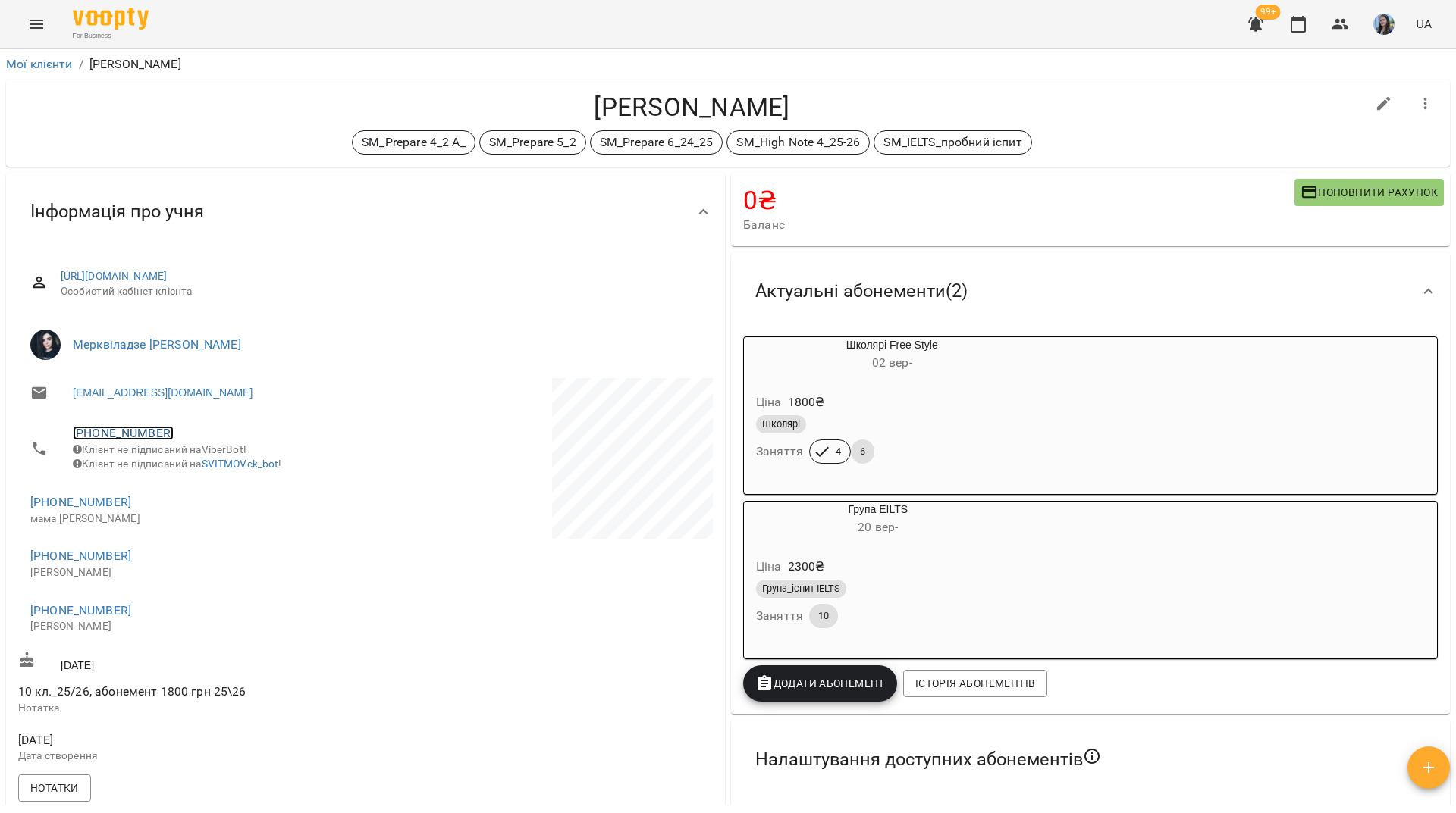
click at [146, 432] on link "+380676452387" at bounding box center [123, 433] width 101 height 14
click at [184, 466] on img at bounding box center [184, 462] width 22 height 22
click at [91, 617] on link "+380731840772" at bounding box center [81, 610] width 101 height 14
click at [143, 655] on img at bounding box center [142, 650] width 22 height 22
click at [227, 106] on h4 "Сотула Аліна" at bounding box center [691, 107] width 1347 height 31
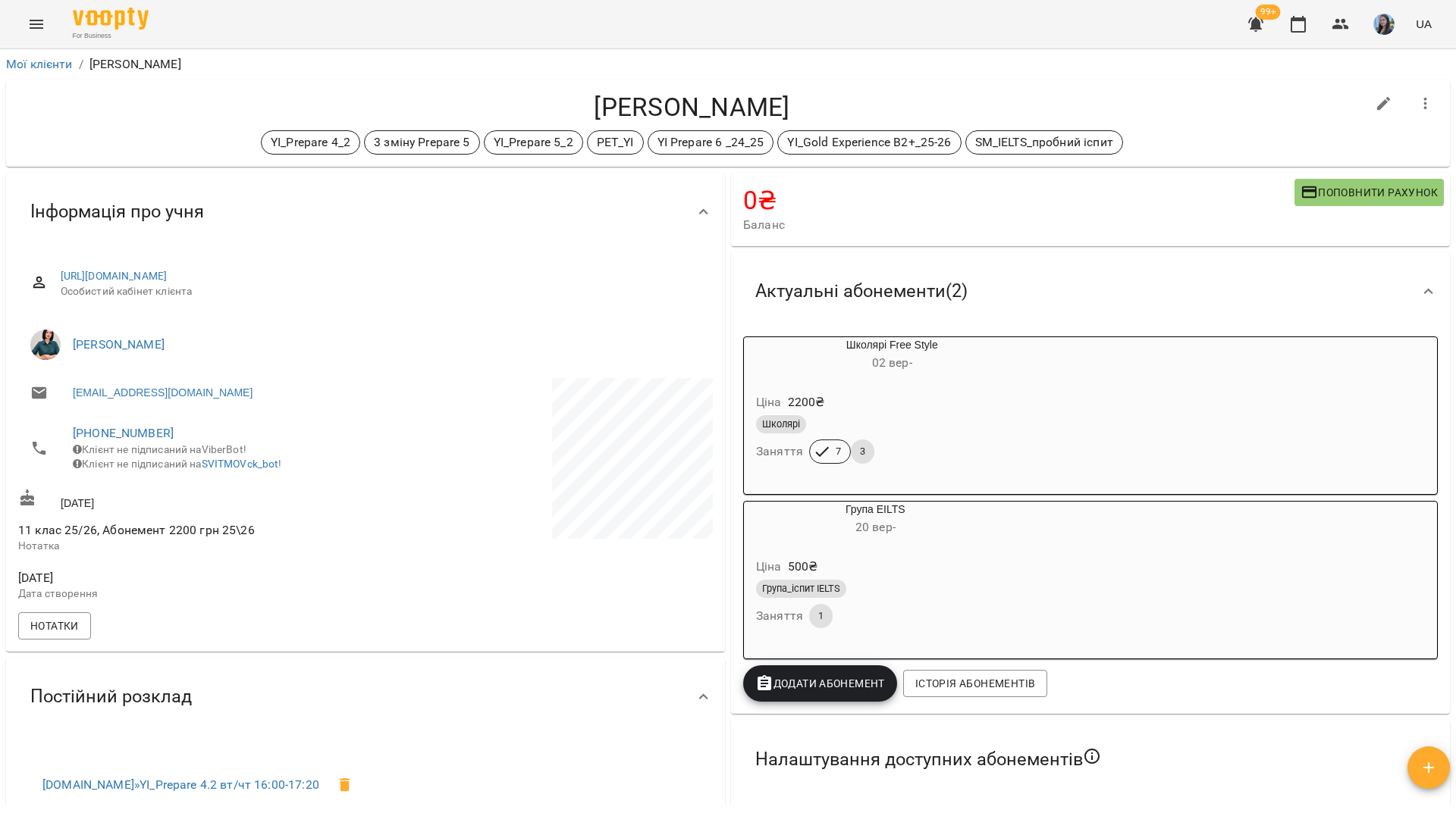
click at [132, 125] on div "[PERSON_NAME] 4_2 3 зміну Prepare 5 YI_Prepare 5_2 PET_YI YI Prepare 6 _24_25 Y…" at bounding box center [691, 123] width 1347 height 63
click at [143, 437] on link "[PHONE_NUMBER]" at bounding box center [123, 433] width 101 height 14
click at [205, 465] on link at bounding box center [185, 462] width 47 height 31
click at [237, 29] on div "For Business 99+ UA" at bounding box center [728, 24] width 1456 height 48
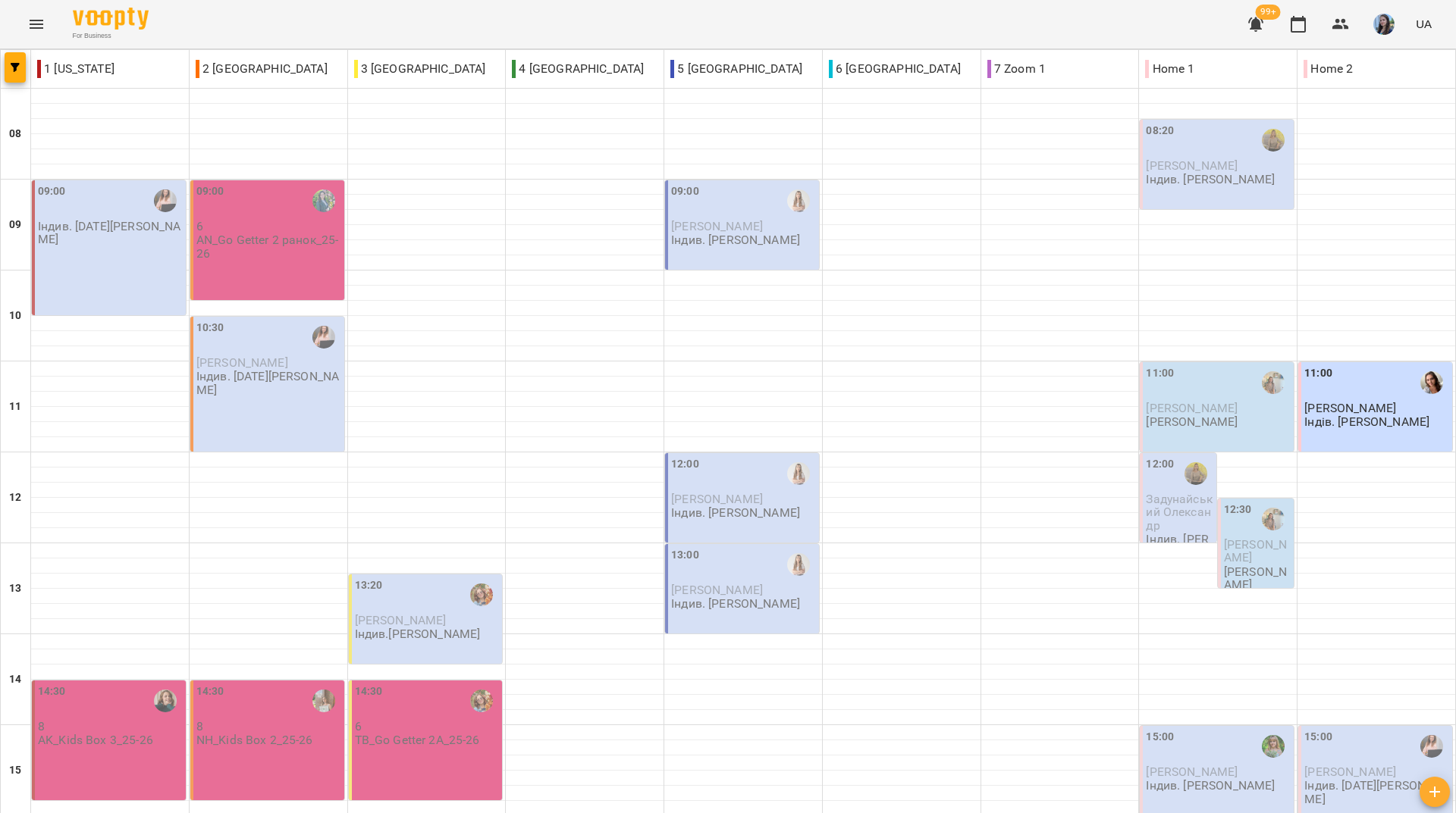
scroll to position [559, 0]
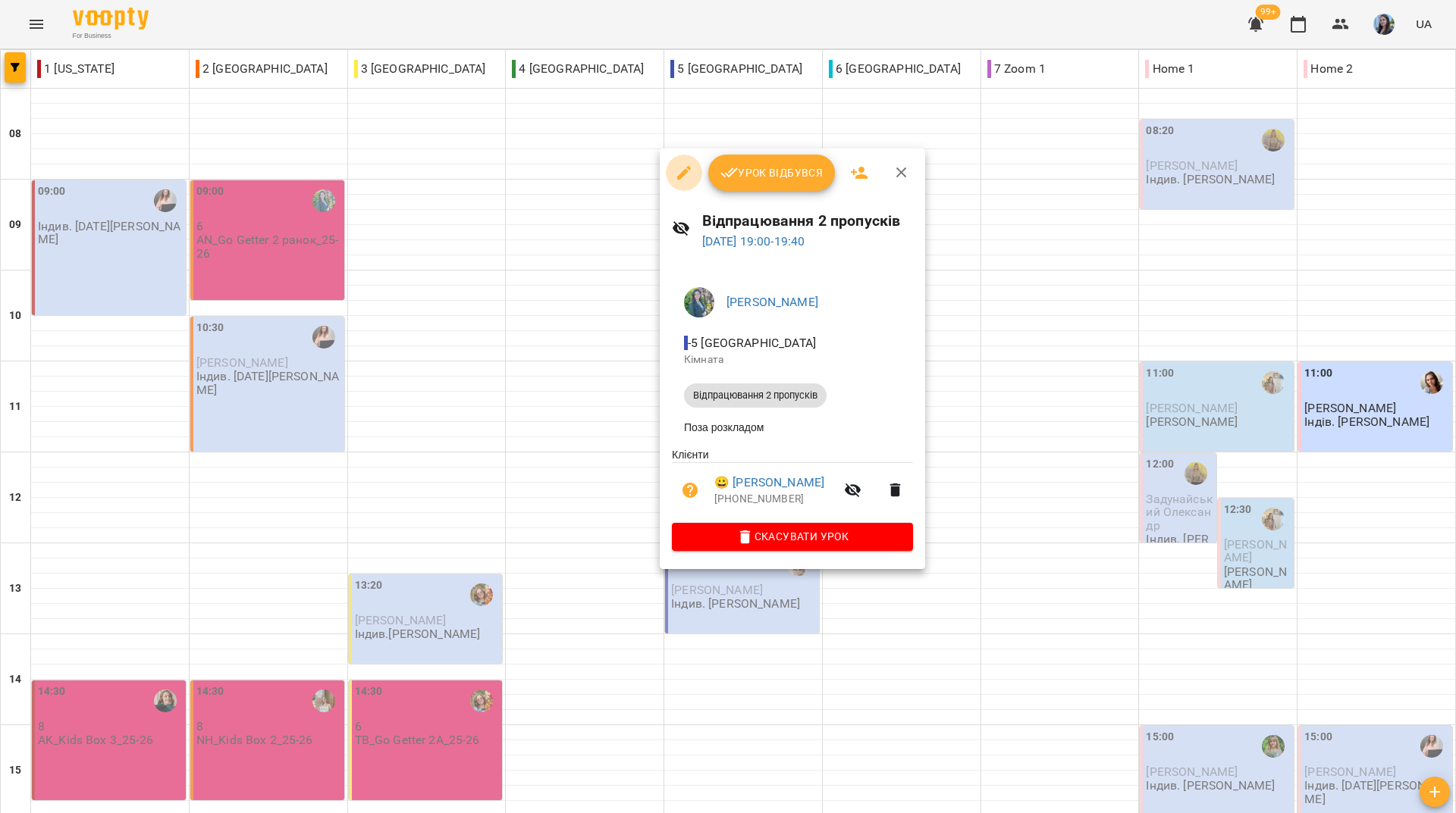
click at [683, 177] on icon "button" at bounding box center [684, 172] width 18 height 18
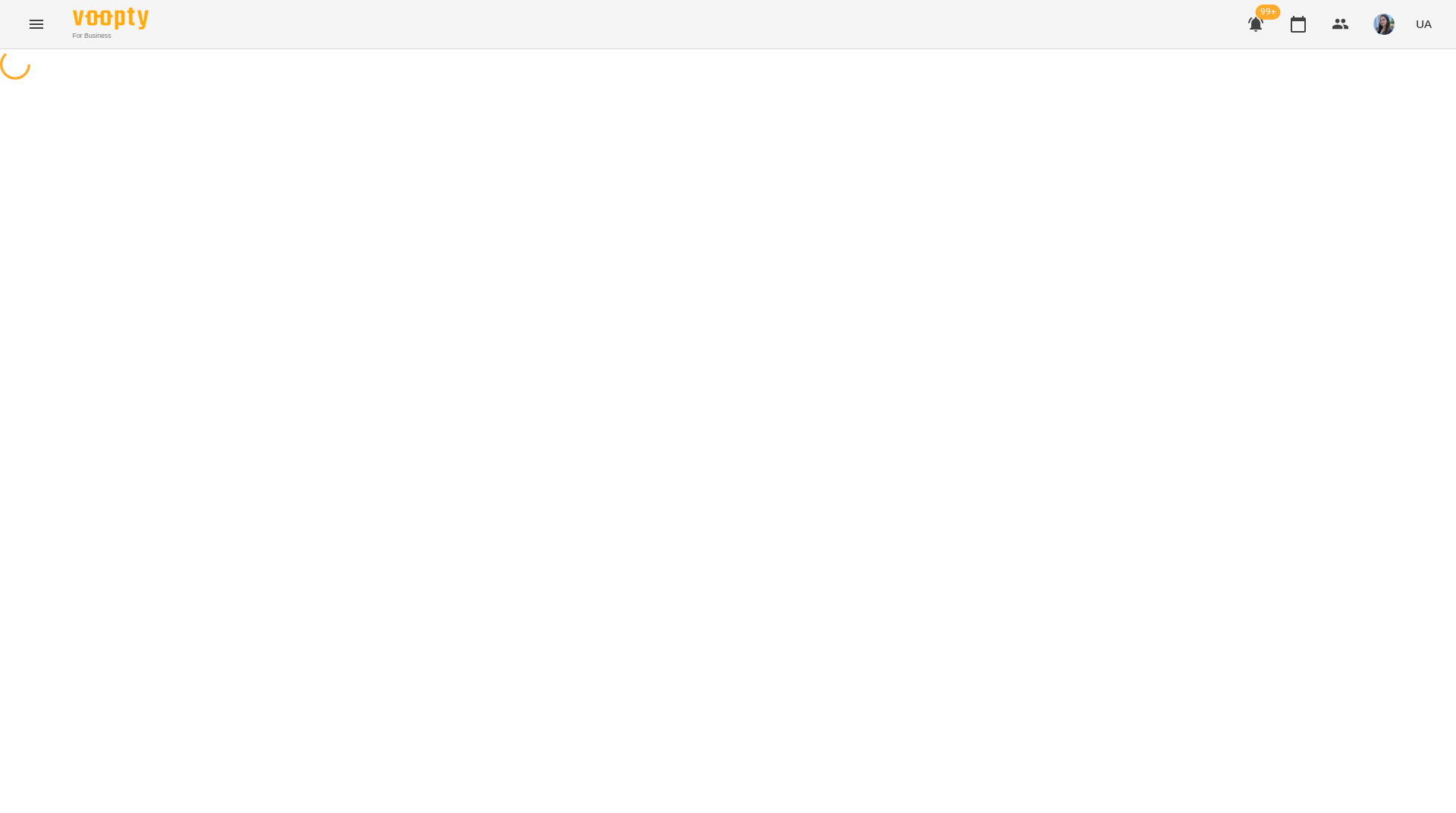
select select "**********"
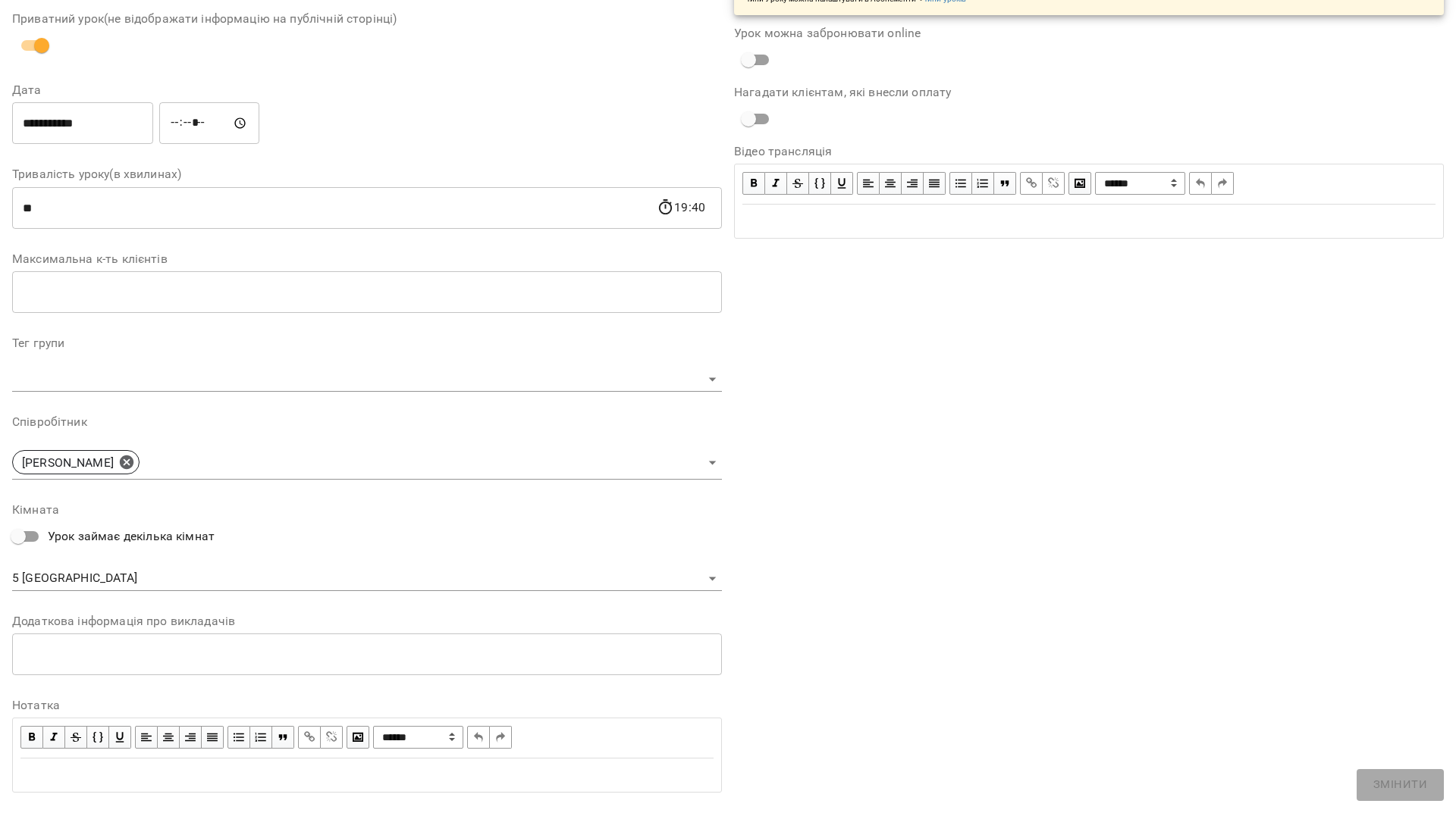
scroll to position [179, 0]
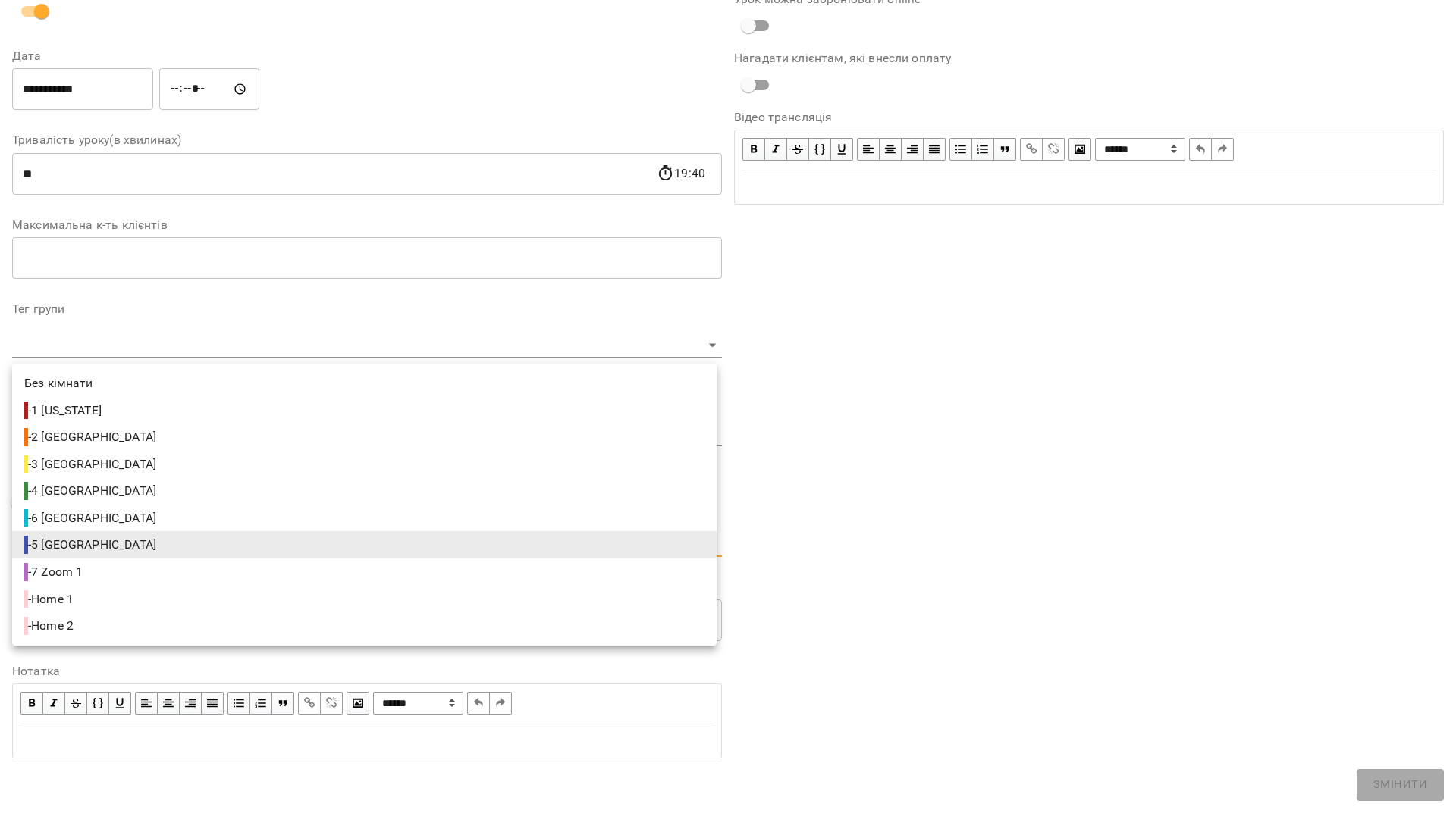
click at [202, 546] on body "**********" at bounding box center [728, 302] width 1456 height 604
click at [153, 454] on li "- 3 [GEOGRAPHIC_DATA]" at bounding box center [364, 465] width 705 height 27
type input "**********"
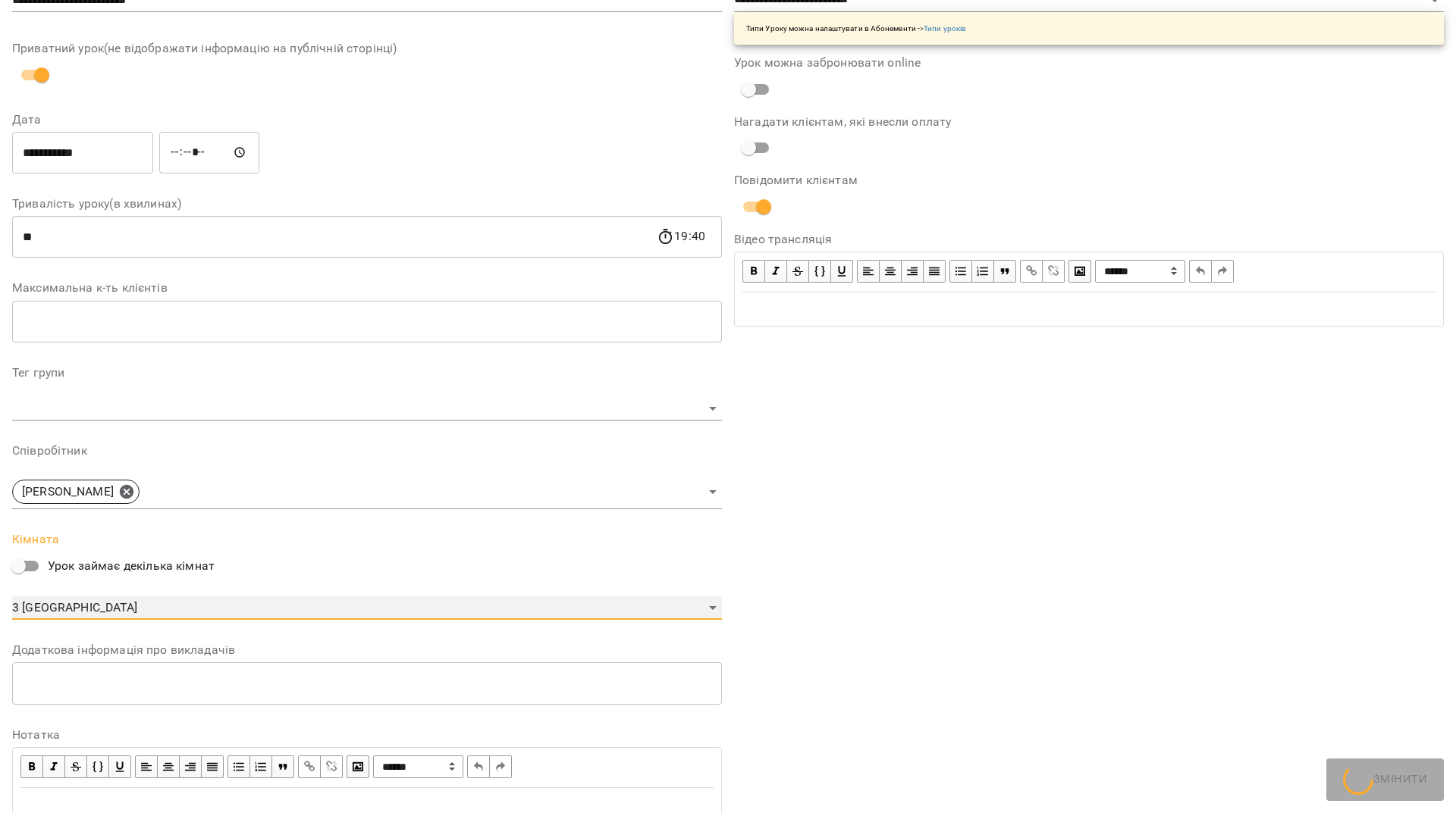
scroll to position [241, 0]
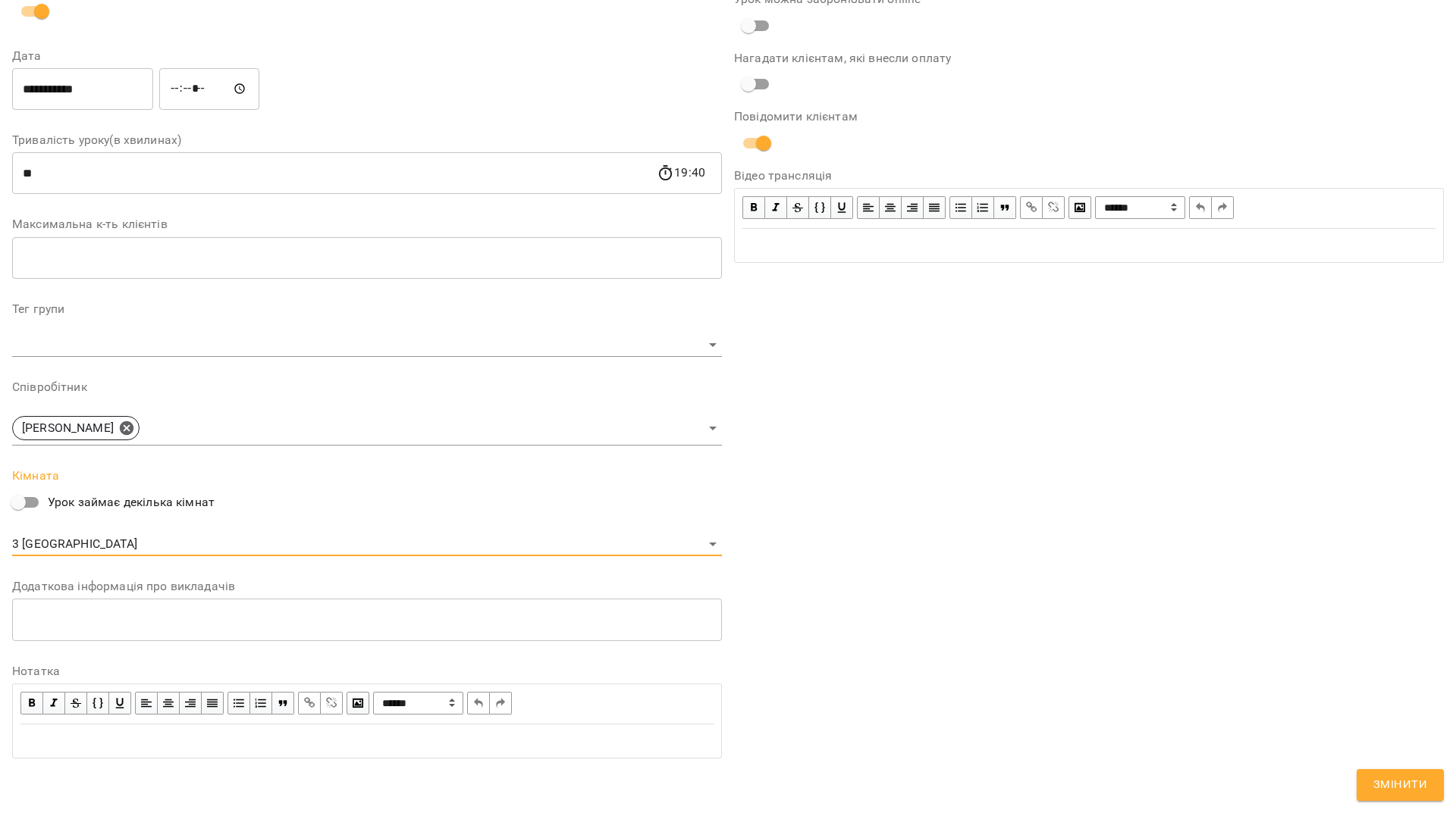
click at [1417, 773] on button "Змінити" at bounding box center [1399, 784] width 87 height 31
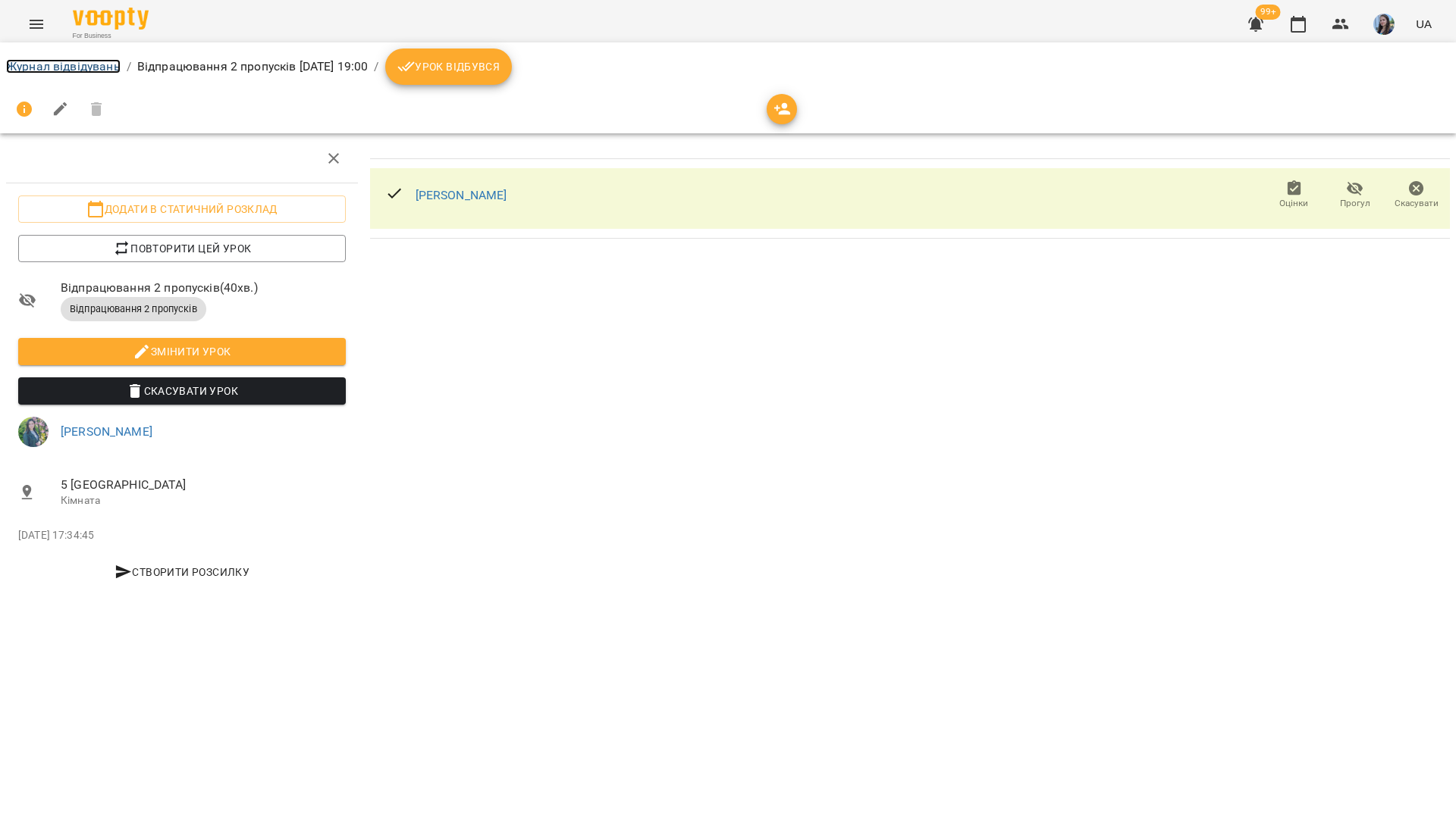
click at [103, 70] on link "Журнал відвідувань" at bounding box center [64, 66] width 115 height 14
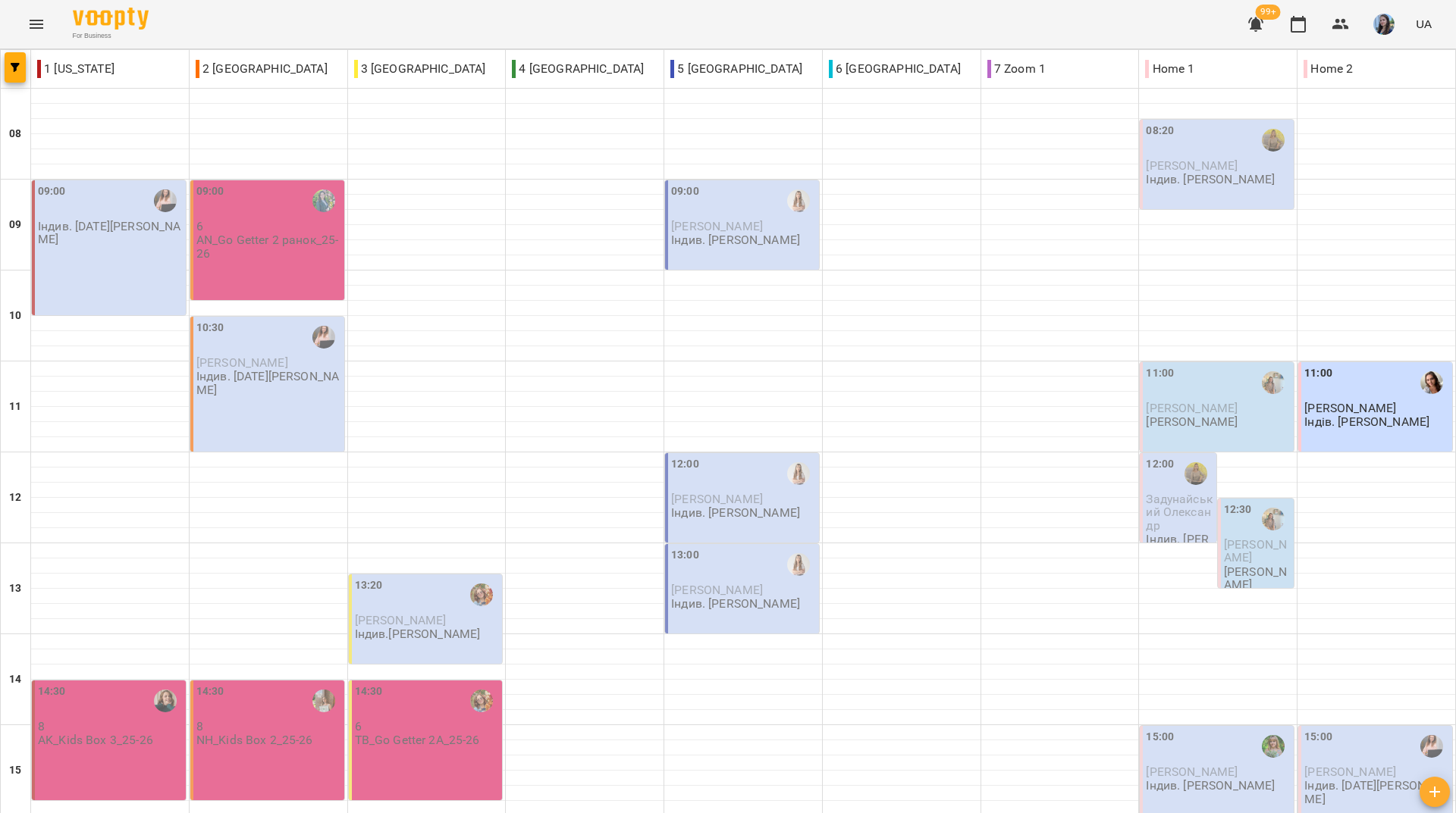
scroll to position [559, 0]
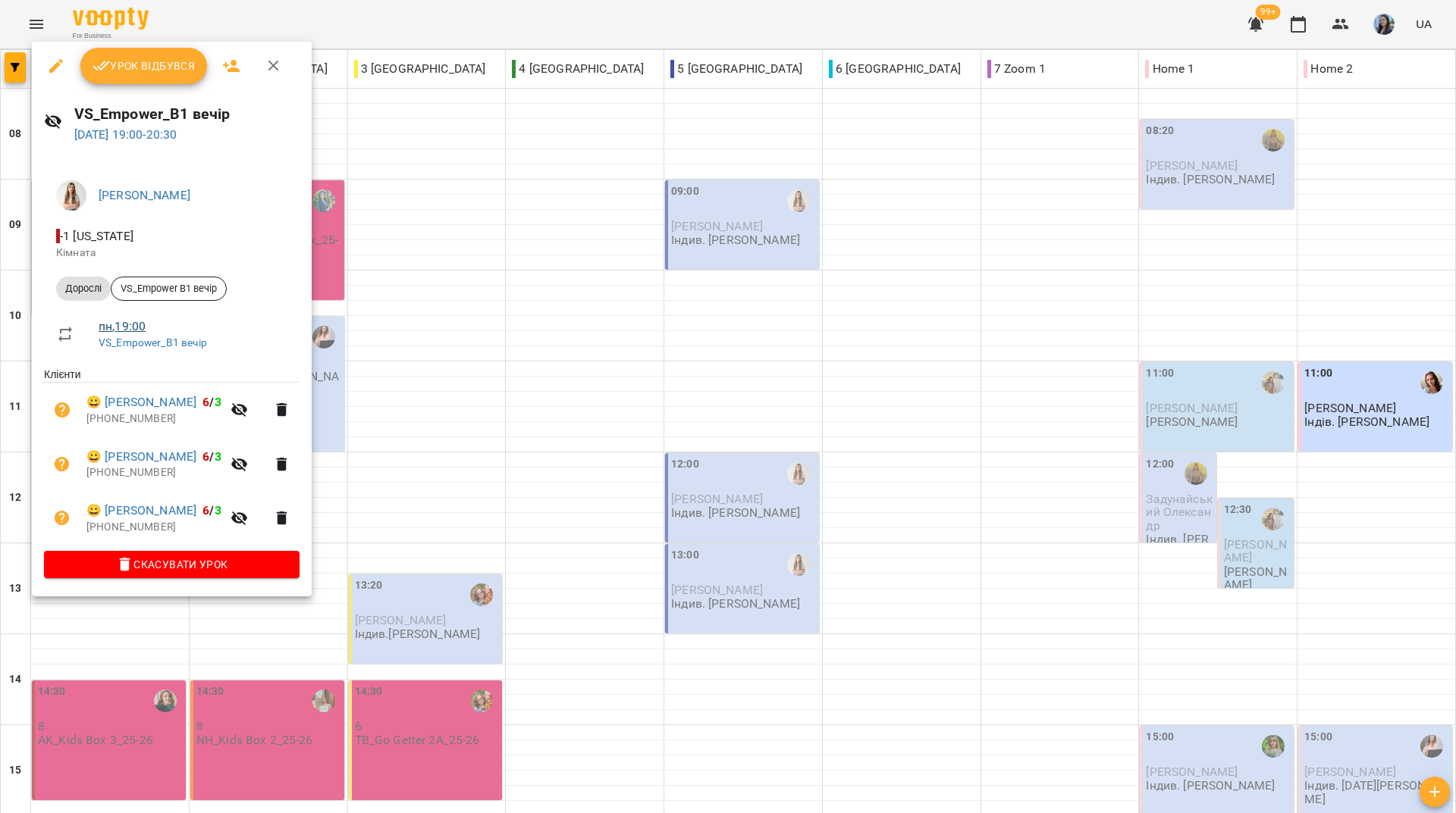
click at [118, 327] on link "пн , 19:00" at bounding box center [122, 327] width 47 height 14
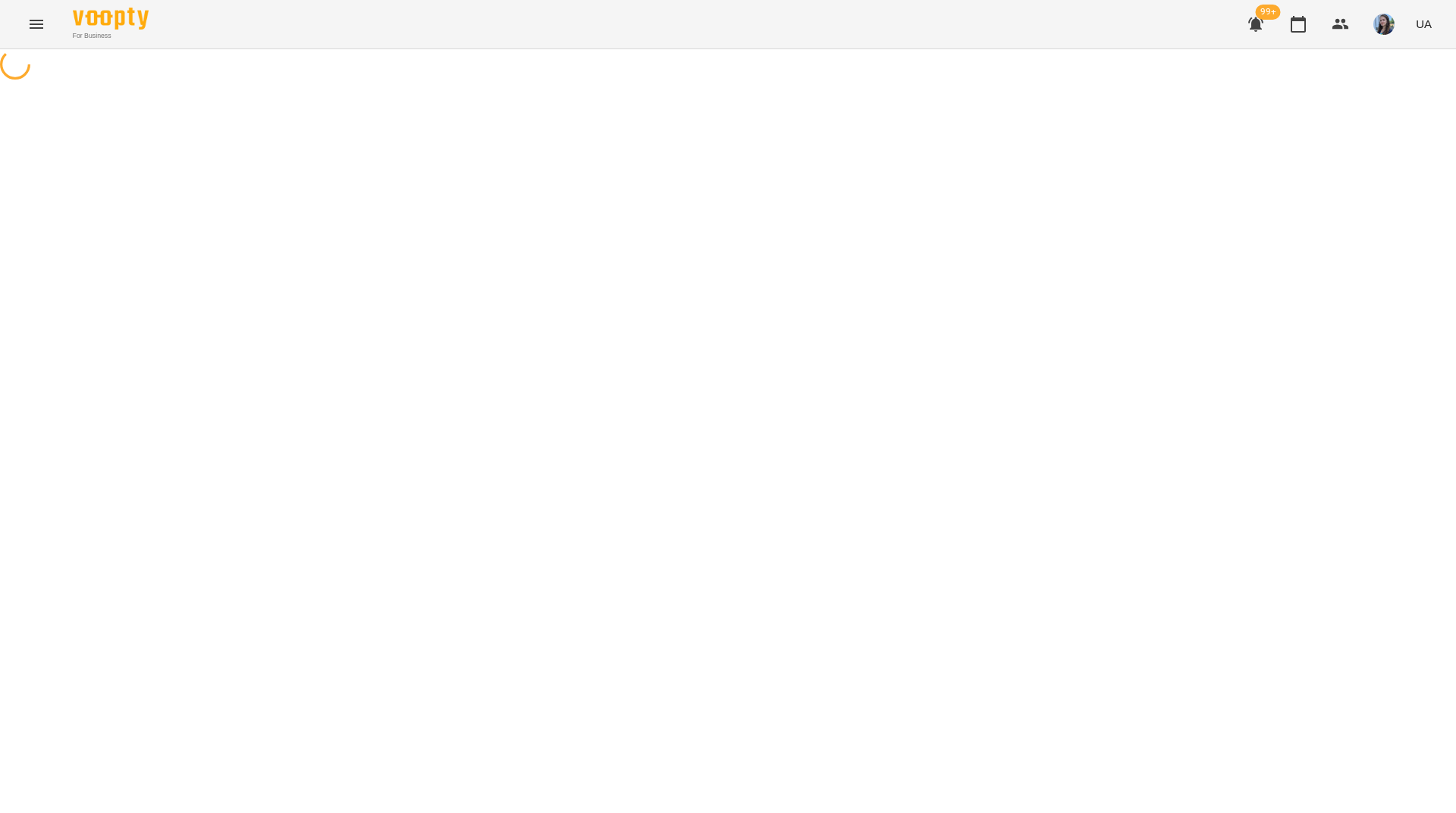
select select "*"
select select "*******"
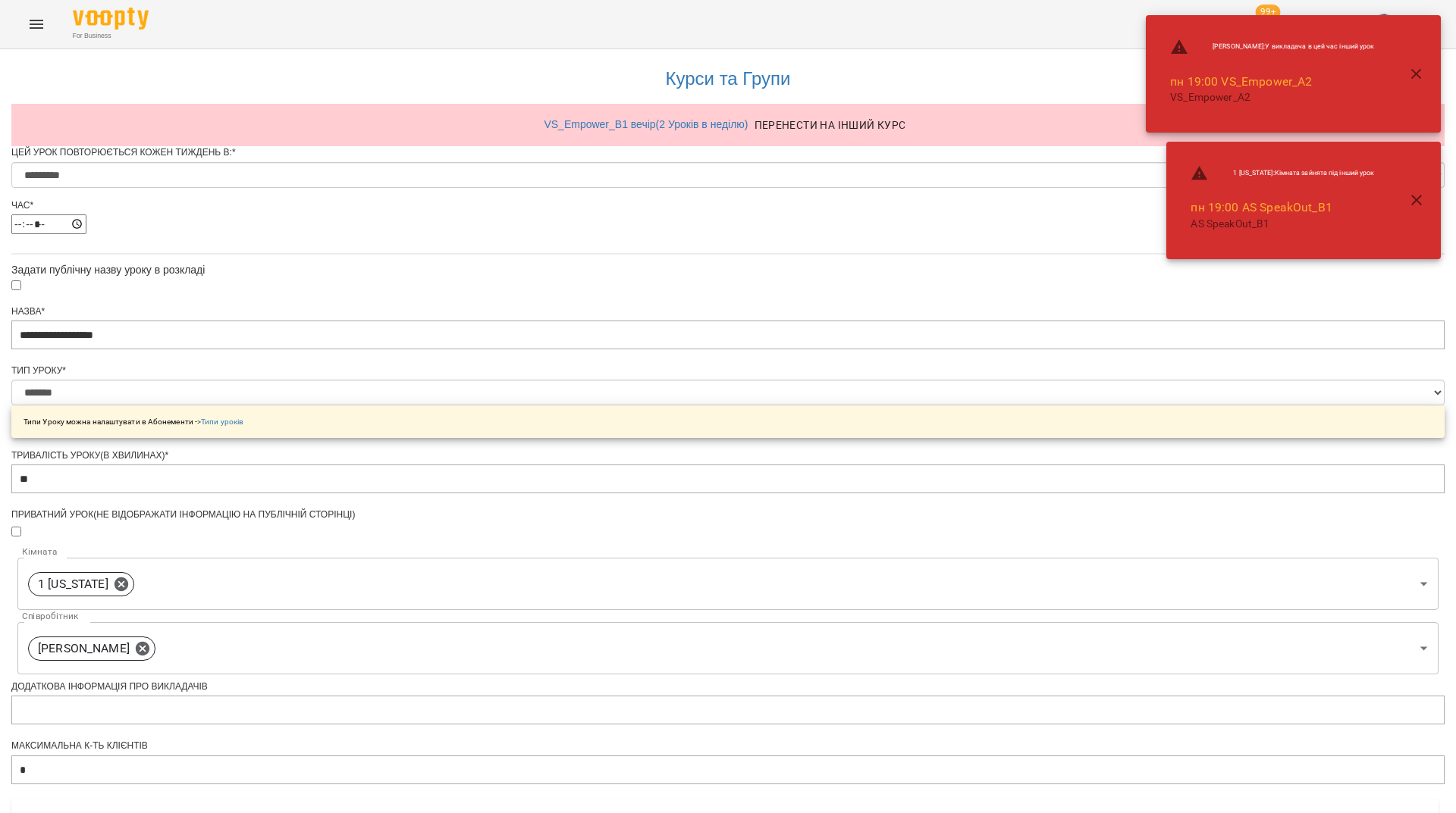
scroll to position [410, 0]
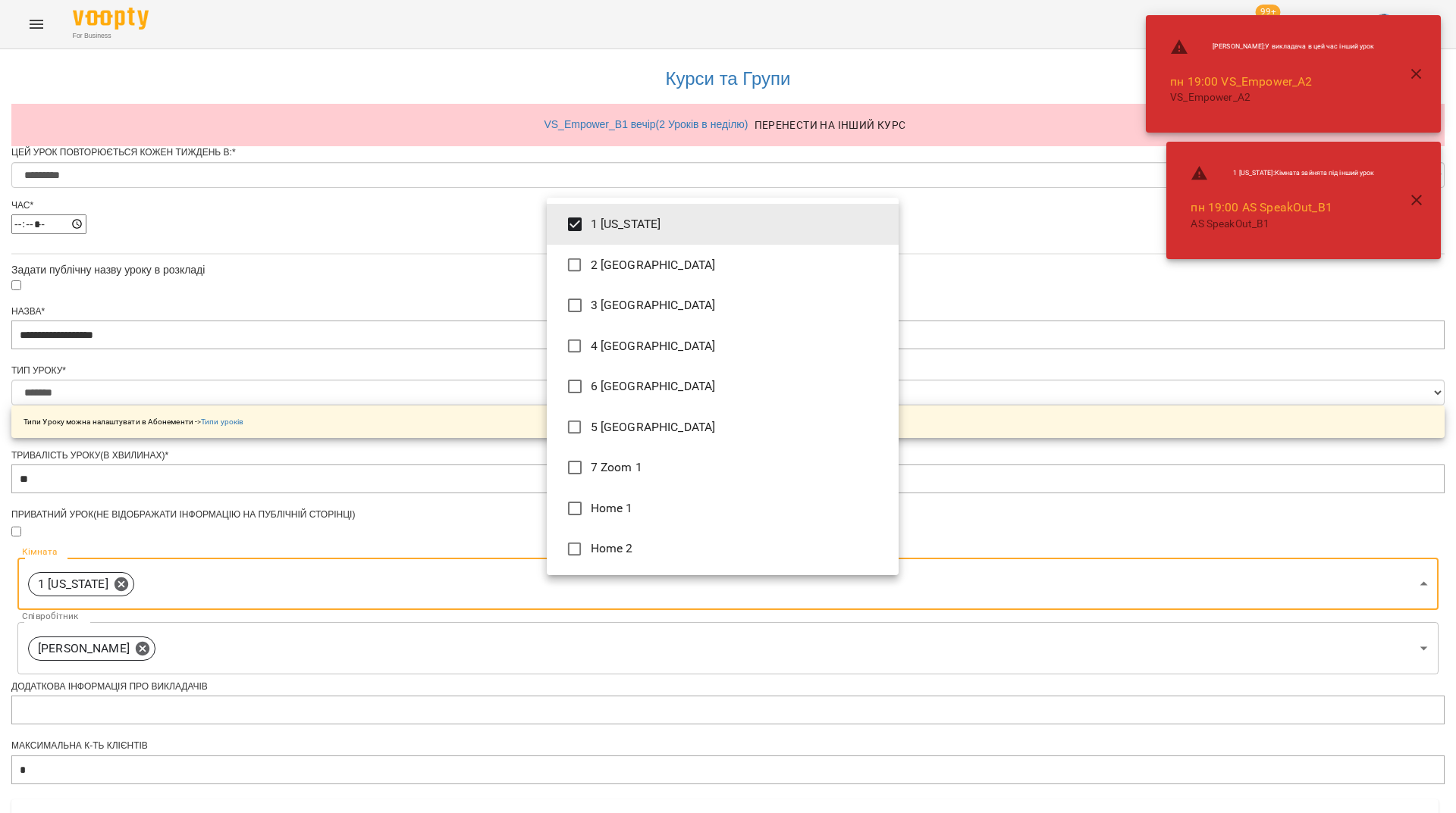
click at [727, 237] on body "**********" at bounding box center [728, 635] width 1456 height 1272
click at [592, 240] on li "1 [US_STATE]" at bounding box center [723, 224] width 352 height 41
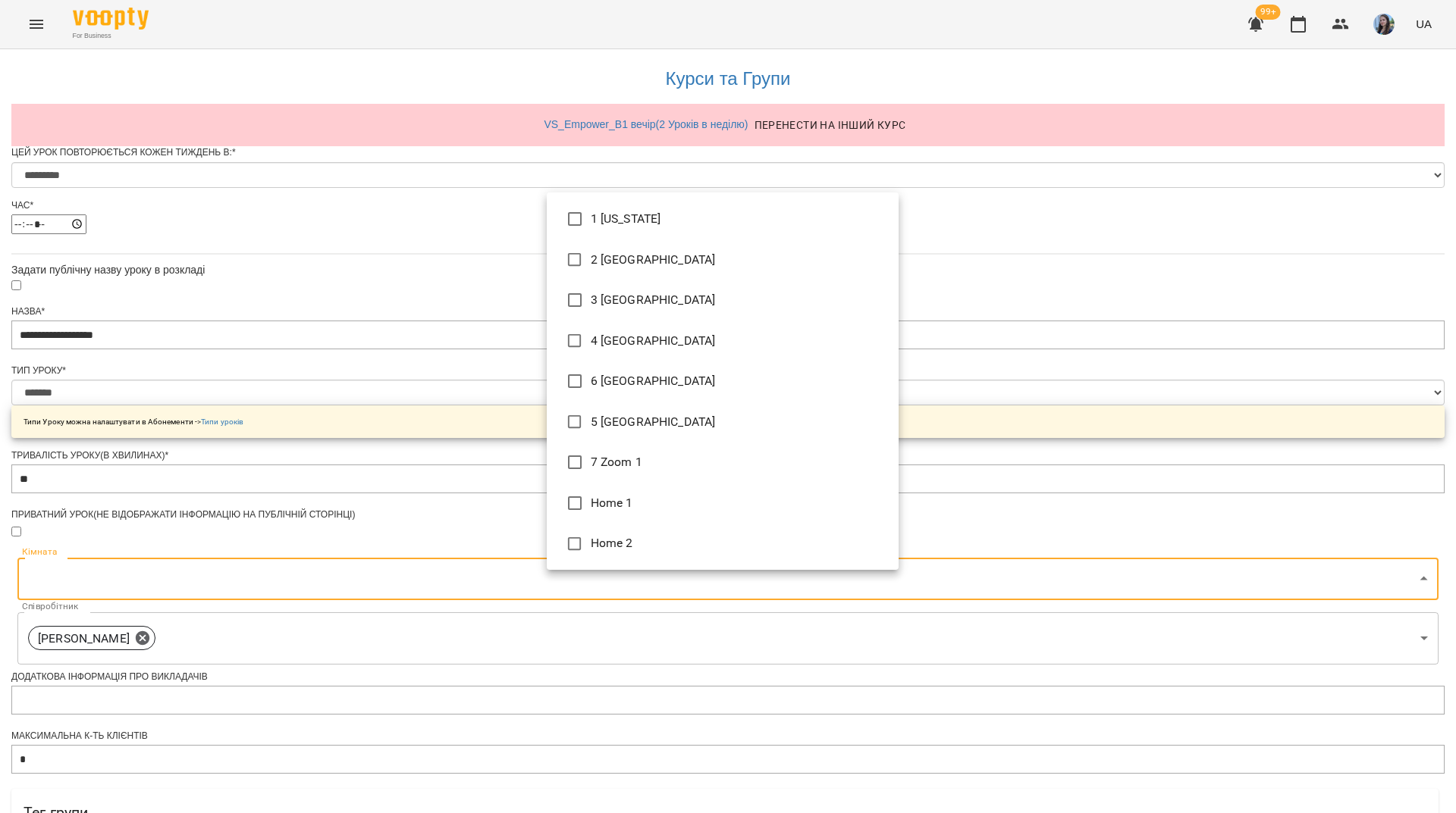
click at [598, 435] on li "5 [GEOGRAPHIC_DATA]" at bounding box center [723, 423] width 352 height 41
type input "**********"
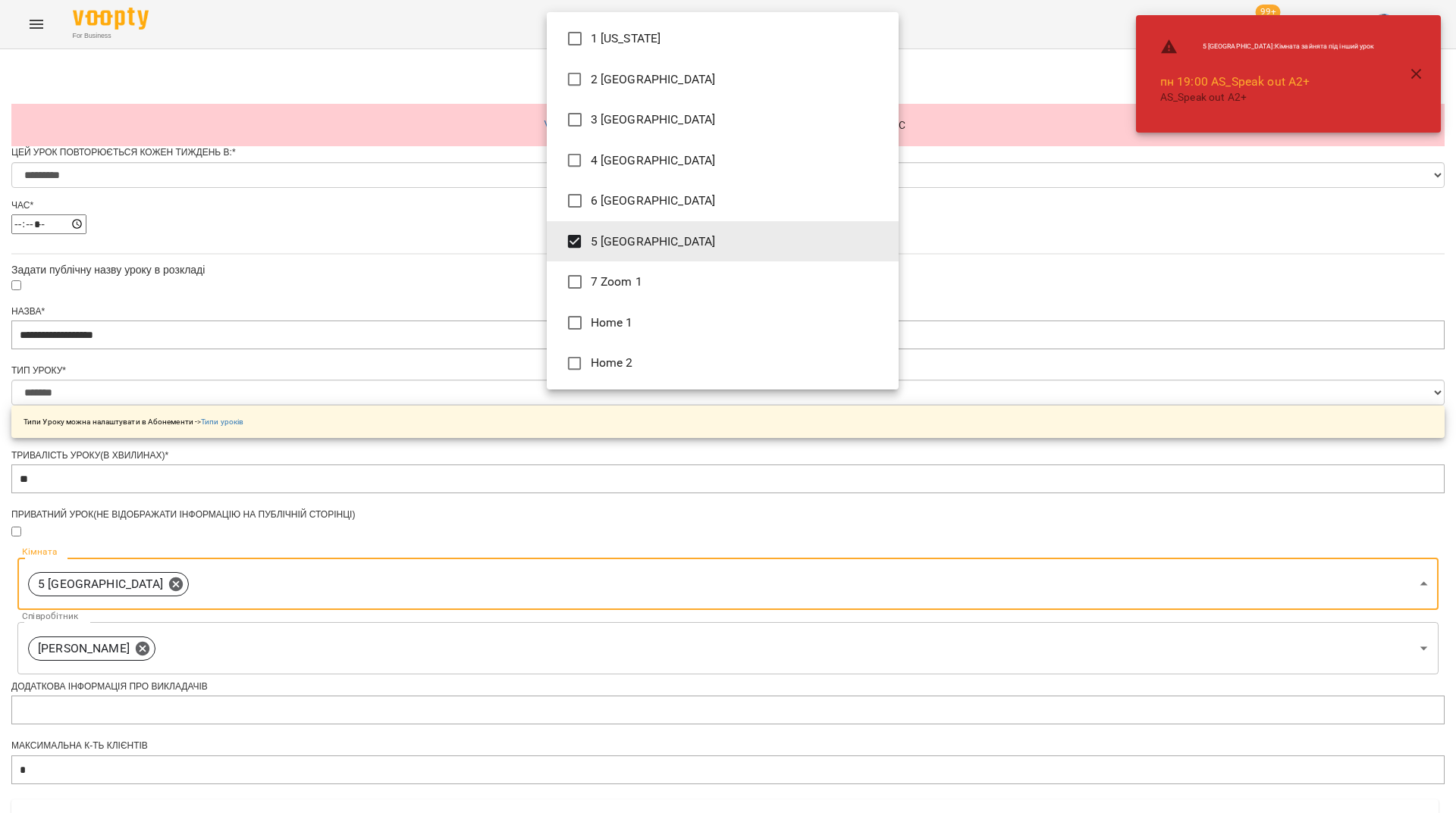
click at [1071, 701] on div at bounding box center [728, 406] width 1456 height 813
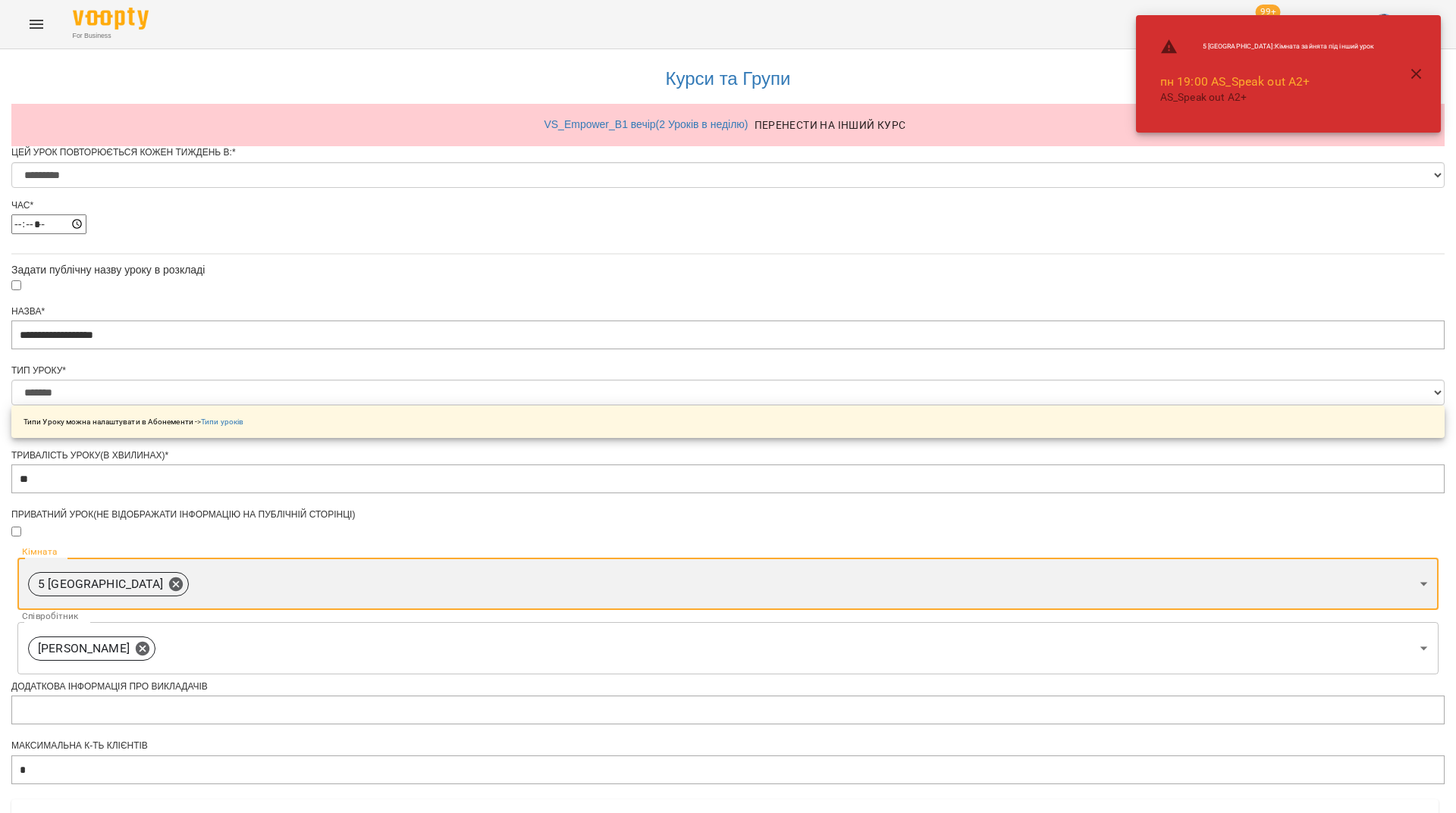
scroll to position [562, 0]
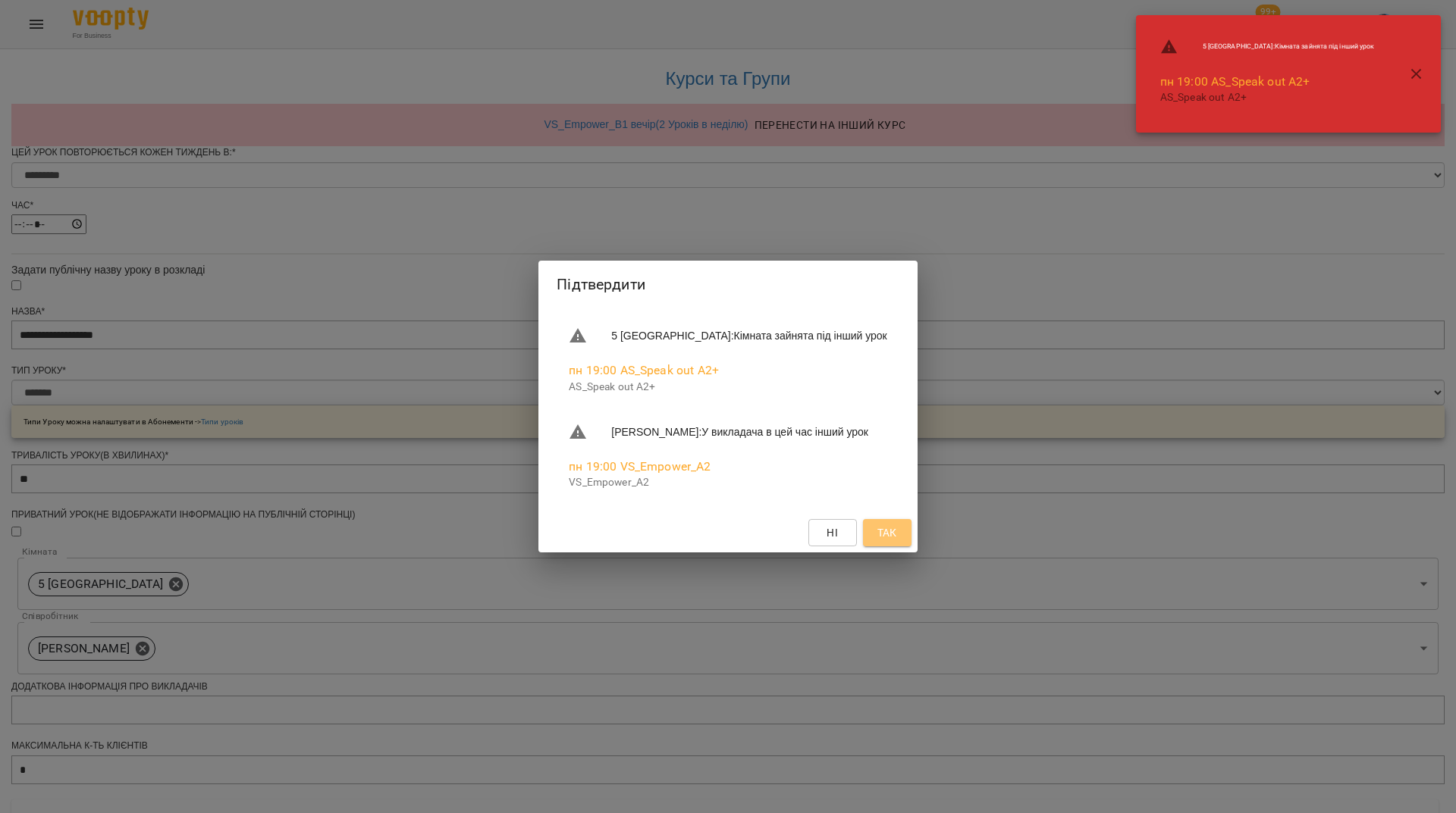
click at [897, 542] on span "Так" at bounding box center [887, 533] width 20 height 18
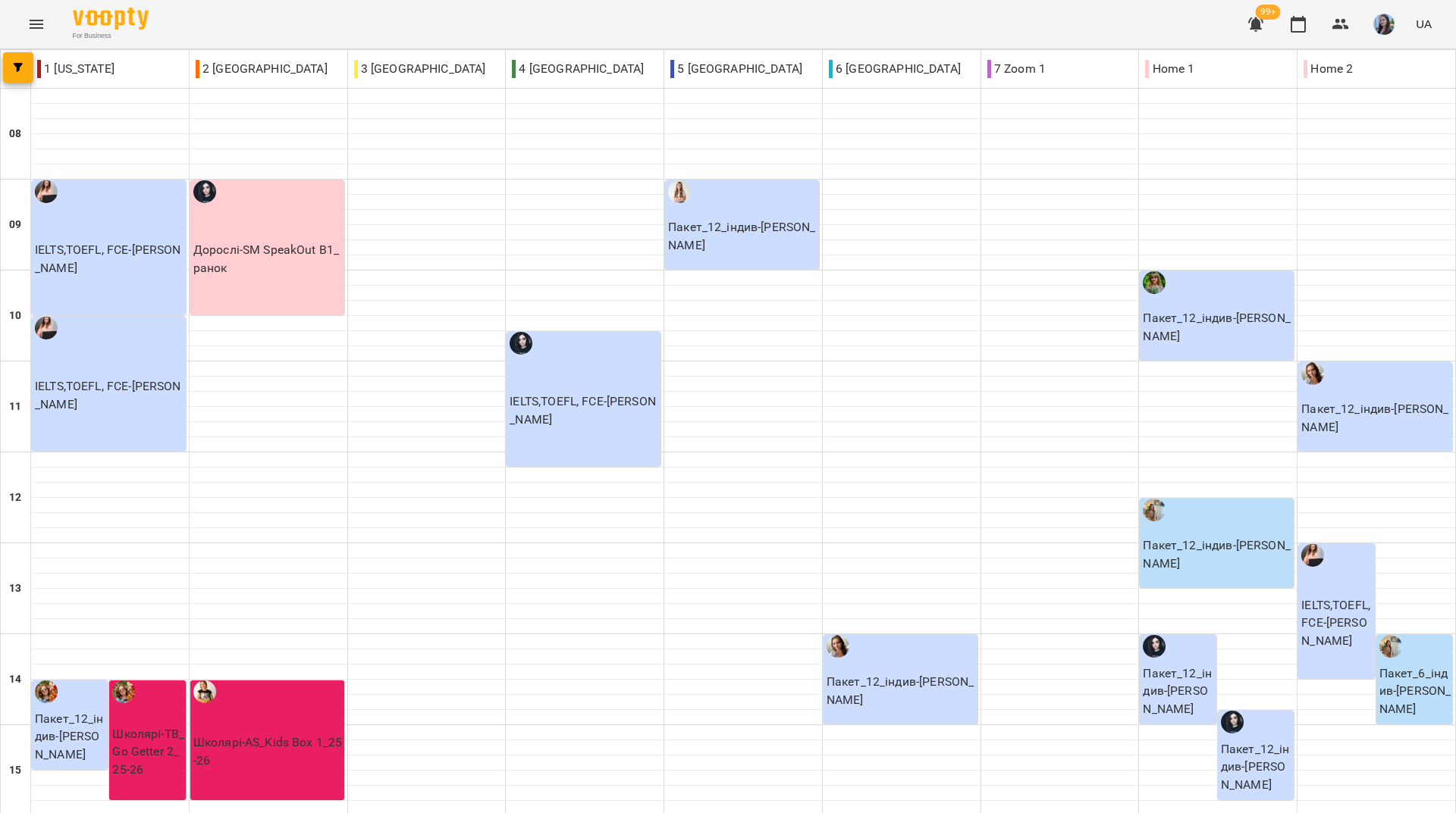
scroll to position [505, 0]
click at [1309, 29] on button "button" at bounding box center [1298, 24] width 37 height 37
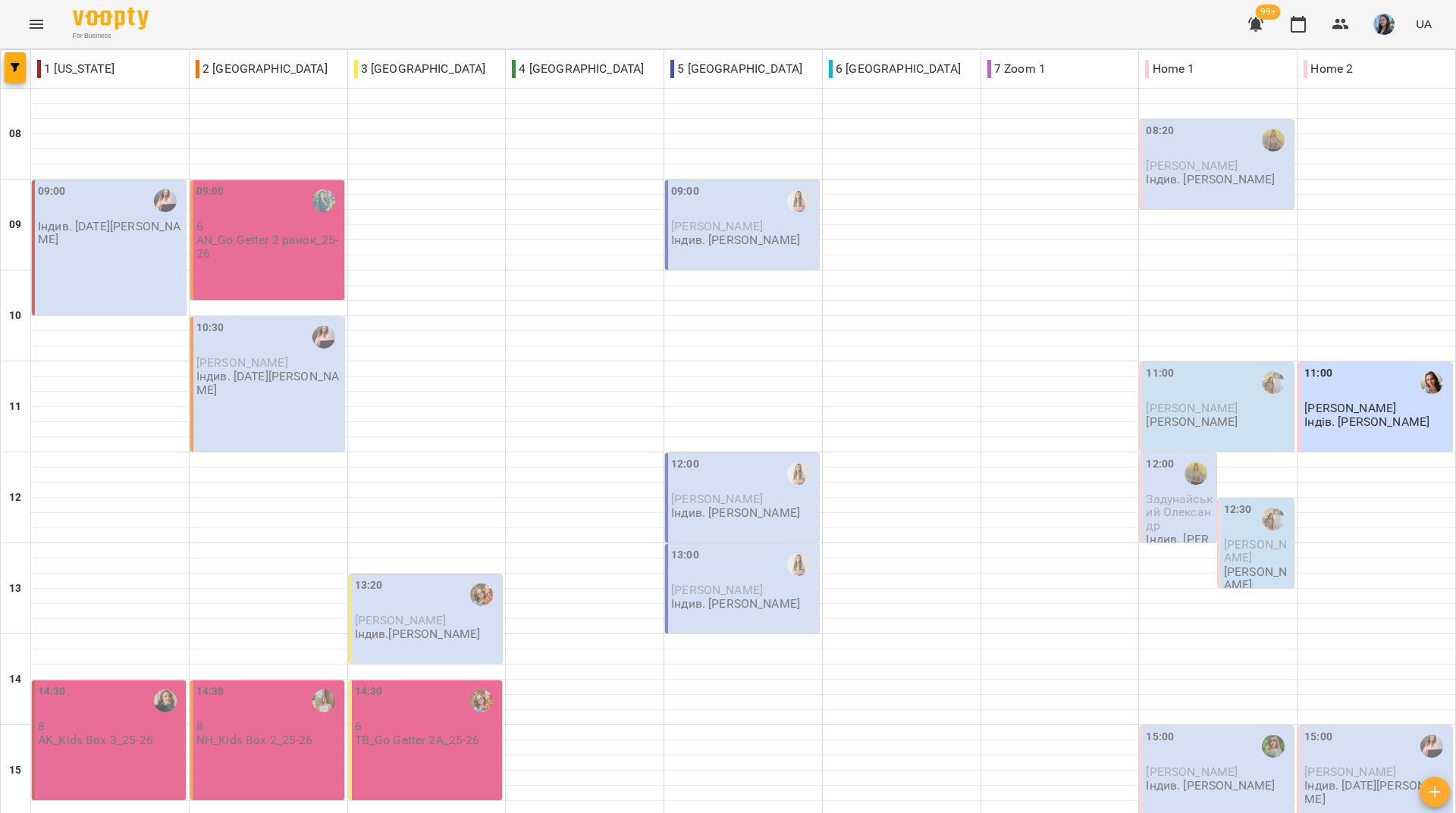
scroll to position [559, 0]
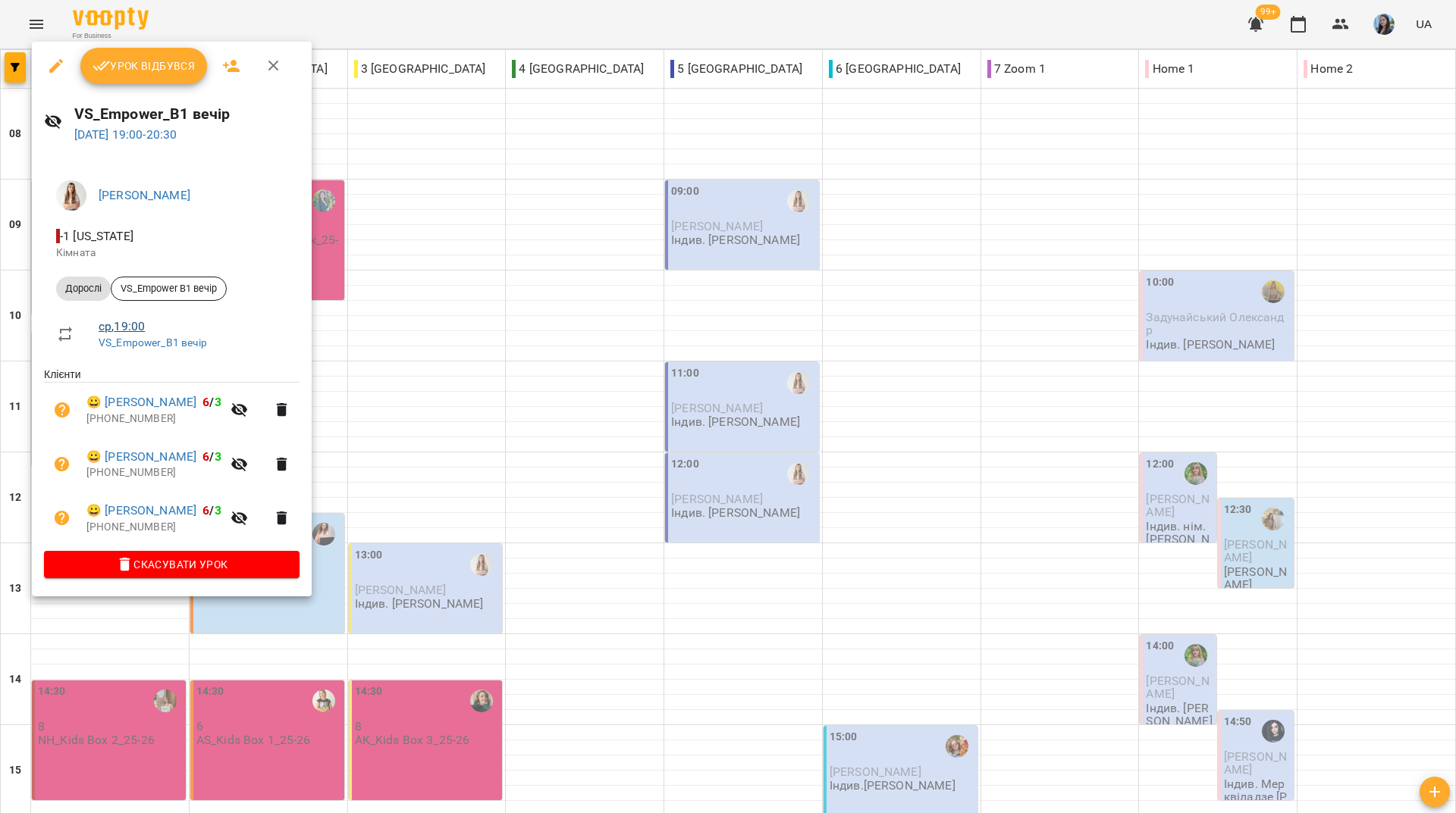
click at [125, 328] on link "ср , 19:00" at bounding box center [122, 327] width 47 height 14
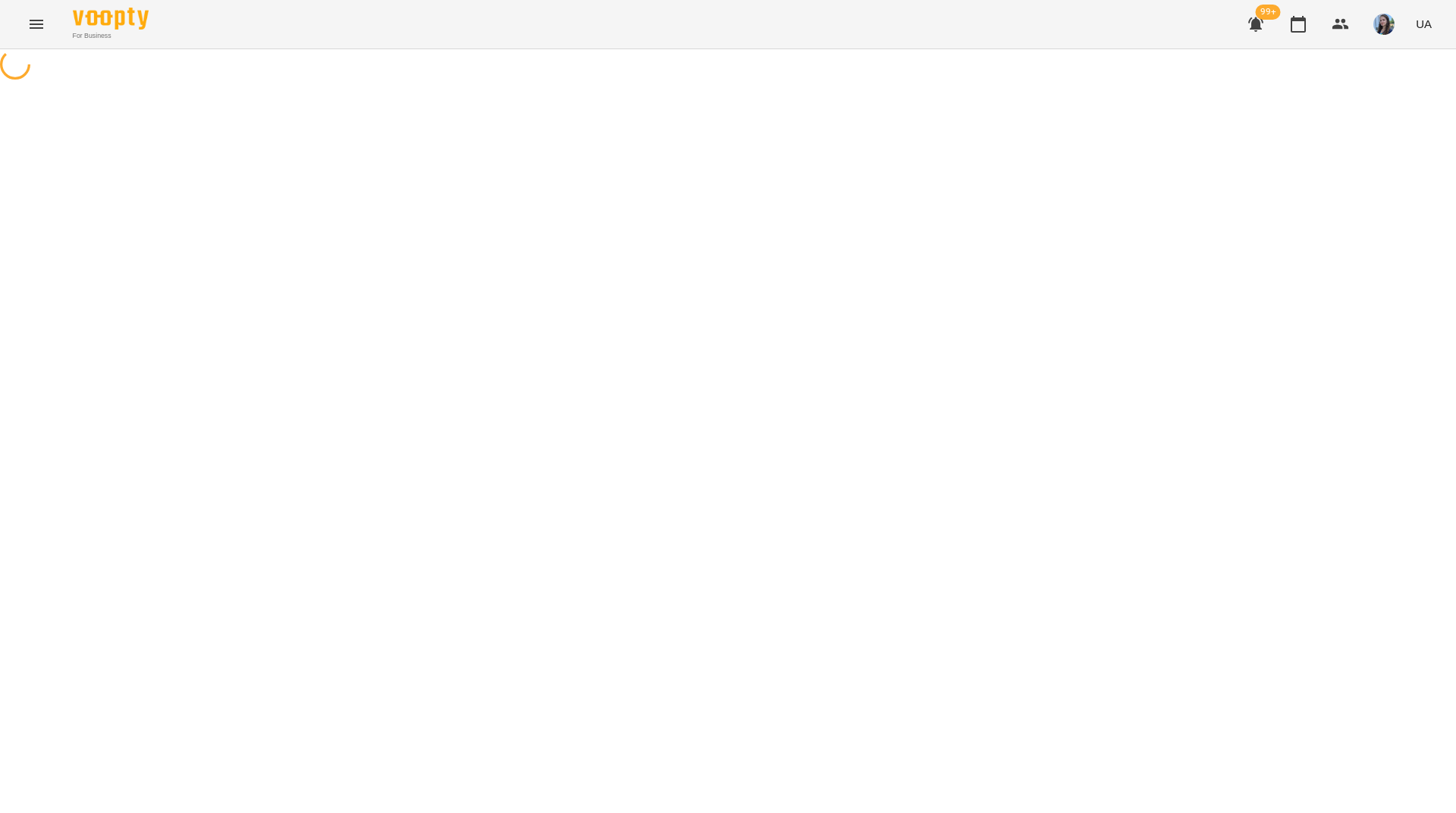
select select "*"
select select "*******"
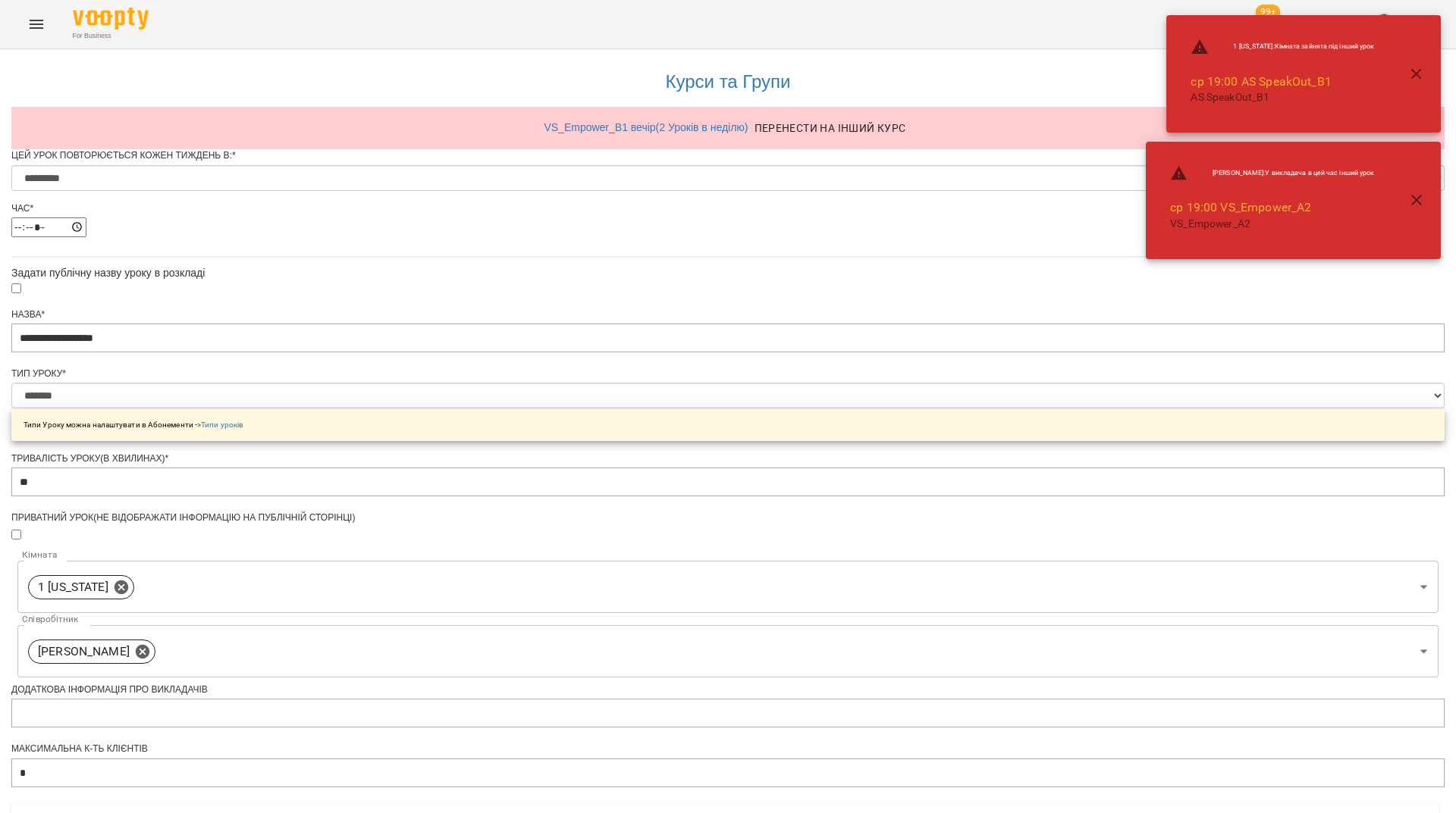
scroll to position [152, 0]
click at [657, 483] on body "**********" at bounding box center [728, 635] width 1456 height 1272
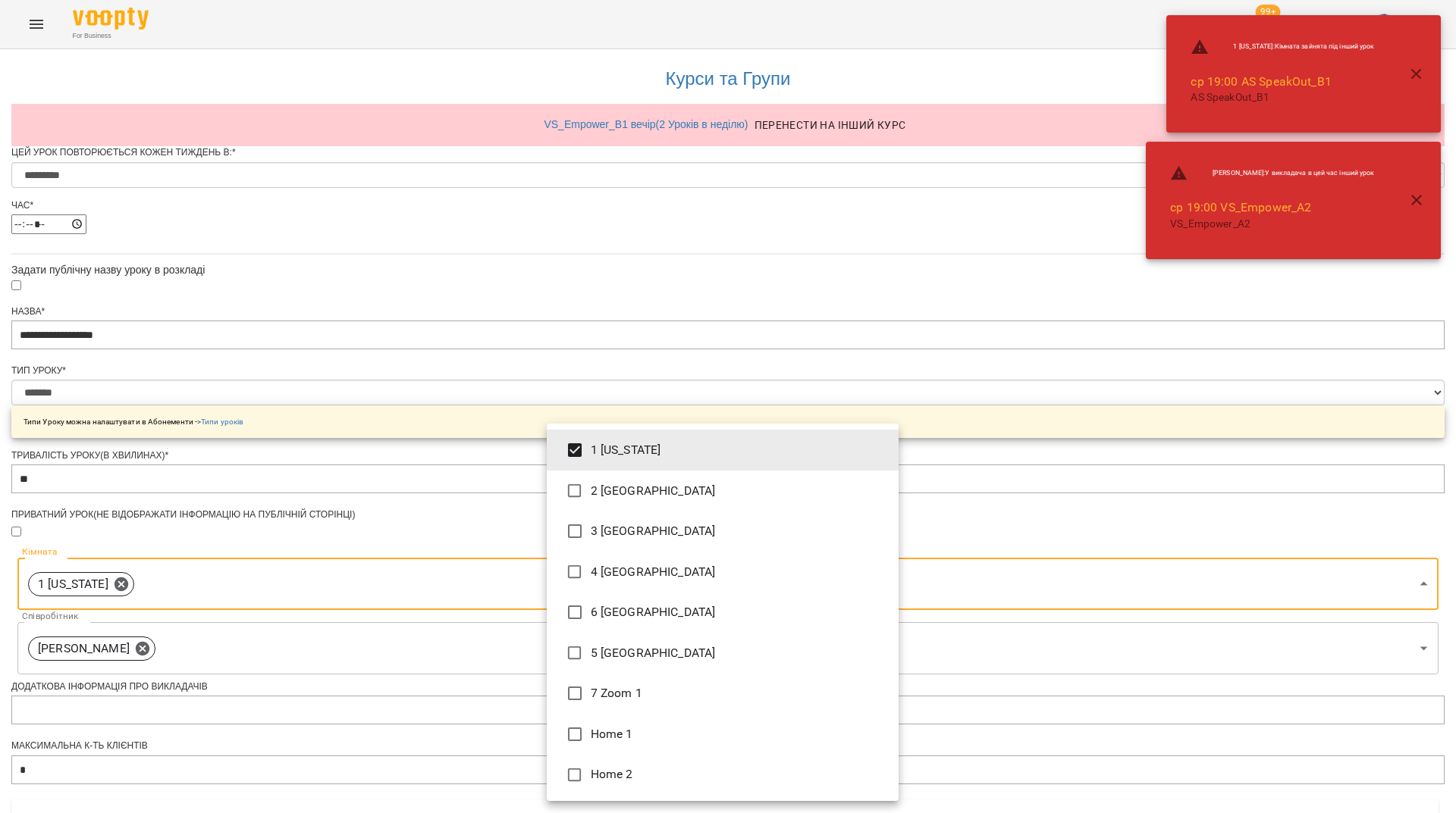
click at [624, 461] on li "1 [US_STATE]" at bounding box center [723, 450] width 352 height 41
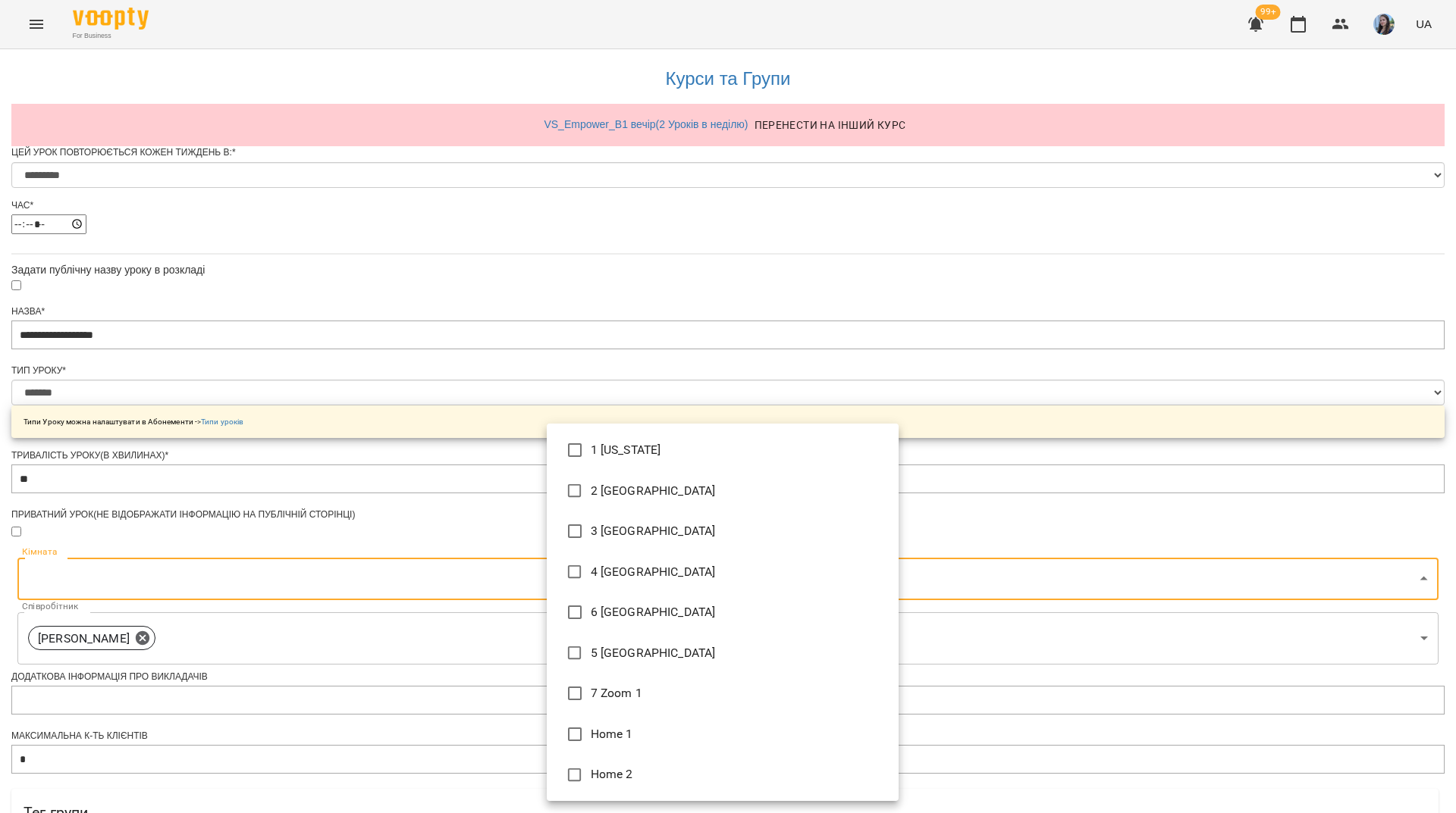
click at [603, 651] on li "5 [GEOGRAPHIC_DATA]" at bounding box center [723, 653] width 352 height 41
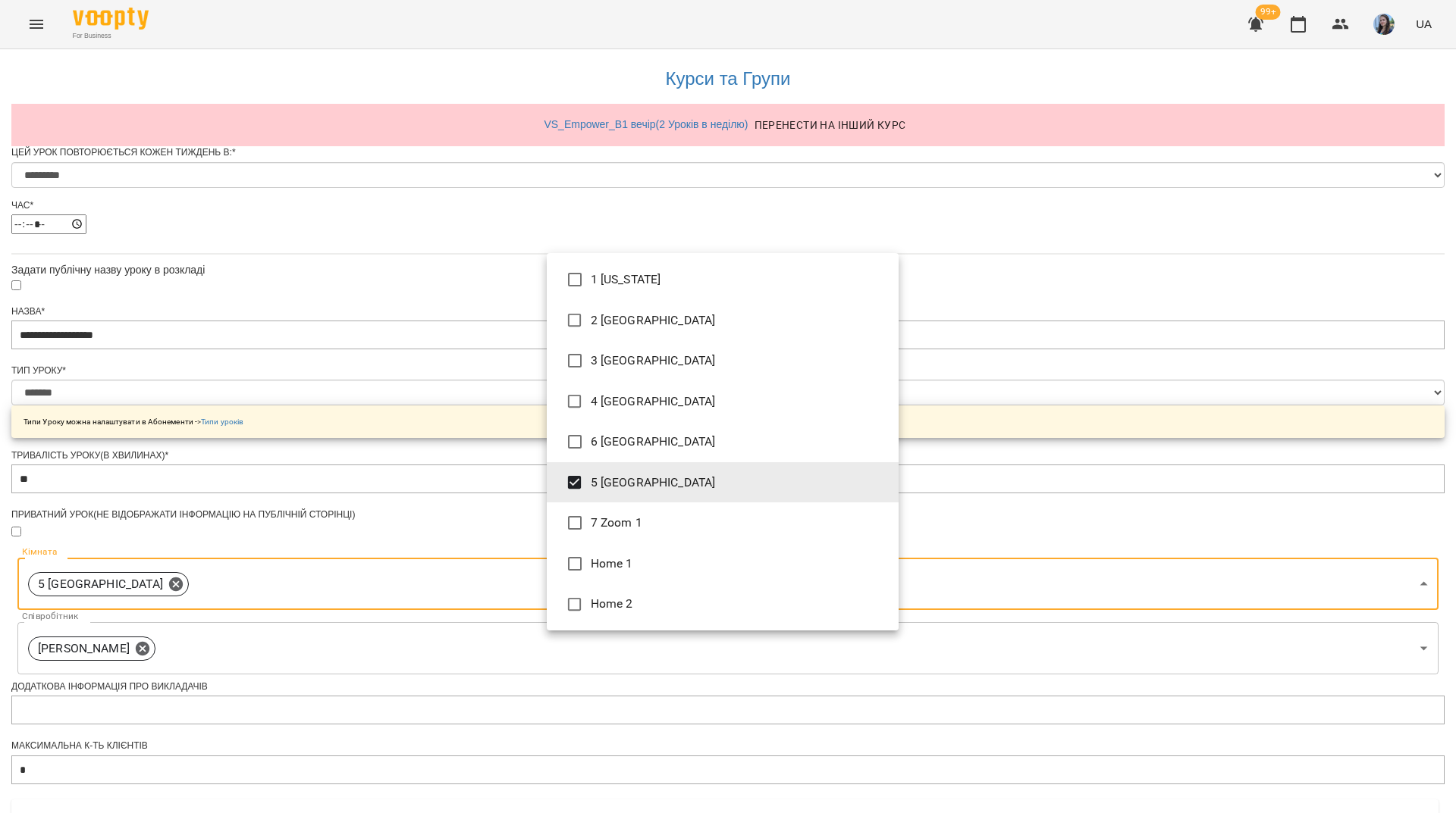
type input "**********"
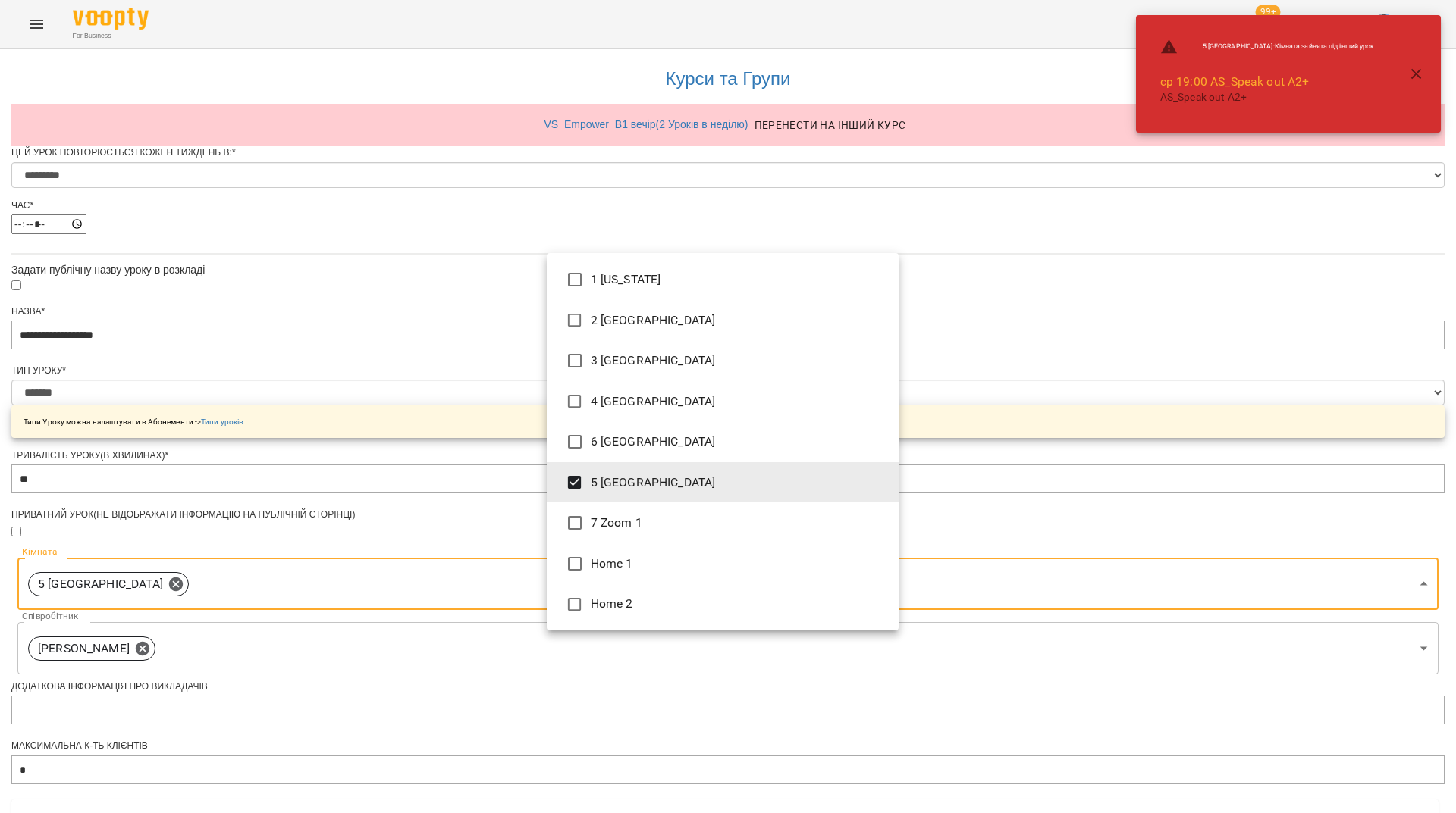
click at [1145, 583] on div at bounding box center [728, 406] width 1456 height 813
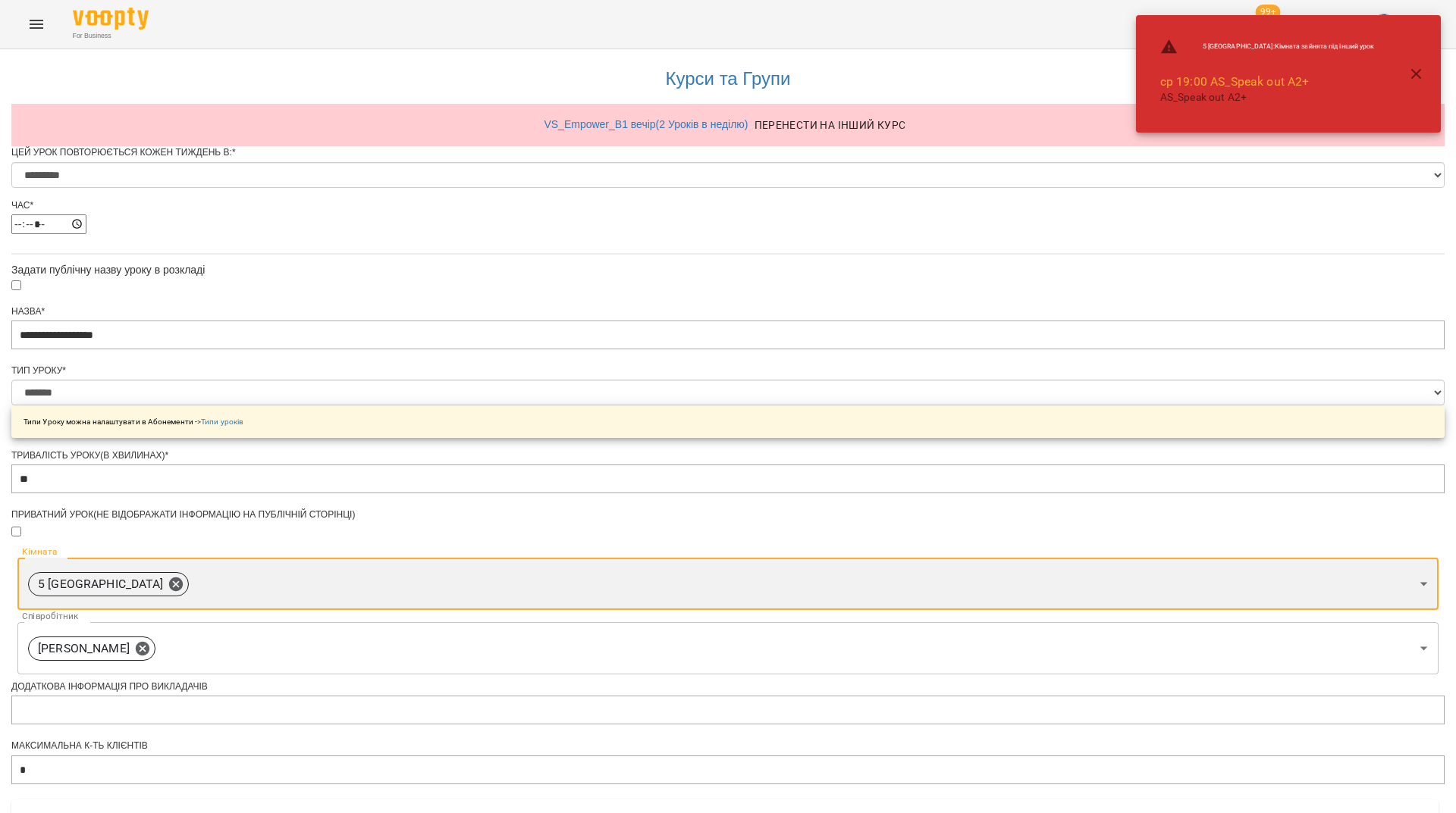
scroll to position [530, 0]
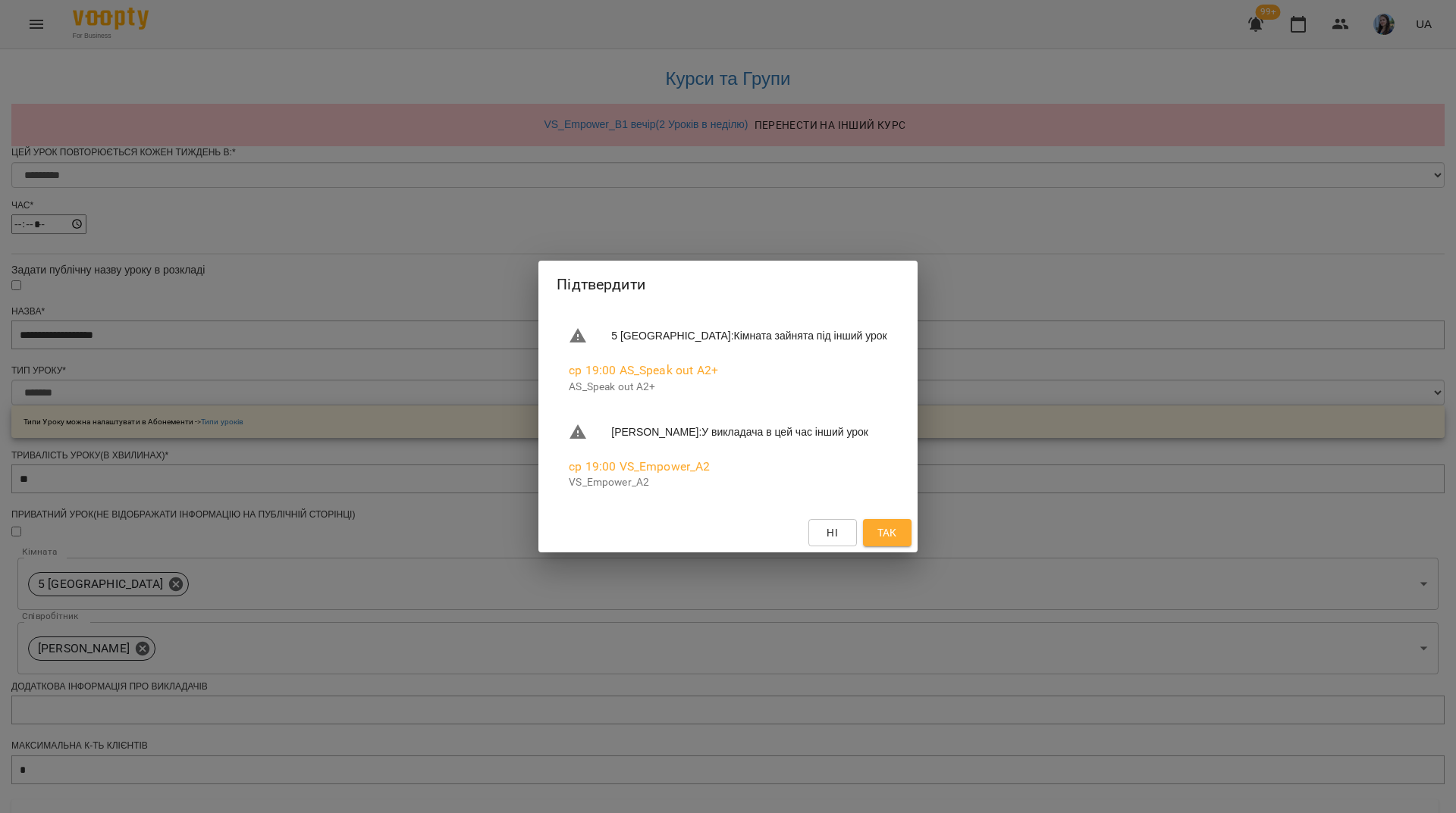
click at [897, 542] on span "Так" at bounding box center [887, 533] width 20 height 18
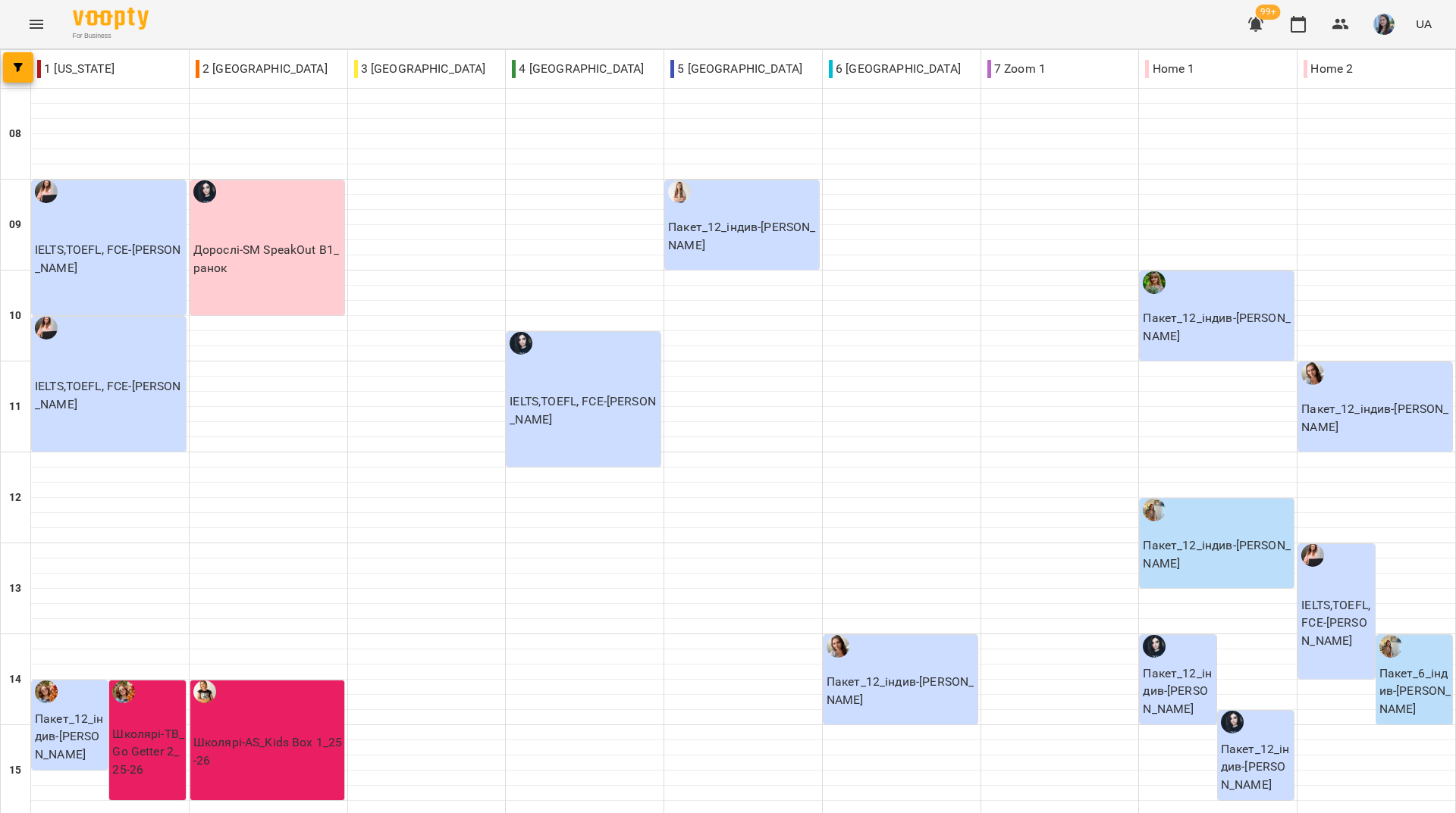
scroll to position [505, 0]
click at [1306, 19] on icon "button" at bounding box center [1298, 24] width 15 height 17
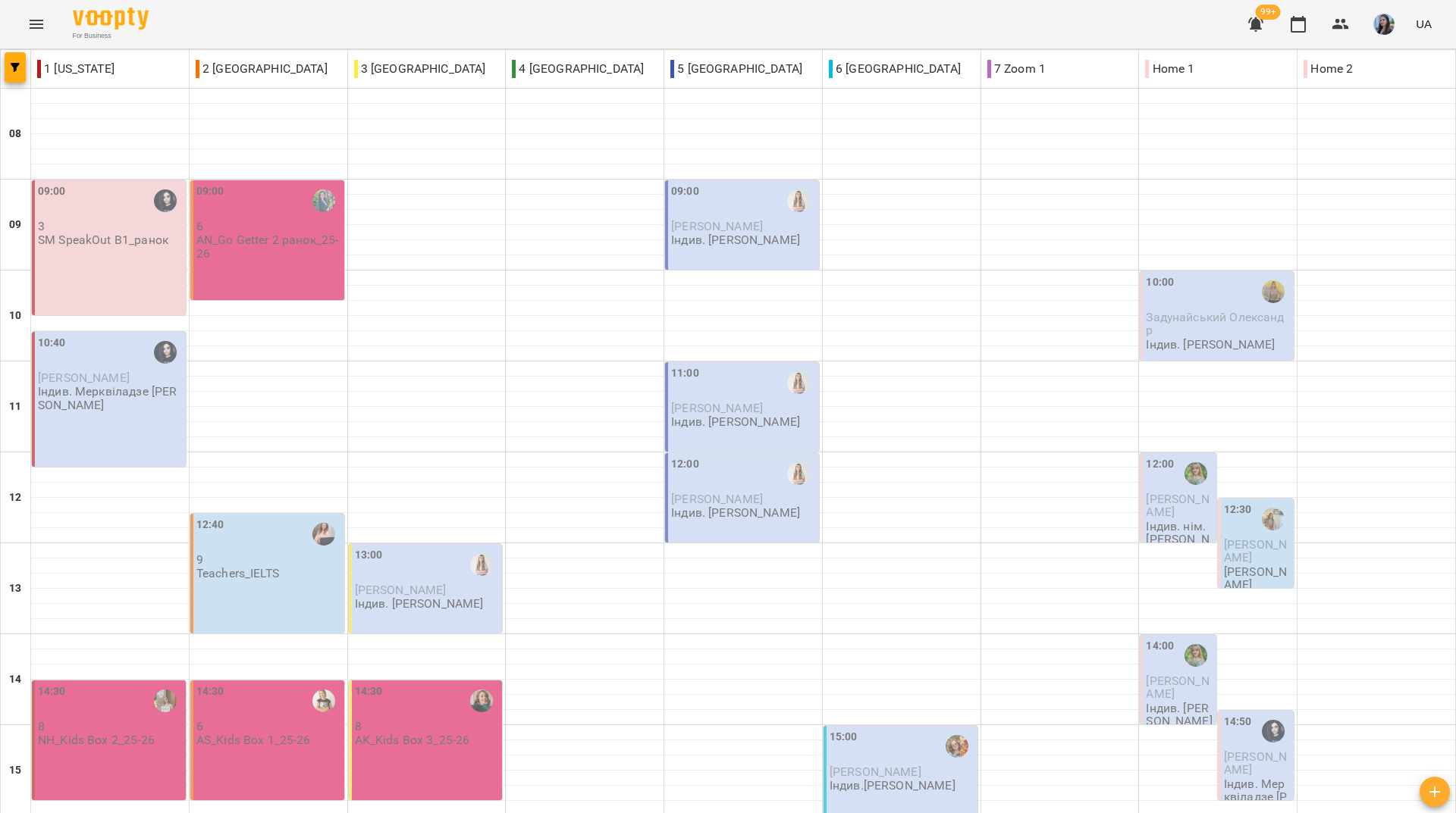
scroll to position [559, 0]
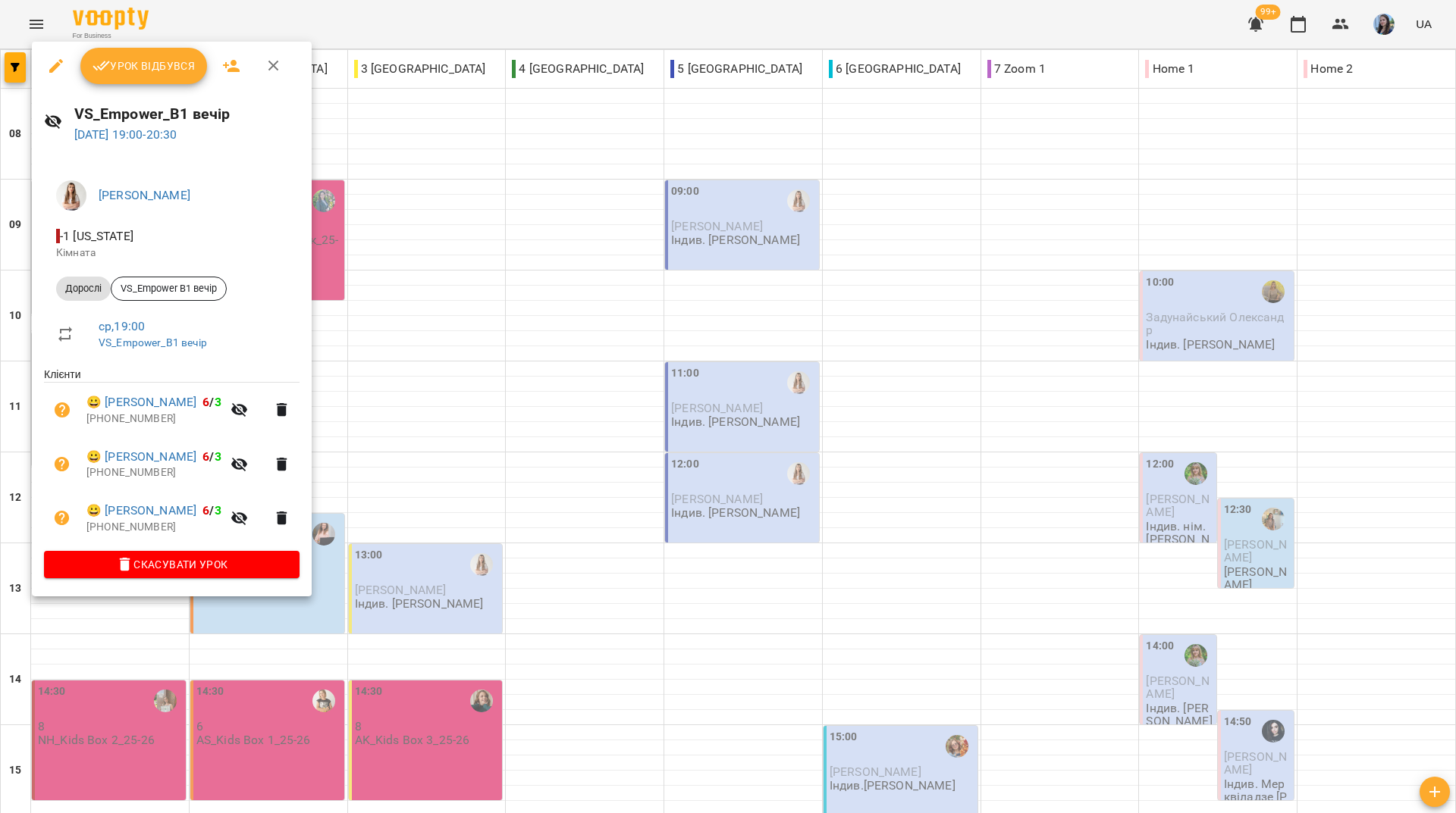
click at [57, 69] on icon "button" at bounding box center [56, 66] width 18 height 18
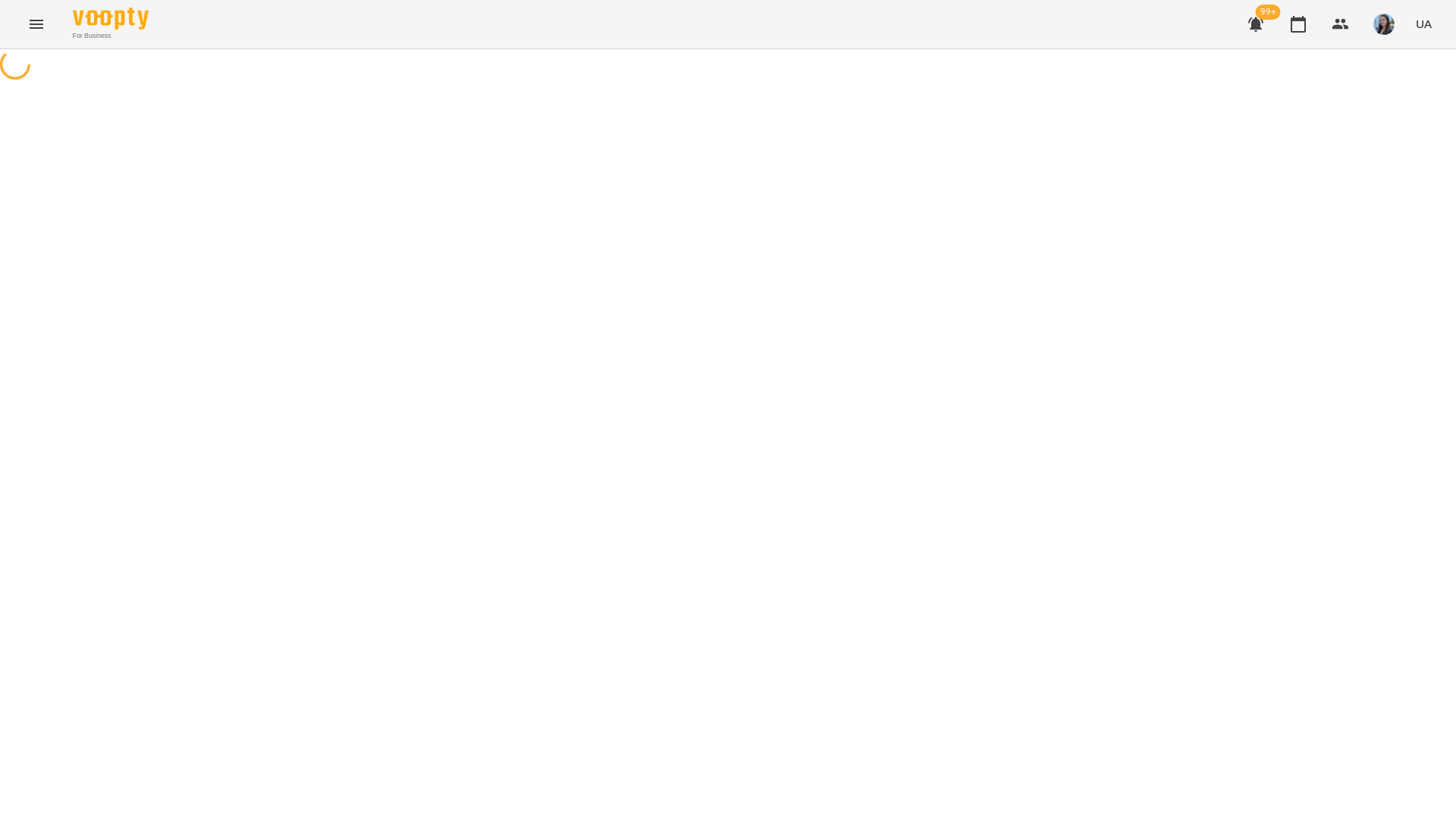
select select "*******"
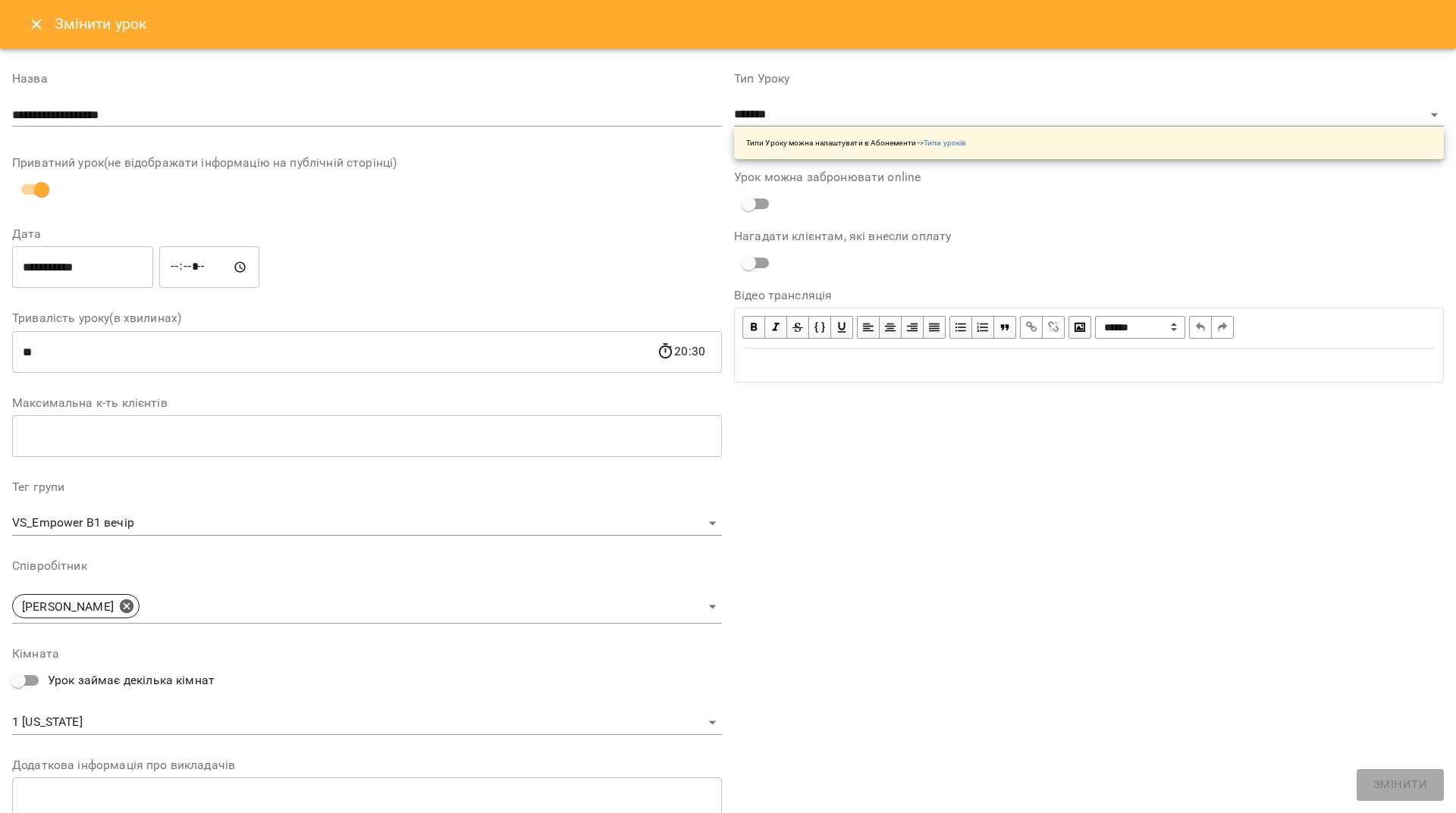
scroll to position [179, 0]
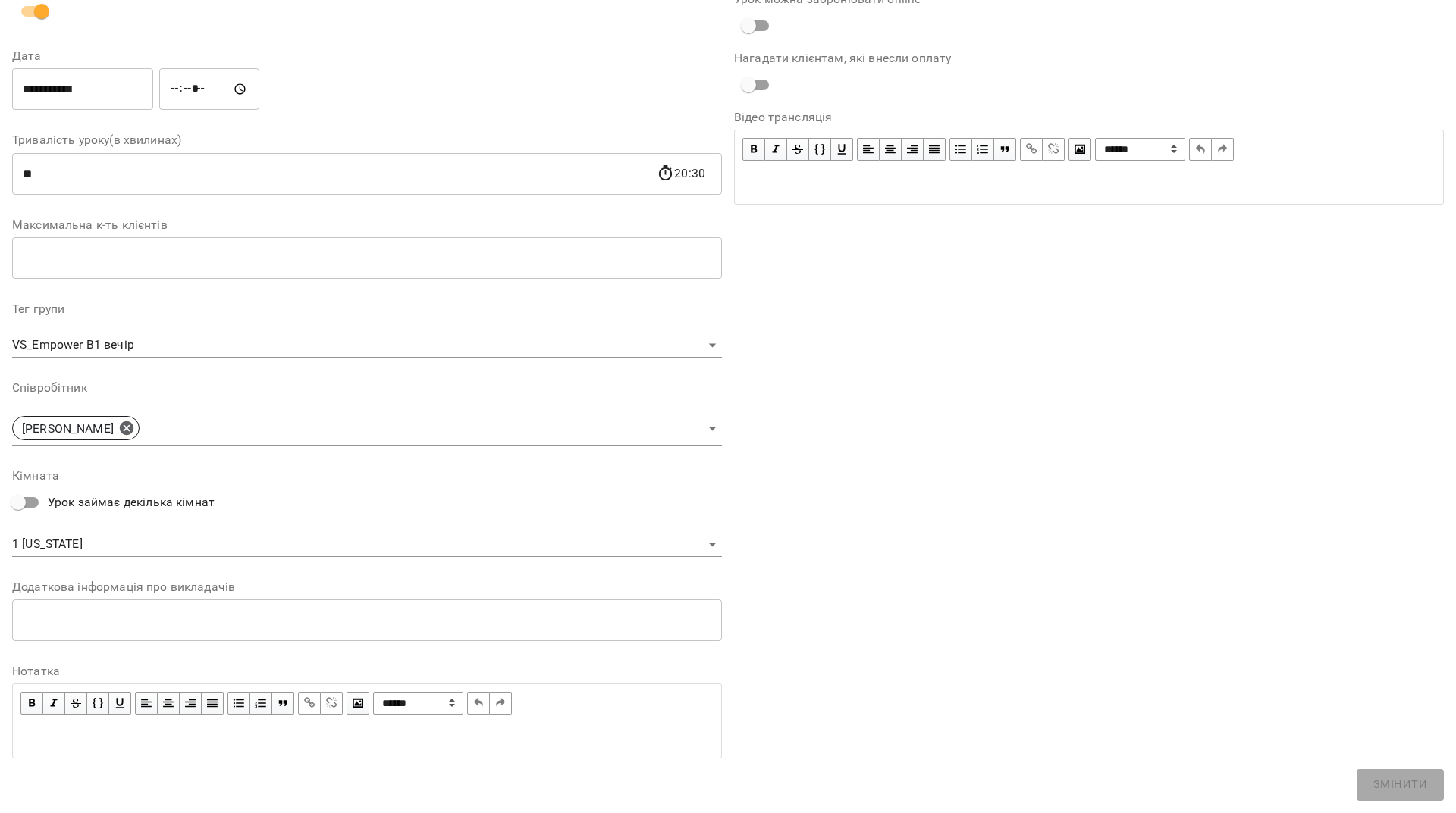
click at [217, 549] on body "For Business 99+ UA Журнал відвідувань / VS_Empower_B1 вечір [DATE] 19:00 / Уро…" at bounding box center [728, 372] width 1456 height 745
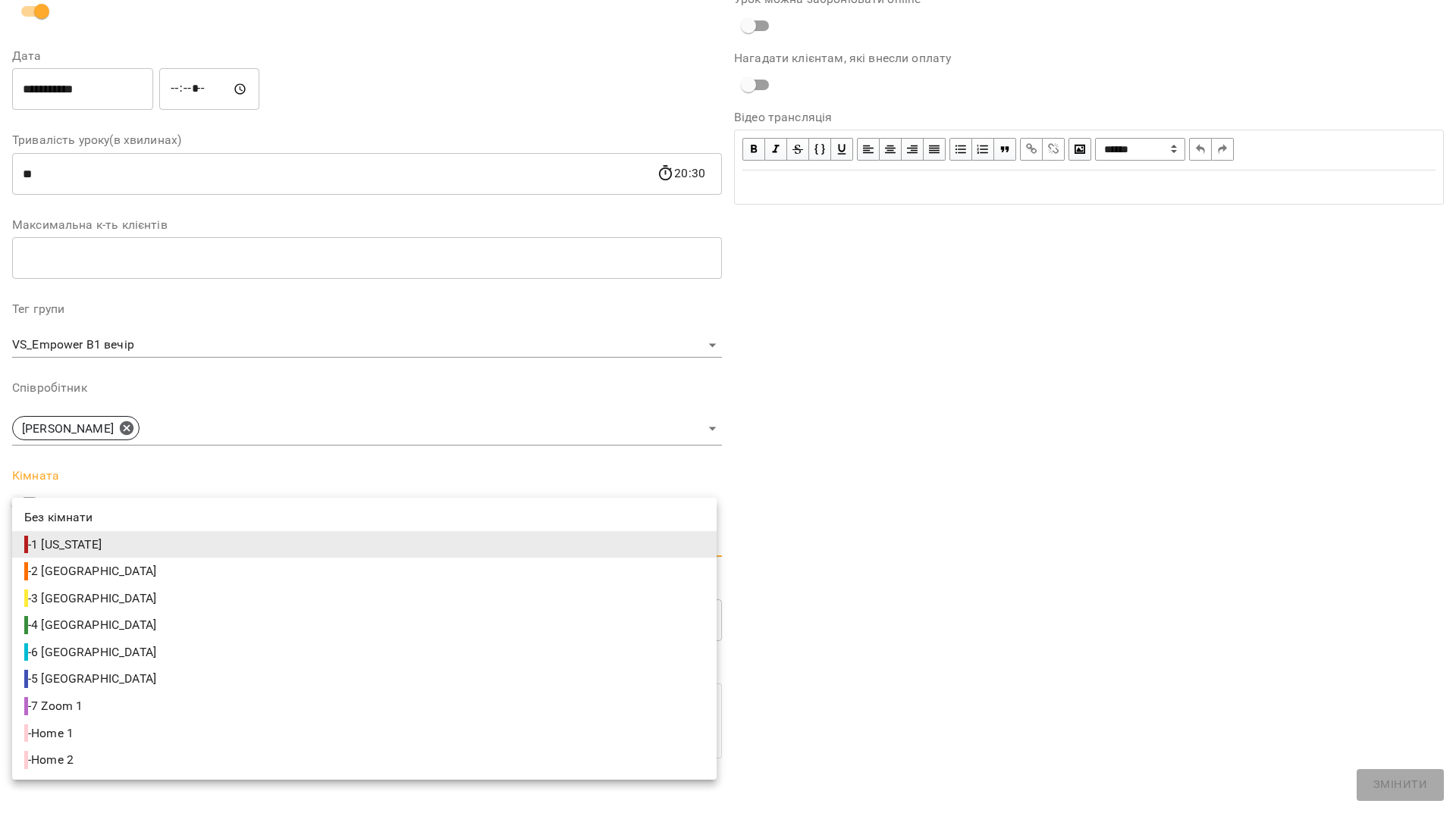
click at [80, 672] on span "- 5 [GEOGRAPHIC_DATA]" at bounding box center [92, 679] width 135 height 18
type input "**********"
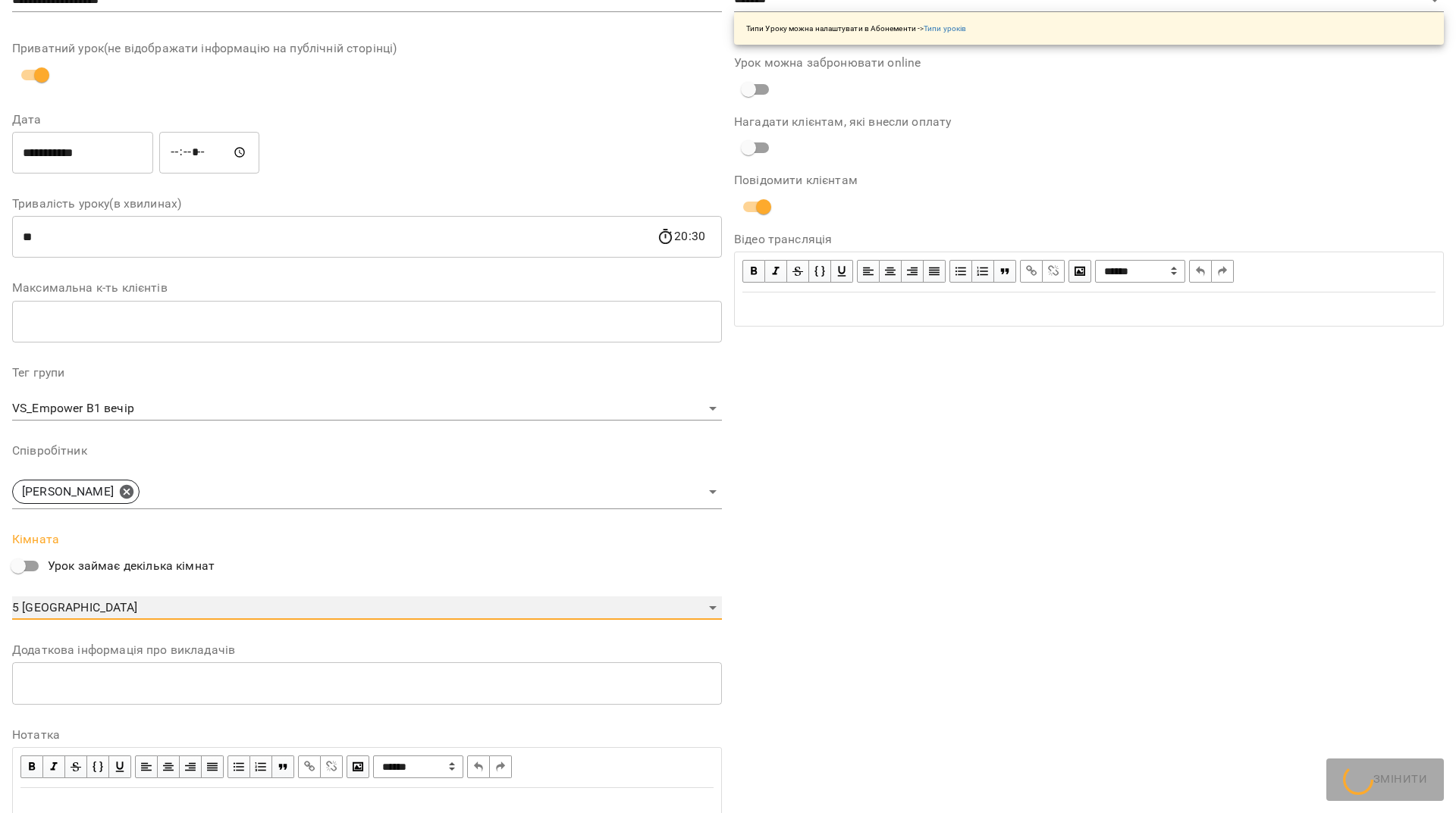
scroll to position [241, 0]
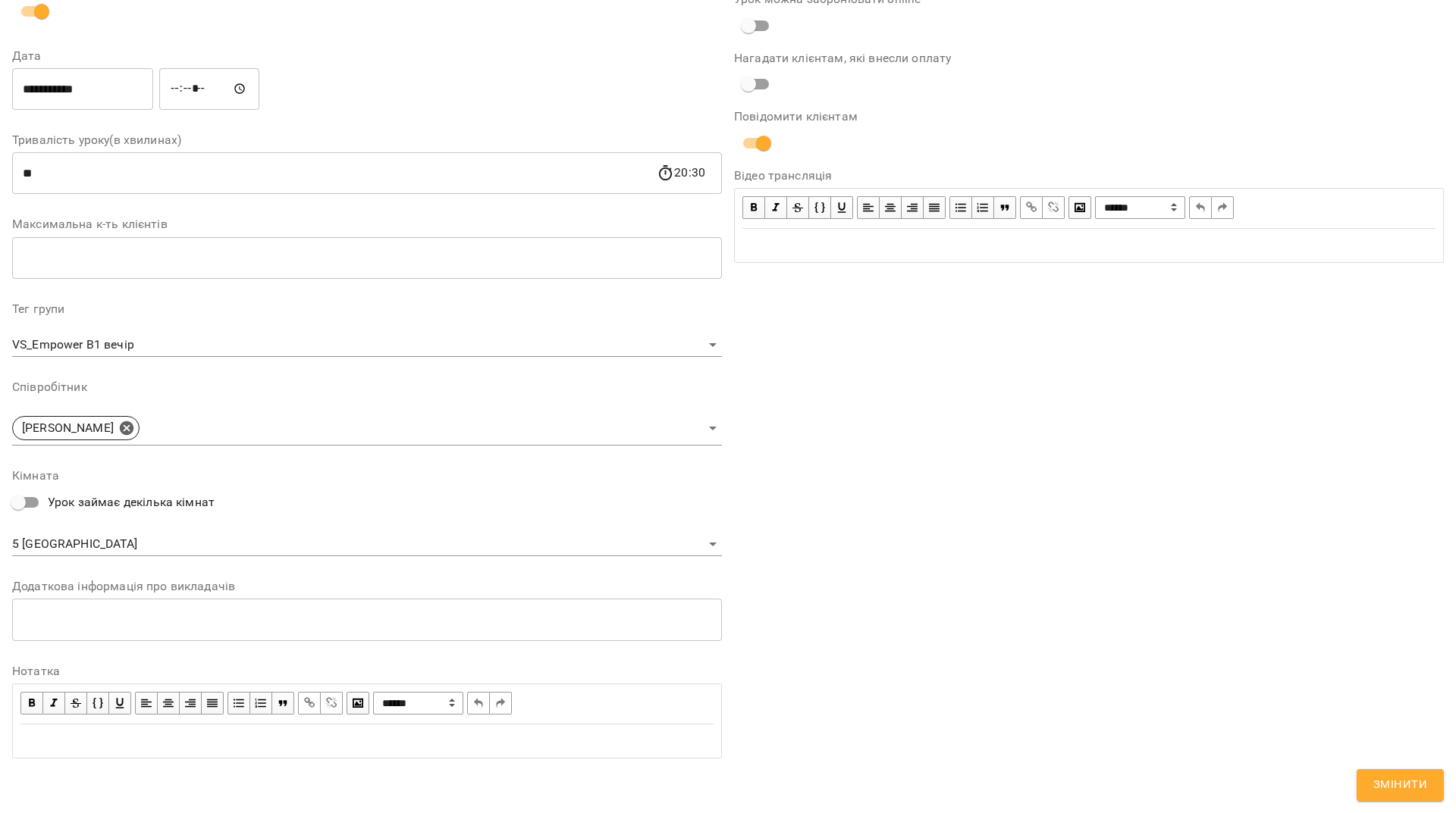
click at [1419, 801] on div "**********" at bounding box center [728, 310] width 1443 height 994
click at [1417, 791] on span "Змінити" at bounding box center [1400, 785] width 54 height 20
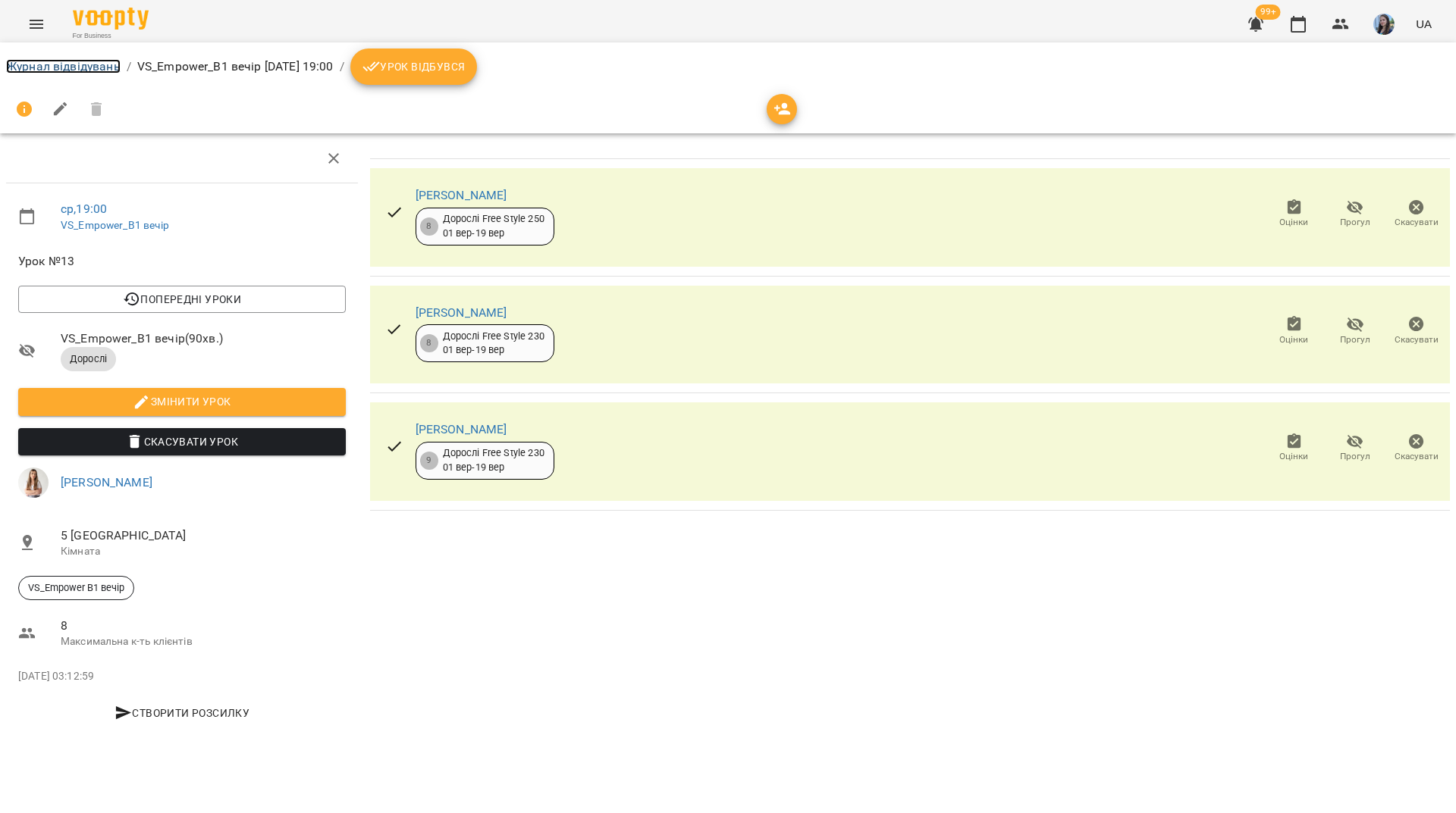
click at [71, 59] on link "Журнал відвідувань" at bounding box center [64, 66] width 115 height 14
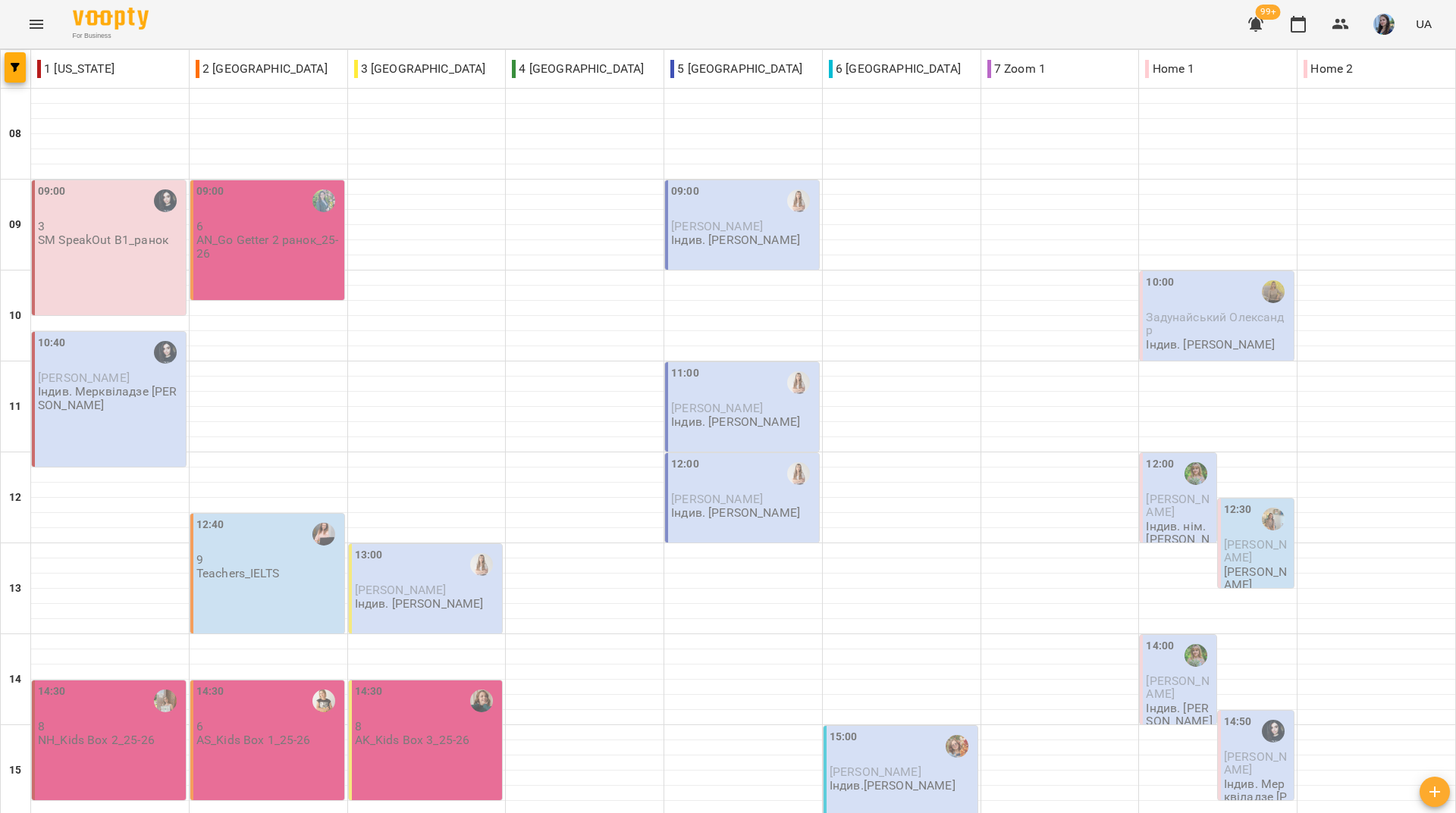
scroll to position [559, 0]
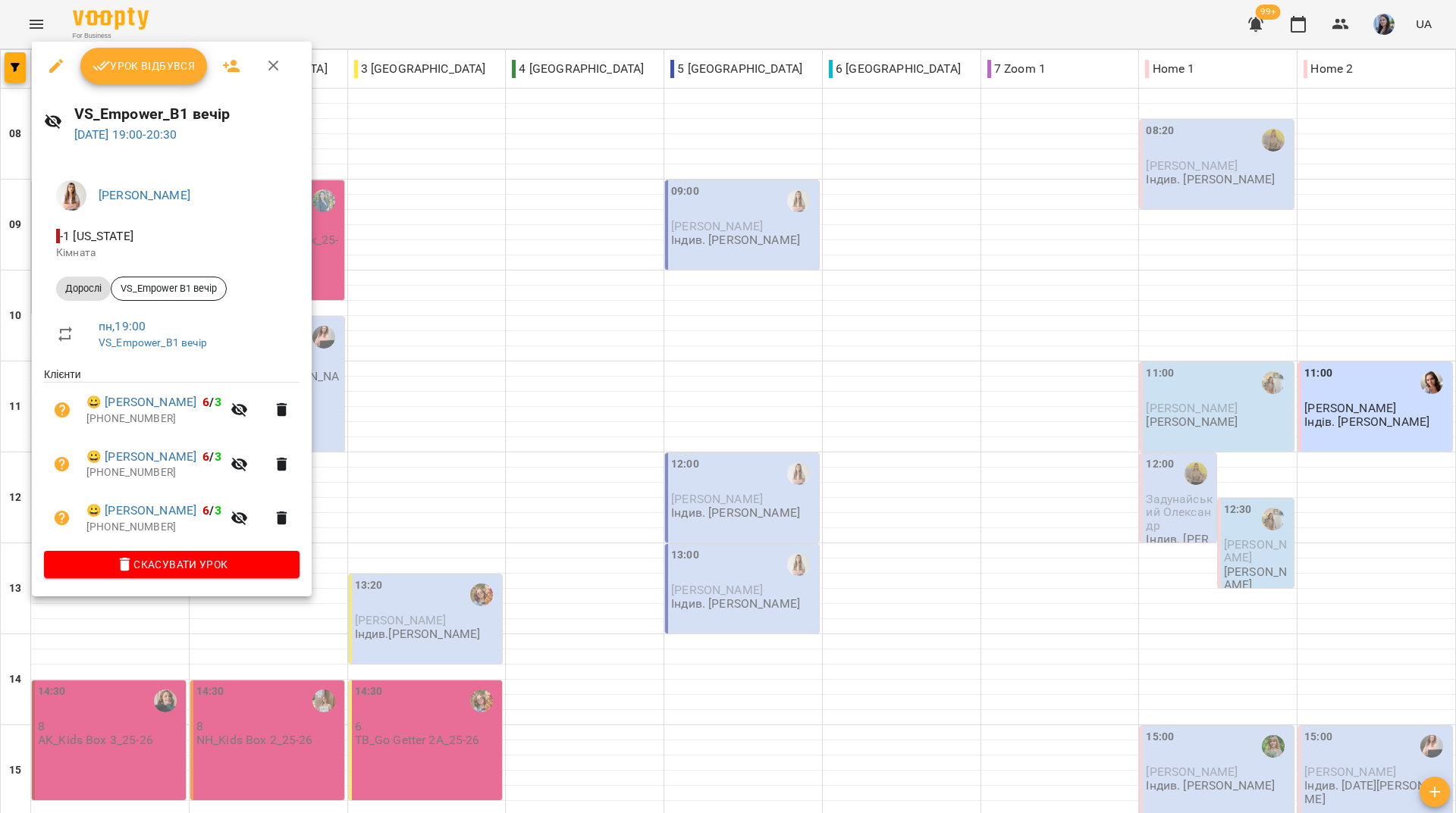
click at [56, 71] on icon "button" at bounding box center [56, 66] width 18 height 18
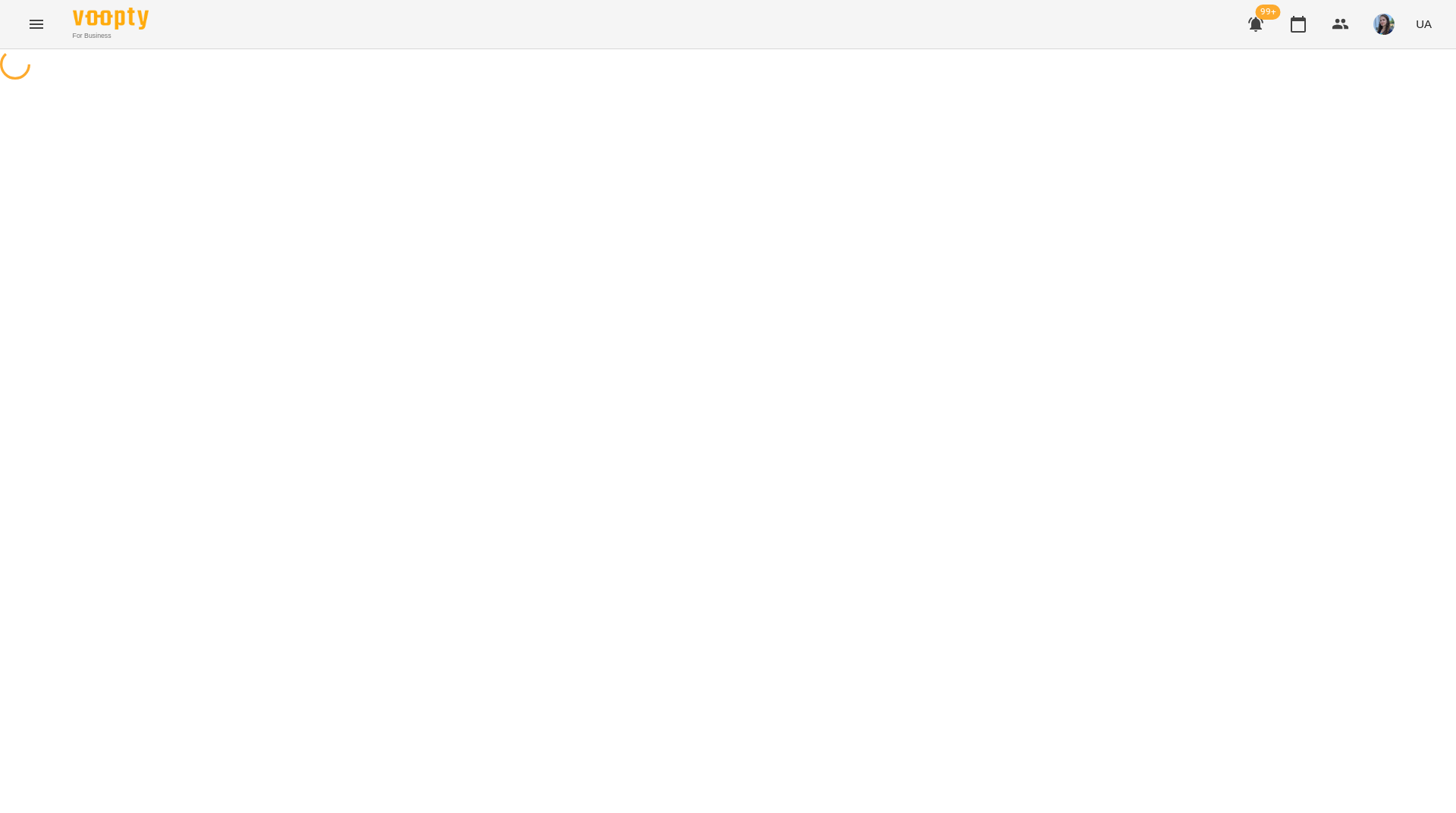
select select "*******"
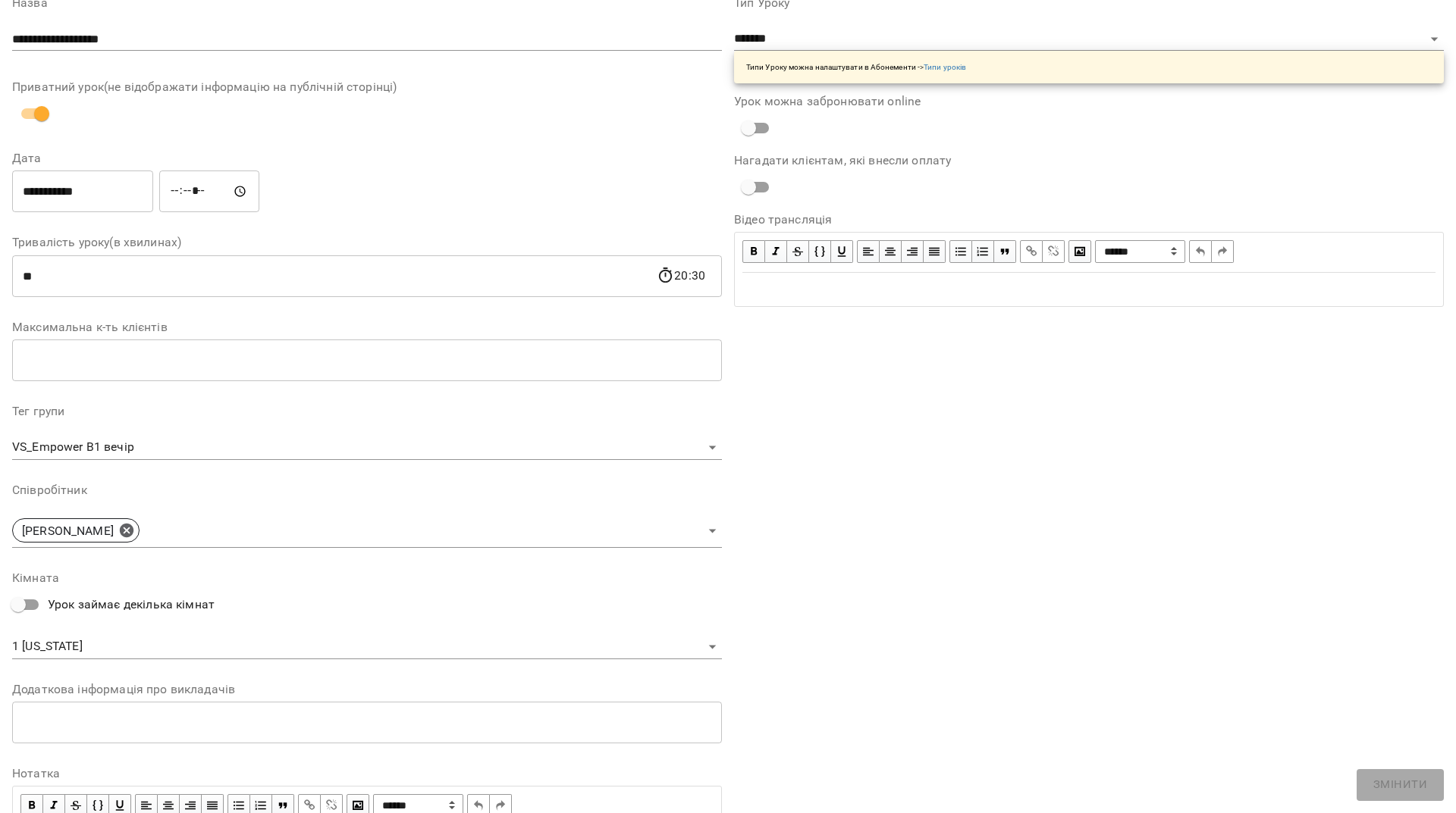
scroll to position [152, 0]
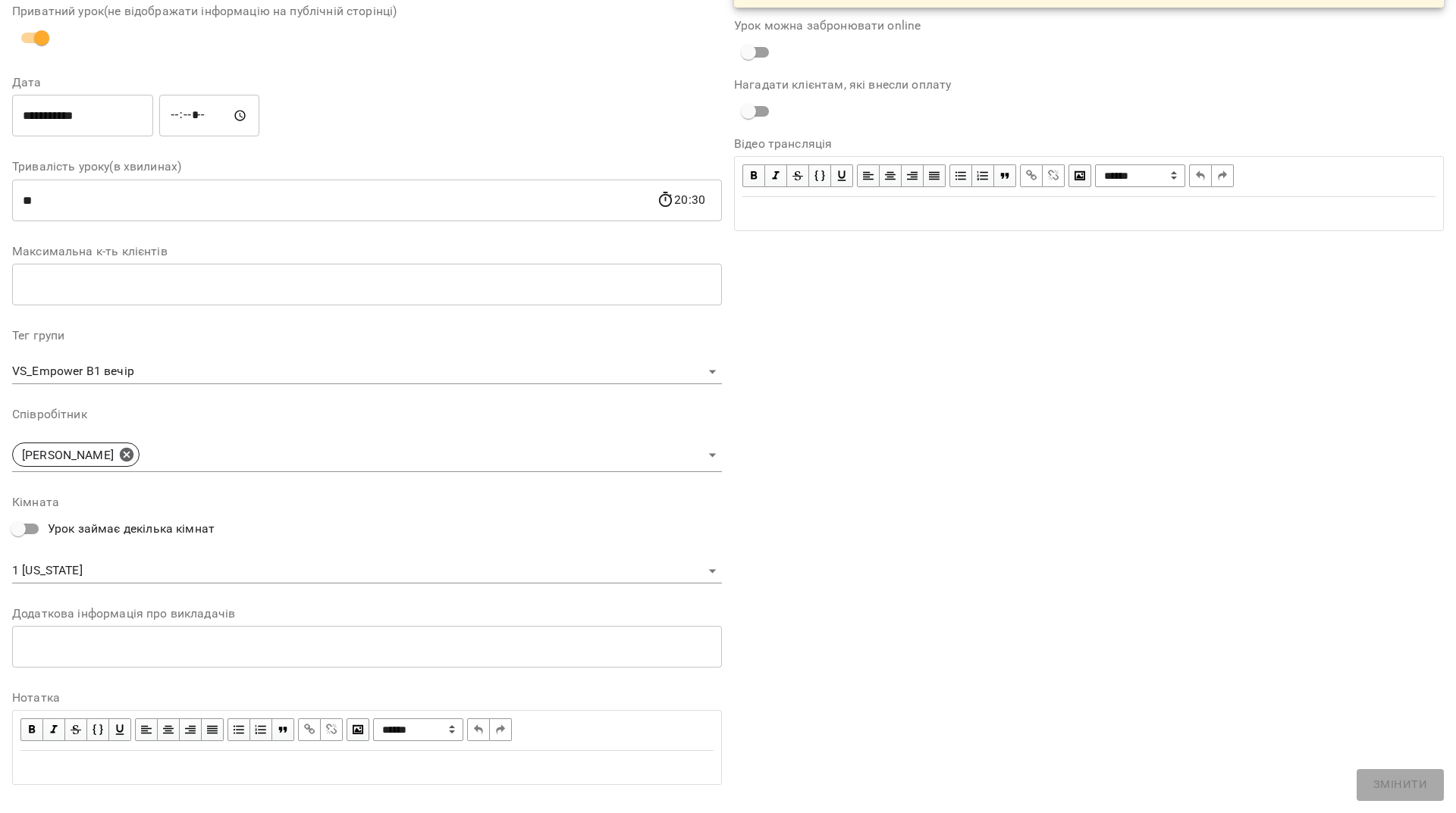
click at [159, 583] on body "For Business 99+ UA Журнал відвідувань / VS_Empower_B1 вечір [DATE] 19:00 / Уро…" at bounding box center [728, 372] width 1456 height 745
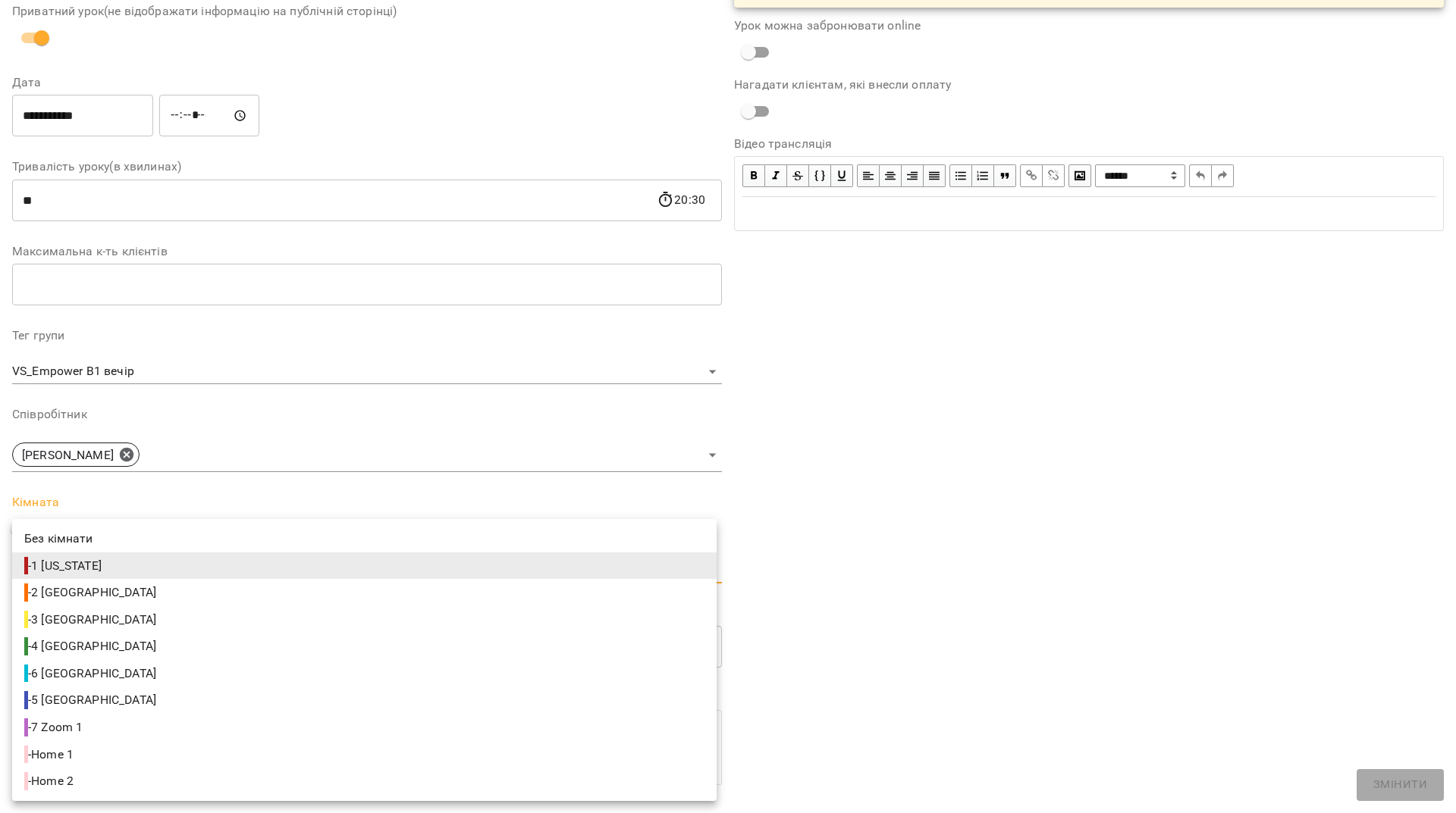
click at [66, 701] on span "- 5 [GEOGRAPHIC_DATA]" at bounding box center [92, 700] width 135 height 18
type input "**********"
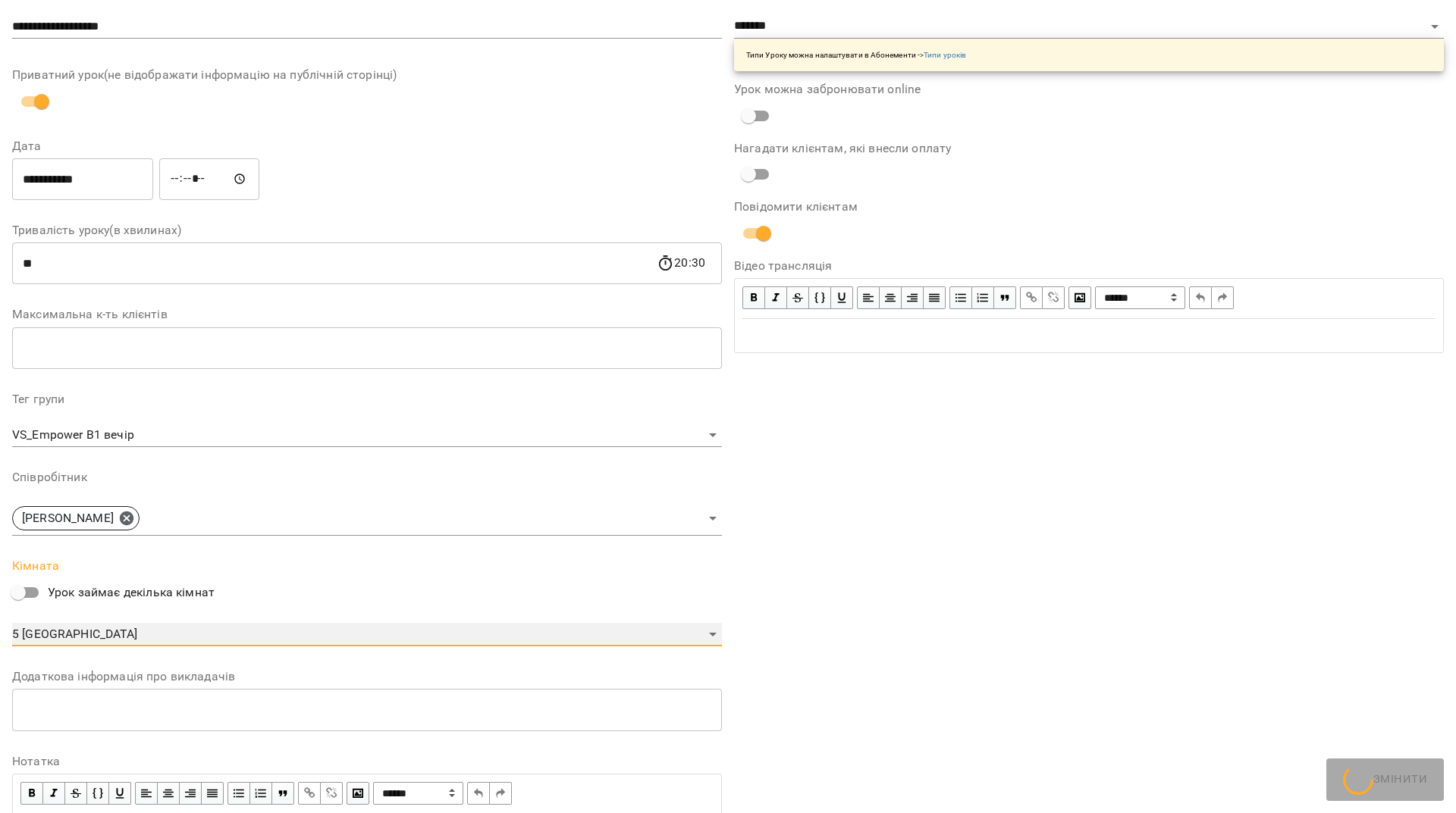
scroll to position [215, 0]
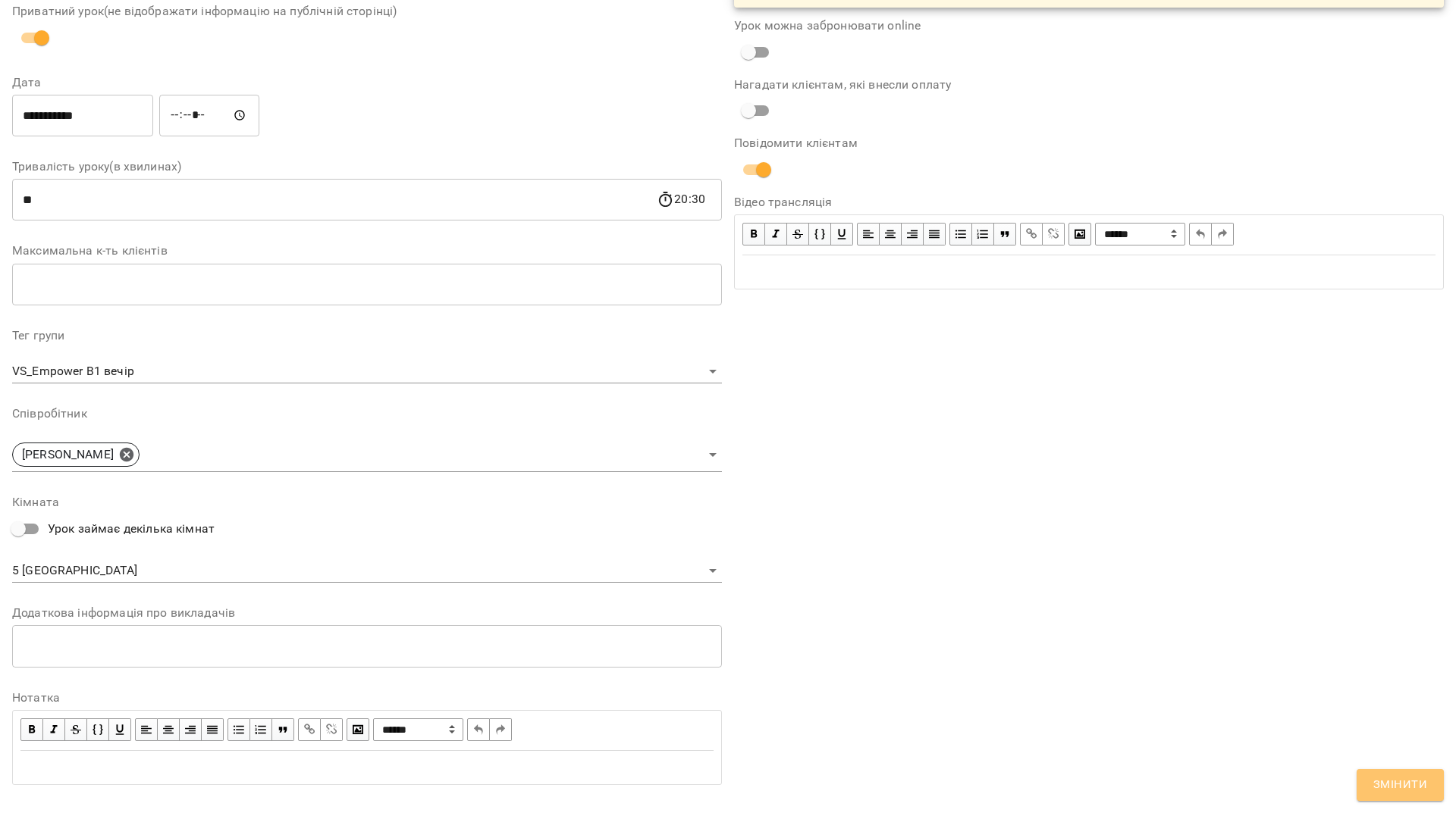
click at [1373, 775] on button "Змінити" at bounding box center [1399, 784] width 87 height 31
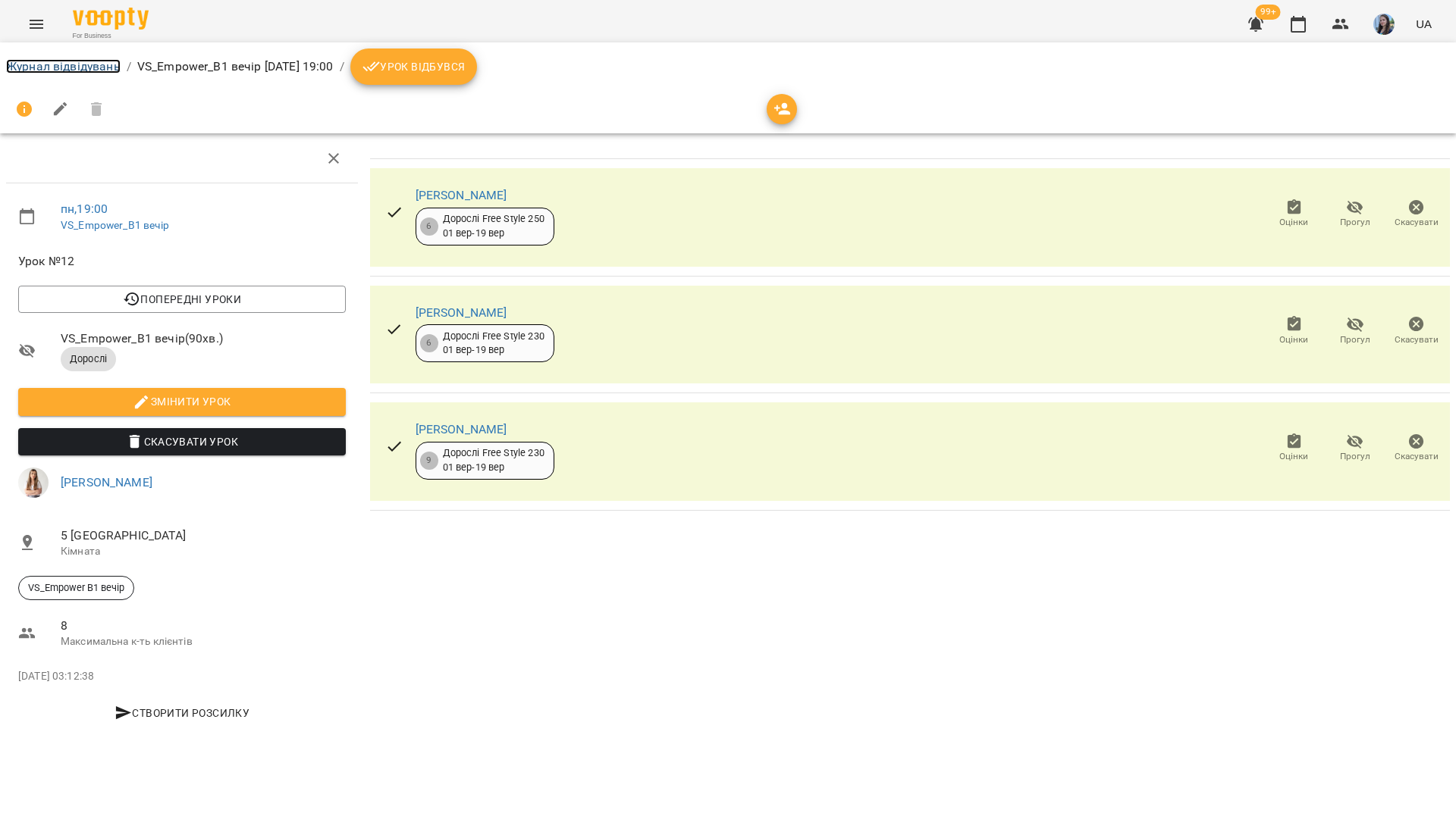
click at [83, 73] on link "Журнал відвідувань" at bounding box center [64, 66] width 115 height 14
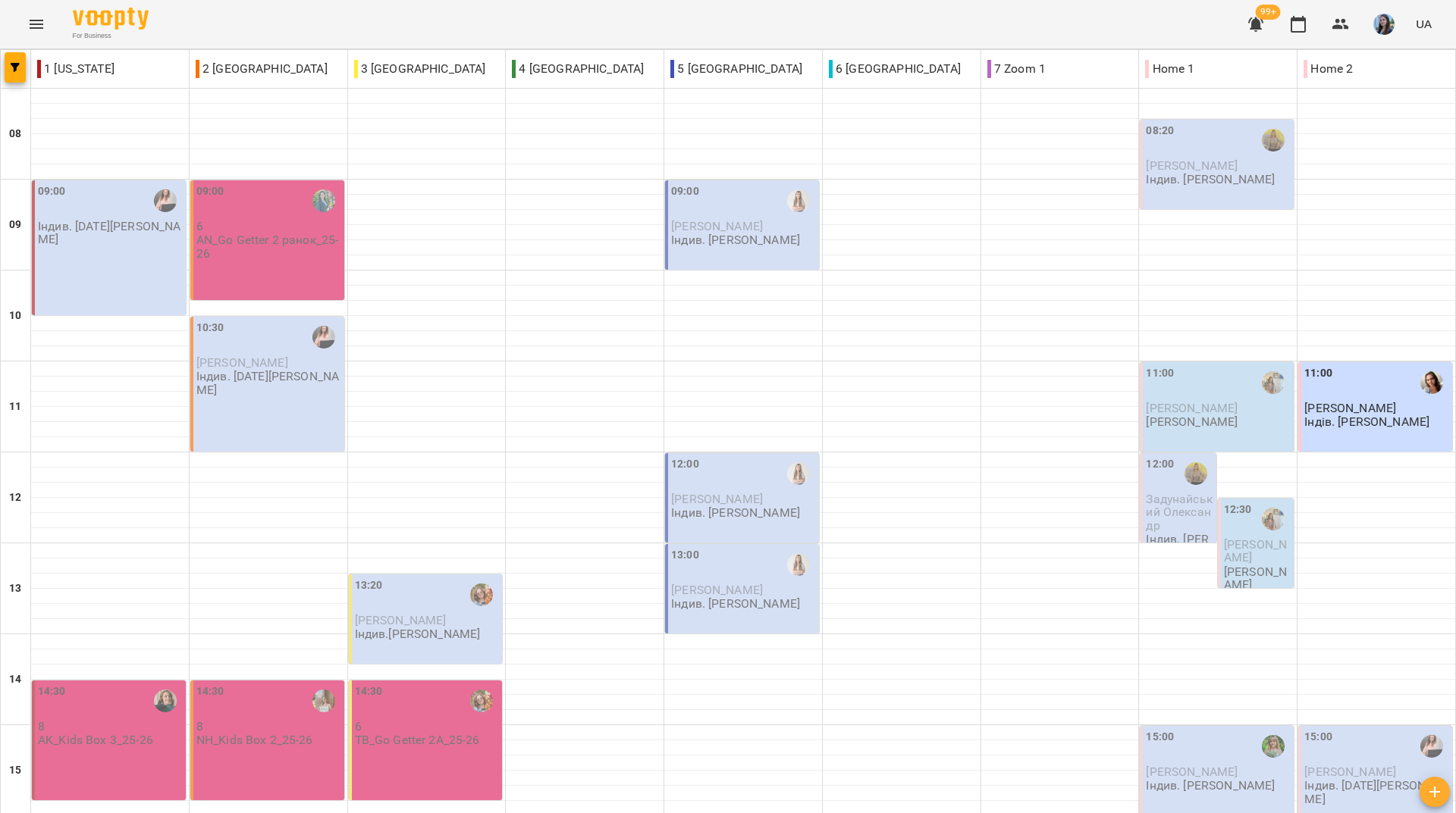
scroll to position [559, 0]
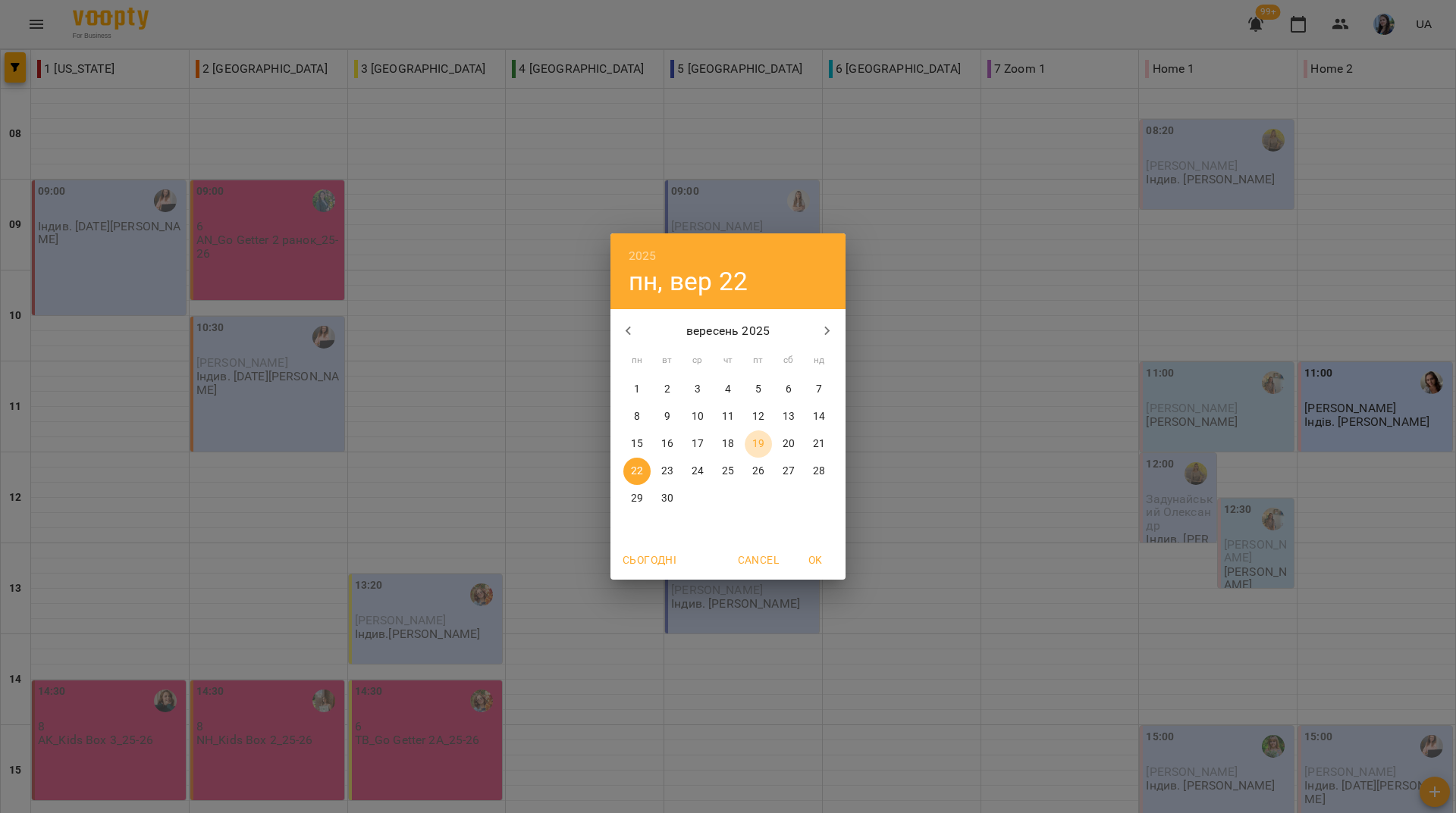
click at [767, 446] on span "19" at bounding box center [758, 444] width 27 height 15
type input "**********"
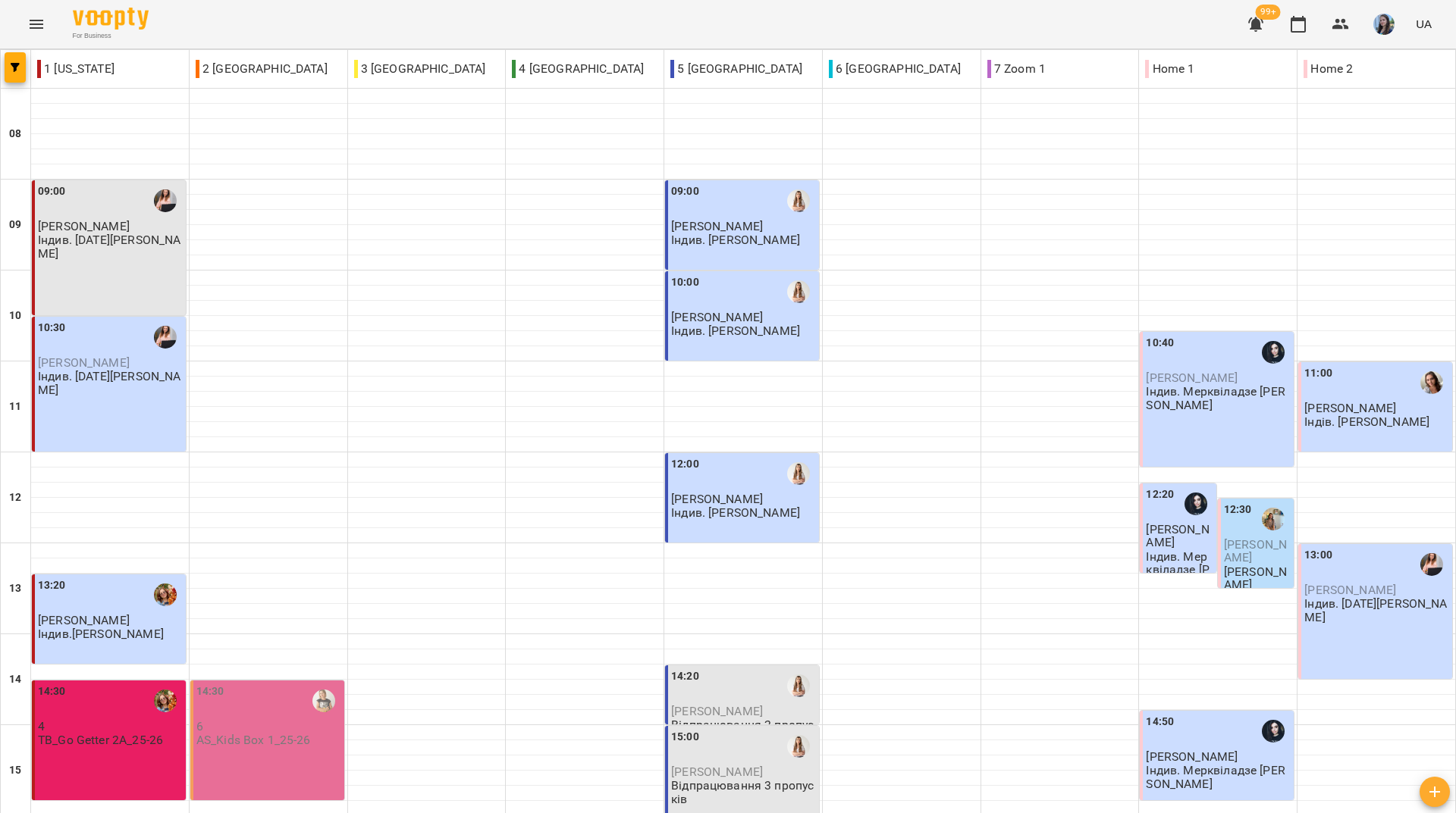
click at [279, 35] on div "For Business 99+ UA" at bounding box center [728, 24] width 1456 height 48
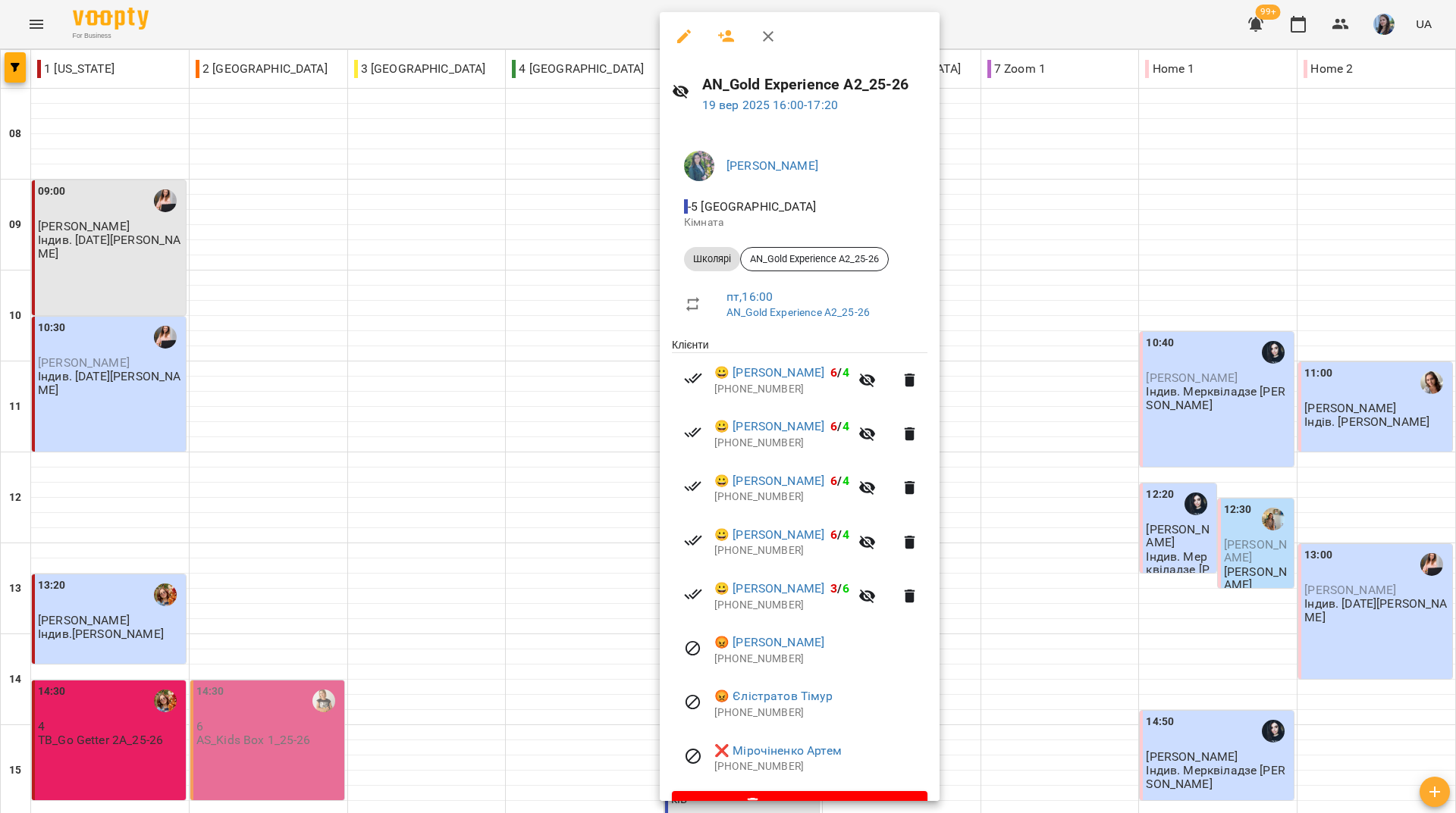
click at [496, 25] on div at bounding box center [728, 406] width 1456 height 813
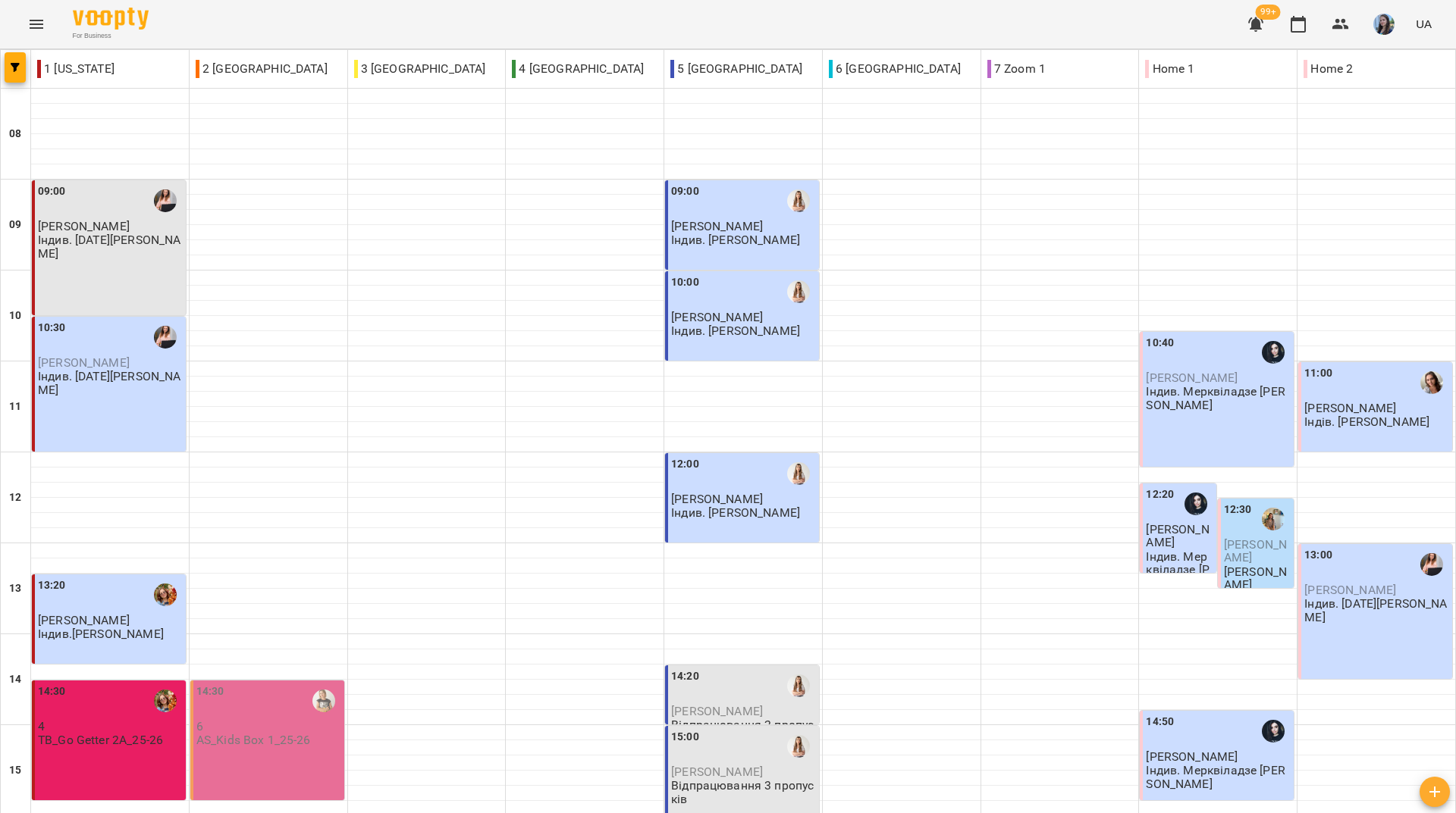
click at [253, 17] on div "For Business 99+ UA" at bounding box center [728, 24] width 1456 height 48
click at [241, 18] on div "For Business 99+ UA" at bounding box center [728, 24] width 1456 height 48
click at [242, 39] on div "For Business 86 UA" at bounding box center [728, 24] width 1456 height 48
click at [250, 13] on div "For Business 86 UA" at bounding box center [728, 24] width 1456 height 48
click at [373, 13] on div "For Business 75 UA" at bounding box center [728, 24] width 1456 height 48
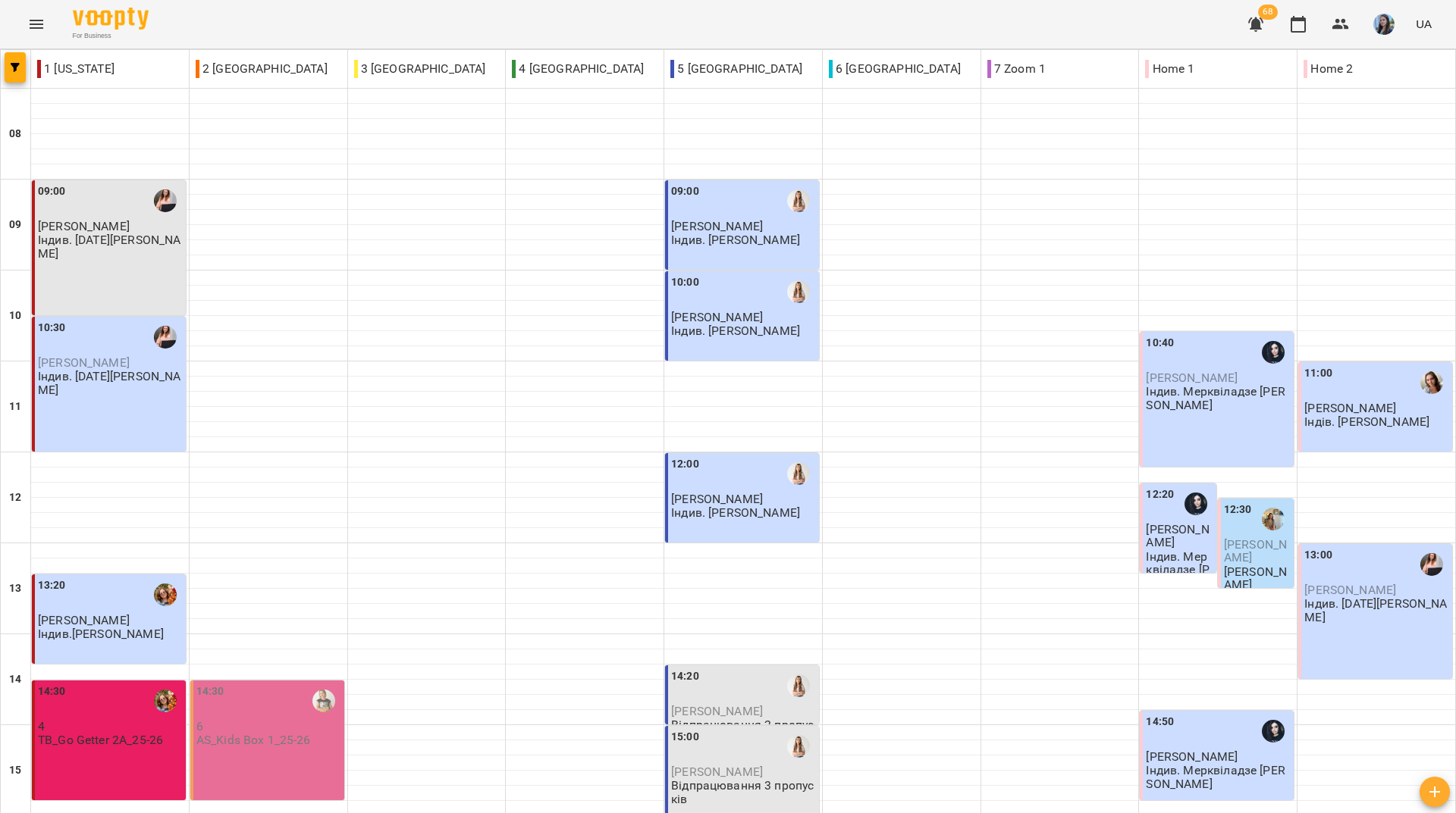
click at [249, 40] on div "For Business 68 UA" at bounding box center [728, 24] width 1456 height 48
click at [295, 25] on div "For Business 68 UA" at bounding box center [728, 24] width 1456 height 48
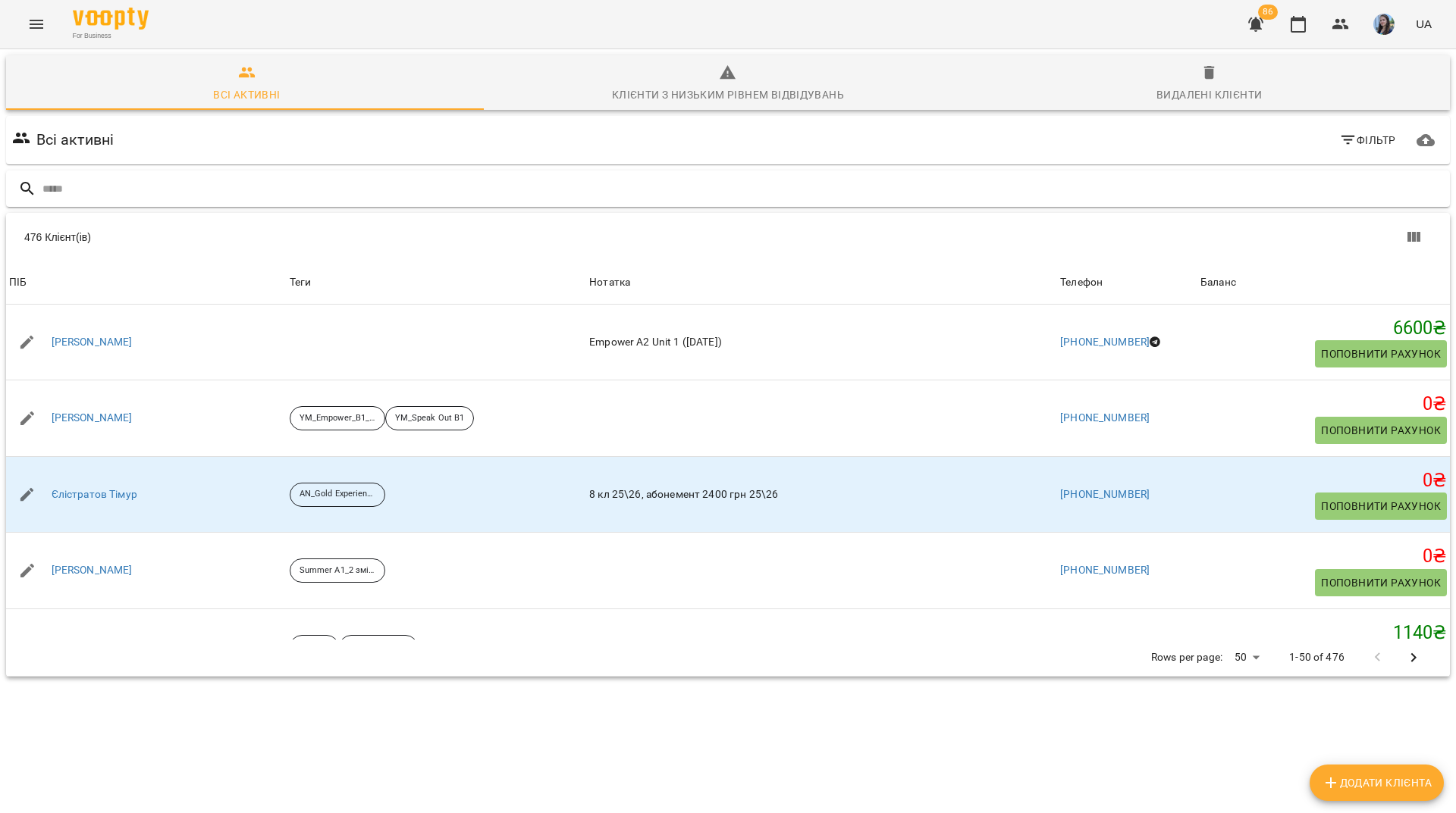
click at [419, 173] on div at bounding box center [728, 188] width 1443 height 37
click at [362, 177] on input "text" at bounding box center [742, 189] width 1401 height 25
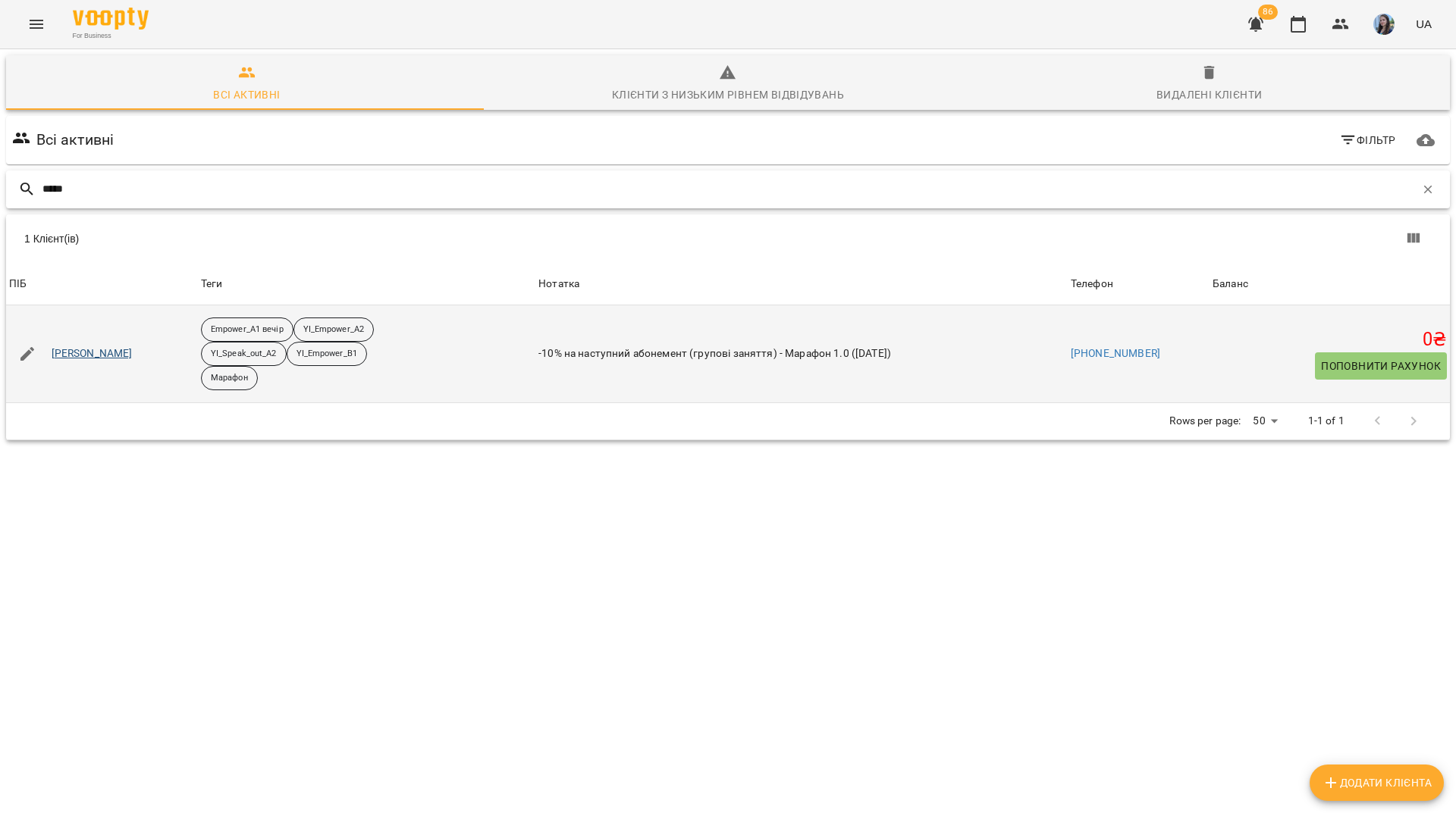
type input "*****"
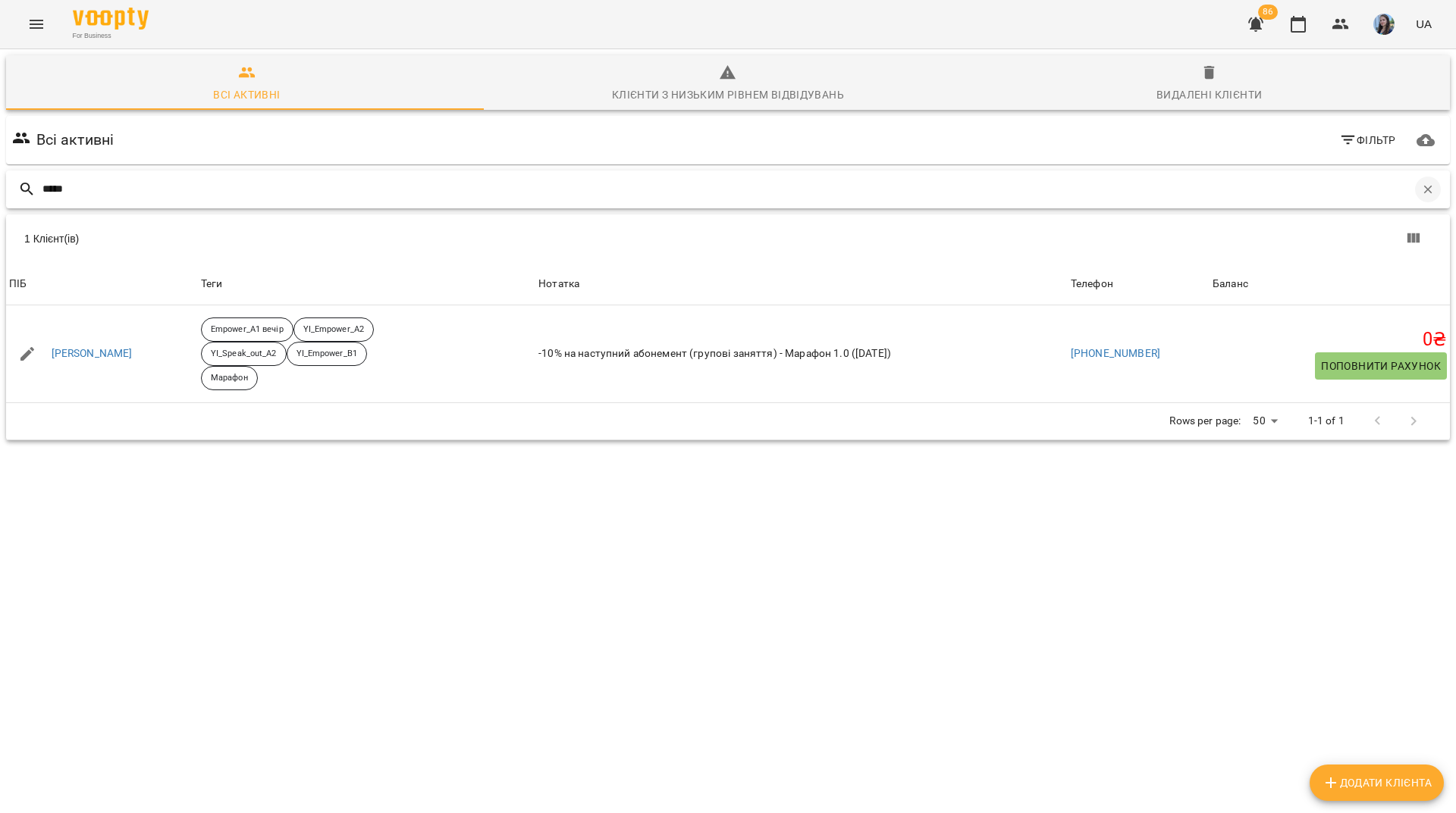
click at [1421, 183] on icon "button" at bounding box center [1427, 189] width 13 height 13
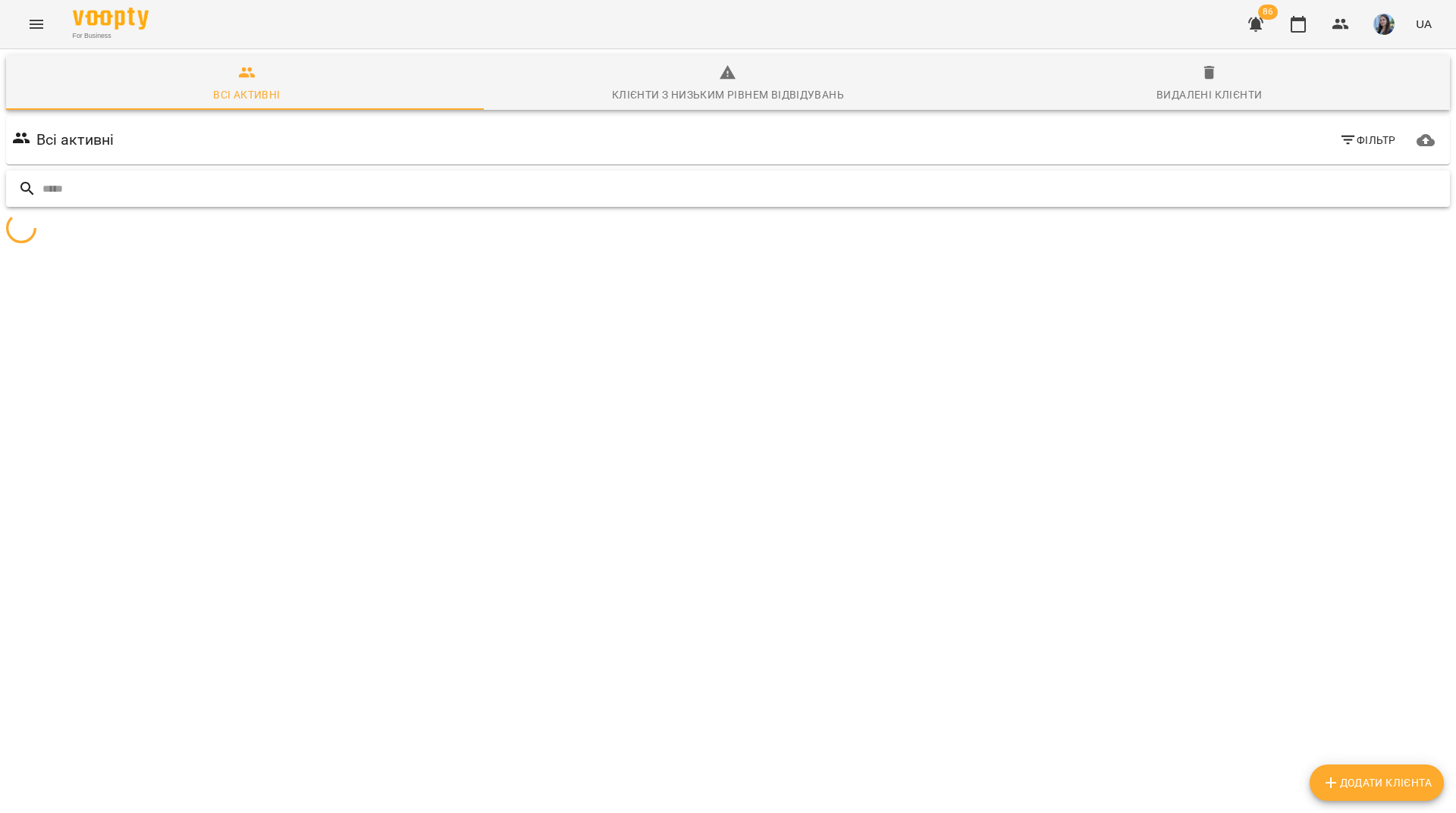
click at [1404, 177] on input "text" at bounding box center [742, 189] width 1401 height 25
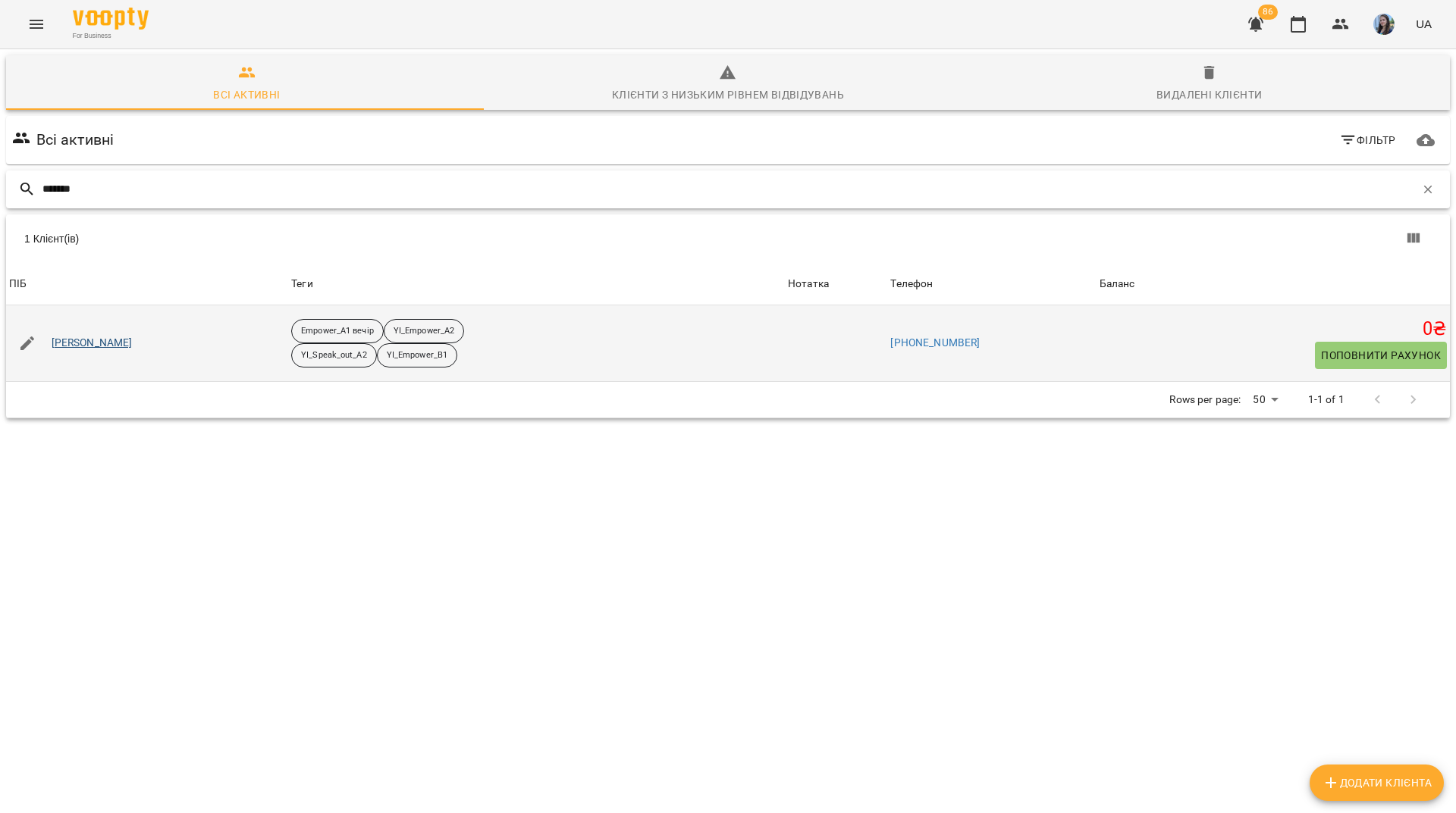
type input "*******"
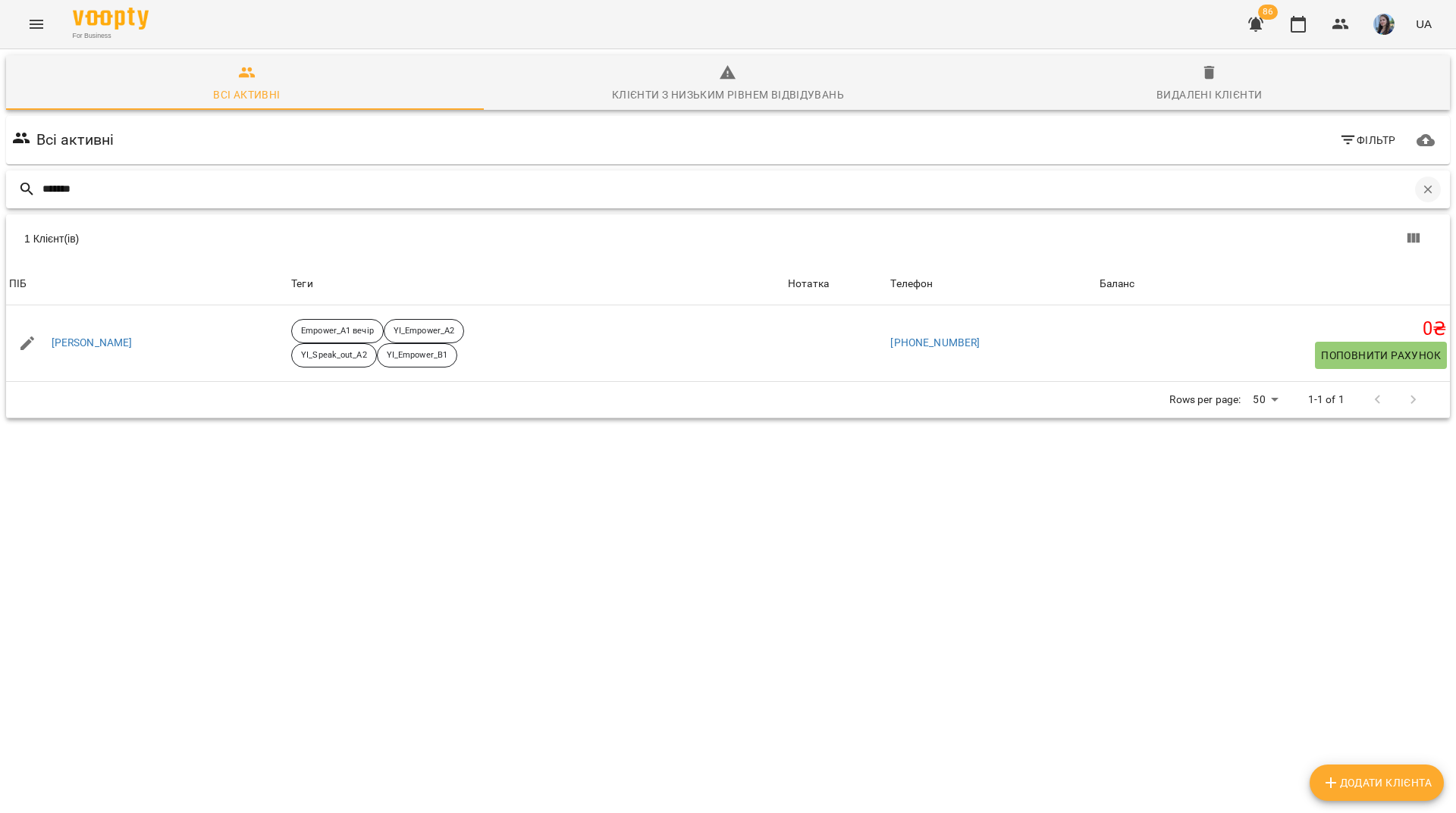
click at [1421, 183] on icon "button" at bounding box center [1427, 189] width 13 height 13
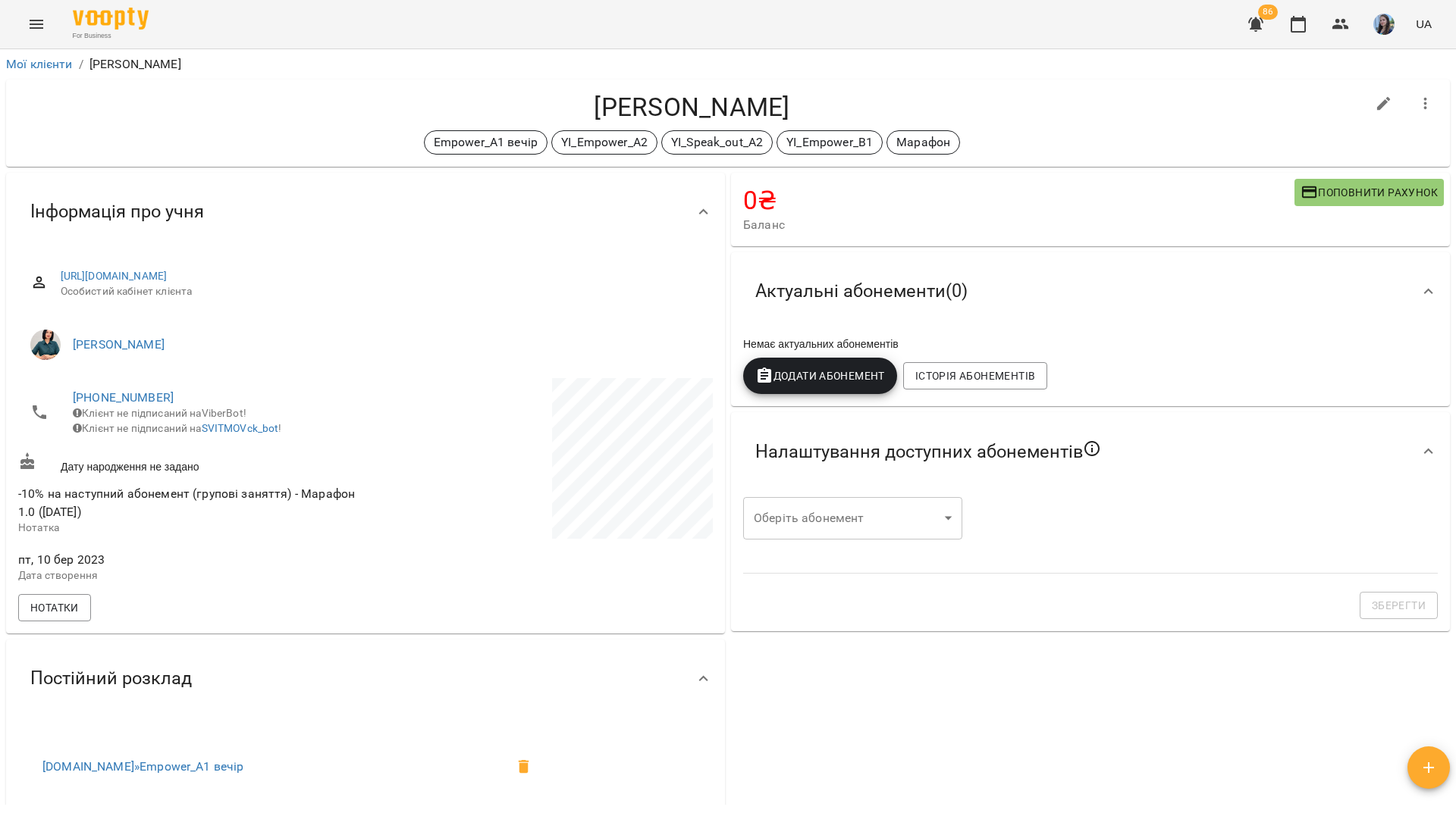
drag, startPoint x: 153, startPoint y: 398, endPoint x: 198, endPoint y: 382, distance: 47.8
click at [215, 369] on ul "[PERSON_NAME]" at bounding box center [365, 345] width 695 height 55
drag, startPoint x: 167, startPoint y: 395, endPoint x: 78, endPoint y: 397, distance: 89.0
click at [78, 397] on span "[PHONE_NUMBER]" at bounding box center [211, 398] width 277 height 18
copy link "380972507007"
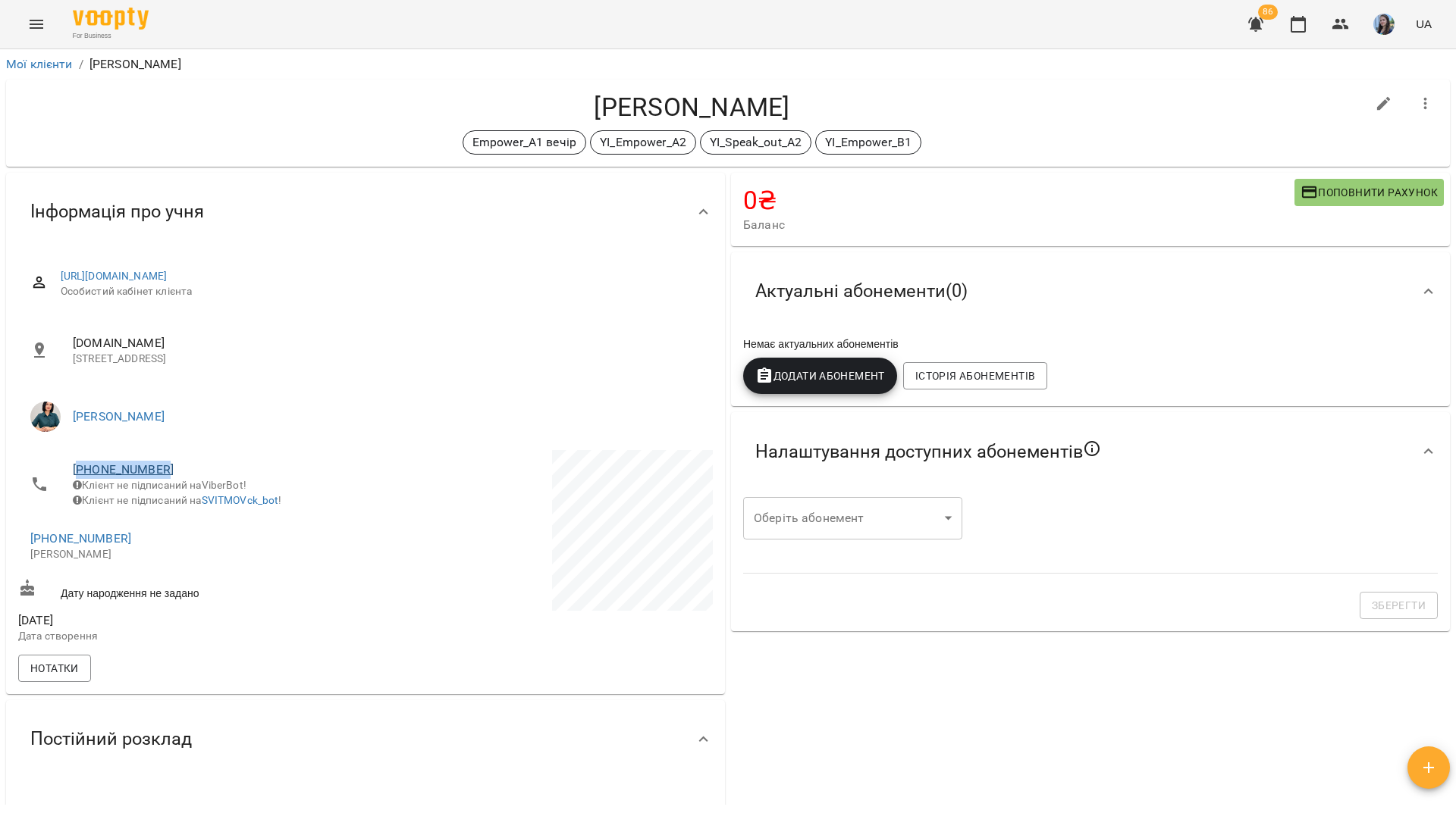
drag, startPoint x: 168, startPoint y: 469, endPoint x: 86, endPoint y: 466, distance: 82.1
click at [83, 466] on span "[PHONE_NUMBER]" at bounding box center [211, 470] width 277 height 18
click at [127, 546] on span "[PHONE_NUMBER]" at bounding box center [190, 538] width 320 height 18
drag, startPoint x: 127, startPoint y: 546, endPoint x: 48, endPoint y: 543, distance: 79.1
click at [48, 543] on span "[PHONE_NUMBER]" at bounding box center [190, 538] width 320 height 18
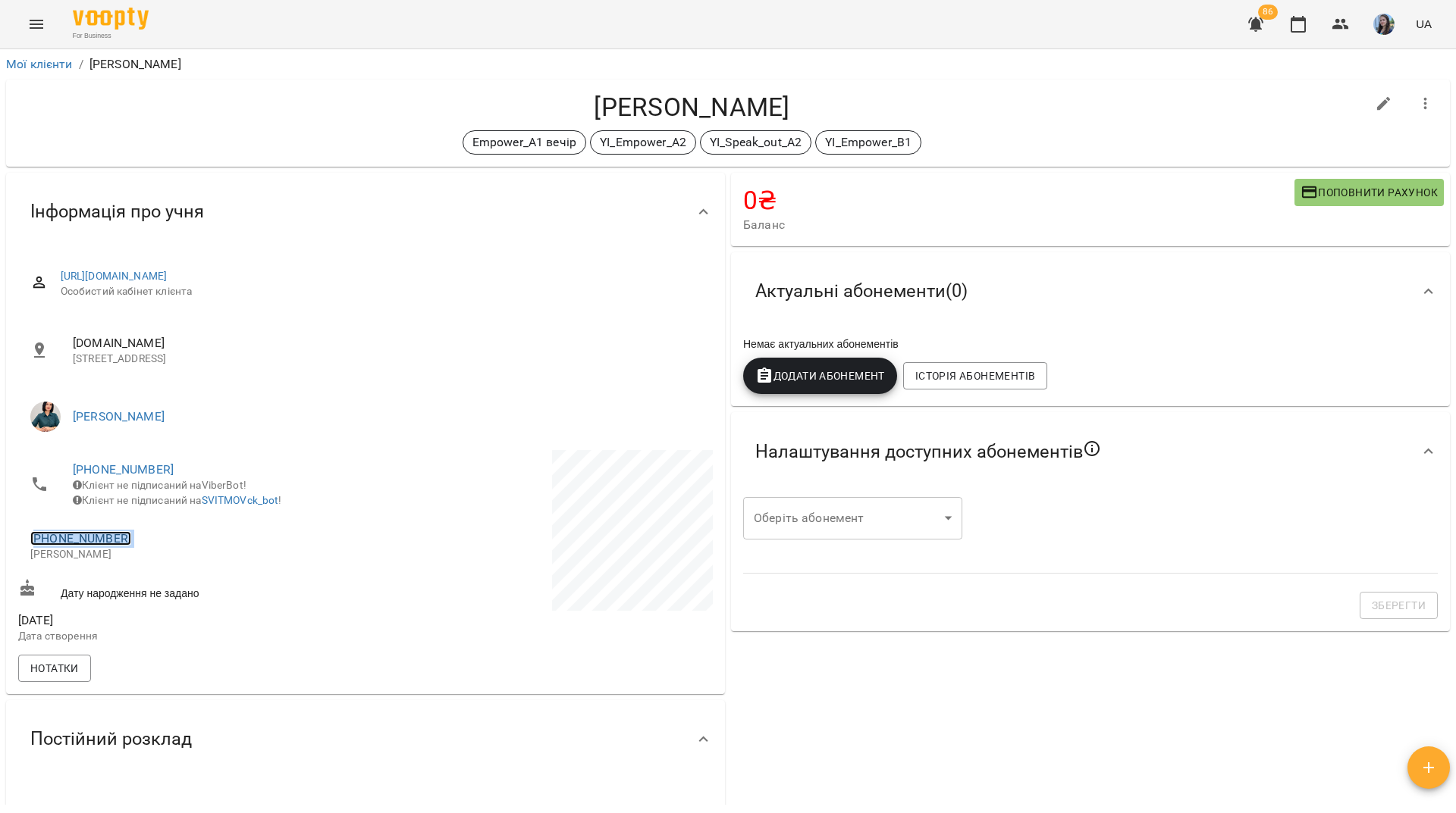
copy link "380669944016"
drag, startPoint x: 177, startPoint y: 471, endPoint x: 83, endPoint y: 461, distance: 94.5
click at [83, 461] on span "[PHONE_NUMBER]" at bounding box center [211, 470] width 277 height 18
copy link "380730738386"
drag, startPoint x: 280, startPoint y: 31, endPoint x: 354, endPoint y: 7, distance: 77.8
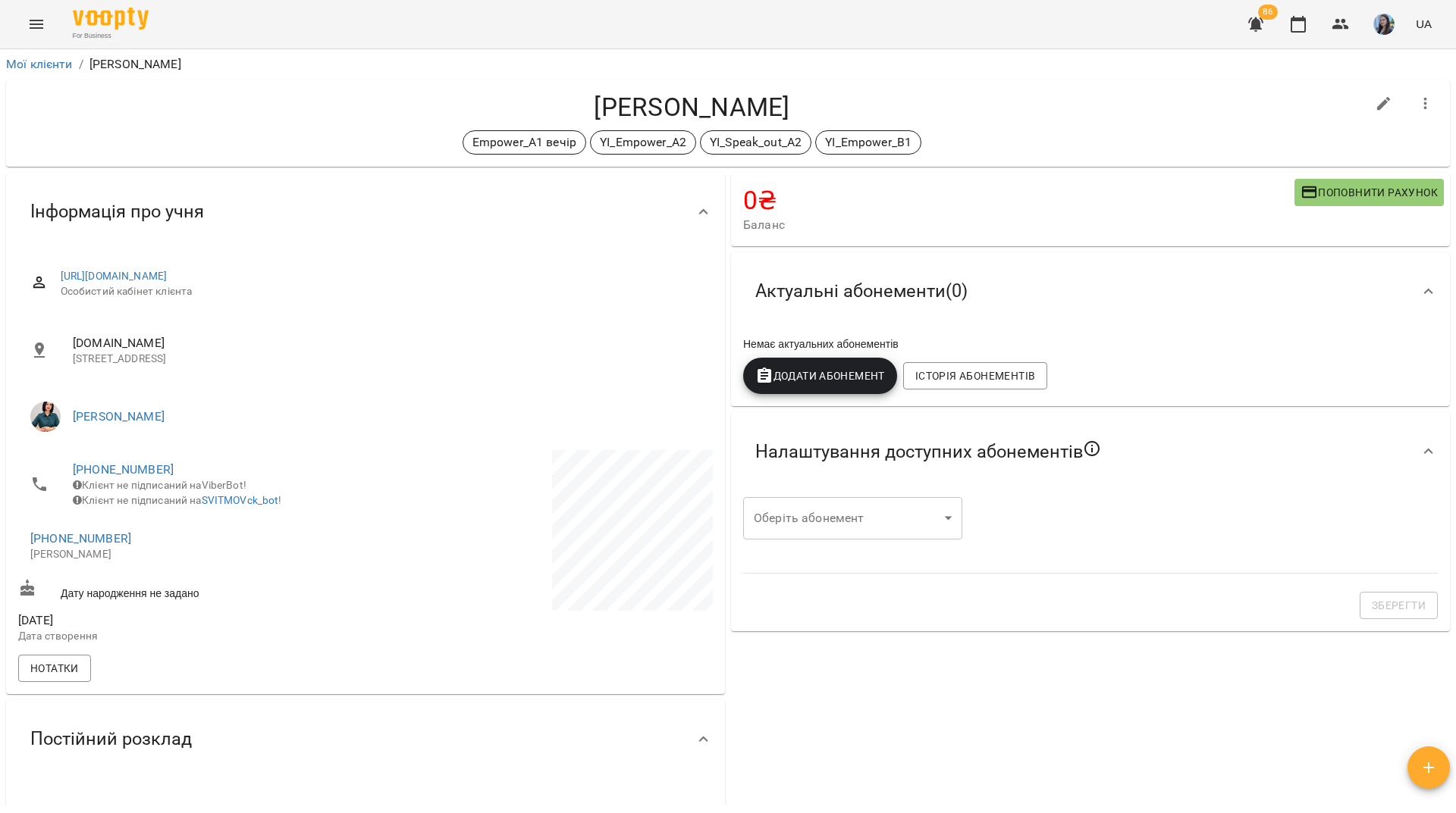
click at [280, 31] on div "For Business 86 UA" at bounding box center [728, 24] width 1456 height 48
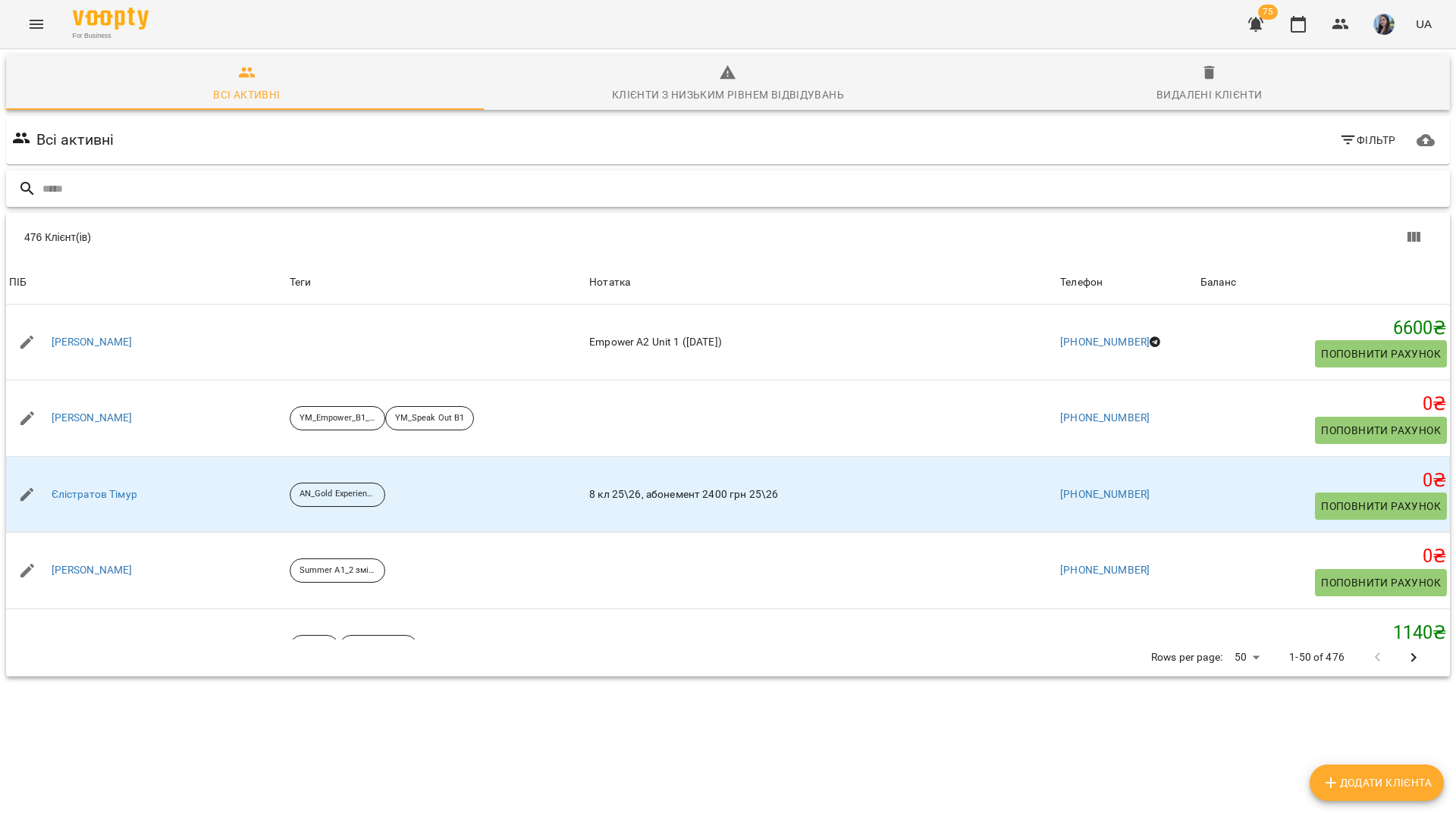
scroll to position [66, 0]
click at [513, 177] on input "text" at bounding box center [742, 189] width 1401 height 25
paste input "**********"
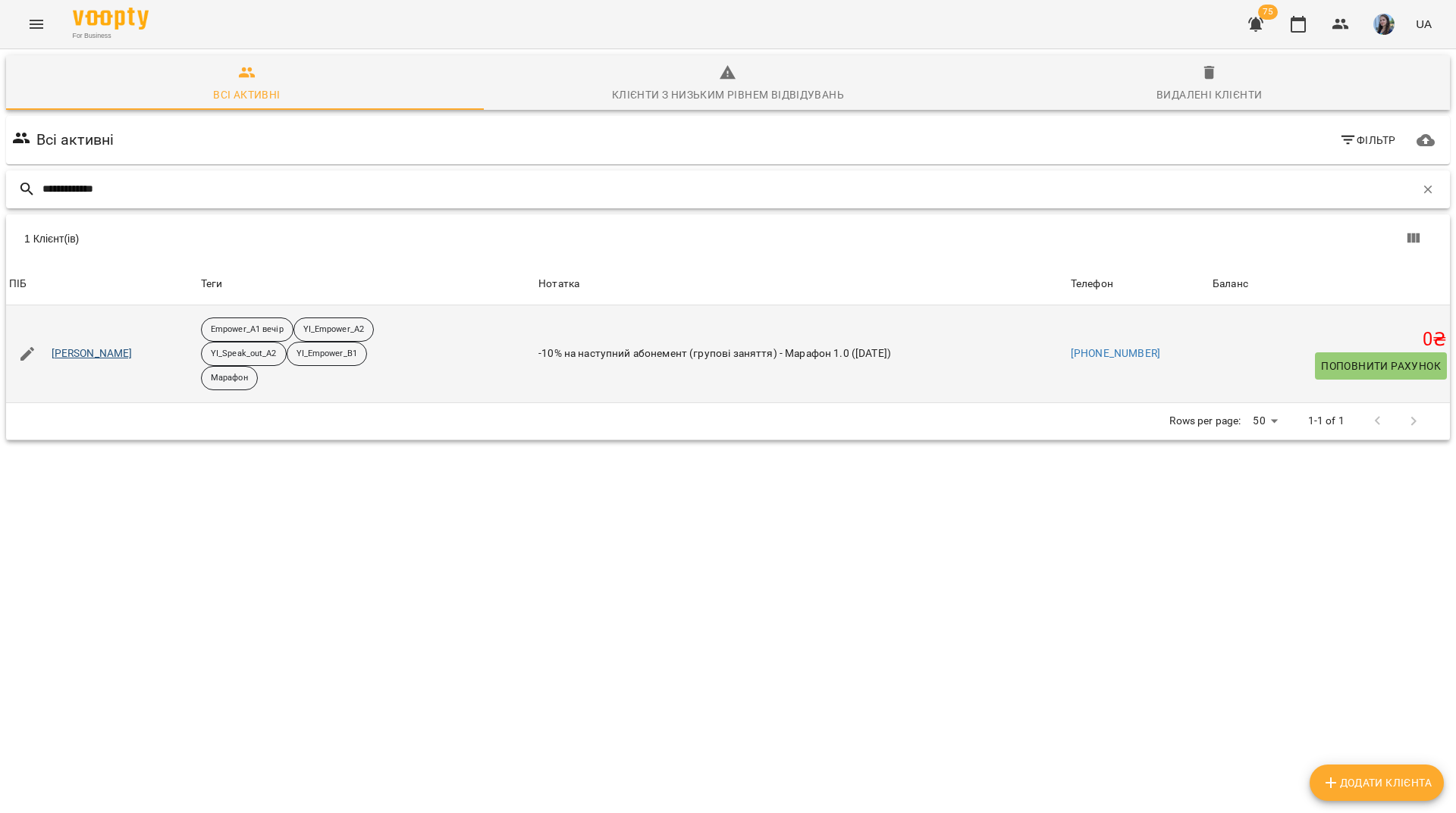
type input "**********"
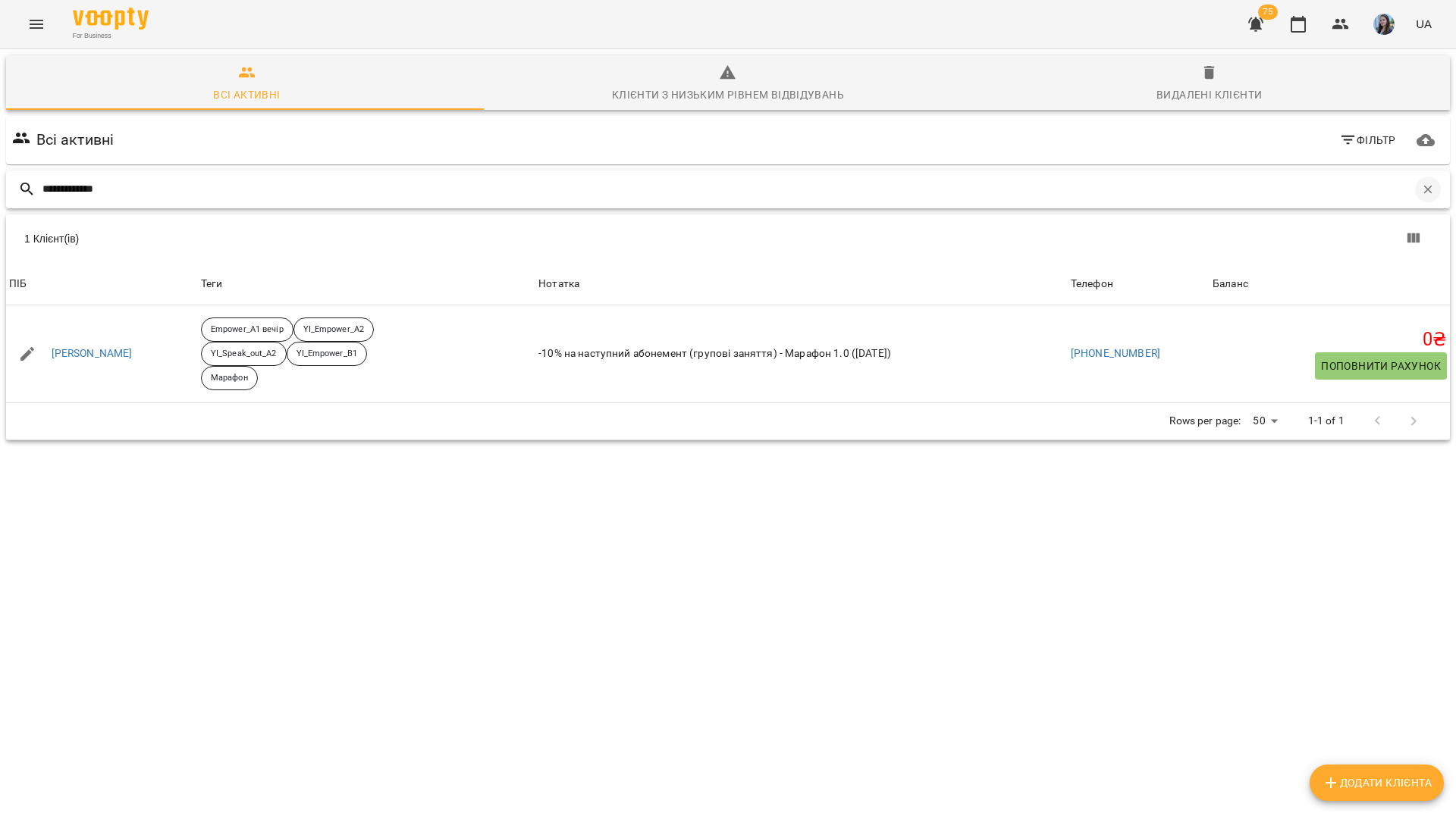
click at [1421, 183] on icon "button" at bounding box center [1427, 189] width 13 height 13
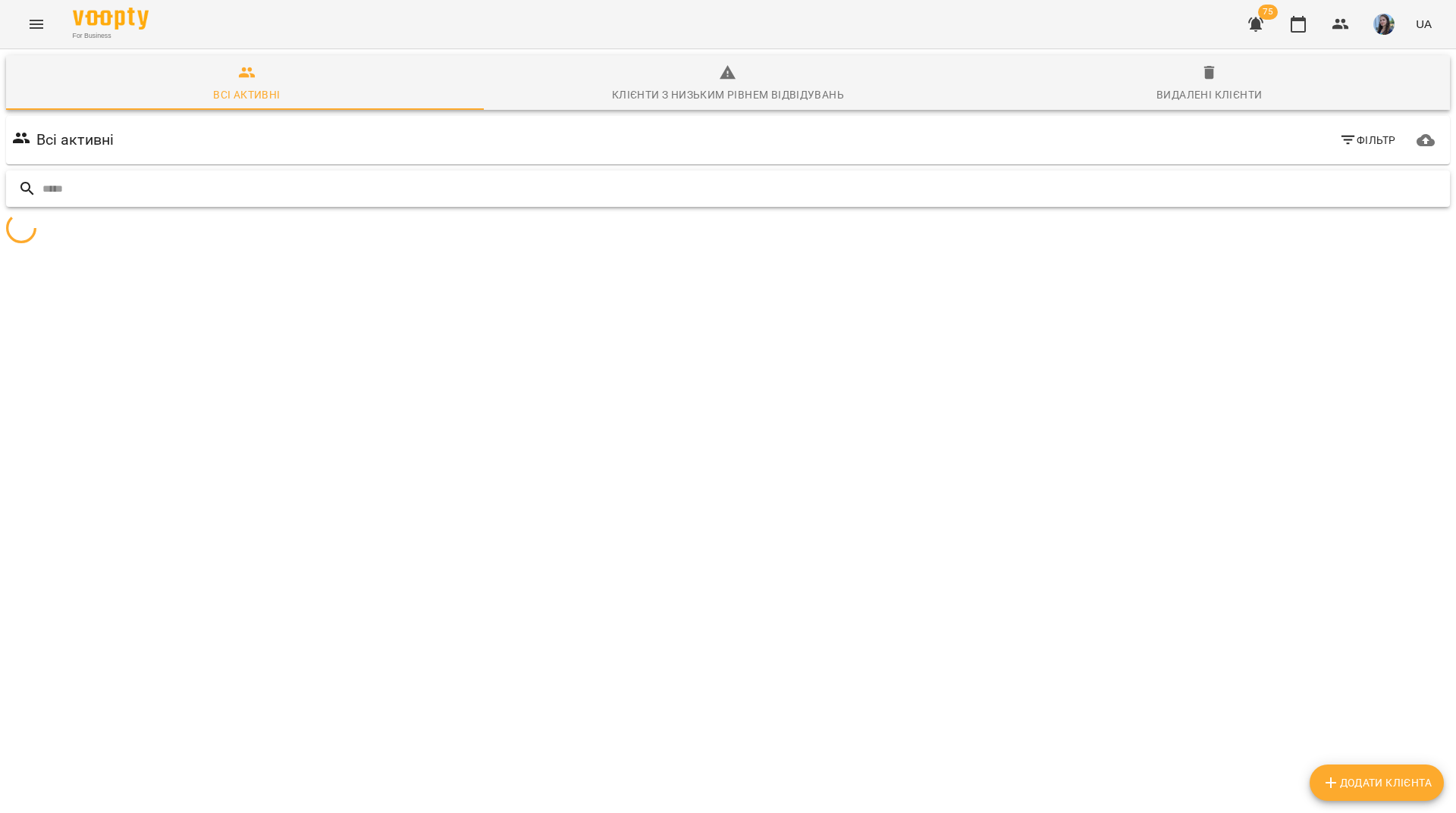
click at [1411, 177] on input "text" at bounding box center [742, 189] width 1401 height 25
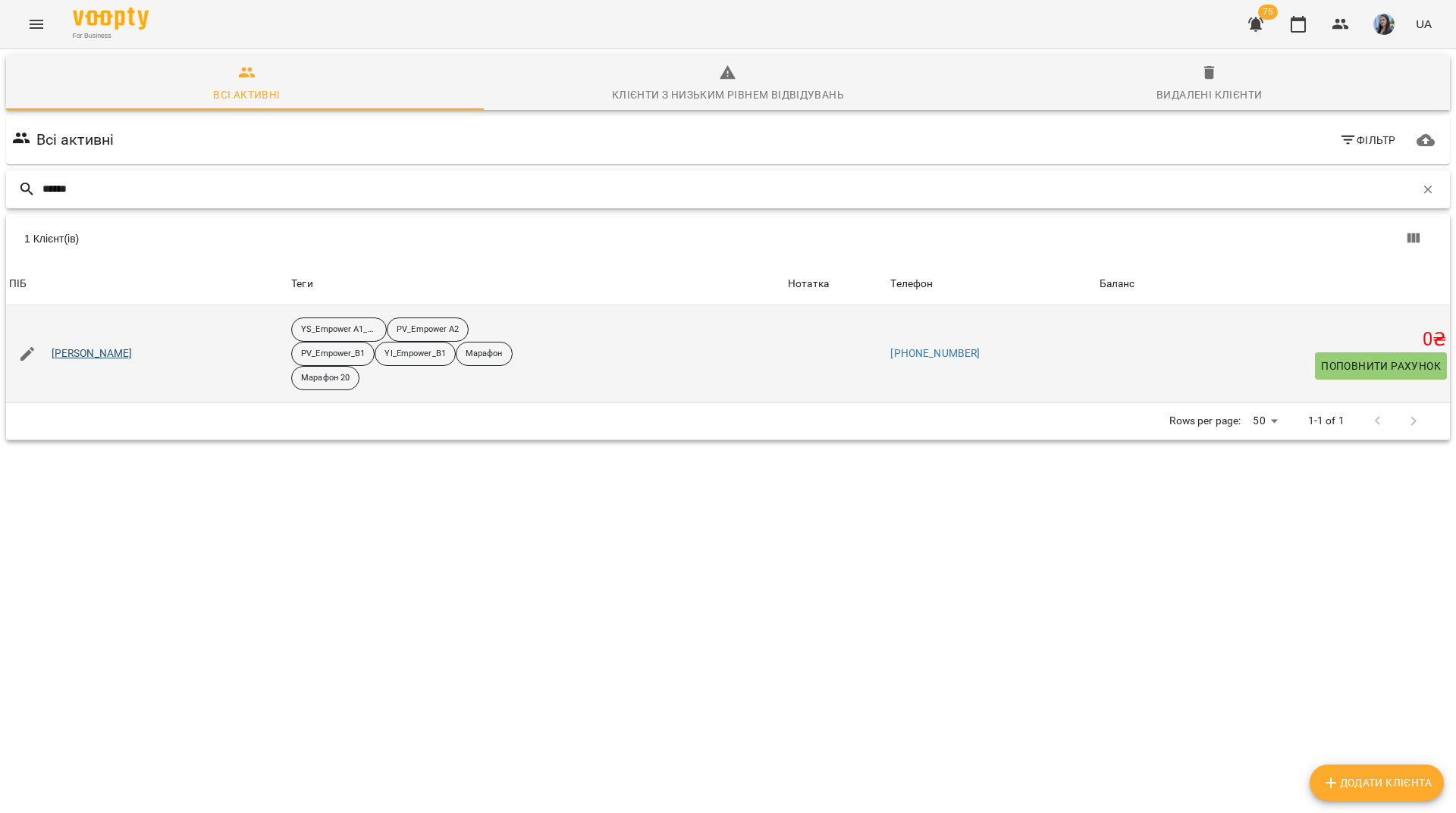
type input "******"
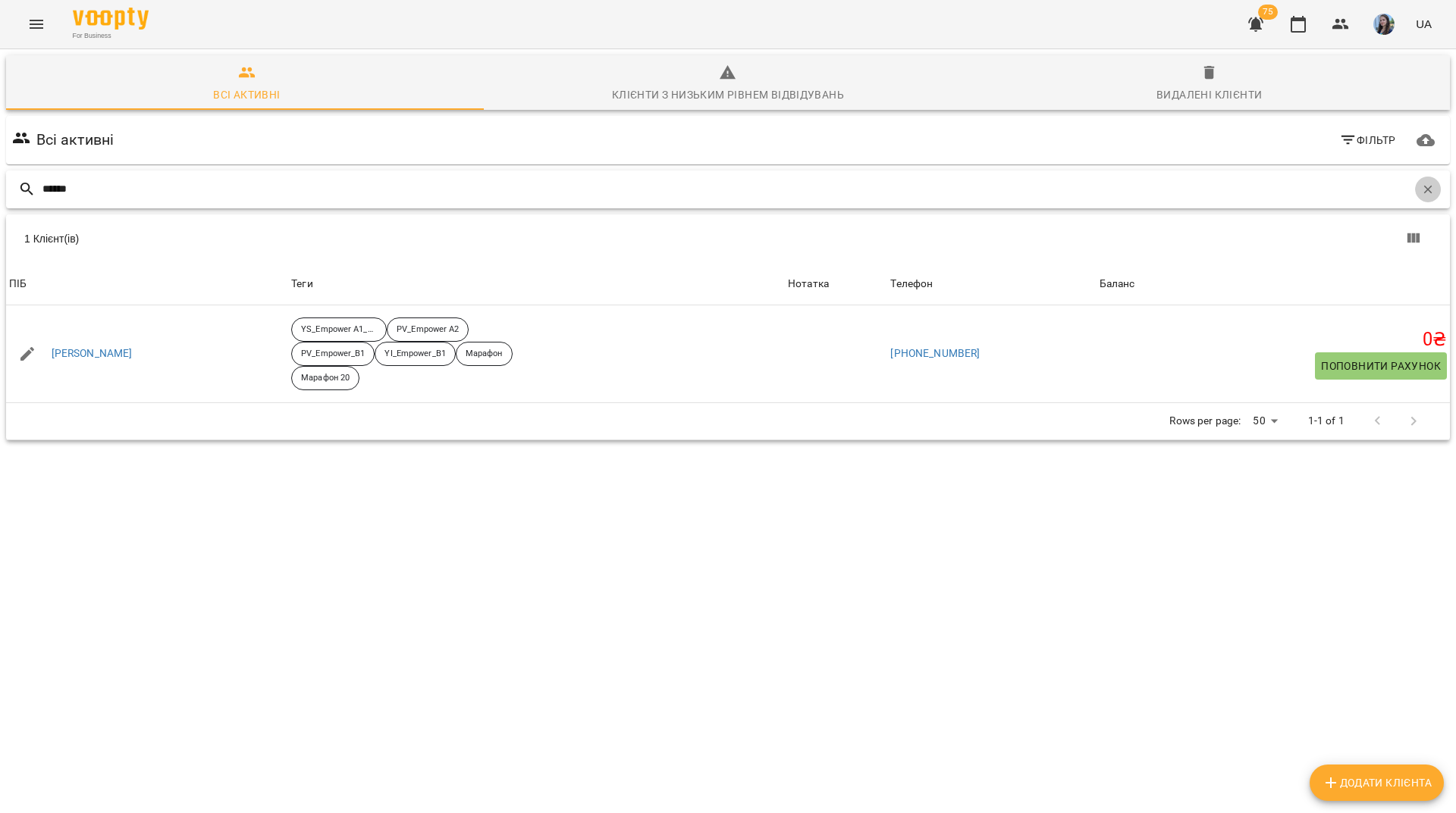
click at [1424, 177] on button "button" at bounding box center [1427, 189] width 26 height 26
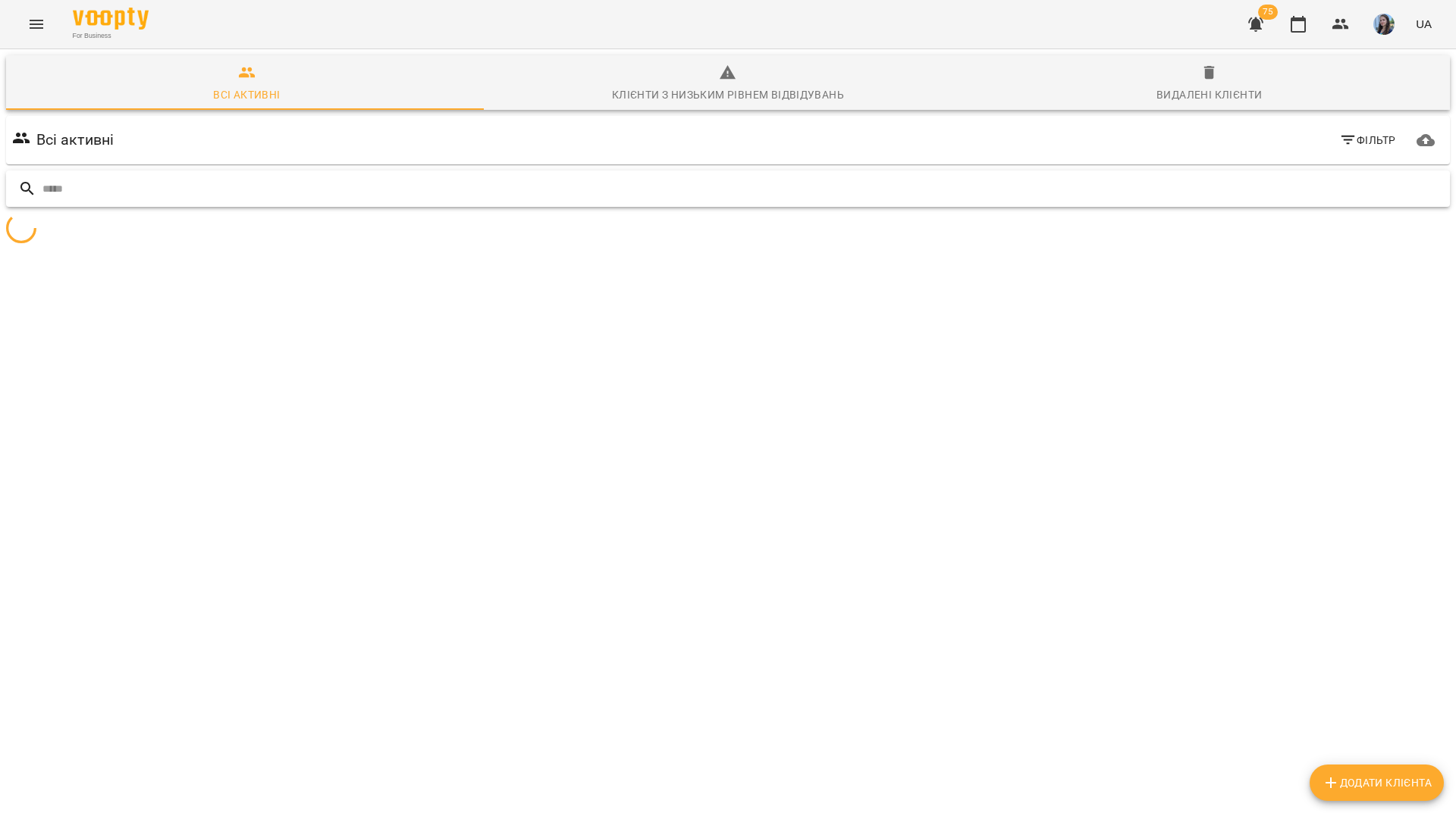
click at [1410, 177] on input "text" at bounding box center [742, 189] width 1401 height 25
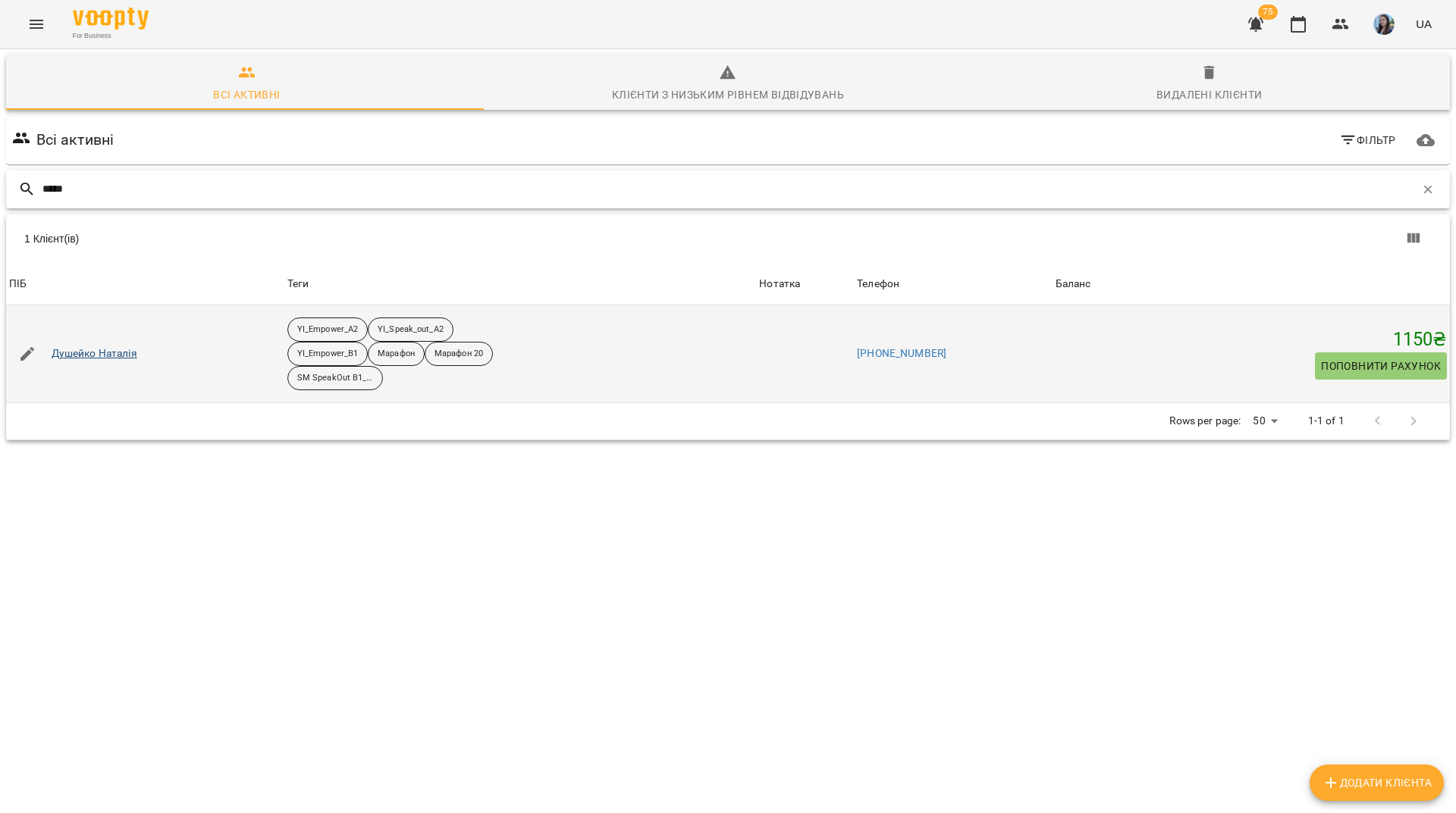
type input "*****"
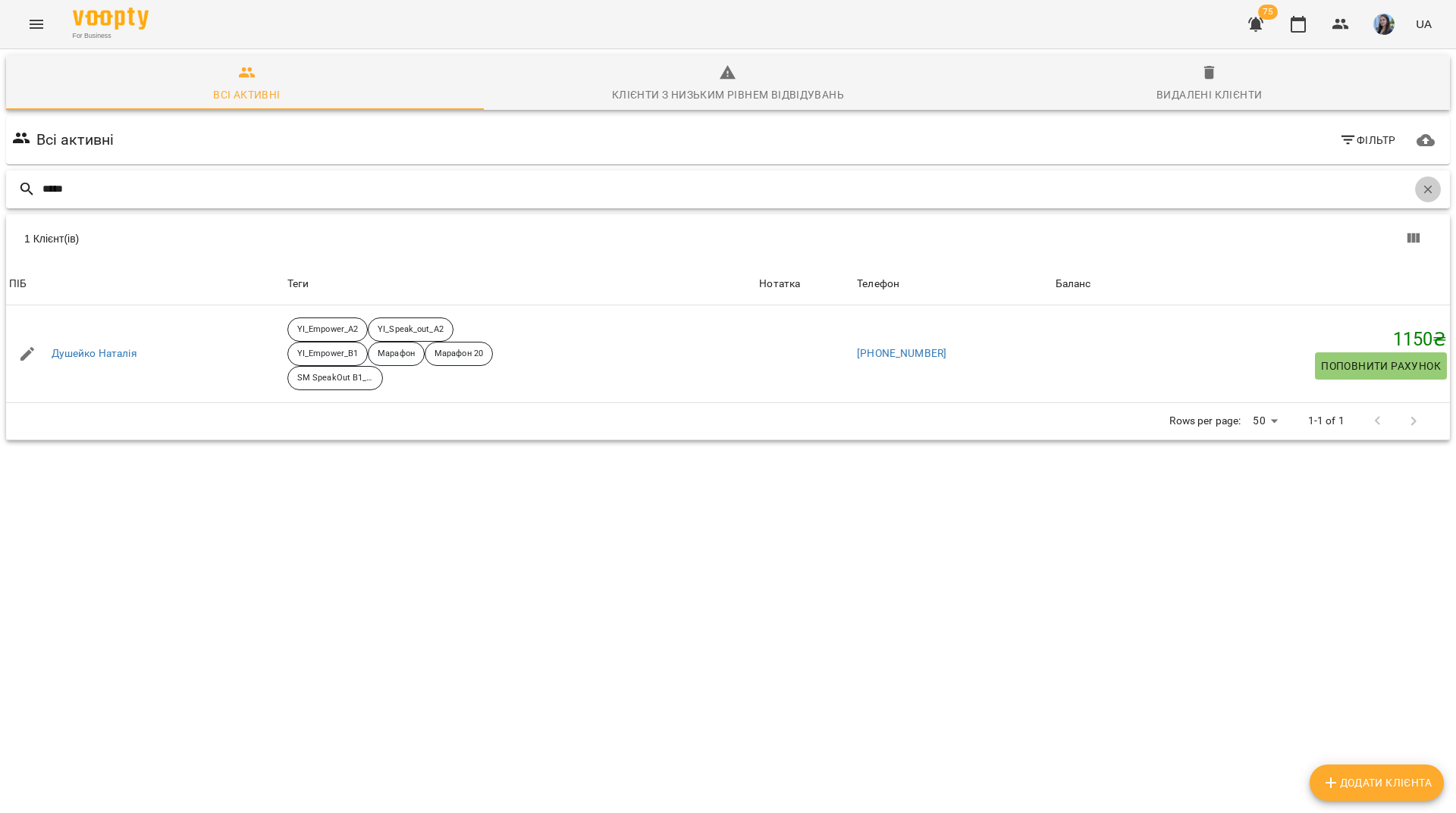
click at [1425, 177] on button "button" at bounding box center [1427, 189] width 26 height 26
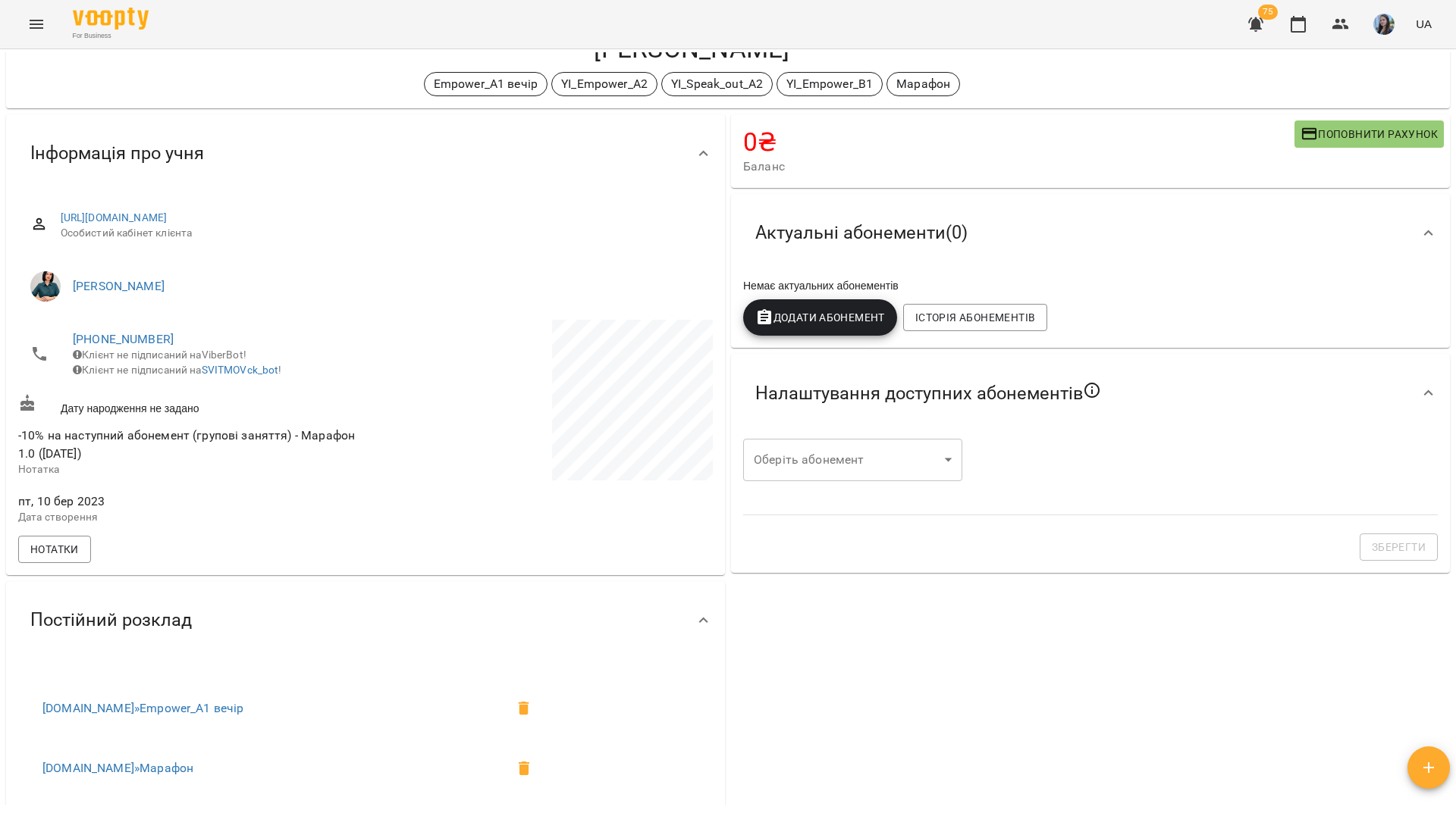
scroll to position [75, 0]
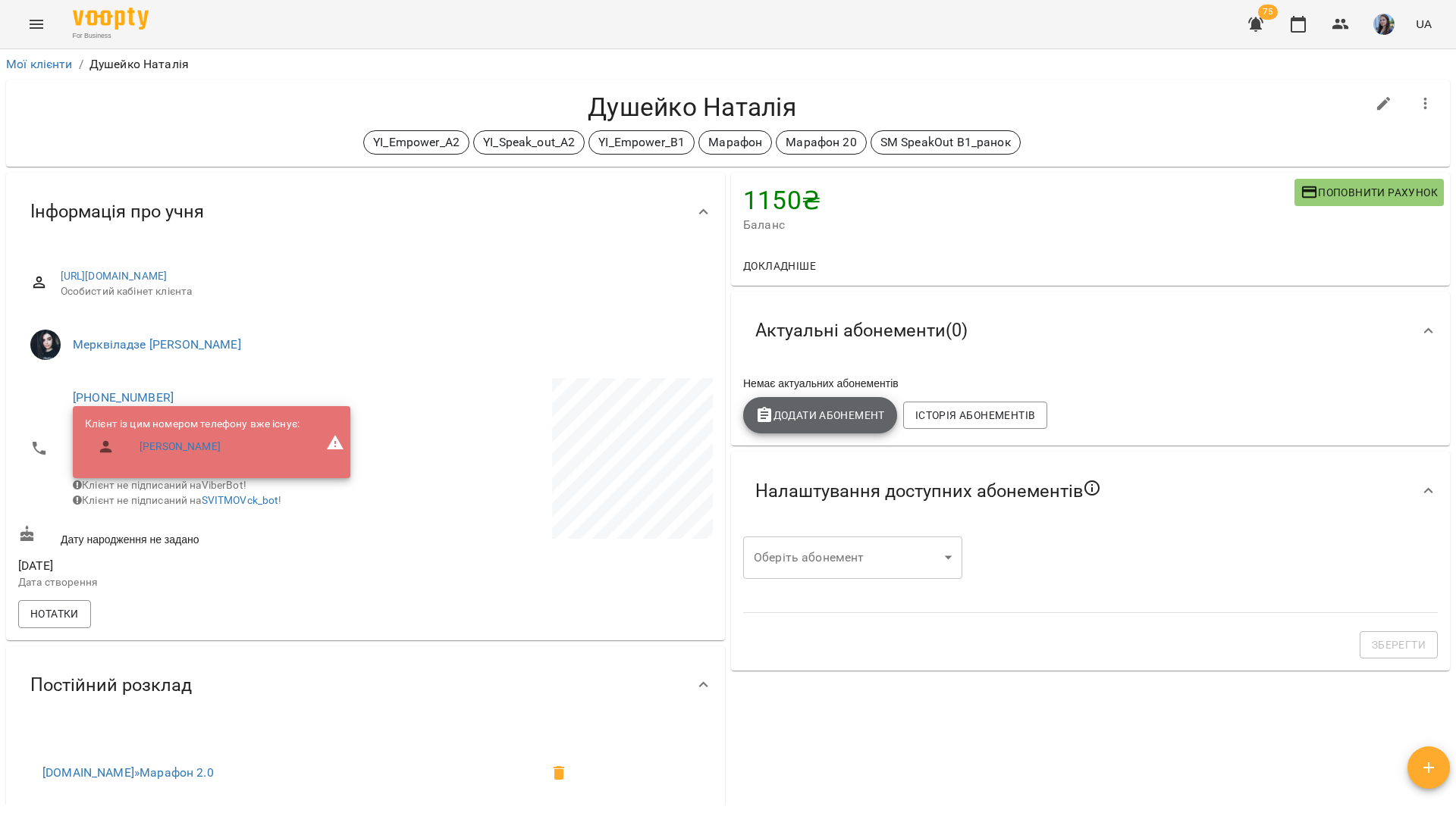
click at [852, 417] on span "Додати Абонемент" at bounding box center [820, 415] width 129 height 18
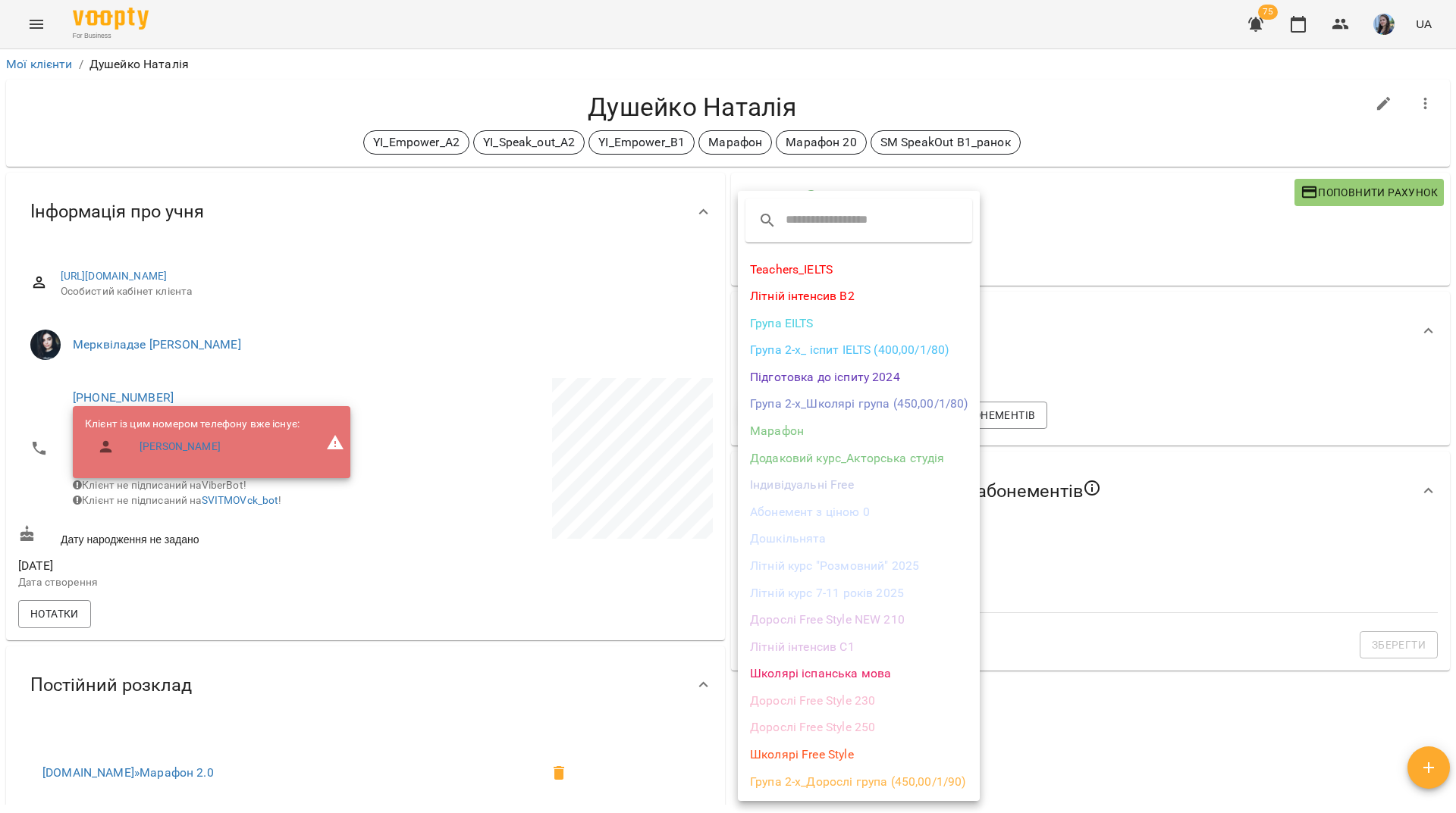
click at [822, 707] on li "Дорослі Free Style 230" at bounding box center [858, 701] width 241 height 27
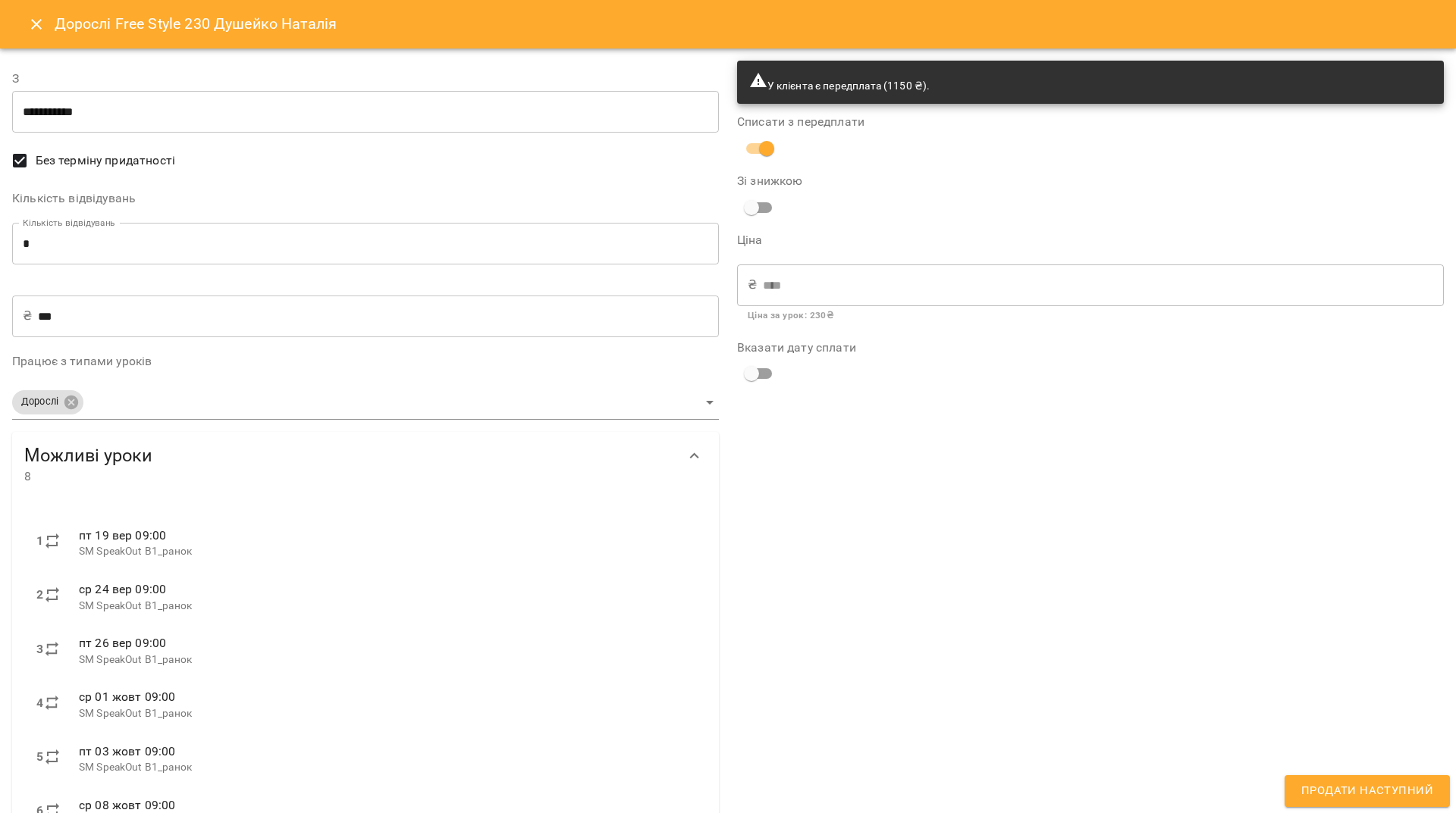
click at [41, 247] on input "*" at bounding box center [365, 243] width 706 height 42
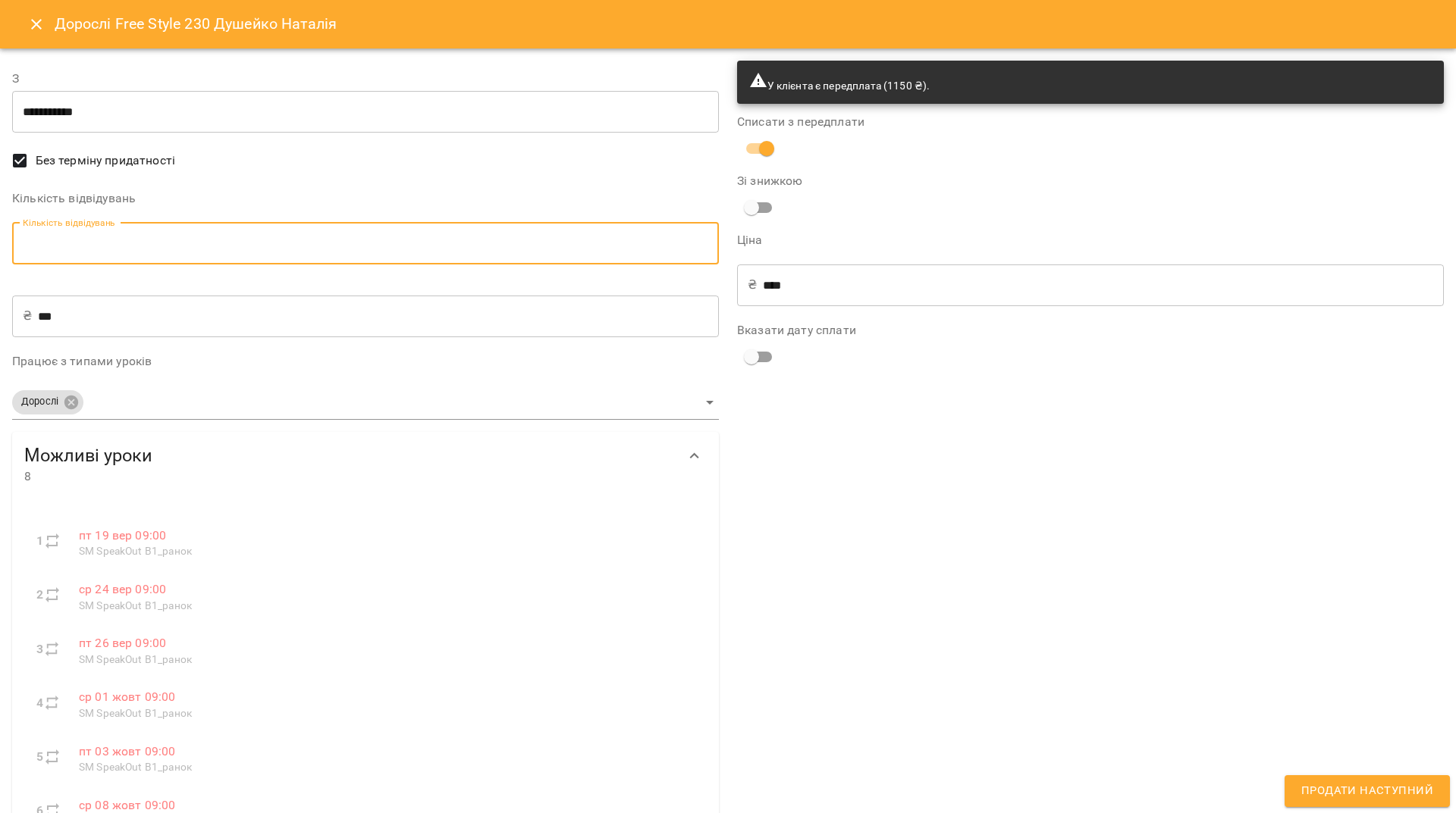
type input "*"
type input "****"
type input "*"
drag, startPoint x: 1356, startPoint y: 771, endPoint x: 1358, endPoint y: 782, distance: 11.2
click at [1358, 782] on form "**********" at bounding box center [728, 516] width 1432 height 930
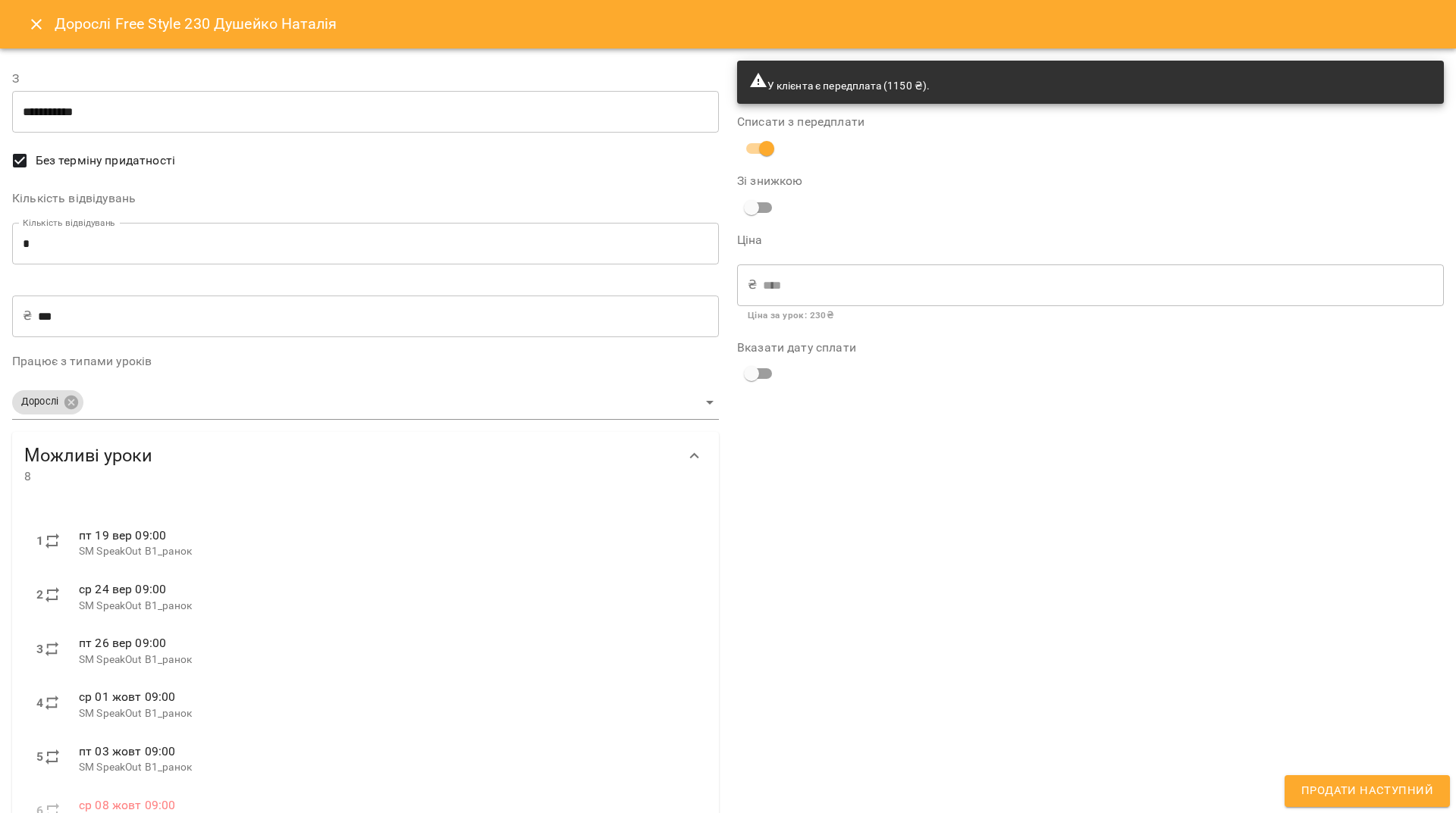
click at [1358, 782] on span "Продати наступний" at bounding box center [1366, 791] width 132 height 20
